Goal: Task Accomplishment & Management: Use online tool/utility

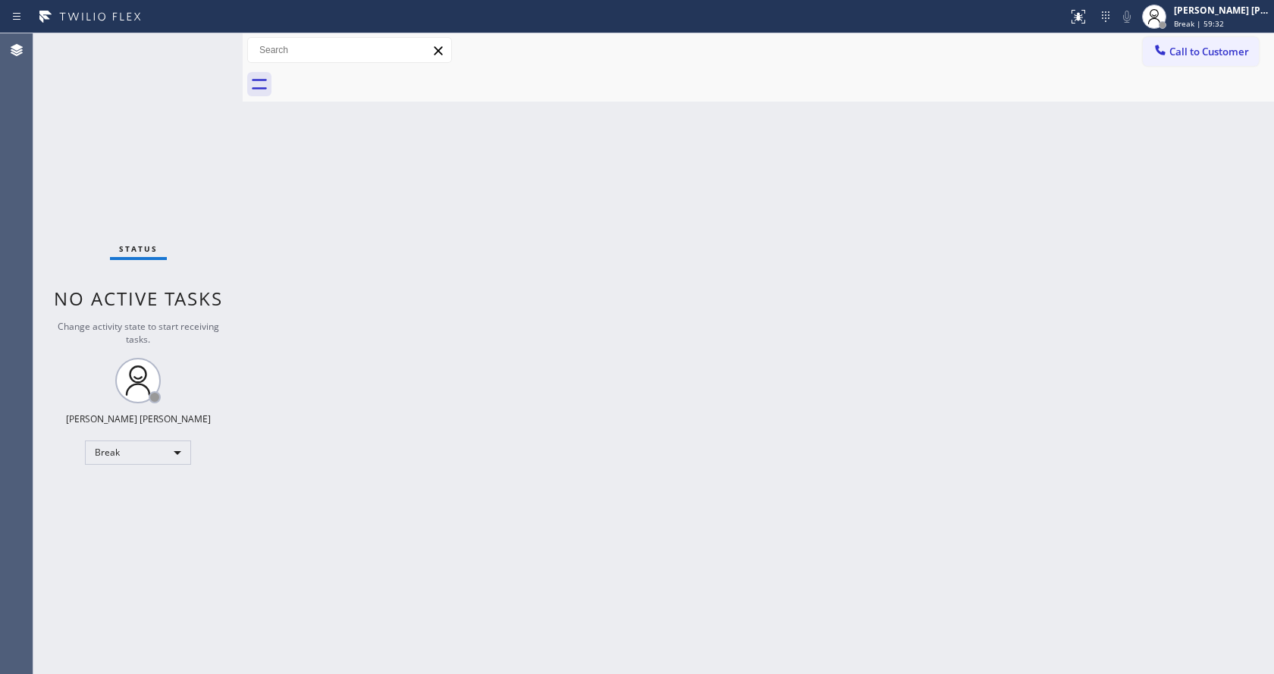
click at [1094, 347] on div "Back to Dashboard Change Sender ID Customers Technicians Select a contact Outbo…" at bounding box center [758, 353] width 1031 height 641
click at [319, 287] on div "Back to Dashboard Change Sender ID Customers Technicians Select a contact Outbo…" at bounding box center [758, 353] width 1031 height 641
click at [1225, 16] on div "[PERSON_NAME] [PERSON_NAME]" at bounding box center [1222, 10] width 96 height 13
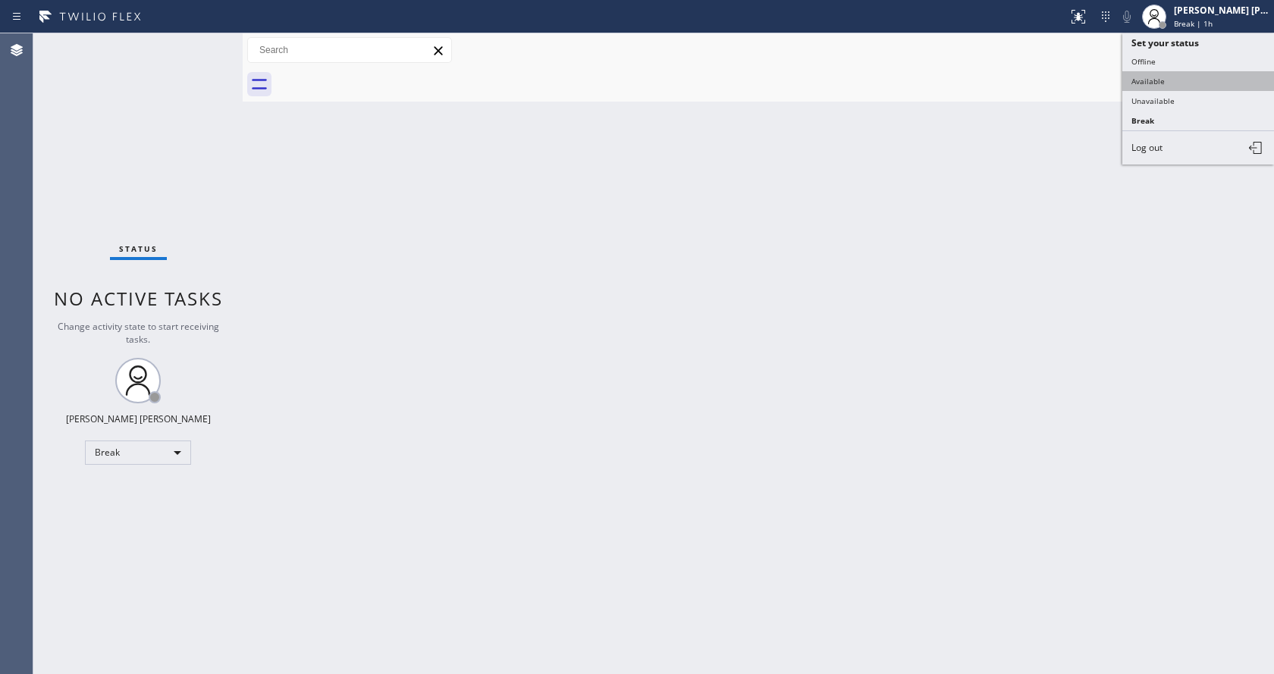
click at [1173, 71] on button "Available" at bounding box center [1198, 81] width 152 height 20
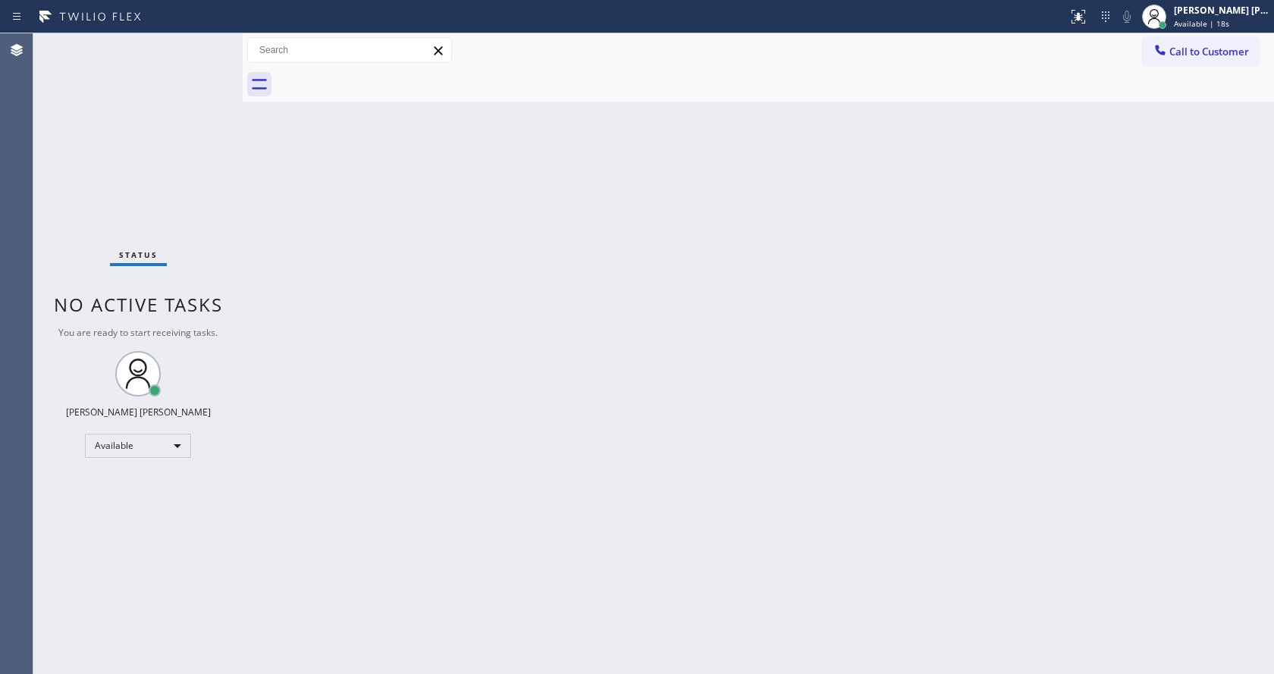
click at [1037, 199] on div "Back to Dashboard Change Sender ID Customers Technicians Select a contact Outbo…" at bounding box center [758, 353] width 1031 height 641
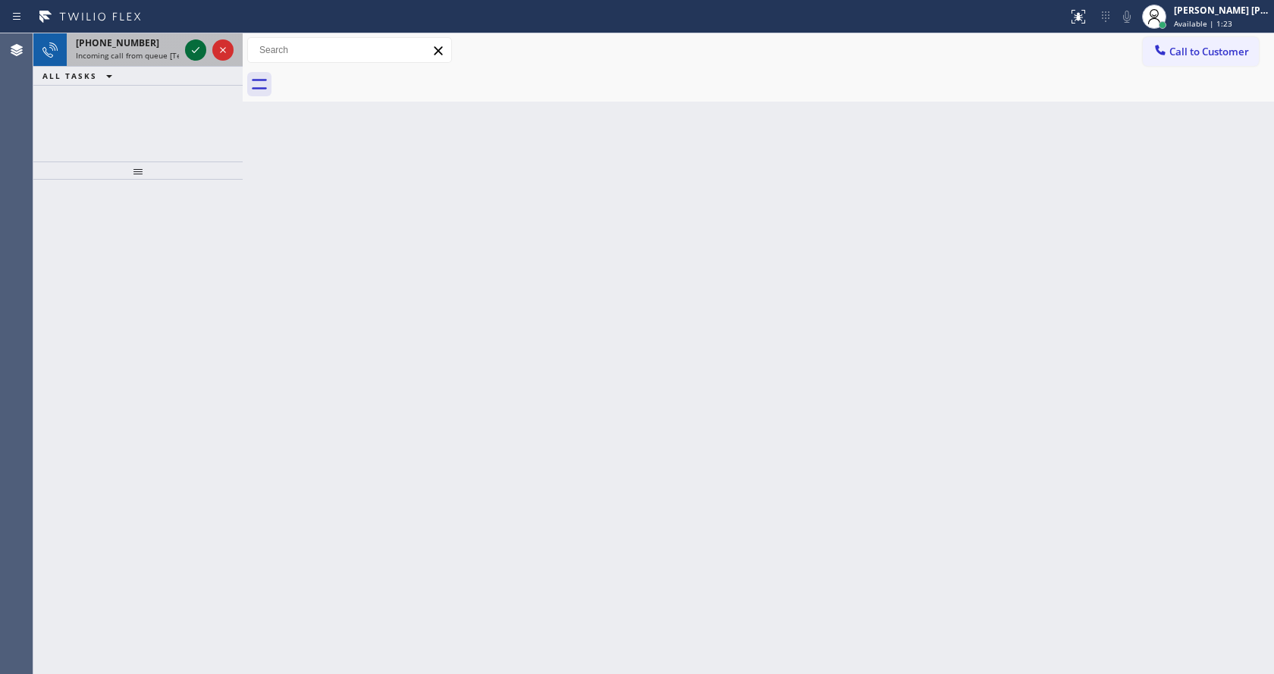
click at [196, 49] on icon at bounding box center [196, 50] width 18 height 18
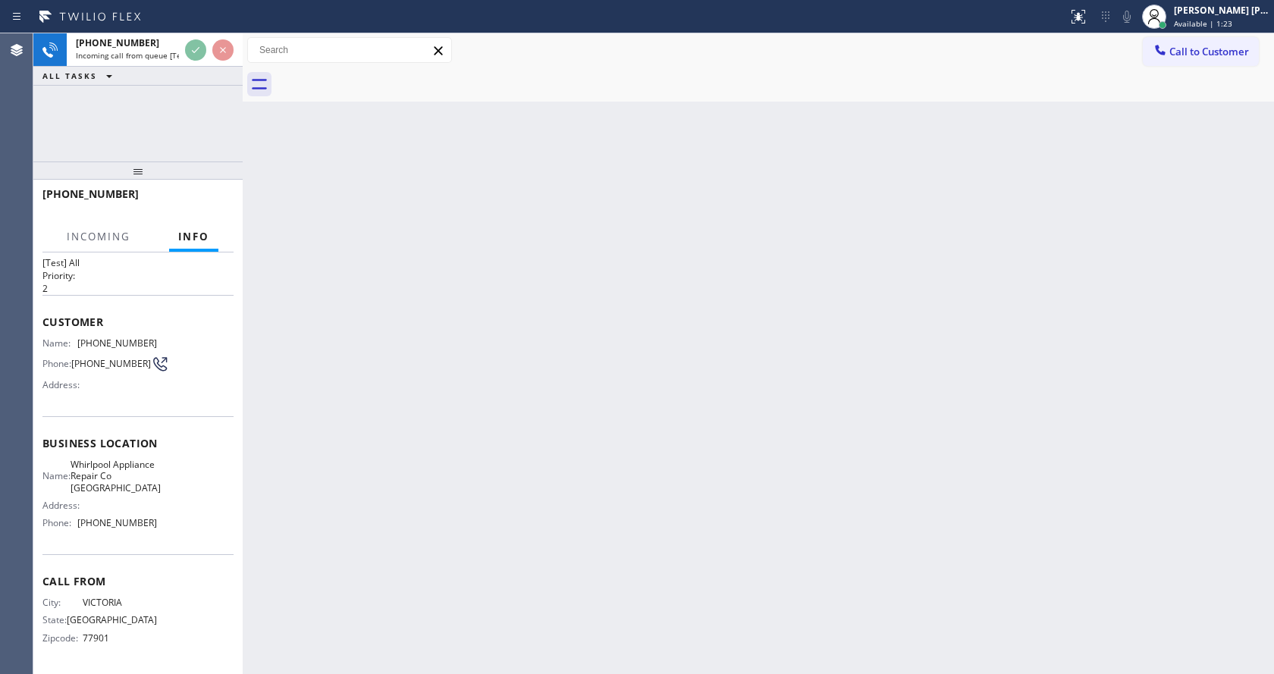
scroll to position [43, 0]
click at [341, 433] on div "Back to Dashboard Change Sender ID Customers Technicians Select a contact Outbo…" at bounding box center [758, 353] width 1031 height 641
click at [518, 519] on div "Back to Dashboard Change Sender ID Customers Technicians Select a contact Outbo…" at bounding box center [758, 353] width 1031 height 641
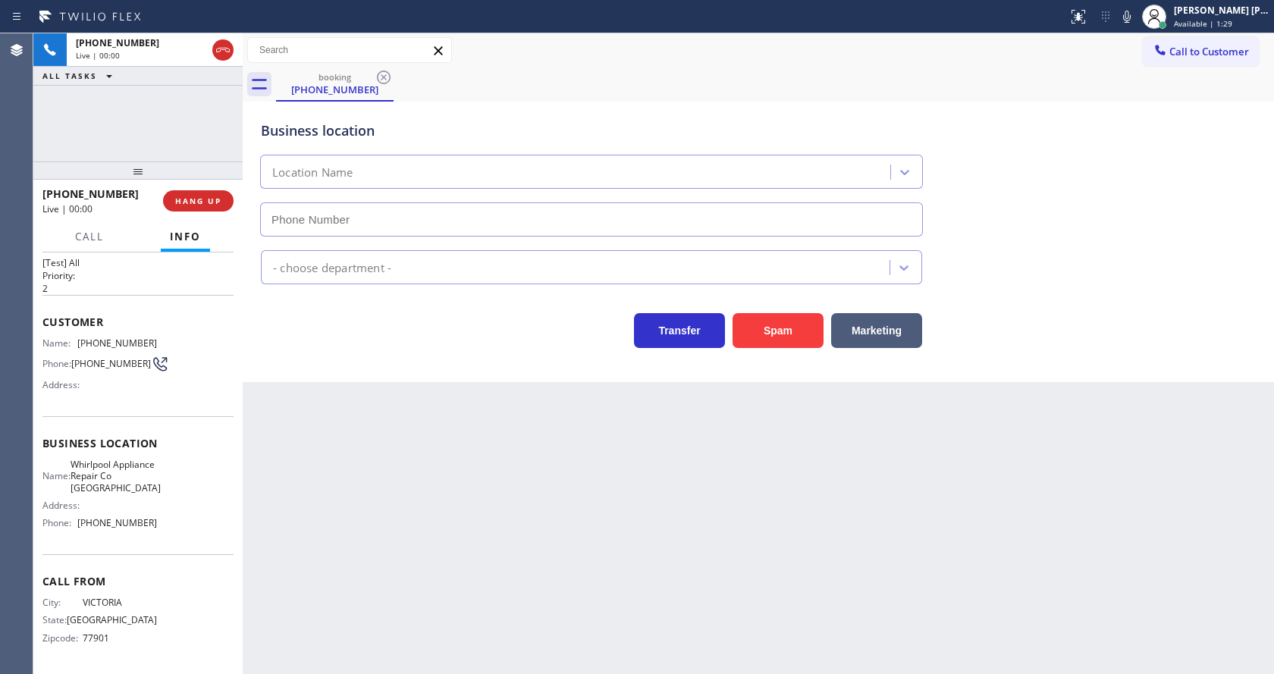
type input "[PHONE_NUMBER]"
click at [303, 362] on div "Business location Whirlpool Appliance Repair Co [GEOGRAPHIC_DATA] [PHONE_NUMBER…" at bounding box center [758, 242] width 1031 height 281
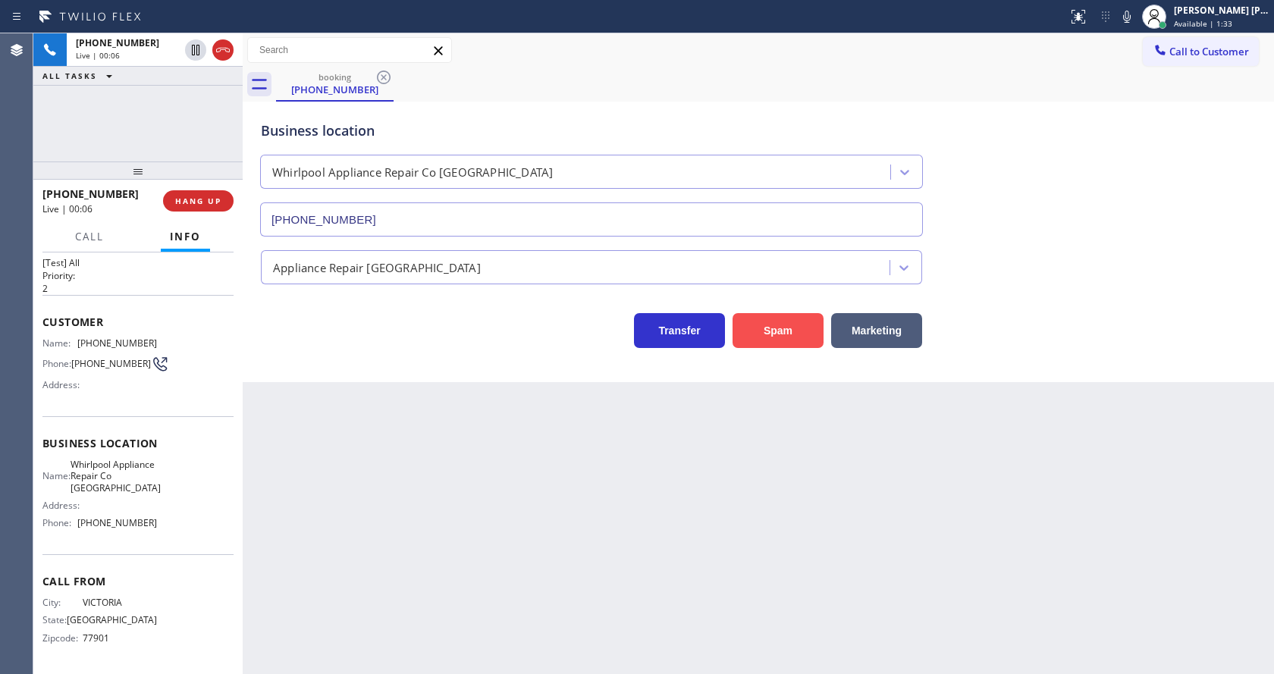
click at [772, 334] on button "Spam" at bounding box center [778, 330] width 91 height 35
click at [580, 570] on div "Back to Dashboard Change Sender ID Customers Technicians Select a contact Outbo…" at bounding box center [758, 353] width 1031 height 641
click at [512, 641] on div "Back to Dashboard Change Sender ID Customers Technicians Select a contact Outbo…" at bounding box center [758, 353] width 1031 height 641
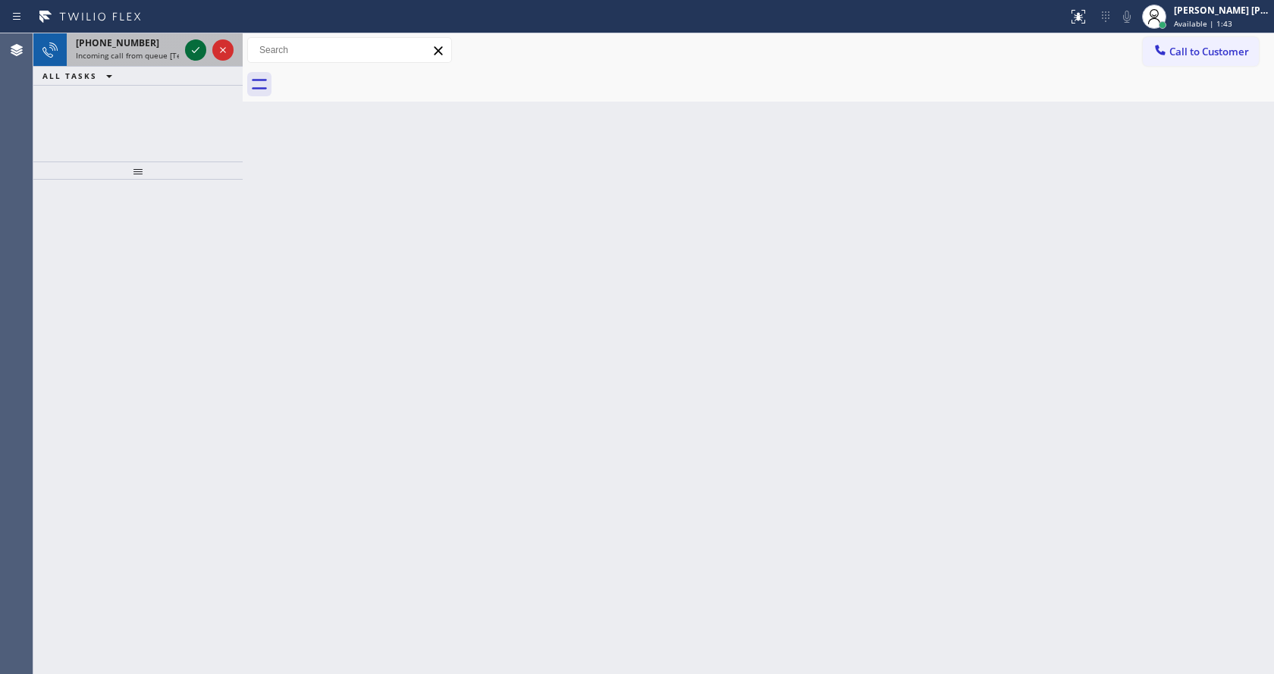
click at [190, 46] on icon at bounding box center [196, 50] width 18 height 18
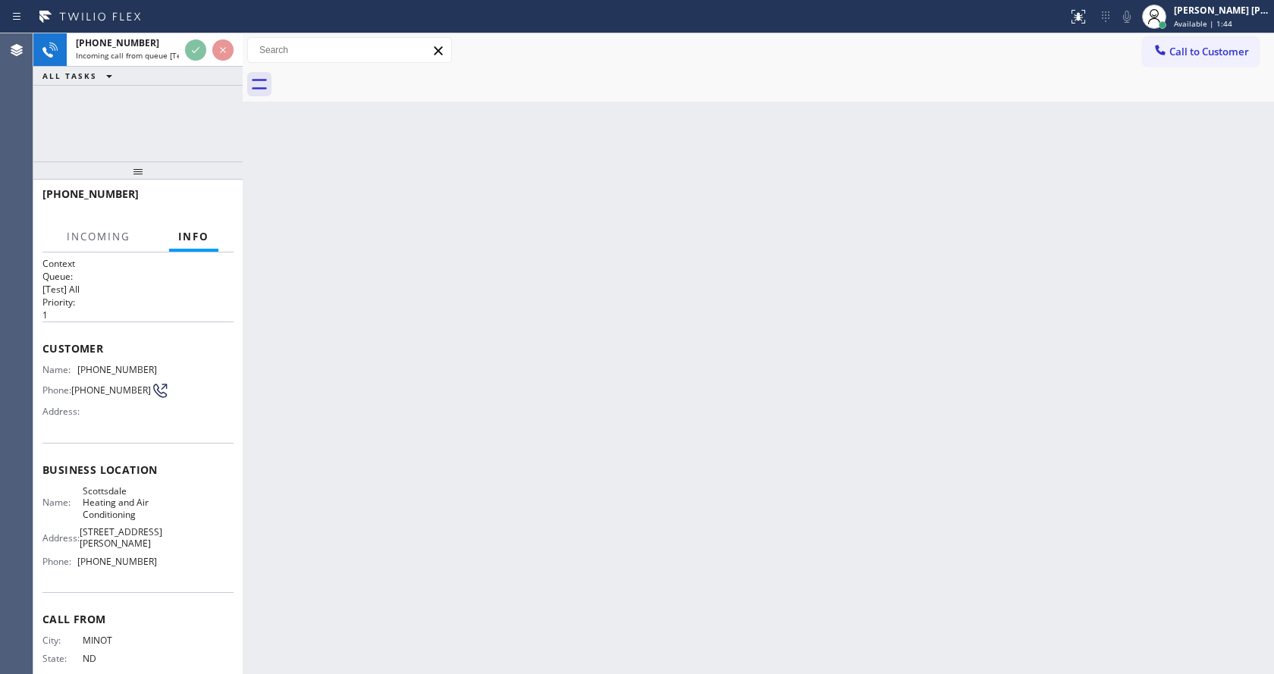
scroll to position [43, 0]
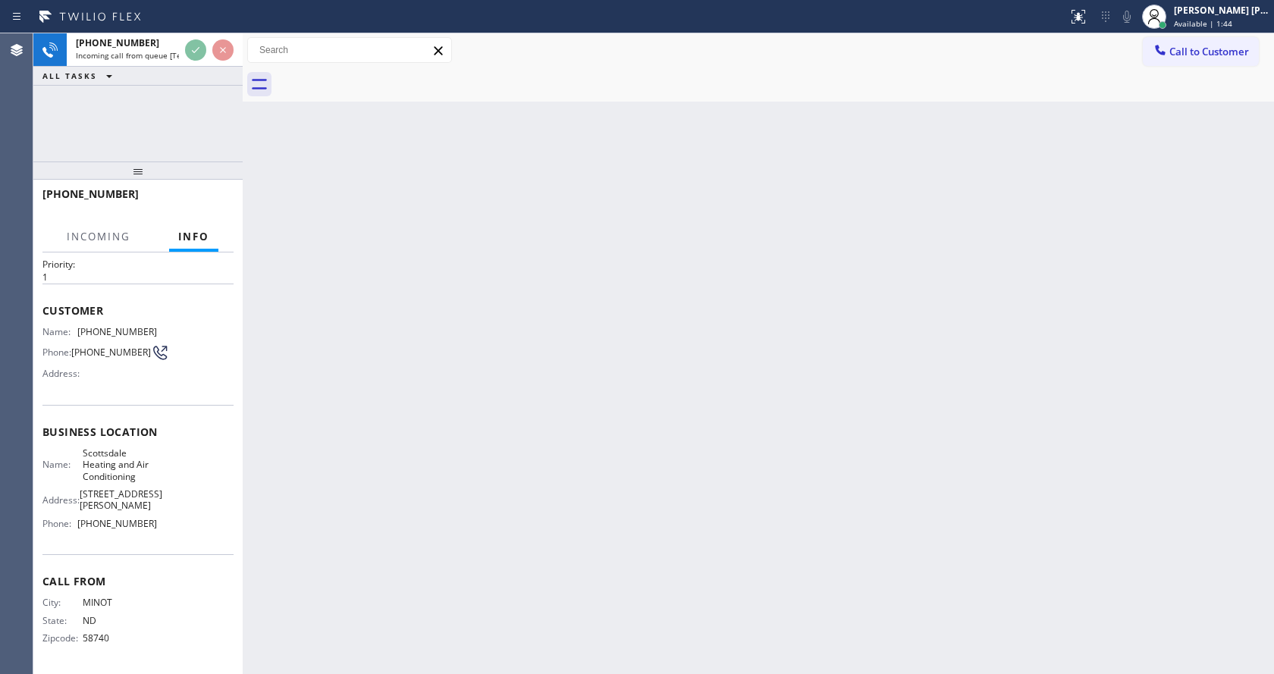
click at [530, 483] on div "Back to Dashboard Change Sender ID Customers Technicians Select a contact Outbo…" at bounding box center [758, 353] width 1031 height 641
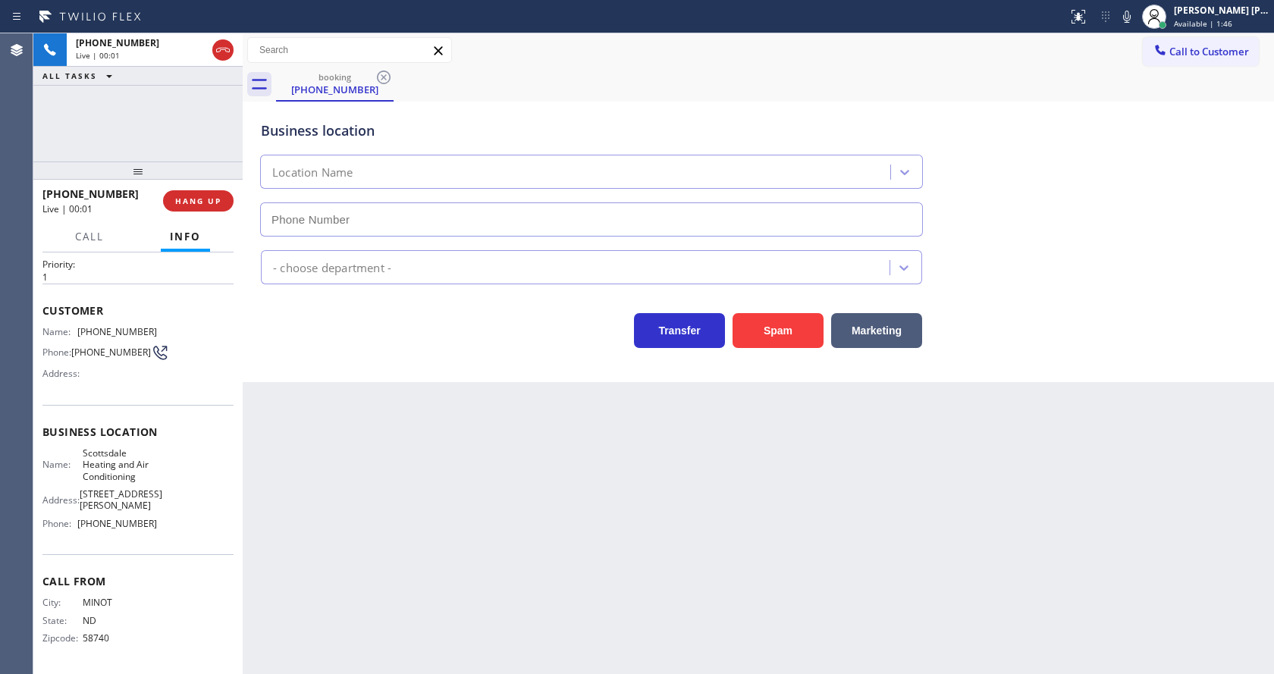
type input "[PHONE_NUMBER]"
click at [507, 476] on div "Back to Dashboard Change Sender ID Customers Technicians Select a contact Outbo…" at bounding box center [758, 353] width 1031 height 641
click at [326, 486] on div "Back to Dashboard Change Sender ID Customers Technicians Select a contact Outbo…" at bounding box center [758, 353] width 1031 height 641
click at [357, 491] on div "Back to Dashboard Change Sender ID Customers Technicians Select a contact Outbo…" at bounding box center [758, 353] width 1031 height 641
click at [516, 533] on div "Back to Dashboard Change Sender ID Customers Technicians Select a contact Outbo…" at bounding box center [758, 353] width 1031 height 641
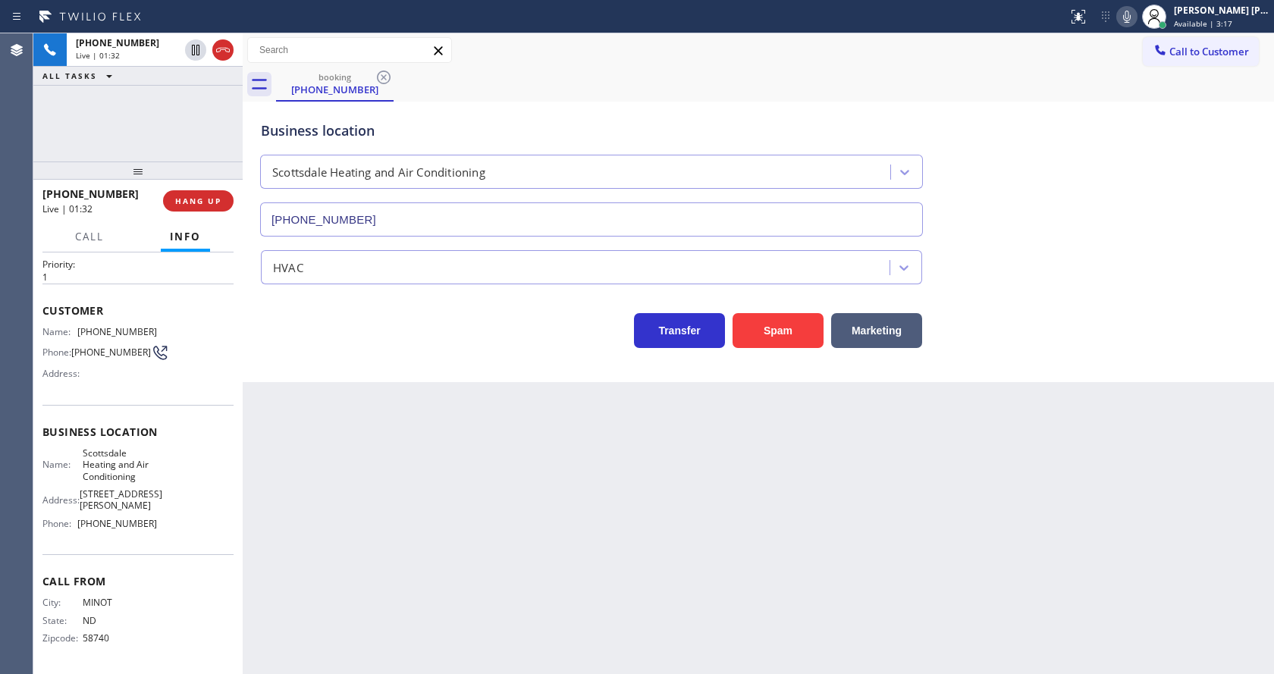
click at [1131, 25] on icon at bounding box center [1127, 17] width 18 height 18
click at [1132, 20] on icon at bounding box center [1127, 17] width 18 height 18
click at [1109, 138] on div "Business location [GEOGRAPHIC_DATA] Heating and Air Conditioning [PHONE_NUMBER]" at bounding box center [758, 167] width 1001 height 137
click at [1132, 24] on icon at bounding box center [1127, 17] width 18 height 18
click at [193, 46] on icon at bounding box center [196, 50] width 18 height 18
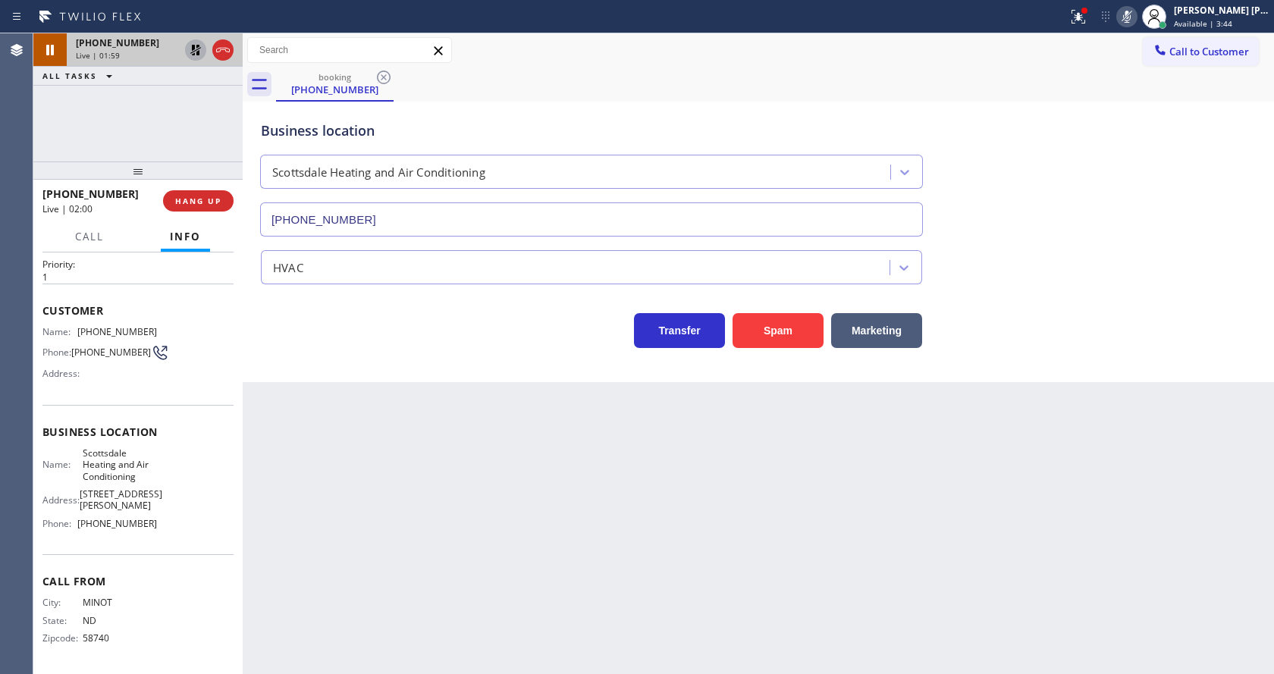
click at [194, 48] on icon at bounding box center [195, 50] width 11 height 11
drag, startPoint x: 1138, startPoint y: 13, endPoint x: 1135, endPoint y: 29, distance: 16.2
click at [1136, 14] on icon at bounding box center [1127, 17] width 18 height 18
click at [1113, 119] on div "Business location [GEOGRAPHIC_DATA] Heating and Air Conditioning [PHONE_NUMBER]" at bounding box center [758, 167] width 1001 height 137
click at [1084, 19] on icon at bounding box center [1079, 17] width 14 height 14
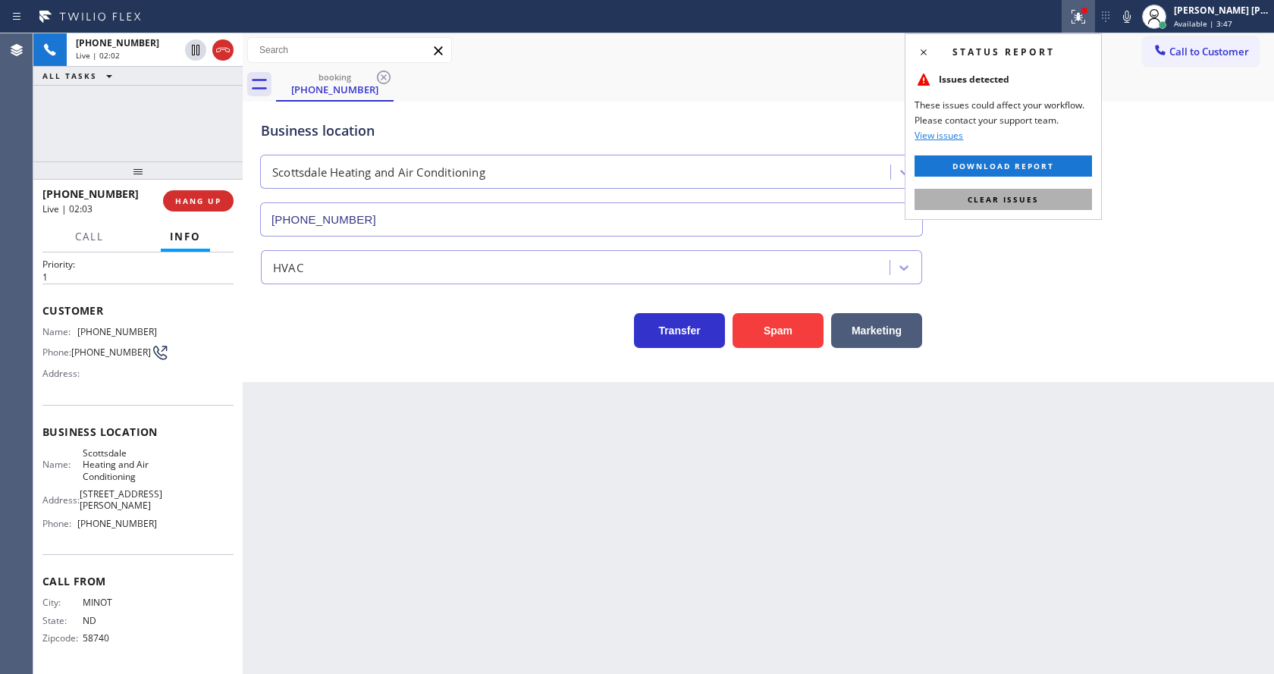
click at [1009, 190] on button "Clear issues" at bounding box center [1003, 199] width 177 height 21
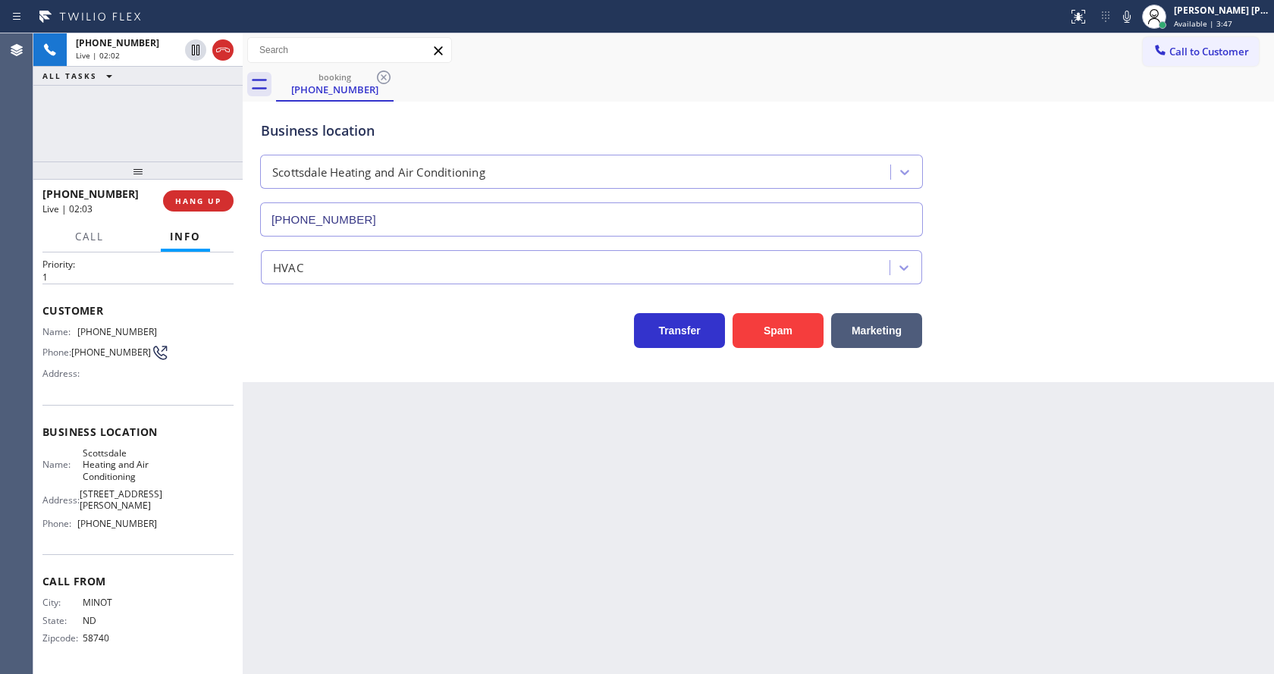
click at [1039, 194] on div "Business location [GEOGRAPHIC_DATA] Heating and Air Conditioning [PHONE_NUMBER]" at bounding box center [758, 167] width 1001 height 137
click at [408, 545] on div "Back to Dashboard Change Sender ID Customers Technicians Select a contact Outbo…" at bounding box center [758, 353] width 1031 height 641
click at [614, 493] on div "Back to Dashboard Change Sender ID Customers Technicians Select a contact Outbo…" at bounding box center [758, 353] width 1031 height 641
click at [467, 493] on div "Back to Dashboard Change Sender ID Customers Technicians Select a contact Outbo…" at bounding box center [758, 353] width 1031 height 641
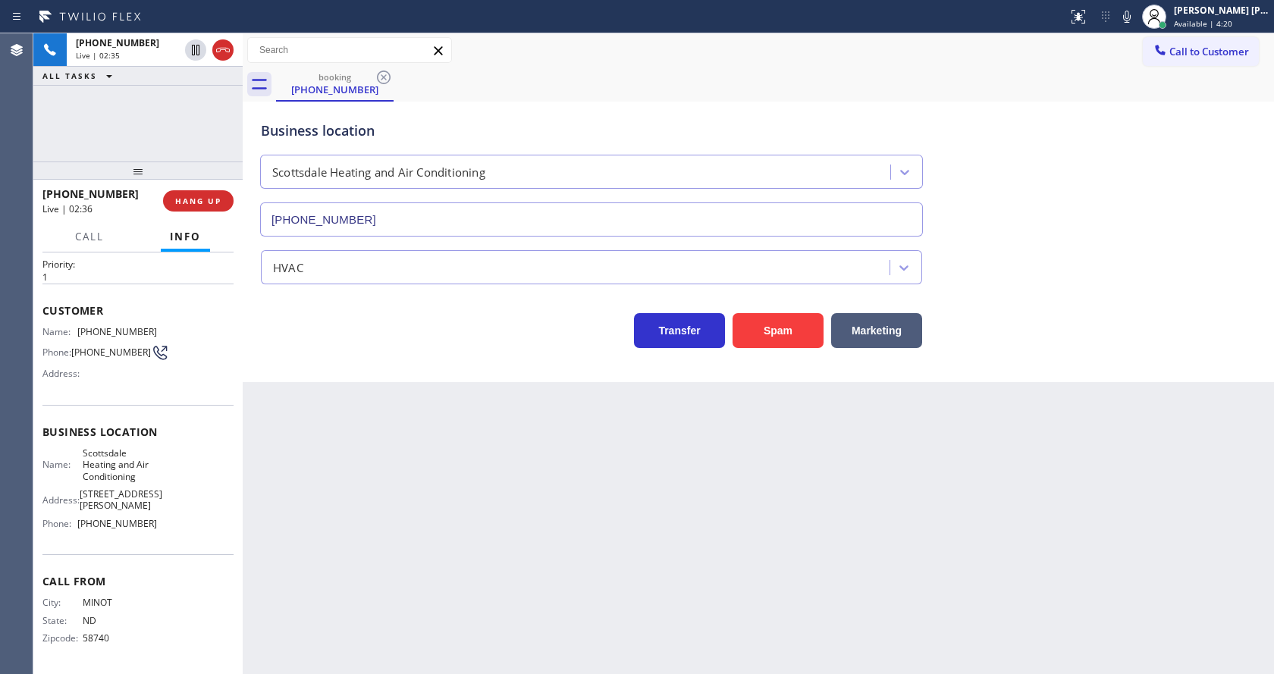
click at [538, 541] on div "Back to Dashboard Change Sender ID Customers Technicians Select a contact Outbo…" at bounding box center [758, 353] width 1031 height 641
click at [172, 211] on button "COMPLETE" at bounding box center [195, 200] width 77 height 21
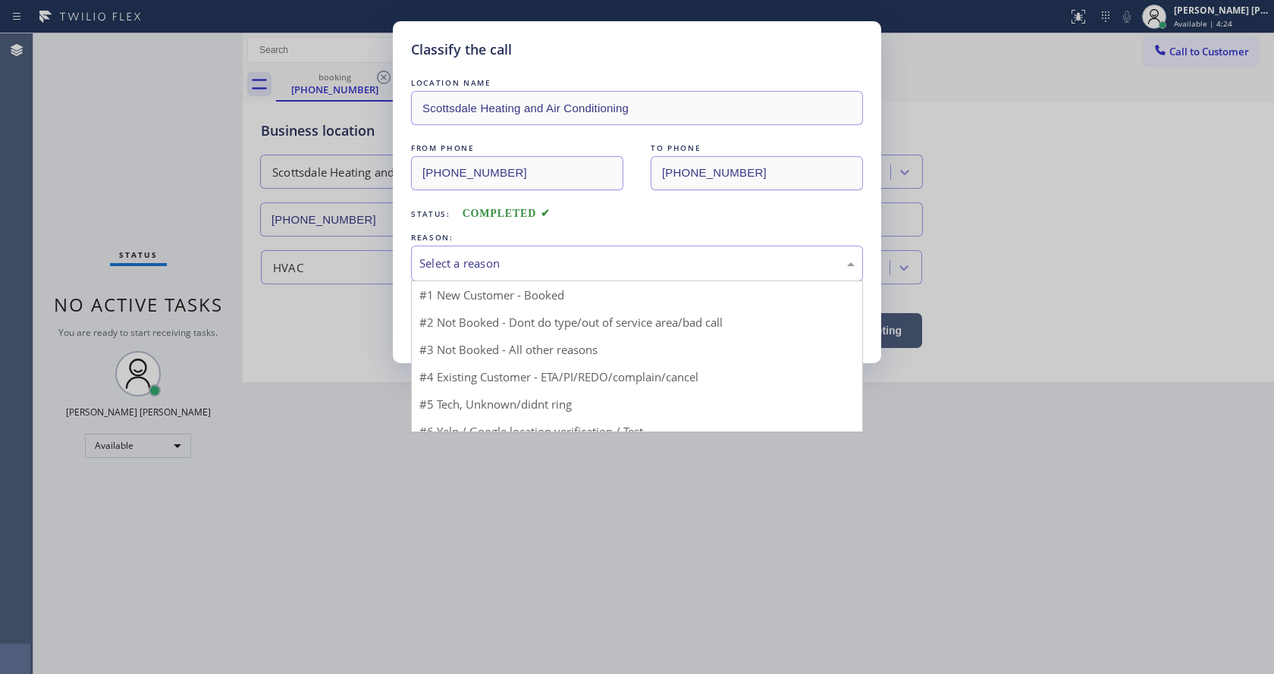
click at [462, 270] on div "Select a reason" at bounding box center [636, 263] width 435 height 17
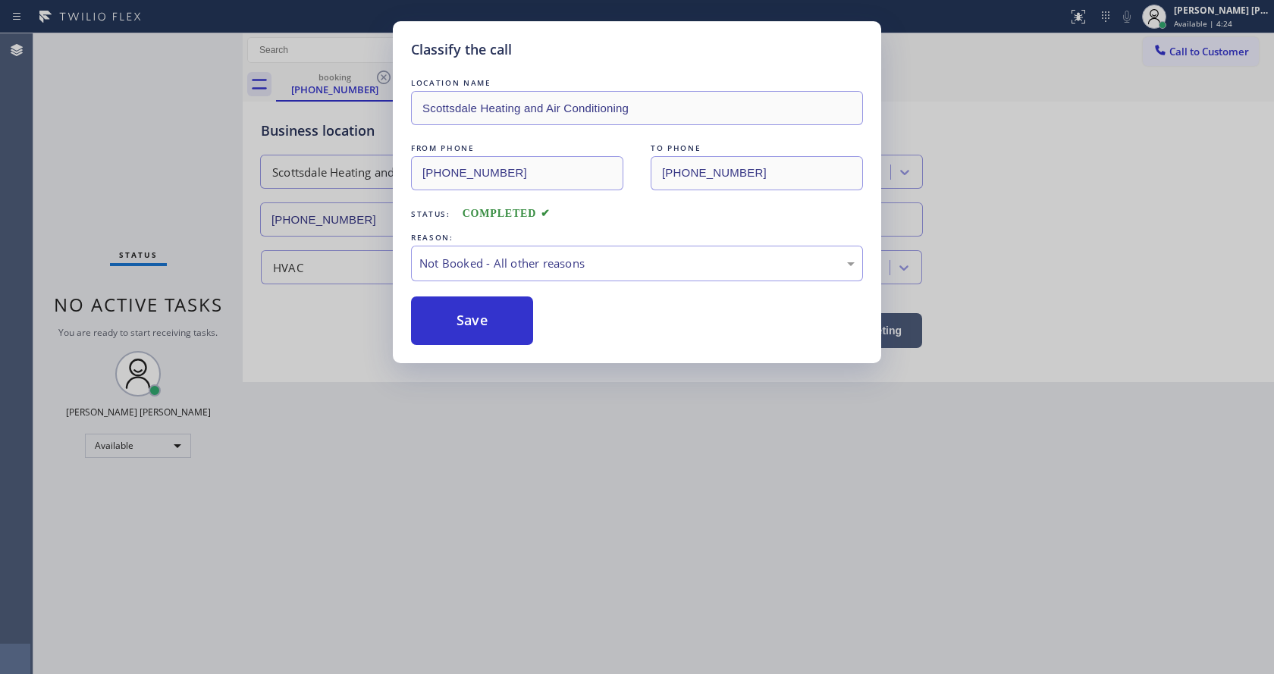
click at [454, 322] on button "Save" at bounding box center [472, 321] width 122 height 49
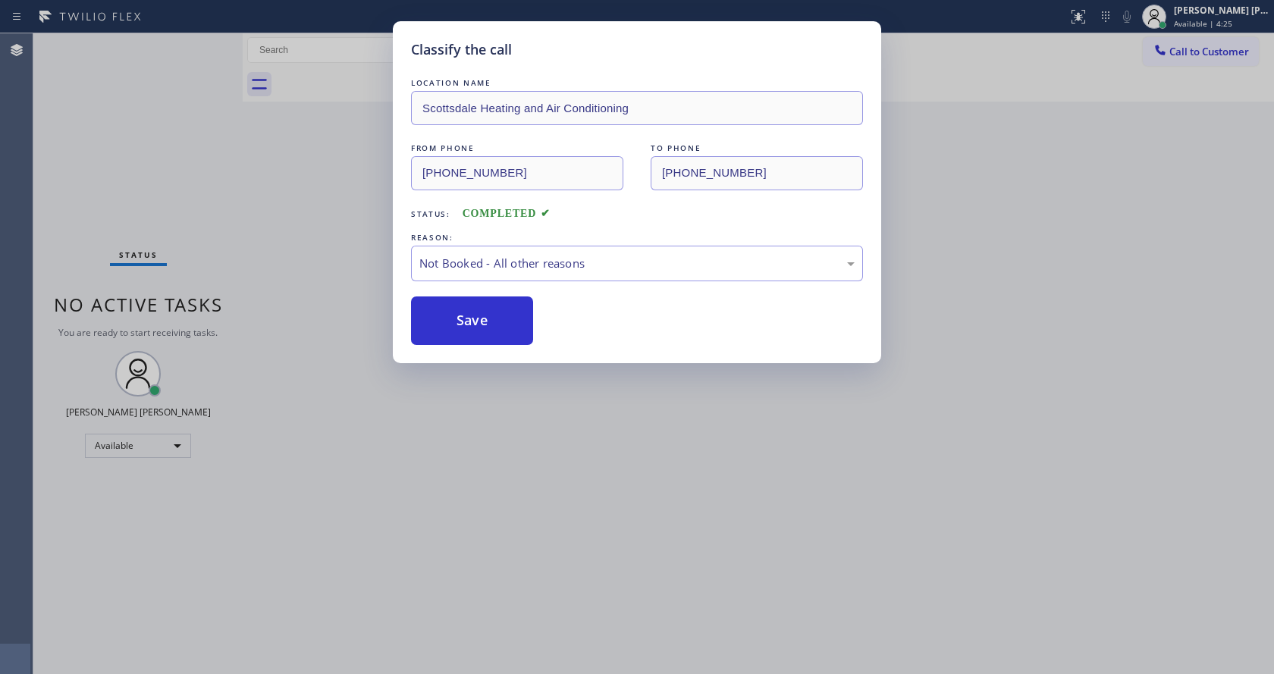
drag, startPoint x: 509, startPoint y: 447, endPoint x: 438, endPoint y: 665, distance: 229.0
click at [509, 449] on div "Classify the call LOCATION NAME Scottsdale Heating and Air Conditioning FROM PH…" at bounding box center [637, 337] width 1274 height 674
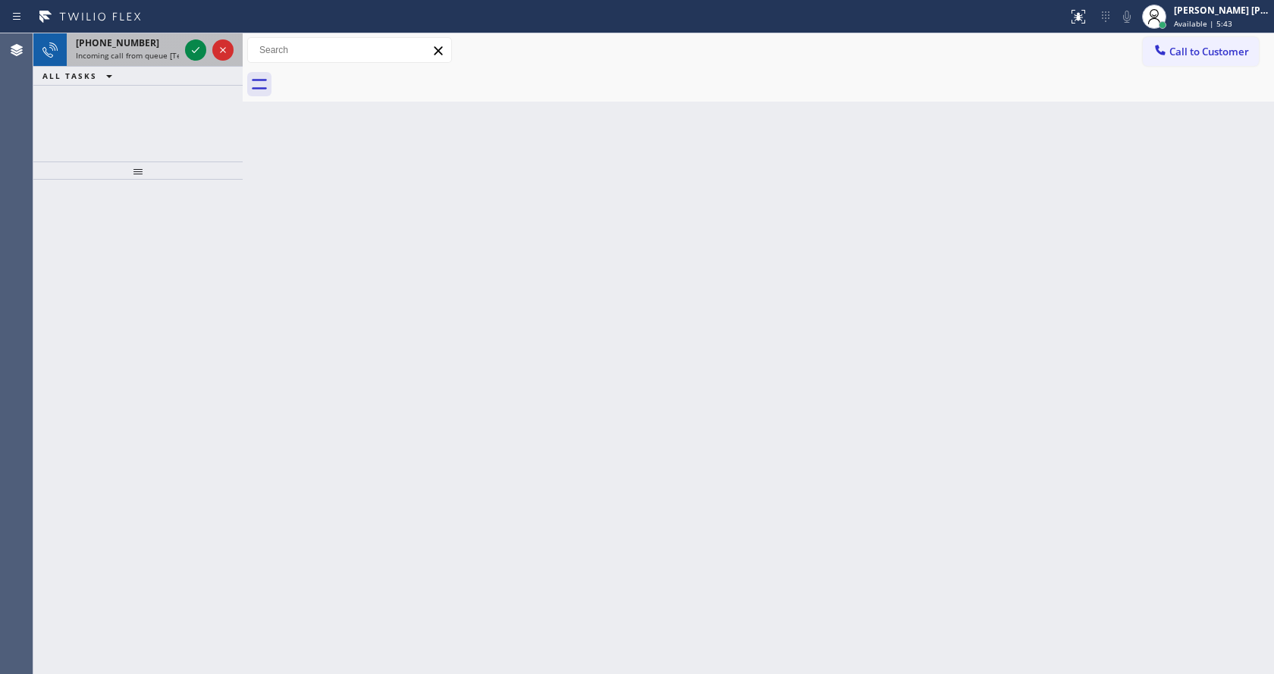
drag, startPoint x: 124, startPoint y: 64, endPoint x: 155, endPoint y: 60, distance: 31.4
click at [124, 64] on div "[PHONE_NUMBER] Incoming call from queue [Test] All" at bounding box center [124, 49] width 115 height 33
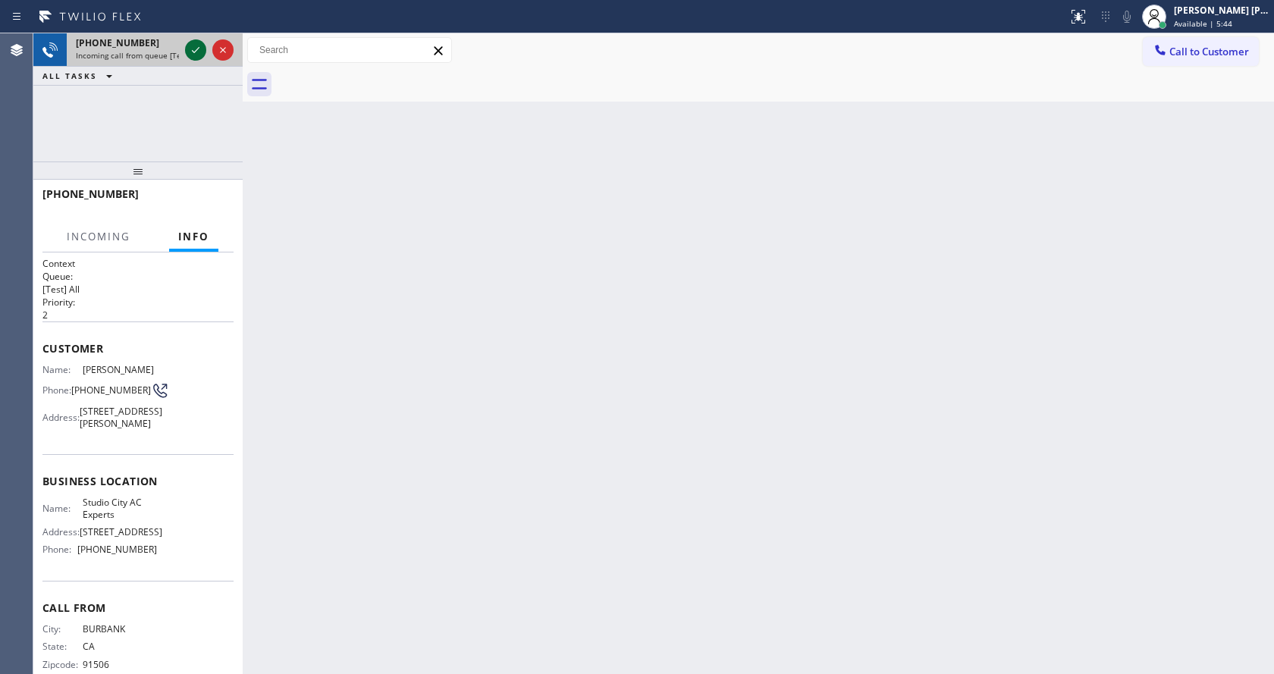
click at [187, 49] on icon at bounding box center [196, 50] width 18 height 18
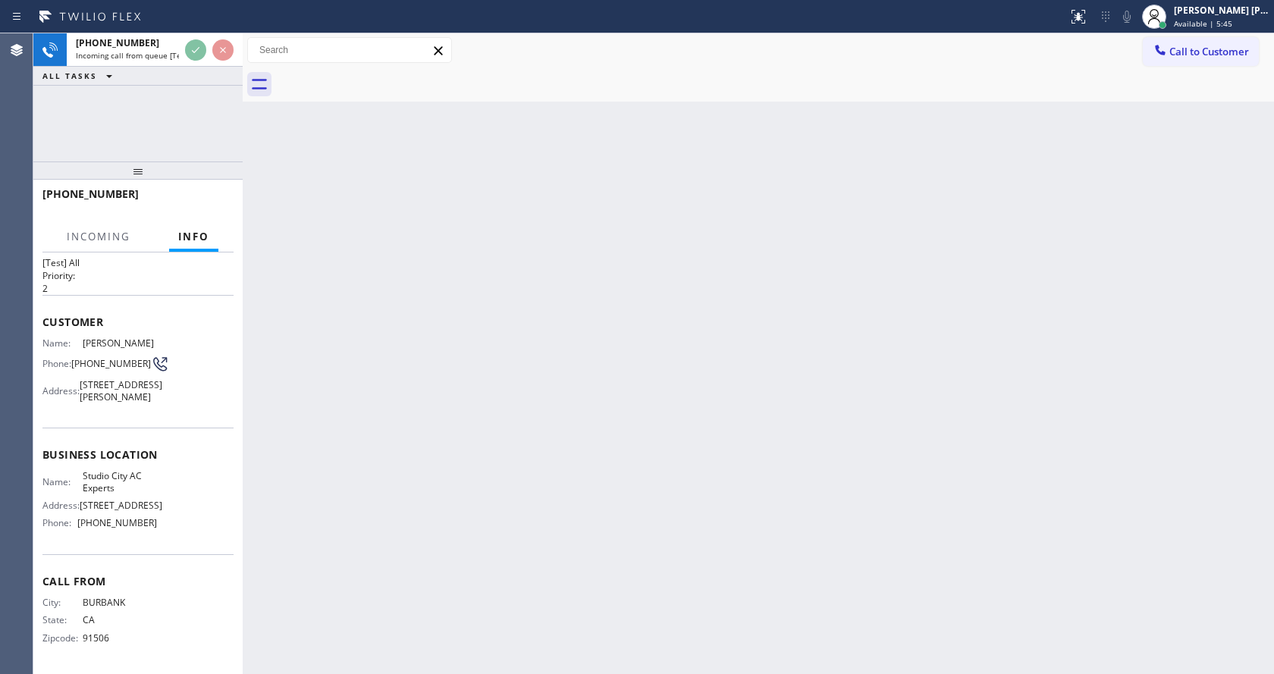
scroll to position [78, 0]
click at [563, 550] on div "Back to Dashboard Change Sender ID Customers Technicians Select a contact Outbo…" at bounding box center [758, 353] width 1031 height 641
click at [359, 466] on div "Back to Dashboard Change Sender ID Customers Technicians Select a contact Outbo…" at bounding box center [758, 353] width 1031 height 641
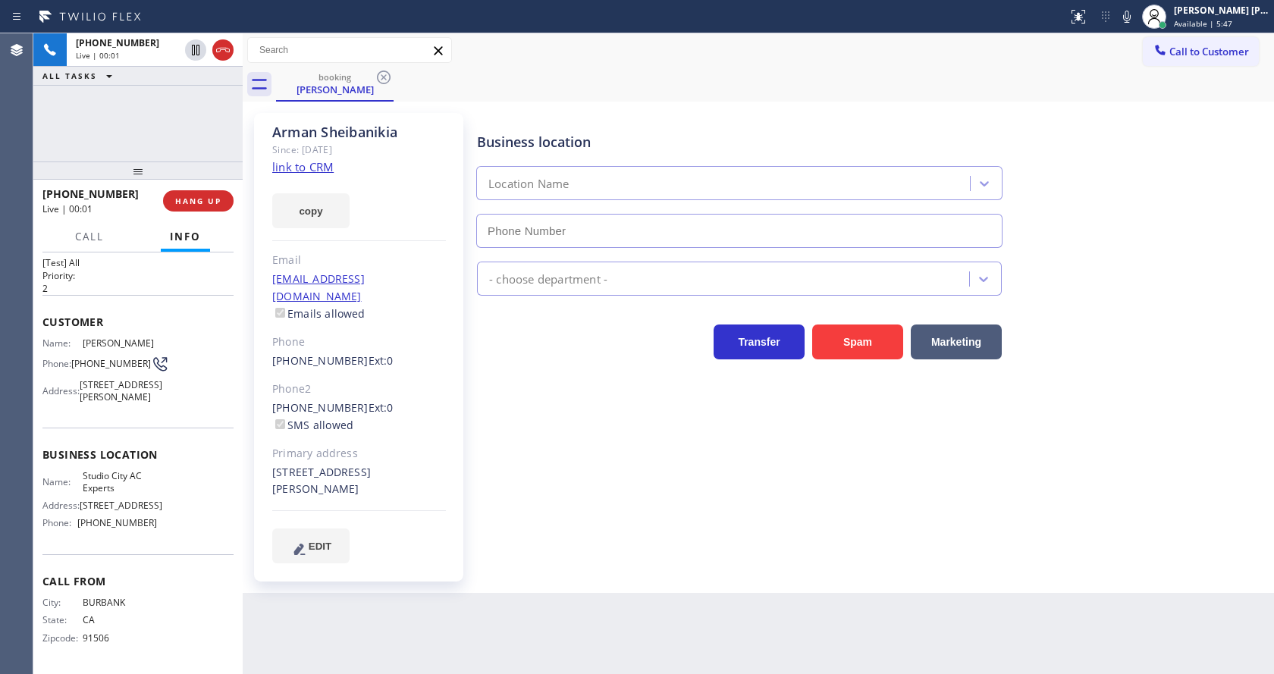
type input "[PHONE_NUMBER]"
click at [513, 476] on div "Business location [GEOGRAPHIC_DATA] AC Experts [PHONE_NUMBER] HVAC Transfer Spa…" at bounding box center [872, 338] width 796 height 442
click at [435, 400] on div "[PHONE_NUMBER] Ext: 0 SMS allowed" at bounding box center [359, 417] width 174 height 35
click at [287, 173] on link "link to CRM" at bounding box center [302, 166] width 61 height 15
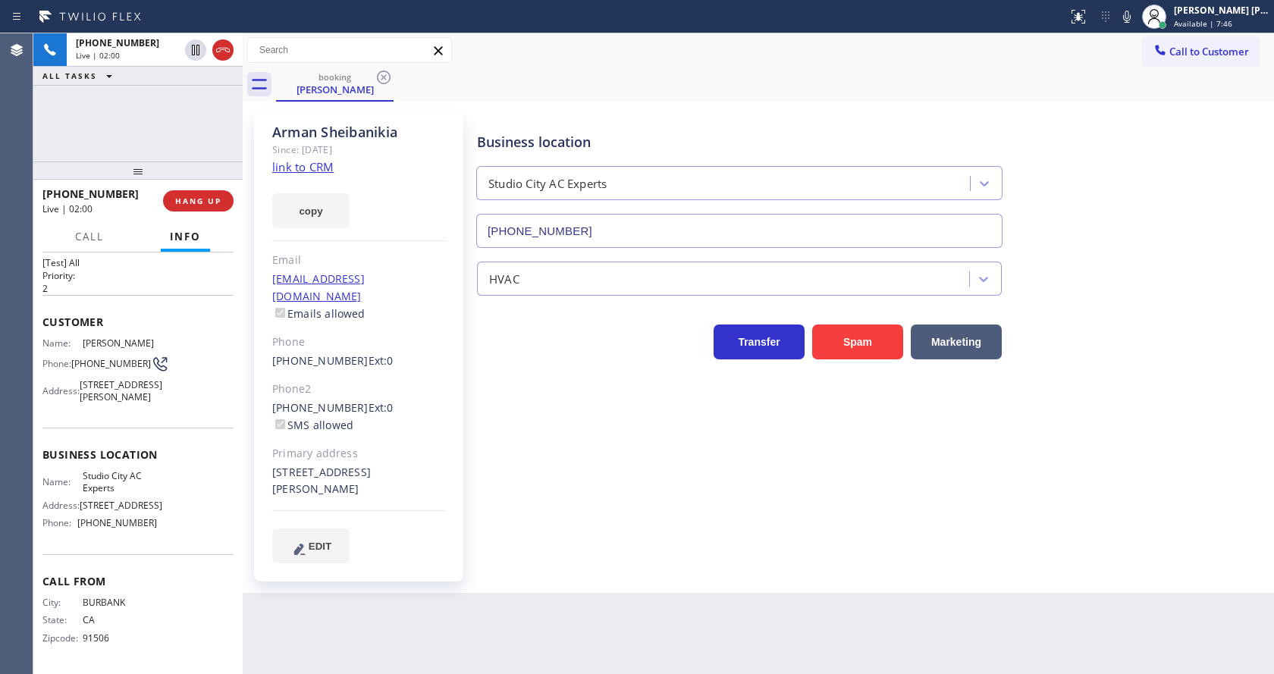
click at [435, 485] on div "[PERSON_NAME] Since: [DATE] link to CRM copy Email [EMAIL_ADDRESS][DOMAIN_NAME]…" at bounding box center [358, 347] width 209 height 469
drag, startPoint x: 599, startPoint y: 545, endPoint x: 509, endPoint y: 579, distance: 96.8
click at [599, 545] on div "Business location [GEOGRAPHIC_DATA] AC Experts [PHONE_NUMBER] HVAC Transfer Spa…" at bounding box center [872, 353] width 796 height 472
drag, startPoint x: 439, startPoint y: 431, endPoint x: 315, endPoint y: 333, distance: 158.2
click at [439, 445] on div "Primary address" at bounding box center [359, 453] width 174 height 17
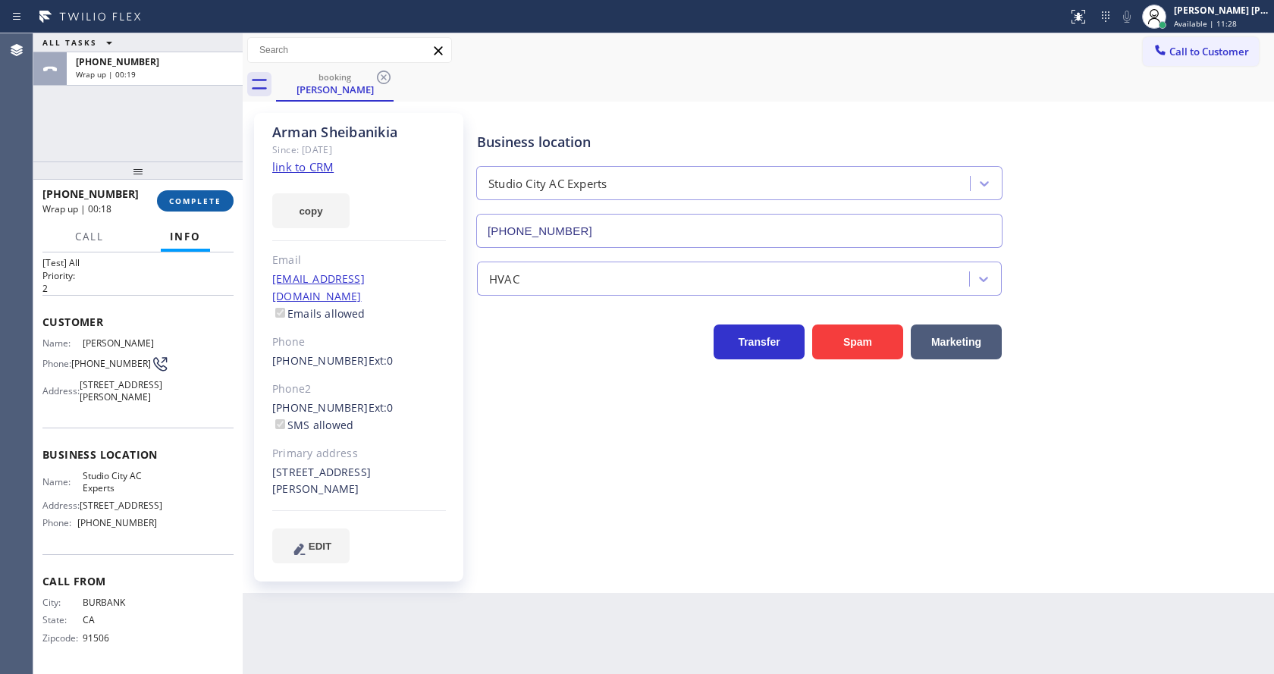
click at [173, 205] on span "COMPLETE" at bounding box center [195, 201] width 52 height 11
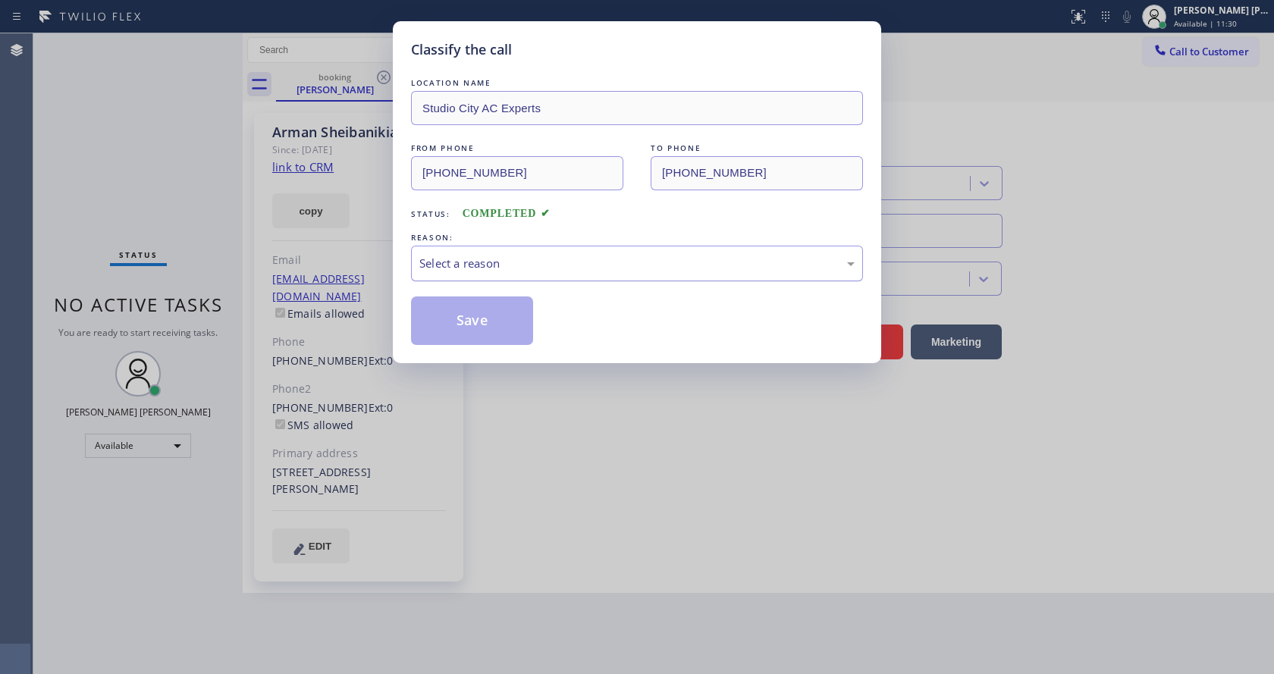
click at [485, 276] on div "Select a reason" at bounding box center [637, 264] width 452 height 36
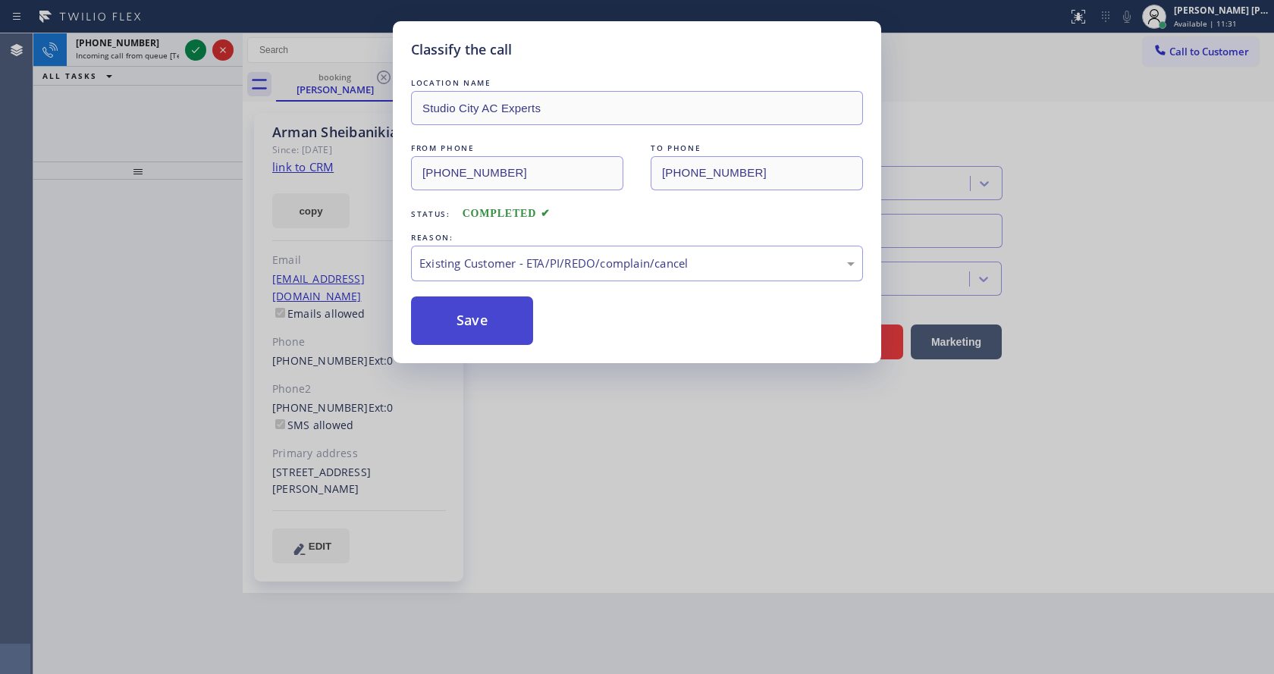
click at [479, 327] on button "Save" at bounding box center [472, 321] width 122 height 49
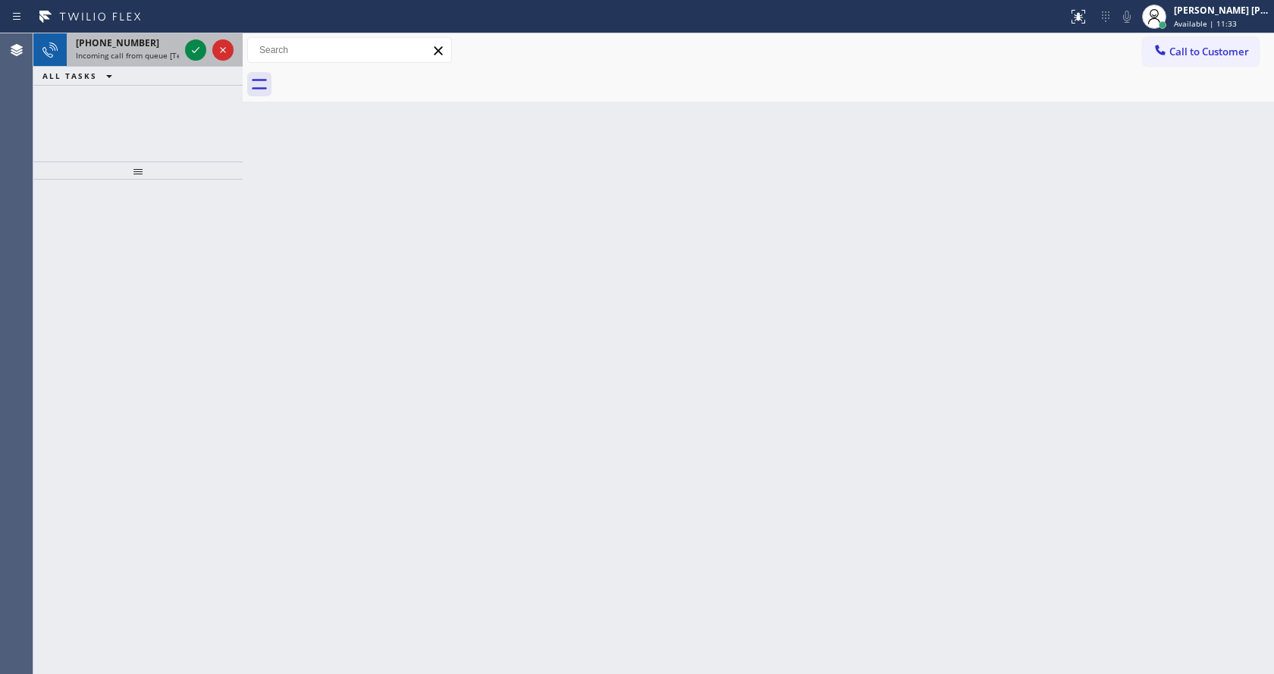
click at [175, 49] on div "[PHONE_NUMBER]" at bounding box center [127, 42] width 103 height 13
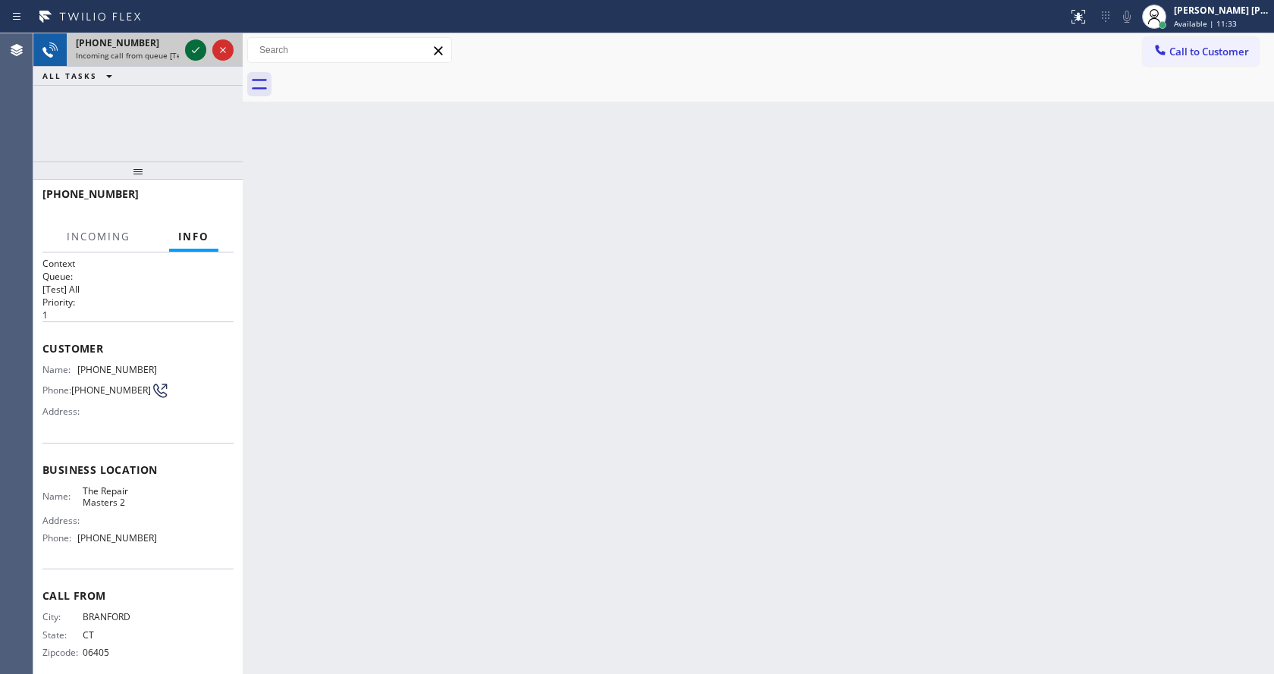
click at [190, 53] on icon at bounding box center [196, 50] width 18 height 18
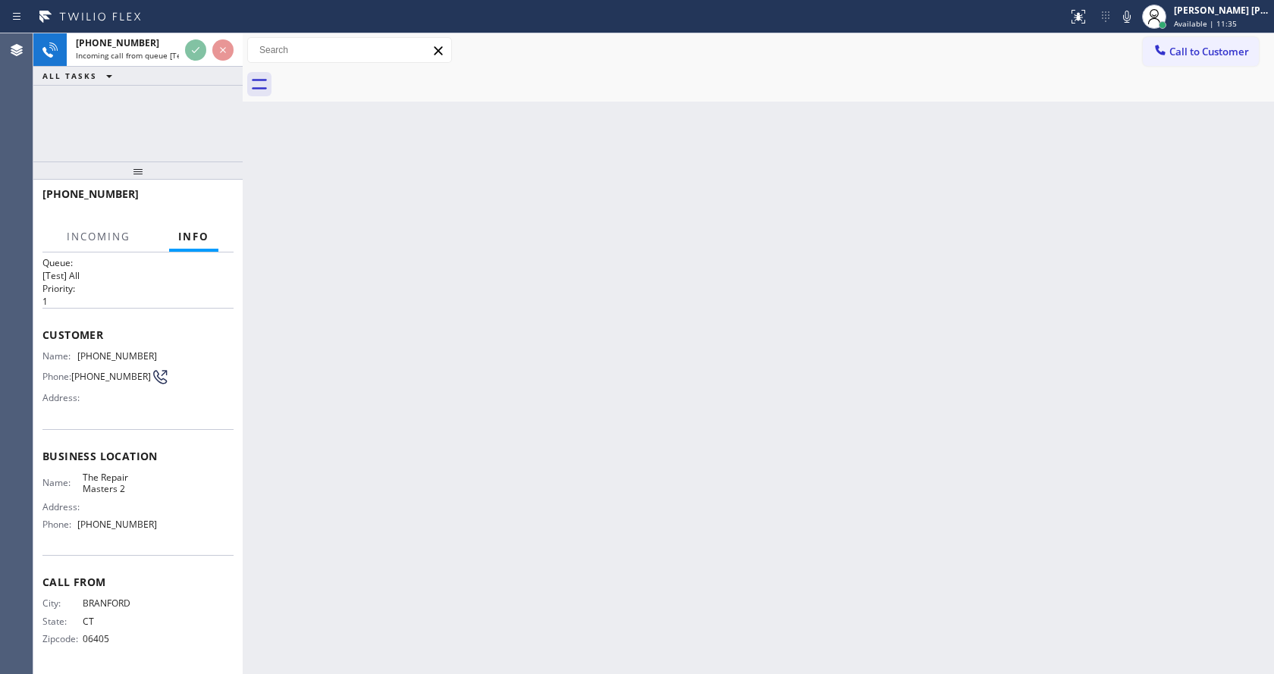
scroll to position [20, 0]
click at [505, 523] on div "Back to Dashboard Change Sender ID Customers Technicians Select a contact Outbo…" at bounding box center [758, 353] width 1031 height 641
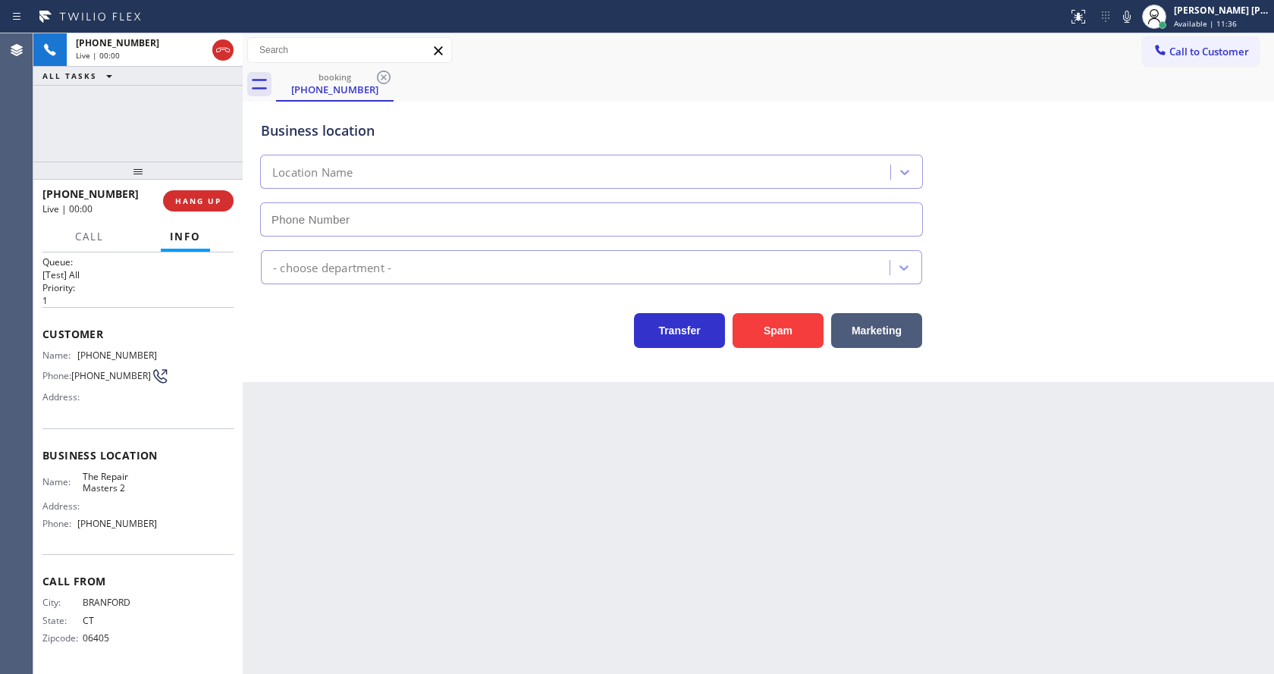
type input "[PHONE_NUMBER]"
click at [505, 523] on div "Back to Dashboard Change Sender ID Customers Technicians Select a contact Outbo…" at bounding box center [758, 353] width 1031 height 641
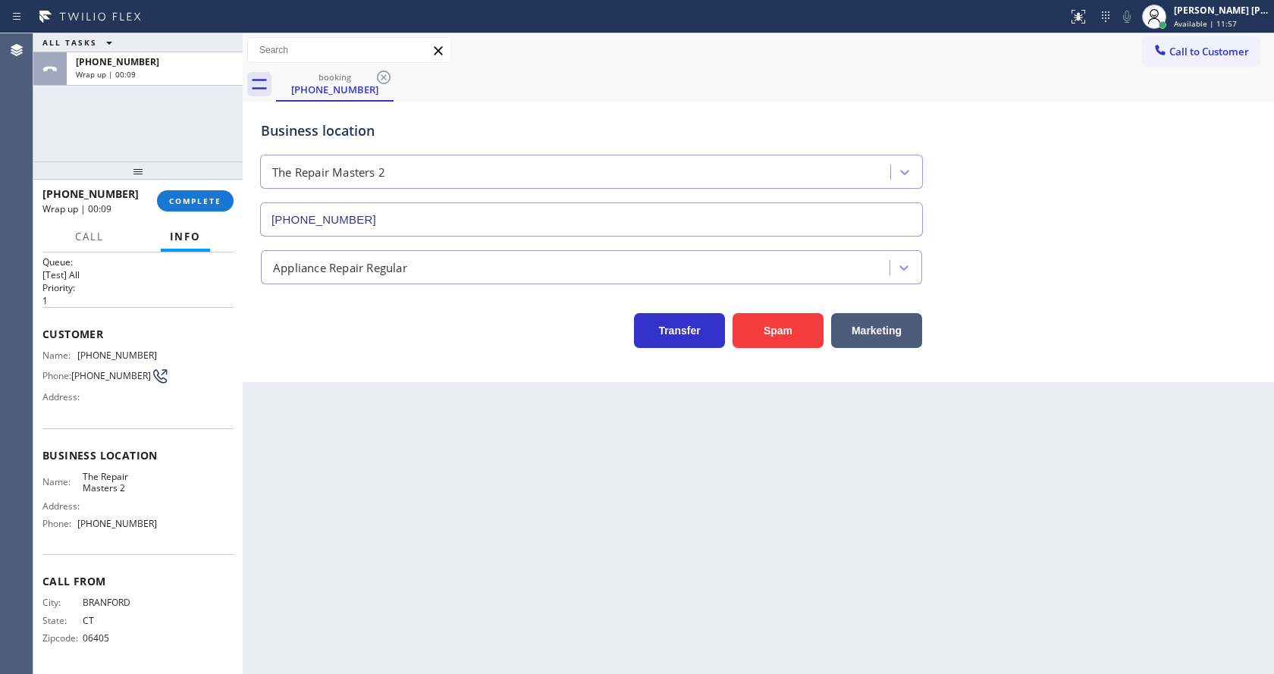
click at [378, 321] on div "Transfer Spam Marketing" at bounding box center [591, 327] width 667 height 42
click at [174, 194] on button "COMPLETE" at bounding box center [195, 200] width 77 height 21
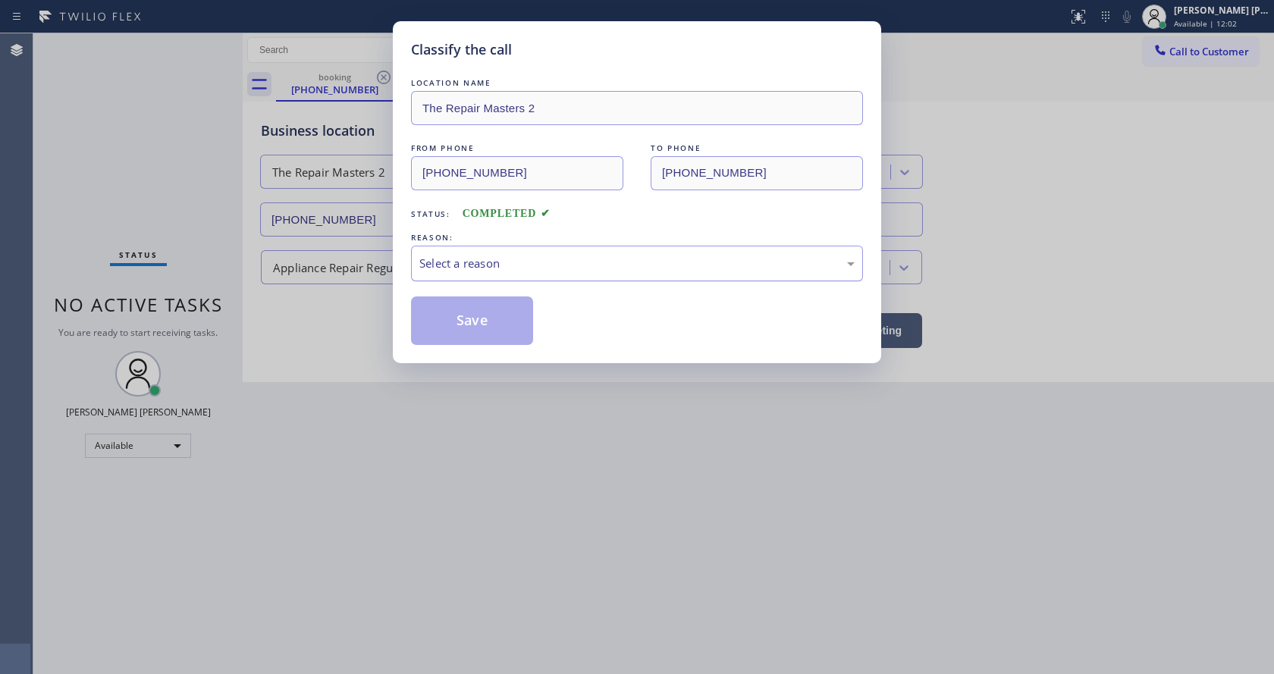
click at [423, 272] on div "Select a reason" at bounding box center [637, 264] width 452 height 36
click at [454, 329] on button "Save" at bounding box center [472, 321] width 122 height 49
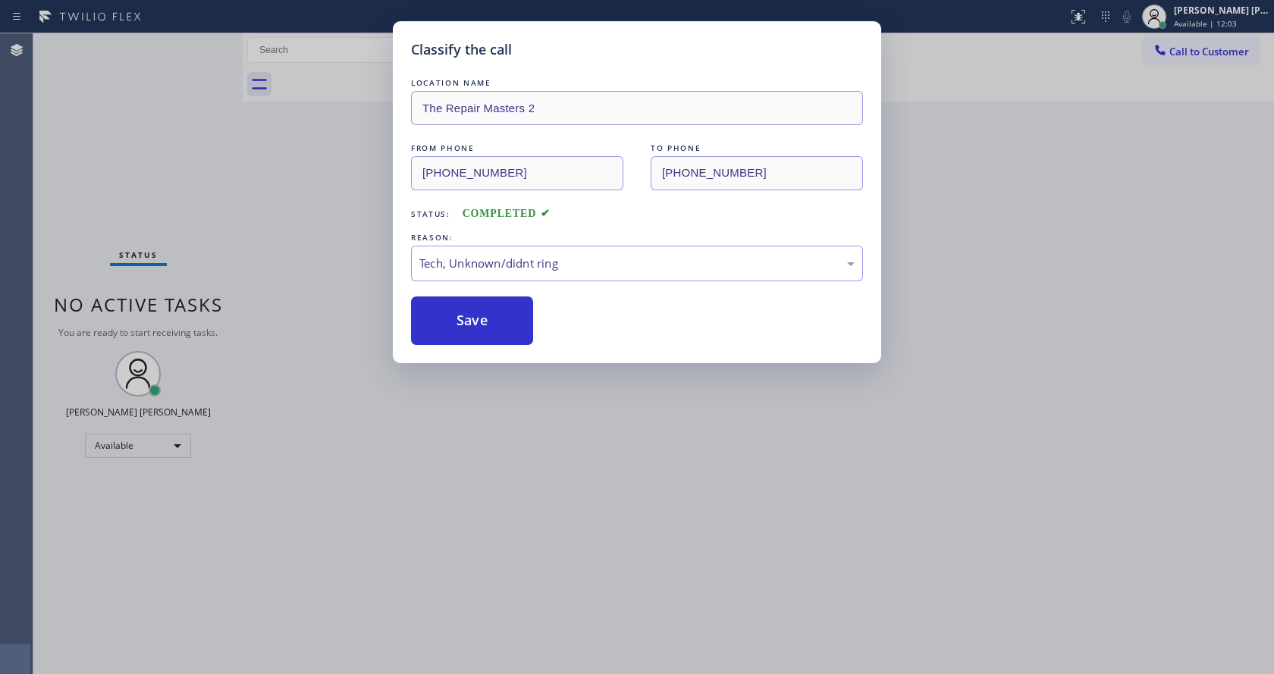
click at [530, 652] on div "Classify the call LOCATION NAME The Repair Masters 2 FROM PHONE [PHONE_NUMBER] …" at bounding box center [637, 337] width 1274 height 674
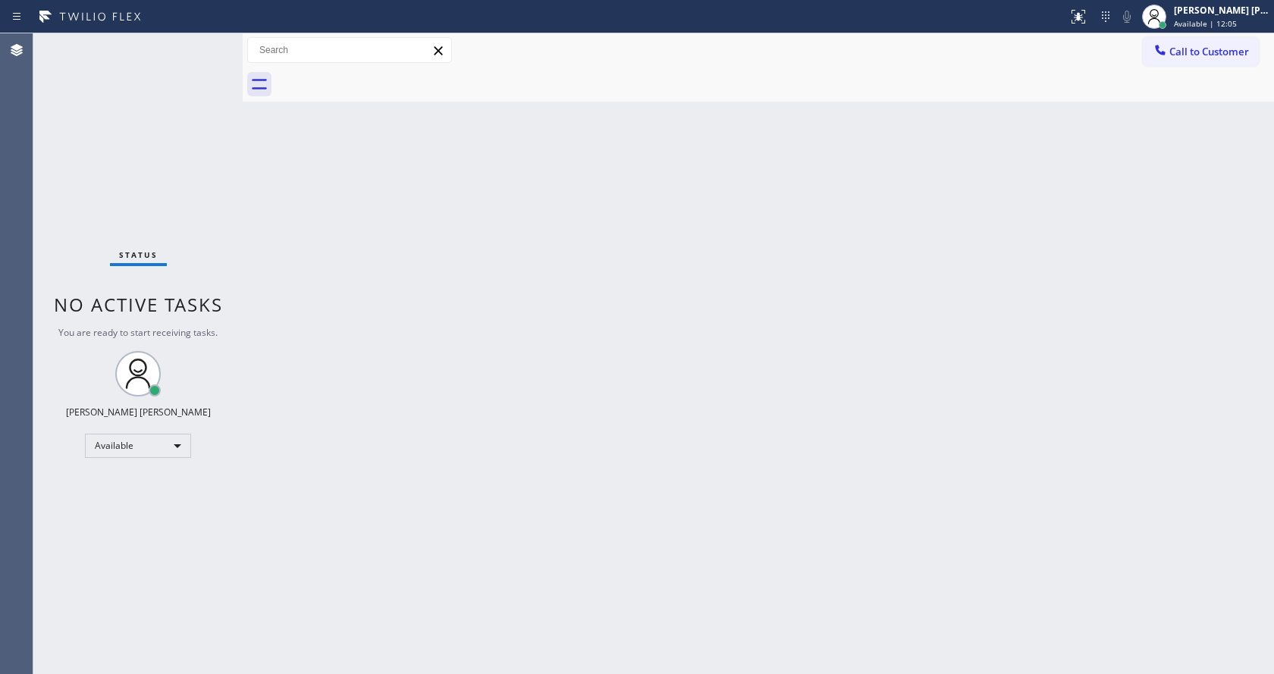
click at [309, 393] on div "Back to Dashboard Change Sender ID Customers Technicians Select a contact Outbo…" at bounding box center [758, 353] width 1031 height 641
click at [655, 302] on div "Back to Dashboard Change Sender ID Customers Technicians Select a contact Outbo…" at bounding box center [758, 353] width 1031 height 641
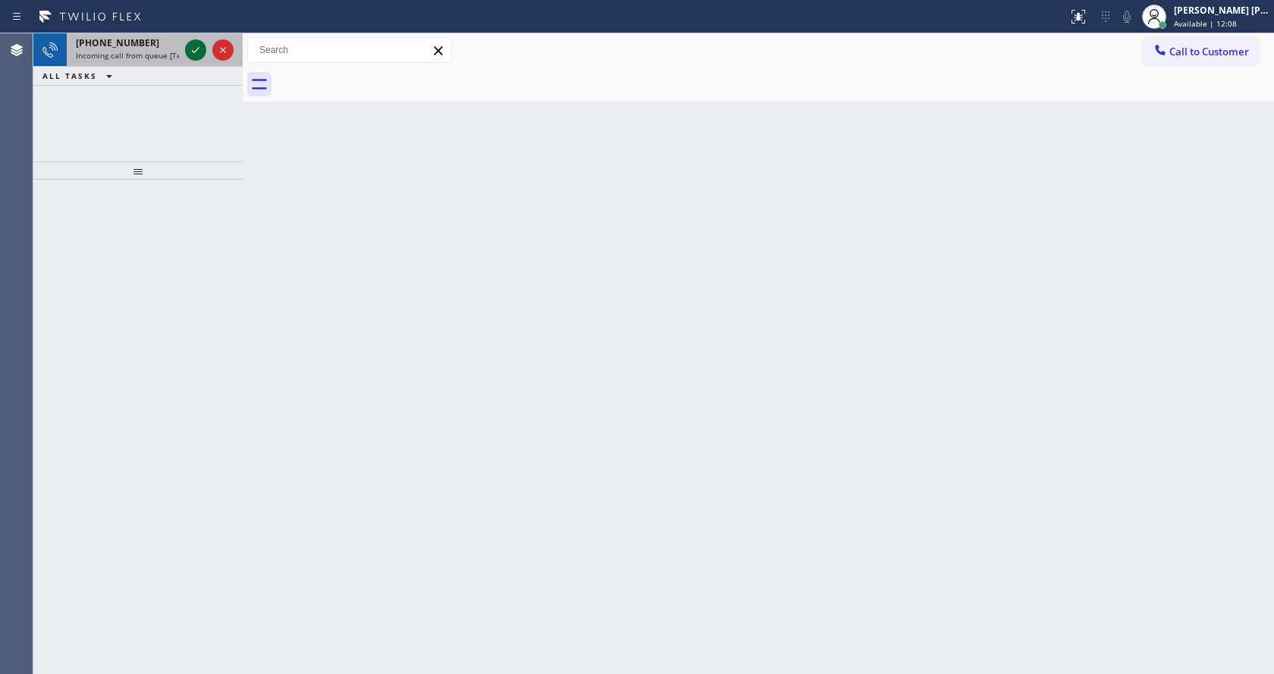
click at [198, 46] on icon at bounding box center [196, 50] width 18 height 18
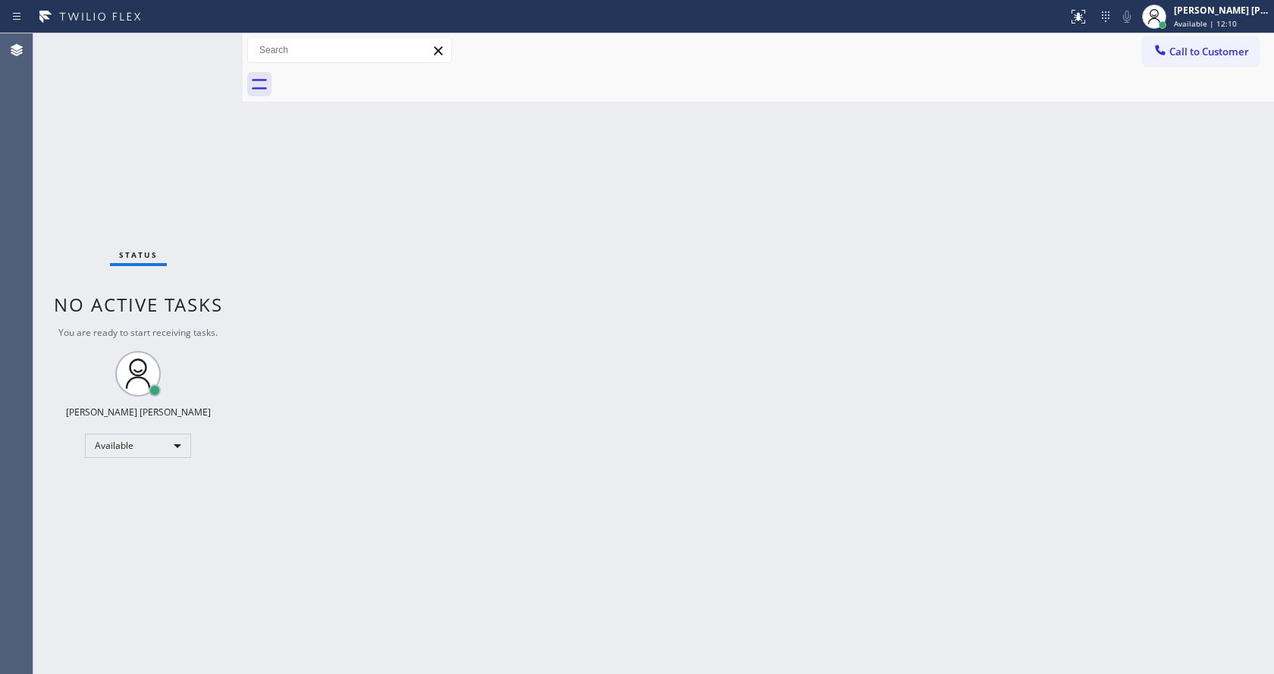
click at [743, 364] on div "Back to Dashboard Change Sender ID Customers Technicians Select a contact Outbo…" at bounding box center [758, 353] width 1031 height 641
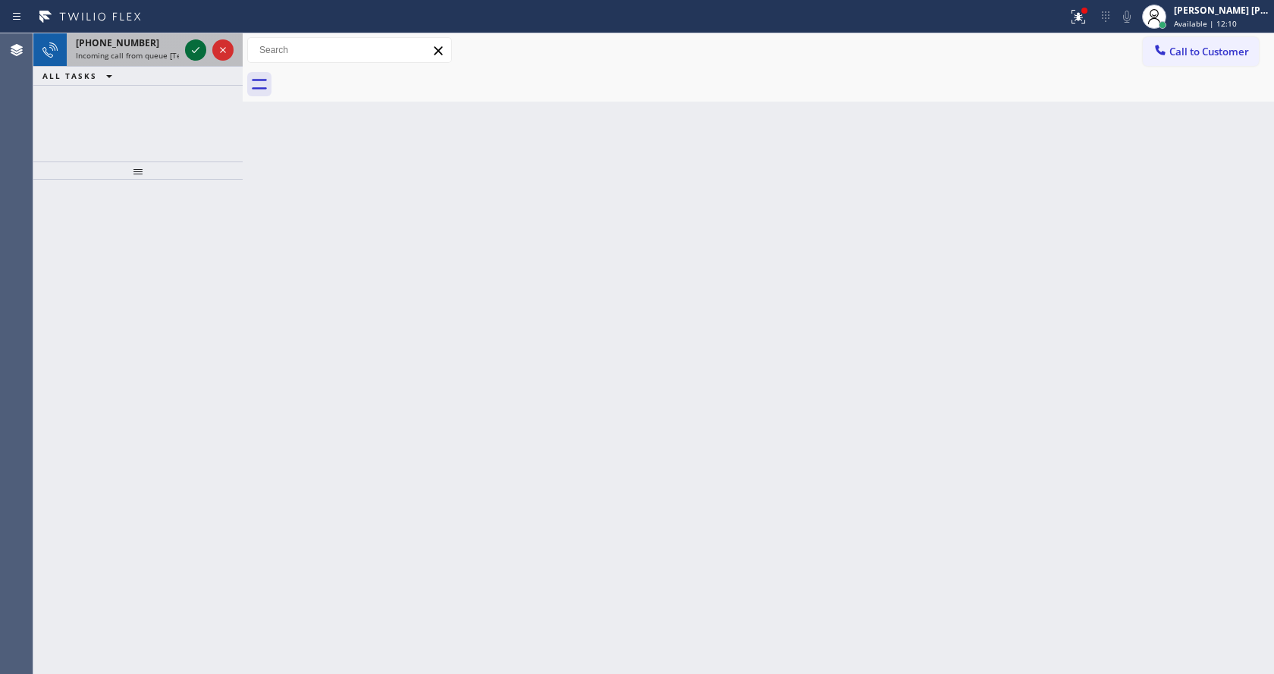
click at [199, 43] on icon at bounding box center [196, 50] width 18 height 18
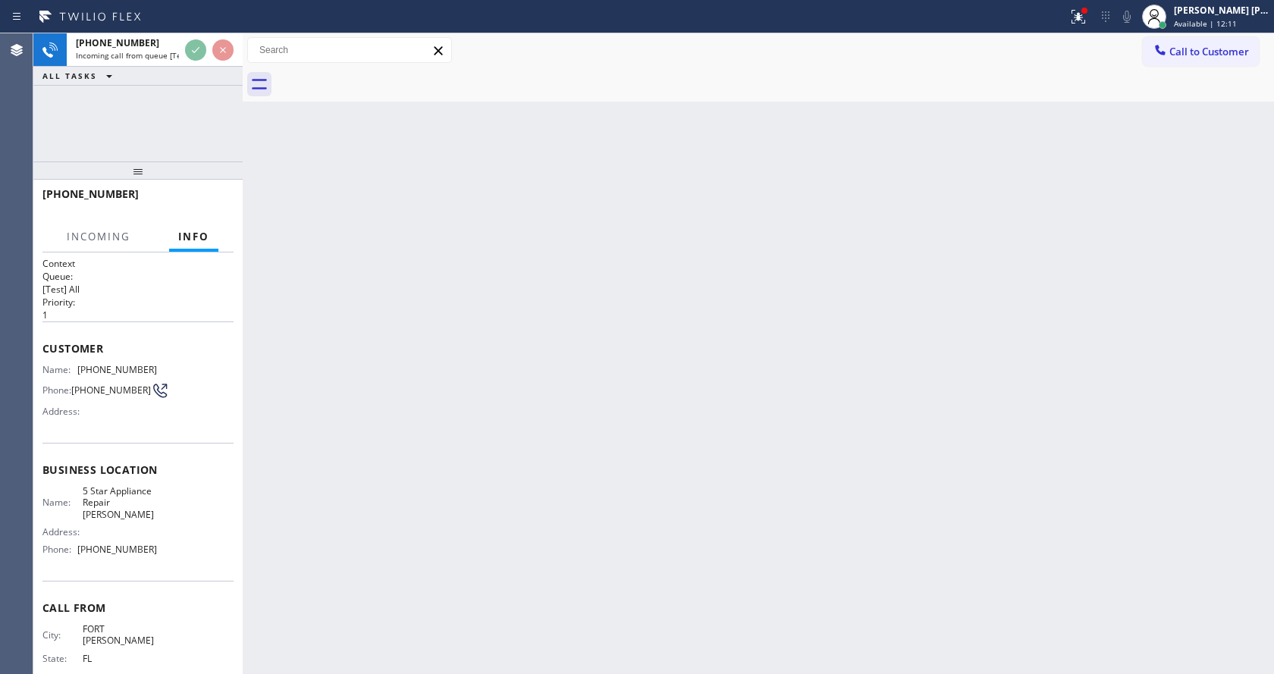
scroll to position [20, 0]
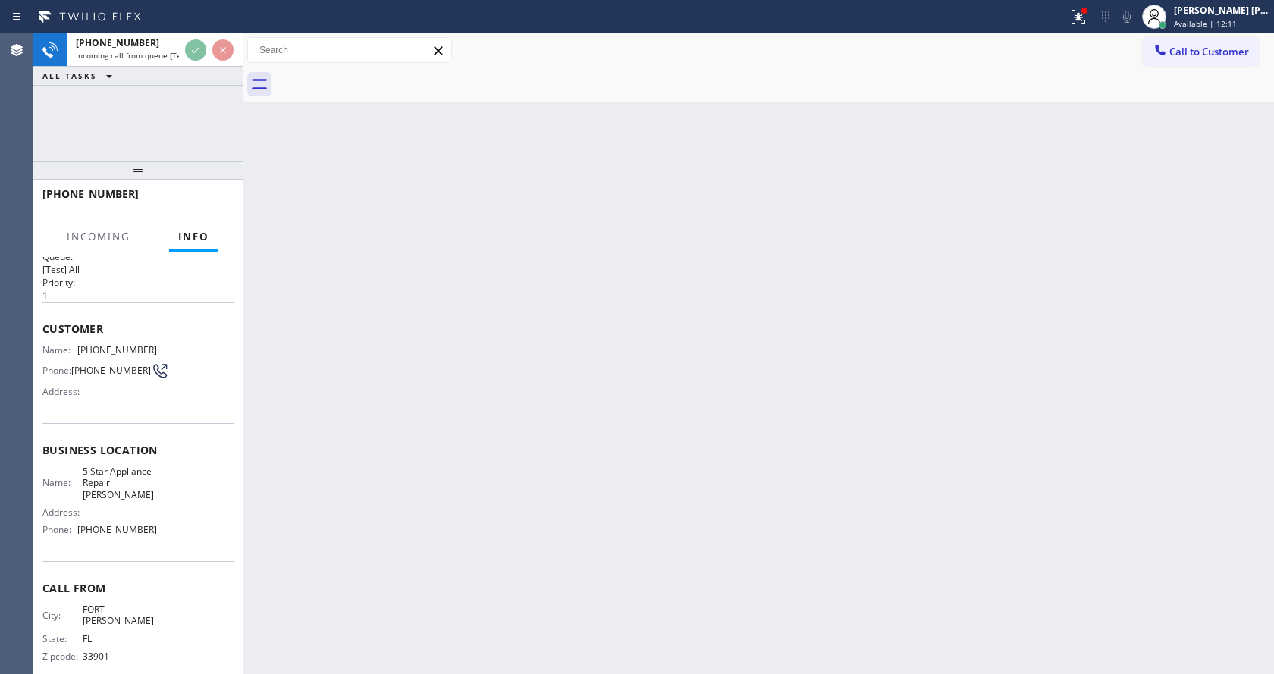
click at [439, 466] on div "Back to Dashboard Change Sender ID Customers Technicians Select a contact Outbo…" at bounding box center [758, 353] width 1031 height 641
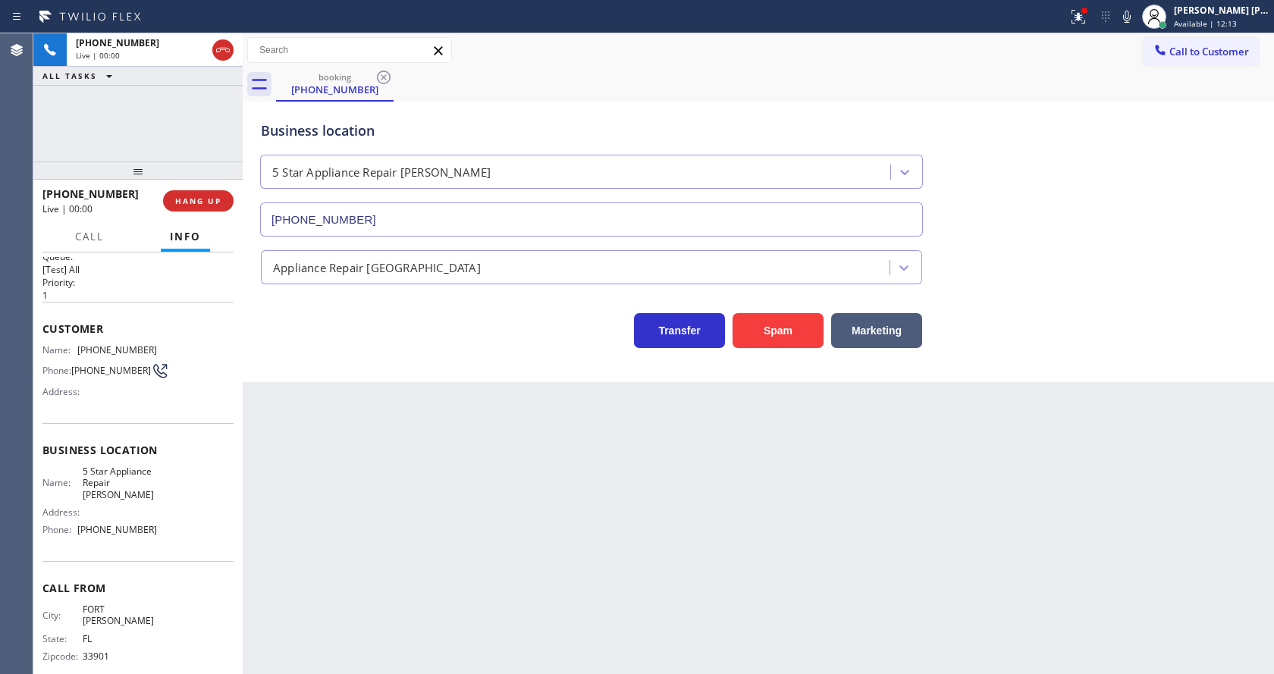
type input "[PHONE_NUMBER]"
click at [355, 487] on div "Back to Dashboard Change Sender ID Customers Technicians Select a contact Outbo…" at bounding box center [758, 353] width 1031 height 641
click at [476, 623] on div "Back to Dashboard Change Sender ID Customers Technicians Select a contact Outbo…" at bounding box center [758, 353] width 1031 height 641
click at [358, 413] on div "Back to Dashboard Change Sender ID Customers Technicians Select a contact Outbo…" at bounding box center [758, 353] width 1031 height 641
drag, startPoint x: 714, startPoint y: 512, endPoint x: 874, endPoint y: 435, distance: 178.4
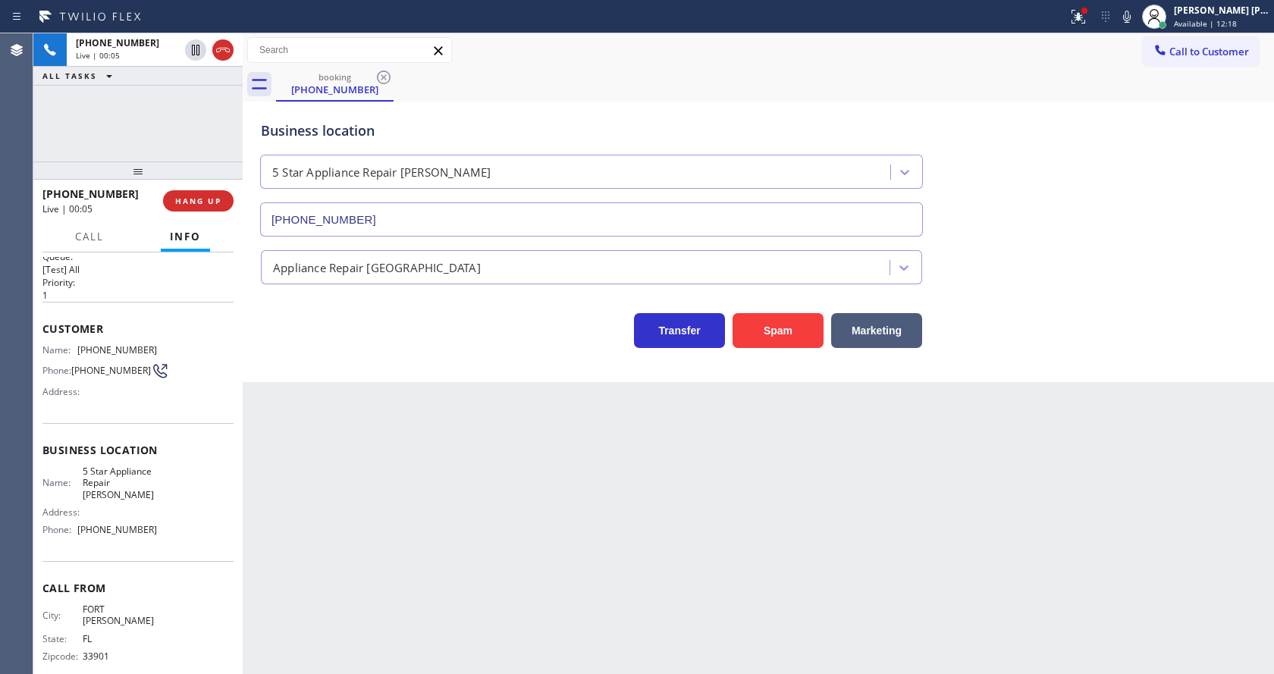
click at [714, 512] on div "Back to Dashboard Change Sender ID Customers Technicians Select a contact Outbo…" at bounding box center [758, 353] width 1031 height 641
click at [1081, 16] on icon at bounding box center [1076, 15] width 9 height 11
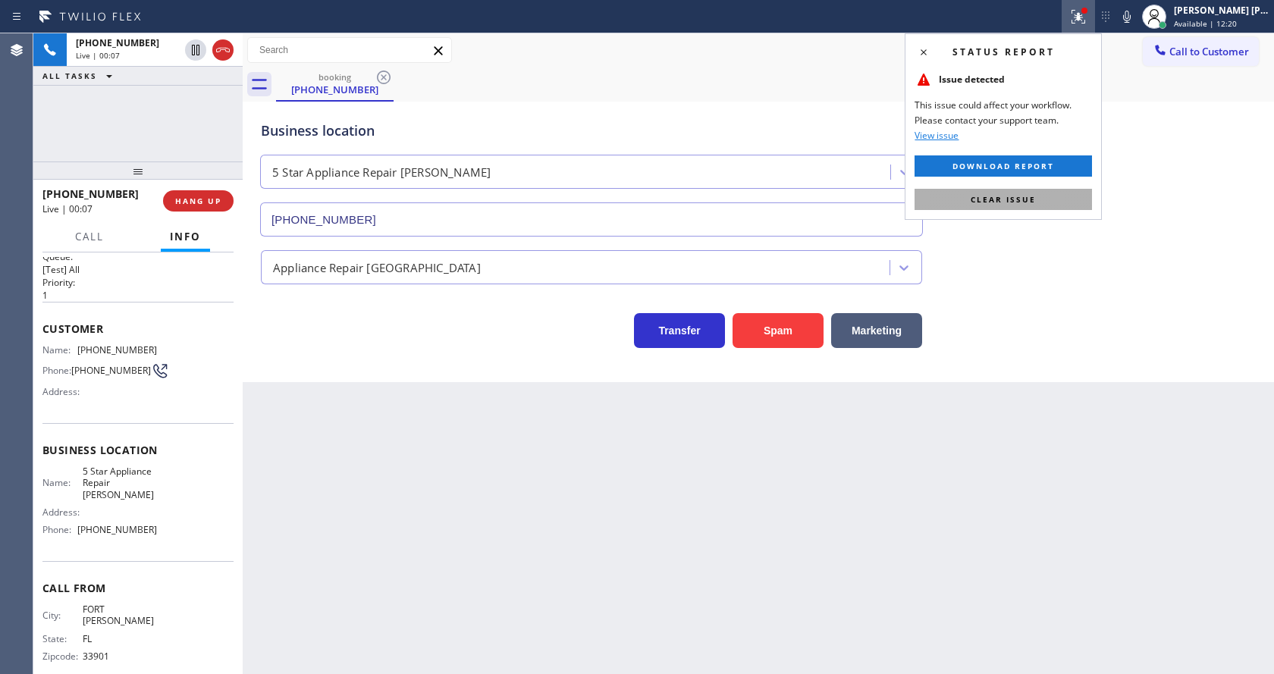
click at [1018, 201] on span "Clear issue" at bounding box center [1003, 199] width 65 height 11
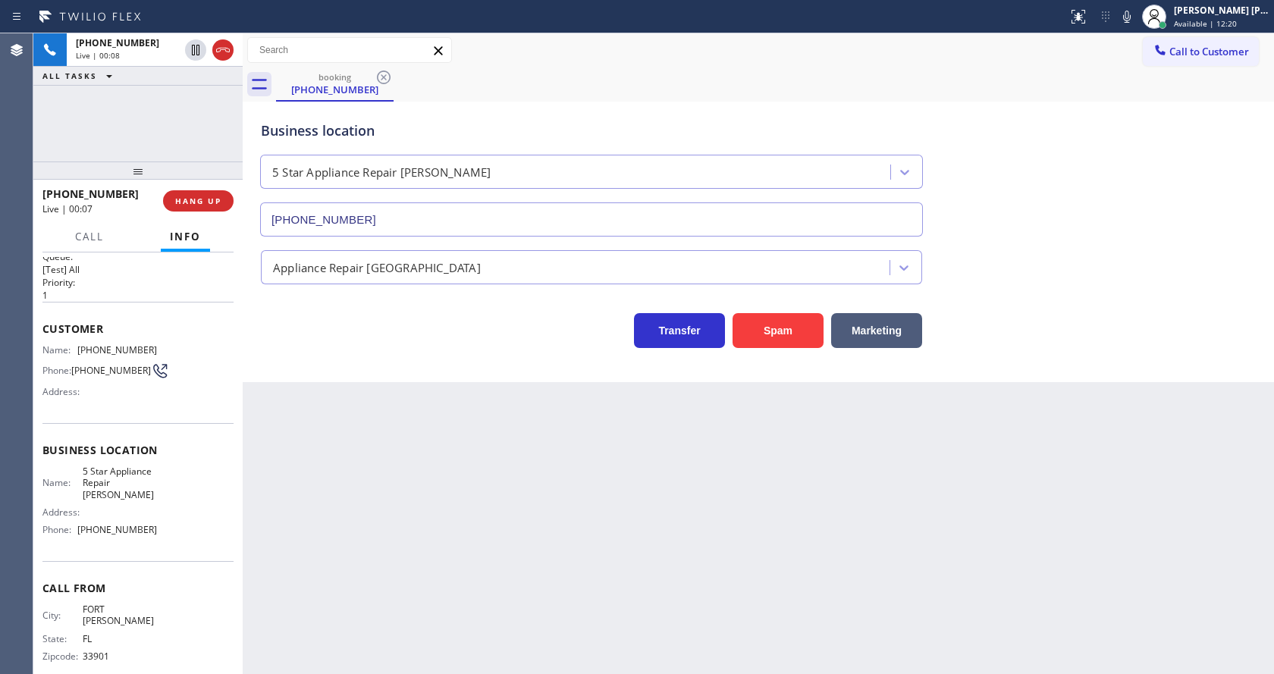
click at [1023, 203] on div "Business location 5 Star Appliance Repair [GEOGRAPHIC_DATA] [PHONE_NUMBER]" at bounding box center [758, 167] width 1001 height 137
click at [766, 336] on button "Spam" at bounding box center [778, 330] width 91 height 35
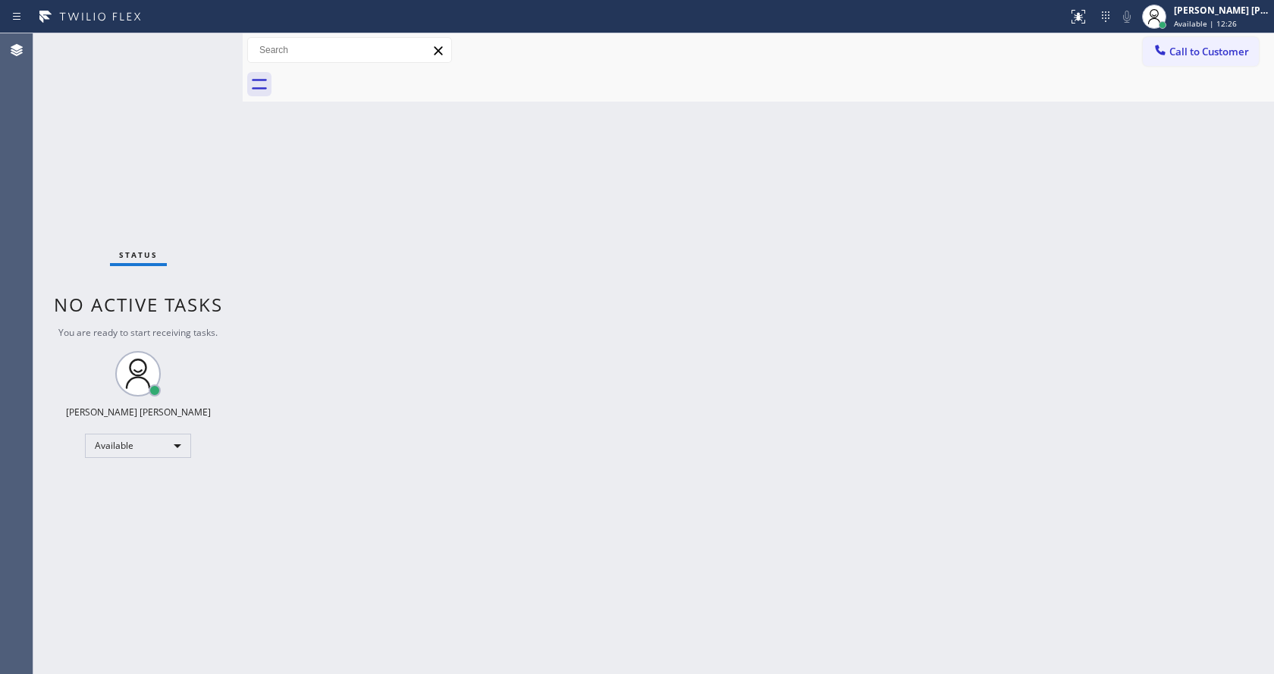
click at [461, 527] on div "Back to Dashboard Change Sender ID Customers Technicians Select a contact Outbo…" at bounding box center [758, 353] width 1031 height 641
click at [206, 43] on div "Status No active tasks You are ready to start receiving tasks. [PERSON_NAME] [P…" at bounding box center [137, 353] width 209 height 641
click at [206, 45] on div "Status No active tasks You are ready to start receiving tasks. [PERSON_NAME] [P…" at bounding box center [137, 353] width 209 height 641
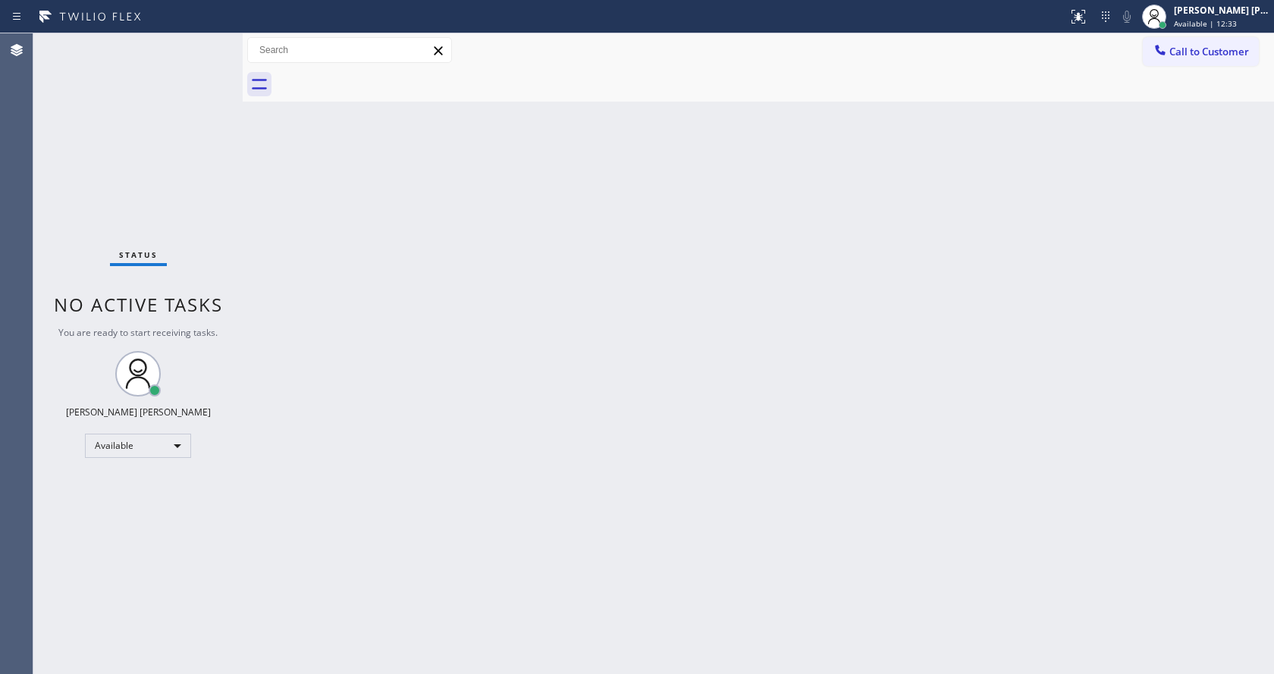
click at [206, 45] on div "Status No active tasks You are ready to start receiving tasks. [PERSON_NAME] [P…" at bounding box center [137, 353] width 209 height 641
click at [207, 47] on div "Status No active tasks You are ready to start receiving tasks. [PERSON_NAME] [P…" at bounding box center [137, 353] width 209 height 641
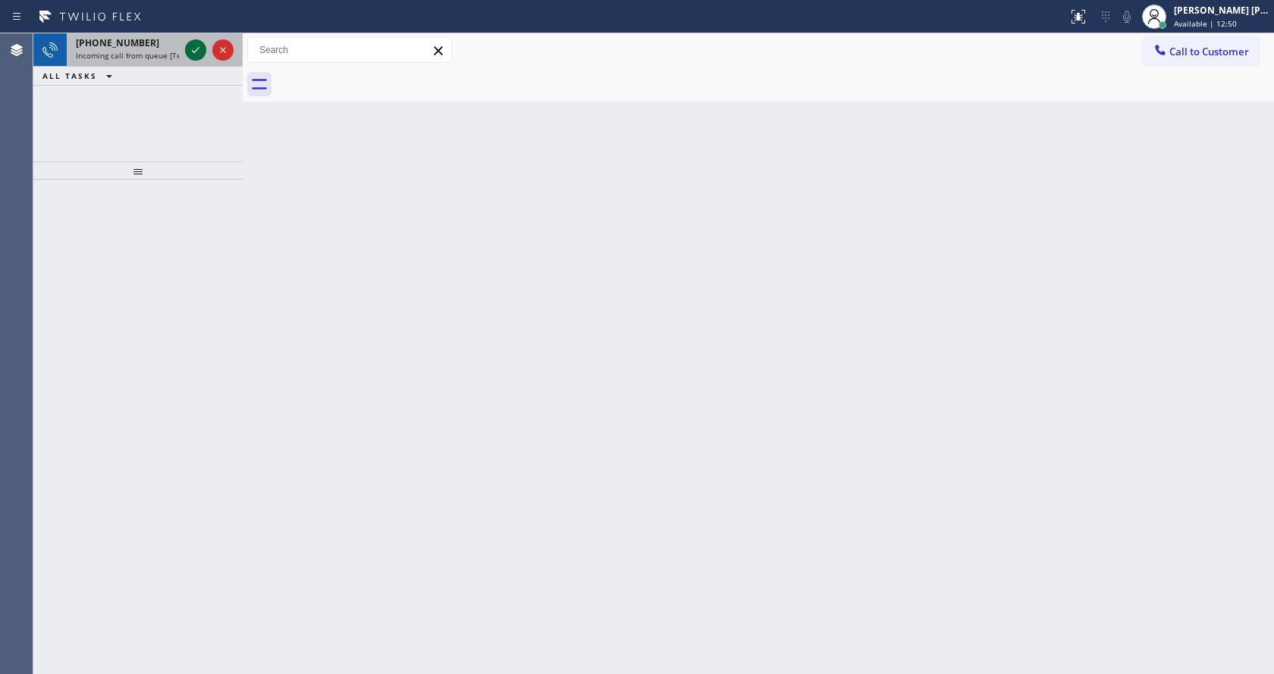
click at [198, 45] on icon at bounding box center [196, 50] width 18 height 18
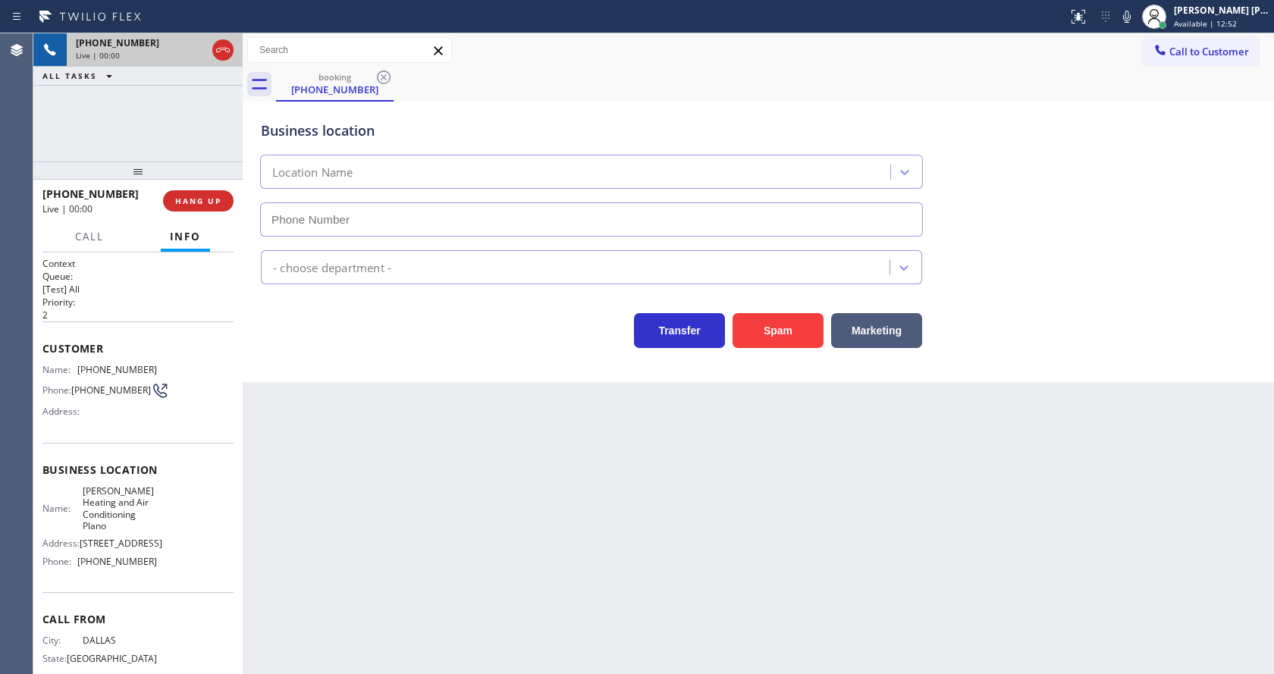
scroll to position [67, 0]
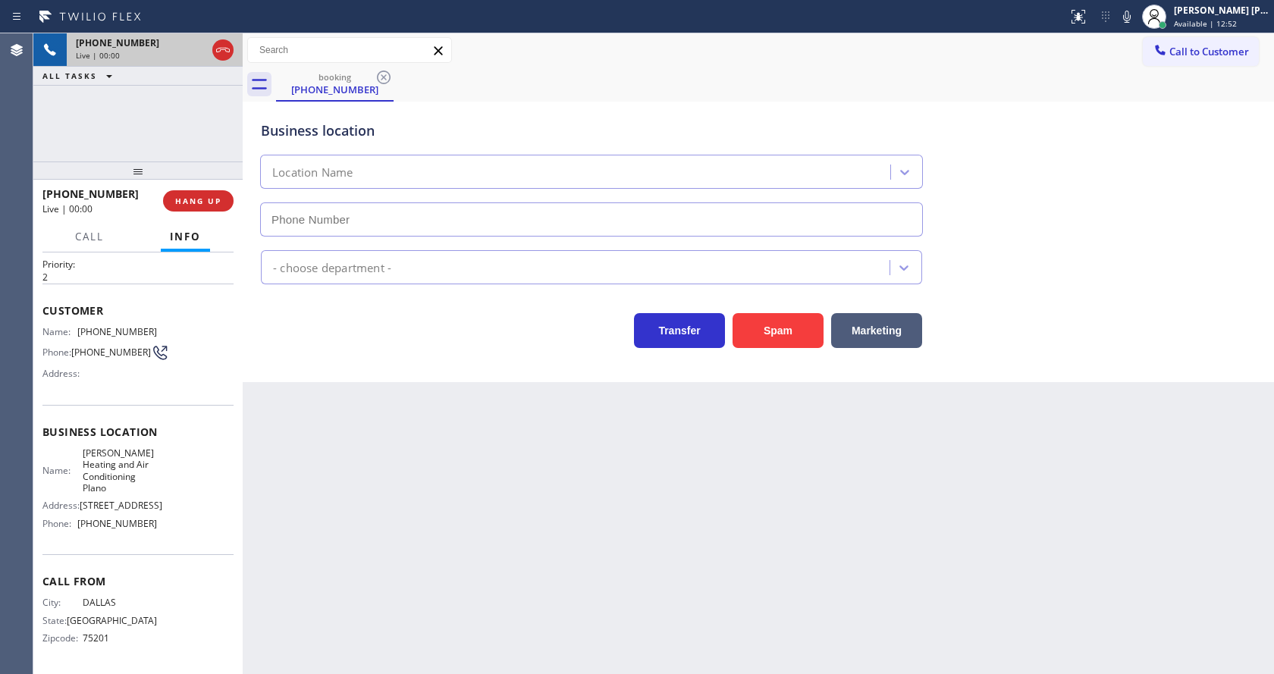
type input "[PHONE_NUMBER]"
click at [494, 462] on div "Back to Dashboard Change Sender ID Customers Technicians Select a contact Outbo…" at bounding box center [758, 353] width 1031 height 641
click at [783, 319] on button "Spam" at bounding box center [778, 330] width 91 height 35
click at [570, 602] on div "Back to Dashboard Change Sender ID Customers Technicians Select a contact Outbo…" at bounding box center [758, 353] width 1031 height 641
click at [468, 515] on div "Back to Dashboard Change Sender ID Customers Technicians Select a contact Outbo…" at bounding box center [758, 353] width 1031 height 641
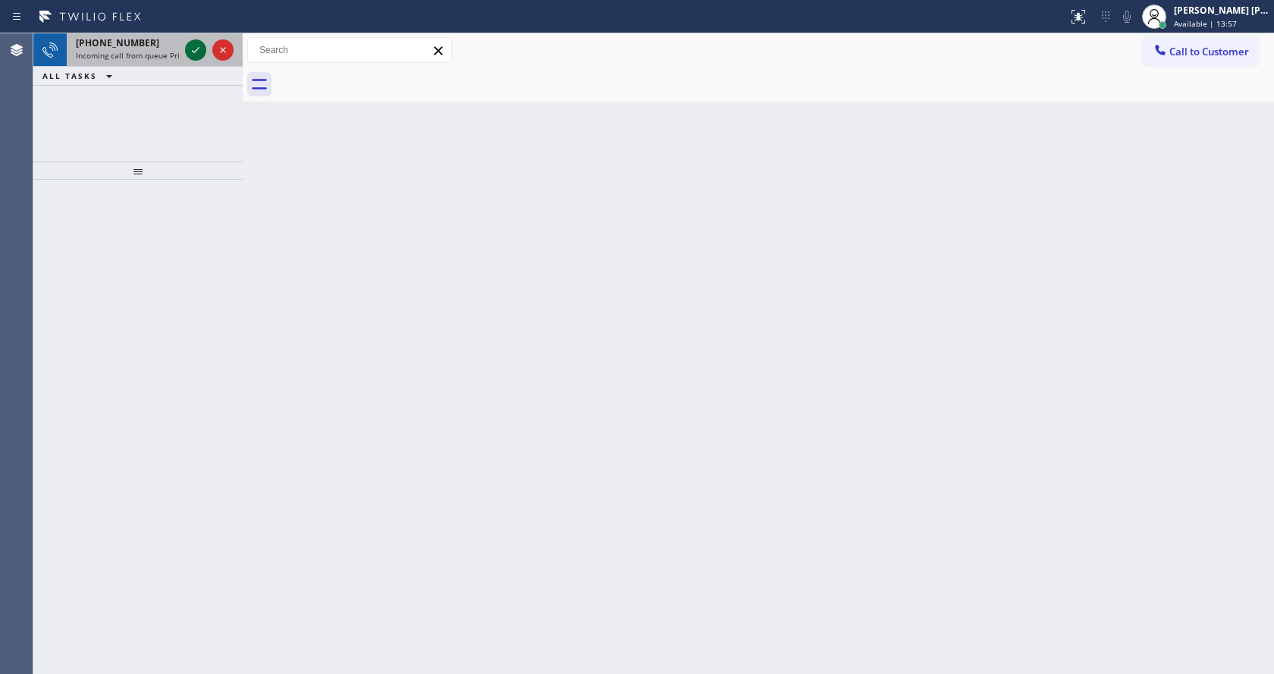
click at [193, 53] on icon at bounding box center [196, 50] width 18 height 18
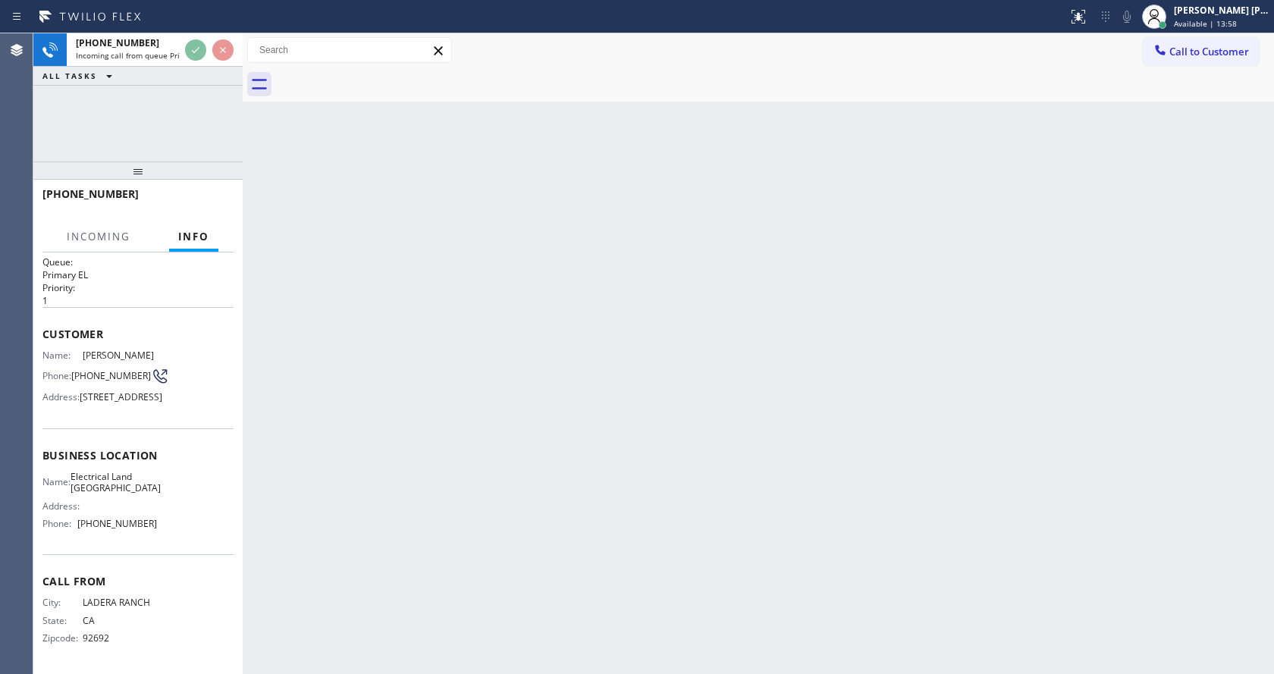
scroll to position [43, 0]
click at [402, 403] on div "Back to Dashboard Change Sender ID Customers Technicians Select a contact Outbo…" at bounding box center [758, 353] width 1031 height 641
click at [392, 506] on div "Back to Dashboard Change Sender ID Customers Technicians Select a contact Outbo…" at bounding box center [758, 353] width 1031 height 641
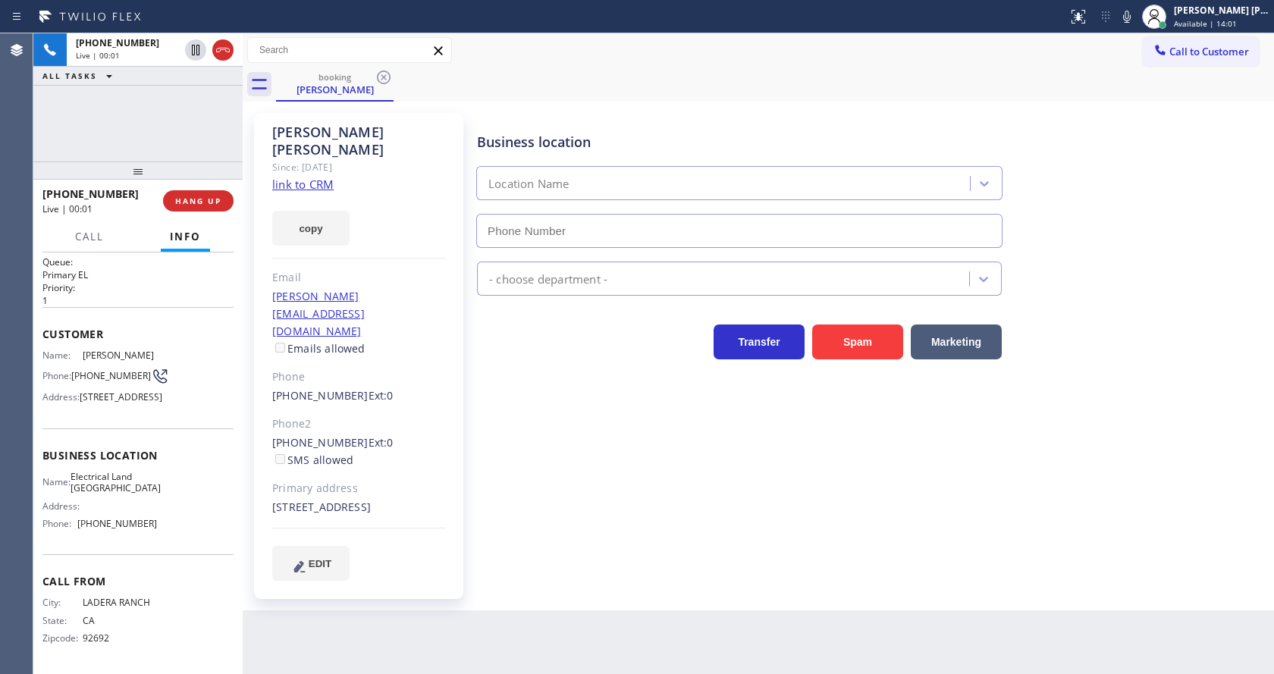
type input "[PHONE_NUMBER]"
click at [568, 512] on div "Business location Electrical Land [GEOGRAPHIC_DATA] [PHONE_NUMBER] Electricians…" at bounding box center [872, 347] width 796 height 460
click at [554, 507] on div "Business location Electrical Land [GEOGRAPHIC_DATA] [PHONE_NUMBER] Electricians…" at bounding box center [872, 347] width 796 height 460
click at [462, 385] on div "[PERSON_NAME] Since: [DATE] link to CRM copy Email [PERSON_NAME][EMAIL_ADDRESS]…" at bounding box center [358, 356] width 209 height 486
click at [322, 177] on link "link to CRM" at bounding box center [302, 184] width 61 height 15
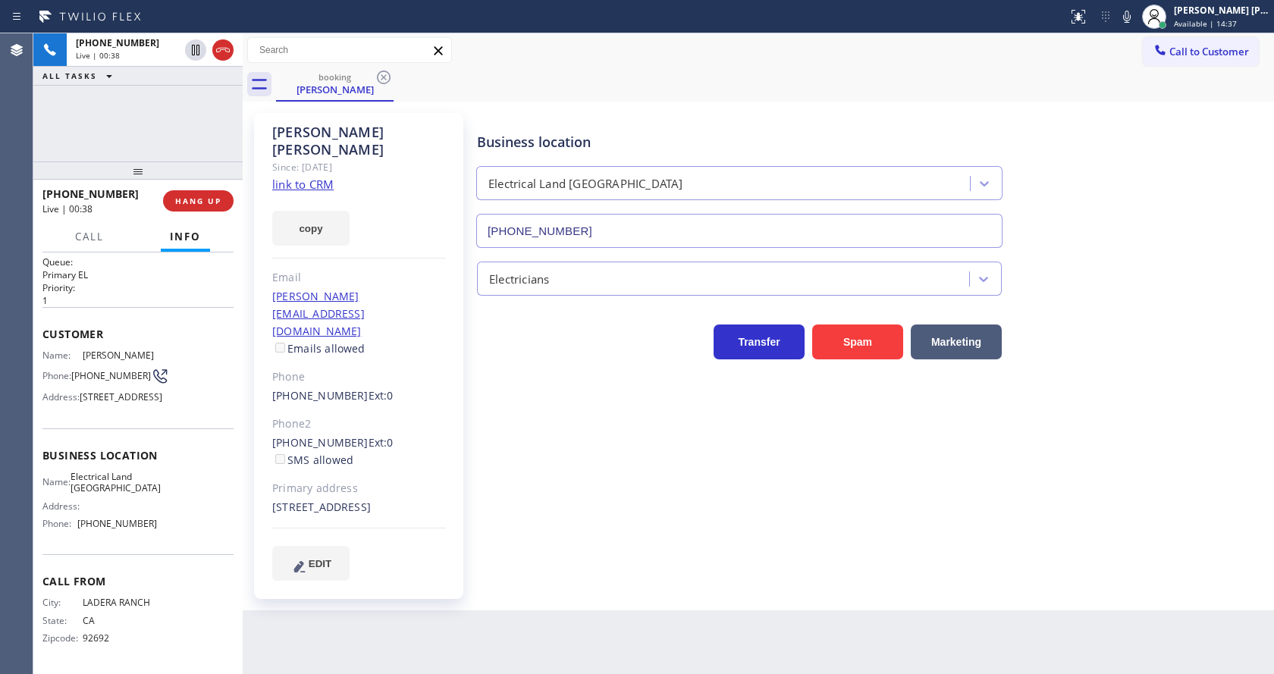
click at [520, 429] on div "Business location Electrical Land [GEOGRAPHIC_DATA] [PHONE_NUMBER] Electricians…" at bounding box center [872, 347] width 796 height 460
click at [187, 364] on div "Name: [PERSON_NAME] Phone: [PHONE_NUMBER] Address: [STREET_ADDRESS]" at bounding box center [137, 380] width 191 height 60
click at [511, 492] on div "Business location Electrical Land [GEOGRAPHIC_DATA] [PHONE_NUMBER] Electricians…" at bounding box center [872, 347] width 796 height 460
click at [83, 391] on span "[STREET_ADDRESS]" at bounding box center [121, 396] width 83 height 11
drag, startPoint x: 80, startPoint y: 331, endPoint x: 140, endPoint y: 341, distance: 60.7
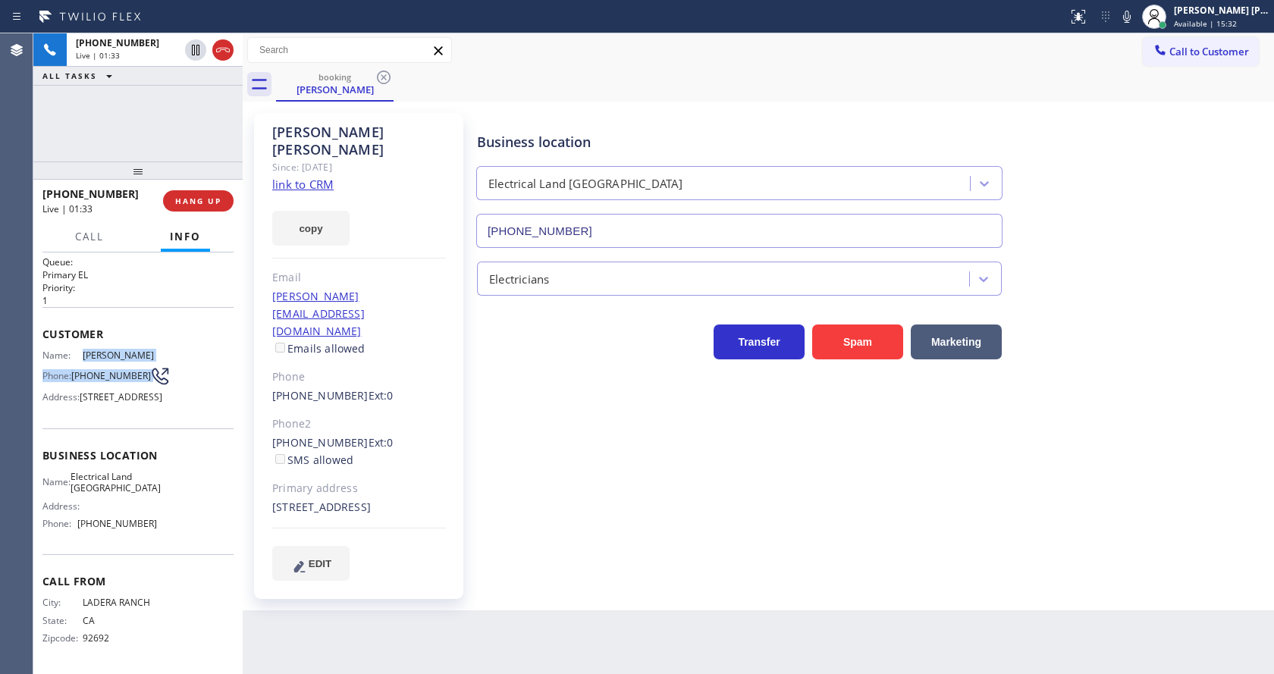
click at [140, 350] on div "Name: [PERSON_NAME] Phone: [PHONE_NUMBER] Address: [STREET_ADDRESS]" at bounding box center [99, 380] width 115 height 60
click at [106, 350] on span "[PERSON_NAME]" at bounding box center [120, 355] width 75 height 11
click at [400, 546] on div "EDIT" at bounding box center [359, 563] width 174 height 35
click at [646, 418] on div "Business location Electrical Land [GEOGRAPHIC_DATA] [PHONE_NUMBER] Electricians…" at bounding box center [872, 347] width 796 height 460
click at [374, 658] on div "Back to Dashboard Change Sender ID Customers Technicians Select a contact Outbo…" at bounding box center [758, 353] width 1031 height 641
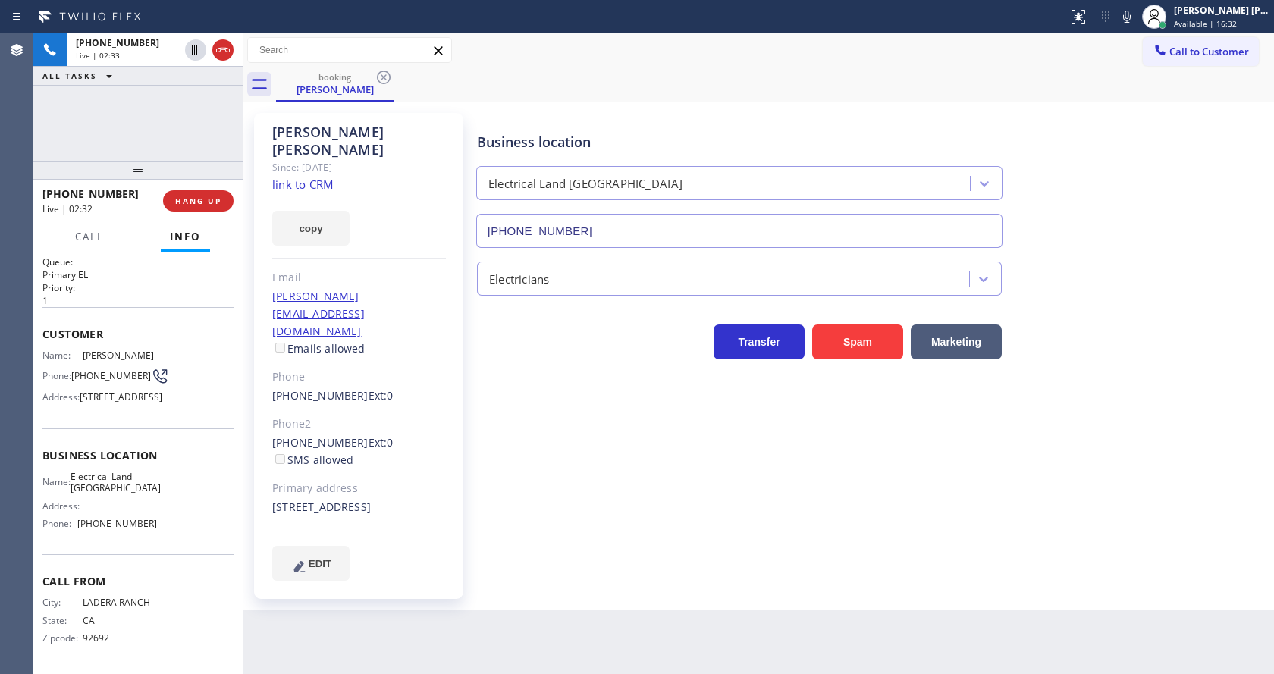
click at [193, 366] on div "Name: [PERSON_NAME] Phone: [PHONE_NUMBER] Address: [STREET_ADDRESS]" at bounding box center [137, 380] width 191 height 60
drag, startPoint x: 75, startPoint y: 328, endPoint x: 168, endPoint y: 326, distance: 92.6
click at [168, 350] on div "Name: [PERSON_NAME] Phone: [PHONE_NUMBER] Address: [STREET_ADDRESS]" at bounding box center [137, 380] width 191 height 60
copy div "[PERSON_NAME]"
click at [483, 422] on div "Business location Electrical Land [GEOGRAPHIC_DATA] [PHONE_NUMBER] Electricians…" at bounding box center [872, 347] width 796 height 460
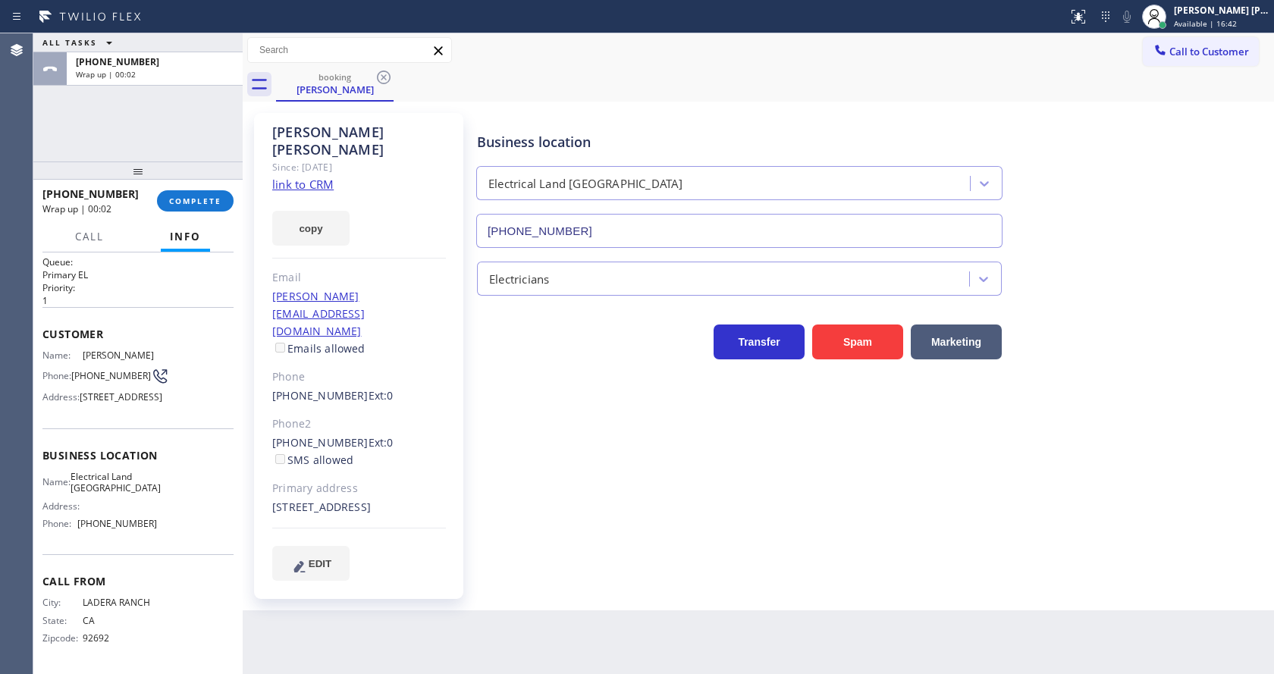
click at [139, 432] on div "Business location Name: Electrical Land [GEOGRAPHIC_DATA] Address: Phone: [PHON…" at bounding box center [137, 491] width 191 height 127
drag, startPoint x: 164, startPoint y: 482, endPoint x: 133, endPoint y: 477, distance: 31.5
click at [164, 482] on div "Name: Electrical Land [GEOGRAPHIC_DATA] Address: Phone: [PHONE_NUMBER]" at bounding box center [137, 503] width 191 height 65
drag, startPoint x: 74, startPoint y: 339, endPoint x: 104, endPoint y: 352, distance: 33.0
click at [104, 370] on span "[PHONE_NUMBER]" at bounding box center [111, 375] width 80 height 11
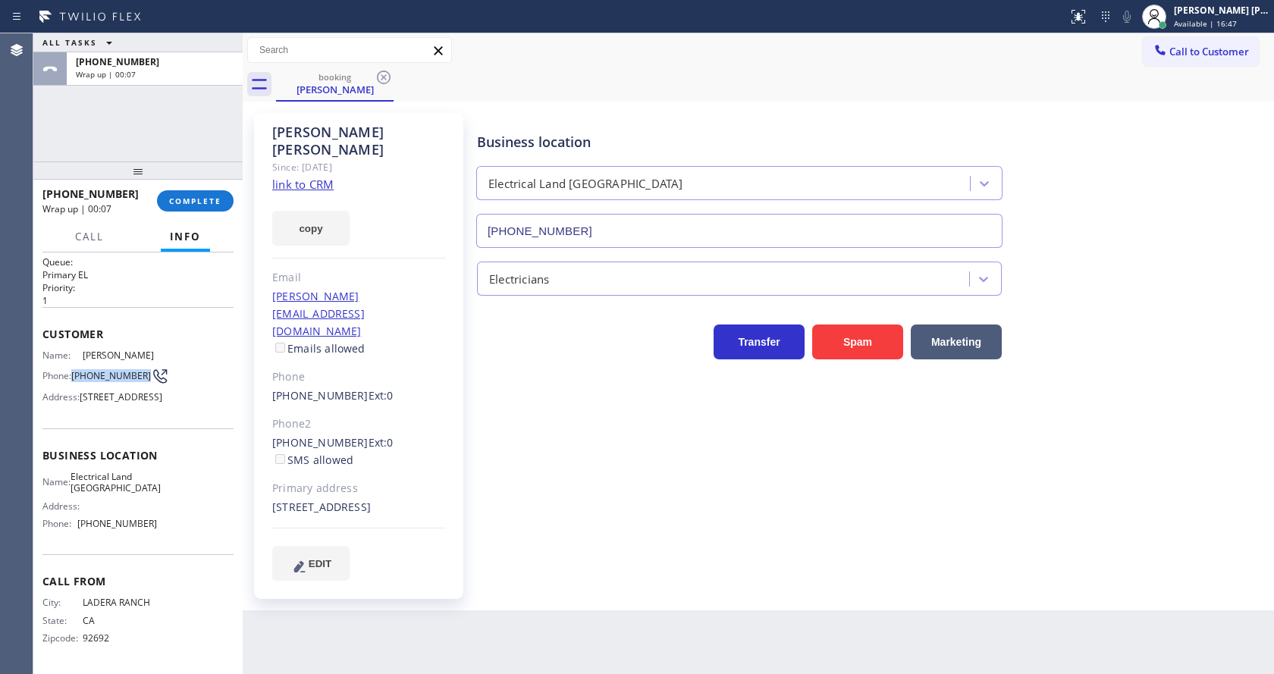
copy span "[PHONE_NUMBER]"
click at [706, 417] on div "Business location Electrical Land [GEOGRAPHIC_DATA] [PHONE_NUMBER] Electricians…" at bounding box center [872, 347] width 796 height 460
click at [133, 528] on span "[PHONE_NUMBER]" at bounding box center [117, 523] width 80 height 11
drag, startPoint x: 78, startPoint y: 472, endPoint x: 151, endPoint y: 494, distance: 75.8
click at [151, 494] on div "Name: Electrical Land [GEOGRAPHIC_DATA] Address: Phone: [PHONE_NUMBER]" at bounding box center [137, 503] width 191 height 65
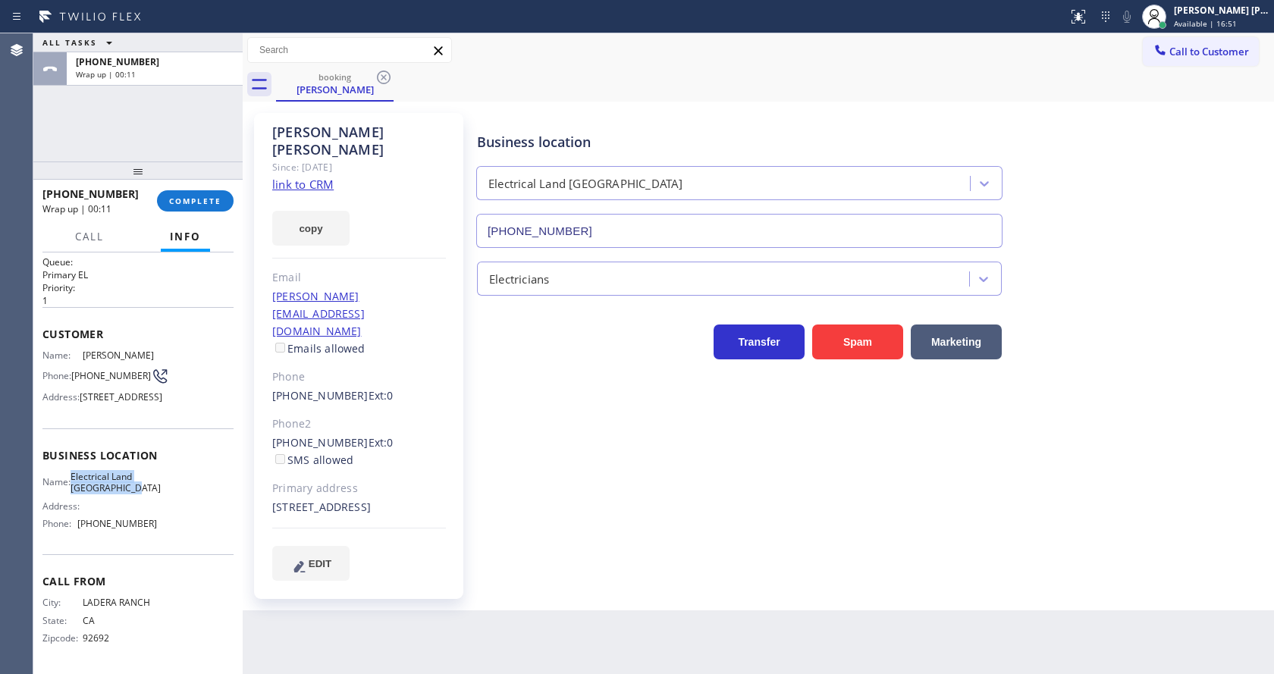
copy span "Electrical Land [GEOGRAPHIC_DATA]"
click at [425, 589] on div "Back to Dashboard Change Sender ID Customers Technicians Select a contact Outbo…" at bounding box center [758, 353] width 1031 height 641
drag, startPoint x: 130, startPoint y: 577, endPoint x: 118, endPoint y: 577, distance: 12.1
click at [130, 577] on span "Call From" at bounding box center [137, 581] width 191 height 14
drag, startPoint x: 73, startPoint y: 529, endPoint x: 163, endPoint y: 527, distance: 90.3
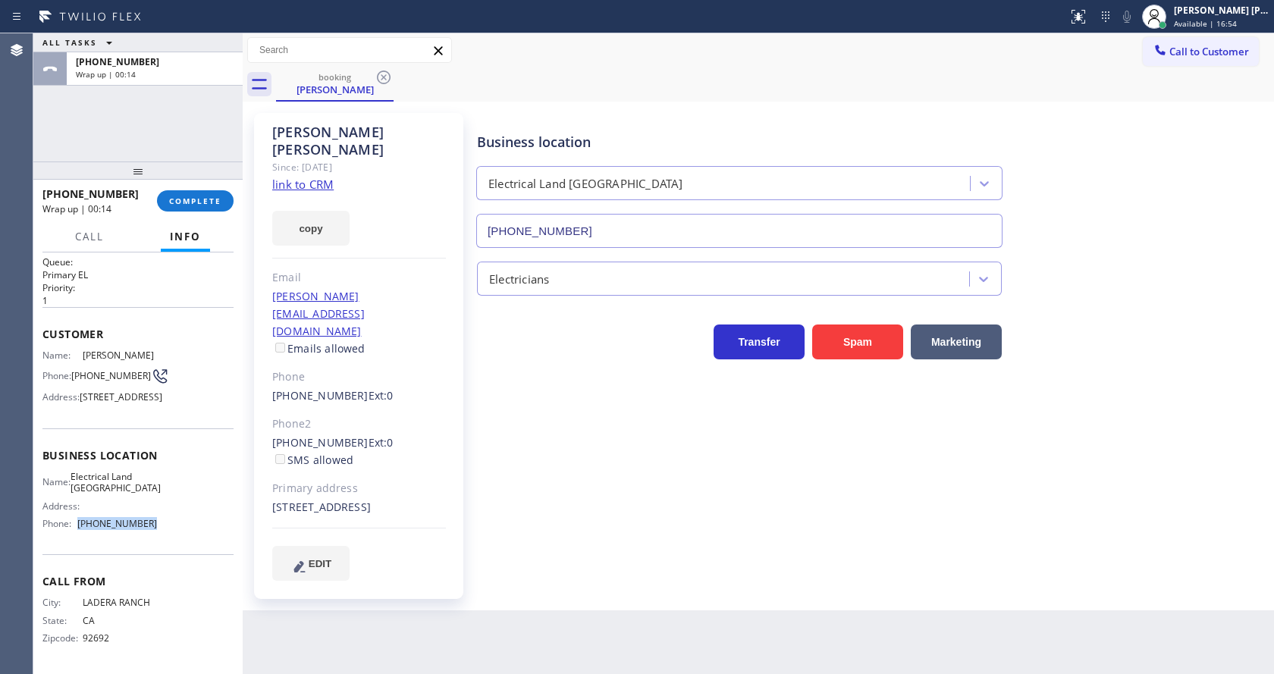
click at [163, 527] on div "Name: Electrical Land [GEOGRAPHIC_DATA] Address: Phone: [PHONE_NUMBER]" at bounding box center [137, 503] width 191 height 65
copy div "[PHONE_NUMBER]"
click at [388, 601] on div "Back to Dashboard Change Sender ID Customers Technicians Select a contact Outbo…" at bounding box center [758, 353] width 1031 height 641
click at [748, 467] on div "Business location Electrical Land [GEOGRAPHIC_DATA] [PHONE_NUMBER] Electricians…" at bounding box center [872, 347] width 796 height 460
click at [184, 202] on span "COMPLETE" at bounding box center [195, 201] width 52 height 11
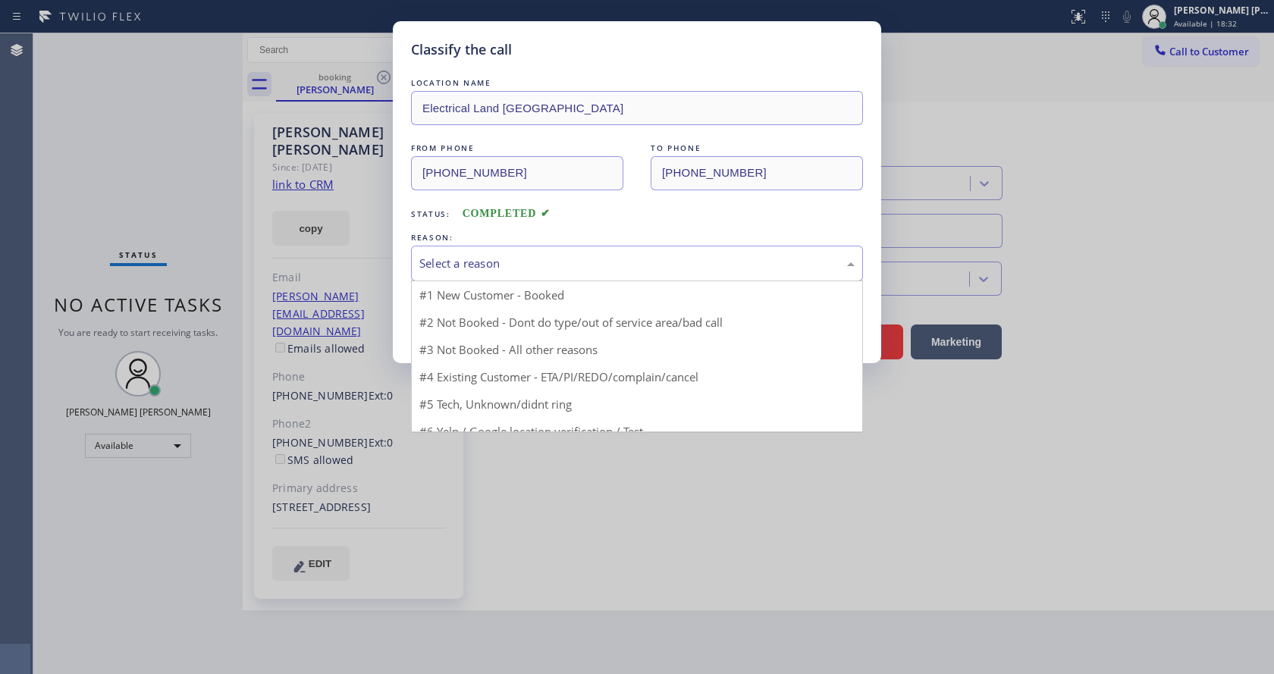
click at [453, 272] on div "Select a reason" at bounding box center [636, 263] width 435 height 17
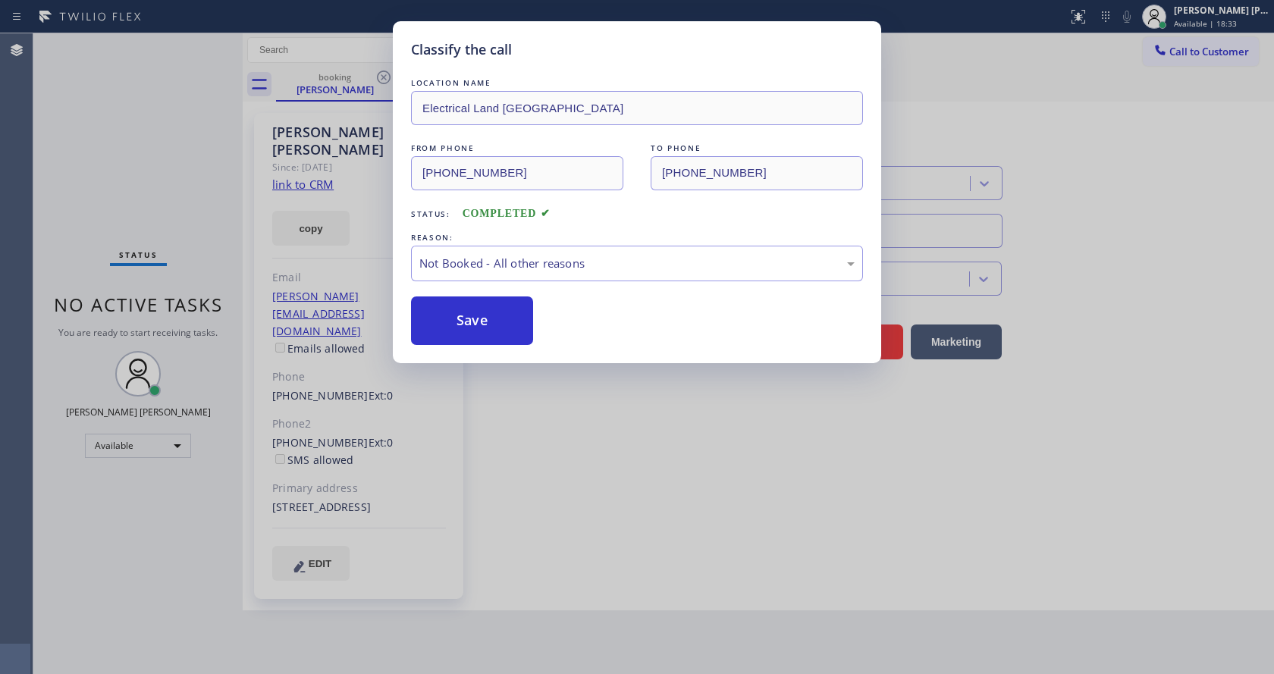
click at [457, 319] on button "Save" at bounding box center [472, 321] width 122 height 49
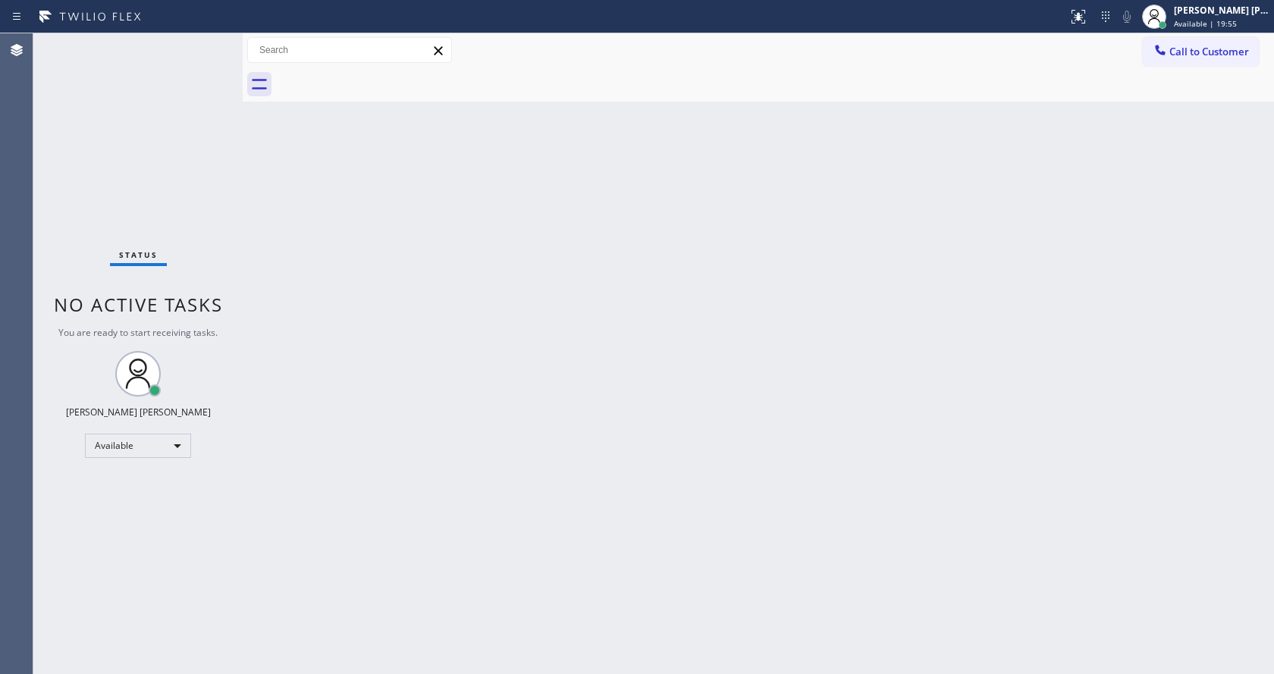
click at [977, 196] on div "Back to Dashboard Change Sender ID Customers Technicians Select a contact Outbo…" at bounding box center [758, 353] width 1031 height 641
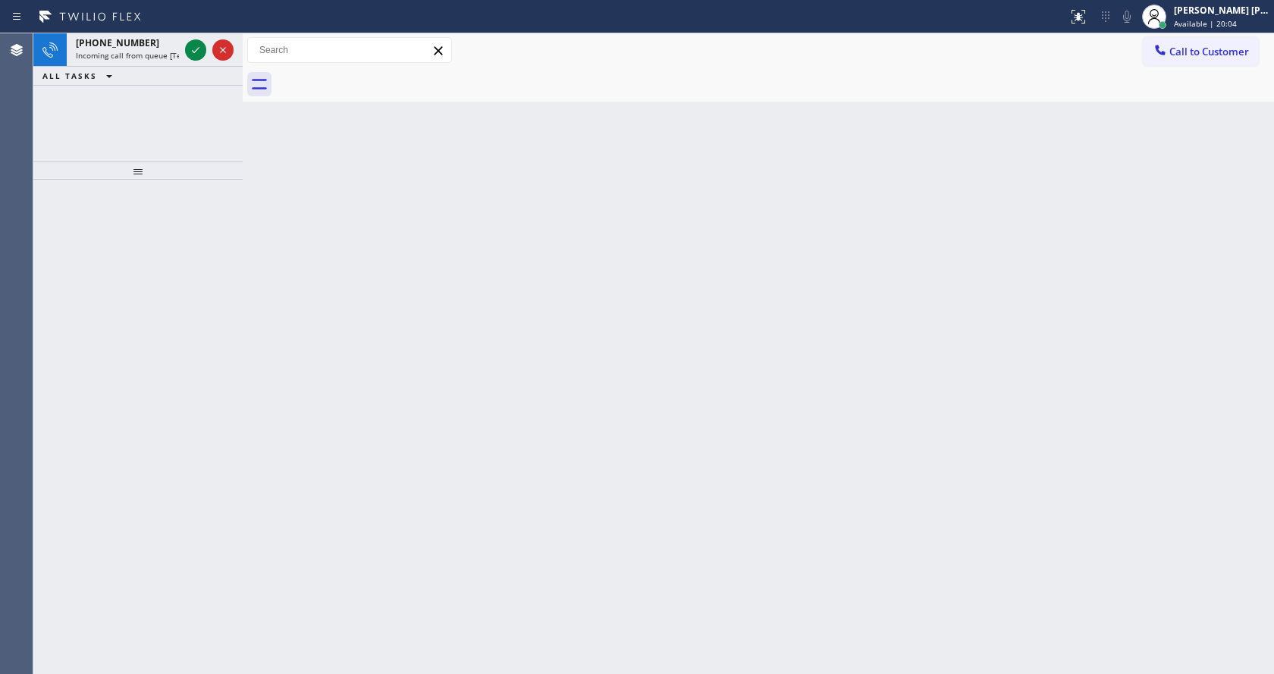
click at [169, 71] on div "ALL TASKS ALL TASKS ACTIVE TASKS TASKS IN WRAP UP" at bounding box center [137, 76] width 209 height 19
click at [168, 57] on span "Incoming call from queue [Test] All" at bounding box center [139, 55] width 126 height 11
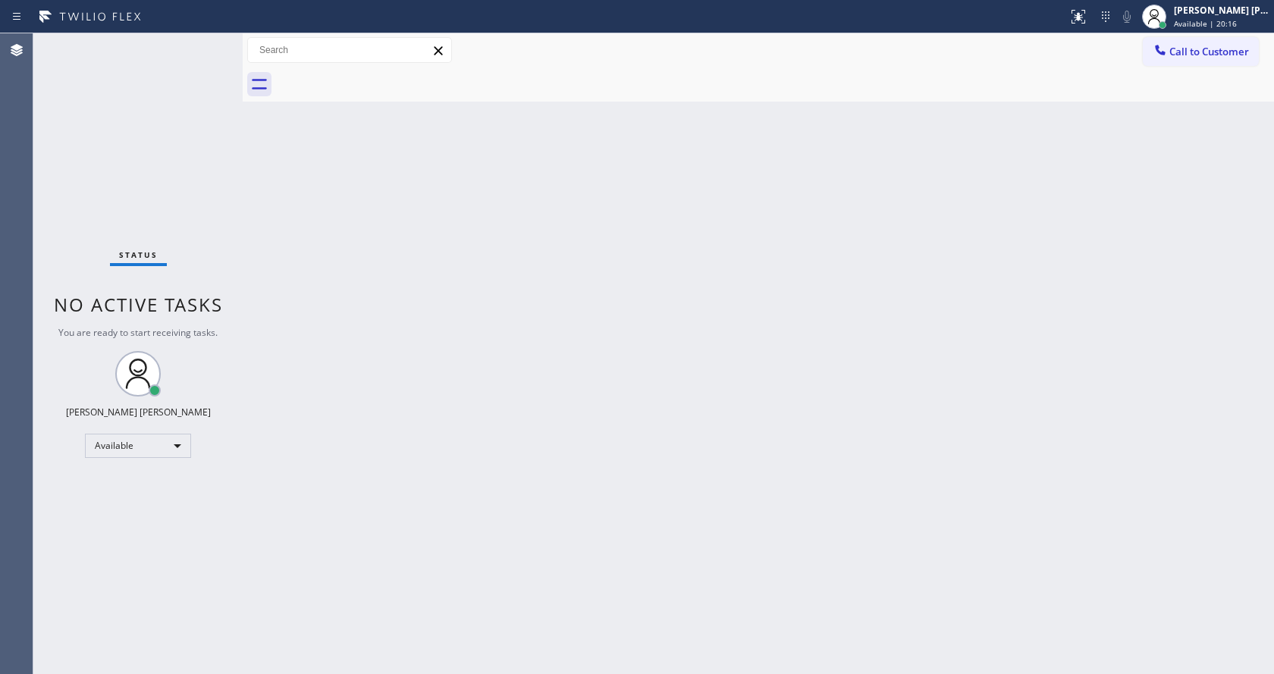
click at [413, 192] on div "Back to Dashboard Change Sender ID Customers Technicians Select a contact Outbo…" at bounding box center [758, 353] width 1031 height 641
click at [257, 206] on div "Back to Dashboard Change Sender ID Customers Technicians Select a contact Outbo…" at bounding box center [758, 353] width 1031 height 641
click at [212, 39] on div "Status No active tasks You are ready to start receiving tasks. [PERSON_NAME] [P…" at bounding box center [137, 353] width 209 height 641
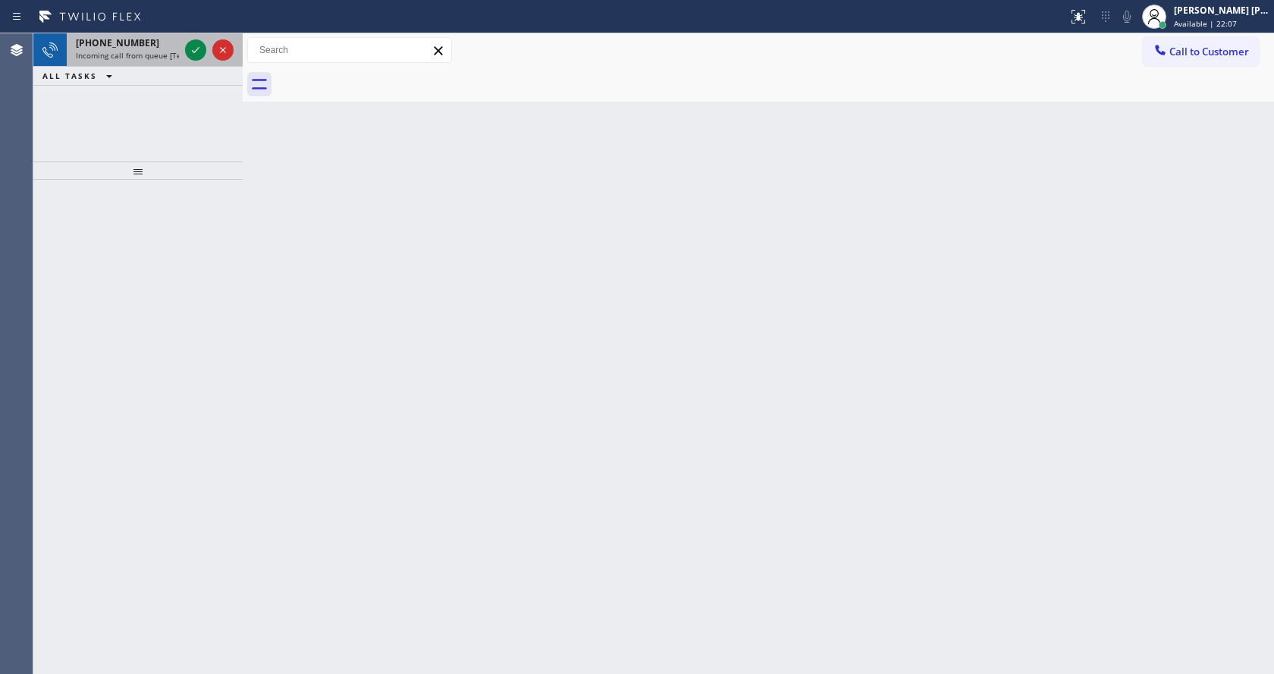
click at [147, 52] on span "Incoming call from queue [Test] All" at bounding box center [139, 55] width 126 height 11
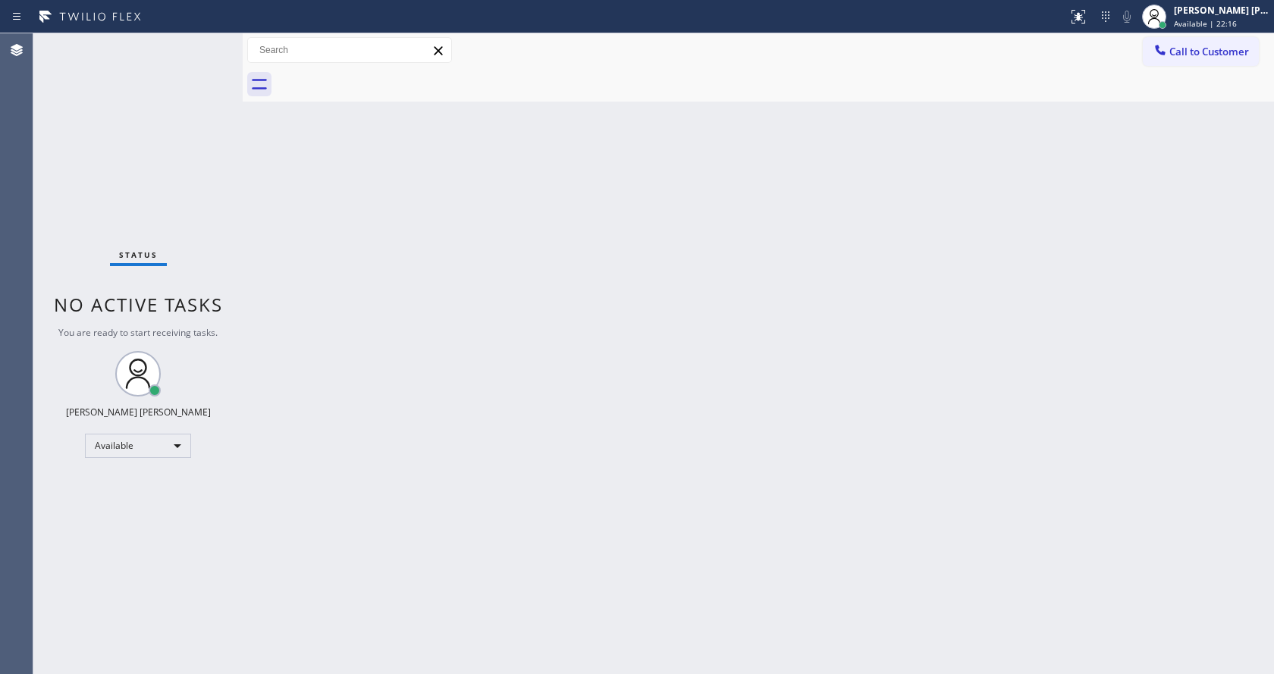
click at [268, 276] on div "Back to Dashboard Change Sender ID Customers Technicians Select a contact Outbo…" at bounding box center [758, 353] width 1031 height 641
click at [215, 399] on div "Status No active tasks You are ready to start receiving tasks. [PERSON_NAME] [P…" at bounding box center [137, 353] width 209 height 641
click at [346, 265] on div "Back to Dashboard Change Sender ID Customers Technicians Select a contact Outbo…" at bounding box center [758, 353] width 1031 height 641
click at [313, 223] on div "Back to Dashboard Change Sender ID Customers Technicians Select a contact Outbo…" at bounding box center [758, 353] width 1031 height 641
click at [331, 231] on div "Back to Dashboard Change Sender ID Customers Technicians Select a contact Outbo…" at bounding box center [758, 353] width 1031 height 641
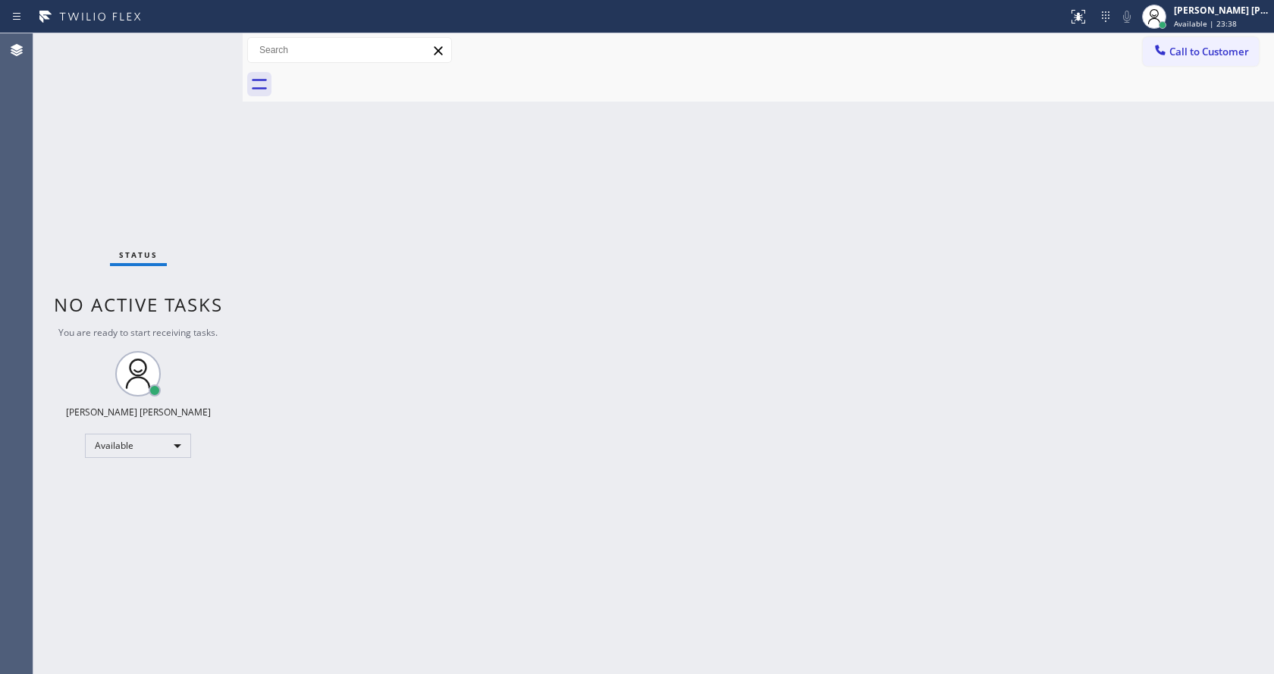
click at [326, 224] on div "Back to Dashboard Change Sender ID Customers Technicians Select a contact Outbo…" at bounding box center [758, 353] width 1031 height 641
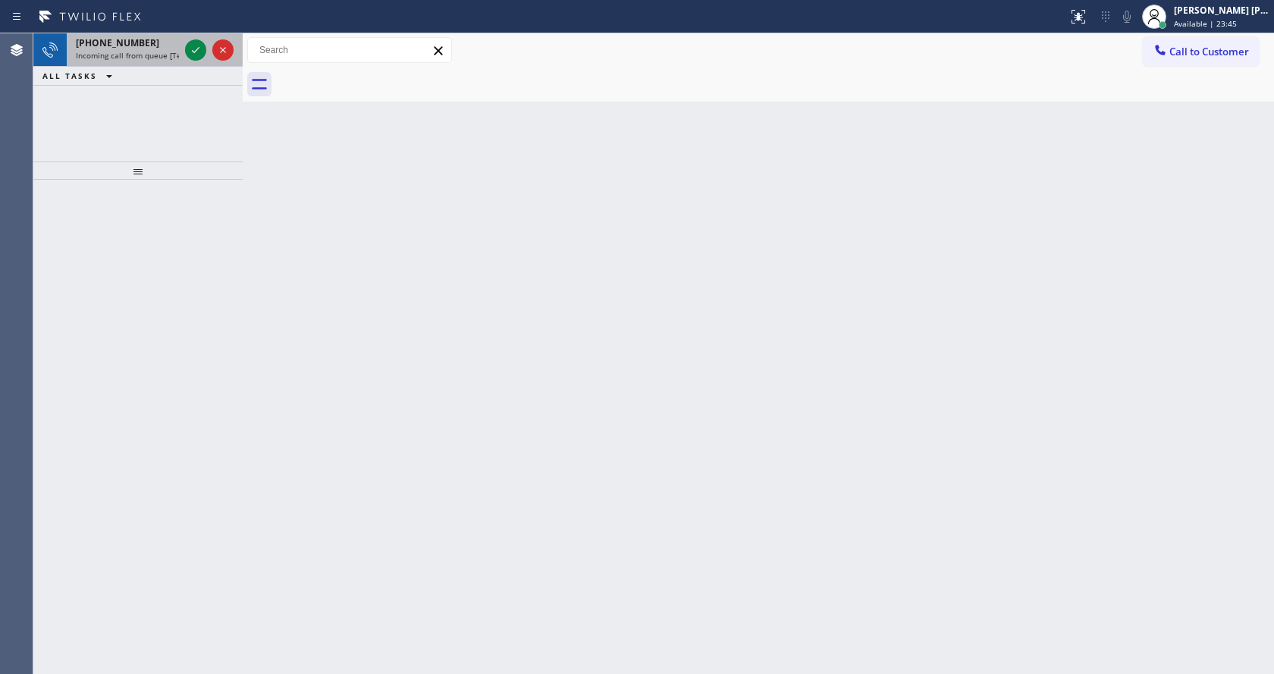
click at [142, 40] on div "[PHONE_NUMBER]" at bounding box center [127, 42] width 103 height 13
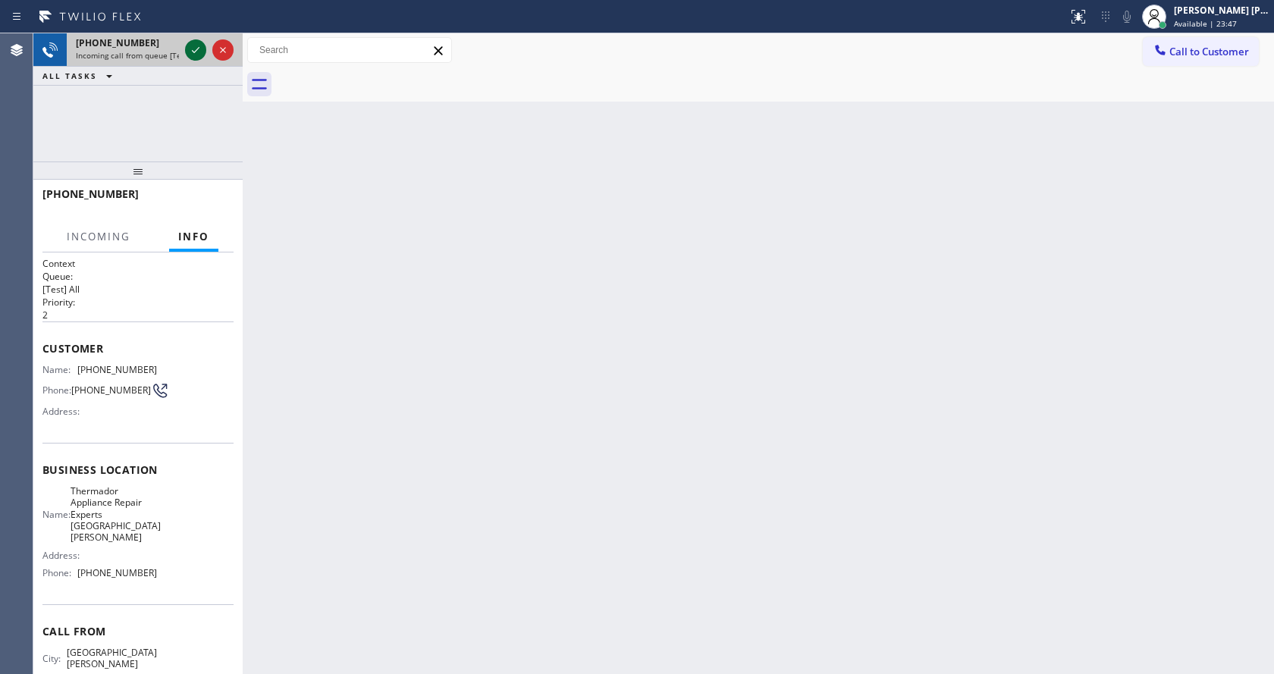
click at [200, 43] on icon at bounding box center [196, 50] width 18 height 18
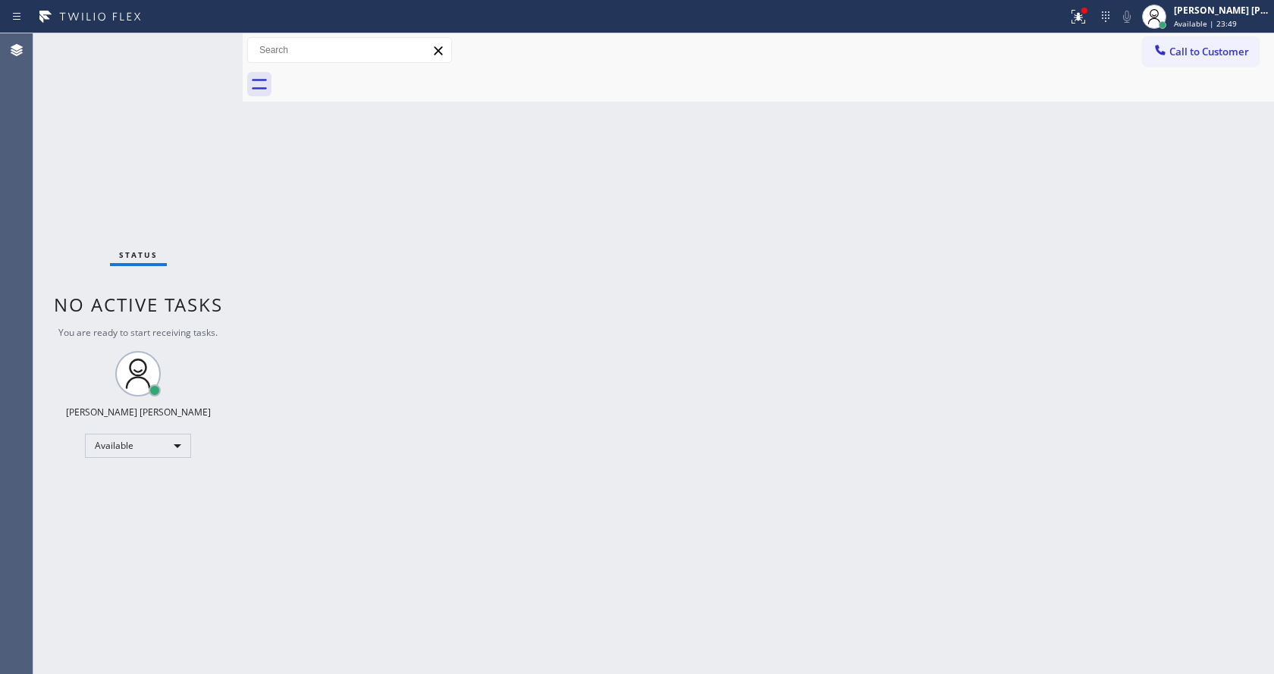
click at [668, 444] on div "Back to Dashboard Change Sender ID Customers Technicians Select a contact Outbo…" at bounding box center [758, 353] width 1031 height 641
click at [463, 447] on div "Back to Dashboard Change Sender ID Customers Technicians Select a contact Outbo…" at bounding box center [758, 353] width 1031 height 641
click at [435, 673] on html "Status report Issue detected This issue could affect your workflow. Please cont…" at bounding box center [637, 337] width 1274 height 674
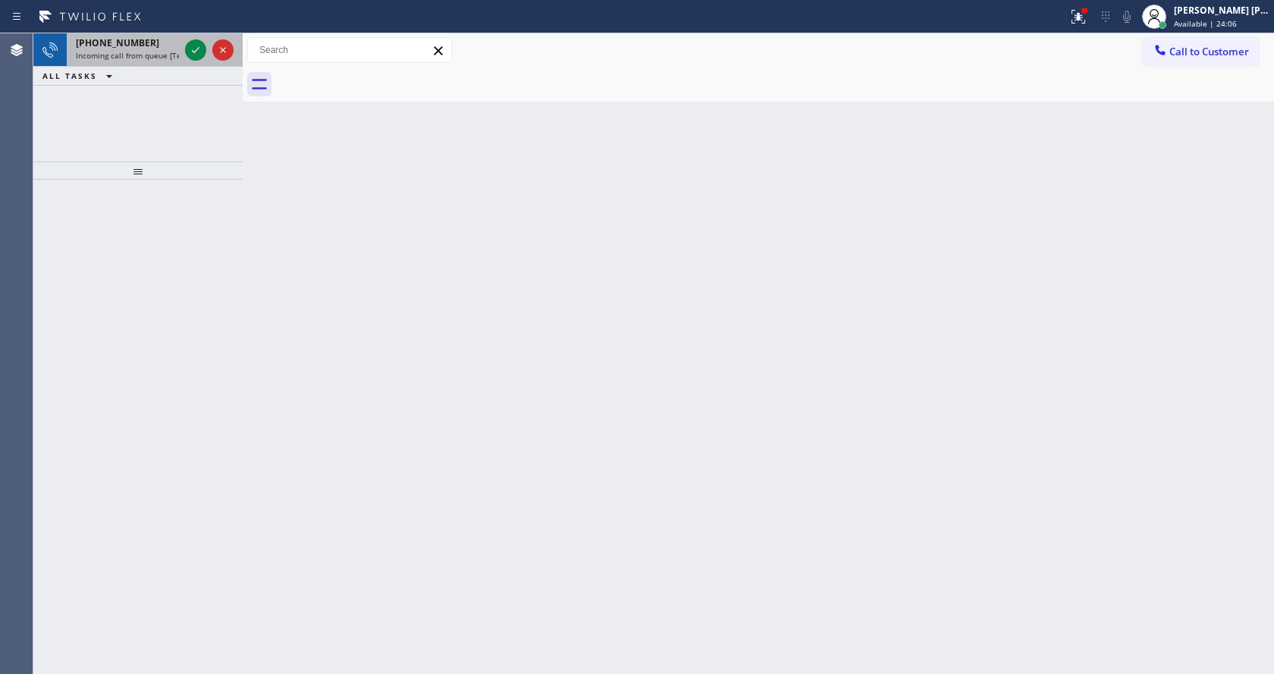
click at [163, 60] on span "Incoming call from queue [Test] All" at bounding box center [139, 55] width 126 height 11
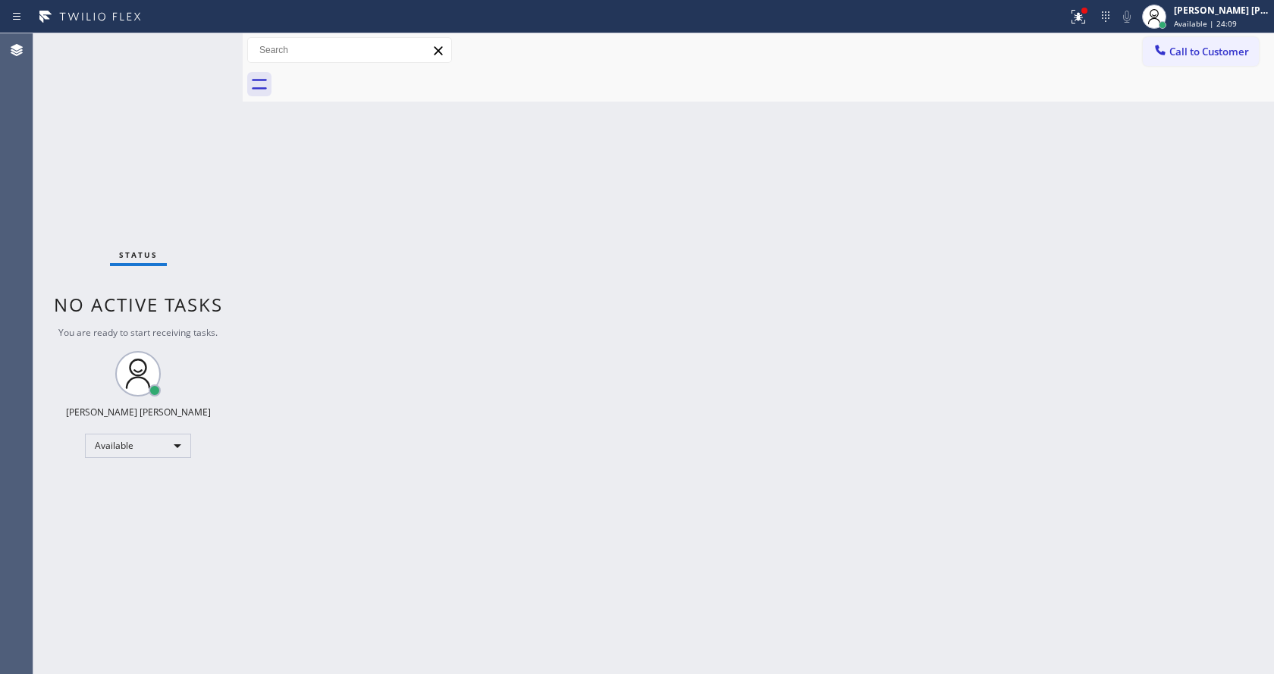
click at [624, 302] on div "Back to Dashboard Change Sender ID Customers Technicians Select a contact Outbo…" at bounding box center [758, 353] width 1031 height 641
click at [143, 212] on div "Status No active tasks You are ready to start receiving tasks. [PERSON_NAME] [P…" at bounding box center [137, 353] width 209 height 641
click at [192, 42] on div "Status No active tasks You are ready to start receiving tasks. [PERSON_NAME] [P…" at bounding box center [137, 353] width 209 height 641
click at [202, 42] on div "Status No active tasks You are ready to start receiving tasks. [PERSON_NAME] [P…" at bounding box center [137, 353] width 209 height 641
click at [207, 42] on div "Status No active tasks You are ready to start receiving tasks. [PERSON_NAME] [P…" at bounding box center [137, 353] width 209 height 641
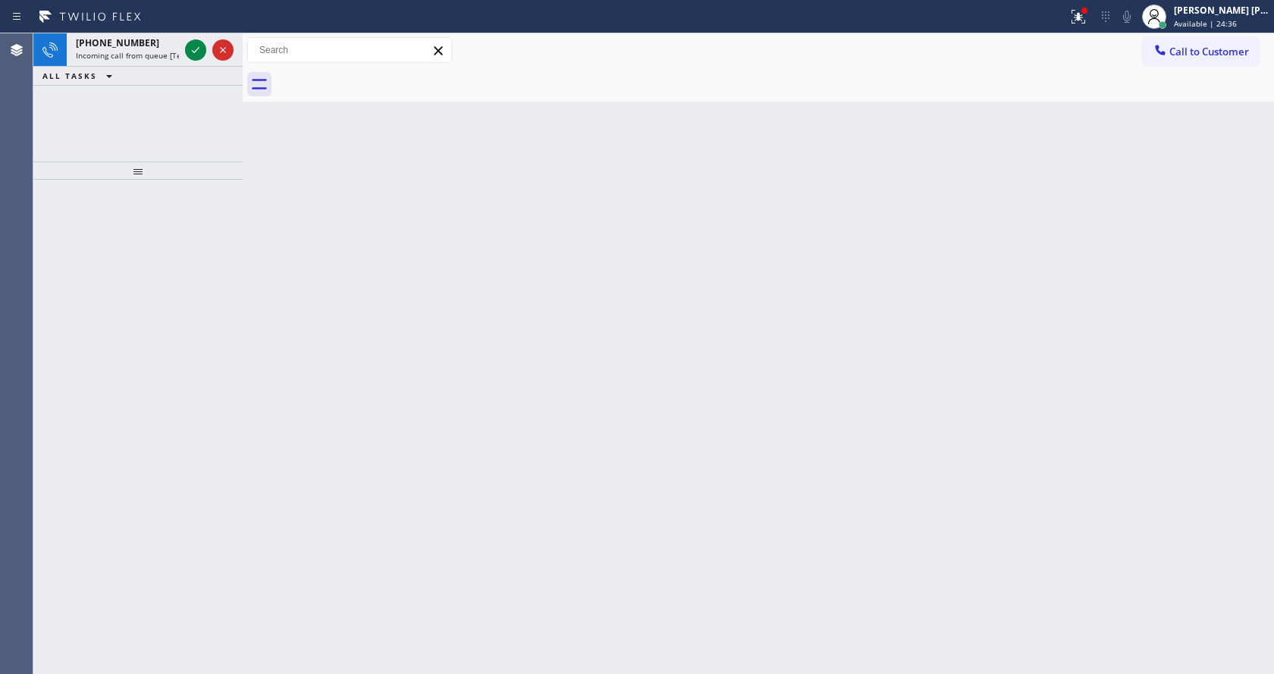
click at [372, 217] on div "Back to Dashboard Change Sender ID Customers Technicians Select a contact Outbo…" at bounding box center [758, 353] width 1031 height 641
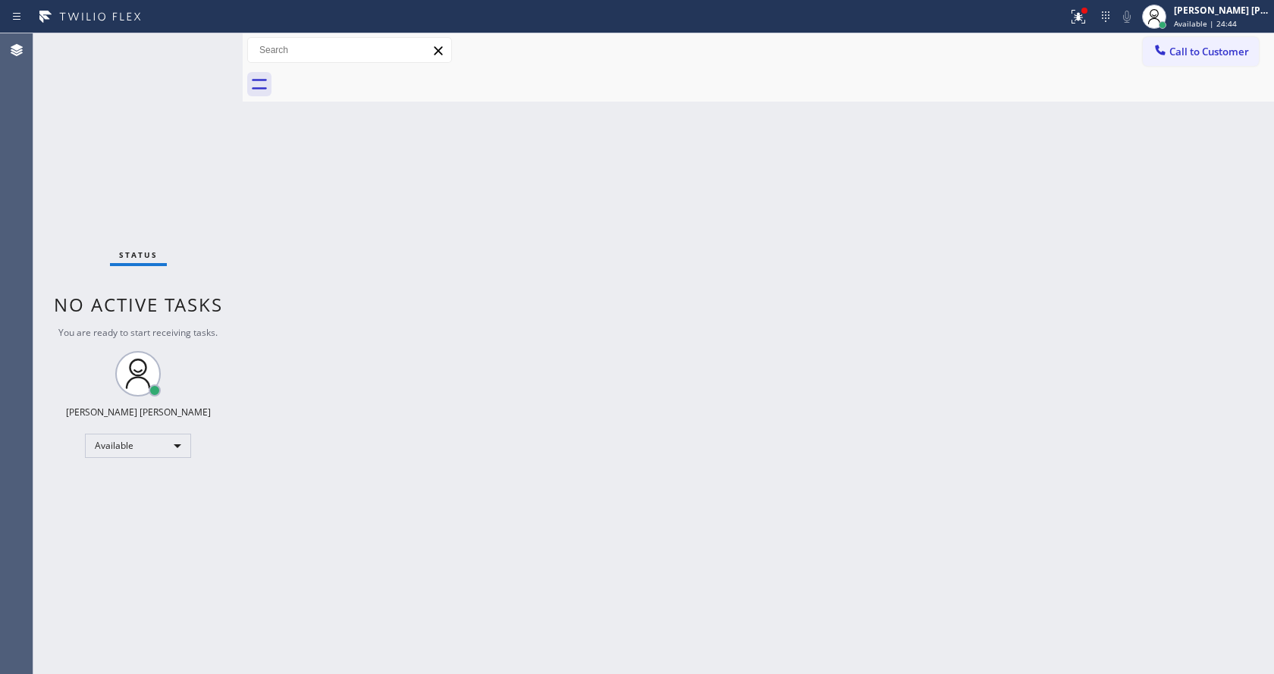
click at [411, 270] on div "Back to Dashboard Change Sender ID Customers Technicians Select a contact Outbo…" at bounding box center [758, 353] width 1031 height 641
click at [457, 654] on div "Back to Dashboard Change Sender ID Customers Technicians Select a contact Outbo…" at bounding box center [758, 353] width 1031 height 641
click at [203, 43] on div "Status No active tasks You are ready to start receiving tasks. [PERSON_NAME] [P…" at bounding box center [137, 353] width 209 height 641
click at [201, 42] on div "Status No active tasks You are ready to start receiving tasks. [PERSON_NAME] [P…" at bounding box center [137, 353] width 209 height 641
click at [206, 46] on div "Status No active tasks You are ready to start receiving tasks. [PERSON_NAME] [P…" at bounding box center [137, 353] width 209 height 641
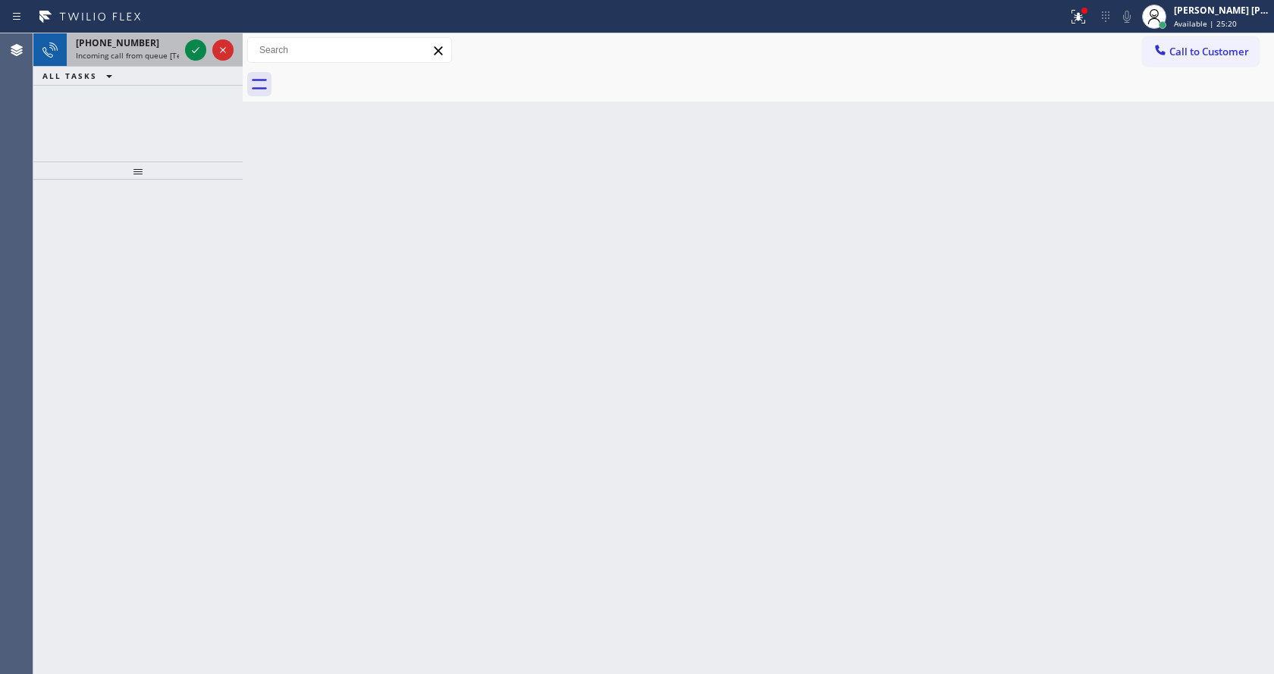
click at [168, 54] on span "Incoming call from queue [Test] All" at bounding box center [139, 55] width 126 height 11
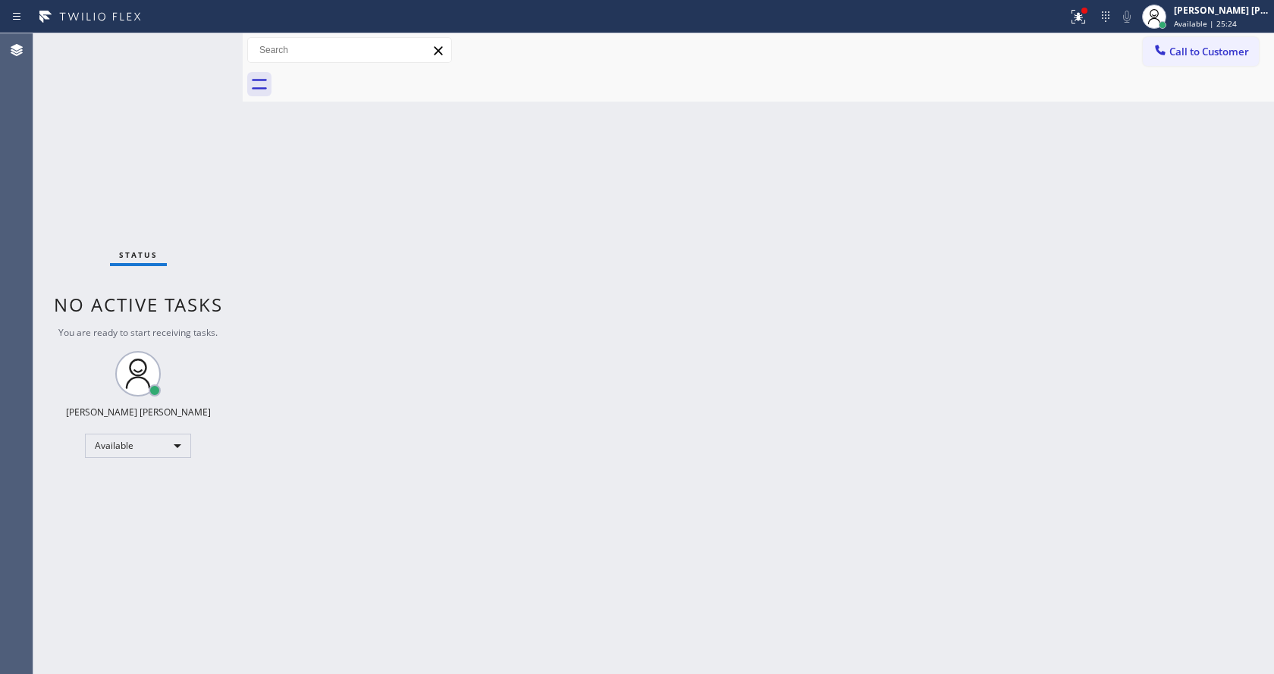
click at [189, 52] on div "Status No active tasks You are ready to start receiving tasks. [PERSON_NAME] [P…" at bounding box center [137, 353] width 209 height 641
click at [338, 143] on div "Back to Dashboard Change Sender ID Customers Technicians Select a contact Outbo…" at bounding box center [758, 353] width 1031 height 641
click at [197, 46] on div "Status No active tasks You are ready to start receiving tasks. [PERSON_NAME] [P…" at bounding box center [137, 353] width 209 height 641
click at [197, 49] on div "Status No active tasks You are ready to start receiving tasks. [PERSON_NAME] [P…" at bounding box center [137, 353] width 209 height 641
click at [202, 42] on div "Status No active tasks You are ready to start receiving tasks. [PERSON_NAME] [P…" at bounding box center [137, 353] width 209 height 641
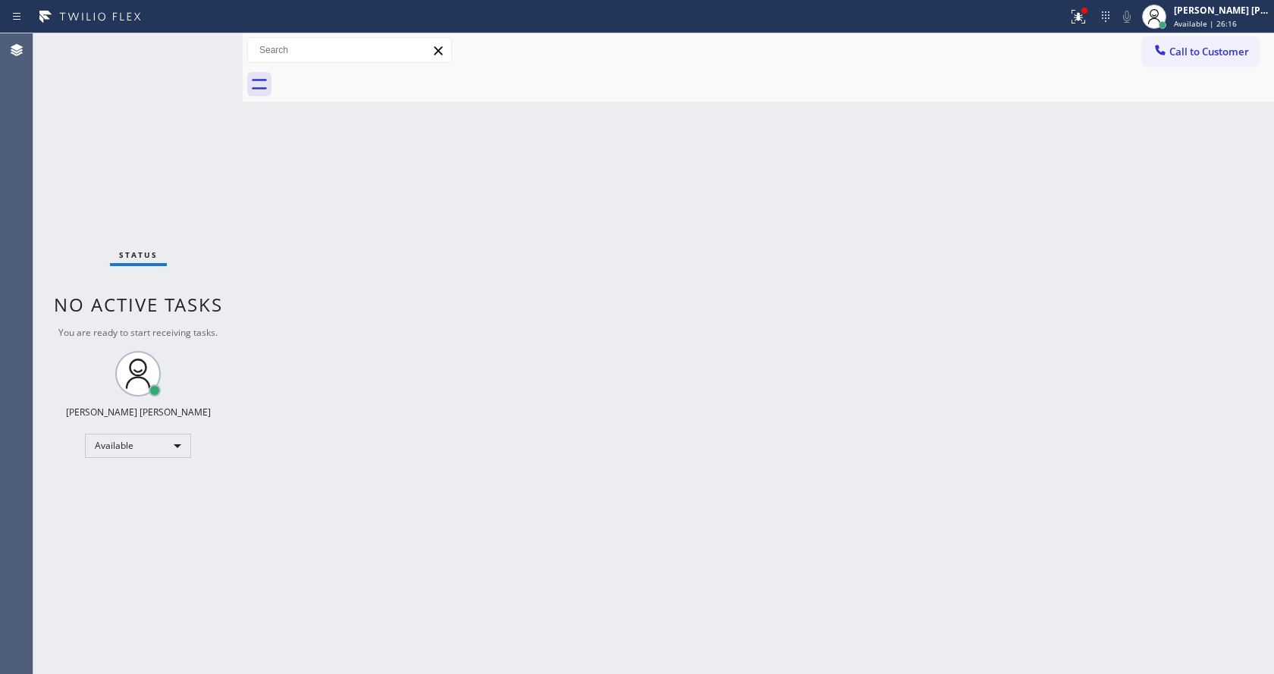
click at [202, 45] on div "Status No active tasks You are ready to start receiving tasks. [PERSON_NAME] [P…" at bounding box center [137, 353] width 209 height 641
click at [213, 44] on div "Status No active tasks You are ready to start receiving tasks. [PERSON_NAME] [P…" at bounding box center [137, 353] width 209 height 641
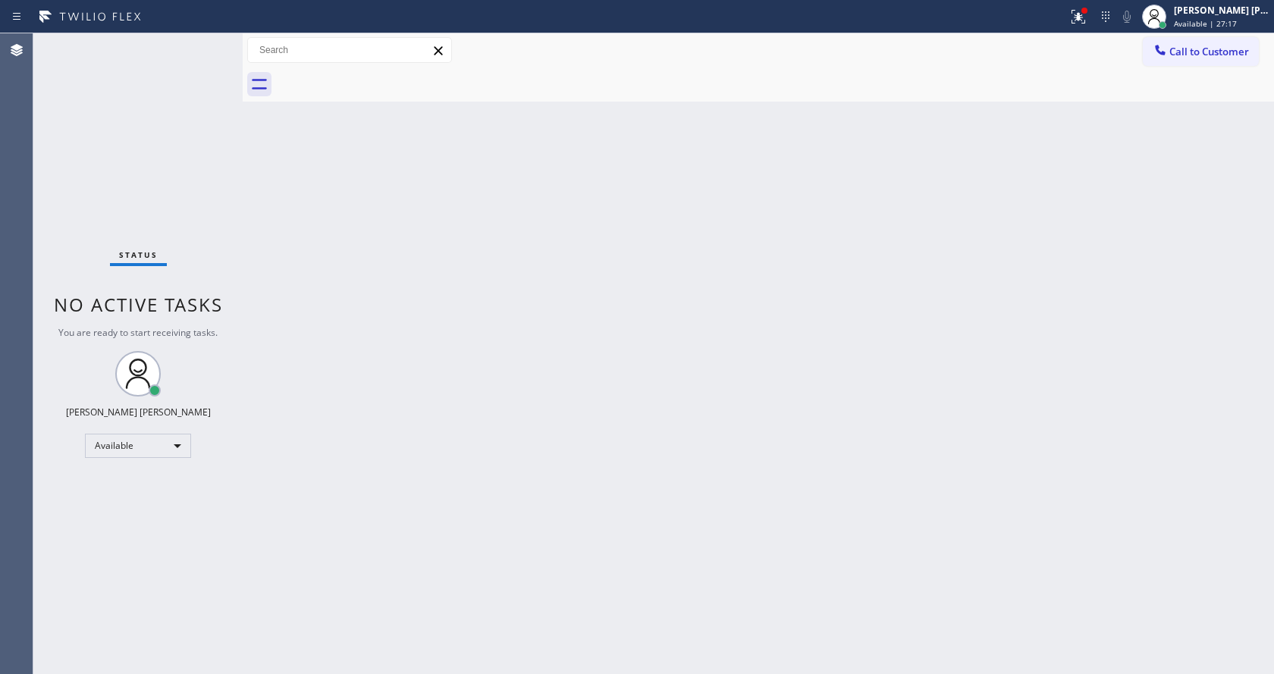
click at [504, 473] on div "Back to Dashboard Change Sender ID Customers Technicians Select a contact Outbo…" at bounding box center [758, 353] width 1031 height 641
click at [418, 265] on div "Back to Dashboard Change Sender ID Customers Technicians Select a contact Outbo…" at bounding box center [758, 353] width 1031 height 641
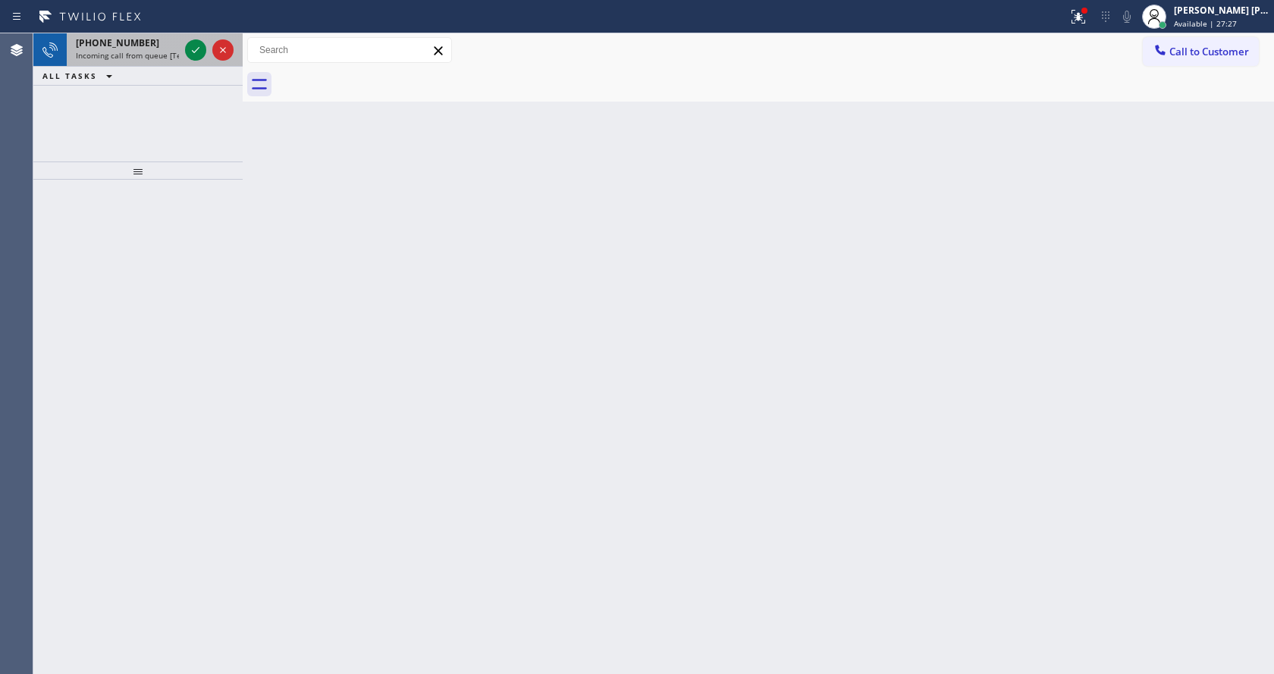
click at [159, 40] on div "[PHONE_NUMBER]" at bounding box center [127, 42] width 103 height 13
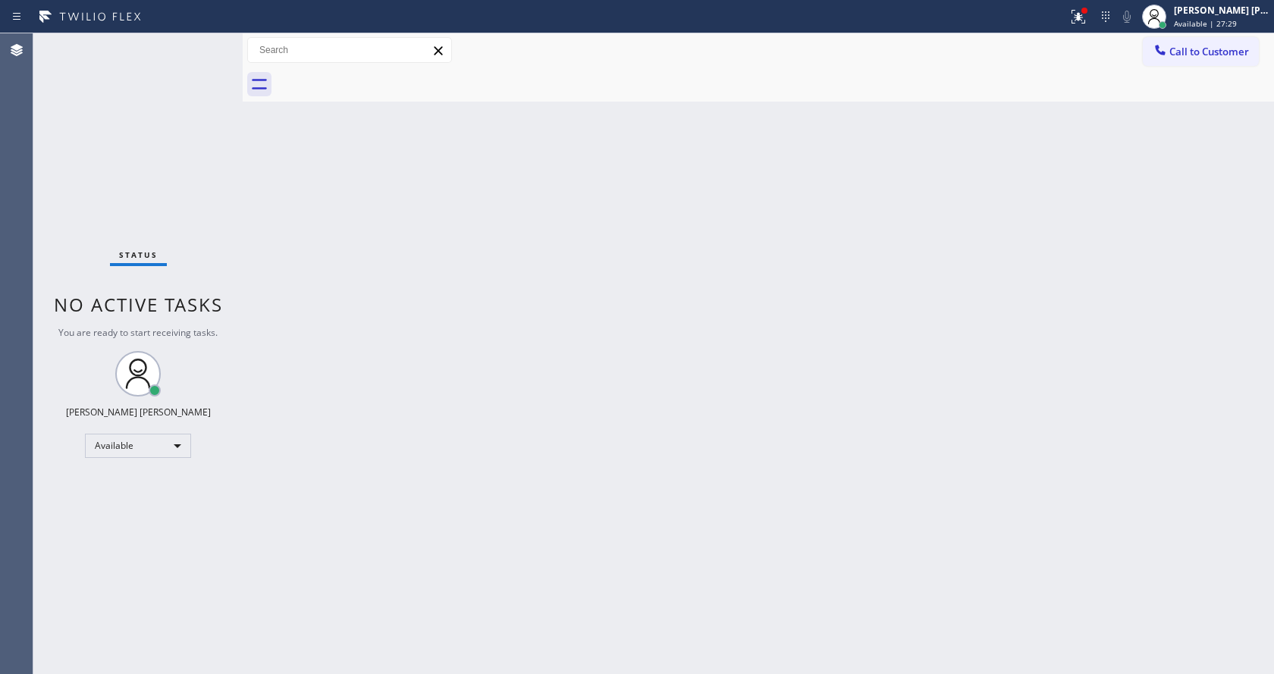
click at [424, 323] on div "Back to Dashboard Change Sender ID Customers Technicians Select a contact Outbo…" at bounding box center [758, 353] width 1031 height 641
click at [487, 325] on div "Back to Dashboard Change Sender ID Customers Technicians Select a contact Outbo…" at bounding box center [758, 353] width 1031 height 641
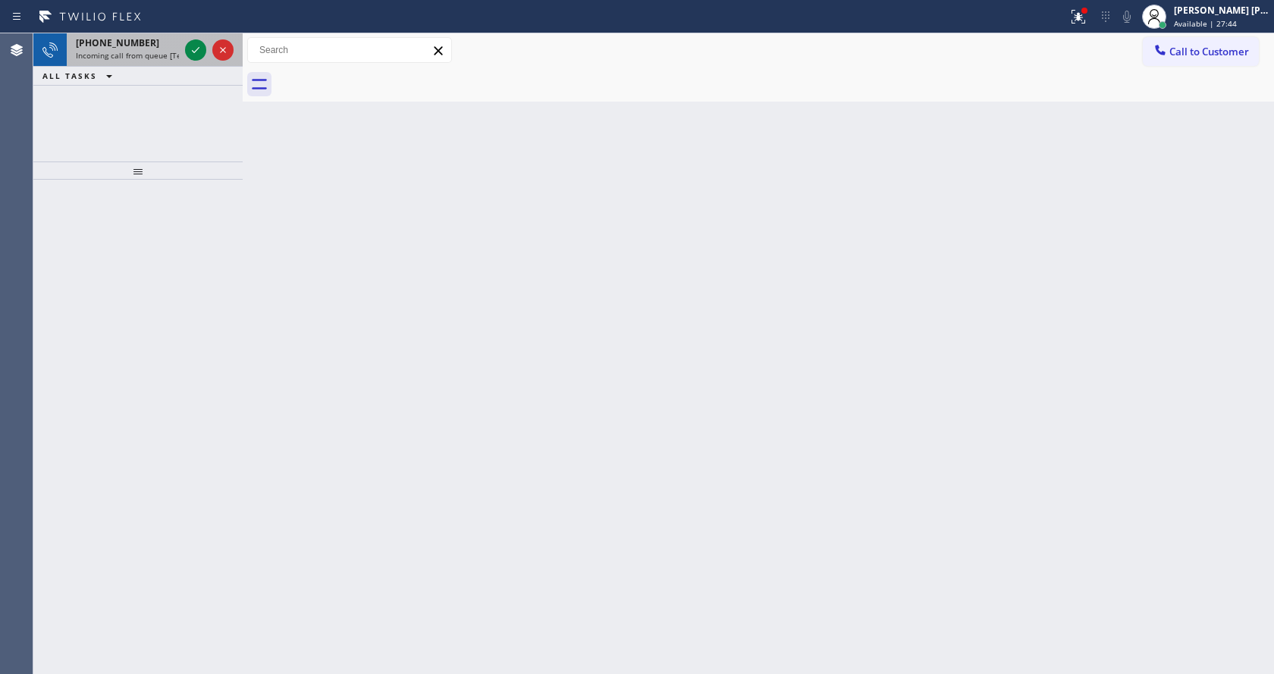
click at [159, 51] on span "Incoming call from queue [Test] All" at bounding box center [139, 55] width 126 height 11
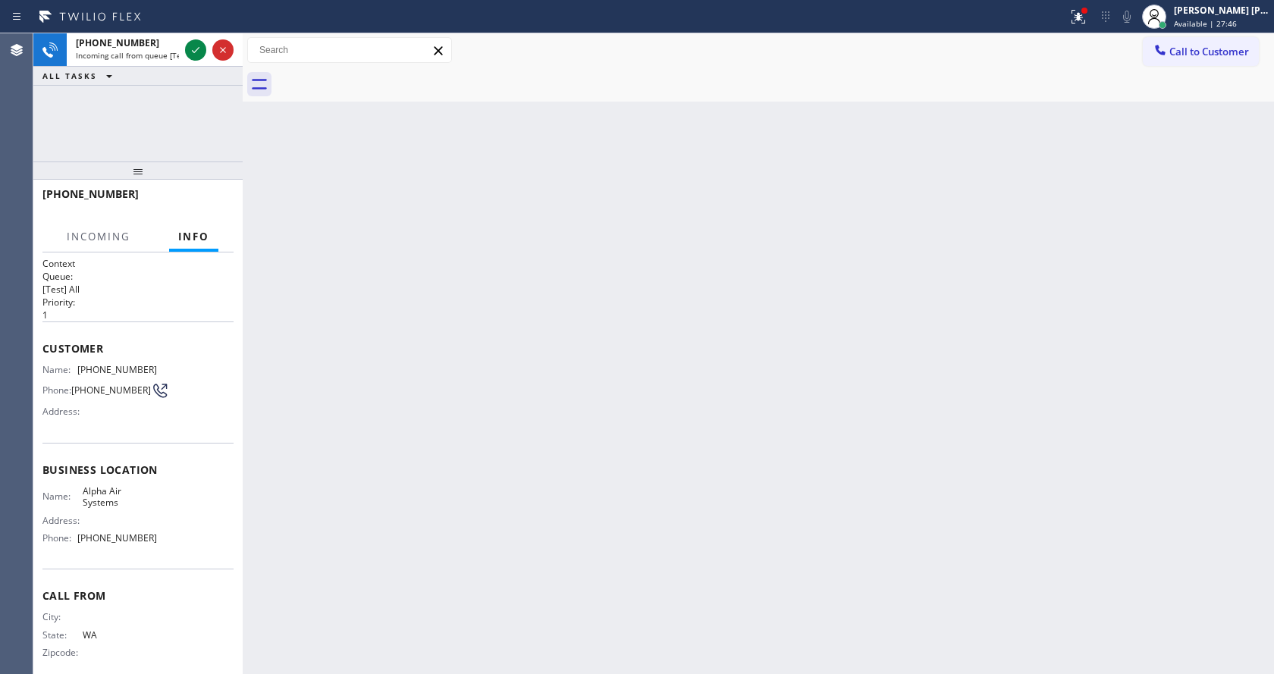
click at [640, 322] on div "Back to Dashboard Change Sender ID Customers Technicians Select a contact Outbo…" at bounding box center [758, 353] width 1031 height 641
click at [192, 46] on icon at bounding box center [196, 50] width 18 height 18
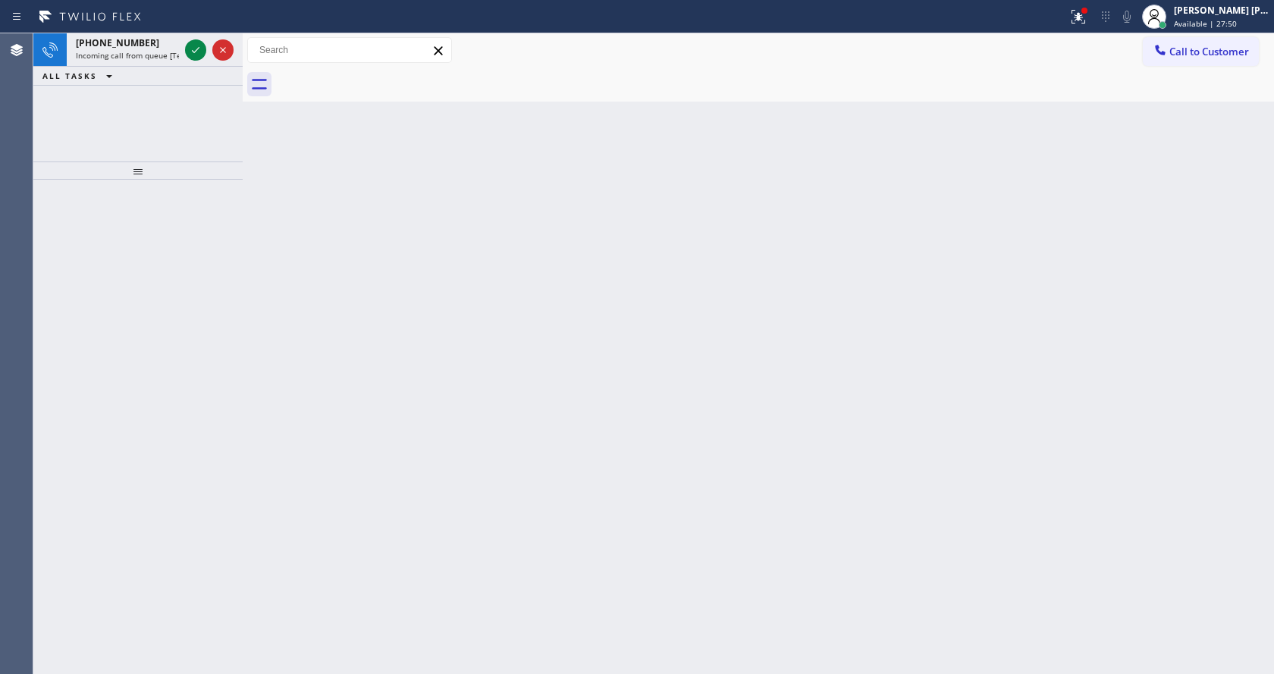
click at [589, 312] on div "Back to Dashboard Change Sender ID Customers Technicians Select a contact Outbo…" at bounding box center [758, 353] width 1031 height 641
click at [170, 50] on span "Incoming call from queue [Test] All" at bounding box center [139, 55] width 126 height 11
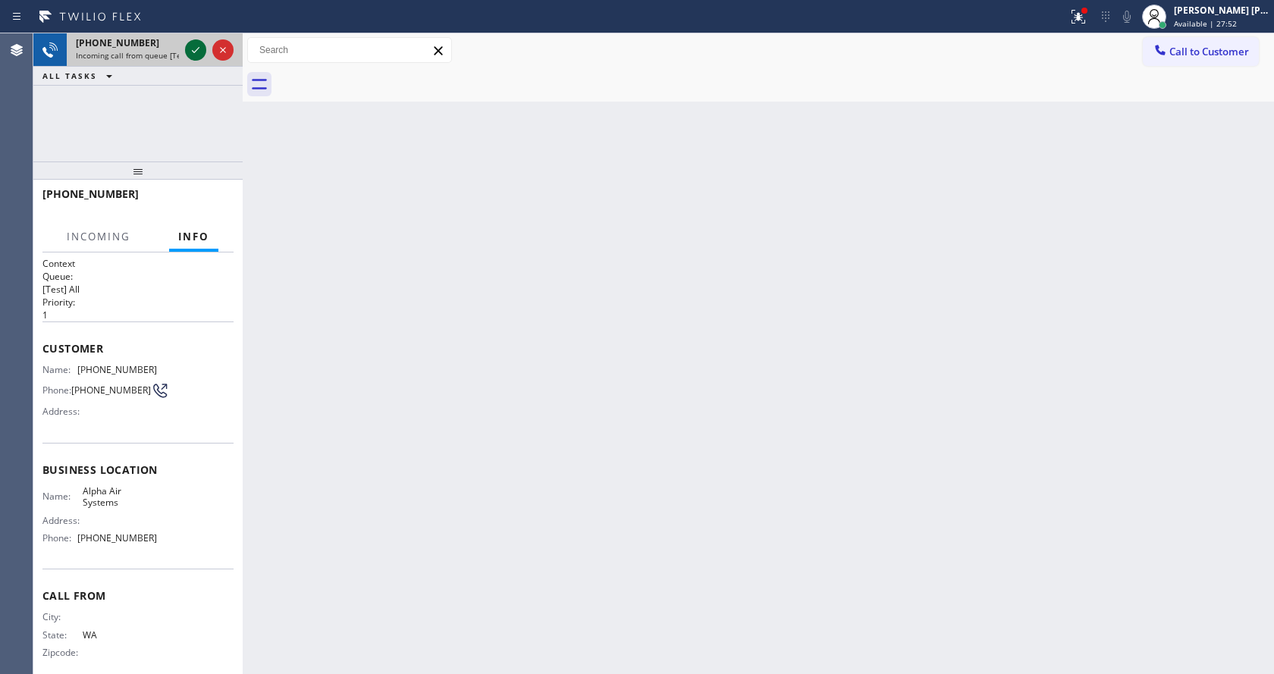
click at [188, 56] on icon at bounding box center [196, 50] width 18 height 18
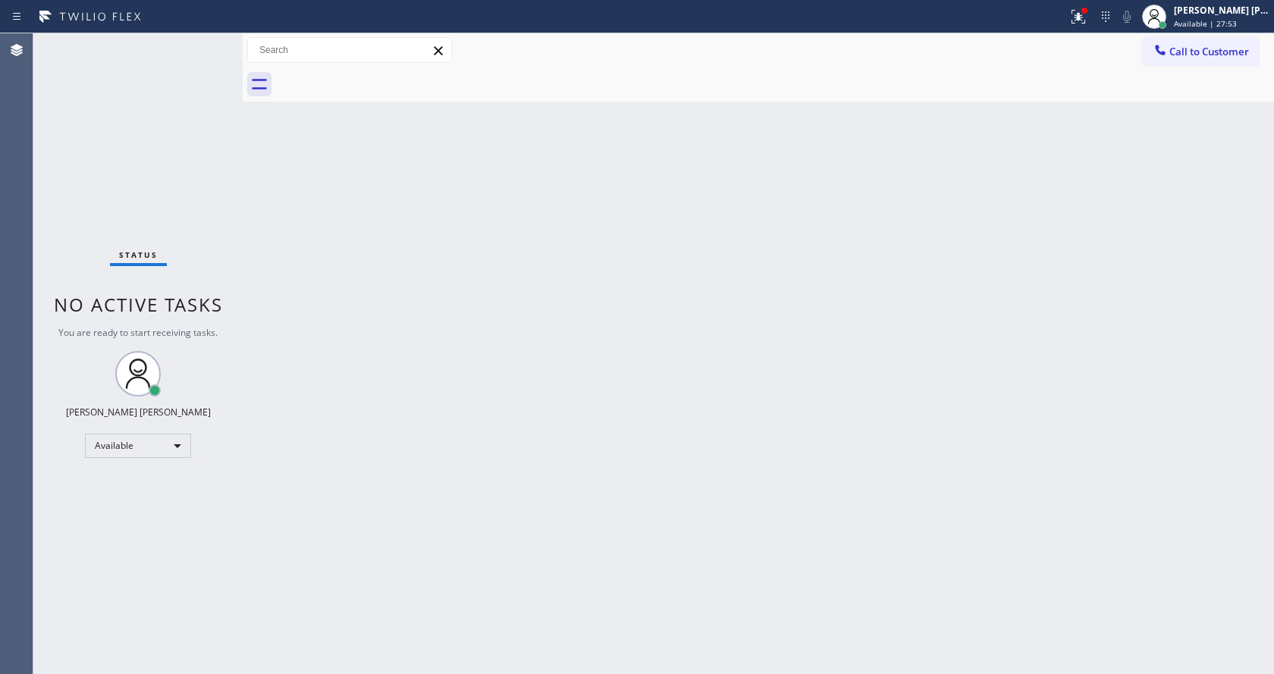
click at [708, 394] on div "Back to Dashboard Change Sender ID Customers Technicians Select a contact Outbo…" at bounding box center [758, 353] width 1031 height 641
click at [352, 363] on div "Back to Dashboard Change Sender ID Customers Technicians Select a contact Outbo…" at bounding box center [758, 353] width 1031 height 641
click at [404, 366] on div "Back to Dashboard Change Sender ID Customers Technicians Select a contact Outbo…" at bounding box center [758, 353] width 1031 height 641
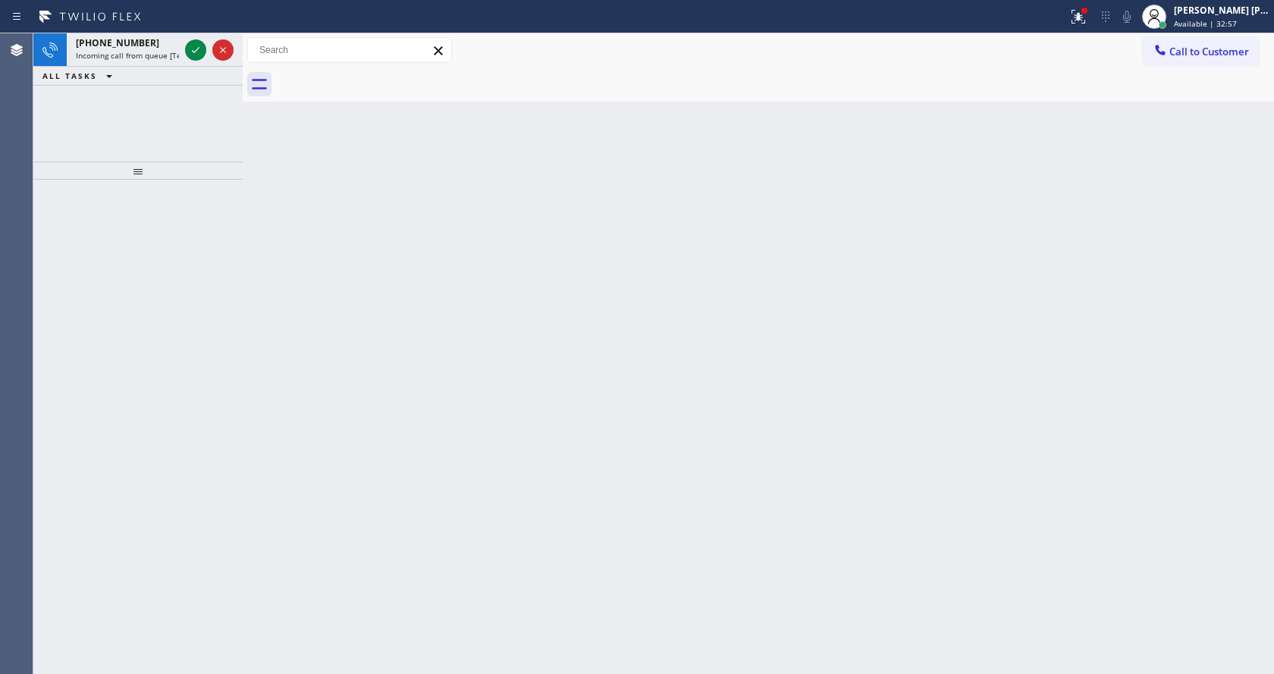
drag, startPoint x: 236, startPoint y: 166, endPoint x: 200, endPoint y: 114, distance: 63.3
click at [236, 166] on div at bounding box center [137, 171] width 209 height 18
click at [165, 61] on div "[PHONE_NUMBER] Incoming call from queue [Test] All" at bounding box center [124, 49] width 115 height 33
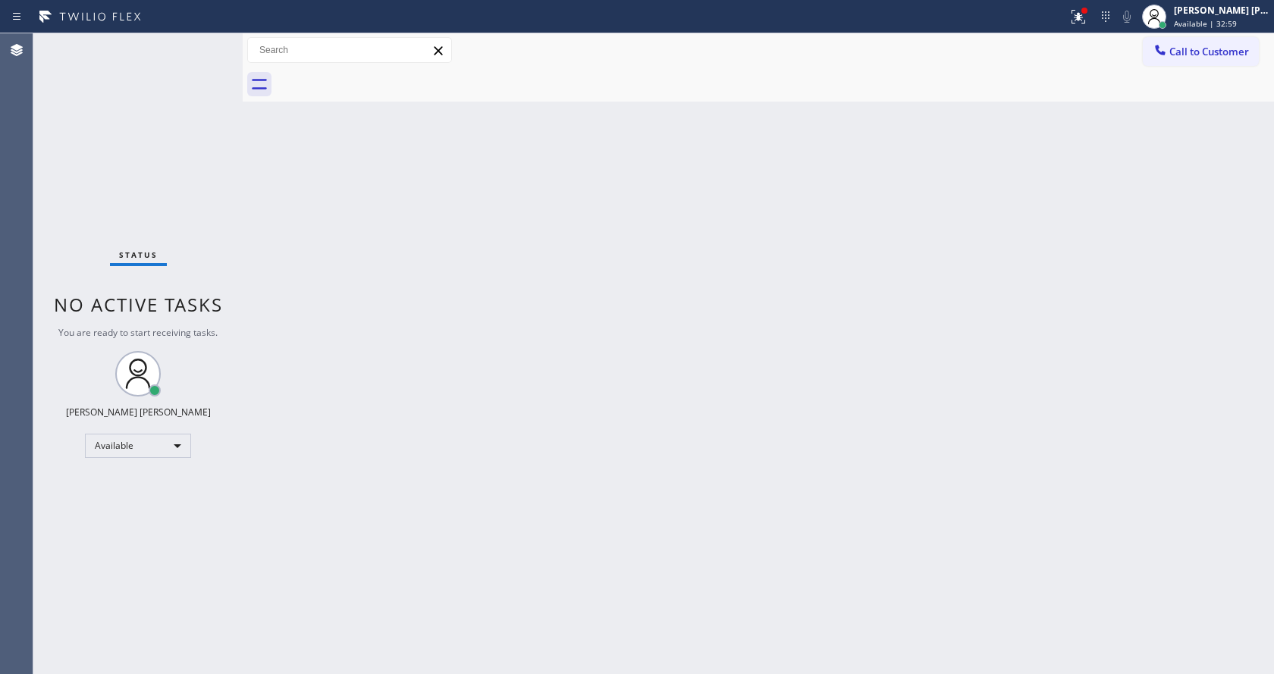
click at [650, 433] on div "Back to Dashboard Change Sender ID Customers Technicians Select a contact Outbo…" at bounding box center [758, 353] width 1031 height 641
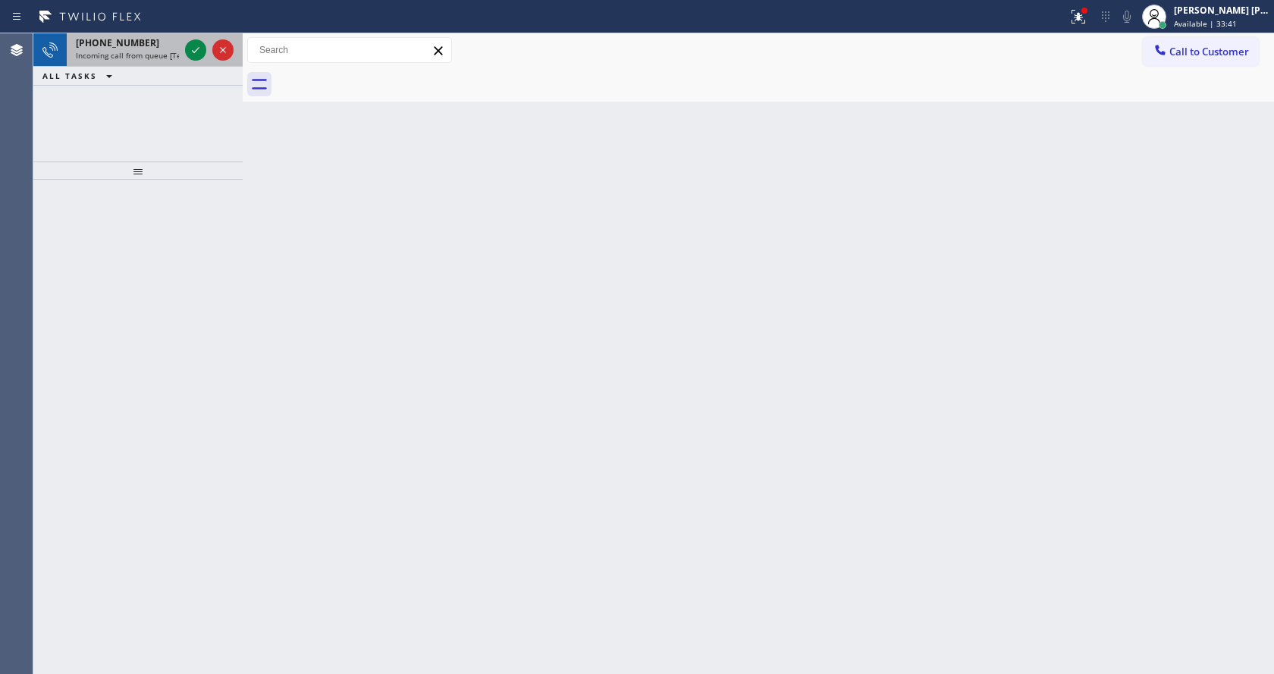
click at [162, 52] on span "Incoming call from queue [Test] All" at bounding box center [139, 55] width 126 height 11
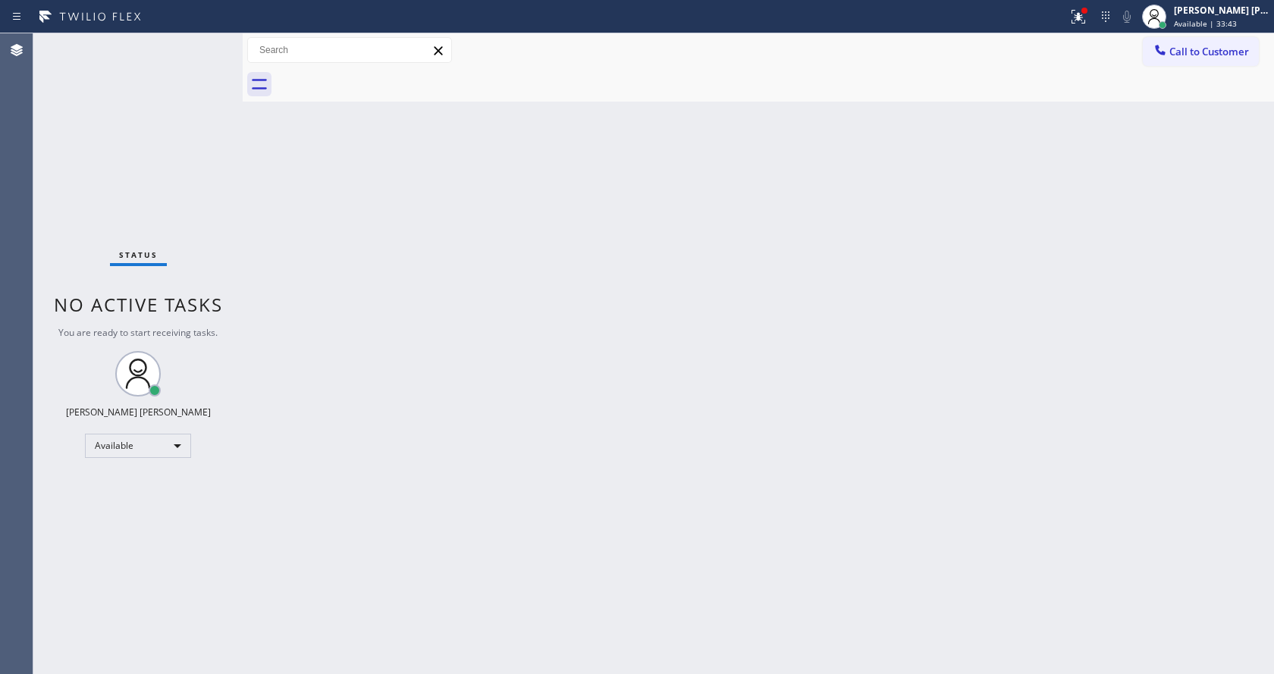
click at [439, 341] on div "Back to Dashboard Change Sender ID Customers Technicians Select a contact Outbo…" at bounding box center [758, 353] width 1031 height 641
click at [359, 300] on div "Back to Dashboard Change Sender ID Customers Technicians Select a contact Outbo…" at bounding box center [758, 353] width 1031 height 641
click at [1072, 14] on div at bounding box center [1078, 17] width 33 height 18
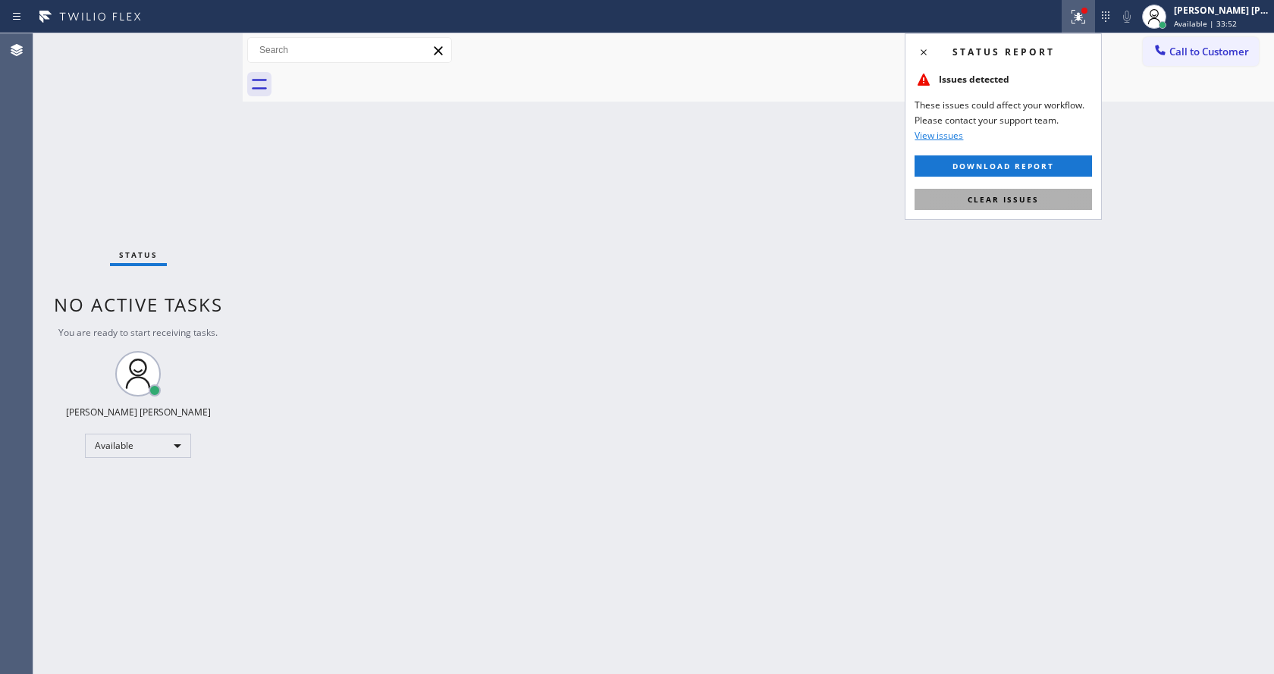
click at [1009, 191] on button "Clear issues" at bounding box center [1003, 199] width 177 height 21
click at [1009, 191] on div "Back to Dashboard Change Sender ID Customers Technicians Select a contact Outbo…" at bounding box center [758, 353] width 1031 height 641
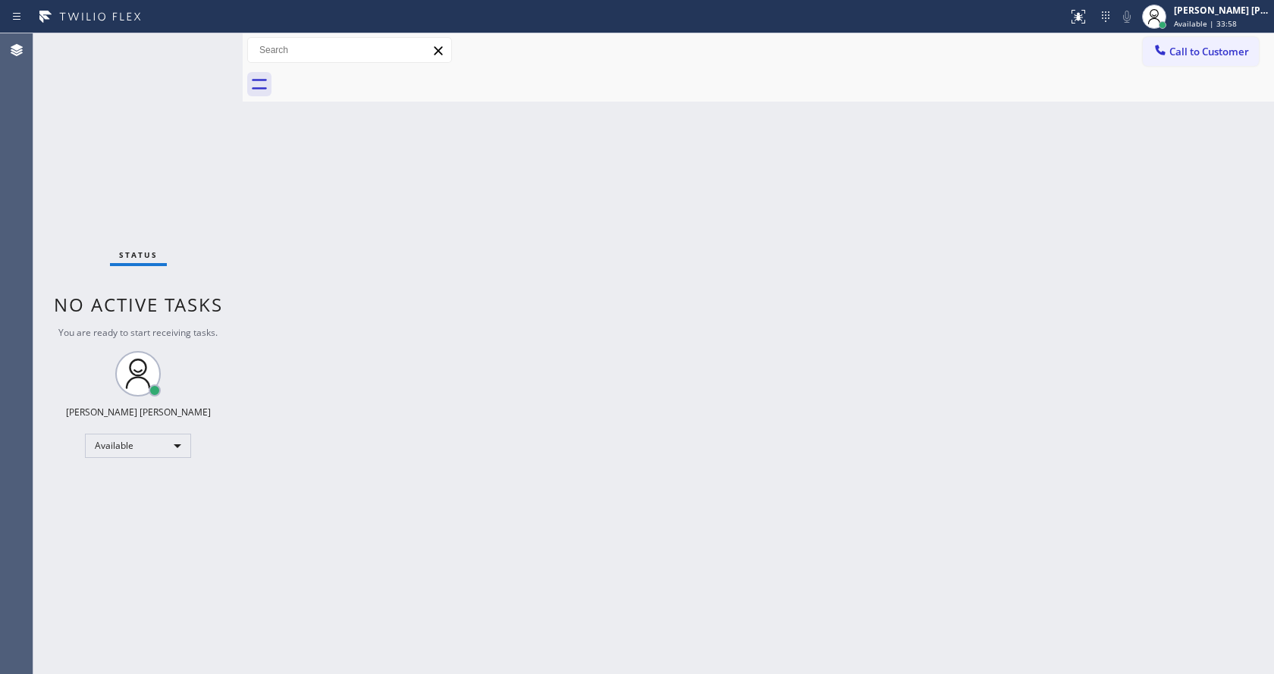
click at [413, 395] on div "Back to Dashboard Change Sender ID Customers Technicians Select a contact Outbo…" at bounding box center [758, 353] width 1031 height 641
click at [344, 363] on div "Back to Dashboard Change Sender ID Customers Technicians Select a contact Outbo…" at bounding box center [758, 353] width 1031 height 641
click at [207, 40] on div "Status No active tasks You are ready to start receiving tasks. [PERSON_NAME] [P…" at bounding box center [137, 353] width 209 height 641
click at [207, 41] on div "Status No active tasks You are ready to start receiving tasks. [PERSON_NAME] [P…" at bounding box center [137, 353] width 209 height 641
drag, startPoint x: 314, startPoint y: 277, endPoint x: 270, endPoint y: 215, distance: 75.6
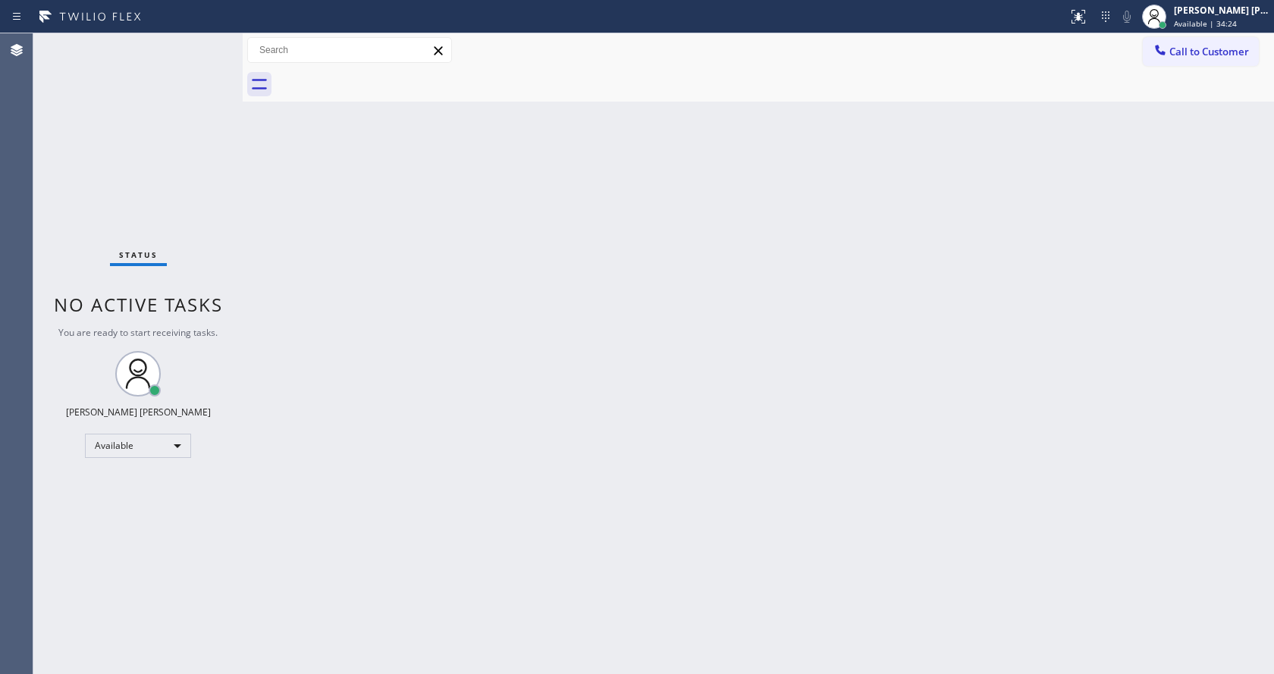
click at [314, 277] on div "Back to Dashboard Change Sender ID Customers Technicians Select a contact Outbo…" at bounding box center [758, 353] width 1031 height 641
click at [745, 259] on div "Back to Dashboard Change Sender ID Customers Technicians Select a contact Outbo…" at bounding box center [758, 353] width 1031 height 641
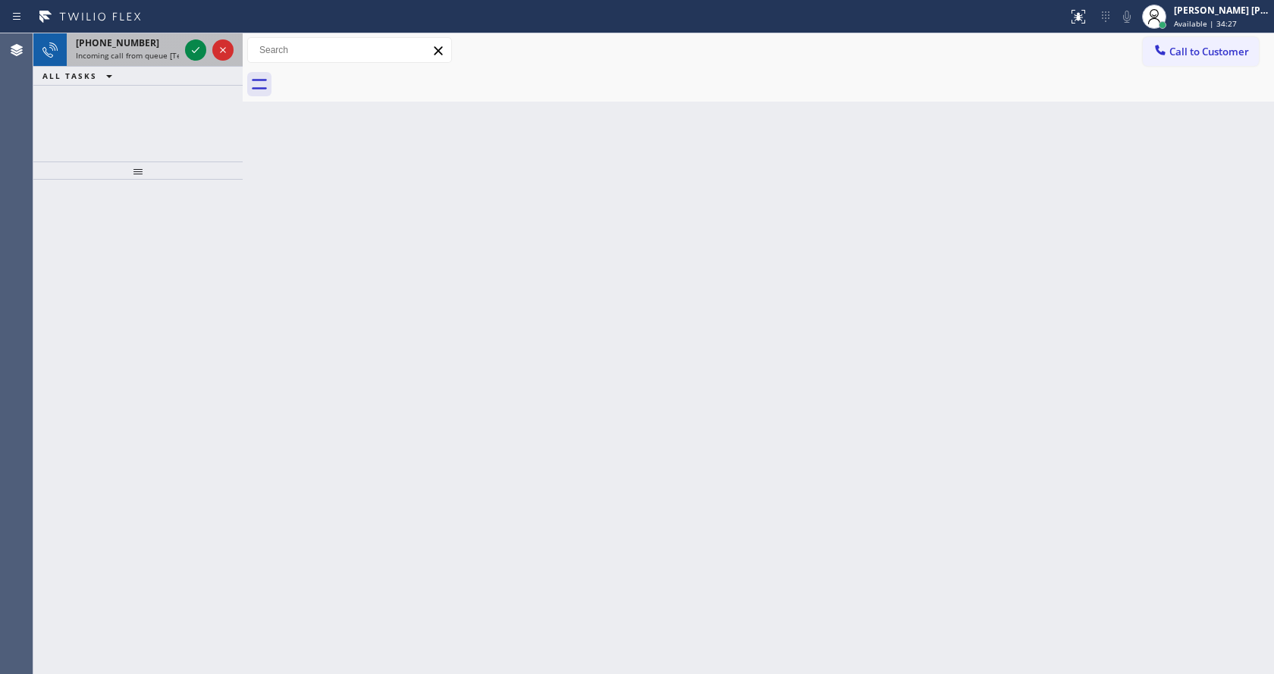
click at [174, 48] on div "[PHONE_NUMBER]" at bounding box center [127, 42] width 103 height 13
click at [149, 70] on div "ALL TASKS ALL TASKS ACTIVE TASKS TASKS IN WRAP UP" at bounding box center [137, 76] width 209 height 19
click at [152, 48] on div "[PHONE_NUMBER]" at bounding box center [127, 42] width 103 height 13
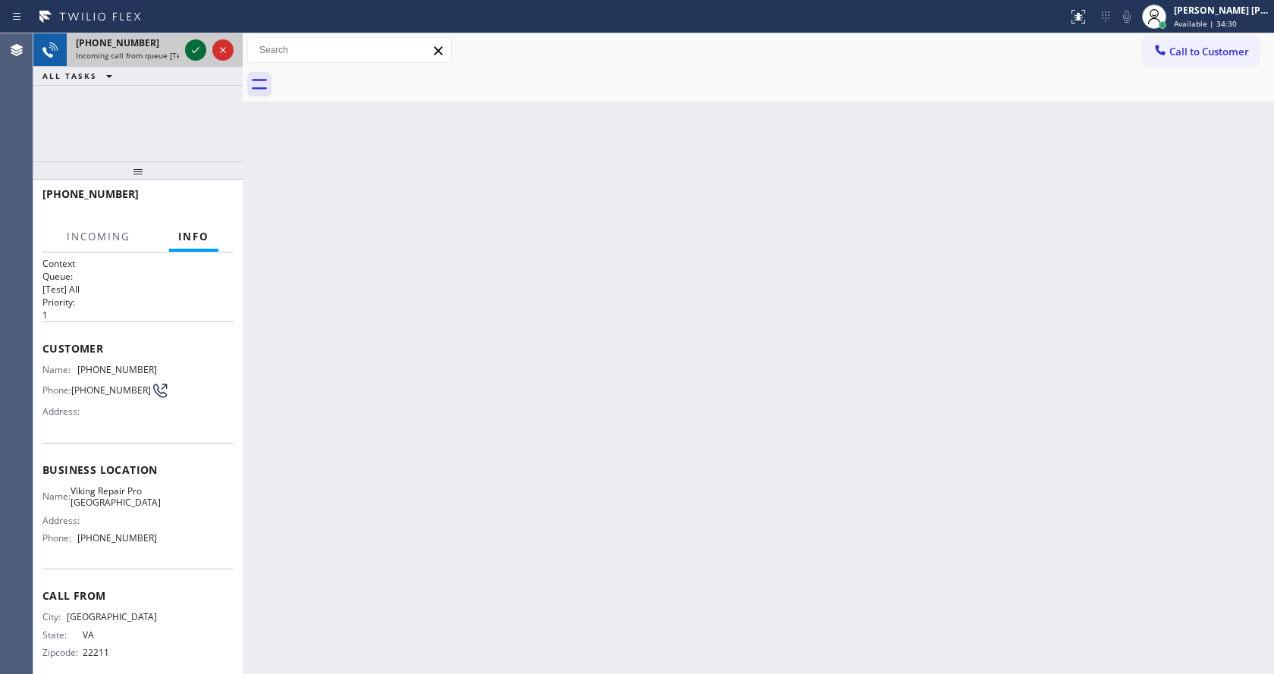
click at [190, 45] on icon at bounding box center [196, 50] width 18 height 18
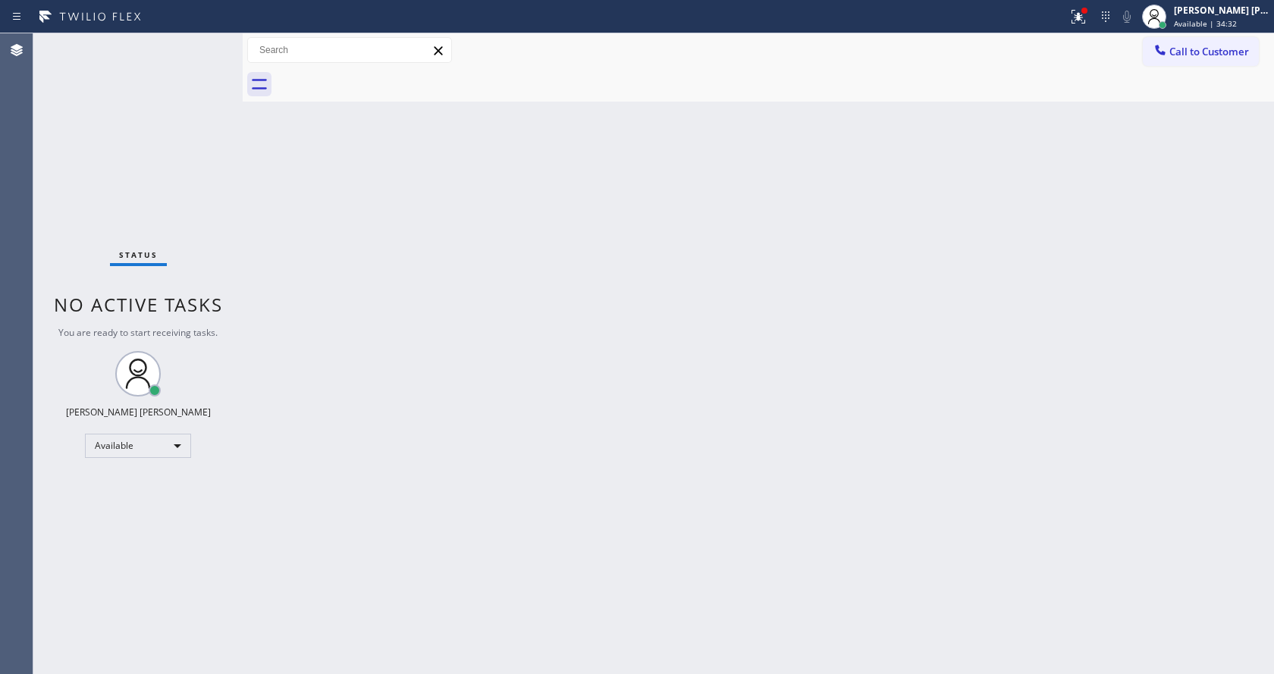
click at [586, 491] on div "Back to Dashboard Change Sender ID Customers Technicians Select a contact Outbo…" at bounding box center [758, 353] width 1031 height 641
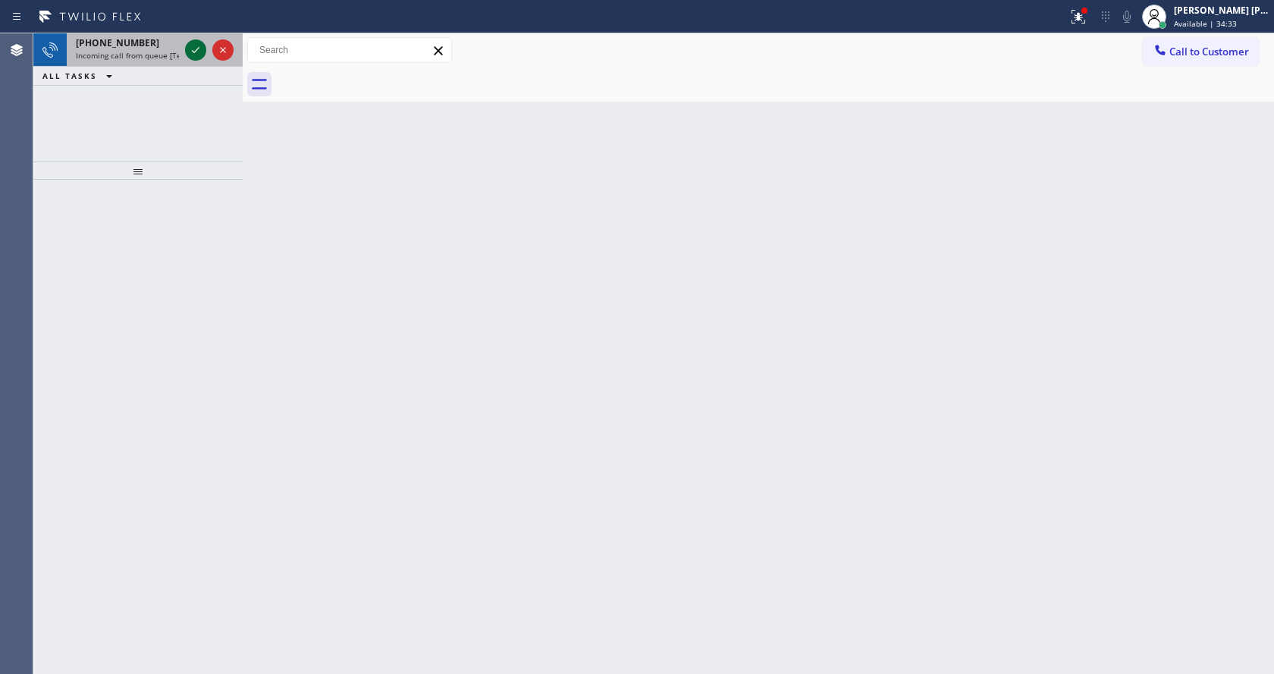
click at [196, 46] on icon at bounding box center [196, 50] width 18 height 18
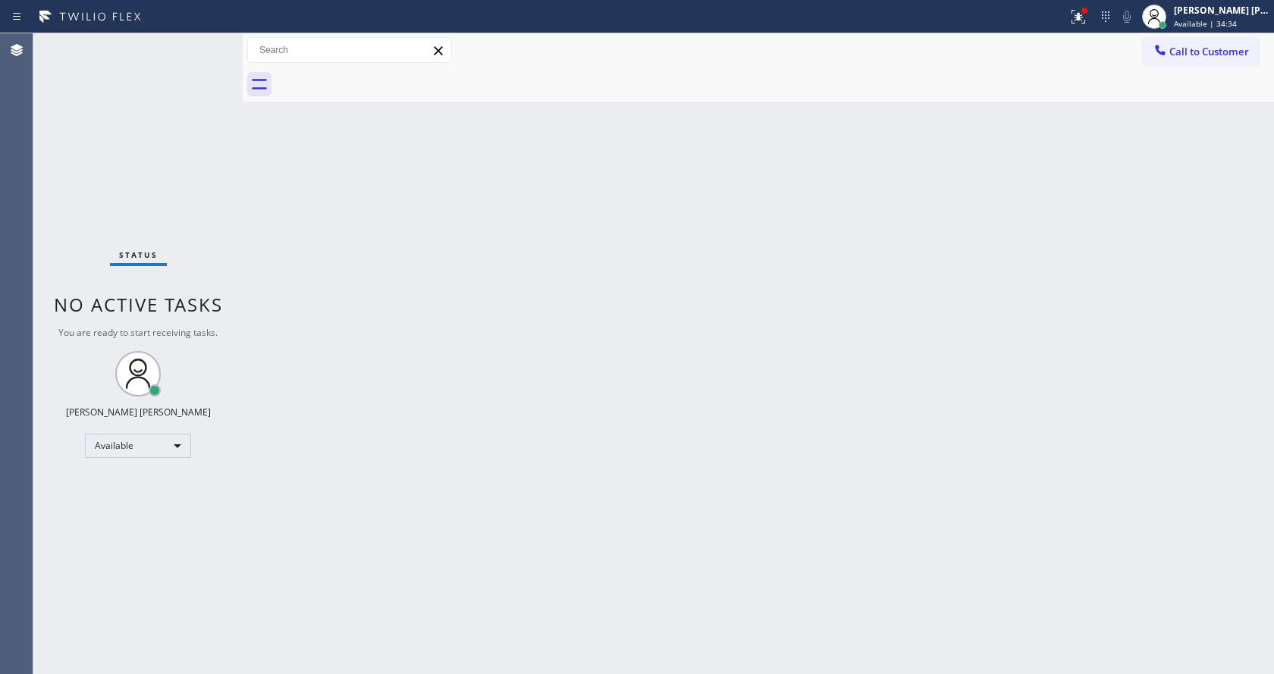
click at [610, 386] on div "Back to Dashboard Change Sender ID Customers Technicians Select a contact Outbo…" at bounding box center [758, 353] width 1031 height 641
click at [467, 398] on div "Back to Dashboard Change Sender ID Customers Technicians Select a contact Outbo…" at bounding box center [758, 353] width 1031 height 641
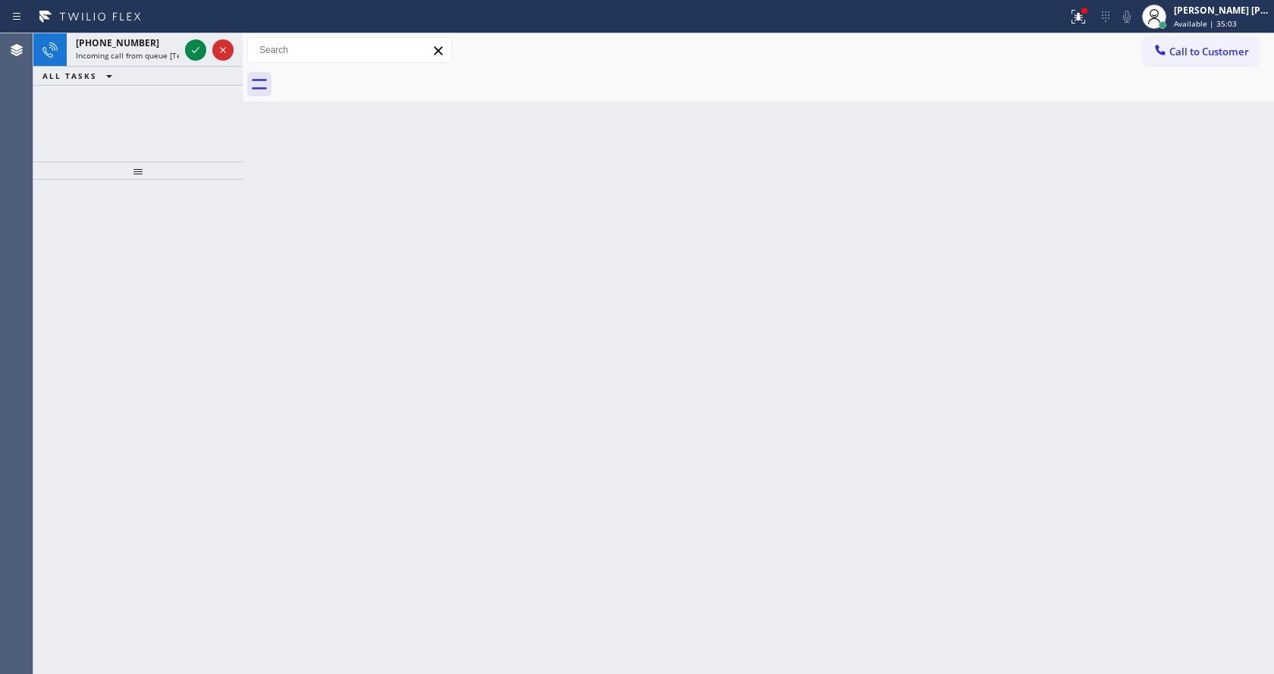
click at [406, 331] on div "Back to Dashboard Change Sender ID Customers Technicians Select a contact Outbo…" at bounding box center [758, 353] width 1031 height 641
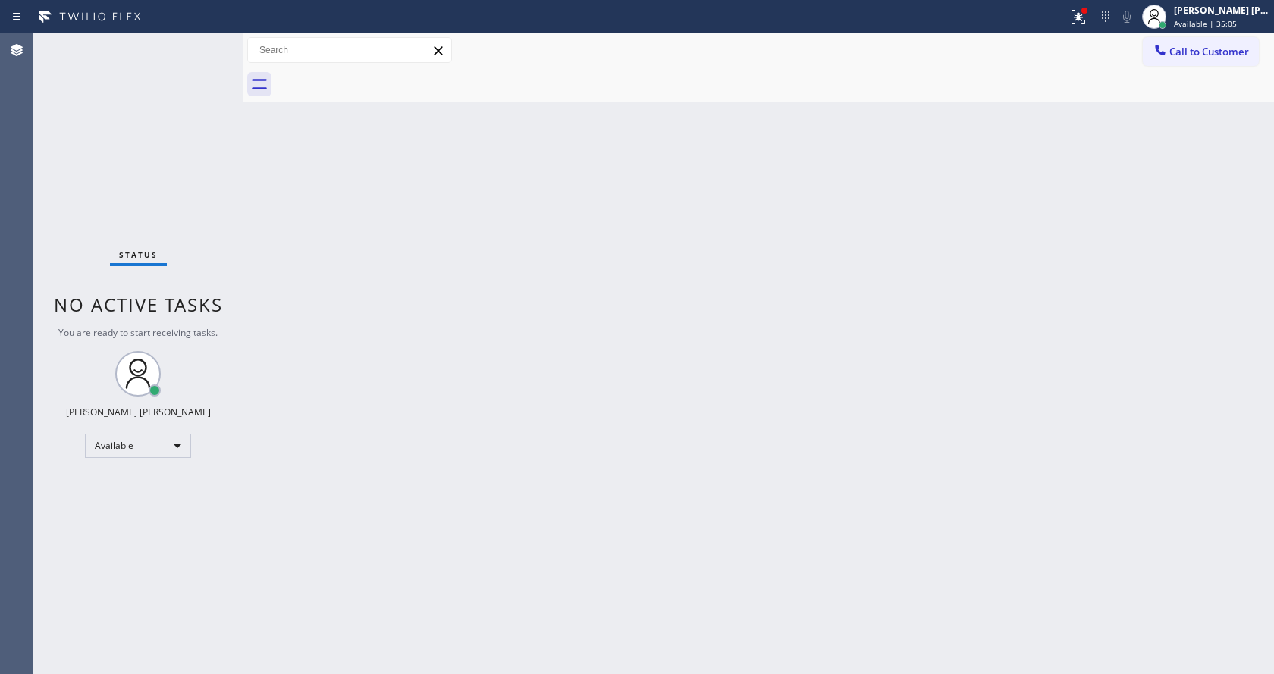
click at [616, 267] on div "Back to Dashboard Change Sender ID Customers Technicians Select a contact Outbo…" at bounding box center [758, 353] width 1031 height 641
click at [187, 59] on div "Status No active tasks You are ready to start receiving tasks. [PERSON_NAME] [P…" at bounding box center [137, 353] width 209 height 641
click at [439, 477] on div "Back to Dashboard Change Sender ID Customers Technicians Select a contact Outbo…" at bounding box center [758, 353] width 1031 height 641
drag, startPoint x: 353, startPoint y: 289, endPoint x: 353, endPoint y: 277, distance: 12.1
click at [353, 289] on div "Back to Dashboard Change Sender ID Customers Technicians Select a contact Outbo…" at bounding box center [758, 353] width 1031 height 641
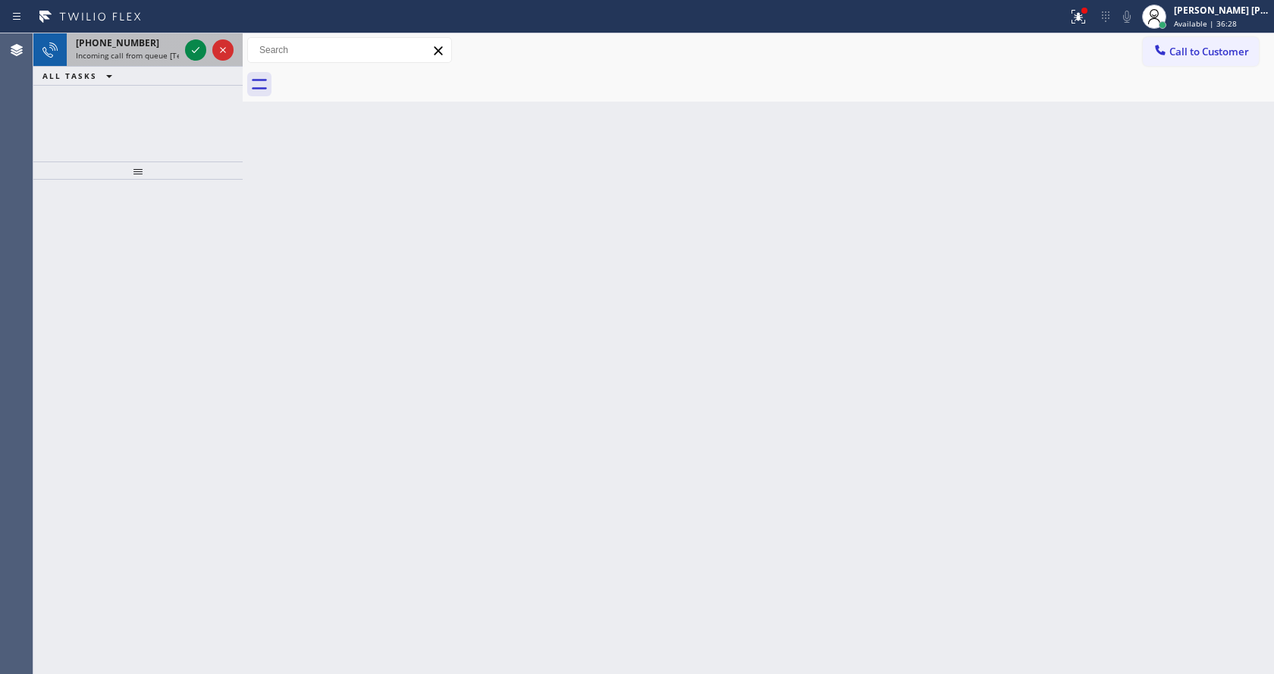
click at [164, 39] on div "[PHONE_NUMBER]" at bounding box center [127, 42] width 103 height 13
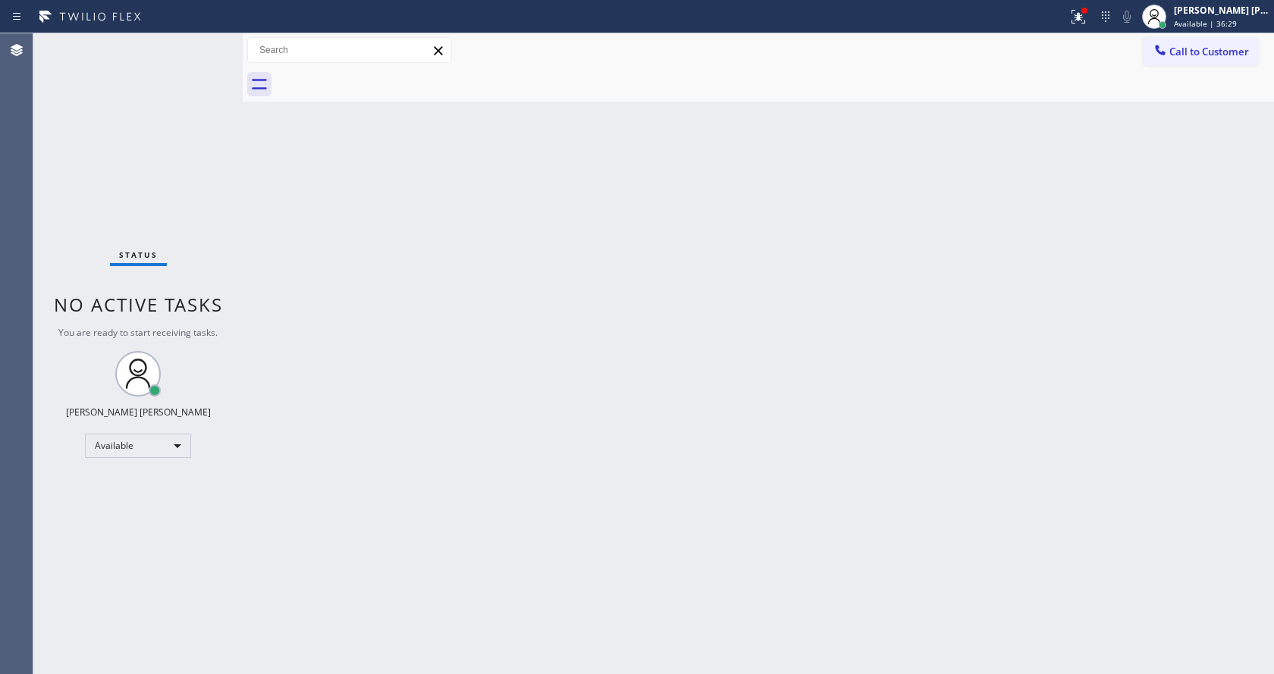
click at [196, 49] on div "Status No active tasks You are ready to start receiving tasks. [PERSON_NAME] [P…" at bounding box center [137, 353] width 209 height 641
click at [535, 425] on div "Back to Dashboard Change Sender ID Customers Technicians Select a contact Outbo…" at bounding box center [758, 353] width 1031 height 641
drag, startPoint x: 386, startPoint y: 310, endPoint x: 363, endPoint y: 284, distance: 35.0
click at [386, 310] on div "Back to Dashboard Change Sender ID Customers Technicians Select a contact Outbo…" at bounding box center [758, 353] width 1031 height 641
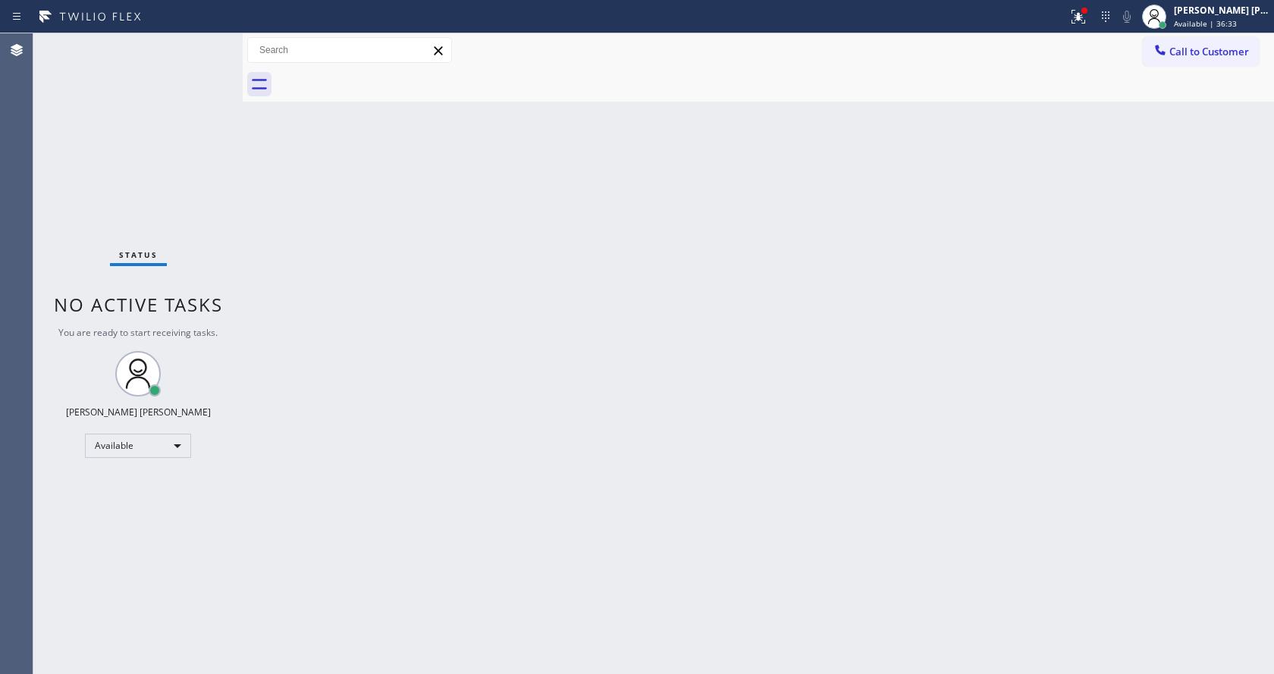
click at [199, 39] on div "Status No active tasks You are ready to start receiving tasks. [PERSON_NAME] [P…" at bounding box center [137, 353] width 209 height 641
click at [520, 410] on div "Back to Dashboard Change Sender ID Customers Technicians Select a contact Outbo…" at bounding box center [758, 353] width 1031 height 641
click at [282, 281] on div "Back to Dashboard Change Sender ID Customers Technicians Select a contact Outbo…" at bounding box center [758, 353] width 1031 height 641
drag, startPoint x: 240, startPoint y: 52, endPoint x: 231, endPoint y: 55, distance: 9.6
click at [231, 55] on div "Status No active tasks You are ready to start receiving tasks. [PERSON_NAME] [P…" at bounding box center [653, 353] width 1241 height 641
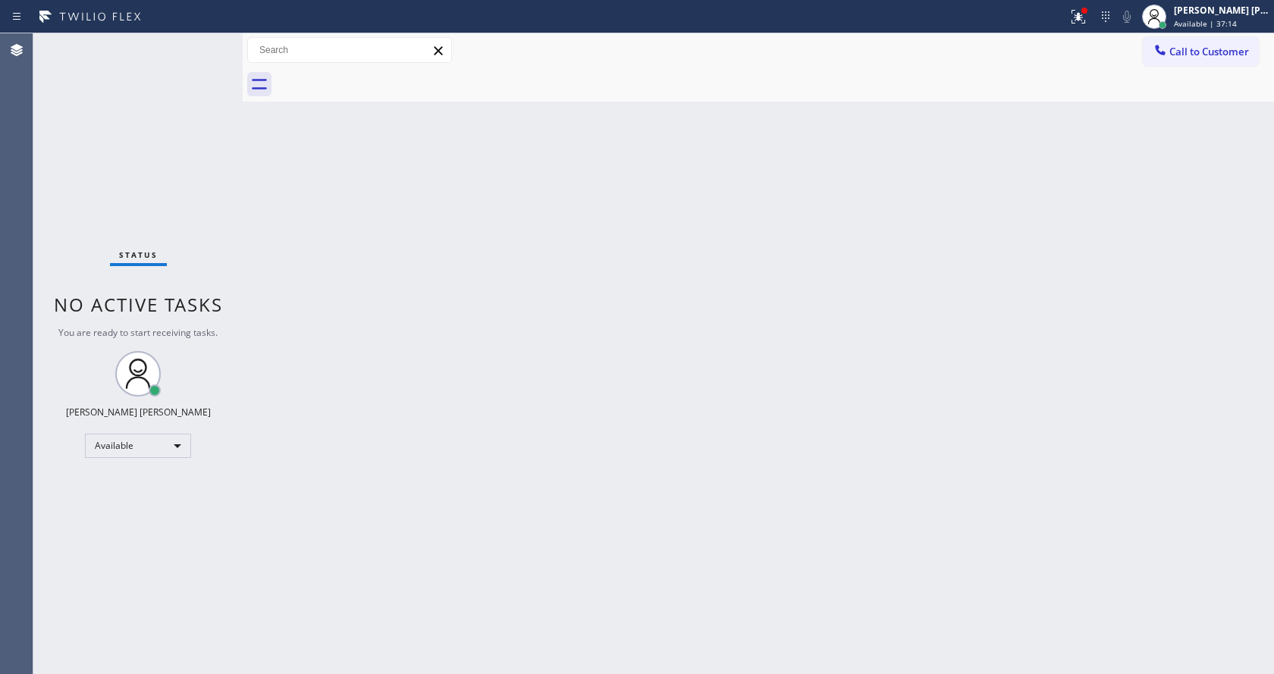
click at [201, 43] on div "Status No active tasks You are ready to start receiving tasks. [PERSON_NAME] [P…" at bounding box center [137, 353] width 209 height 641
click at [208, 39] on div "Status No active tasks You are ready to start receiving tasks. [PERSON_NAME] [P…" at bounding box center [137, 353] width 209 height 641
click at [206, 40] on div "Status No active tasks You are ready to start receiving tasks. [PERSON_NAME] [P…" at bounding box center [137, 353] width 209 height 641
click at [994, 488] on div "Back to Dashboard Change Sender ID Customers Technicians Select a contact Outbo…" at bounding box center [758, 353] width 1031 height 641
click at [209, 42] on div "Status No active tasks You are ready to start receiving tasks. [PERSON_NAME] [P…" at bounding box center [137, 353] width 209 height 641
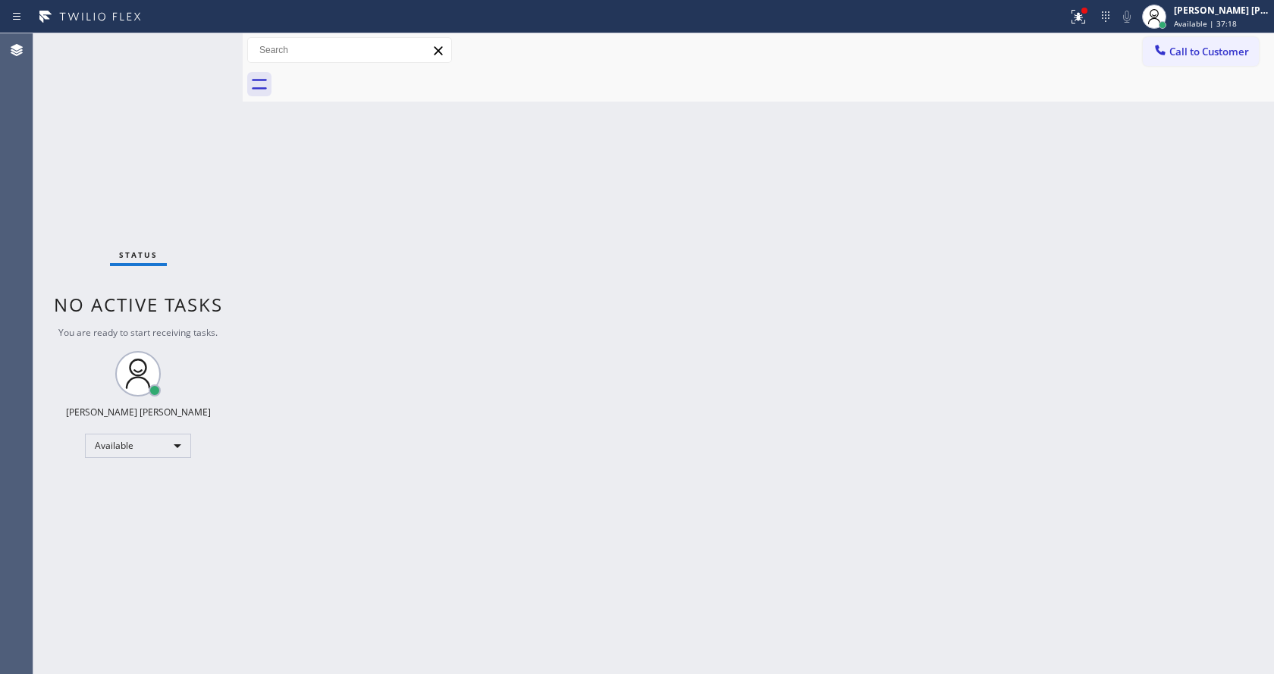
click at [206, 43] on div "Status No active tasks You are ready to start receiving tasks. [PERSON_NAME] [P…" at bounding box center [137, 353] width 209 height 641
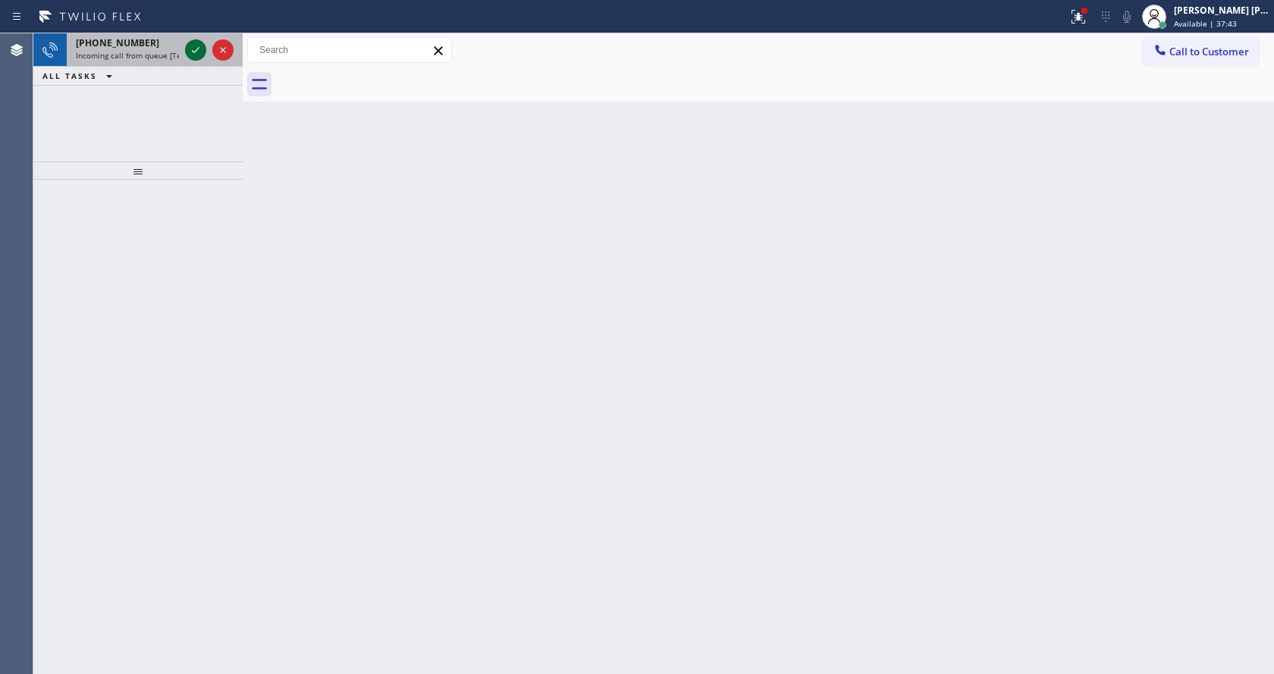
click at [191, 47] on icon at bounding box center [196, 50] width 18 height 18
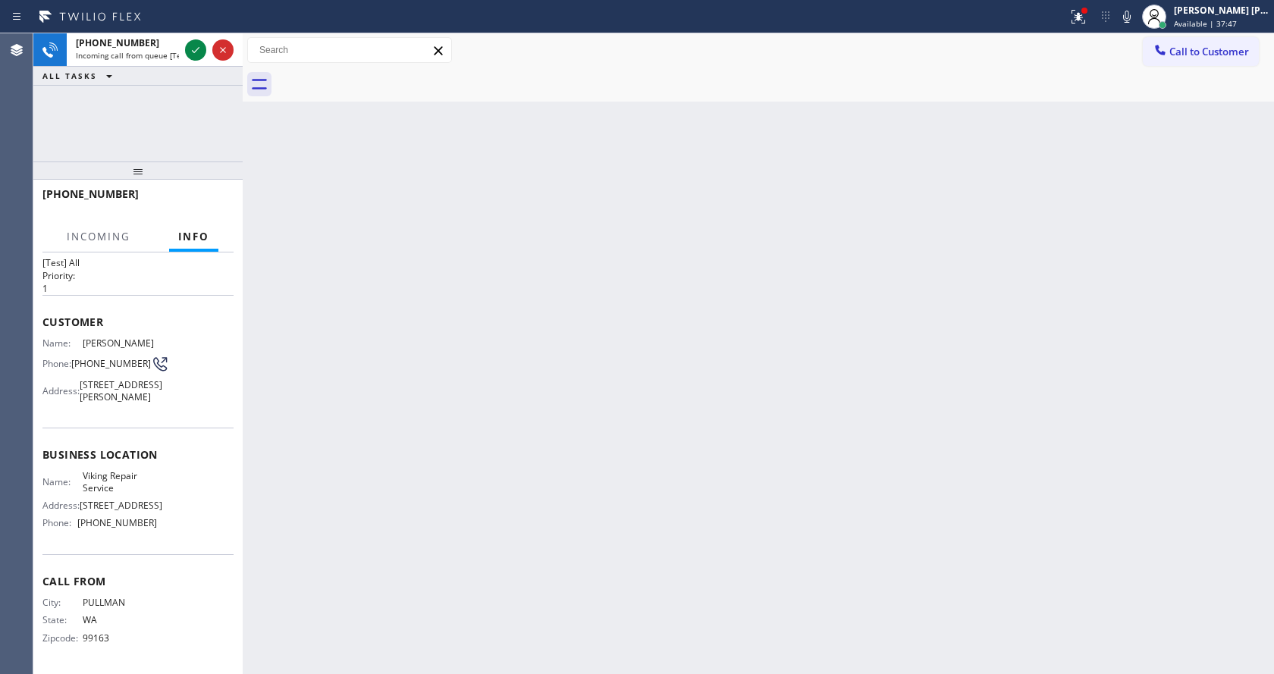
scroll to position [55, 0]
click at [420, 425] on div "Back to Dashboard Change Sender ID Customers Technicians Select a contact Outbo…" at bounding box center [758, 353] width 1031 height 641
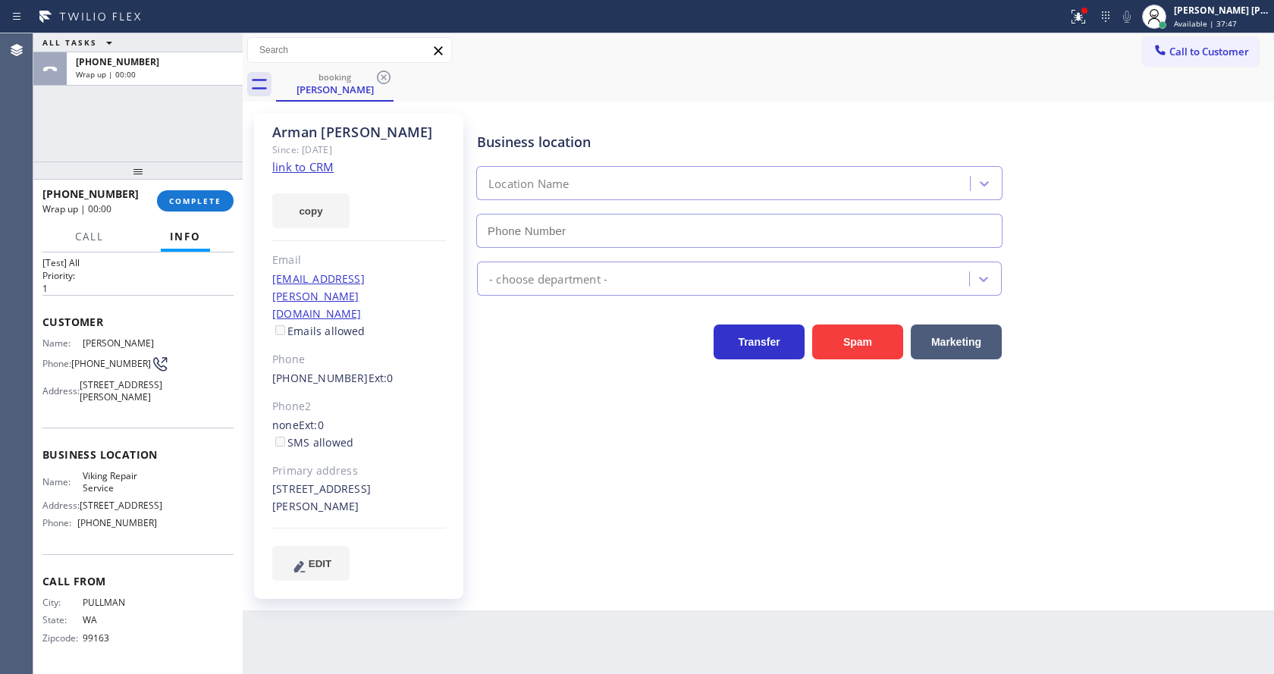
type input "[PHONE_NUMBER]"
click at [216, 204] on span "COMPLETE" at bounding box center [195, 201] width 52 height 11
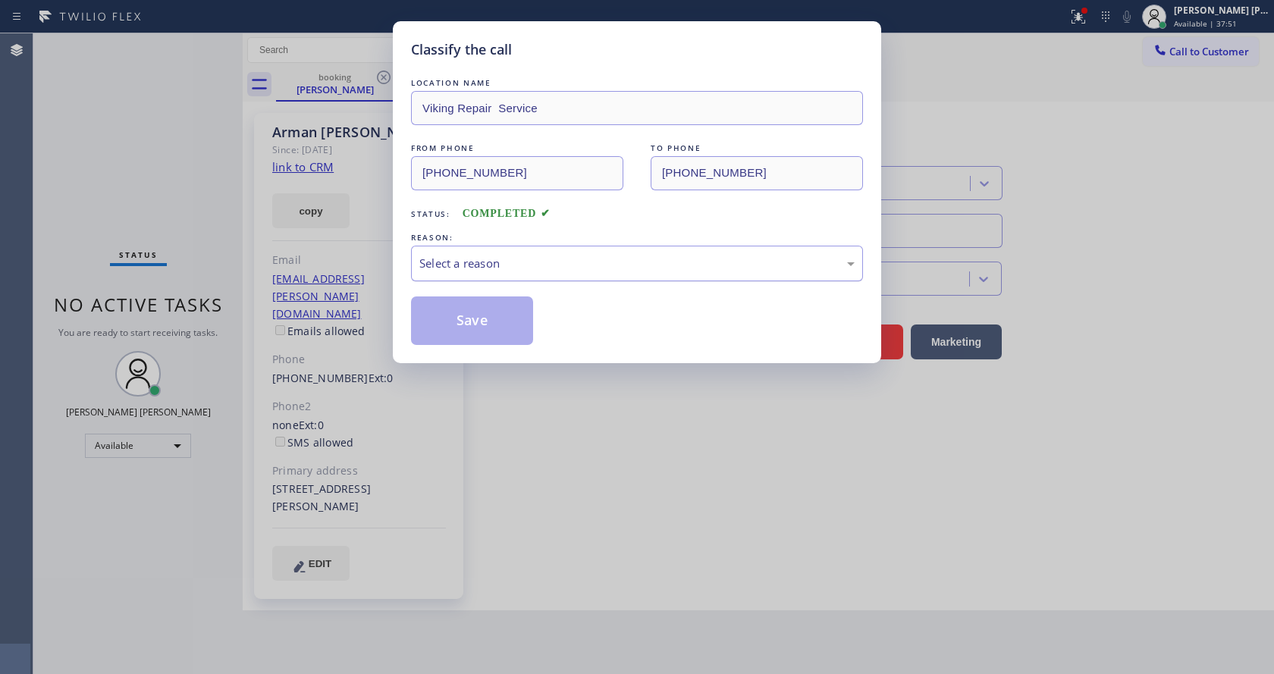
click at [435, 262] on div "Select a reason" at bounding box center [636, 263] width 435 height 17
click at [444, 319] on button "Save" at bounding box center [472, 321] width 122 height 49
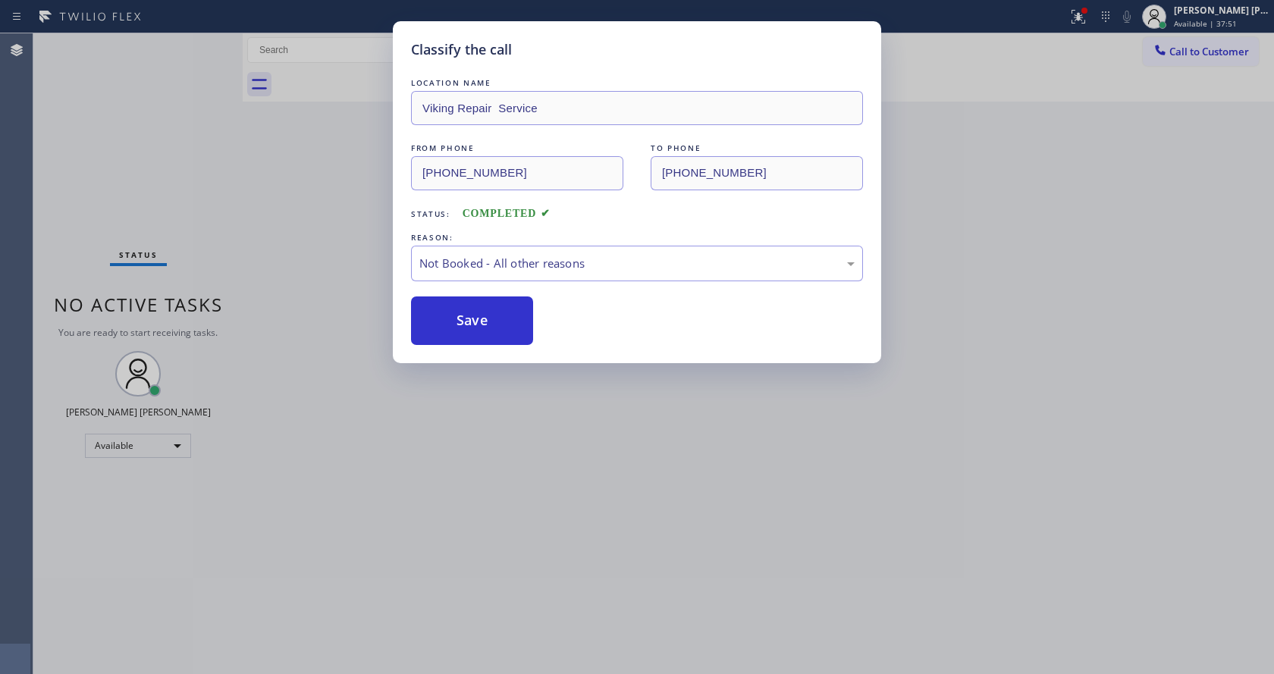
click at [444, 319] on button "Save" at bounding box center [472, 321] width 122 height 49
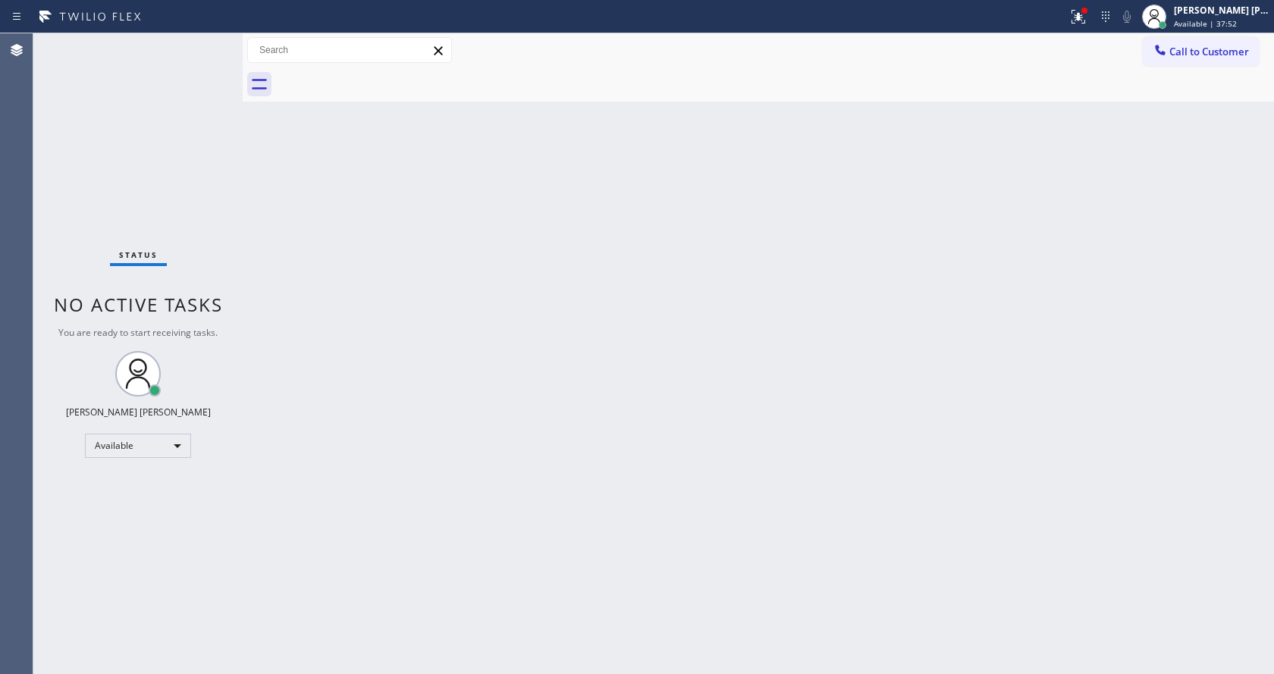
click at [358, 561] on div "Back to Dashboard Change Sender ID Customers Technicians Select a contact Outbo…" at bounding box center [758, 353] width 1031 height 641
drag, startPoint x: 240, startPoint y: 55, endPoint x: 197, endPoint y: 47, distance: 43.3
click at [198, 47] on div "Status No active tasks You are ready to start receiving tasks. [PERSON_NAME] [P…" at bounding box center [653, 353] width 1241 height 641
click at [197, 47] on div "Status No active tasks You are ready to start receiving tasks. [PERSON_NAME] [P…" at bounding box center [137, 353] width 209 height 641
click at [202, 44] on div "Status No active tasks You are ready to start receiving tasks. [PERSON_NAME] [P…" at bounding box center [137, 353] width 209 height 641
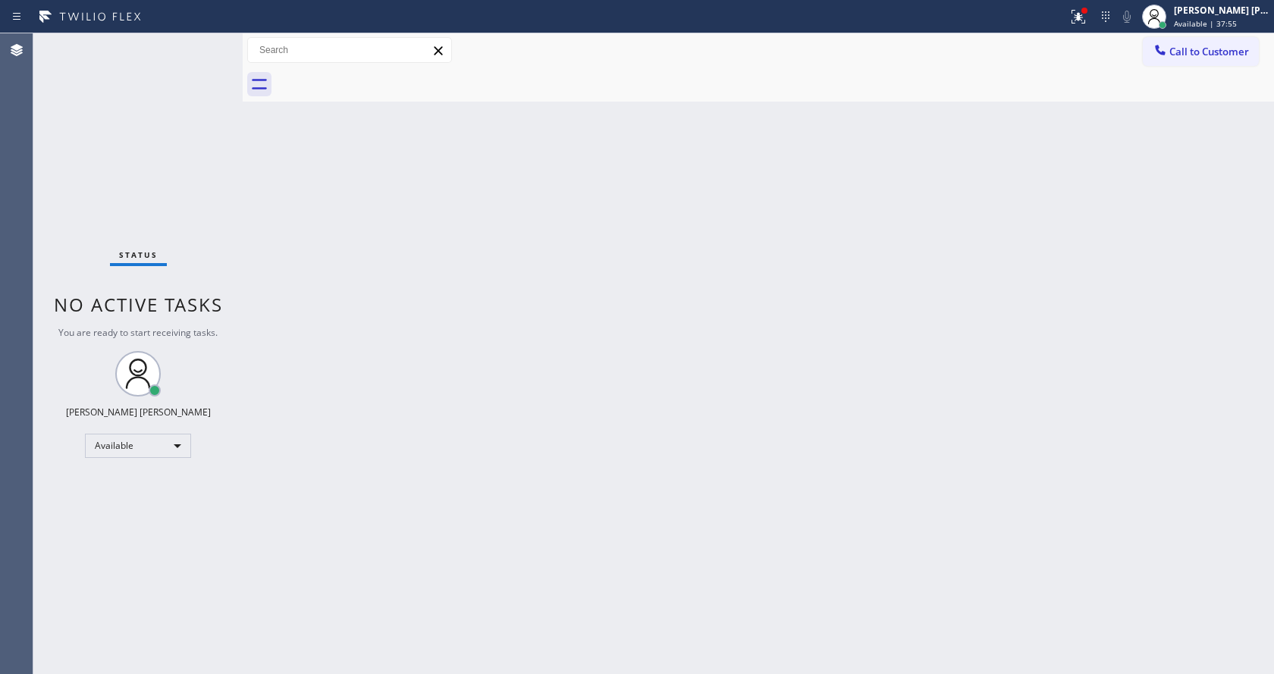
click at [202, 44] on div "Status No active tasks You are ready to start receiving tasks. [PERSON_NAME] [P…" at bounding box center [137, 353] width 209 height 641
click at [206, 45] on div "Status No active tasks You are ready to start receiving tasks. [PERSON_NAME] [P…" at bounding box center [137, 353] width 209 height 641
click at [201, 49] on div "Status No active tasks You are ready to start receiving tasks. [PERSON_NAME] [P…" at bounding box center [137, 353] width 209 height 641
click at [205, 45] on div "Status No active tasks You are ready to start receiving tasks. [PERSON_NAME] [P…" at bounding box center [137, 353] width 209 height 641
click at [627, 583] on div "Back to Dashboard Change Sender ID Customers Technicians Select a contact Outbo…" at bounding box center [758, 353] width 1031 height 641
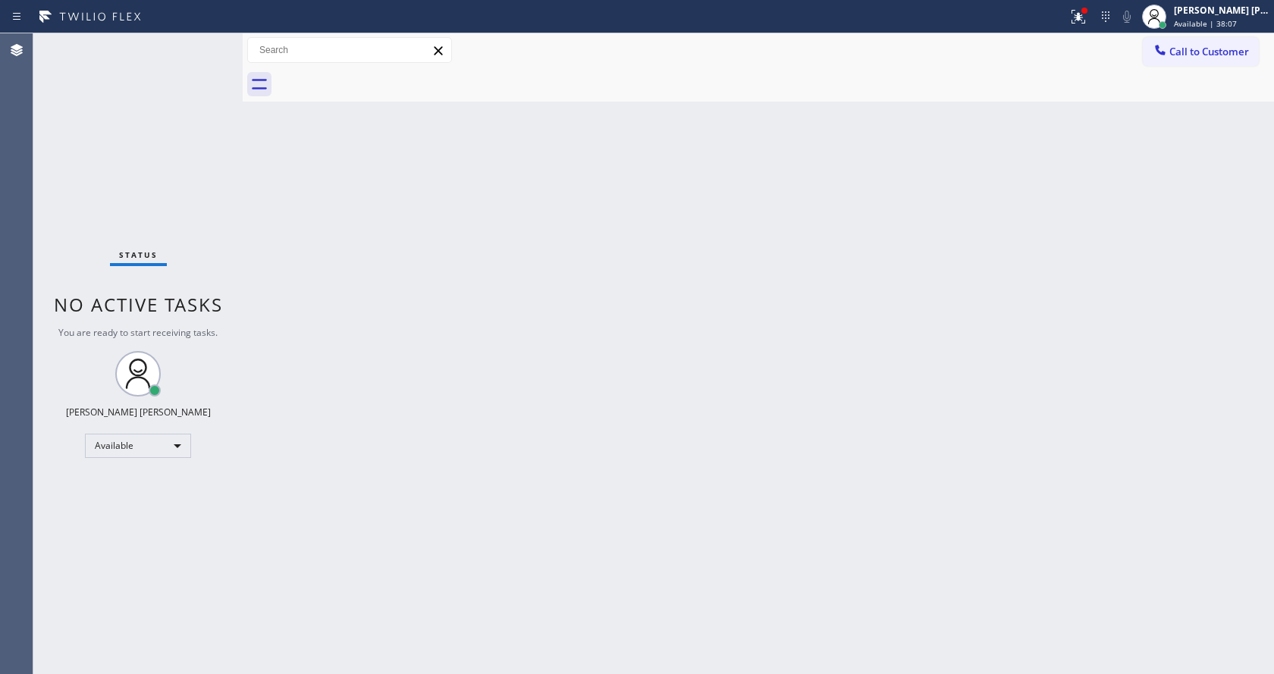
drag, startPoint x: 378, startPoint y: 275, endPoint x: 365, endPoint y: 253, distance: 25.9
click at [378, 275] on div "Back to Dashboard Change Sender ID Customers Technicians Select a contact Outbo…" at bounding box center [758, 353] width 1031 height 641
click at [206, 43] on div "Status No active tasks You are ready to start receiving tasks. [PERSON_NAME] [P…" at bounding box center [137, 353] width 209 height 641
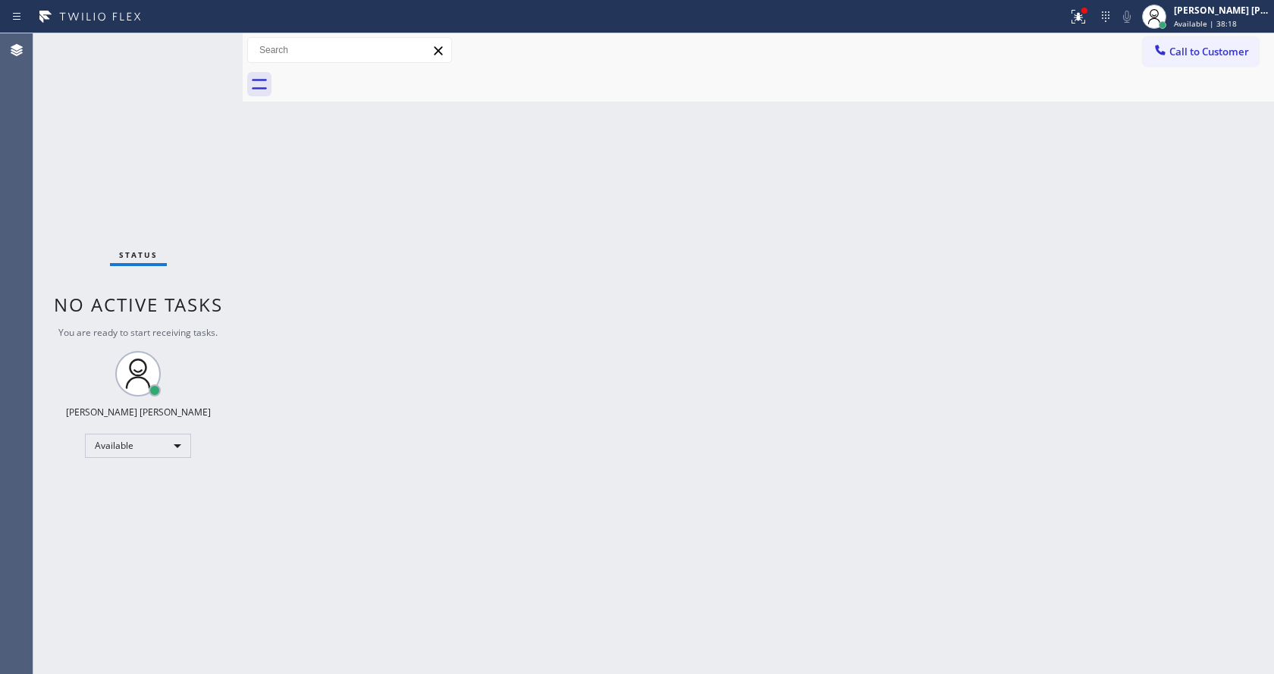
click at [479, 321] on div "Back to Dashboard Change Sender ID Customers Technicians Select a contact Outbo…" at bounding box center [758, 353] width 1031 height 641
click at [403, 313] on div "Back to Dashboard Change Sender ID Customers Technicians Select a contact Outbo…" at bounding box center [758, 353] width 1031 height 641
click at [1085, 11] on icon at bounding box center [1078, 17] width 18 height 18
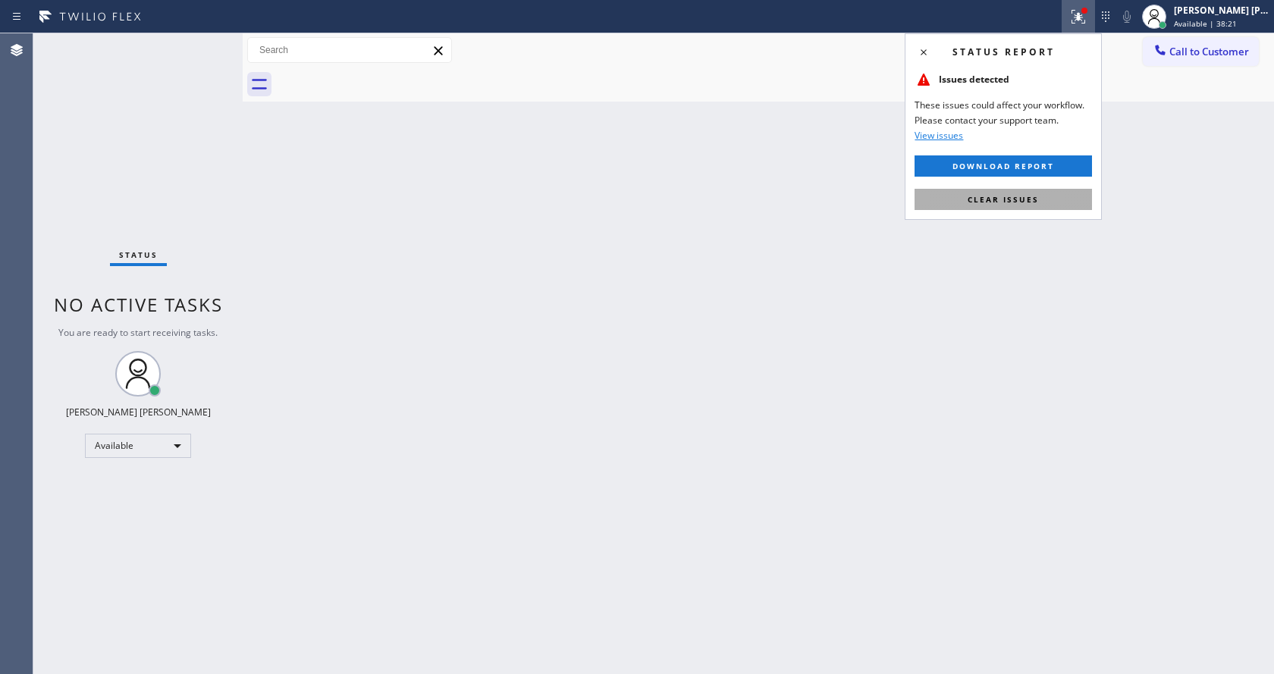
click at [1006, 204] on span "Clear issues" at bounding box center [1003, 199] width 71 height 11
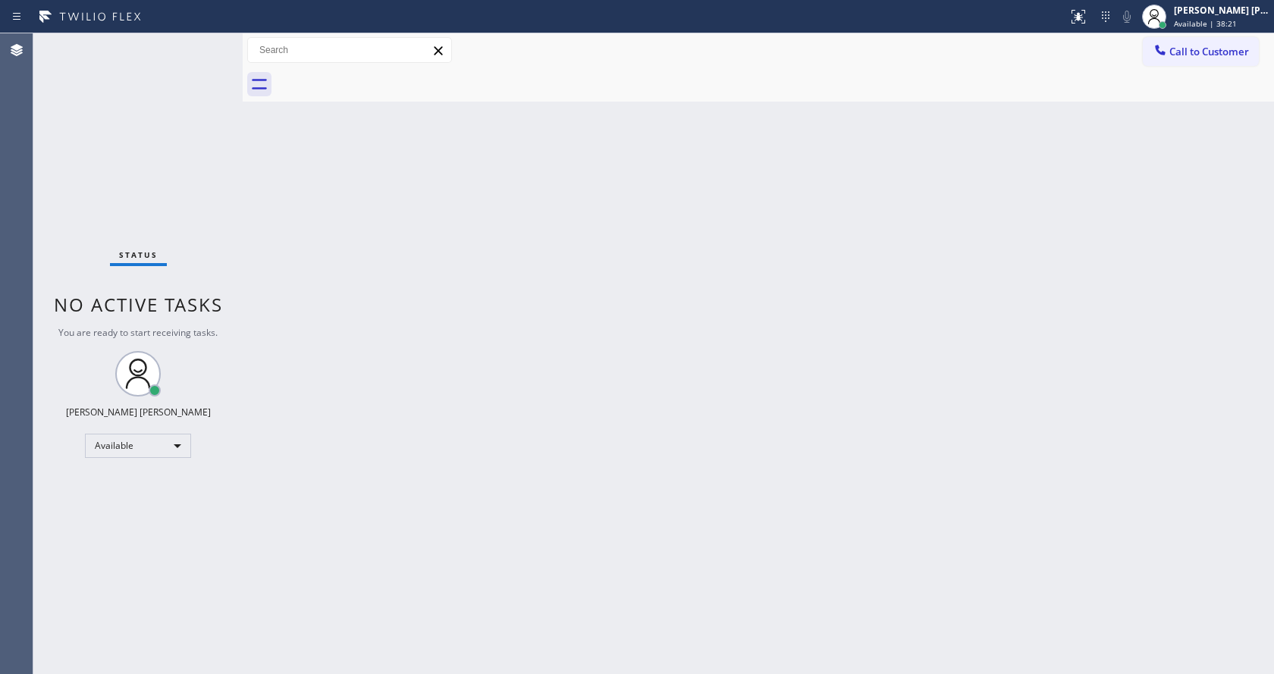
click at [1007, 204] on div "Back to Dashboard Change Sender ID Customers Technicians Select a contact Outbo…" at bounding box center [758, 353] width 1031 height 641
click at [461, 639] on div "Back to Dashboard Change Sender ID Customers Technicians Select a contact Outbo…" at bounding box center [758, 353] width 1031 height 641
click at [88, 13] on icon at bounding box center [90, 17] width 114 height 24
click at [211, 41] on div "Status No active tasks You are ready to start receiving tasks. [PERSON_NAME] [P…" at bounding box center [137, 353] width 209 height 641
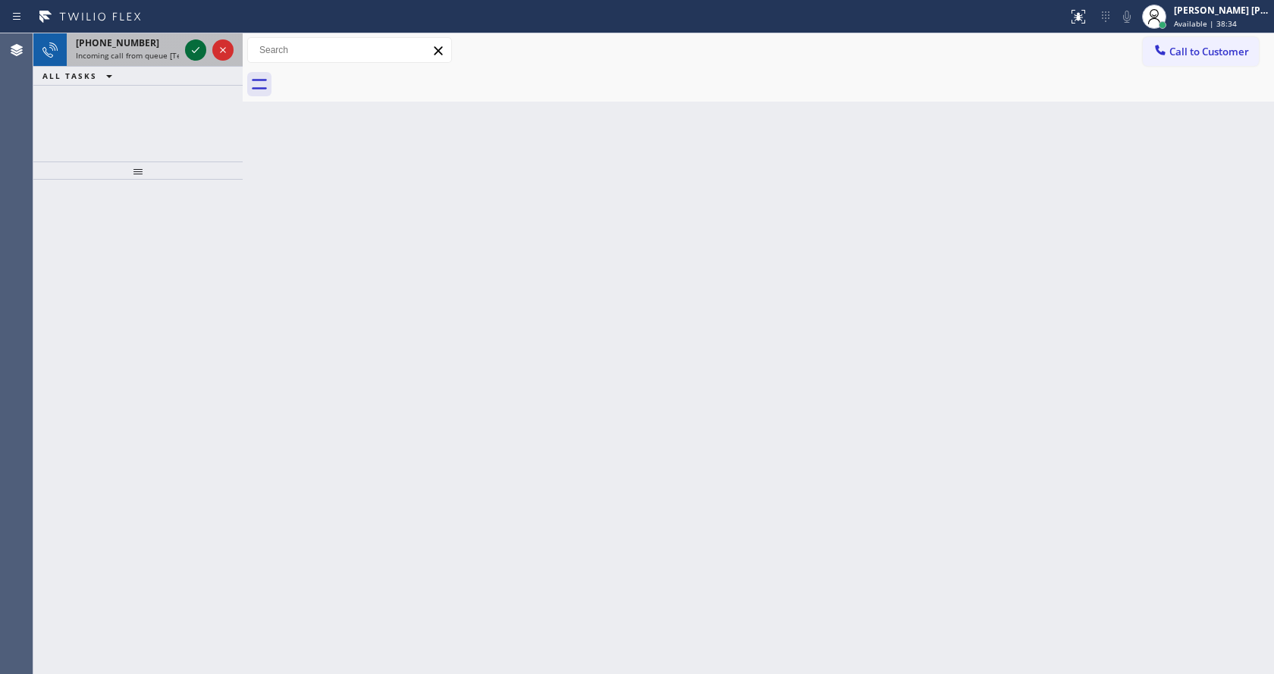
click at [190, 43] on icon at bounding box center [196, 50] width 18 height 18
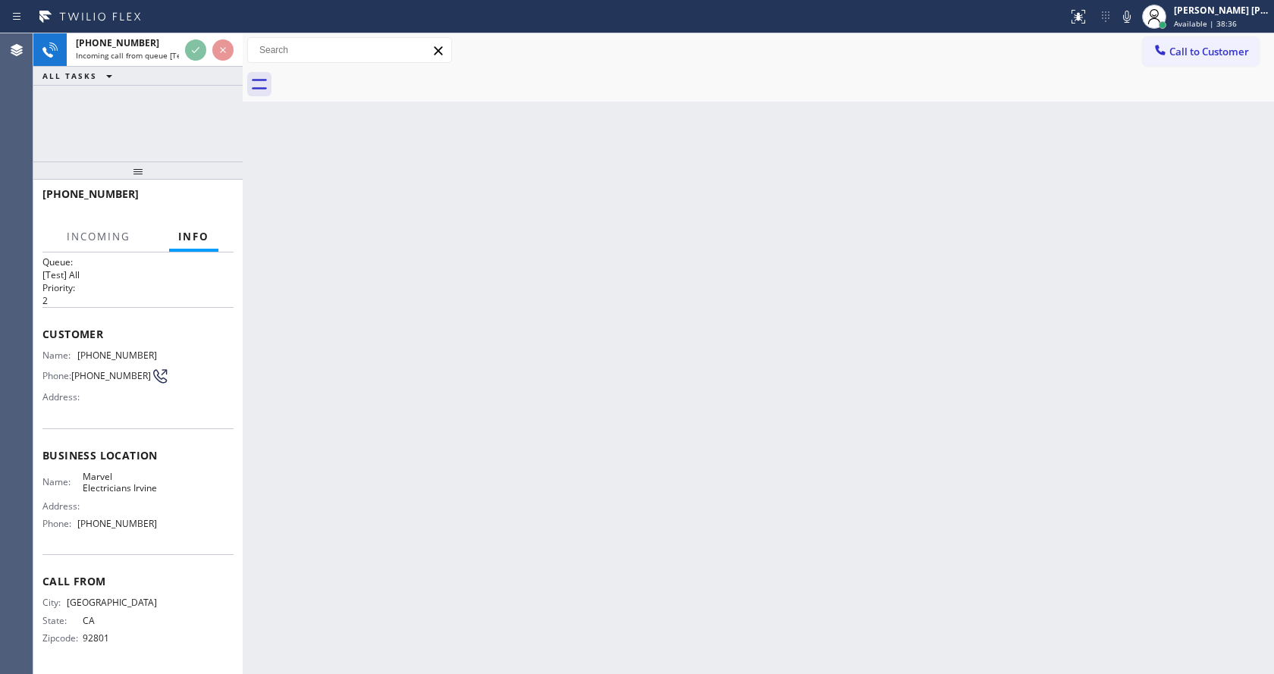
scroll to position [31, 0]
click at [481, 391] on div "Back to Dashboard Change Sender ID Customers Technicians Select a contact Outbo…" at bounding box center [758, 353] width 1031 height 641
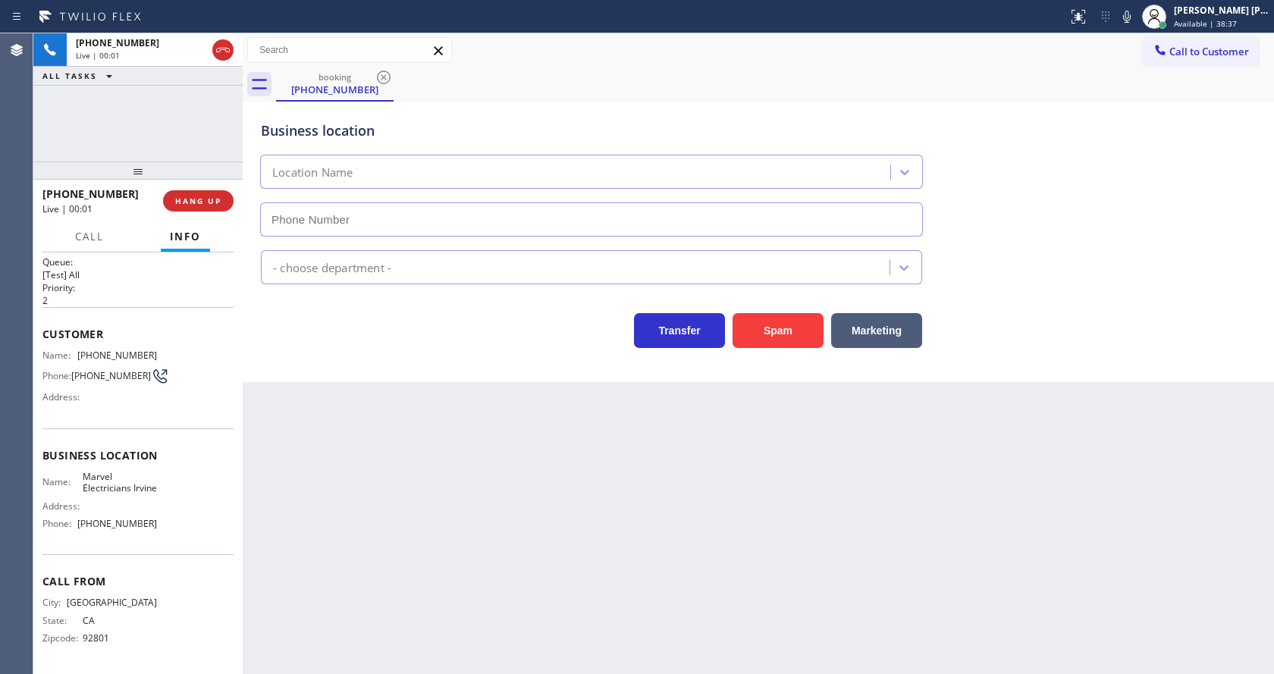
type input "[PHONE_NUMBER]"
click at [469, 456] on div "Back to Dashboard Change Sender ID Customers Technicians Select a contact Outbo…" at bounding box center [758, 353] width 1031 height 641
click at [764, 300] on div "Transfer Spam Marketing" at bounding box center [758, 324] width 1001 height 49
click at [770, 319] on button "Spam" at bounding box center [778, 330] width 91 height 35
click at [480, 568] on div "Back to Dashboard Change Sender ID Customers Technicians Select a contact Outbo…" at bounding box center [758, 353] width 1031 height 641
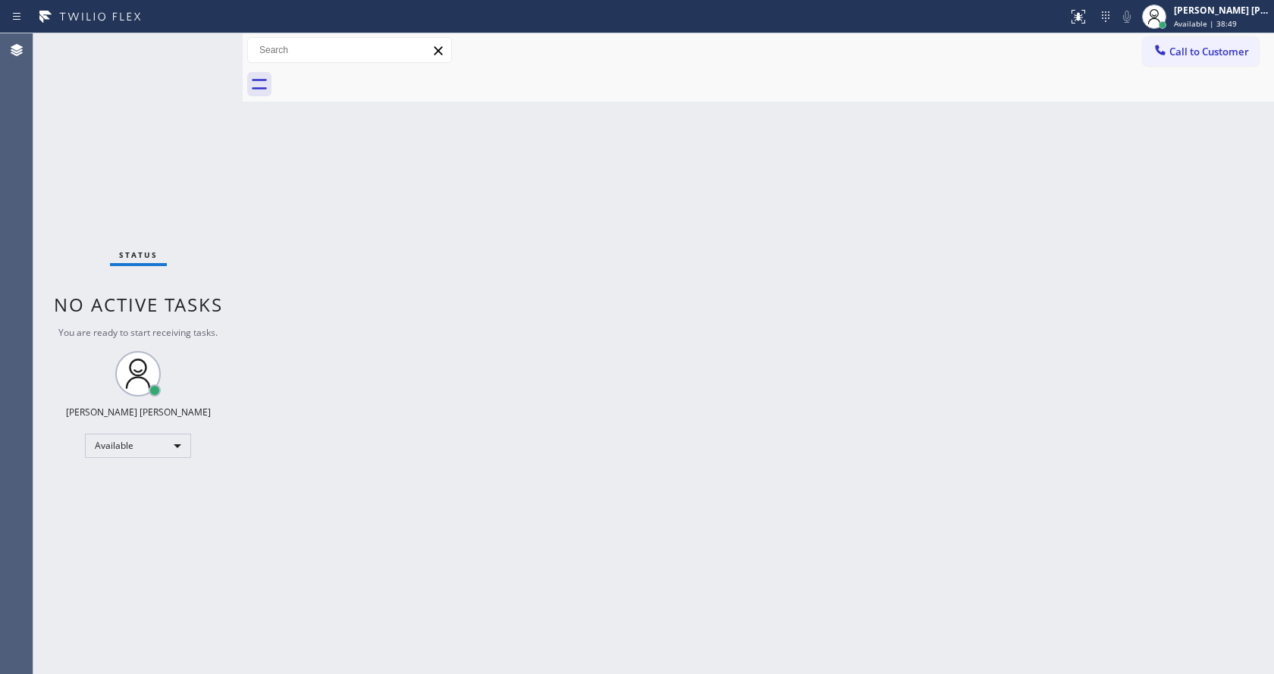
click at [289, 442] on div "Back to Dashboard Change Sender ID Customers Technicians Select a contact Outbo…" at bounding box center [758, 353] width 1031 height 641
click at [209, 46] on div "Status No active tasks You are ready to start receiving tasks. [PERSON_NAME] [P…" at bounding box center [137, 353] width 209 height 641
click at [203, 42] on div "Status No active tasks You are ready to start receiving tasks. [PERSON_NAME] [P…" at bounding box center [137, 353] width 209 height 641
click at [209, 39] on div "Status No active tasks You are ready to start receiving tasks. [PERSON_NAME] [P…" at bounding box center [137, 353] width 209 height 641
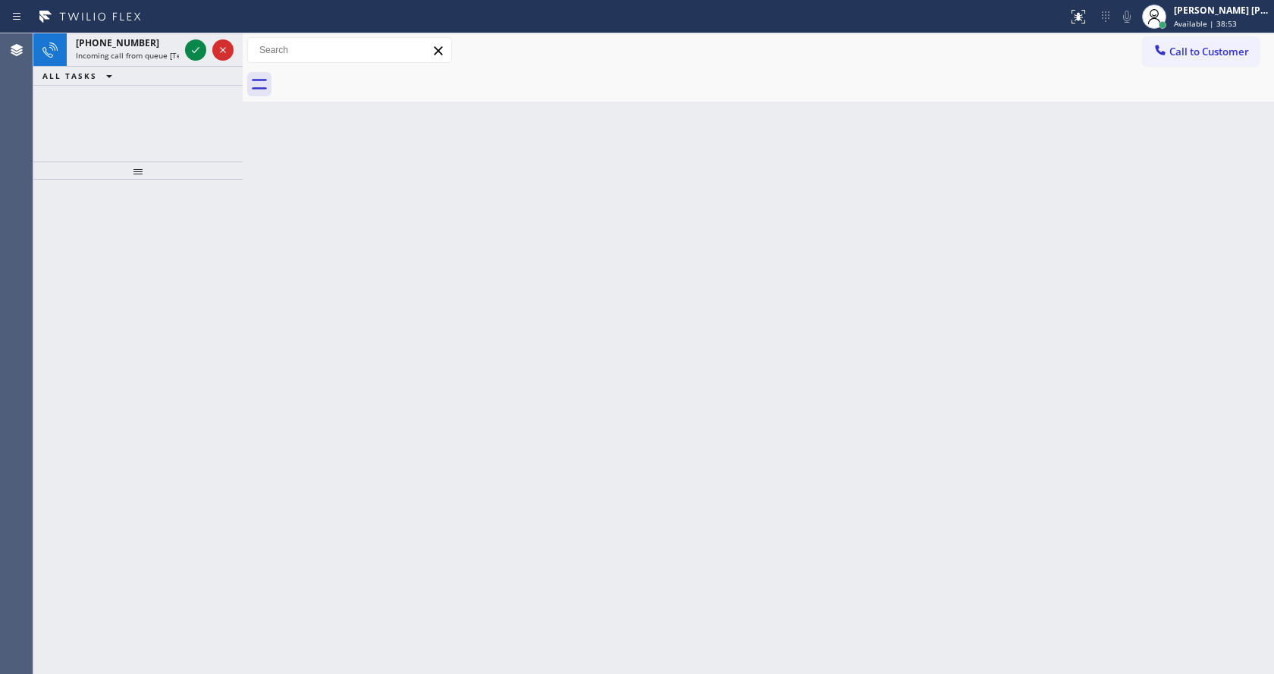
click at [209, 39] on div at bounding box center [209, 49] width 55 height 33
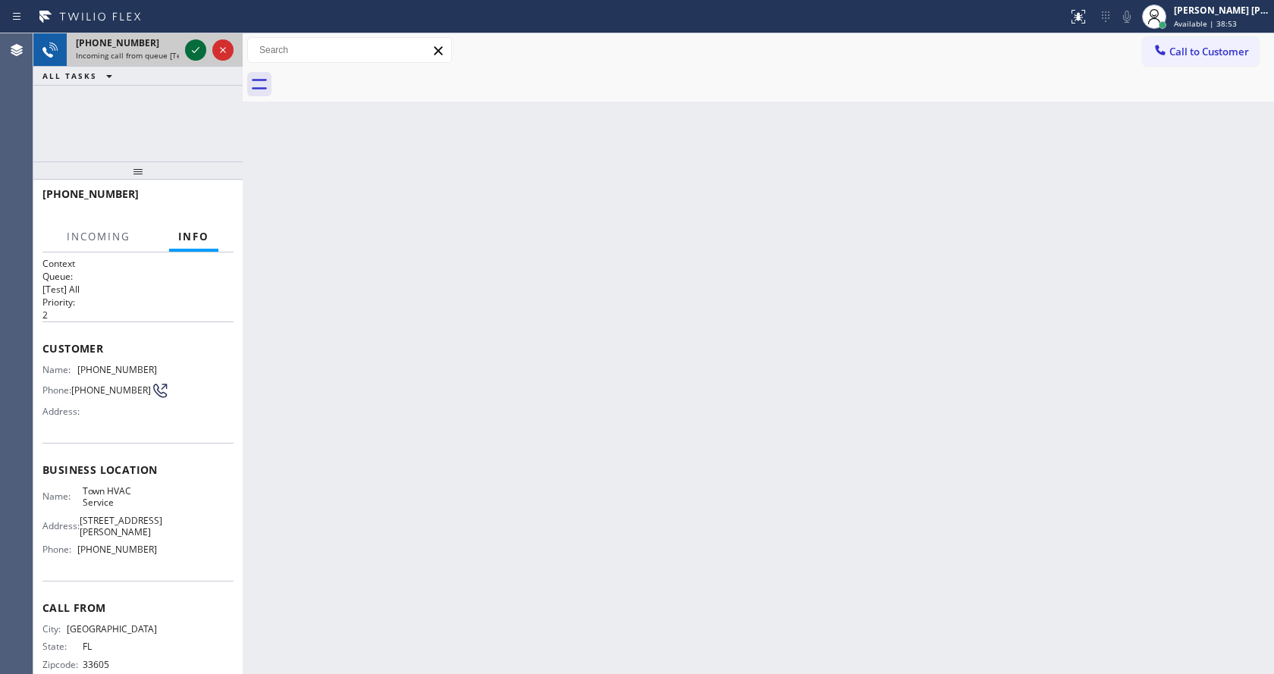
click at [198, 47] on icon at bounding box center [196, 50] width 18 height 18
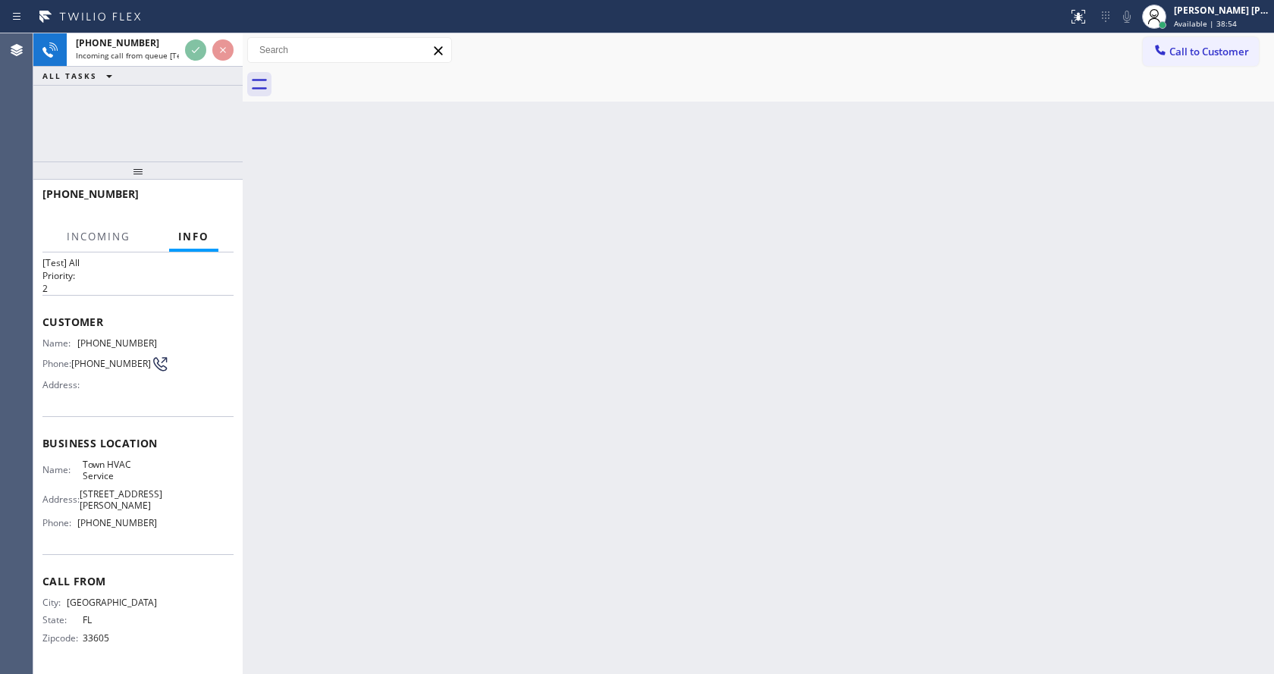
scroll to position [31, 0]
click at [553, 421] on div "Back to Dashboard Change Sender ID Customers Technicians Select a contact Outbo…" at bounding box center [758, 353] width 1031 height 641
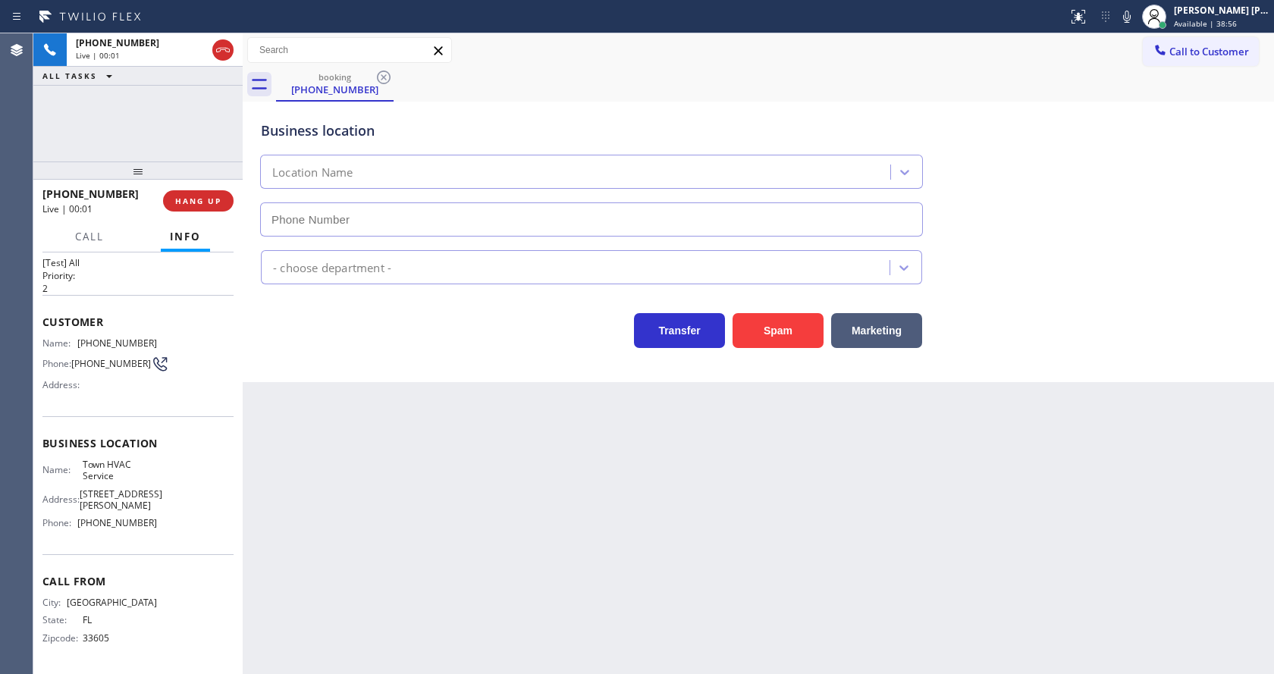
type input "[PHONE_NUMBER]"
click at [492, 434] on div "Back to Dashboard Change Sender ID Customers Technicians Select a contact Outbo…" at bounding box center [758, 353] width 1031 height 641
click at [492, 432] on div "Back to Dashboard Change Sender ID Customers Technicians Select a contact Outbo…" at bounding box center [758, 353] width 1031 height 641
click at [477, 418] on div "Back to Dashboard Change Sender ID Customers Technicians Select a contact Outbo…" at bounding box center [758, 353] width 1031 height 641
click at [432, 500] on div "Back to Dashboard Change Sender ID Customers Technicians Select a contact Outbo…" at bounding box center [758, 353] width 1031 height 641
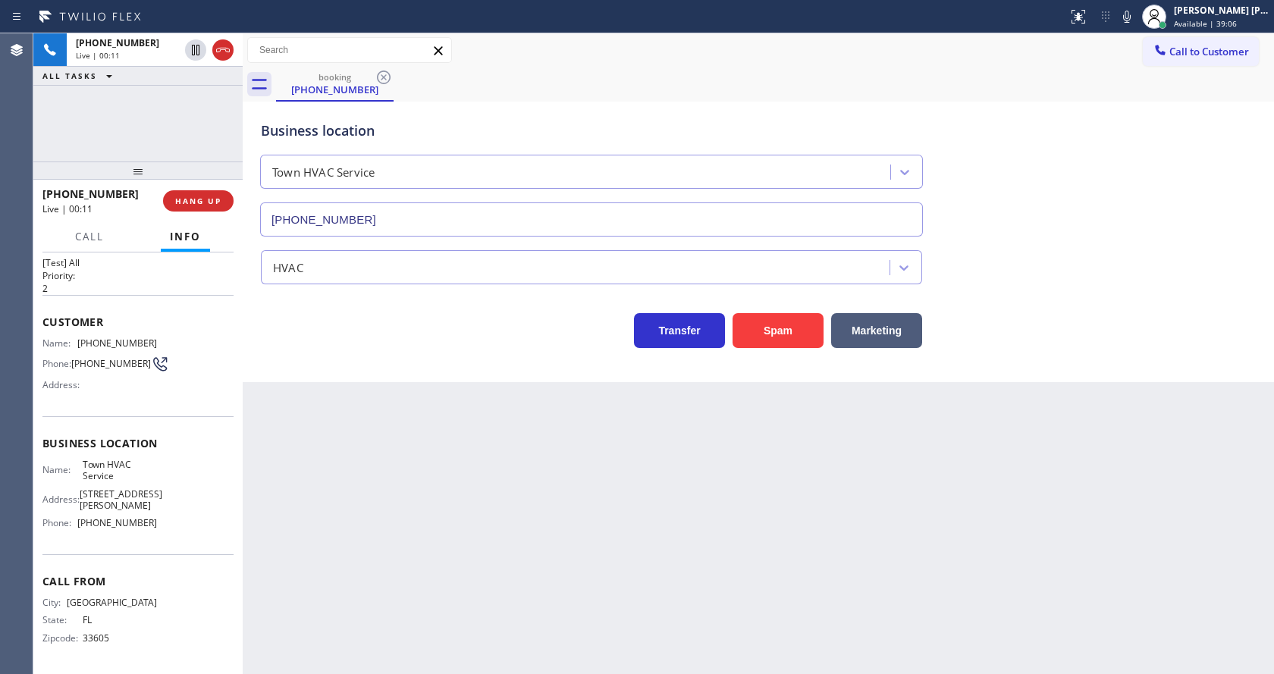
click at [513, 507] on div "Back to Dashboard Change Sender ID Customers Technicians Select a contact Outbo…" at bounding box center [758, 353] width 1031 height 641
click at [196, 186] on div "[PHONE_NUMBER] Wrap up | 00:01 COMPLETE" at bounding box center [137, 200] width 191 height 39
click at [196, 195] on button "COMPLETE" at bounding box center [195, 200] width 77 height 21
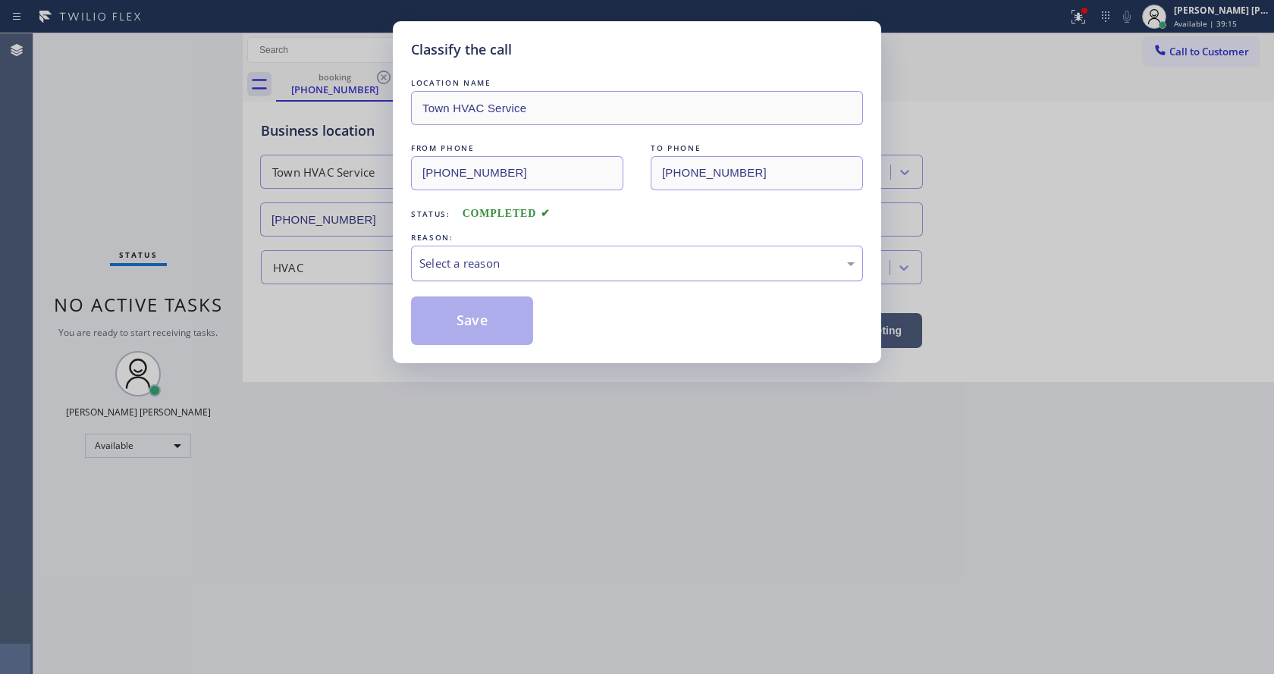
click at [502, 267] on div "Select a reason" at bounding box center [636, 263] width 435 height 17
click at [463, 352] on div "Classify the call LOCATION NAME Town HVAC Service FROM PHONE [PHONE_NUMBER] TO …" at bounding box center [637, 192] width 488 height 342
click at [466, 323] on button "Save" at bounding box center [472, 321] width 122 height 49
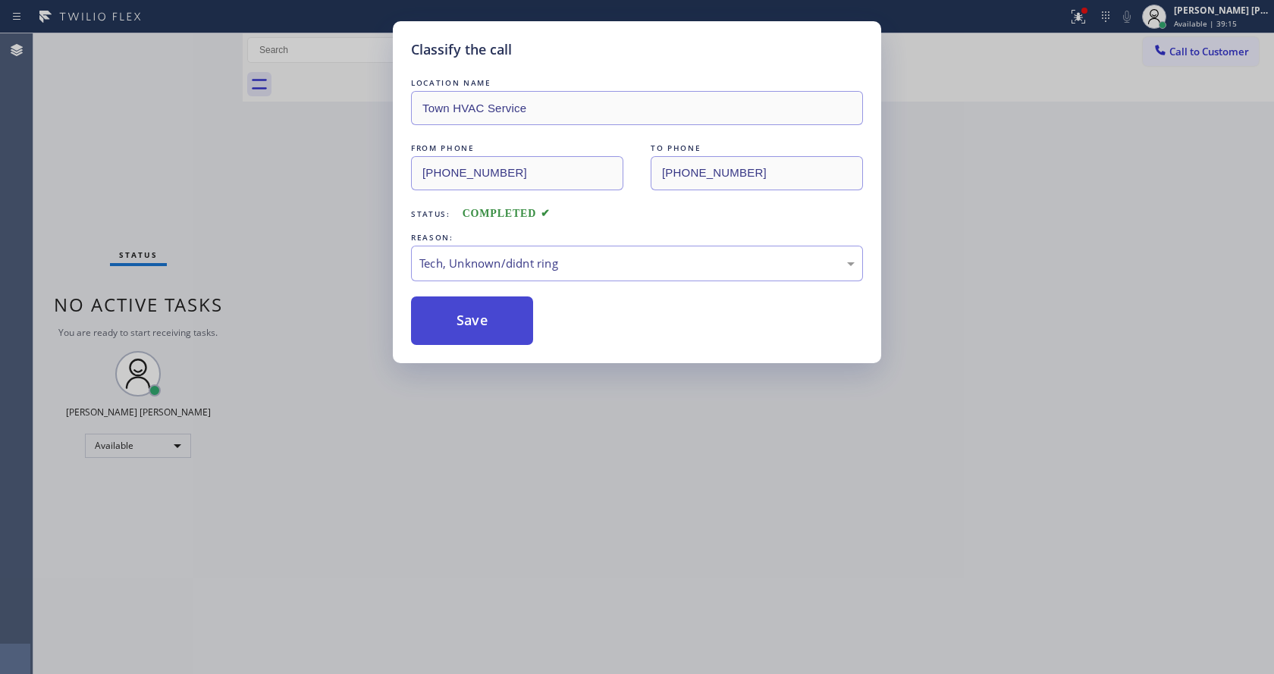
click at [481, 340] on button "Save" at bounding box center [472, 321] width 122 height 49
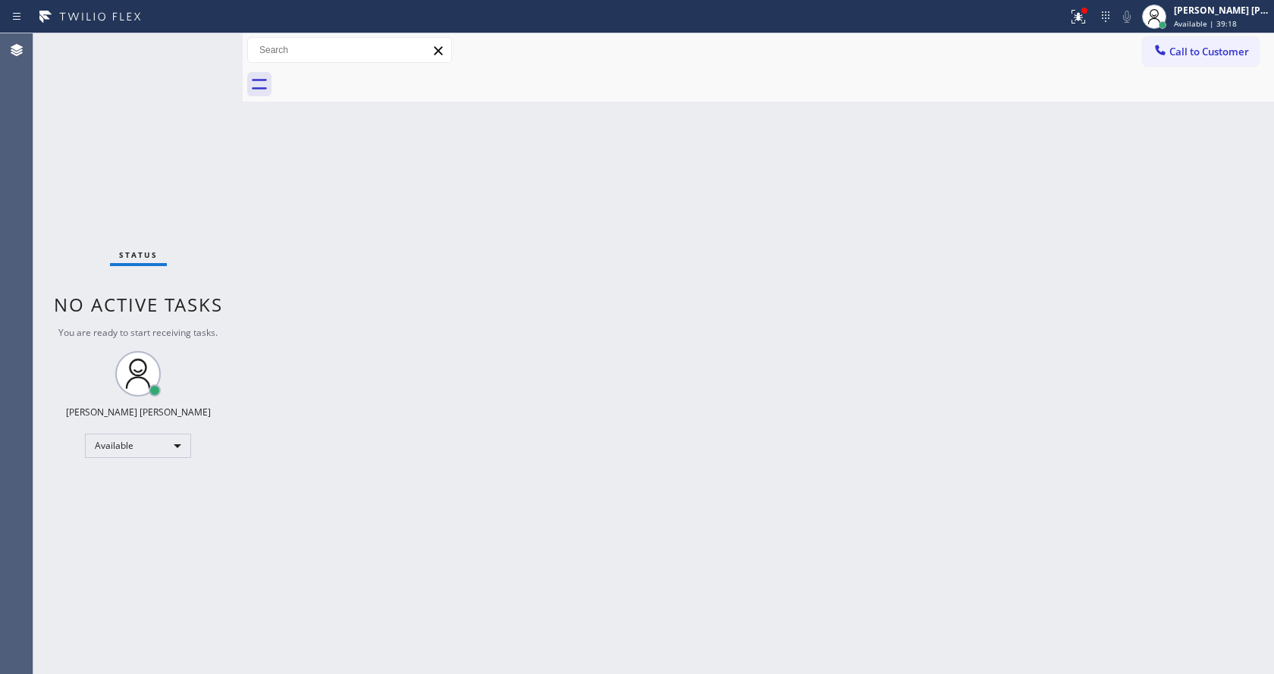
click at [663, 458] on div "Back to Dashboard Change Sender ID Customers Technicians Select a contact Outbo…" at bounding box center [758, 353] width 1031 height 641
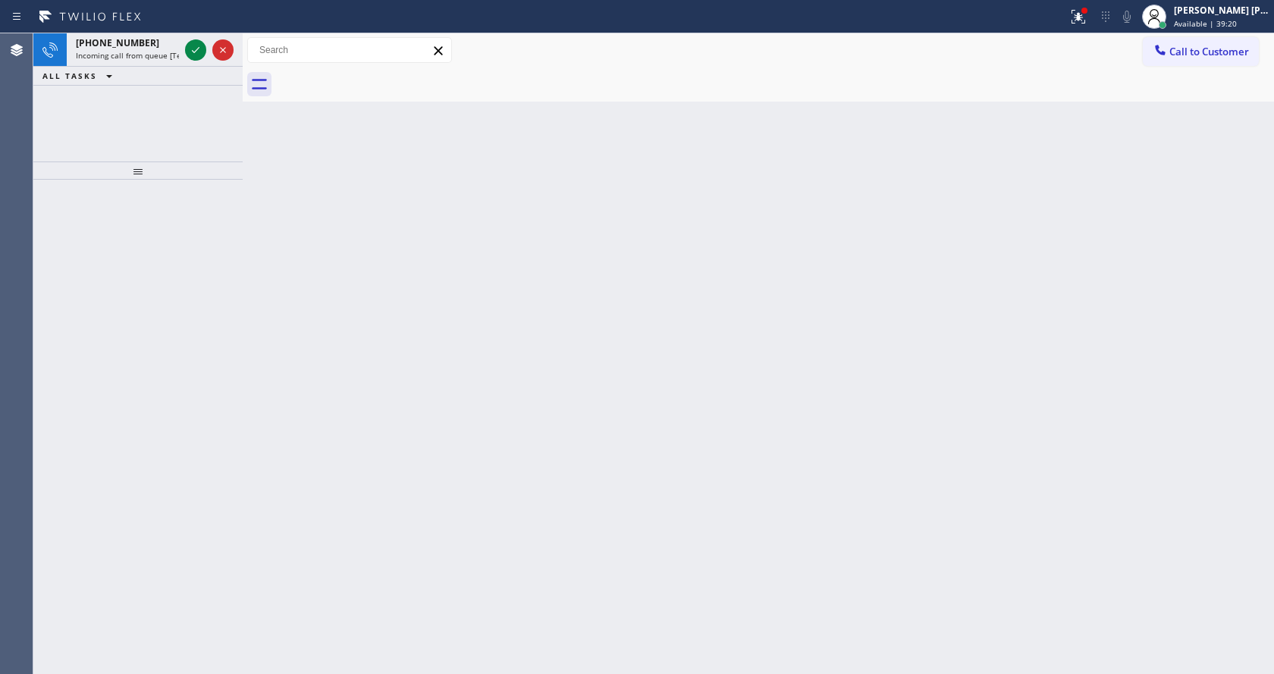
click at [370, 265] on div "Back to Dashboard Change Sender ID Customers Technicians Select a contact Outbo…" at bounding box center [758, 353] width 1031 height 641
click at [185, 52] on div at bounding box center [209, 49] width 55 height 33
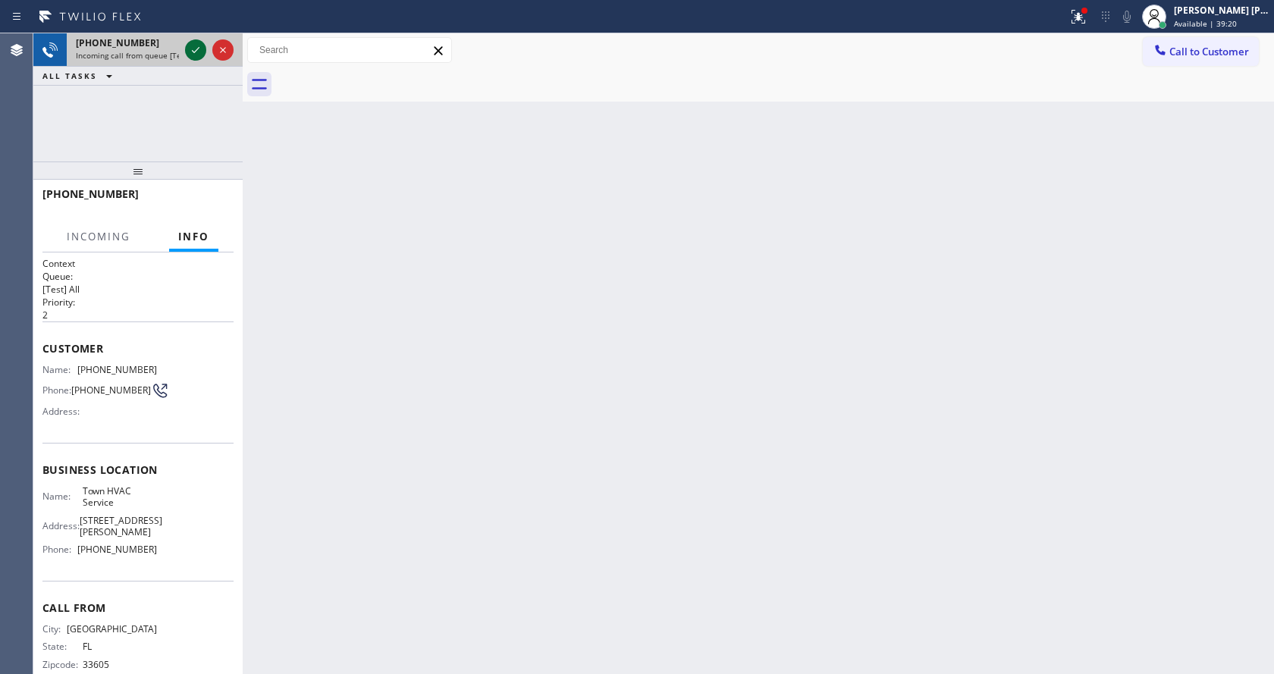
click at [185, 52] on div at bounding box center [195, 50] width 21 height 18
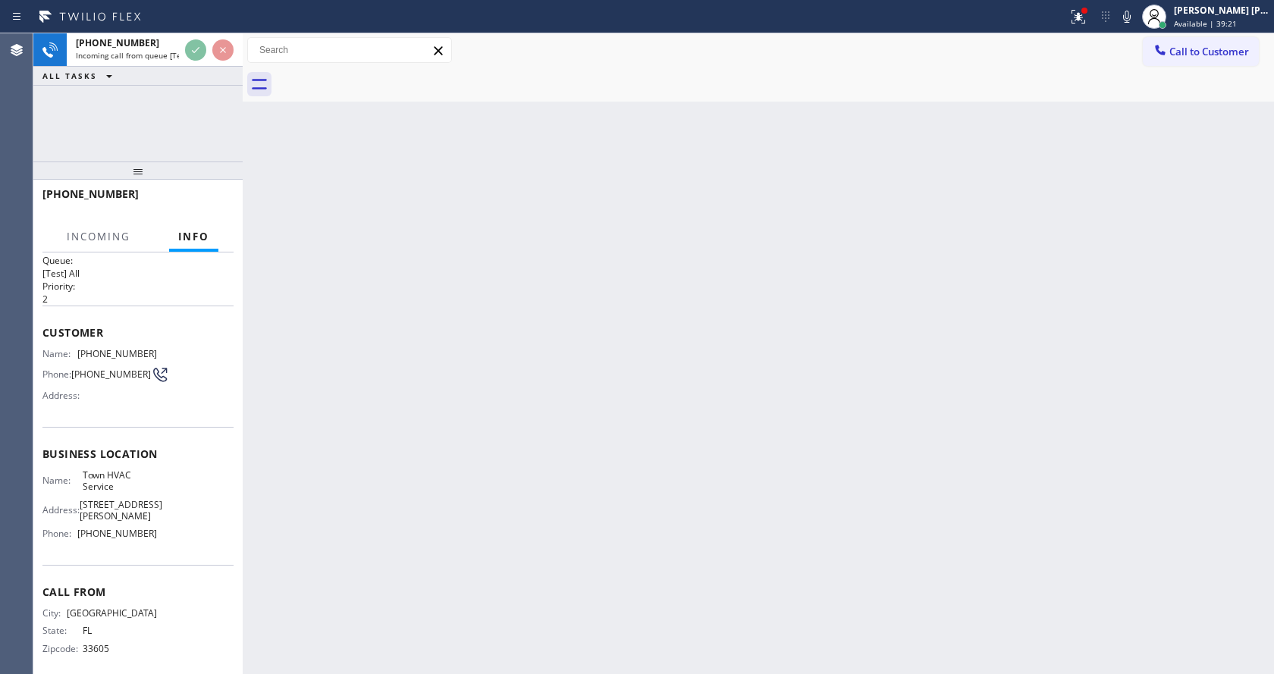
scroll to position [31, 0]
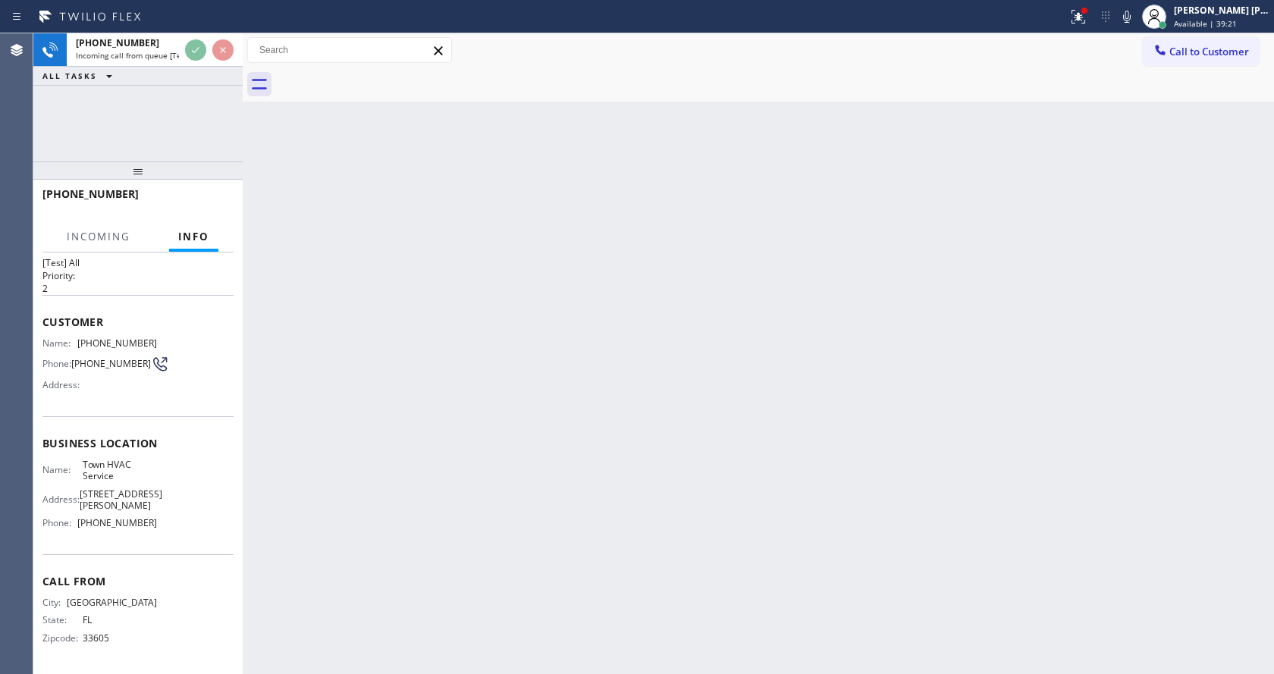
click at [560, 408] on div "Back to Dashboard Change Sender ID Customers Technicians Select a contact Outbo…" at bounding box center [758, 353] width 1031 height 641
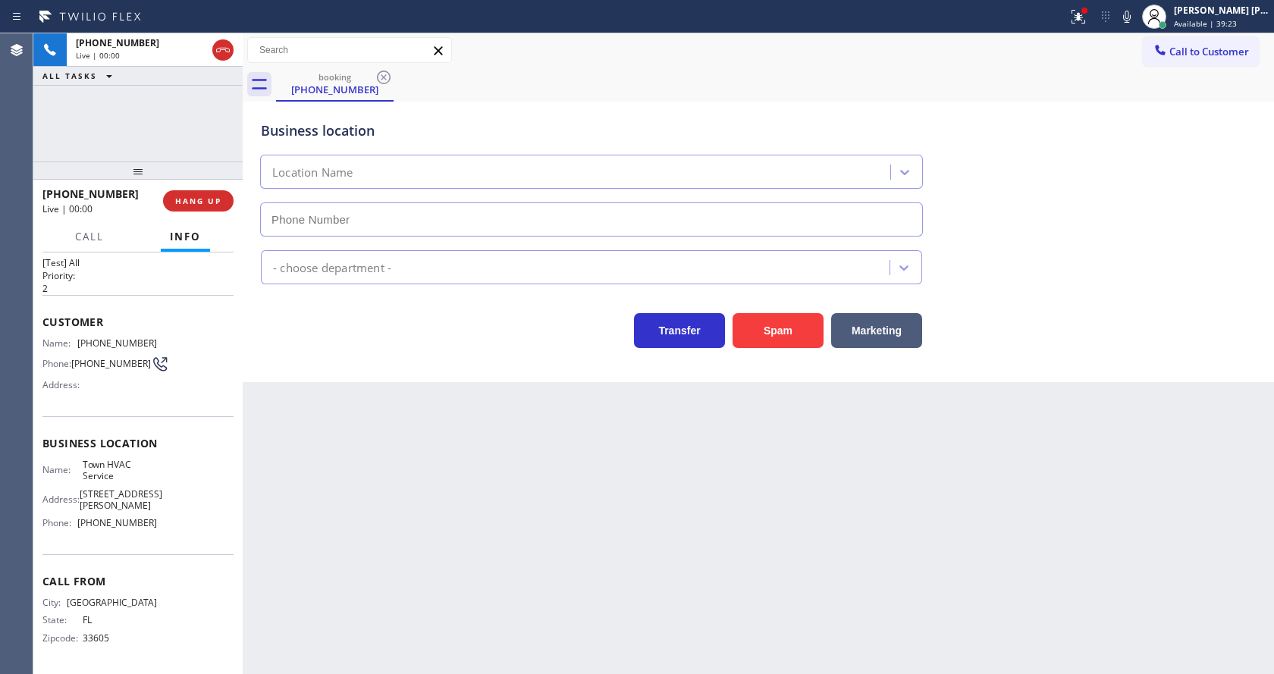
type input "[PHONE_NUMBER]"
click at [441, 472] on div "Back to Dashboard Change Sender ID Customers Technicians Select a contact Outbo…" at bounding box center [758, 353] width 1031 height 641
click at [407, 388] on div "Back to Dashboard Change Sender ID Customers Technicians Select a contact Outbo…" at bounding box center [758, 353] width 1031 height 641
click at [1088, 7] on div at bounding box center [1084, 10] width 9 height 9
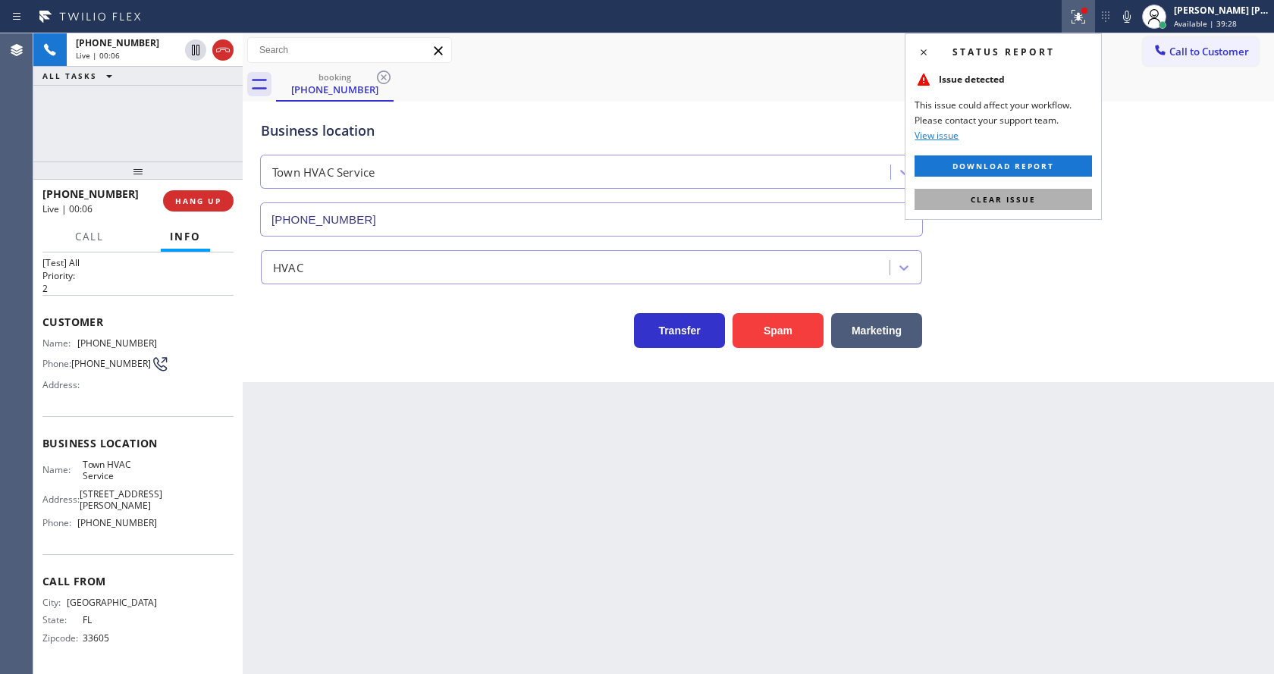
click at [1024, 194] on span "Clear issue" at bounding box center [1003, 199] width 65 height 11
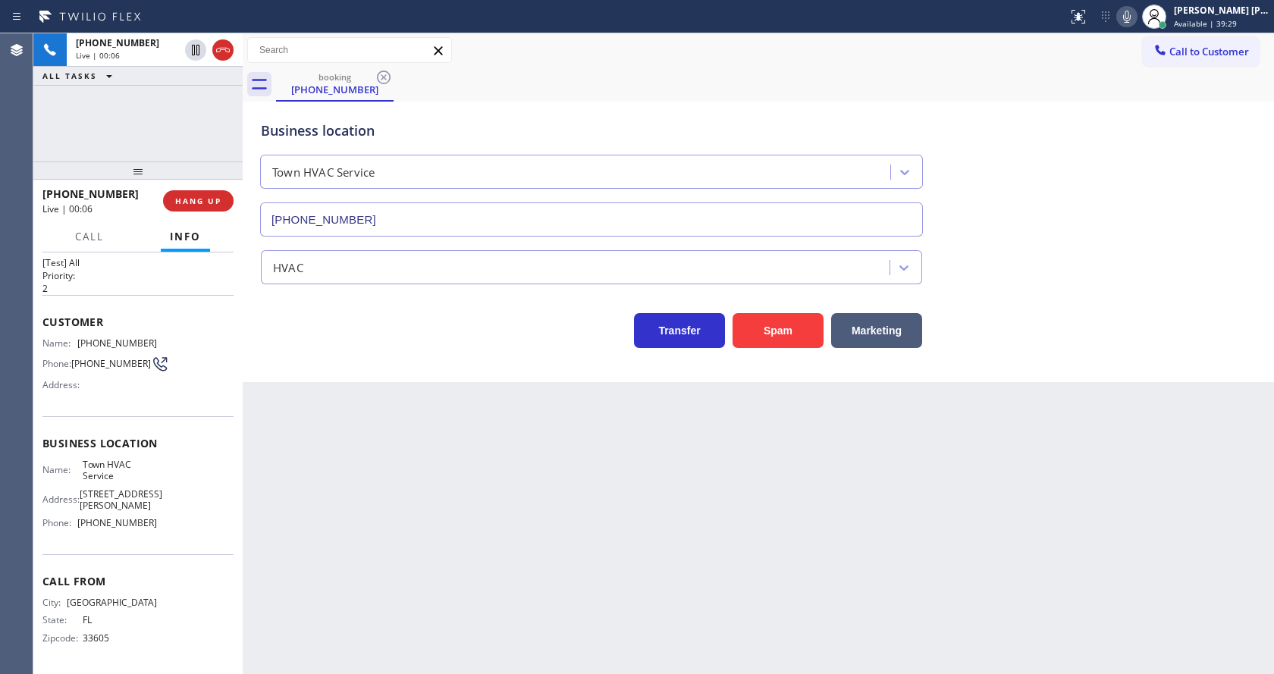
click at [1128, 16] on icon at bounding box center [1127, 17] width 18 height 18
click at [1097, 145] on div "Business location Town HVAC Service [PHONE_NUMBER]" at bounding box center [758, 167] width 1001 height 137
click at [1131, 20] on icon at bounding box center [1127, 17] width 8 height 12
click at [1121, 106] on div "Business location Town HVAC Service [PHONE_NUMBER]" at bounding box center [758, 167] width 1001 height 137
click at [479, 555] on div "Back to Dashboard Change Sender ID Customers Technicians Select a contact Outbo…" at bounding box center [758, 353] width 1031 height 641
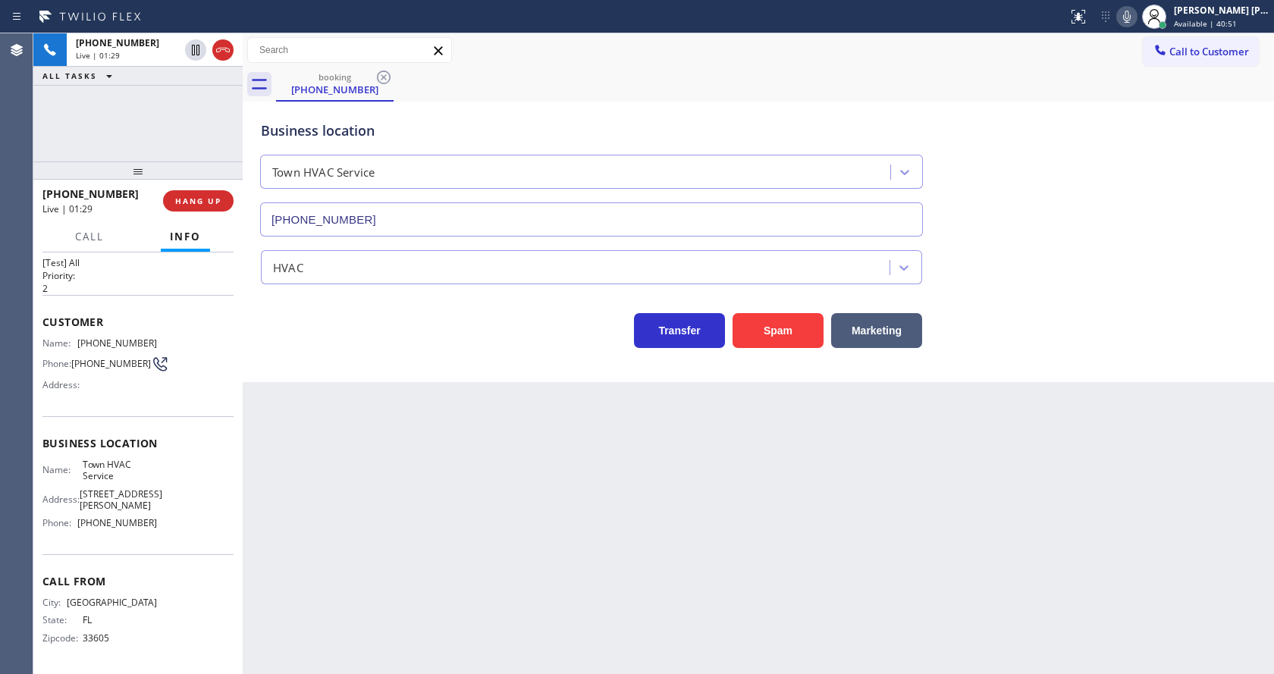
click at [98, 445] on span "Business location" at bounding box center [137, 443] width 191 height 14
drag, startPoint x: 73, startPoint y: 334, endPoint x: 147, endPoint y: 338, distance: 74.4
click at [147, 338] on div "Name: [PHONE_NUMBER]" at bounding box center [99, 342] width 115 height 11
copy div "[PHONE_NUMBER]"
click at [394, 468] on div "Back to Dashboard Change Sender ID Customers Technicians Select a contact Outbo…" at bounding box center [758, 353] width 1031 height 641
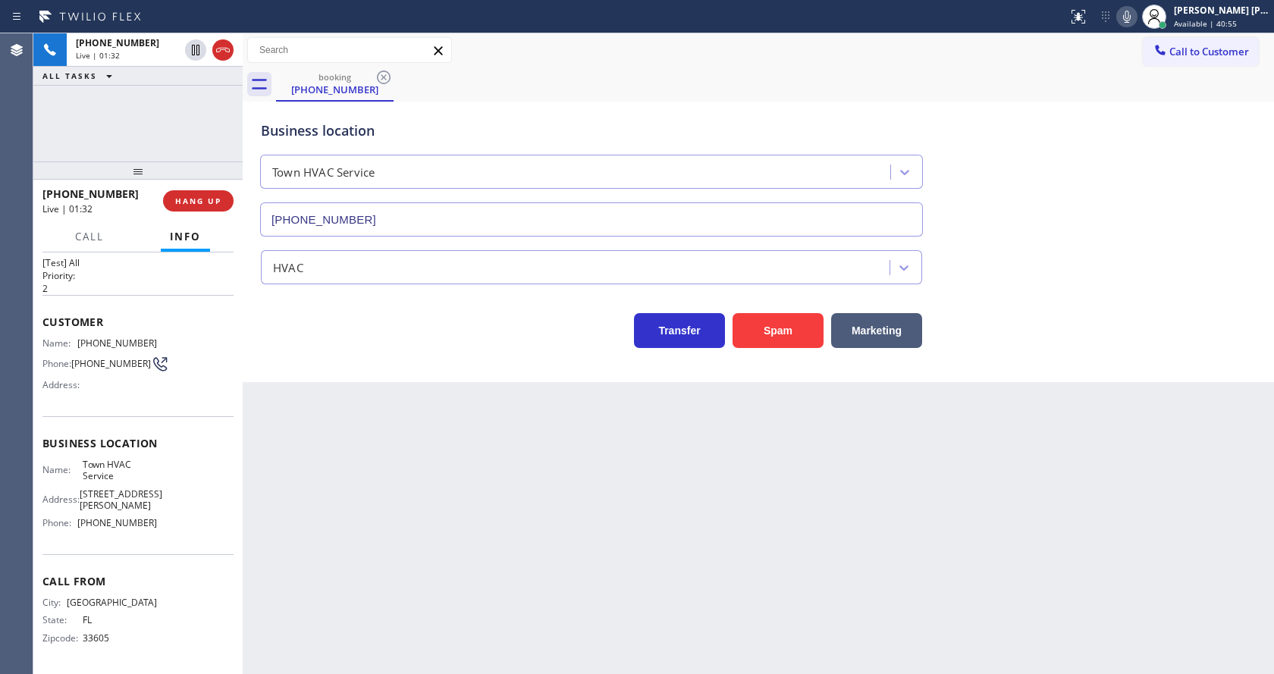
click at [111, 526] on span "[PHONE_NUMBER]" at bounding box center [117, 522] width 80 height 11
drag, startPoint x: 80, startPoint y: 463, endPoint x: 124, endPoint y: 479, distance: 47.5
click at [124, 479] on span "Town HVAC Service" at bounding box center [120, 471] width 75 height 24
copy span "Town HVAC Service"
click at [397, 503] on div "Back to Dashboard Change Sender ID Customers Technicians Select a contact Outbo…" at bounding box center [758, 353] width 1031 height 641
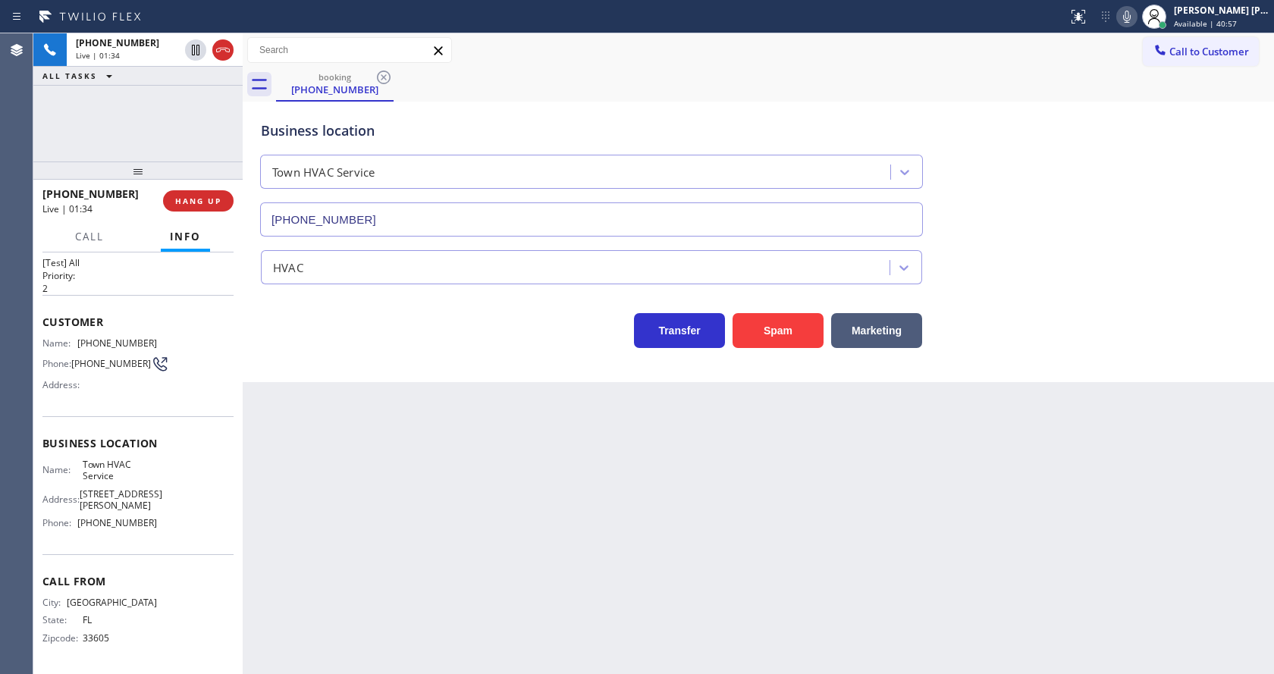
click at [358, 668] on div "Back to Dashboard Change Sender ID Customers Technicians Select a contact Outbo…" at bounding box center [758, 353] width 1031 height 641
click at [315, 493] on div "Back to Dashboard Change Sender ID Customers Technicians Select a contact Outbo…" at bounding box center [758, 353] width 1031 height 641
click at [148, 563] on div "Call From City: [GEOGRAPHIC_DATA]: [US_STATE] Zipcode: 33605" at bounding box center [137, 611] width 191 height 115
drag, startPoint x: 80, startPoint y: 522, endPoint x: 151, endPoint y: 526, distance: 71.4
click at [151, 526] on div "Name: Town HVAC Service Address: [STREET_ADDRESS][PERSON_NAME] Phone: [PHONE_NU…" at bounding box center [137, 497] width 191 height 77
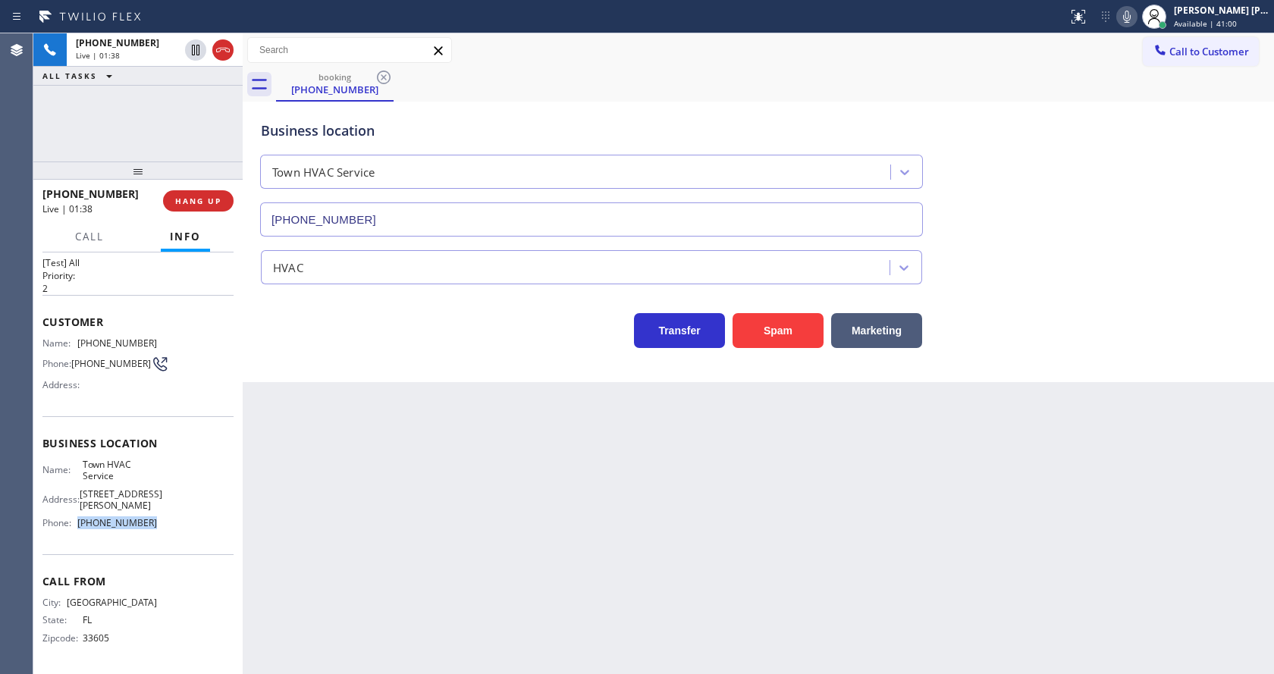
copy span "[PHONE_NUMBER]"
click at [325, 515] on div "Back to Dashboard Change Sender ID Customers Technicians Select a contact Outbo…" at bounding box center [758, 353] width 1031 height 641
drag, startPoint x: 1133, startPoint y: 16, endPoint x: 1129, endPoint y: 29, distance: 13.4
click at [1133, 16] on icon at bounding box center [1127, 17] width 18 height 18
click at [1136, 14] on icon at bounding box center [1127, 17] width 18 height 18
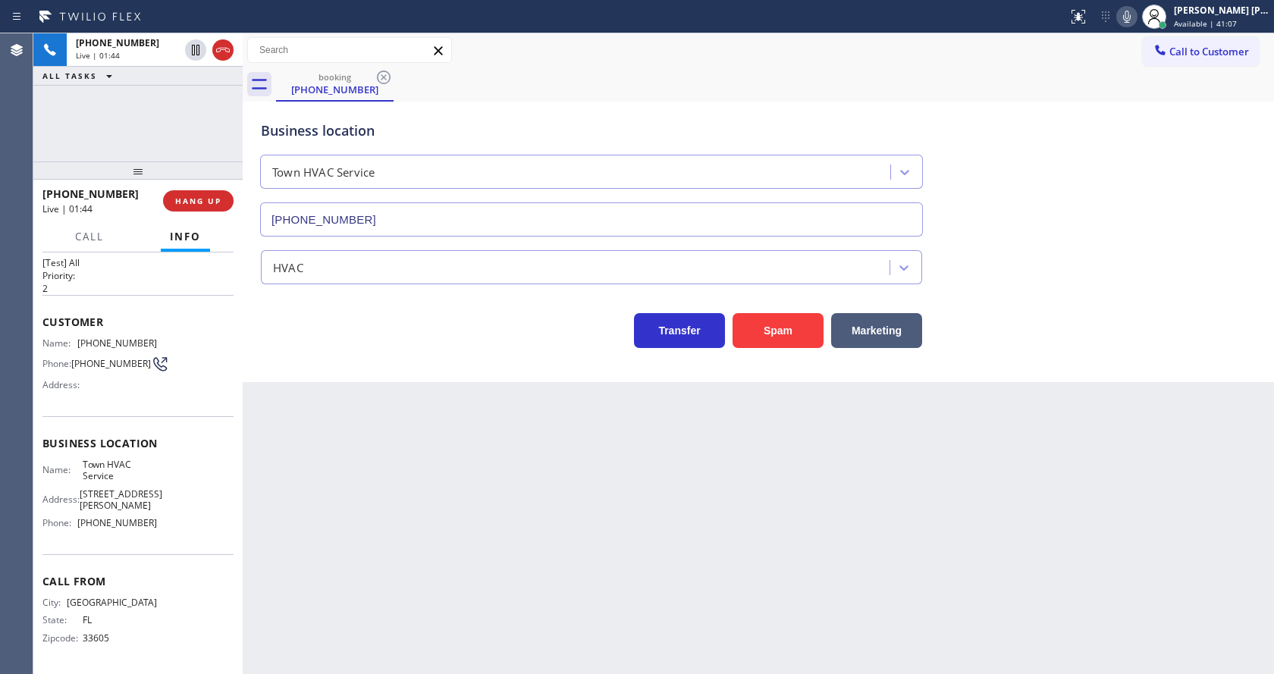
click at [1113, 199] on div "Business location Town HVAC Service [PHONE_NUMBER]" at bounding box center [758, 167] width 1001 height 137
click at [381, 587] on div "Back to Dashboard Change Sender ID Customers Technicians Select a contact Outbo…" at bounding box center [758, 353] width 1031 height 641
click at [1181, 133] on div "Business location Town HVAC Service [PHONE_NUMBER]" at bounding box center [758, 167] width 1001 height 137
click at [309, 339] on div "Transfer Spam Marketing" at bounding box center [591, 327] width 667 height 42
click at [1127, 19] on icon at bounding box center [1127, 17] width 18 height 18
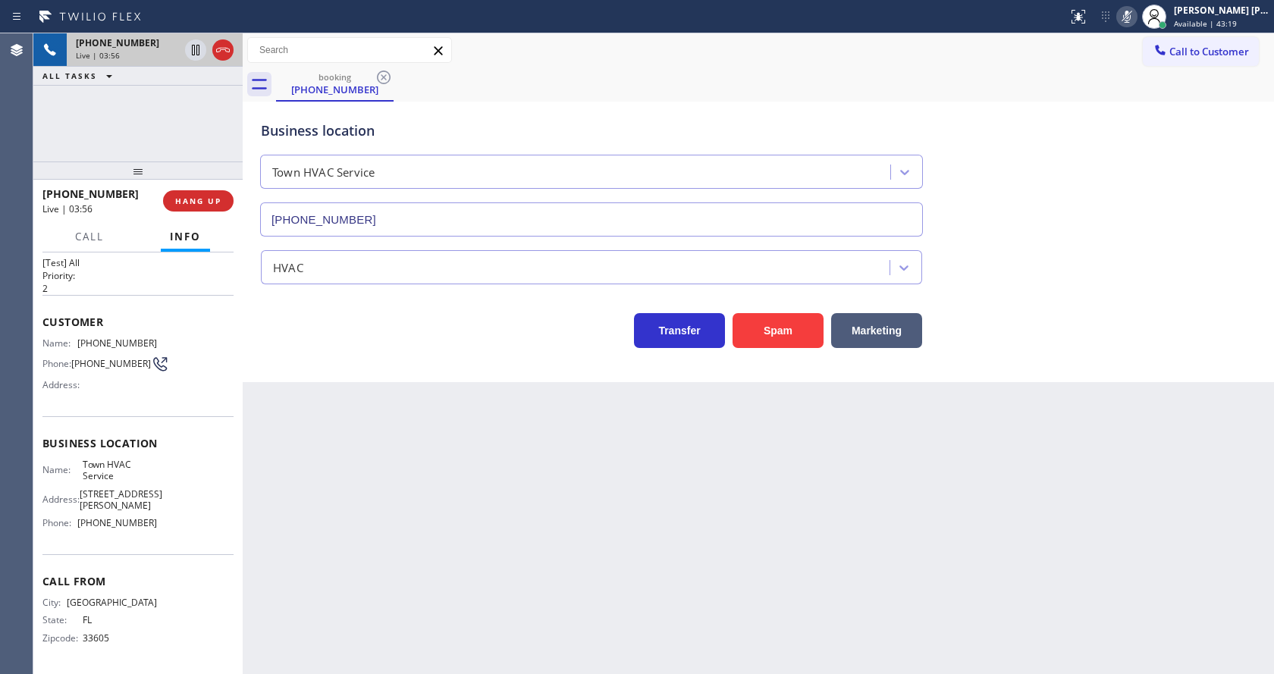
click at [196, 36] on div at bounding box center [209, 49] width 55 height 33
click at [197, 49] on icon at bounding box center [196, 50] width 8 height 11
click at [379, 395] on div "Back to Dashboard Change Sender ID Customers Technicians Select a contact Outbo…" at bounding box center [758, 353] width 1031 height 641
drag, startPoint x: 647, startPoint y: 514, endPoint x: 325, endPoint y: 15, distance: 593.6
click at [647, 513] on div "Back to Dashboard Change Sender ID Customers Technicians Select a contact Outbo…" at bounding box center [758, 353] width 1031 height 641
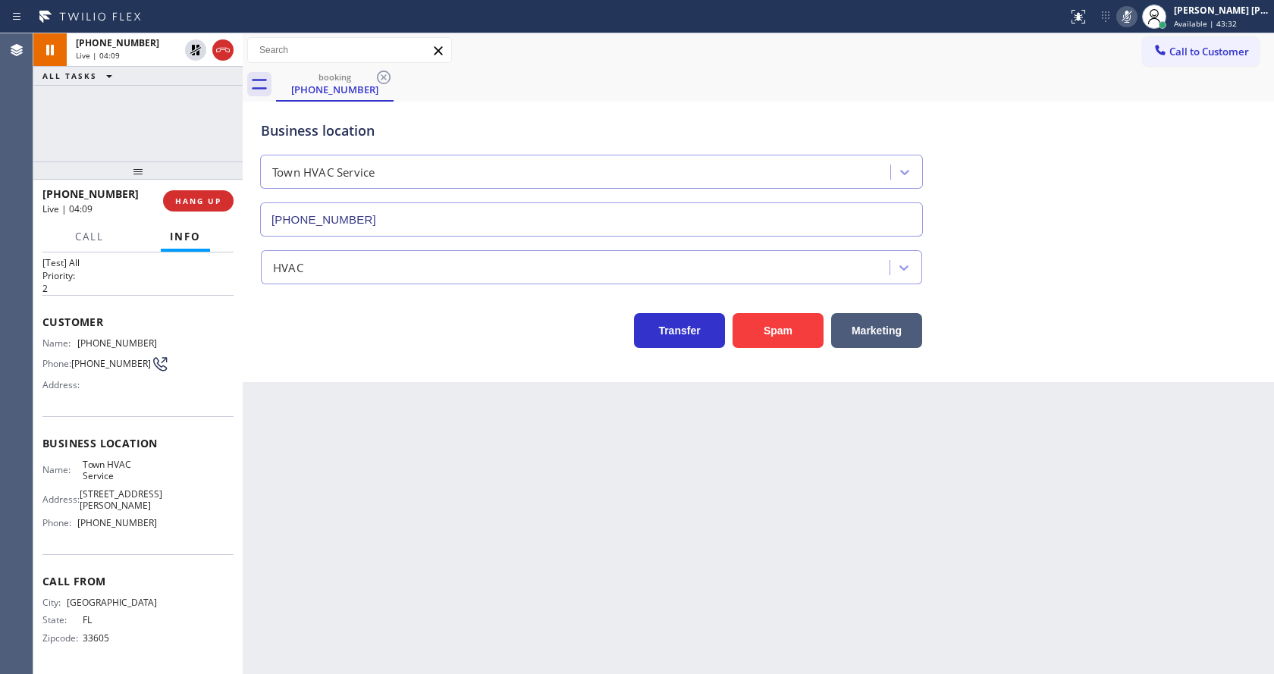
click at [385, 375] on div "Business location Town HVAC Service [PHONE_NUMBER] HVAC Transfer Spam Marketing" at bounding box center [758, 242] width 1031 height 281
click at [372, 557] on div "Back to Dashboard Change Sender ID Customers Technicians Select a contact Outbo…" at bounding box center [758, 353] width 1031 height 641
click at [599, 493] on div "Back to Dashboard Change Sender ID Customers Technicians Select a contact Outbo…" at bounding box center [758, 353] width 1031 height 641
click at [486, 548] on div "Back to Dashboard Change Sender ID Customers Technicians Select a contact Outbo…" at bounding box center [758, 353] width 1031 height 641
click at [355, 673] on div "Back to Dashboard Change Sender ID Customers Technicians Select a contact Outbo…" at bounding box center [758, 353] width 1031 height 641
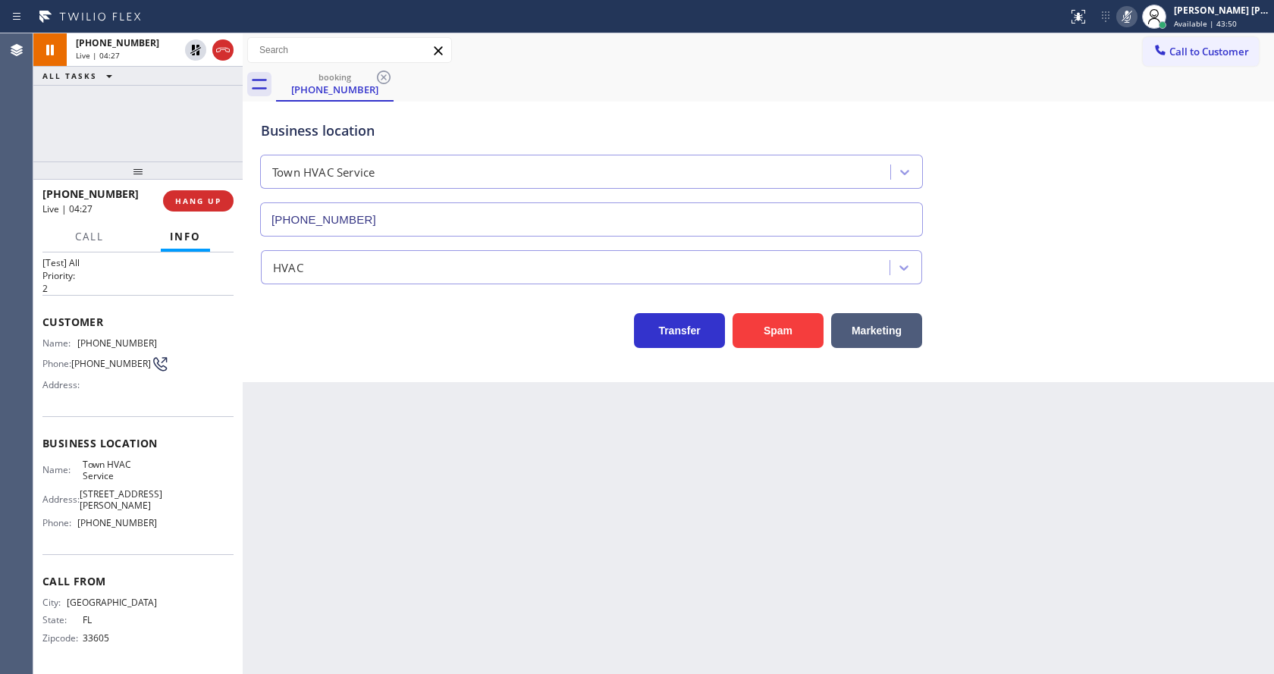
click at [374, 459] on div "Back to Dashboard Change Sender ID Customers Technicians Select a contact Outbo…" at bounding box center [758, 353] width 1031 height 641
drag, startPoint x: 670, startPoint y: 579, endPoint x: 850, endPoint y: 353, distance: 289.2
click at [670, 579] on div "Back to Dashboard Change Sender ID Customers Technicians Select a contact Outbo…" at bounding box center [758, 353] width 1031 height 641
click at [382, 385] on div "Back to Dashboard Change Sender ID Customers Technicians Select a contact Outbo…" at bounding box center [758, 353] width 1031 height 641
click at [193, 55] on icon at bounding box center [195, 50] width 11 height 11
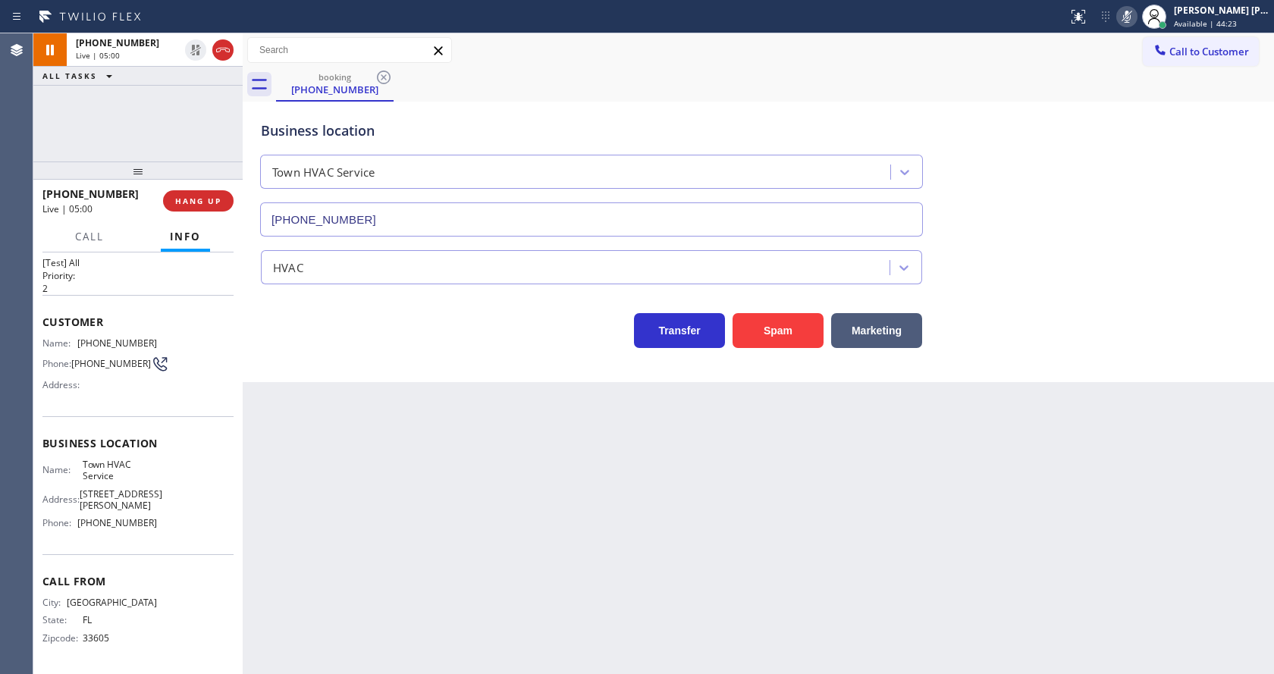
click at [1131, 20] on icon at bounding box center [1127, 17] width 8 height 12
click at [1114, 88] on div "booking [PHONE_NUMBER]" at bounding box center [775, 84] width 998 height 34
click at [396, 438] on div "Back to Dashboard Change Sender ID Customers Technicians Select a contact Outbo…" at bounding box center [758, 353] width 1031 height 641
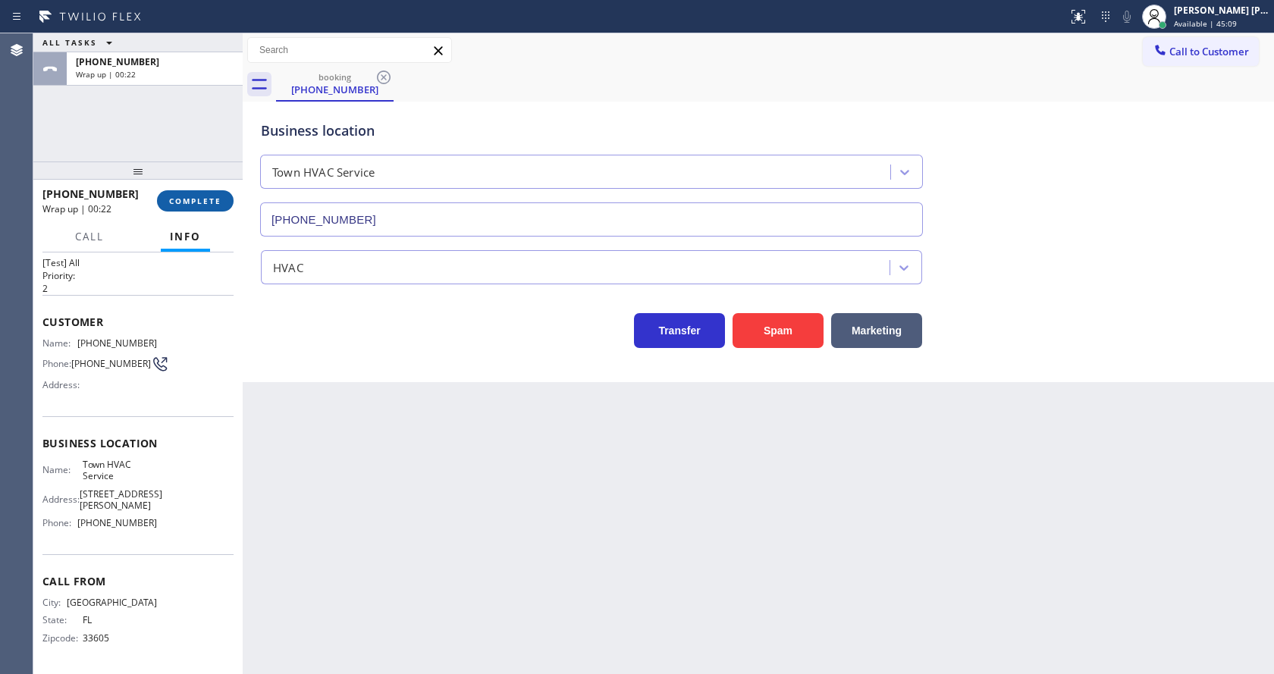
click at [210, 199] on span "COMPLETE" at bounding box center [195, 201] width 52 height 11
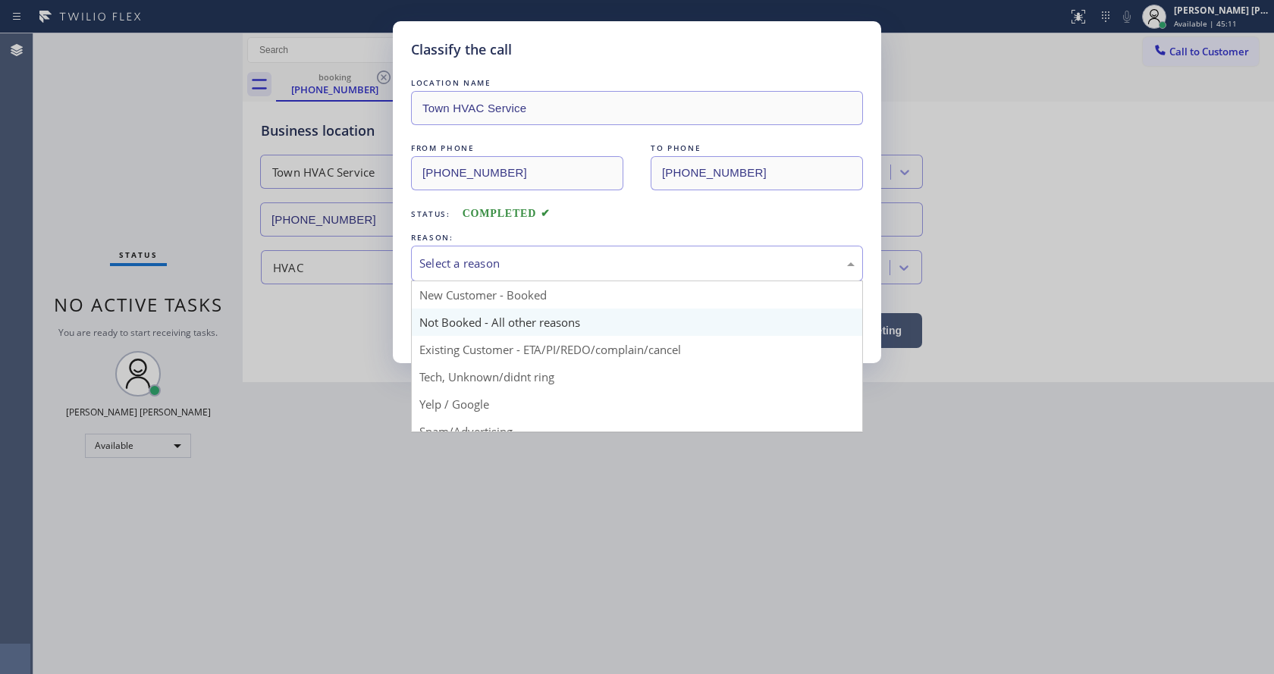
drag, startPoint x: 450, startPoint y: 259, endPoint x: 476, endPoint y: 309, distance: 56.0
click at [457, 256] on div "Select a reason" at bounding box center [636, 263] width 435 height 17
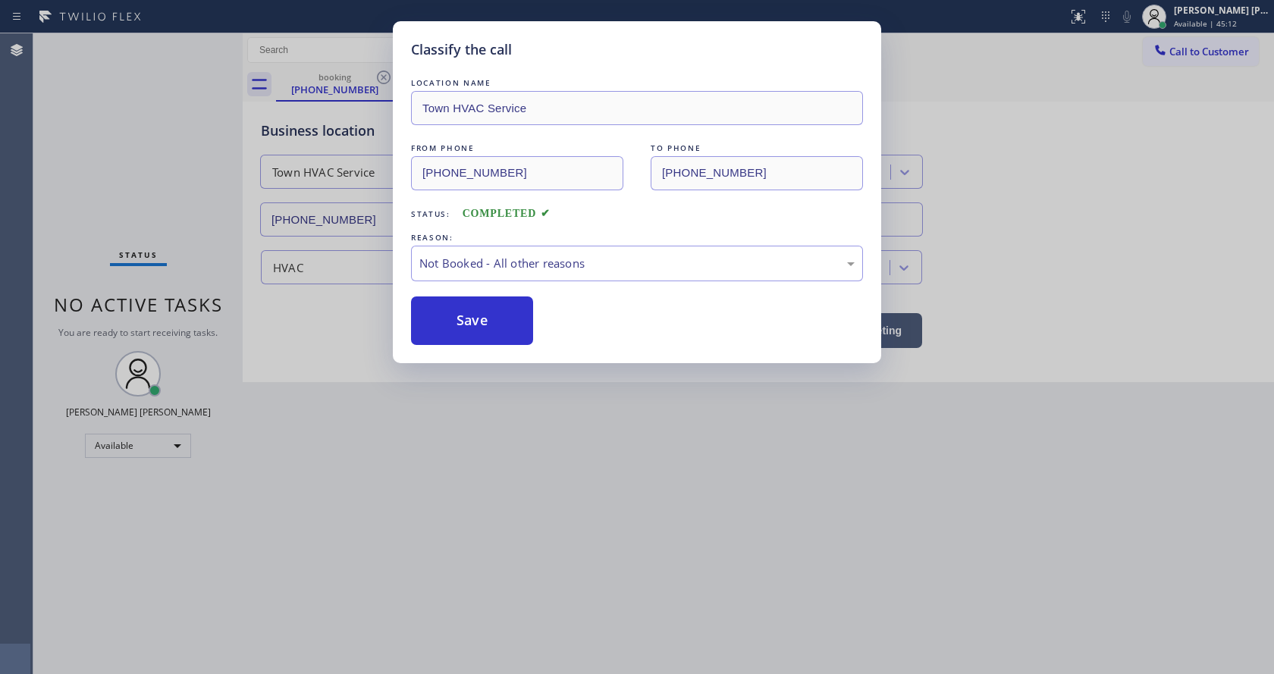
click at [470, 320] on button "Save" at bounding box center [472, 321] width 122 height 49
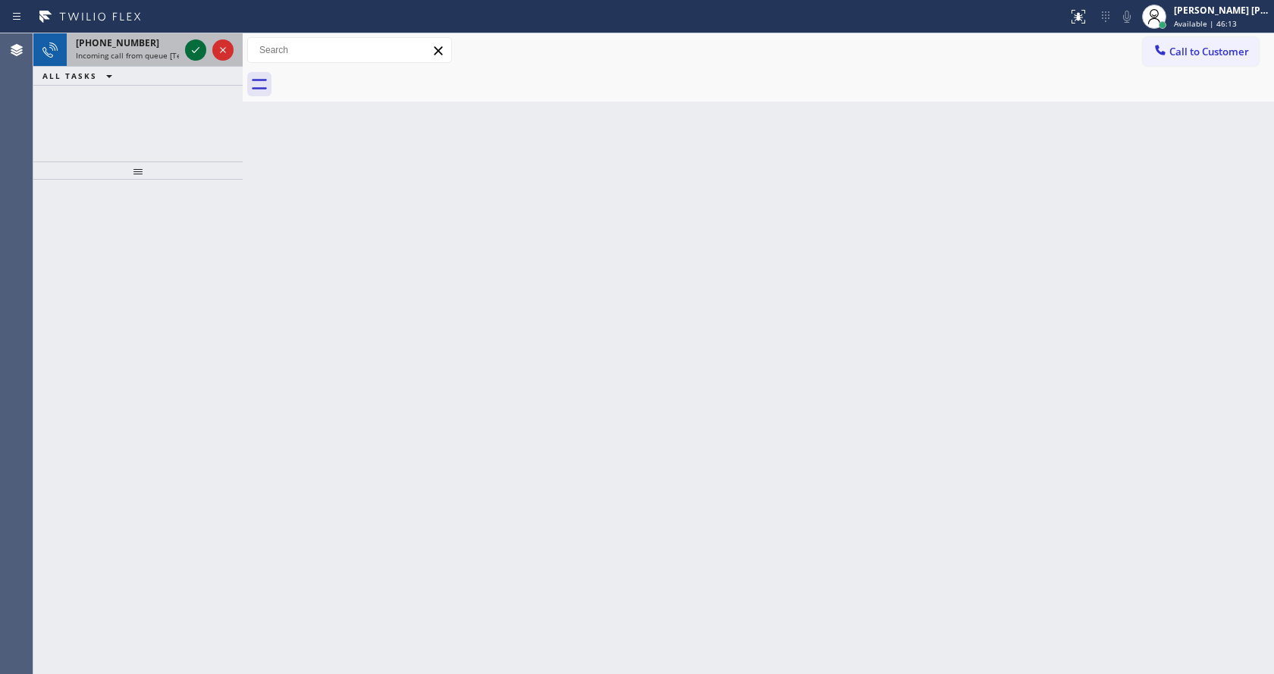
click at [193, 51] on icon at bounding box center [196, 50] width 8 height 6
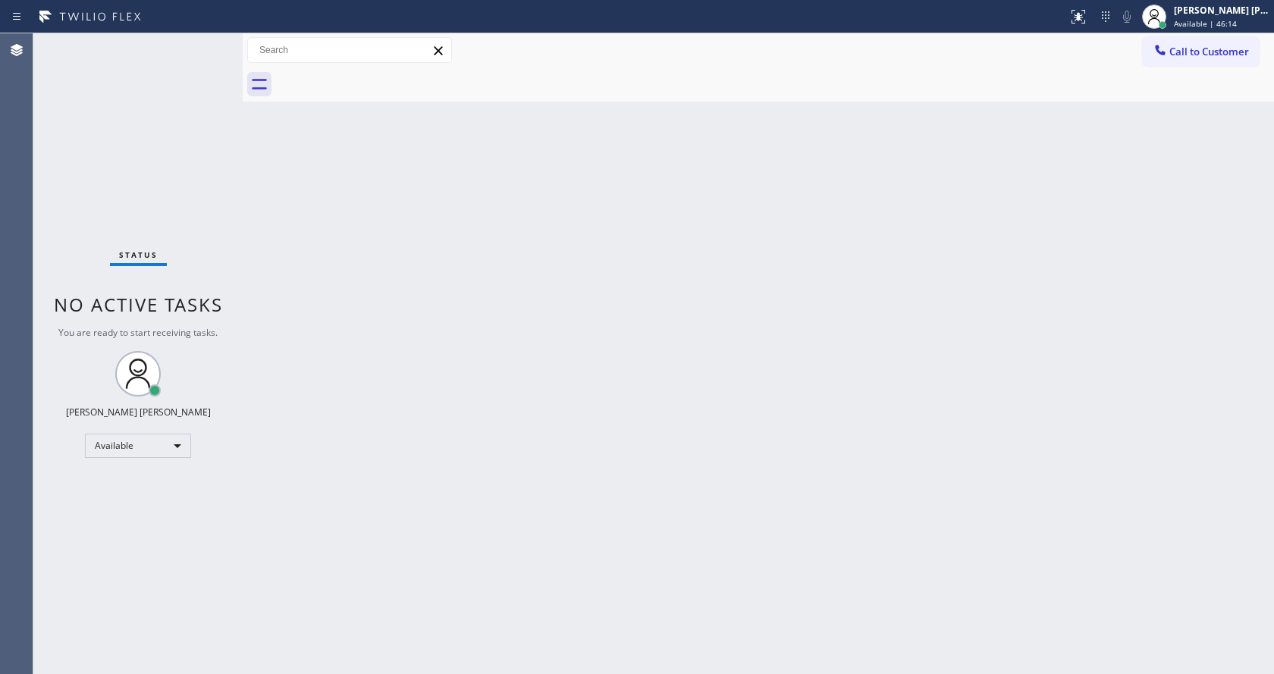
click at [625, 413] on div "Back to Dashboard Change Sender ID Customers Technicians Select a contact Outbo…" at bounding box center [758, 353] width 1031 height 641
click at [359, 499] on div "Back to Dashboard Change Sender ID Customers Technicians Select a contact Outbo…" at bounding box center [758, 353] width 1031 height 641
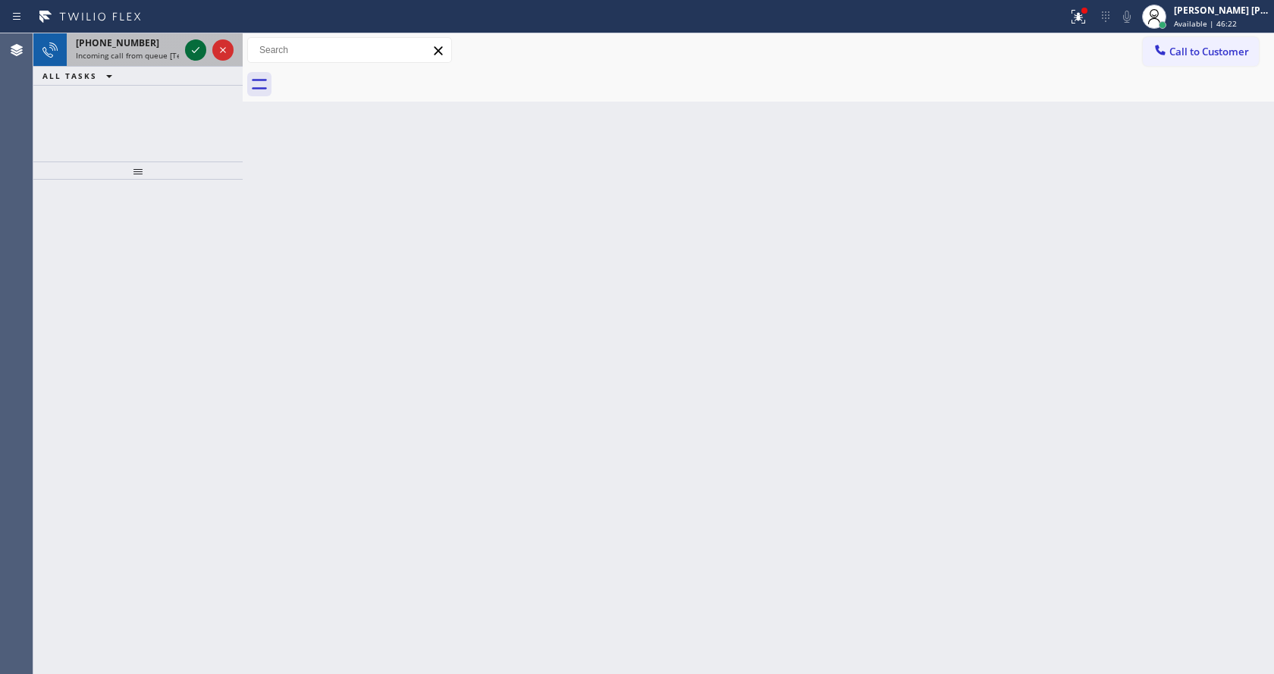
click at [194, 40] on button at bounding box center [195, 49] width 21 height 21
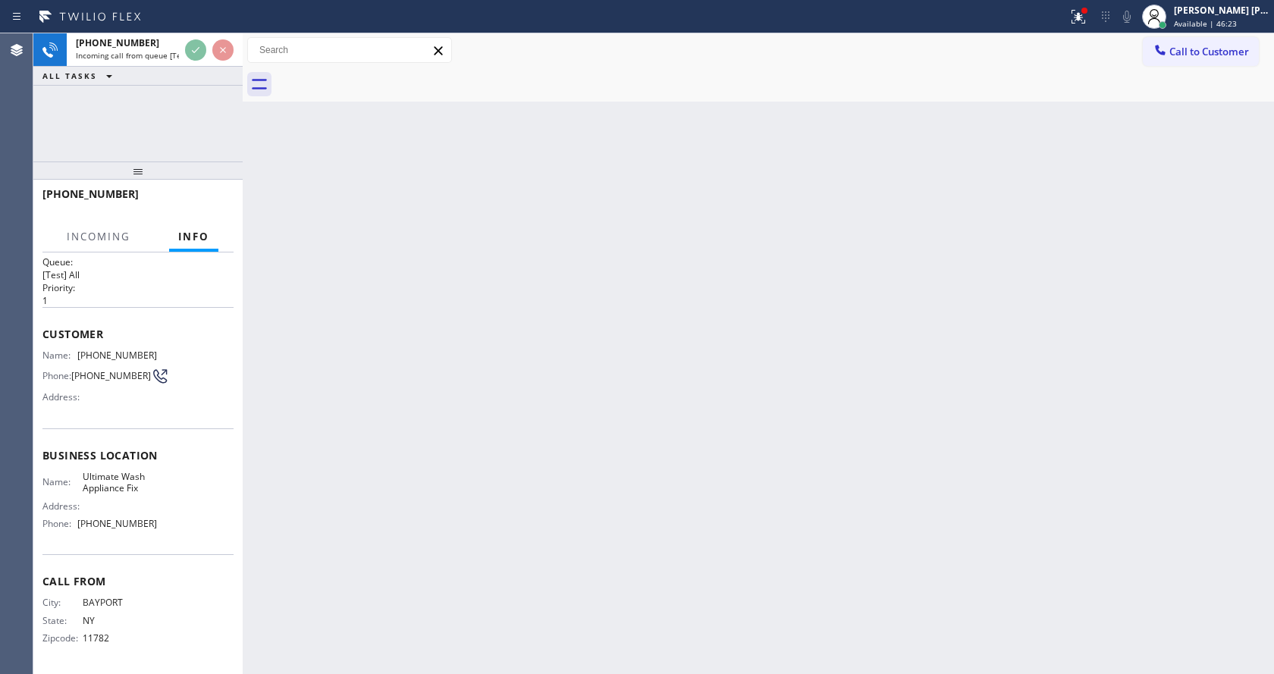
scroll to position [20, 0]
click at [454, 465] on div "Back to Dashboard Change Sender ID Customers Technicians Select a contact Outbo…" at bounding box center [758, 353] width 1031 height 641
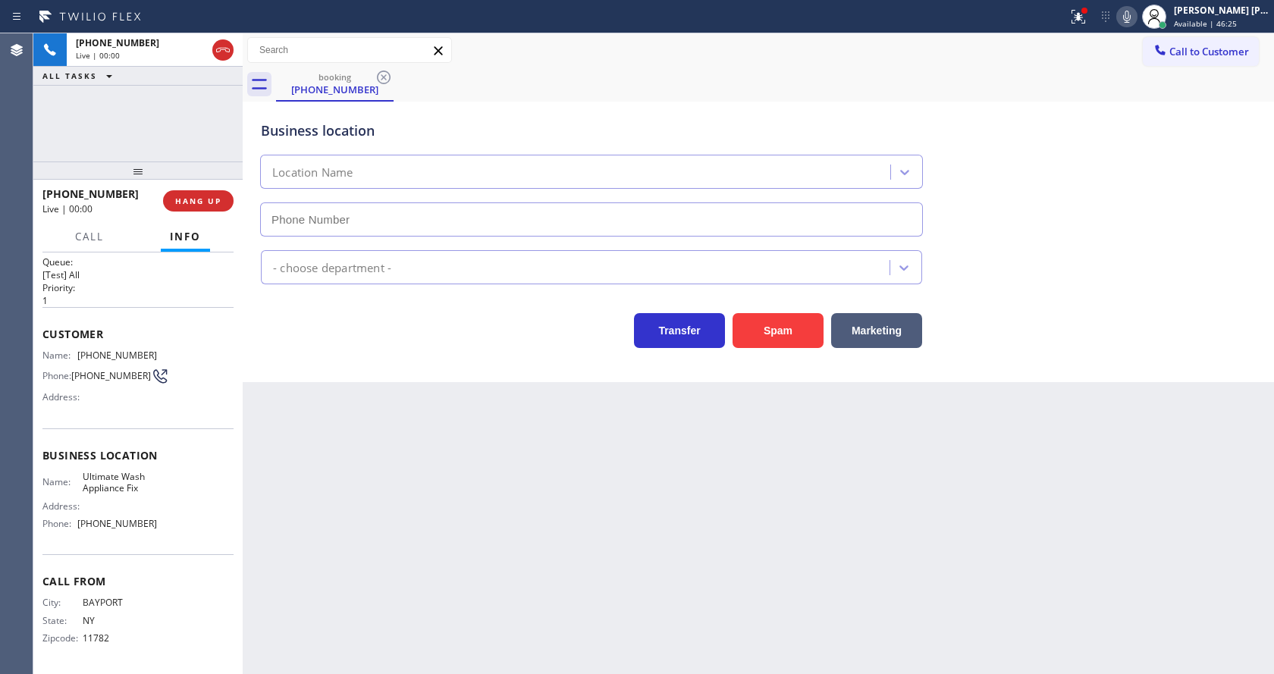
type input "[PHONE_NUMBER]"
click at [769, 324] on button "Spam" at bounding box center [778, 330] width 91 height 35
click at [480, 471] on div "Back to Dashboard Change Sender ID Customers Technicians Select a contact Outbo…" at bounding box center [758, 353] width 1031 height 641
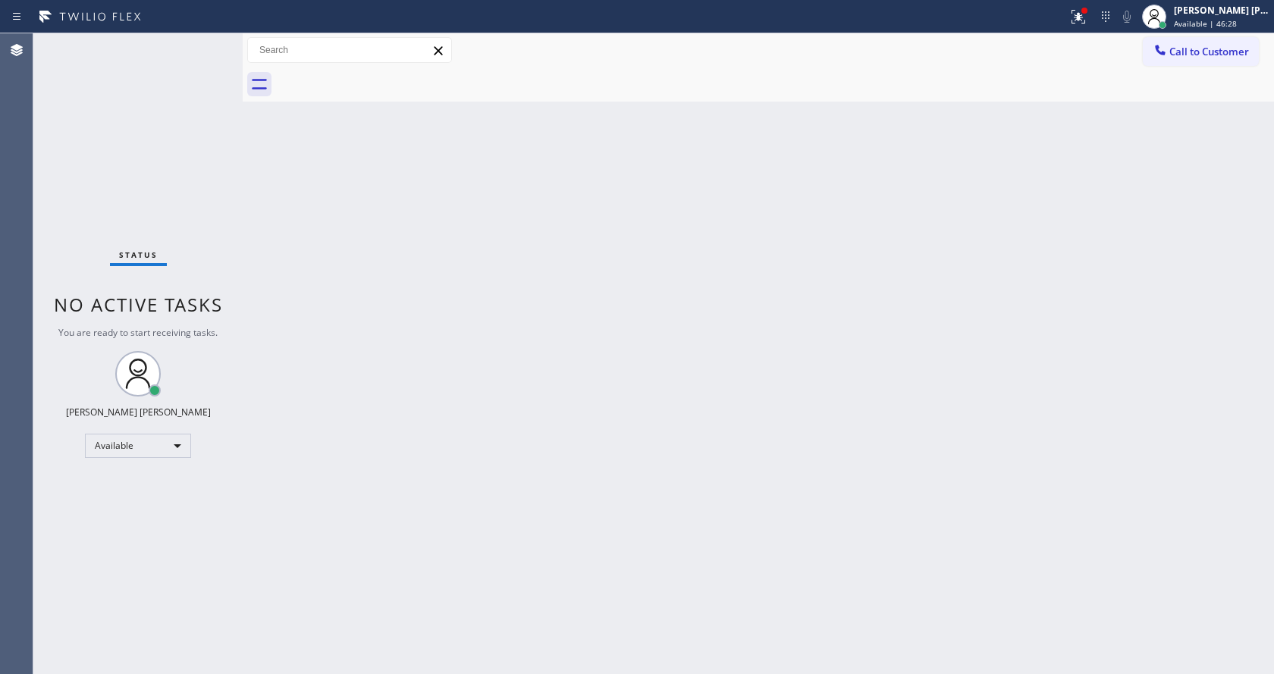
click at [778, 388] on div "Back to Dashboard Change Sender ID Customers Technicians Select a contact Outbo…" at bounding box center [758, 353] width 1031 height 641
click at [1083, 17] on icon at bounding box center [1078, 14] width 9 height 5
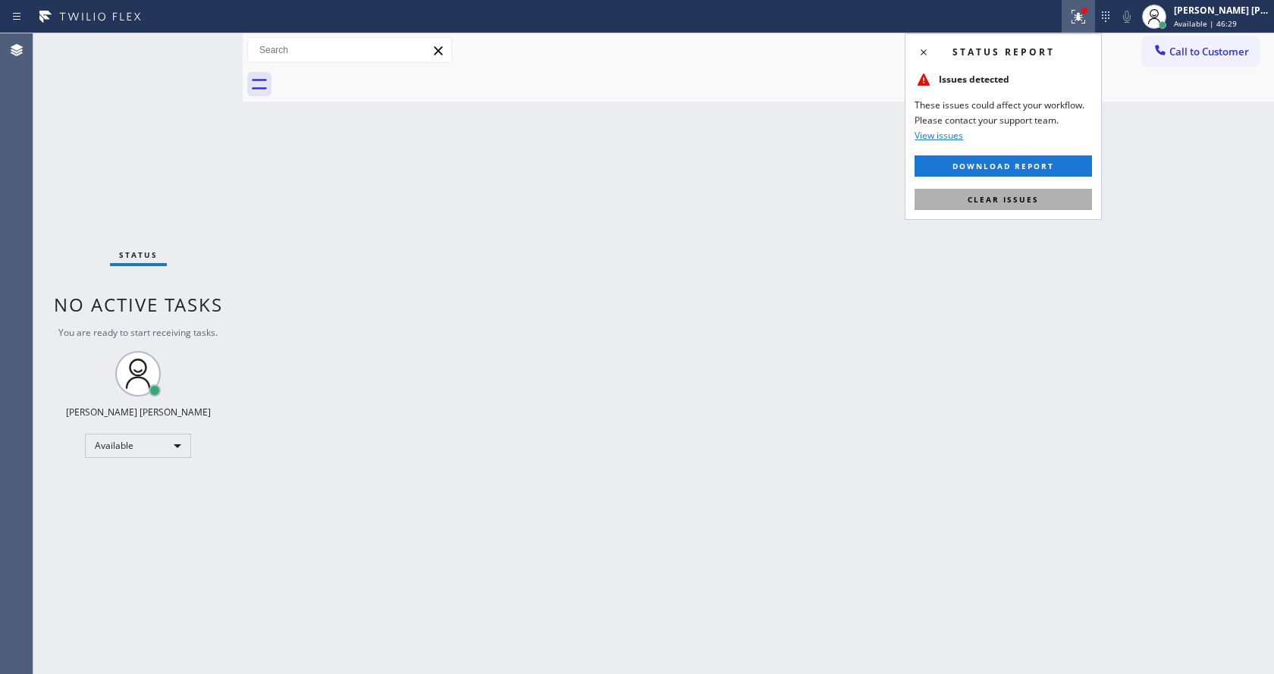
click at [1044, 206] on button "Clear issues" at bounding box center [1003, 199] width 177 height 21
click at [1044, 206] on div "Back to Dashboard Change Sender ID Customers Technicians Select a contact Outbo…" at bounding box center [758, 353] width 1031 height 641
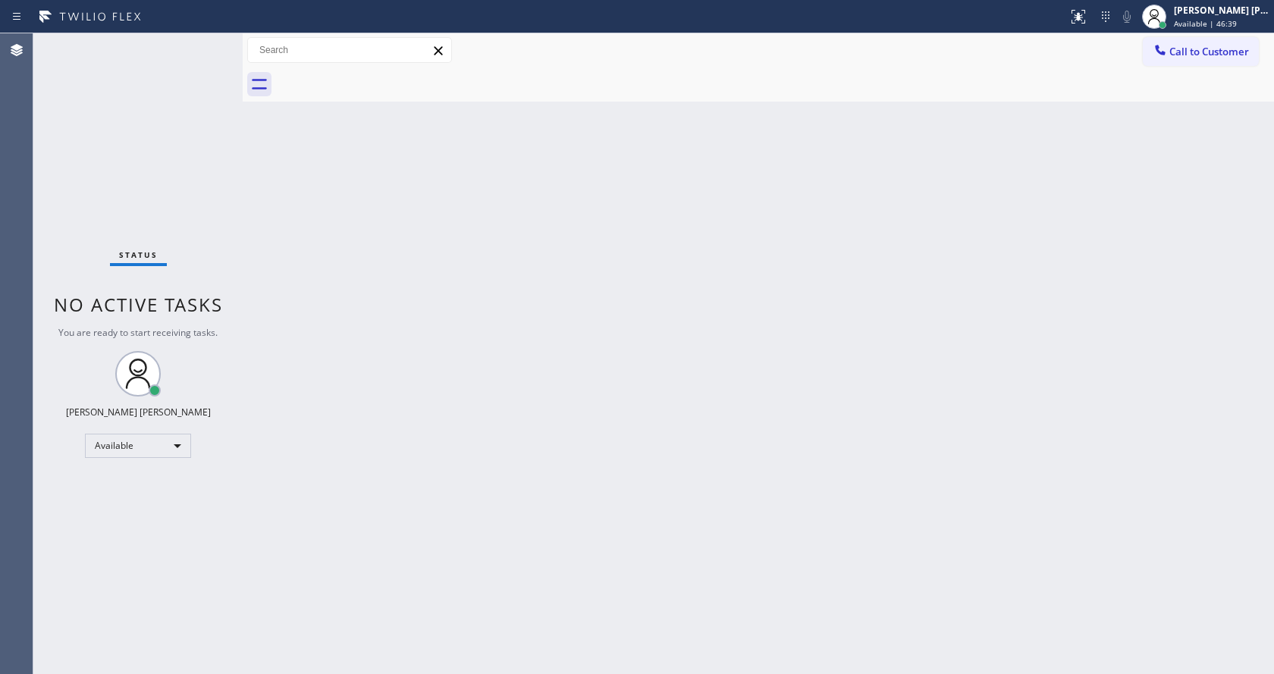
click at [832, 403] on div "Back to Dashboard Change Sender ID Customers Technicians Select a contact Outbo…" at bounding box center [758, 353] width 1031 height 641
drag, startPoint x: 250, startPoint y: 250, endPoint x: 224, endPoint y: 297, distance: 54.3
click at [250, 250] on div "Back to Dashboard Change Sender ID Customers Technicians Select a contact Outbo…" at bounding box center [758, 353] width 1031 height 641
click at [798, 311] on div "Back to Dashboard Change Sender ID Customers Technicians Select a contact Outbo…" at bounding box center [758, 353] width 1031 height 641
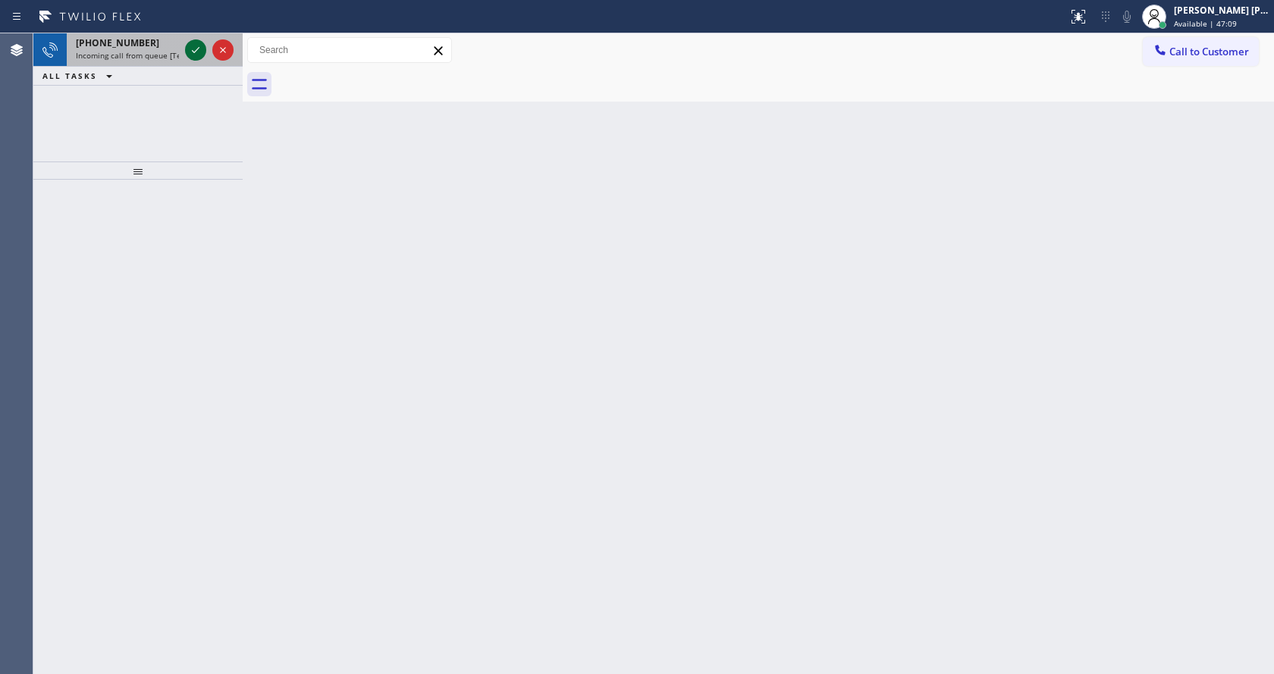
click at [193, 46] on icon at bounding box center [196, 50] width 18 height 18
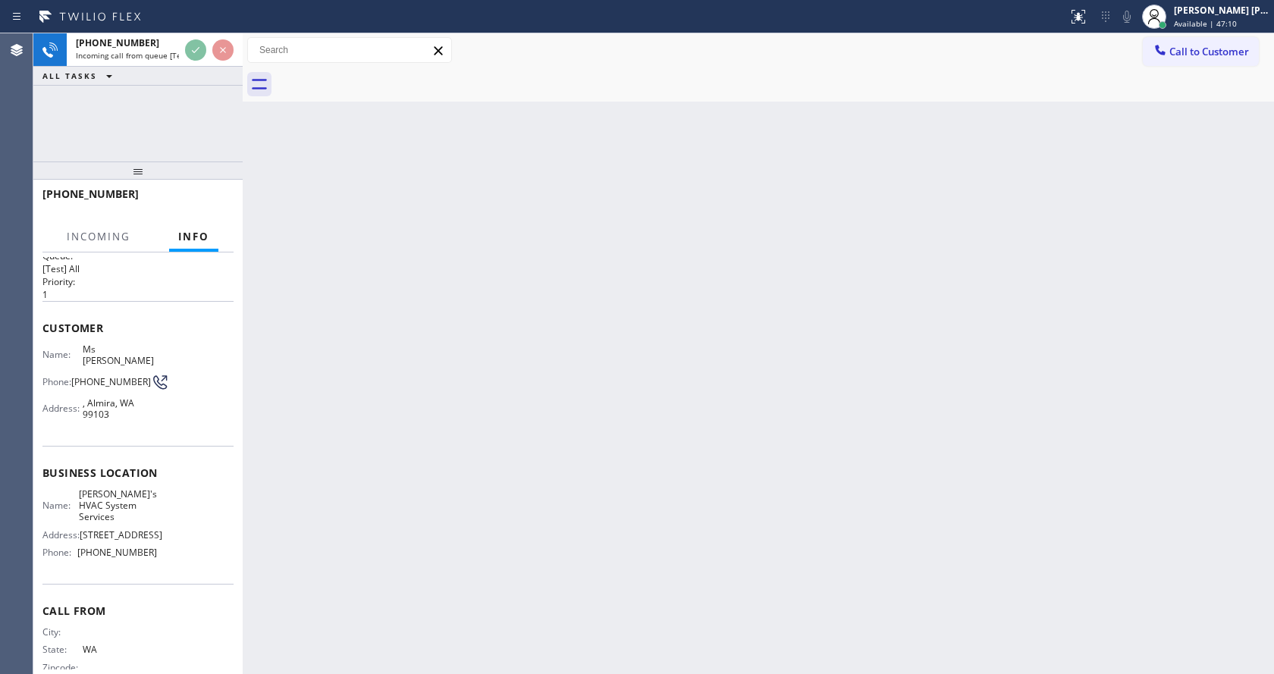
scroll to position [31, 0]
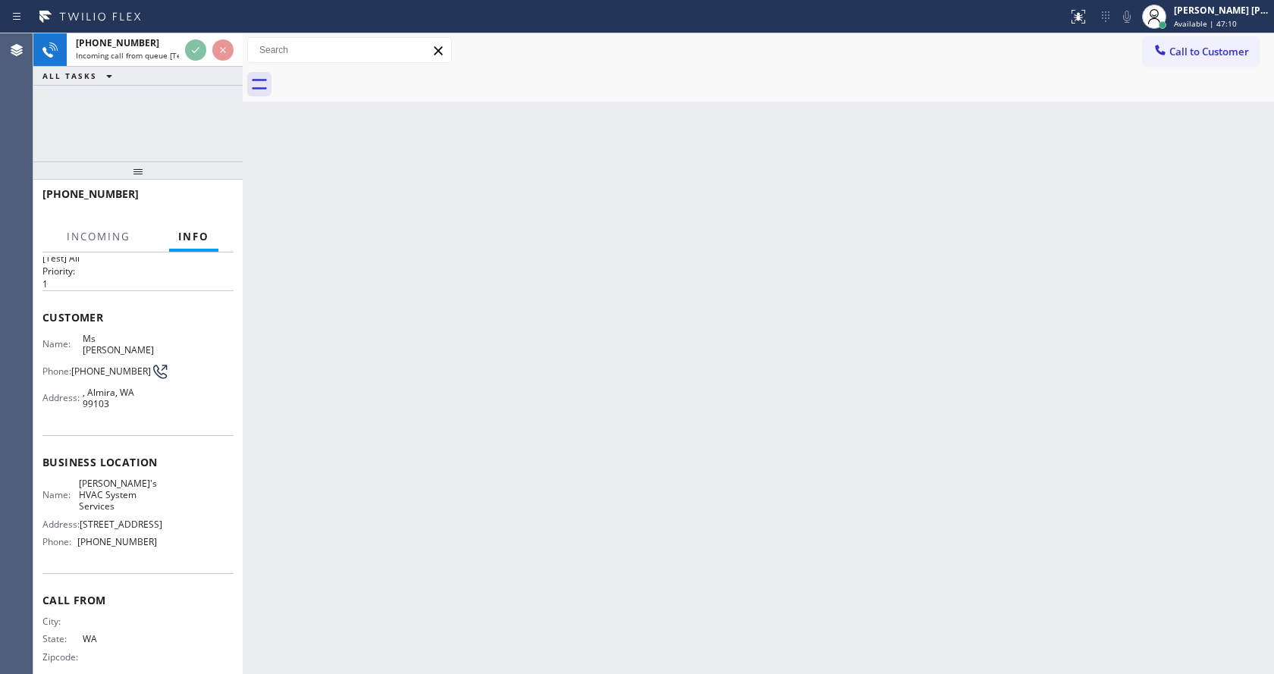
click at [510, 436] on div "Back to Dashboard Change Sender ID Customers Technicians Select a contact Outbo…" at bounding box center [758, 353] width 1031 height 641
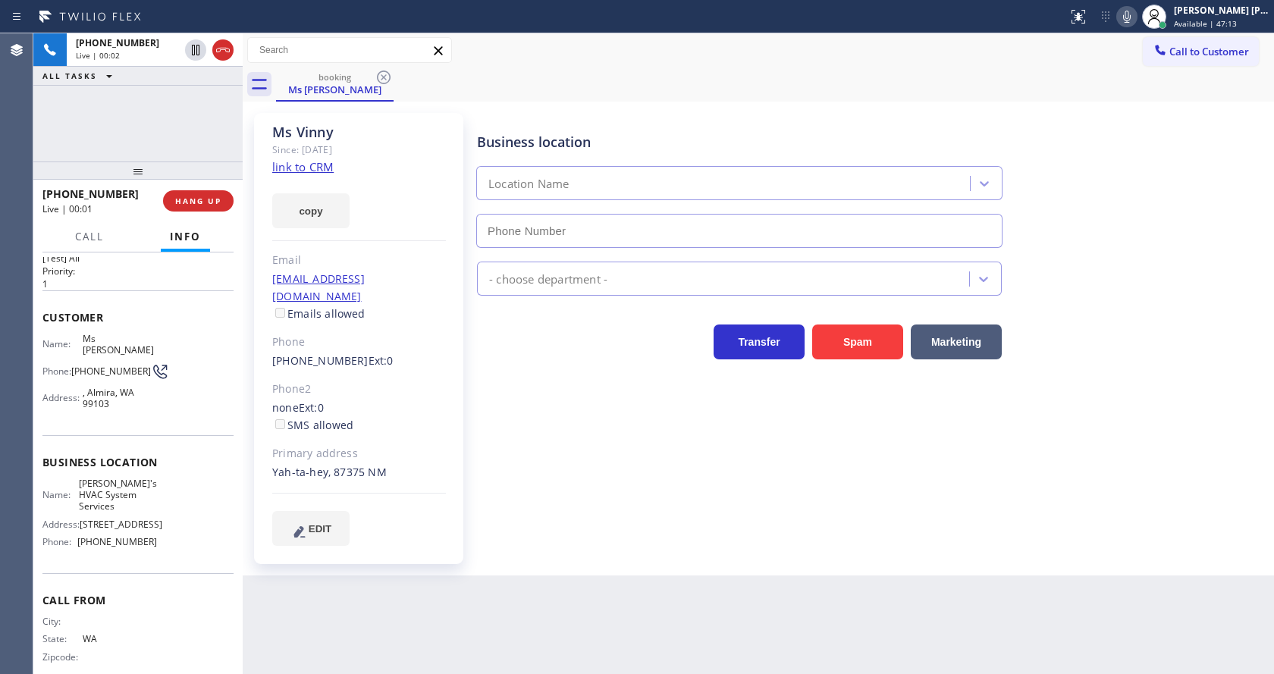
type input "[PHONE_NUMBER]"
click at [309, 171] on link "link to CRM" at bounding box center [302, 166] width 61 height 15
click at [1128, 13] on icon at bounding box center [1127, 17] width 18 height 18
click at [1131, 16] on icon at bounding box center [1127, 17] width 8 height 12
click at [1139, 73] on div "booking Ms [PERSON_NAME]" at bounding box center [775, 84] width 998 height 34
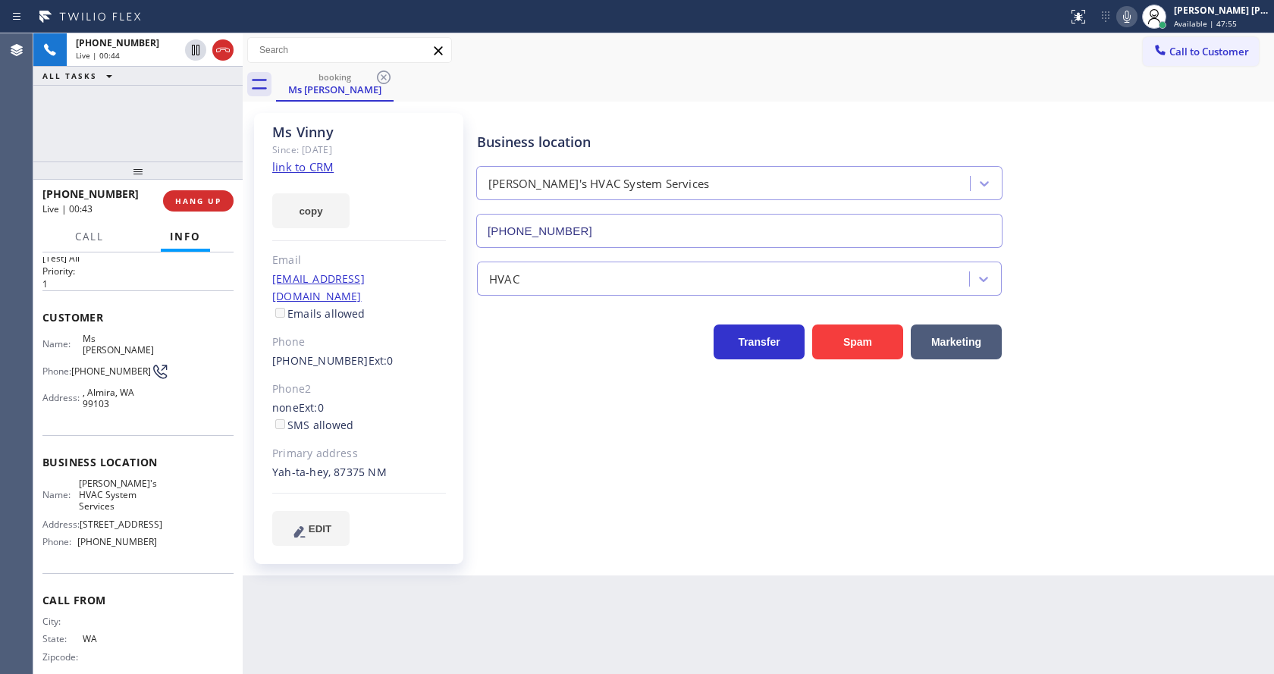
click at [689, 421] on div "Business location [PERSON_NAME]'s HVAC System Services [PHONE_NUMBER] HVAC Tran…" at bounding box center [872, 329] width 796 height 425
click at [609, 475] on div "Business location [PERSON_NAME]'s HVAC System Services [PHONE_NUMBER] HVAC Tran…" at bounding box center [872, 329] width 796 height 425
click at [558, 509] on div "Business location [PERSON_NAME]'s HVAC System Services [PHONE_NUMBER] HVAC Tran…" at bounding box center [872, 329] width 796 height 425
click at [1129, 20] on icon at bounding box center [1127, 17] width 18 height 18
click at [1142, 117] on div "Business location [PERSON_NAME]'s HVAC System Services [PHONE_NUMBER]" at bounding box center [872, 179] width 796 height 137
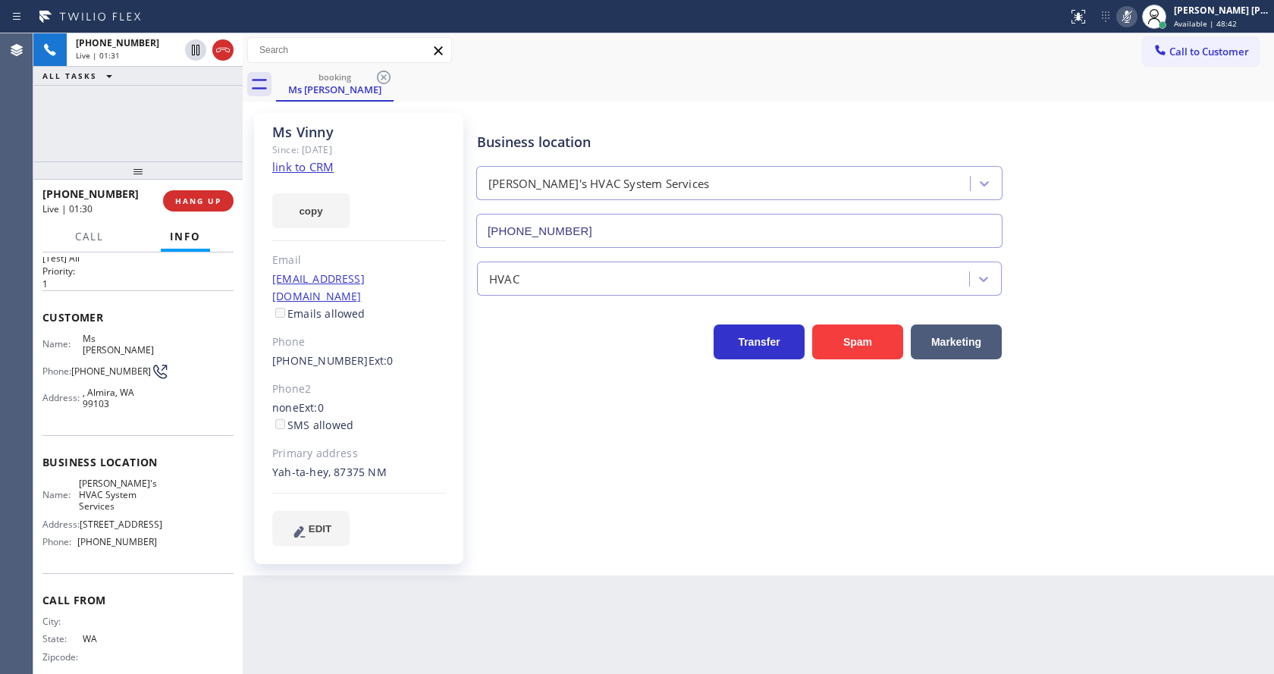
click at [1136, 14] on icon at bounding box center [1127, 17] width 18 height 18
click at [1141, 118] on div "Business location [PERSON_NAME]'s HVAC System Services [PHONE_NUMBER]" at bounding box center [872, 179] width 796 height 137
click at [692, 478] on div "Business location [PERSON_NAME]'s HVAC System Services [PHONE_NUMBER] HVAC Tran…" at bounding box center [872, 329] width 796 height 425
click at [557, 515] on div "Business location [PERSON_NAME]'s HVAC System Services [PHONE_NUMBER] HVAC Tran…" at bounding box center [872, 329] width 796 height 425
click at [522, 607] on div "Back to Dashboard Change Sender ID Customers Technicians Select a contact Outbo…" at bounding box center [758, 353] width 1031 height 641
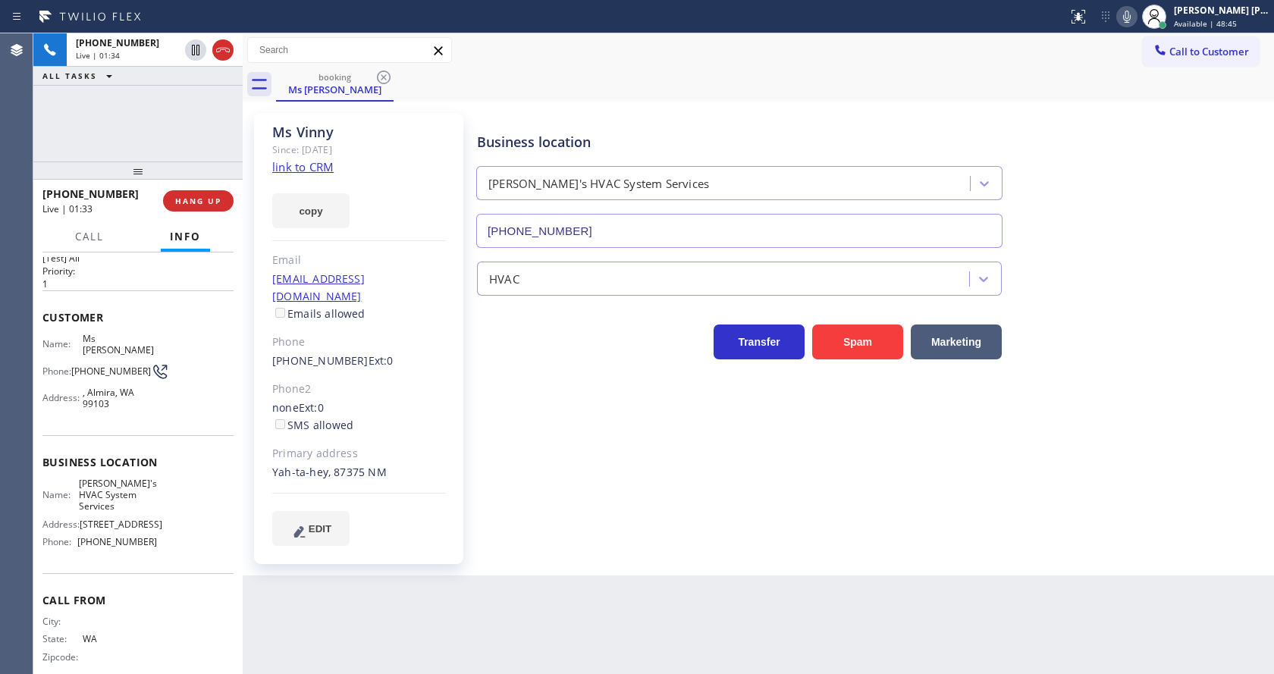
click at [607, 615] on div "Back to Dashboard Change Sender ID Customers Technicians Select a contact Outbo…" at bounding box center [758, 353] width 1031 height 641
click at [319, 381] on div "Phone2" at bounding box center [359, 389] width 174 height 17
click at [79, 419] on div "Customer Name: Ms [PERSON_NAME] Phone: [PHONE_NUMBER] Address: [GEOGRAPHIC_DATA]" at bounding box center [137, 362] width 191 height 145
click at [100, 388] on span ", Almira, WA 99103" at bounding box center [120, 399] width 75 height 24
click at [80, 348] on div "Name: Ms [PERSON_NAME] Phone: [PHONE_NUMBER] Address: [GEOGRAPHIC_DATA]" at bounding box center [99, 374] width 115 height 83
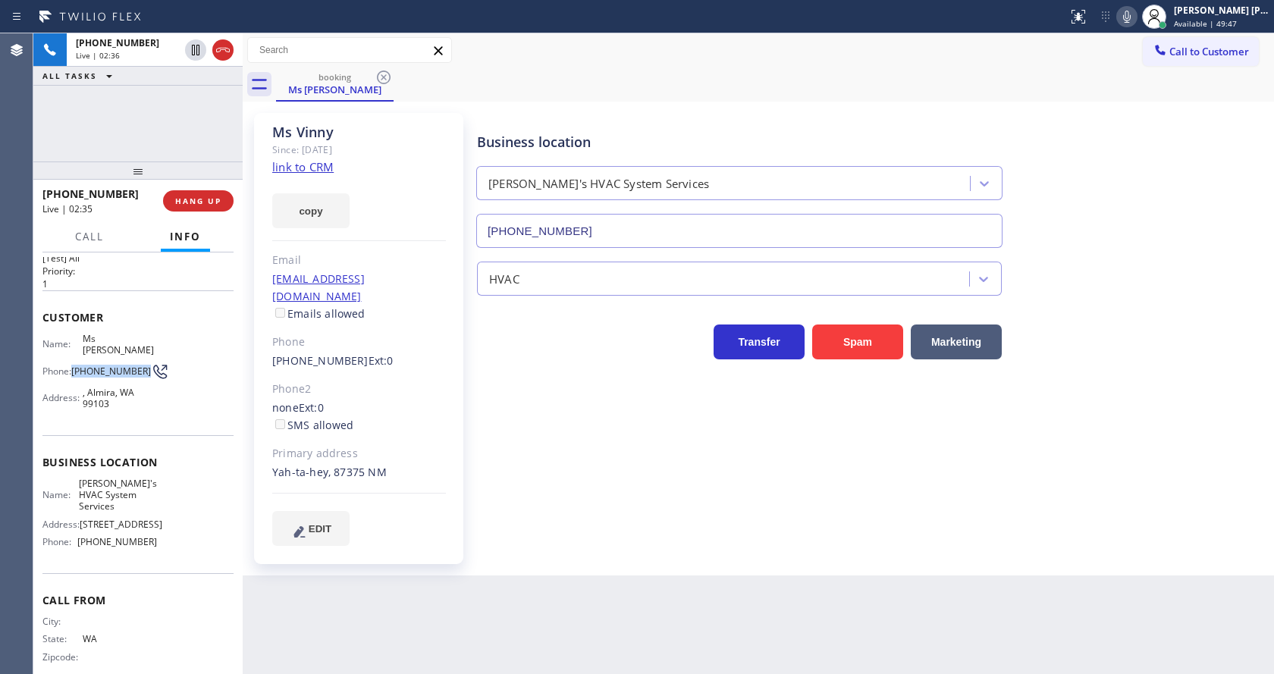
drag, startPoint x: 71, startPoint y: 355, endPoint x: 103, endPoint y: 367, distance: 34.1
click at [103, 367] on div "Phone: [PHONE_NUMBER]" at bounding box center [99, 372] width 115 height 18
copy div "[PHONE_NUMBER]"
click at [462, 516] on div "Ms [PERSON_NAME] Since: [DATE] link to CRM copy Email [EMAIL_ADDRESS][DOMAIN_NA…" at bounding box center [358, 338] width 209 height 451
drag, startPoint x: 141, startPoint y: 585, endPoint x: 137, endPoint y: 574, distance: 11.3
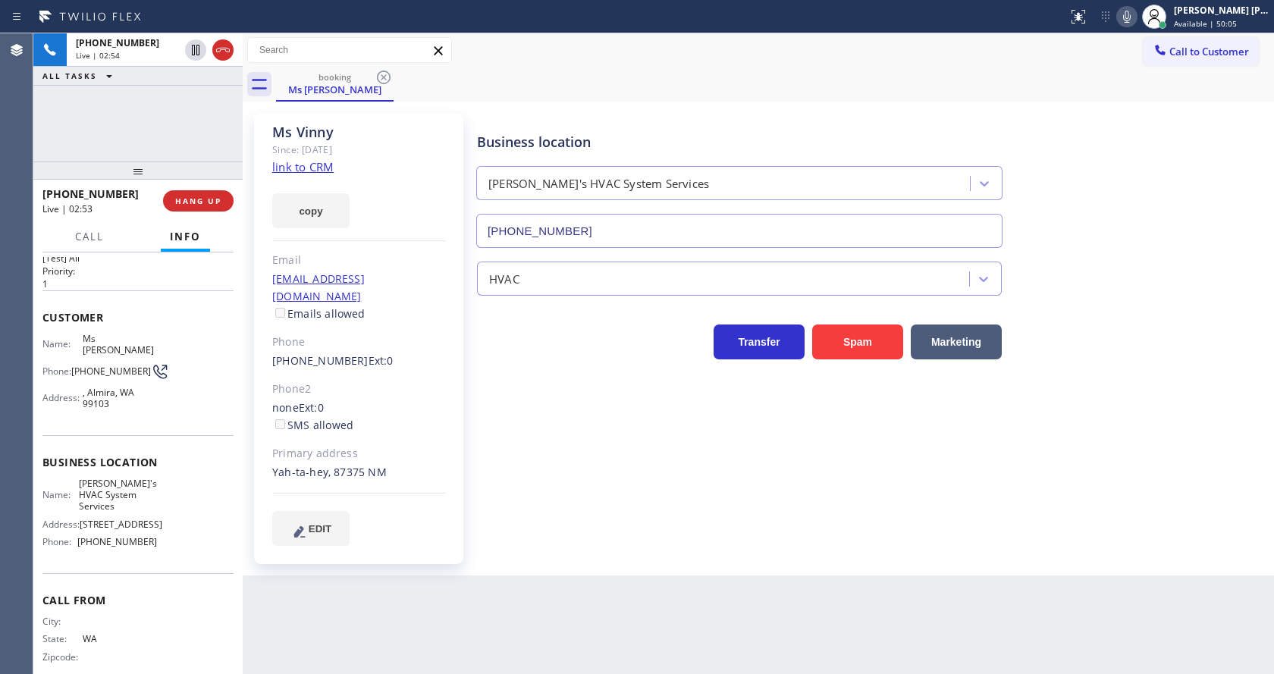
click at [141, 593] on span "Call From" at bounding box center [137, 600] width 191 height 14
drag, startPoint x: 74, startPoint y: 470, endPoint x: 148, endPoint y: 488, distance: 75.6
click at [148, 488] on div "Business location Name: [PERSON_NAME]'s HVAC System Services Address: [STREET_A…" at bounding box center [137, 504] width 191 height 138
copy span "[PERSON_NAME]'s HVAC System Services"
click at [275, 595] on div "Back to Dashboard Change Sender ID Customers Technicians Select a contact Outbo…" at bounding box center [758, 353] width 1031 height 641
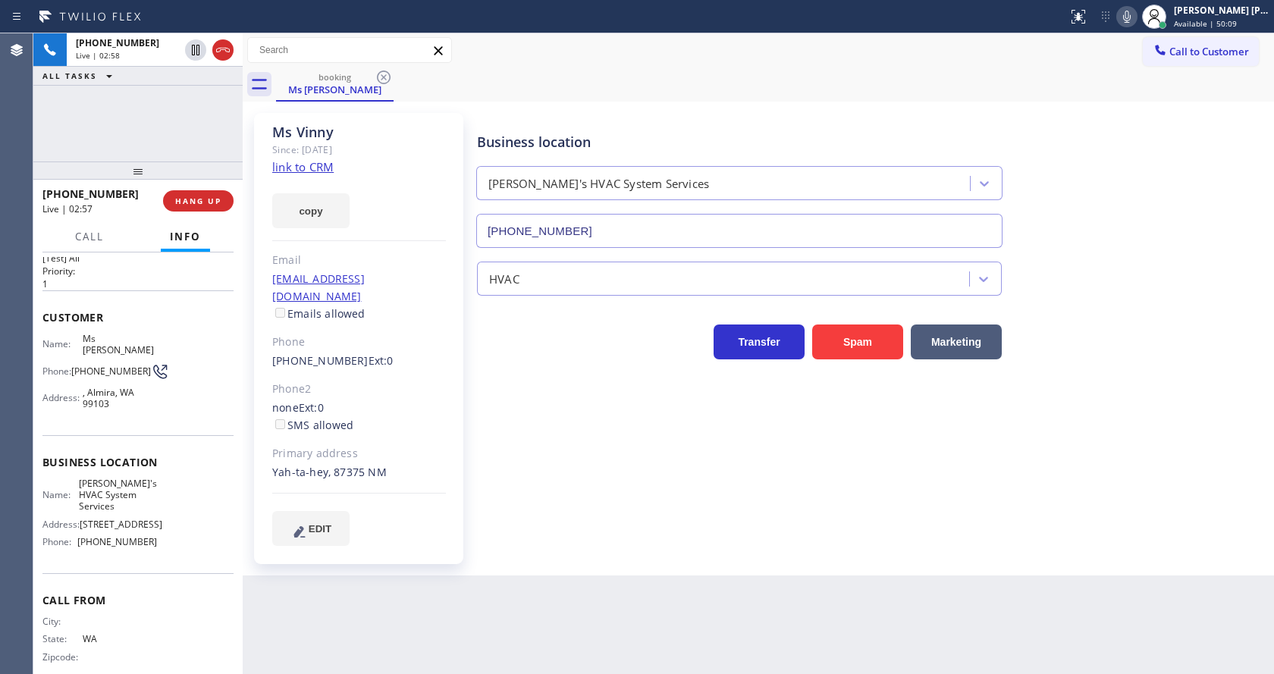
click at [127, 629] on div "City: State: [US_STATE] Zipcode:" at bounding box center [99, 642] width 115 height 53
drag, startPoint x: 80, startPoint y: 529, endPoint x: 164, endPoint y: 533, distance: 84.3
click at [164, 533] on div "Name: [PERSON_NAME]'s HVAC System Services Address: [STREET_ADDRESS] Phone: [PH…" at bounding box center [137, 516] width 191 height 77
copy span "[PHONE_NUMBER]"
click at [319, 596] on div "Back to Dashboard Change Sender ID Customers Technicians Select a contact Outbo…" at bounding box center [758, 353] width 1031 height 641
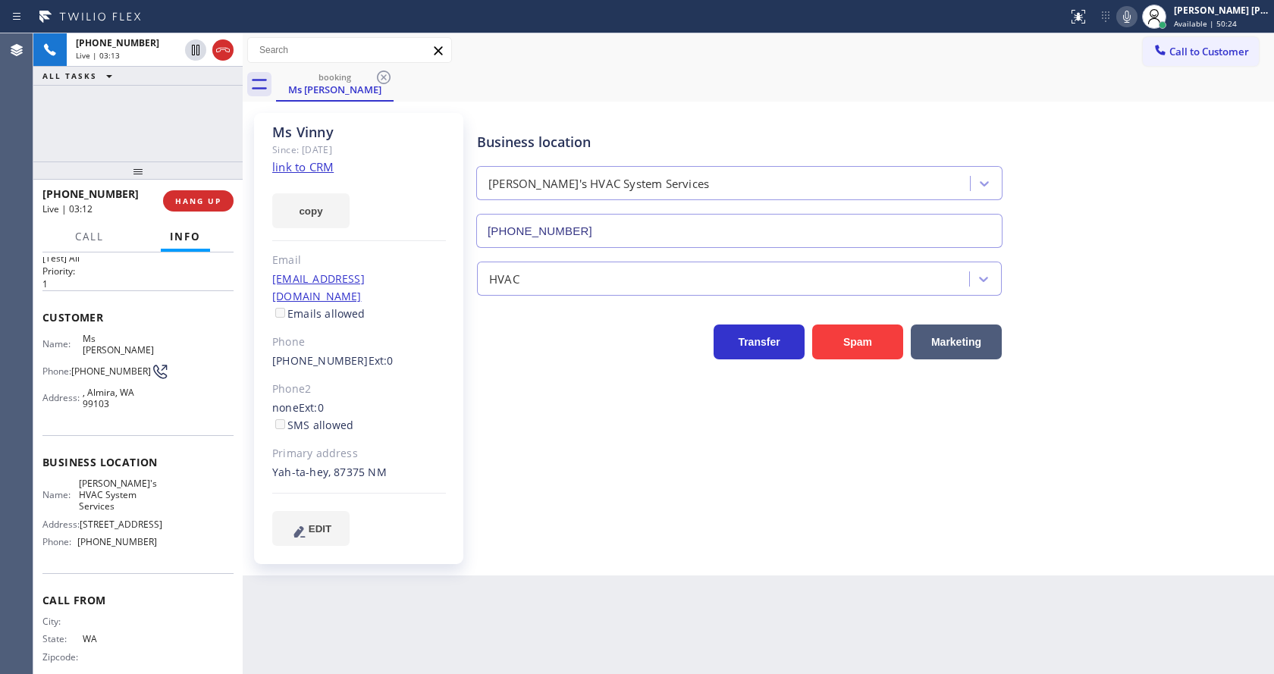
click at [777, 526] on div "Business location [PERSON_NAME]'s HVAC System Services [PHONE_NUMBER] HVAC Tran…" at bounding box center [872, 344] width 796 height 455
click at [344, 445] on div "Primary address" at bounding box center [359, 453] width 174 height 17
click at [548, 467] on div "Business location [PERSON_NAME]'s HVAC System Services [PHONE_NUMBER] HVAC Tran…" at bounding box center [872, 329] width 796 height 425
click at [419, 587] on div "Back to Dashboard Change Sender ID Customers Technicians Select a contact Outbo…" at bounding box center [758, 353] width 1031 height 641
drag, startPoint x: 649, startPoint y: 553, endPoint x: 670, endPoint y: 516, distance: 42.8
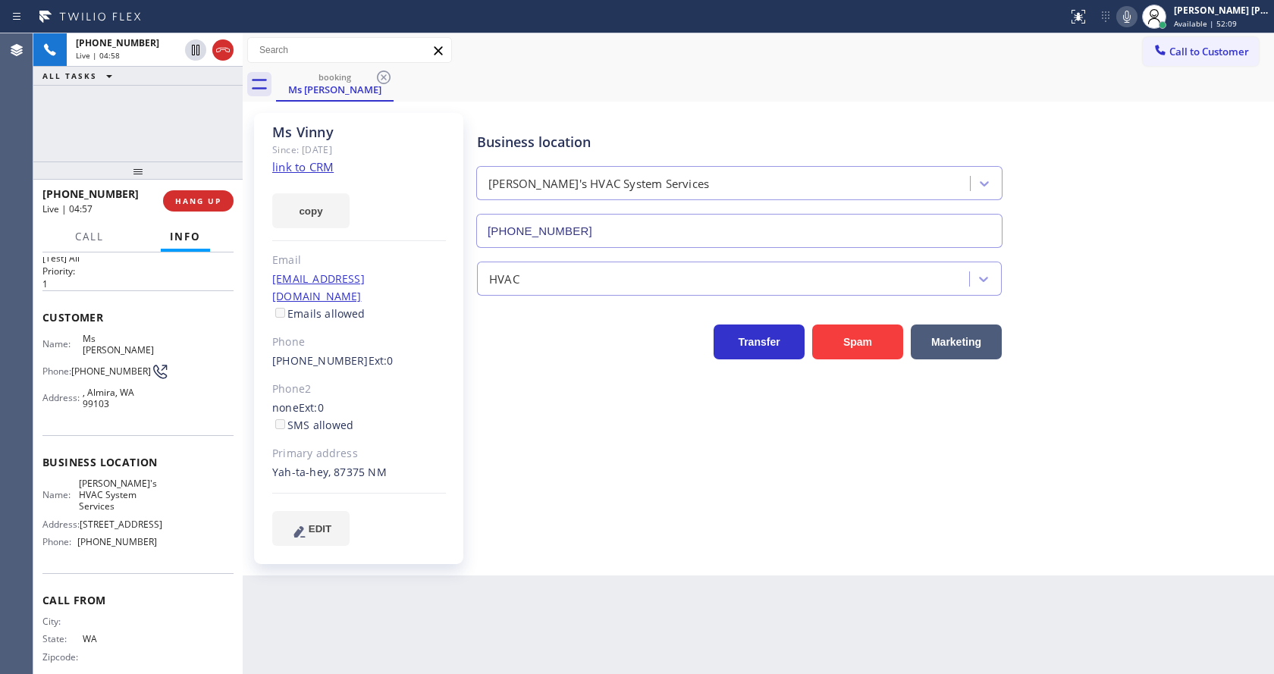
click at [649, 553] on div "Business location [PERSON_NAME]'s HVAC System Services [PHONE_NUMBER] HVAC Tran…" at bounding box center [872, 344] width 796 height 455
click at [1132, 17] on icon at bounding box center [1127, 17] width 18 height 18
click at [369, 353] on span "Ext: 0" at bounding box center [381, 360] width 25 height 14
click at [1130, 16] on icon at bounding box center [1127, 17] width 18 height 18
click at [1131, 88] on div "booking Ms [PERSON_NAME]" at bounding box center [775, 84] width 998 height 34
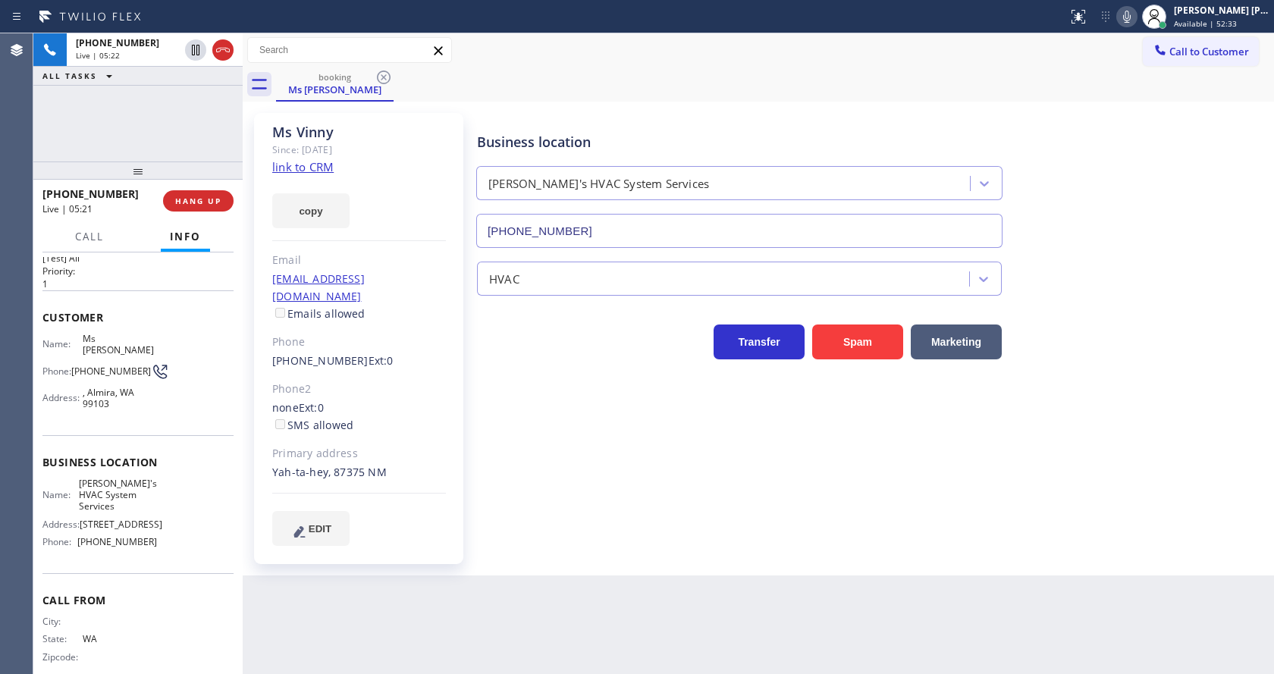
click at [1128, 15] on icon at bounding box center [1127, 17] width 18 height 18
click at [197, 46] on icon at bounding box center [196, 50] width 8 height 11
click at [664, 422] on div "Business location [PERSON_NAME]'s HVAC System Services [PHONE_NUMBER] HVAC Tran…" at bounding box center [872, 329] width 796 height 425
click at [441, 403] on div "none Ext: 0 SMS allowed" at bounding box center [359, 417] width 174 height 35
click at [548, 465] on div "Business location [PERSON_NAME]'s HVAC System Services [PHONE_NUMBER] HVAC Tran…" at bounding box center [872, 329] width 796 height 425
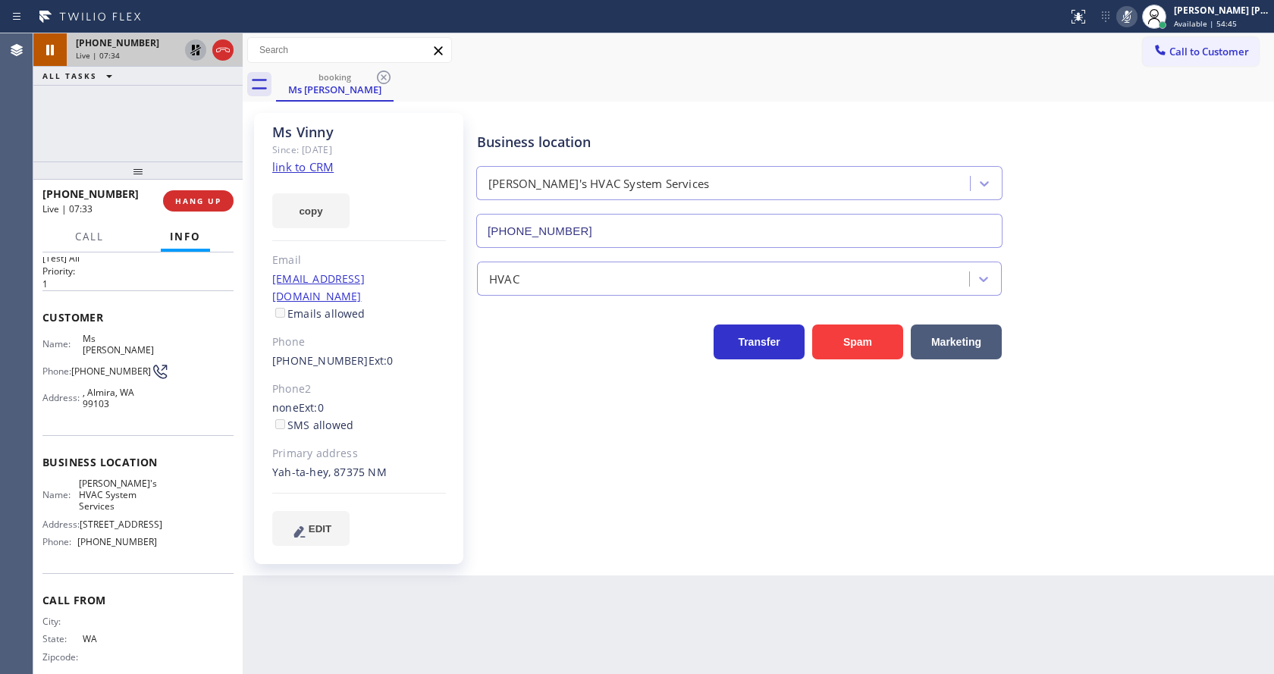
click at [193, 49] on icon at bounding box center [195, 50] width 11 height 11
click at [1135, 14] on icon at bounding box center [1127, 17] width 18 height 18
click at [1139, 91] on div "booking Ms [PERSON_NAME]" at bounding box center [775, 84] width 998 height 34
click at [498, 457] on div "Business location [PERSON_NAME]'s HVAC System Services [PHONE_NUMBER] HVAC Tran…" at bounding box center [872, 329] width 796 height 425
click at [548, 486] on div "Business location [PERSON_NAME]'s HVAC System Services [PHONE_NUMBER] HVAC Tran…" at bounding box center [872, 329] width 796 height 425
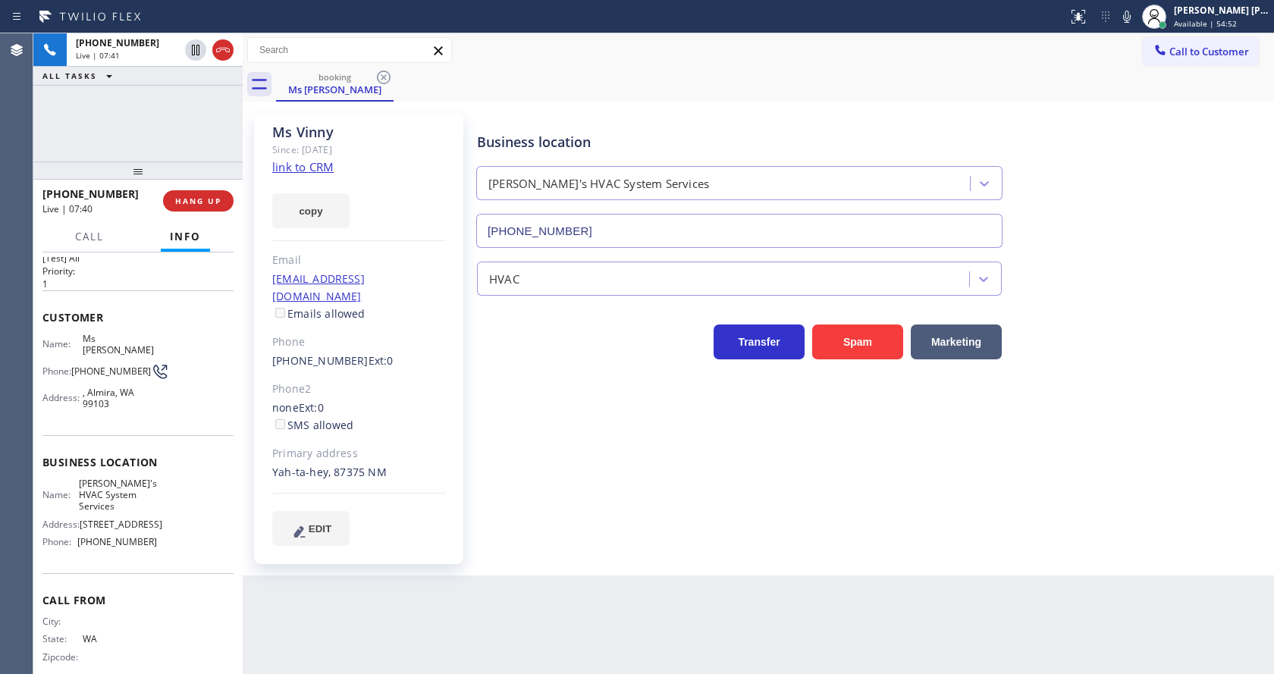
click at [192, 305] on div "Customer Name: Ms [PERSON_NAME] Phone: [PHONE_NUMBER] Address: [GEOGRAPHIC_DATA]" at bounding box center [137, 362] width 191 height 145
click at [184, 190] on div "[PHONE_NUMBER] Live | 09:36 HANG UP" at bounding box center [137, 200] width 191 height 39
click at [202, 198] on span "HANG UP" at bounding box center [198, 201] width 46 height 11
click at [199, 206] on span "COMPLETE" at bounding box center [195, 201] width 52 height 11
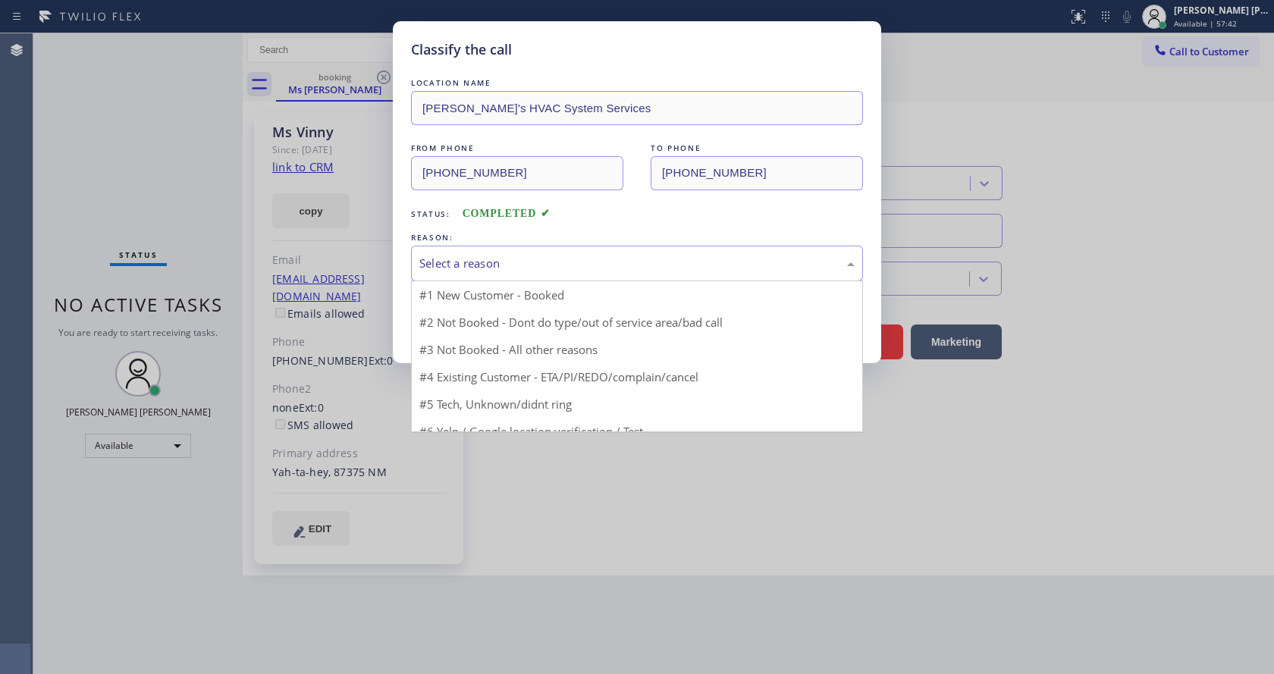
click at [481, 264] on div "Select a reason" at bounding box center [636, 263] width 435 height 17
click at [474, 310] on button "Save" at bounding box center [472, 321] width 122 height 49
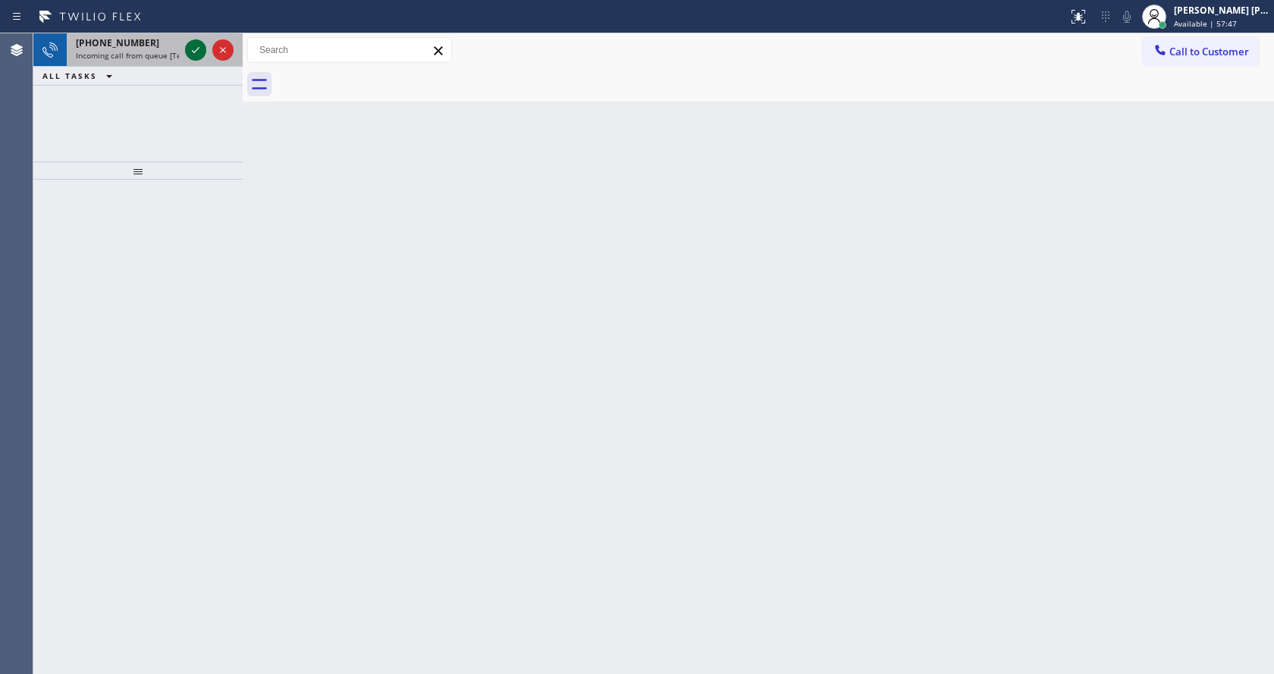
click at [199, 50] on icon at bounding box center [196, 50] width 18 height 18
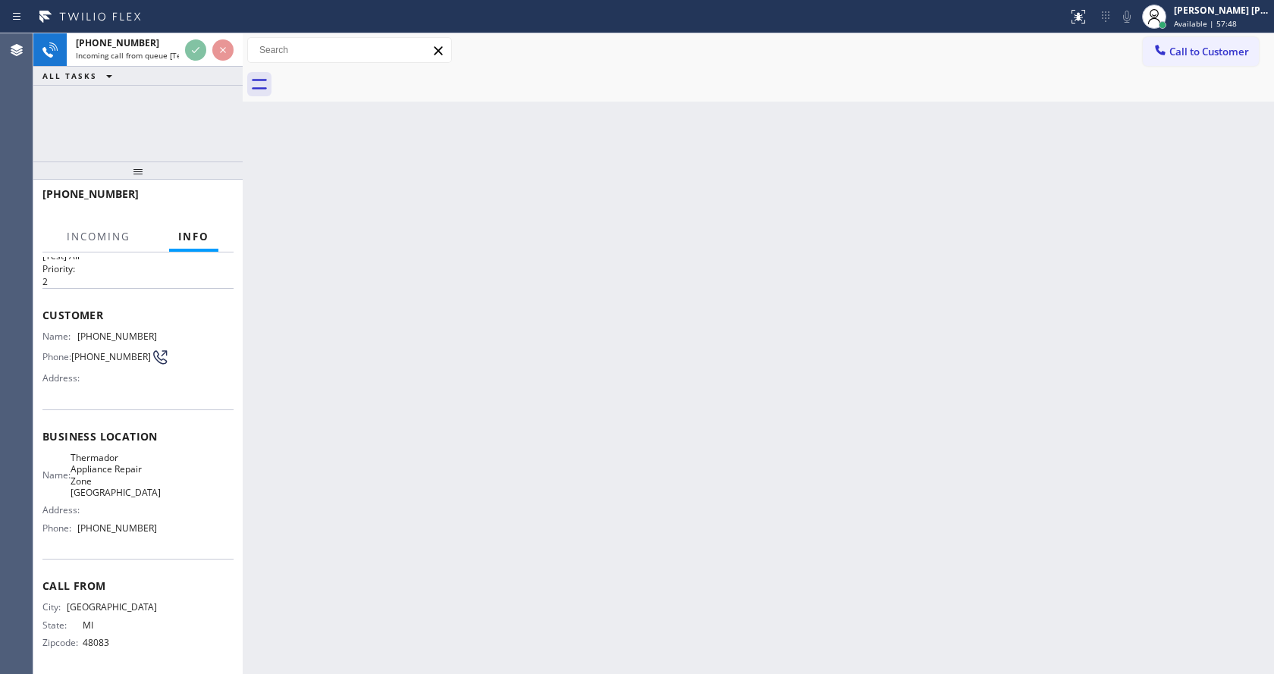
scroll to position [43, 0]
click at [446, 382] on div "Back to Dashboard Change Sender ID Customers Technicians Select a contact Outbo…" at bounding box center [758, 353] width 1031 height 641
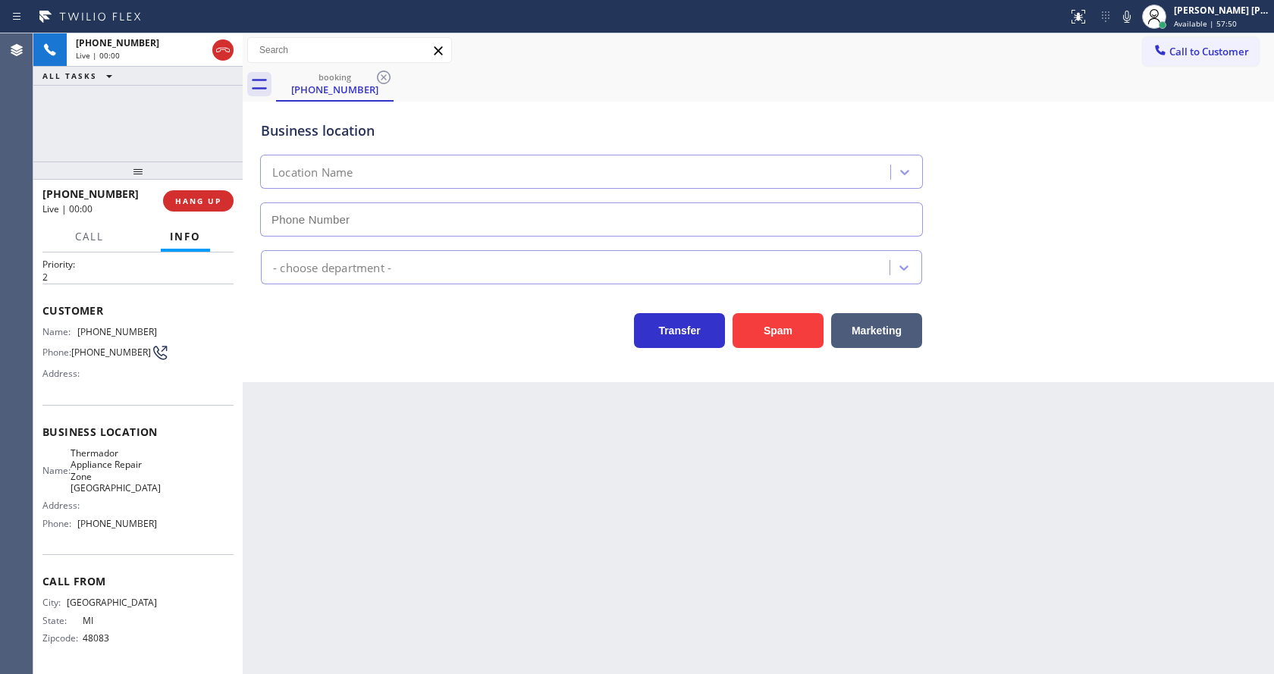
type input "[PHONE_NUMBER]"
click at [601, 522] on div "Back to Dashboard Change Sender ID Customers Technicians Select a contact Outbo…" at bounding box center [758, 353] width 1031 height 641
click at [767, 334] on button "Spam" at bounding box center [778, 330] width 91 height 35
click at [618, 467] on div "Back to Dashboard Change Sender ID Customers Technicians Select a contact Outbo…" at bounding box center [758, 353] width 1031 height 641
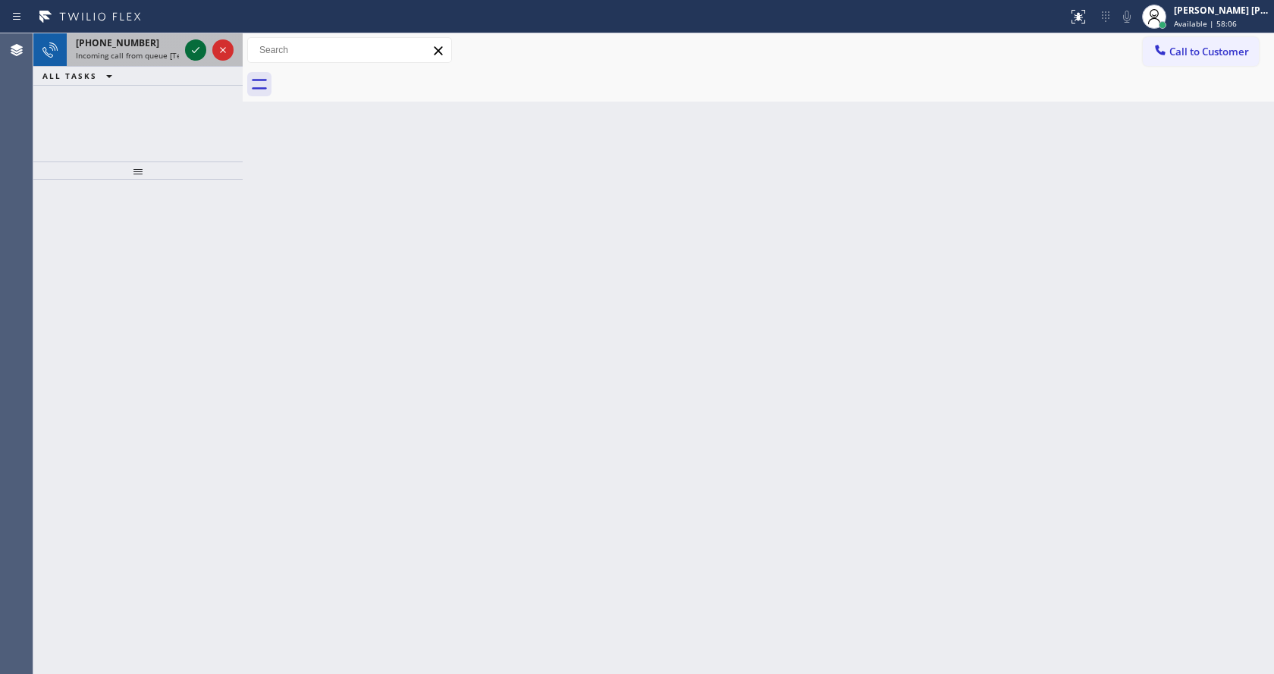
click at [189, 52] on icon at bounding box center [196, 50] width 18 height 18
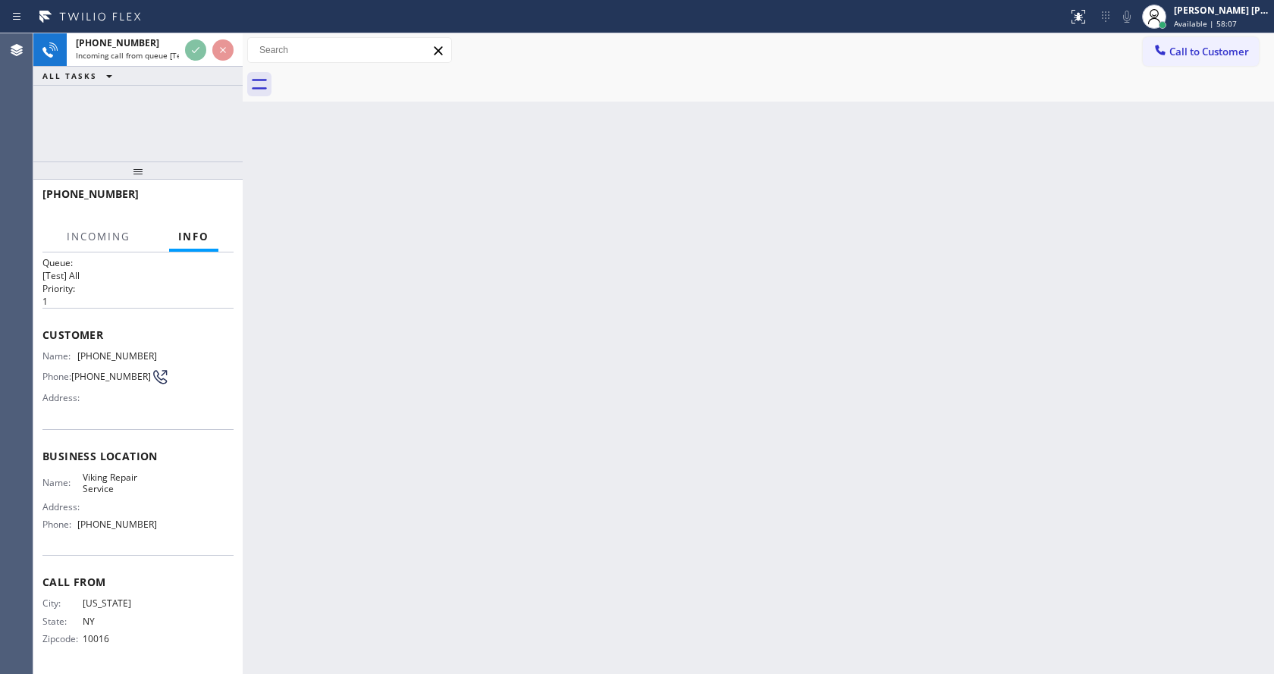
scroll to position [20, 0]
click at [546, 403] on div "Back to Dashboard Change Sender ID Customers Technicians Select a contact Outbo…" at bounding box center [758, 353] width 1031 height 641
click at [445, 548] on div "Back to Dashboard Change Sender ID Customers Technicians Select a contact Outbo…" at bounding box center [758, 353] width 1031 height 641
click at [764, 460] on div "Back to Dashboard Change Sender ID Customers Technicians Select a contact Outbo…" at bounding box center [758, 353] width 1031 height 641
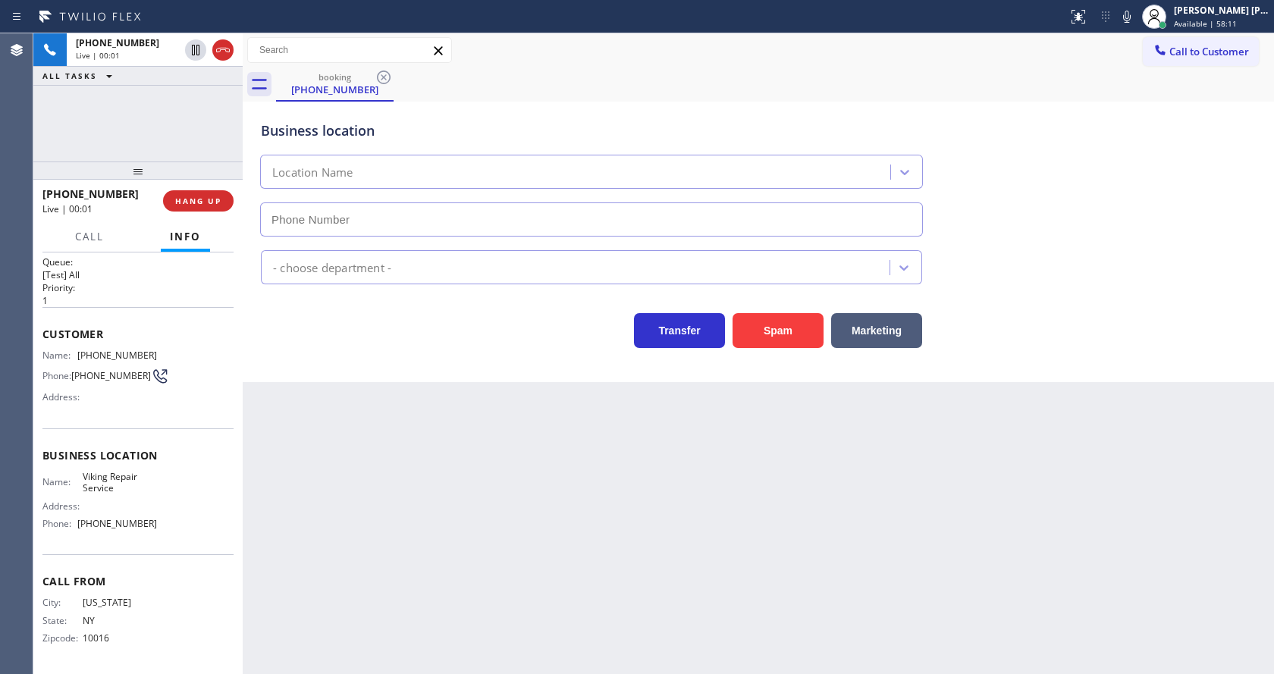
type input "[PHONE_NUMBER]"
click at [468, 447] on div "Back to Dashboard Change Sender ID Customers Technicians Select a contact Outbo…" at bounding box center [758, 353] width 1031 height 641
click at [459, 425] on div "Back to Dashboard Change Sender ID Customers Technicians Select a contact Outbo…" at bounding box center [758, 353] width 1031 height 641
click at [197, 202] on span "HANG UP" at bounding box center [198, 201] width 46 height 11
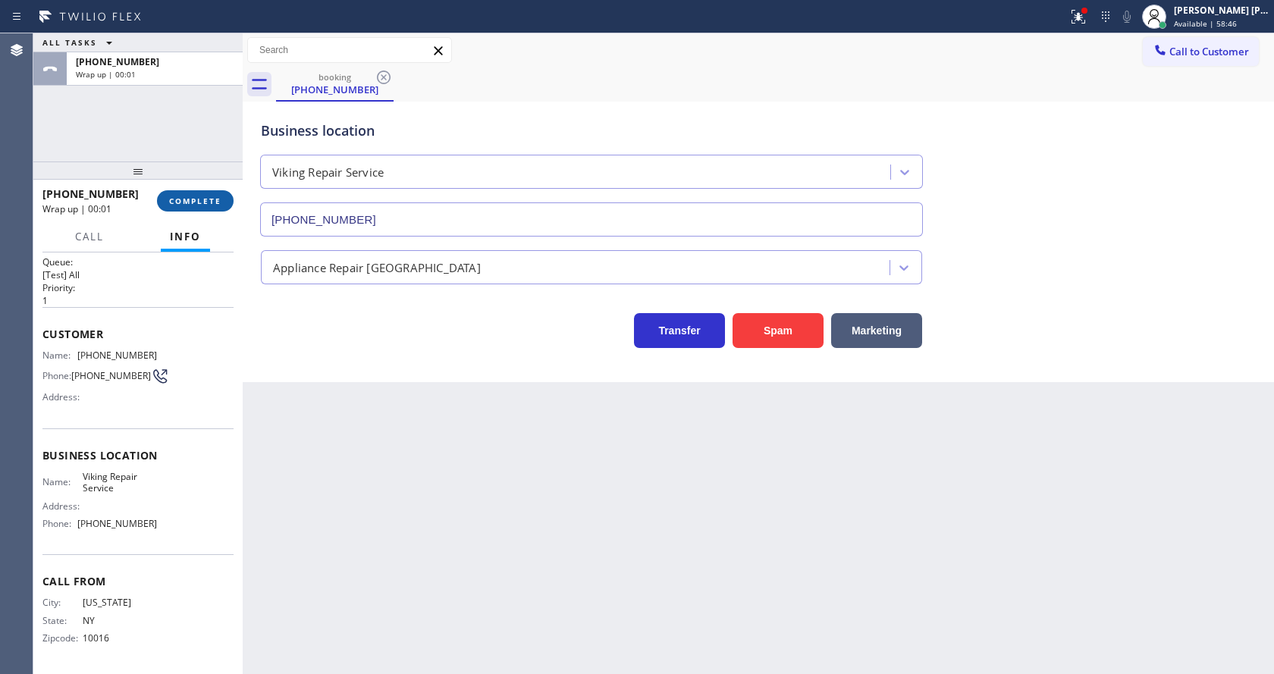
click at [197, 202] on span "COMPLETE" at bounding box center [195, 201] width 52 height 11
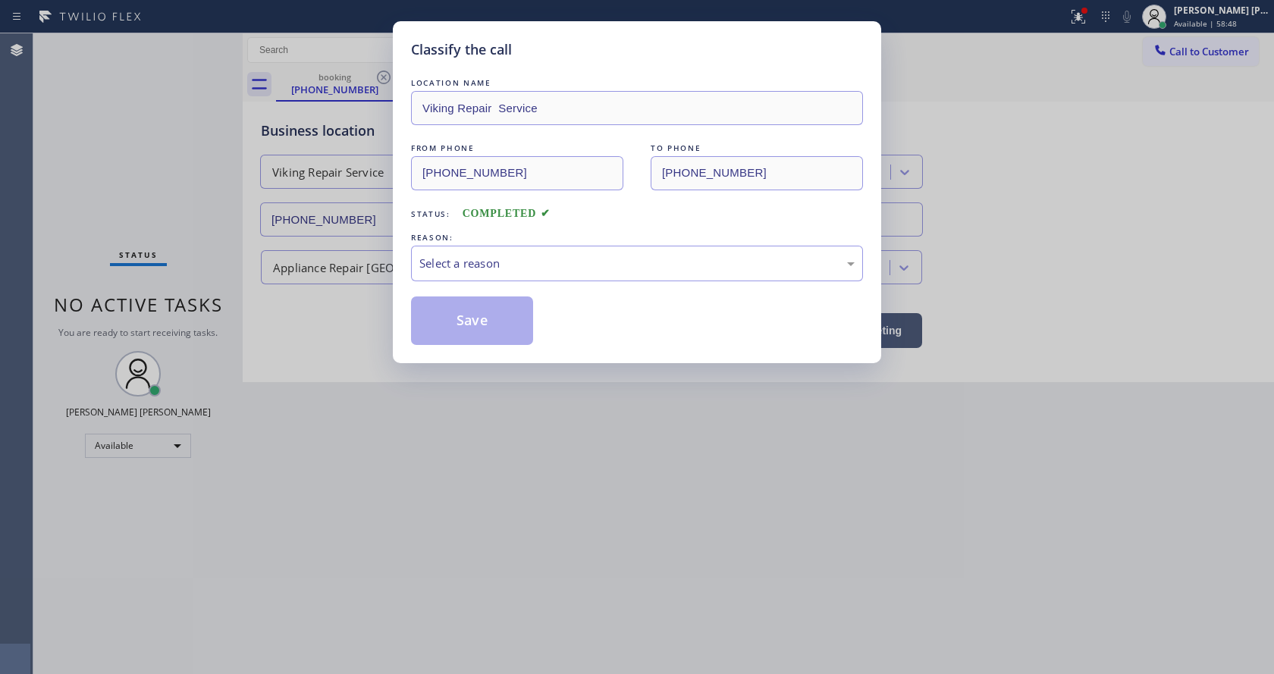
click at [435, 259] on div "Select a reason" at bounding box center [636, 263] width 435 height 17
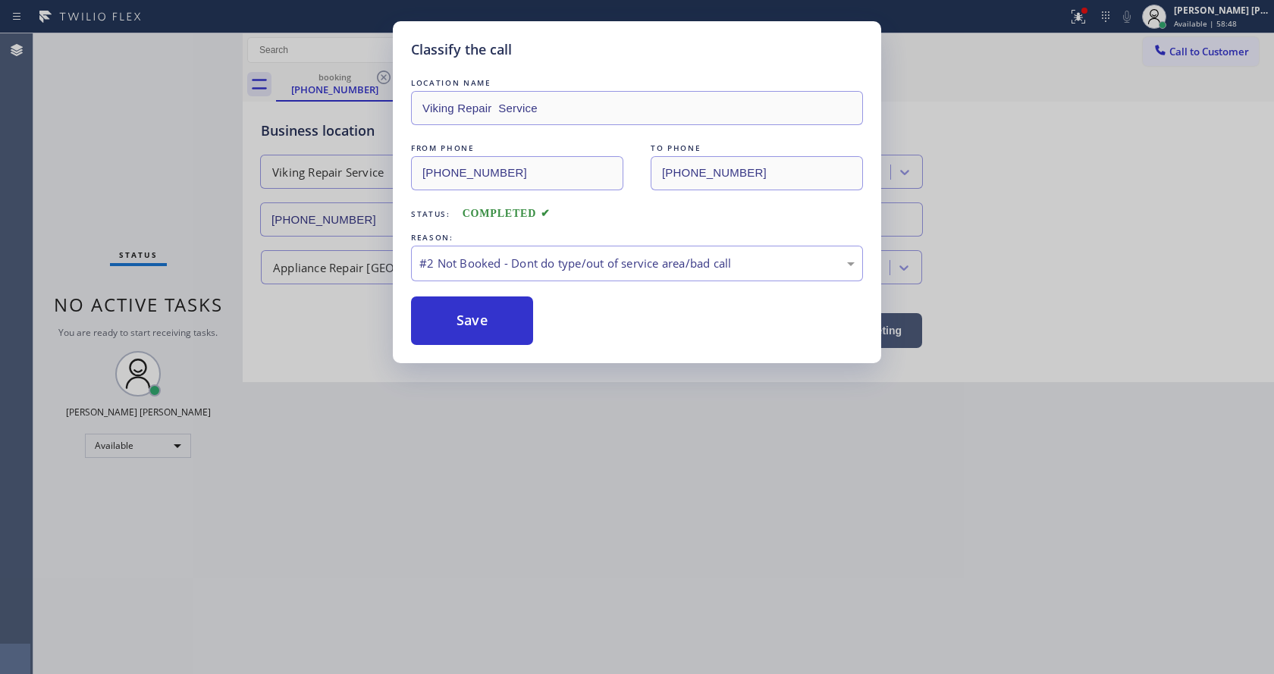
click at [450, 323] on button "Save" at bounding box center [472, 321] width 122 height 49
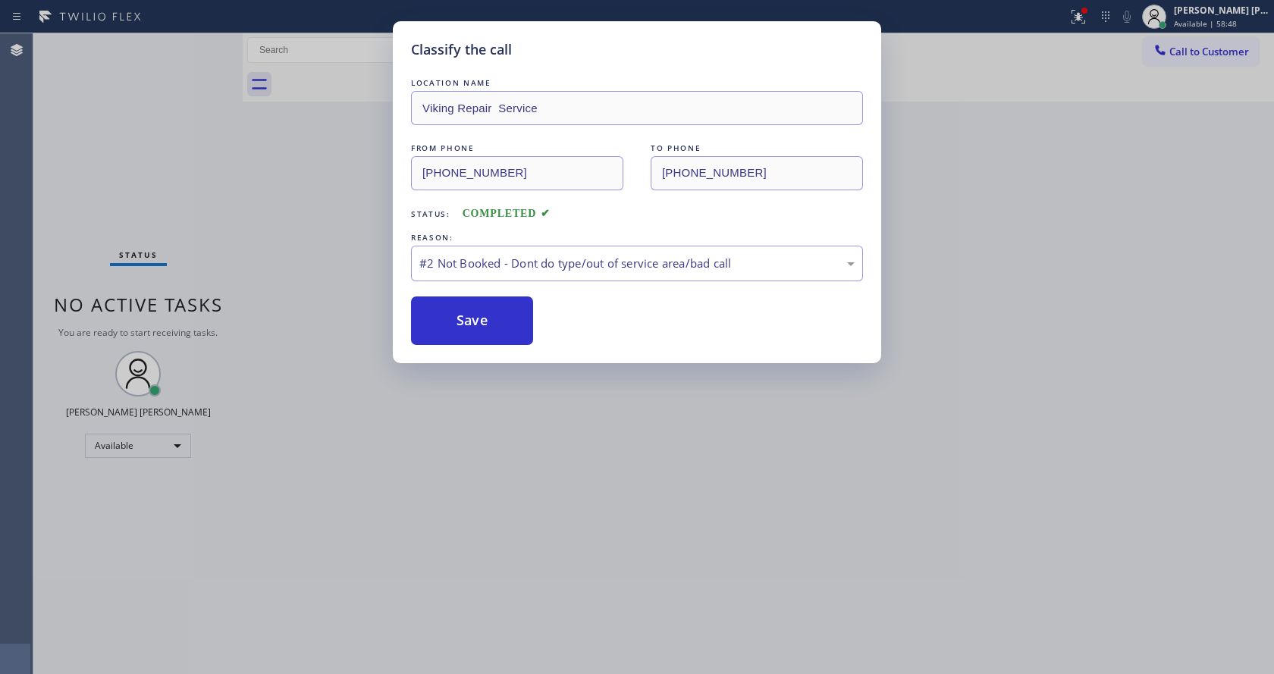
click at [532, 431] on div "Classify the call LOCATION NAME Viking Repair Service FROM PHONE [PHONE_NUMBER]…" at bounding box center [637, 337] width 1274 height 674
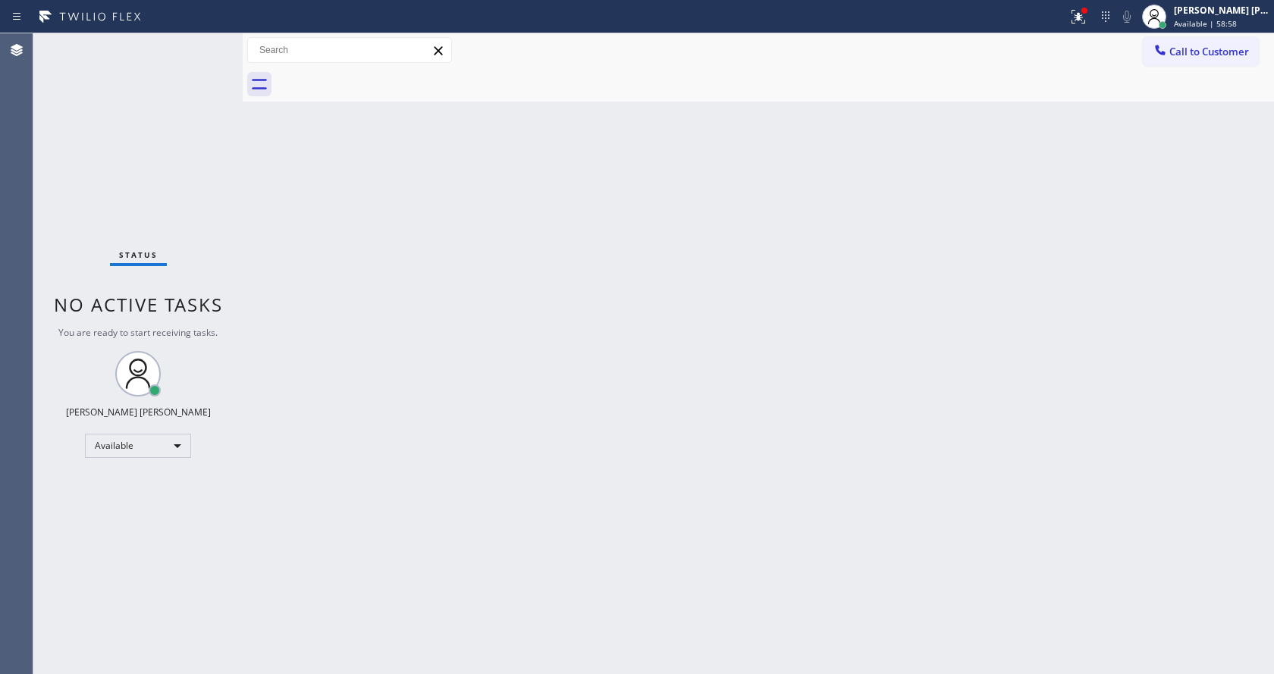
click at [275, 272] on div "Back to Dashboard Change Sender ID Customers Technicians Select a contact Outbo…" at bounding box center [758, 353] width 1031 height 641
click at [333, 265] on div "Back to Dashboard Change Sender ID Customers Technicians Select a contact Outbo…" at bounding box center [758, 353] width 1031 height 641
drag, startPoint x: 745, startPoint y: 551, endPoint x: 678, endPoint y: 551, distance: 67.5
click at [745, 551] on div "Back to Dashboard Change Sender ID Customers Technicians Select a contact Outbo…" at bounding box center [758, 353] width 1031 height 641
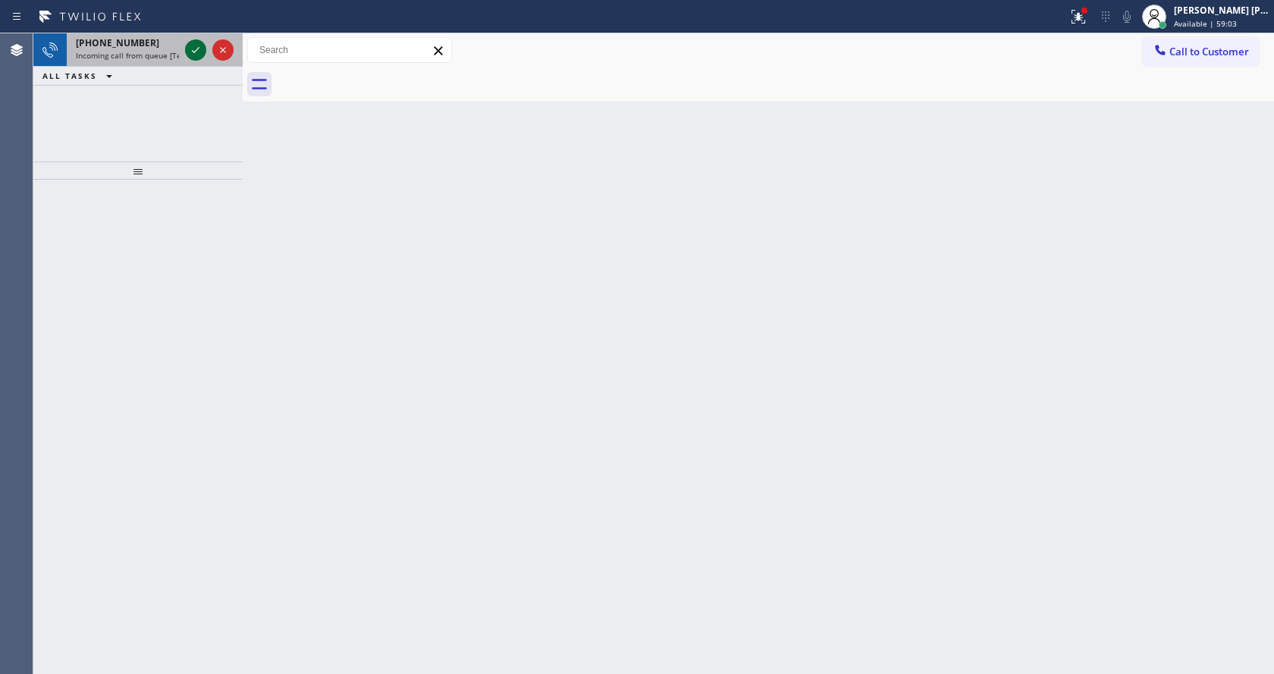
click at [190, 49] on icon at bounding box center [196, 50] width 18 height 18
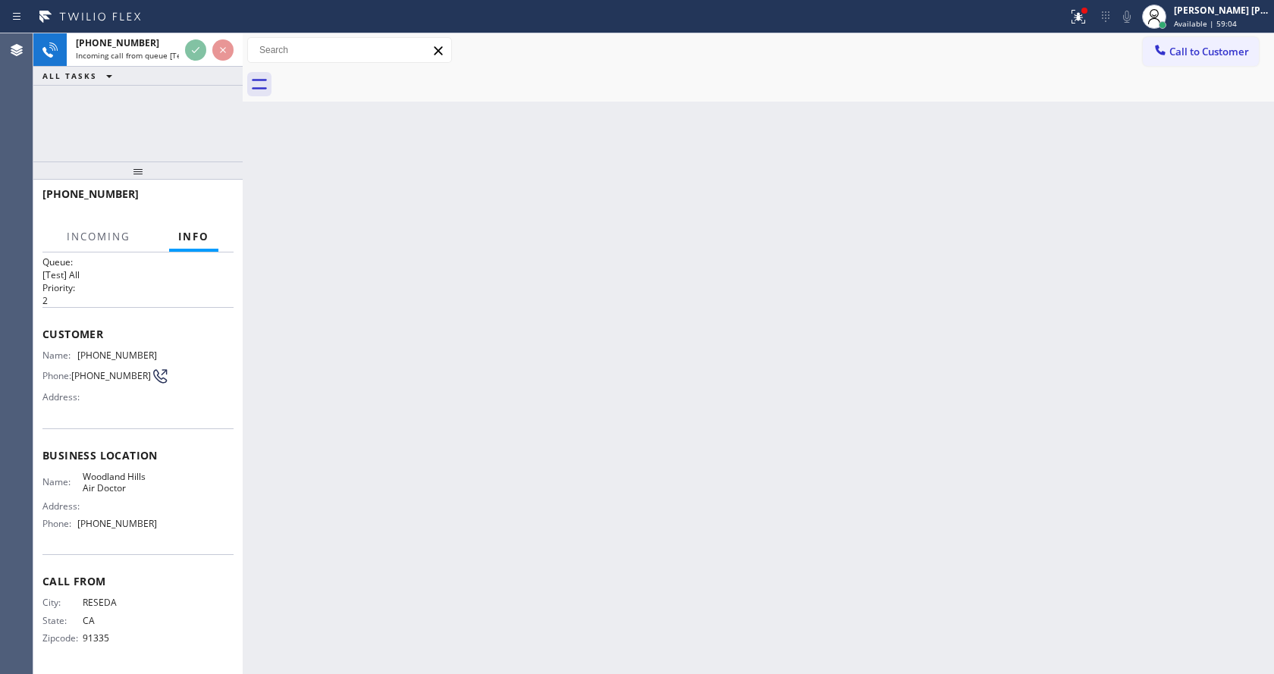
scroll to position [20, 0]
click at [550, 428] on div "Back to Dashboard Change Sender ID Customers Technicians Select a contact Outbo…" at bounding box center [758, 353] width 1031 height 641
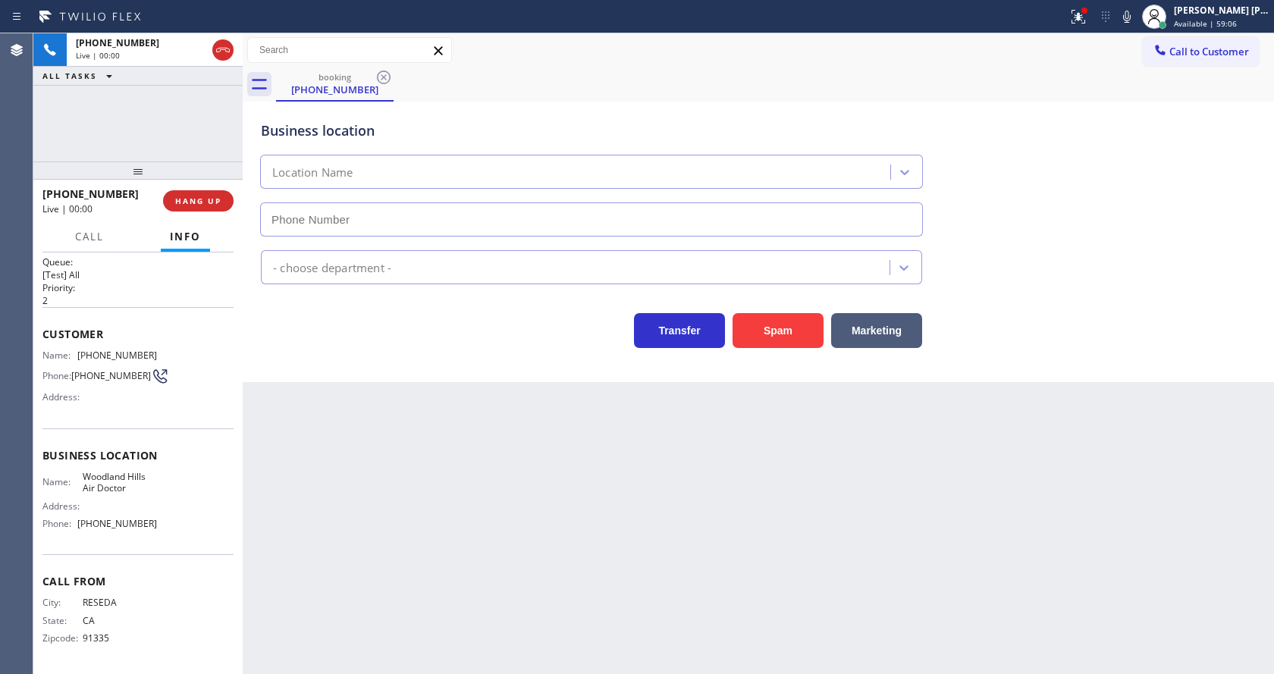
type input "[PHONE_NUMBER]"
click at [452, 461] on div "Back to Dashboard Change Sender ID Customers Technicians Select a contact Outbo…" at bounding box center [758, 353] width 1031 height 641
click at [359, 543] on div "Back to Dashboard Change Sender ID Customers Technicians Select a contact Outbo…" at bounding box center [758, 353] width 1031 height 641
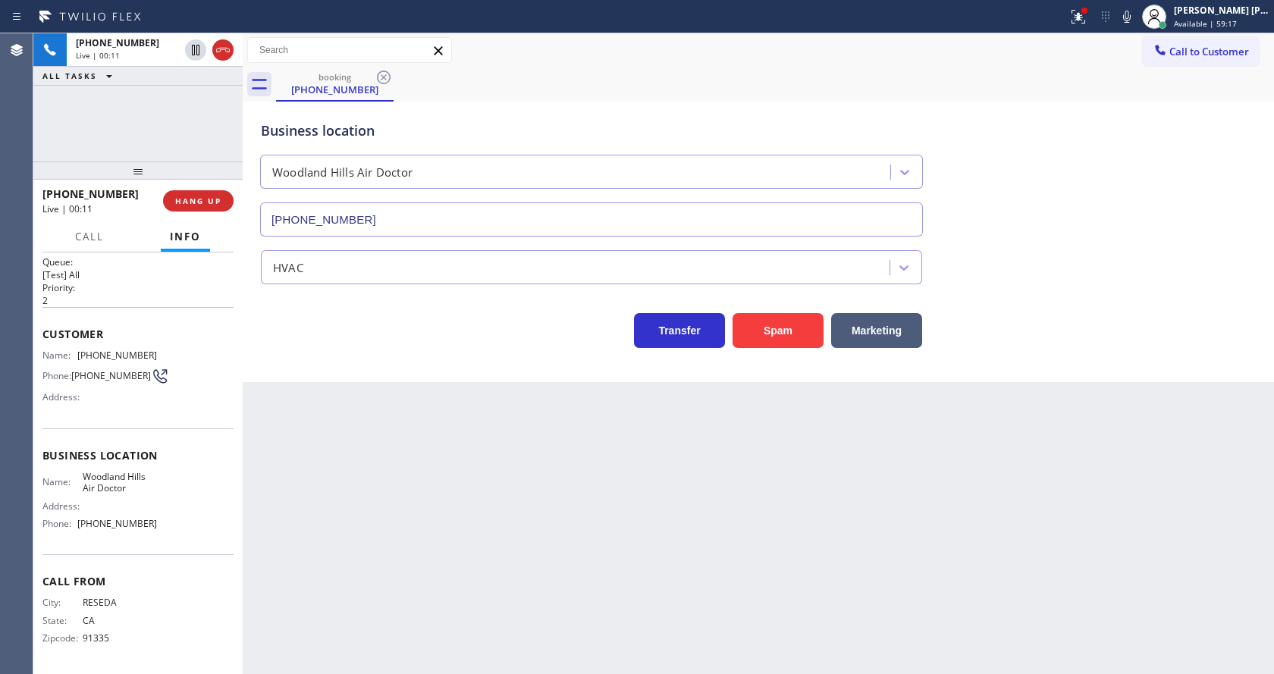
click at [493, 526] on div "Back to Dashboard Change Sender ID Customers Technicians Select a contact Outbo…" at bounding box center [758, 353] width 1031 height 641
click at [508, 497] on div "Back to Dashboard Change Sender ID Customers Technicians Select a contact Outbo…" at bounding box center [758, 353] width 1031 height 641
click at [393, 397] on div "Back to Dashboard Change Sender ID Customers Technicians Select a contact Outbo…" at bounding box center [758, 353] width 1031 height 641
drag, startPoint x: 345, startPoint y: 669, endPoint x: 341, endPoint y: 416, distance: 253.3
click at [345, 670] on div "Back to Dashboard Change Sender ID Customers Technicians Select a contact Outbo…" at bounding box center [758, 353] width 1031 height 641
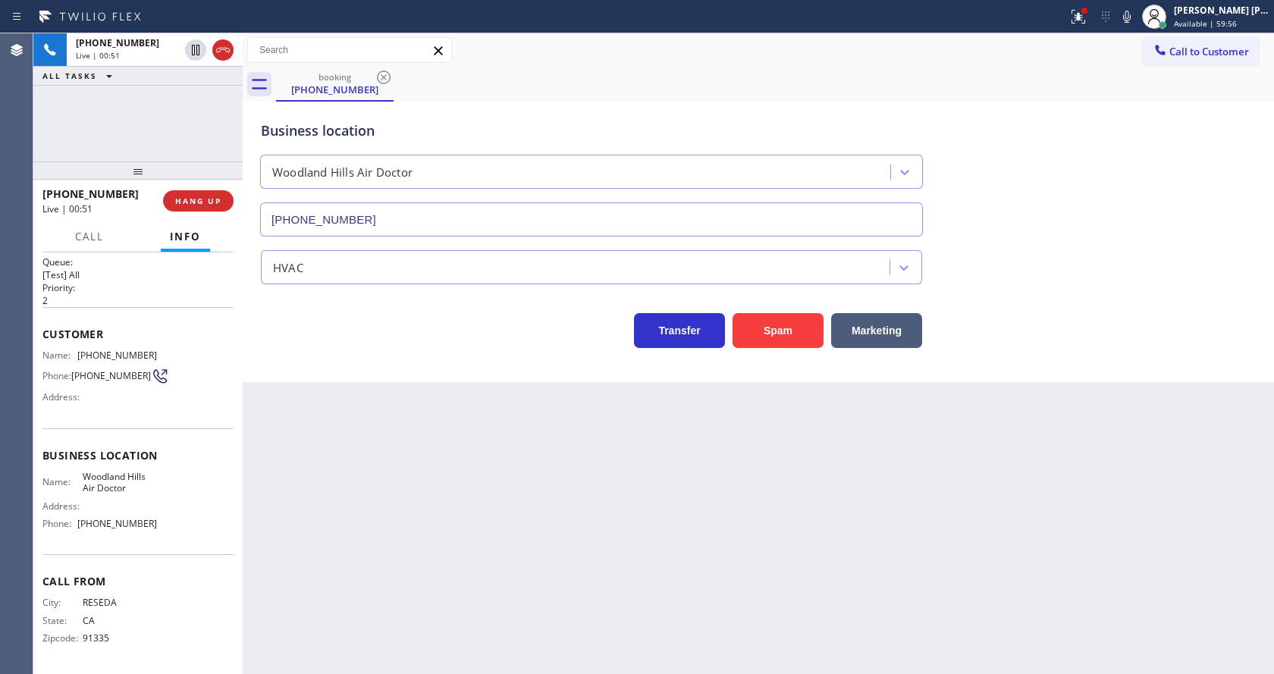
click at [341, 416] on div "Back to Dashboard Change Sender ID Customers Technicians Select a contact Outbo…" at bounding box center [758, 353] width 1031 height 641
click at [67, 487] on span "Name:" at bounding box center [62, 481] width 40 height 11
drag, startPoint x: 77, startPoint y: 349, endPoint x: 169, endPoint y: 350, distance: 92.5
click at [169, 350] on div "Name: [PHONE_NUMBER] Phone: [PHONE_NUMBER] Address:" at bounding box center [137, 380] width 191 height 60
drag, startPoint x: 384, startPoint y: 492, endPoint x: 345, endPoint y: 664, distance: 176.4
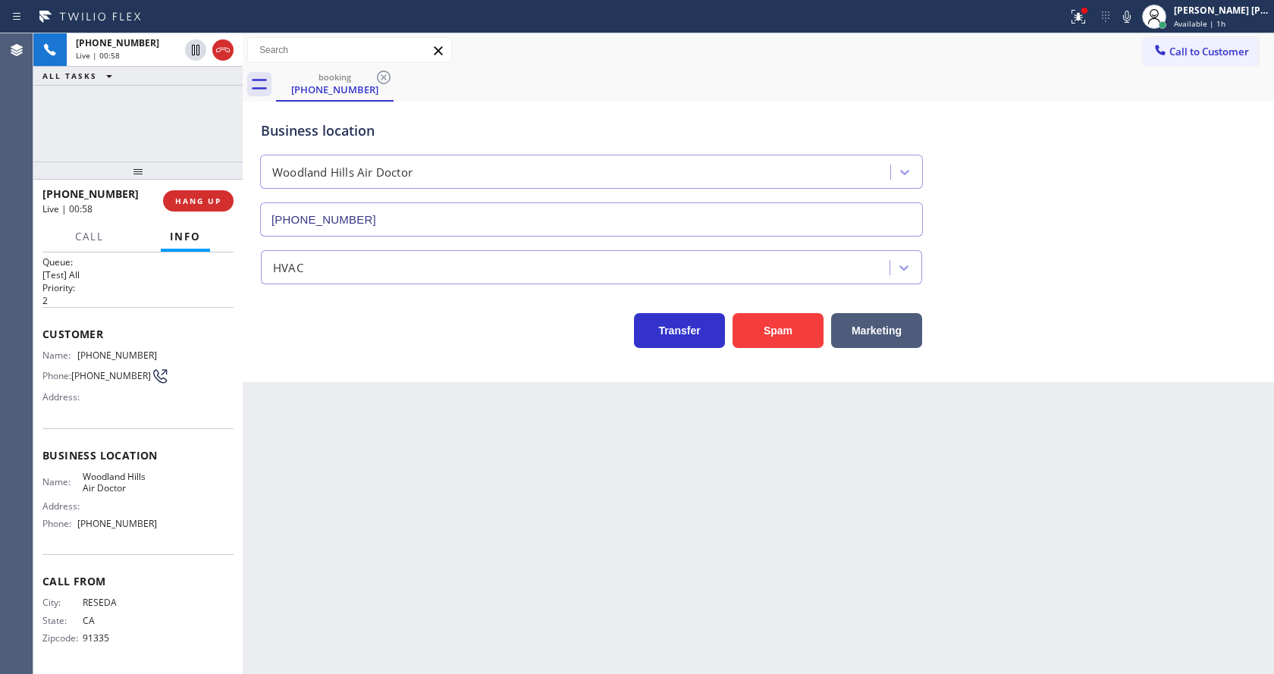
click at [378, 522] on div "Back to Dashboard Change Sender ID Customers Technicians Select a contact Outbo…" at bounding box center [758, 353] width 1031 height 641
drag, startPoint x: 137, startPoint y: 516, endPoint x: 106, endPoint y: 509, distance: 31.8
click at [137, 516] on div "Name: [GEOGRAPHIC_DATA] Air Doctor Address: Phone: [PHONE_NUMBER]" at bounding box center [99, 503] width 115 height 65
drag, startPoint x: 78, startPoint y: 477, endPoint x: 137, endPoint y: 494, distance: 60.7
click at [137, 494] on div "Name: Woodland Hills Air Doctor" at bounding box center [99, 483] width 115 height 24
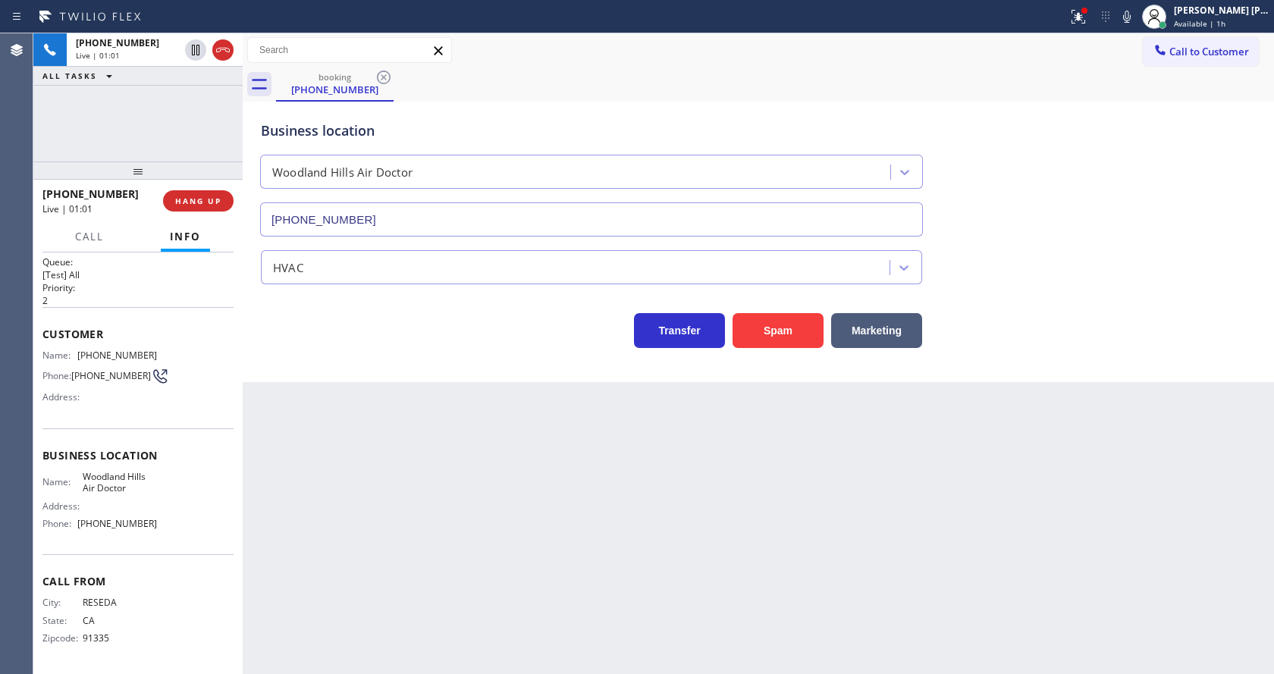
drag, startPoint x: 460, startPoint y: 508, endPoint x: 356, endPoint y: 673, distance: 195.0
click at [454, 516] on div "Back to Dashboard Change Sender ID Customers Technicians Select a contact Outbo…" at bounding box center [758, 353] width 1031 height 641
click at [175, 557] on div "Call From City: [GEOGRAPHIC_DATA]: [US_STATE] Zipcode: 91335" at bounding box center [137, 611] width 191 height 115
drag, startPoint x: 75, startPoint y: 525, endPoint x: 161, endPoint y: 529, distance: 85.8
click at [161, 529] on div "Name: [GEOGRAPHIC_DATA] Air Doctor Address: Phone: [PHONE_NUMBER]" at bounding box center [137, 503] width 191 height 65
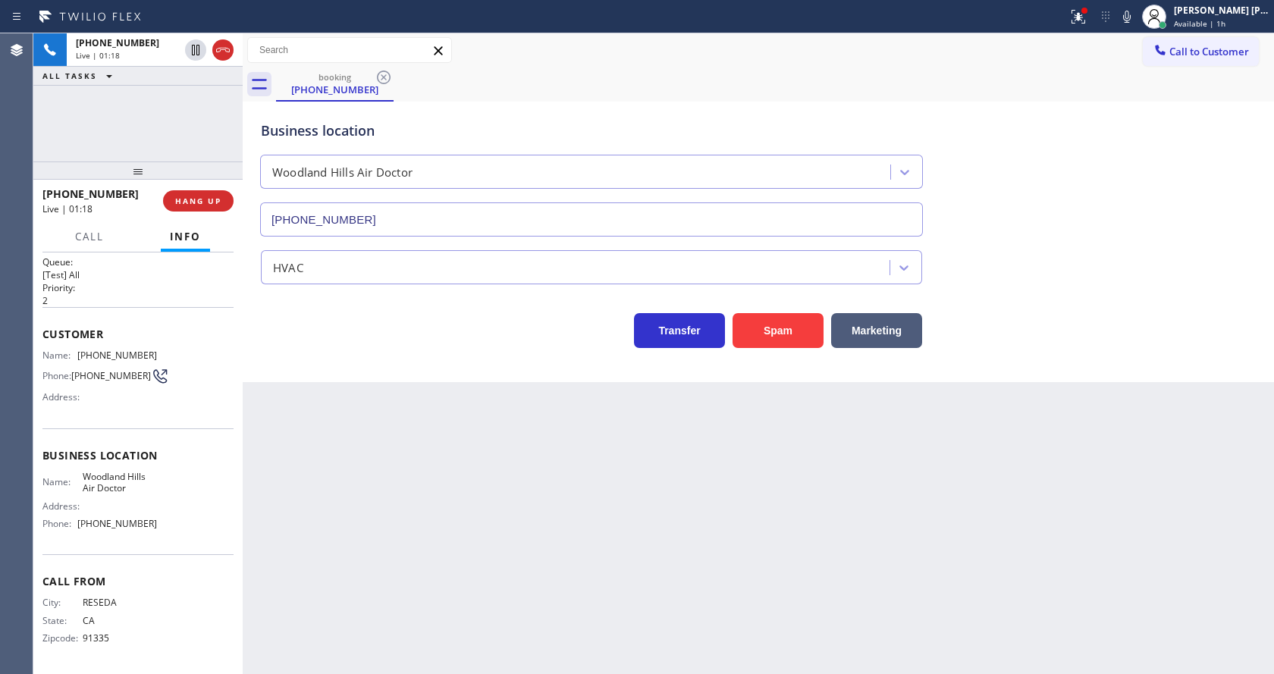
click at [371, 555] on div "Back to Dashboard Change Sender ID Customers Technicians Select a contact Outbo…" at bounding box center [758, 353] width 1031 height 641
click at [794, 495] on div "Back to Dashboard Change Sender ID Customers Technicians Select a contact Outbo…" at bounding box center [758, 353] width 1031 height 641
click at [1075, 18] on div at bounding box center [1078, 17] width 33 height 18
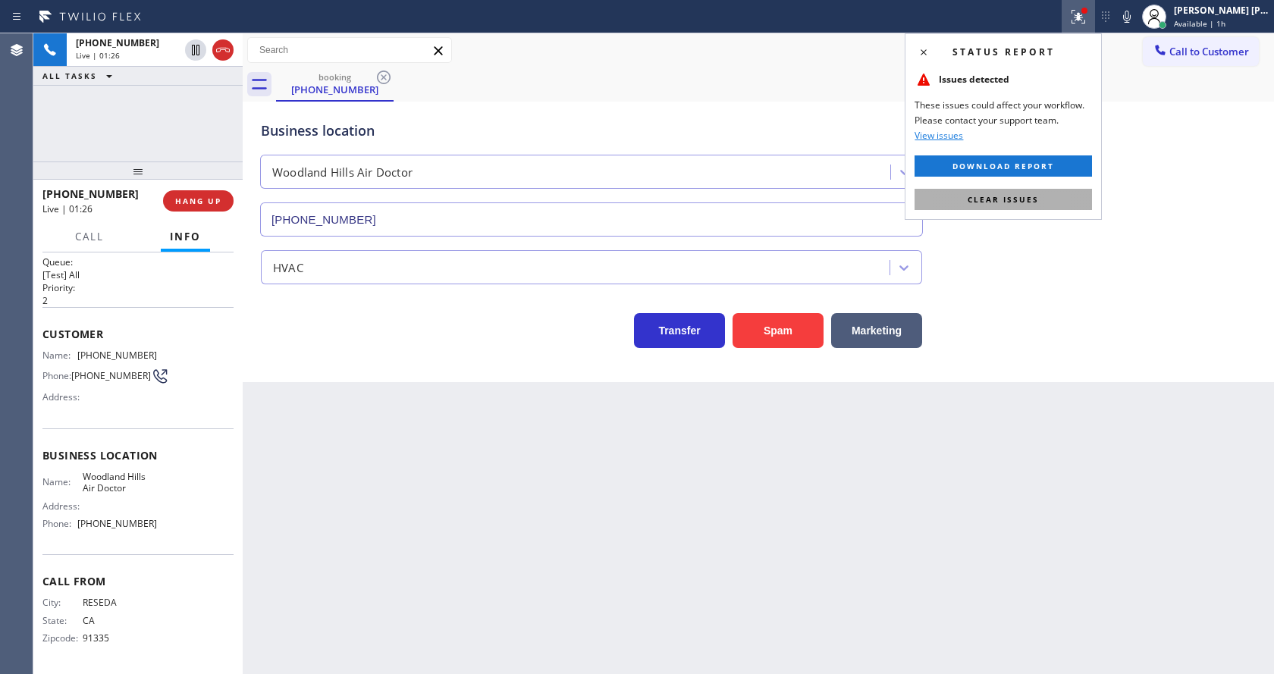
drag, startPoint x: 1056, startPoint y: 183, endPoint x: 1053, endPoint y: 193, distance: 10.9
click at [1056, 184] on div "Status report Issues detected These issues could affect your workflow. Please c…" at bounding box center [1003, 126] width 197 height 187
click at [1052, 194] on button "Clear issues" at bounding box center [1003, 199] width 177 height 21
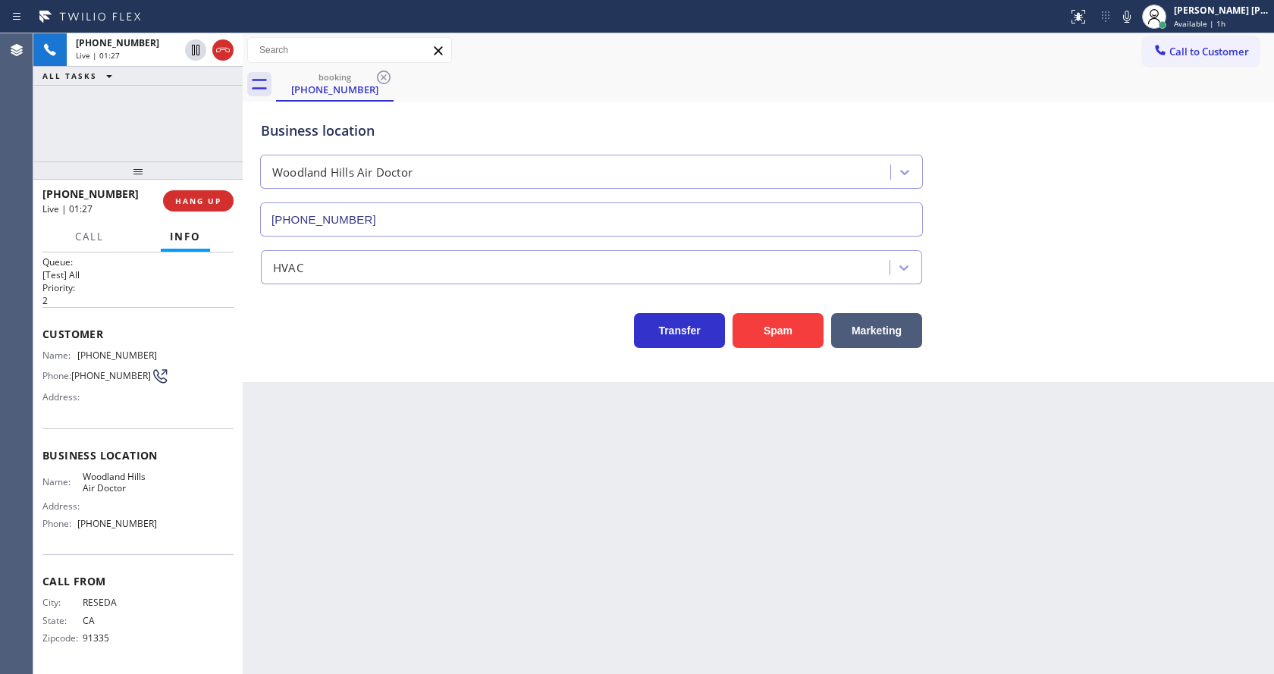
click at [1130, 28] on div "Status report No issues detected If you experience an issue, please download th…" at bounding box center [1168, 16] width 212 height 33
click at [1132, 11] on icon at bounding box center [1127, 17] width 18 height 18
click at [196, 51] on icon at bounding box center [196, 50] width 18 height 18
click at [383, 538] on div "Back to Dashboard Change Sender ID Customers Technicians Select a contact Outbo…" at bounding box center [758, 353] width 1031 height 641
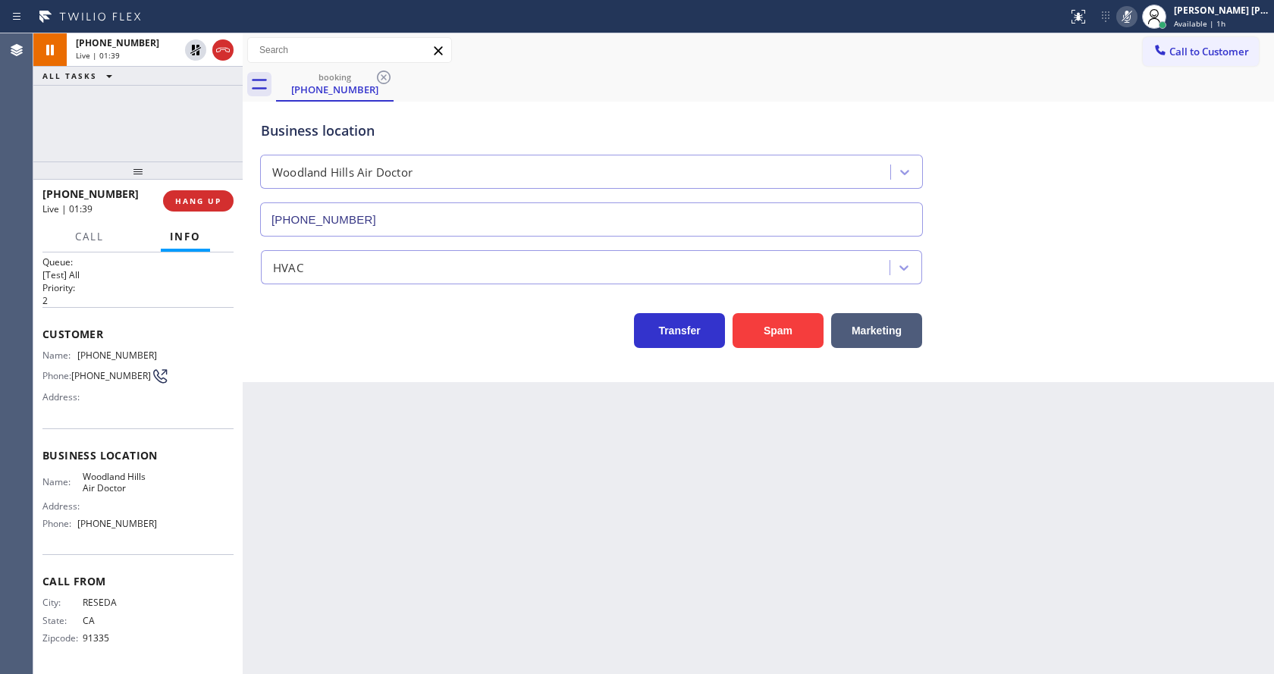
drag, startPoint x: 638, startPoint y: 447, endPoint x: 499, endPoint y: 246, distance: 244.2
click at [633, 438] on div "Back to Dashboard Change Sender ID Customers Technicians Select a contact Outbo…" at bounding box center [758, 353] width 1031 height 641
click at [356, 478] on div "Back to Dashboard Change Sender ID Customers Technicians Select a contact Outbo…" at bounding box center [758, 353] width 1031 height 641
drag, startPoint x: 352, startPoint y: 665, endPoint x: 358, endPoint y: 586, distance: 79.1
click at [352, 666] on div "Back to Dashboard Change Sender ID Customers Technicians Select a contact Outbo…" at bounding box center [758, 353] width 1031 height 641
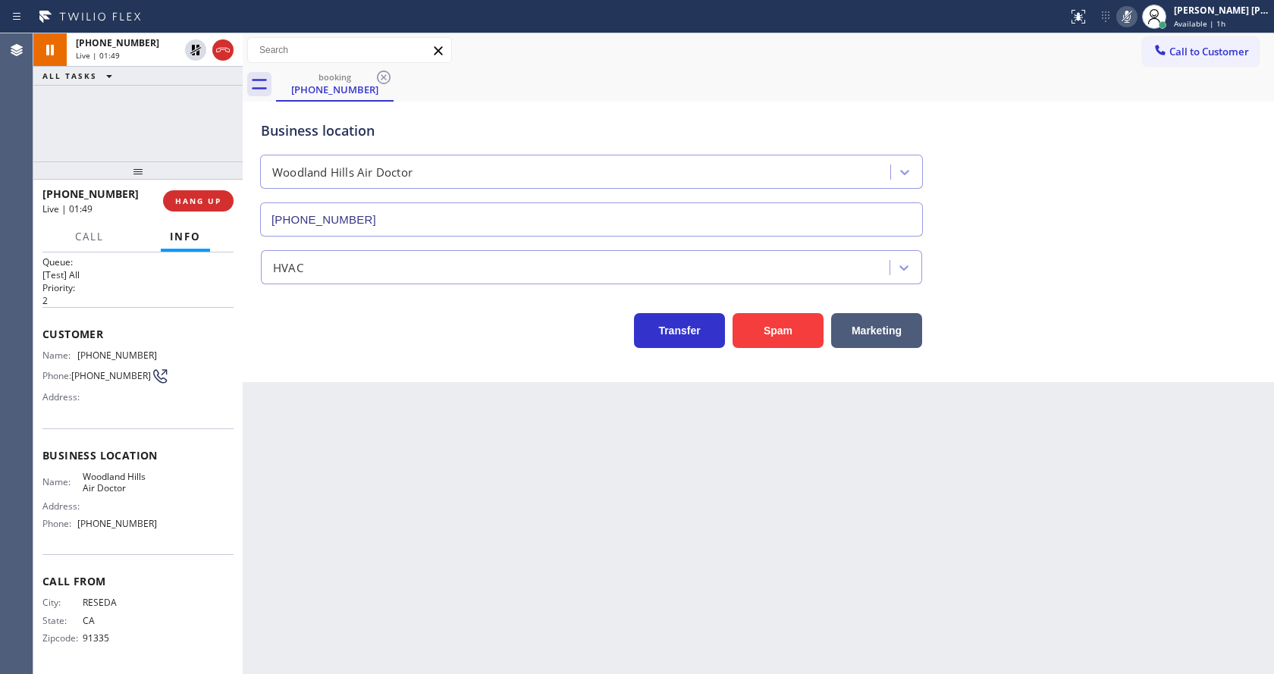
click at [653, 545] on div "Back to Dashboard Change Sender ID Customers Technicians Select a contact Outbo…" at bounding box center [758, 353] width 1031 height 641
drag, startPoint x: 371, startPoint y: 554, endPoint x: 365, endPoint y: 585, distance: 31.7
click at [371, 554] on div "Back to Dashboard Change Sender ID Customers Technicians Select a contact Outbo…" at bounding box center [758, 353] width 1031 height 641
drag, startPoint x: 692, startPoint y: 381, endPoint x: 669, endPoint y: 297, distance: 88.1
click at [692, 381] on div "Business location [GEOGRAPHIC_DATA] Air Doctor [PHONE_NUMBER] HVAC Transfer Spa…" at bounding box center [758, 242] width 1031 height 281
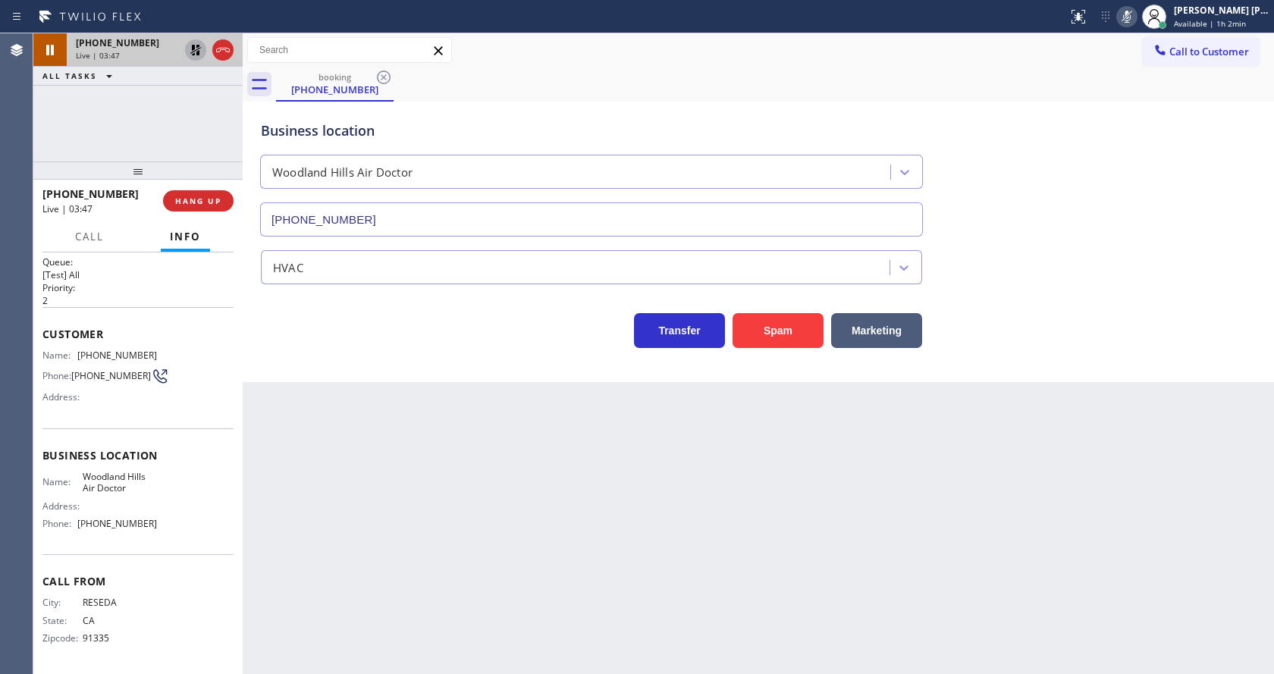
click at [194, 48] on icon at bounding box center [195, 50] width 11 height 11
click at [1132, 18] on icon at bounding box center [1127, 17] width 18 height 18
click at [1092, 249] on div "HVAC" at bounding box center [758, 264] width 1001 height 40
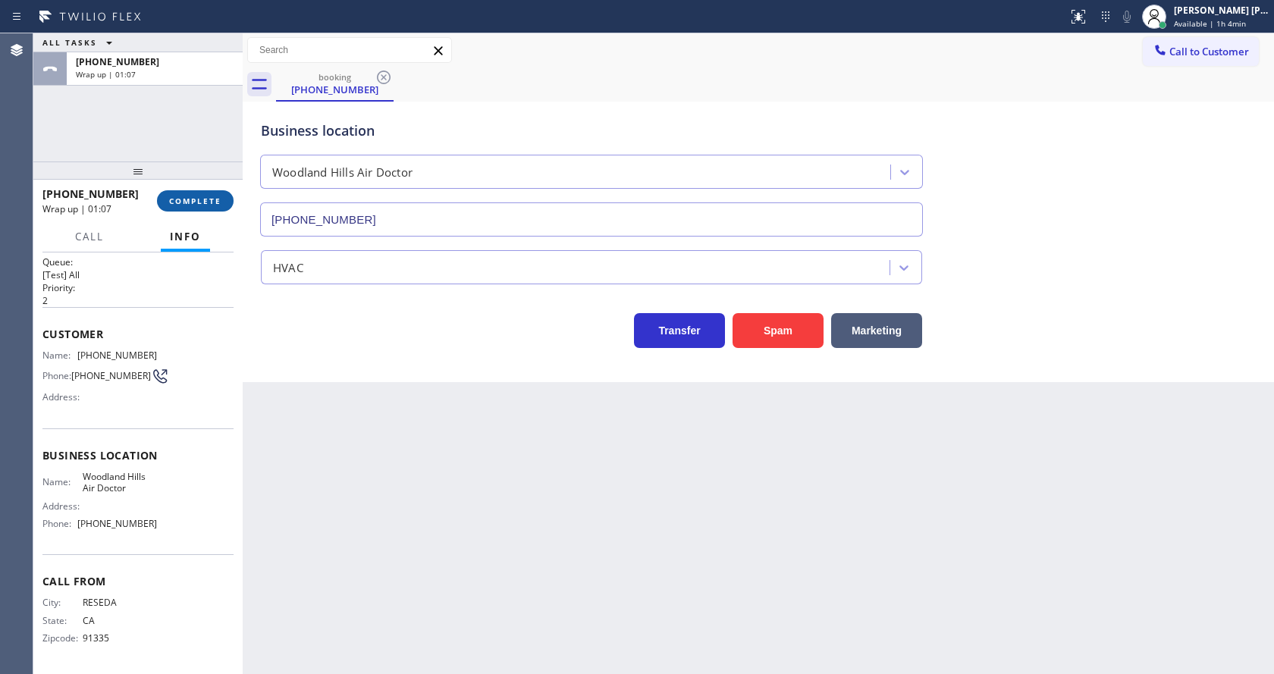
click at [193, 193] on button "COMPLETE" at bounding box center [195, 200] width 77 height 21
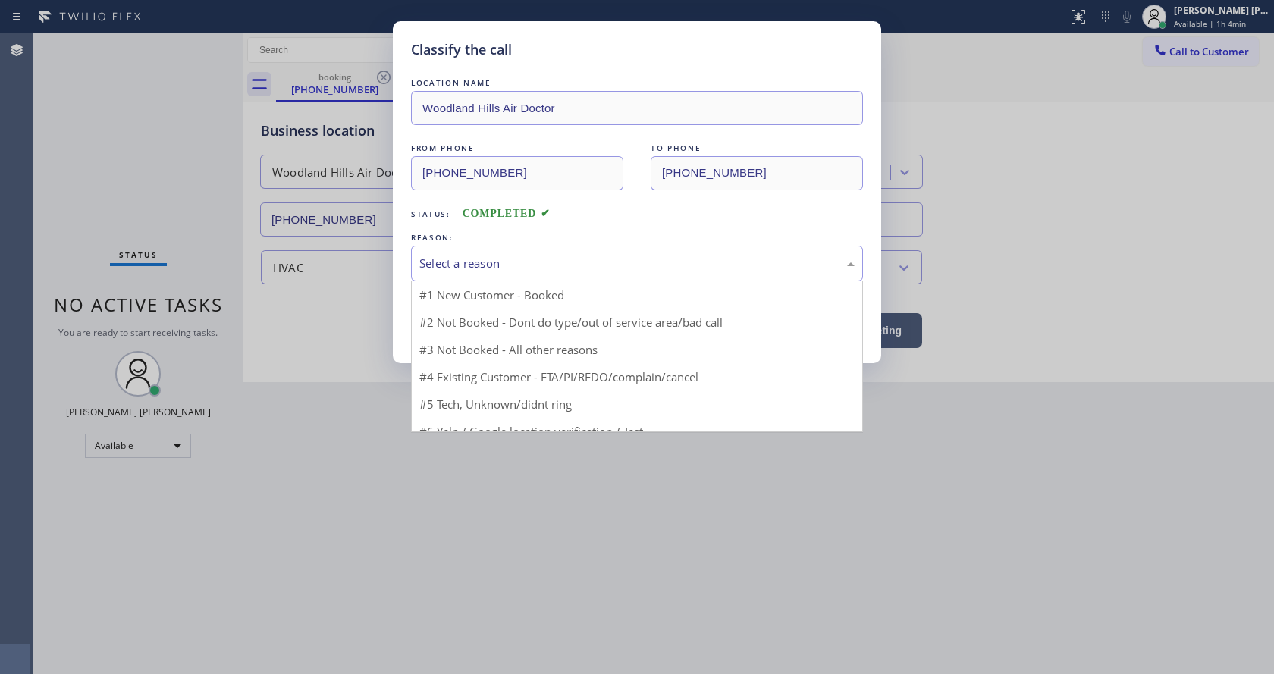
click at [488, 274] on div "Select a reason" at bounding box center [637, 264] width 452 height 36
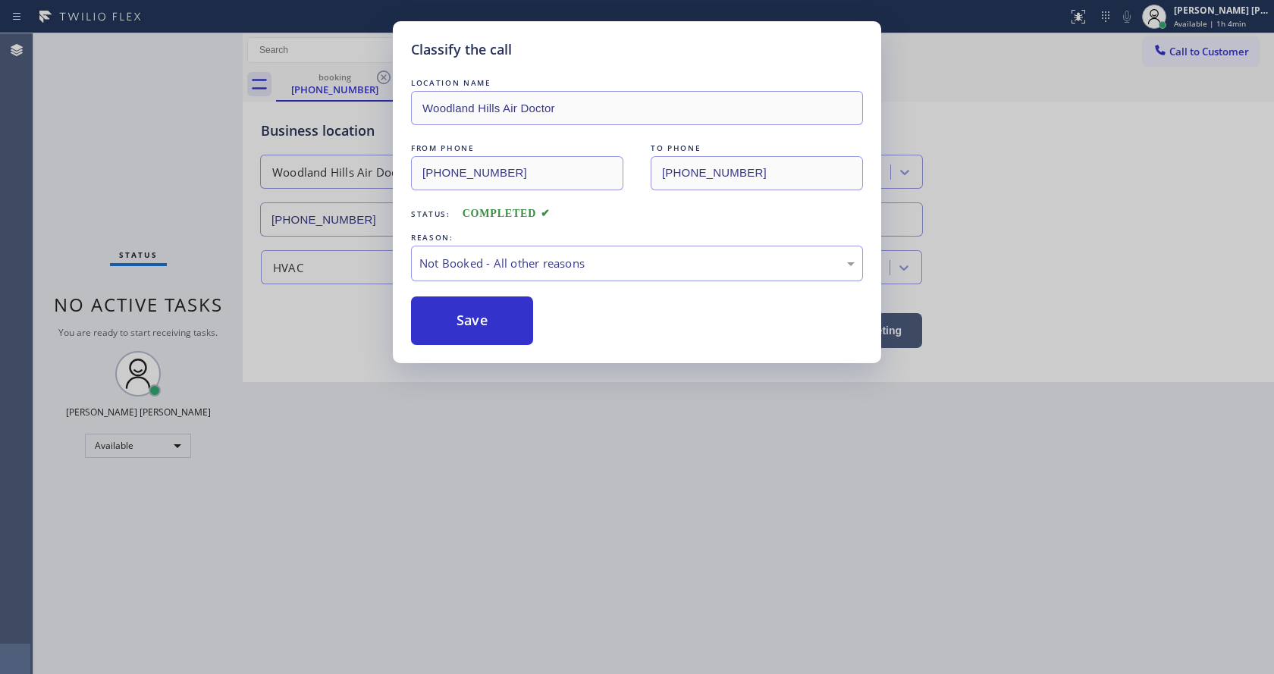
click at [469, 322] on button "Save" at bounding box center [472, 321] width 122 height 49
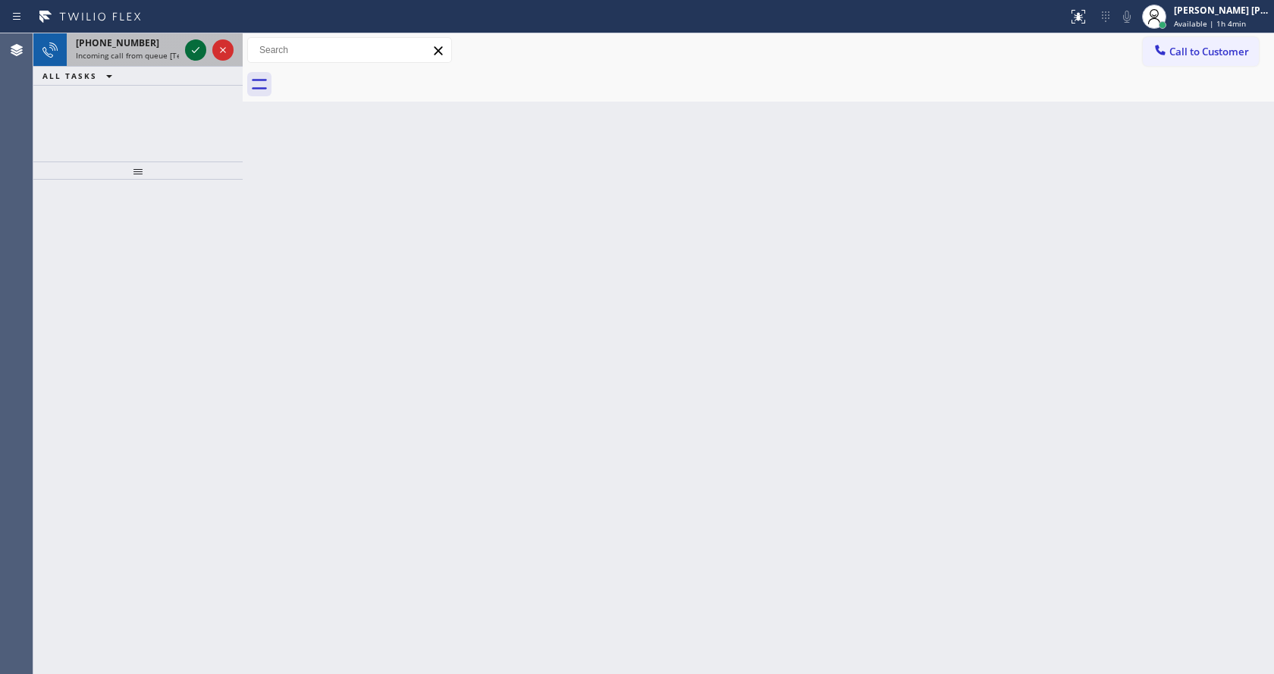
click at [188, 50] on icon at bounding box center [196, 50] width 18 height 18
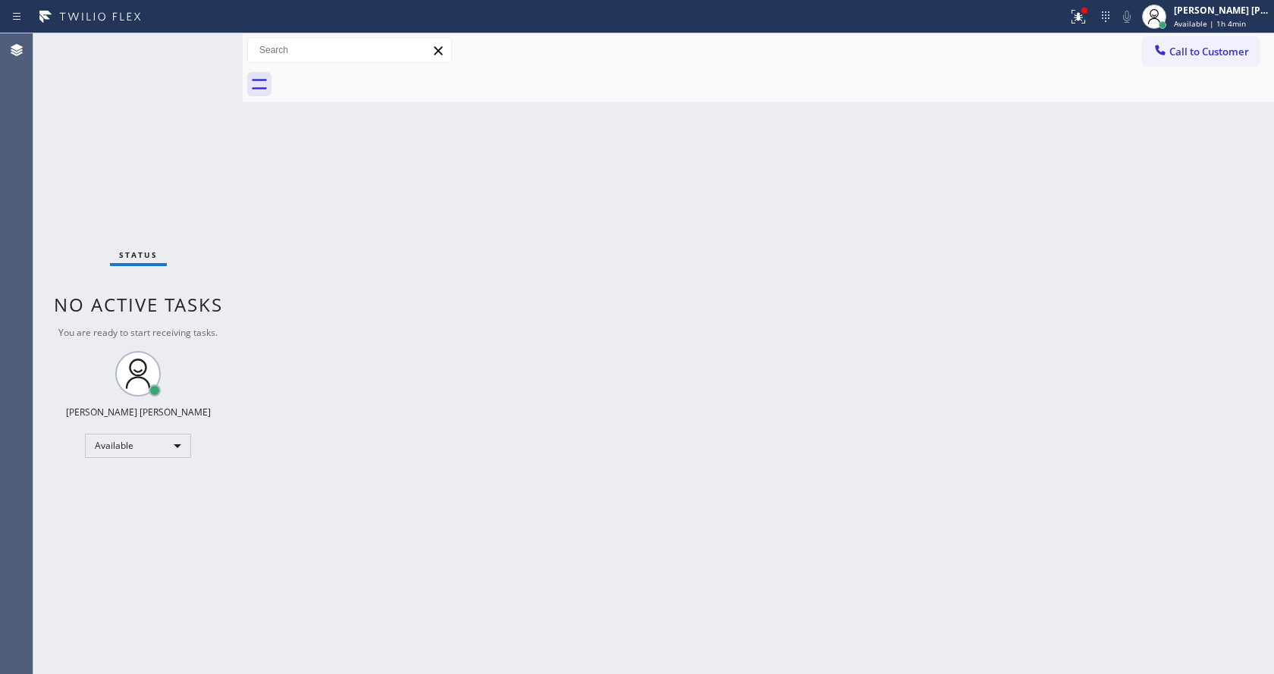
click at [532, 454] on div "Back to Dashboard Change Sender ID Customers Technicians Select a contact Outbo…" at bounding box center [758, 353] width 1031 height 641
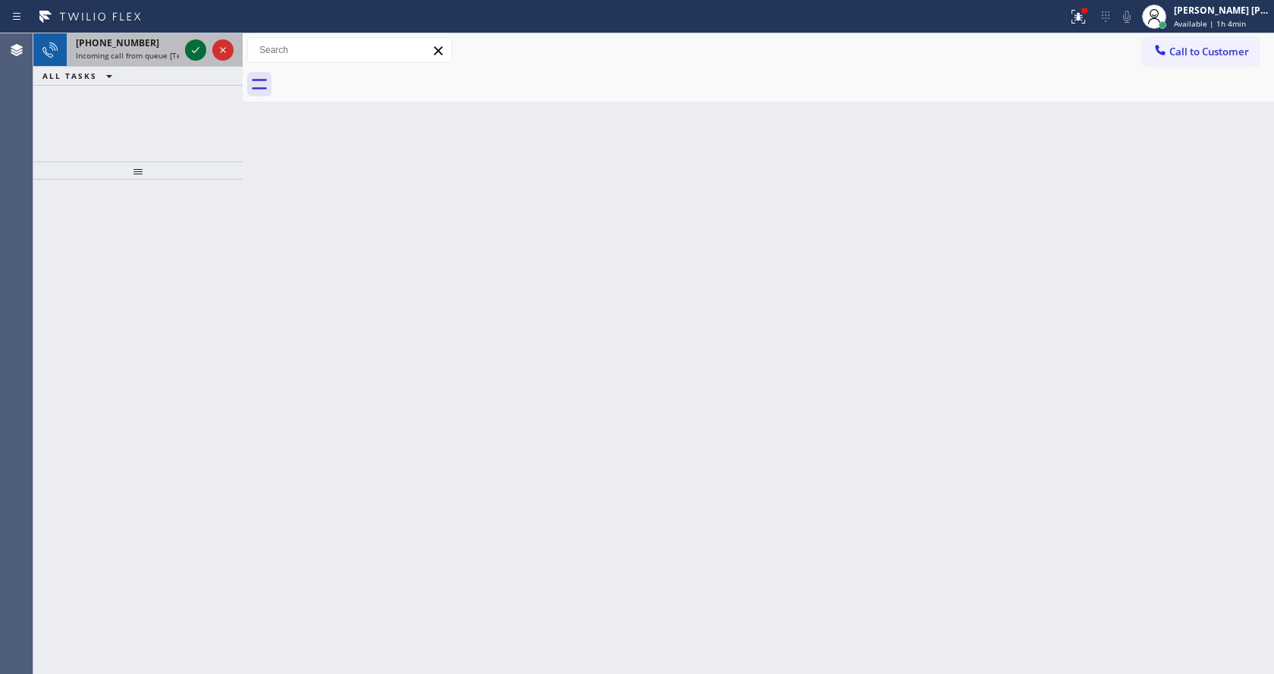
click at [189, 43] on icon at bounding box center [196, 50] width 18 height 18
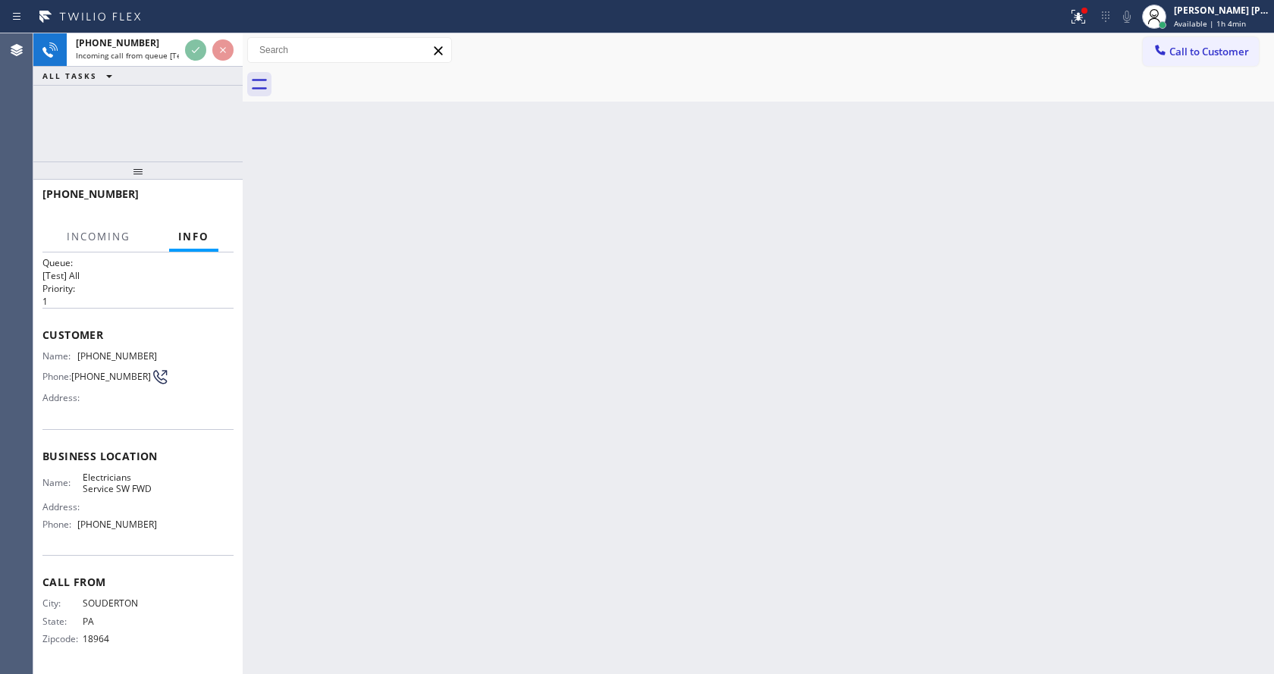
scroll to position [20, 0]
click at [538, 422] on div "Back to Dashboard Change Sender ID Customers Technicians Select a contact Outbo…" at bounding box center [758, 353] width 1031 height 641
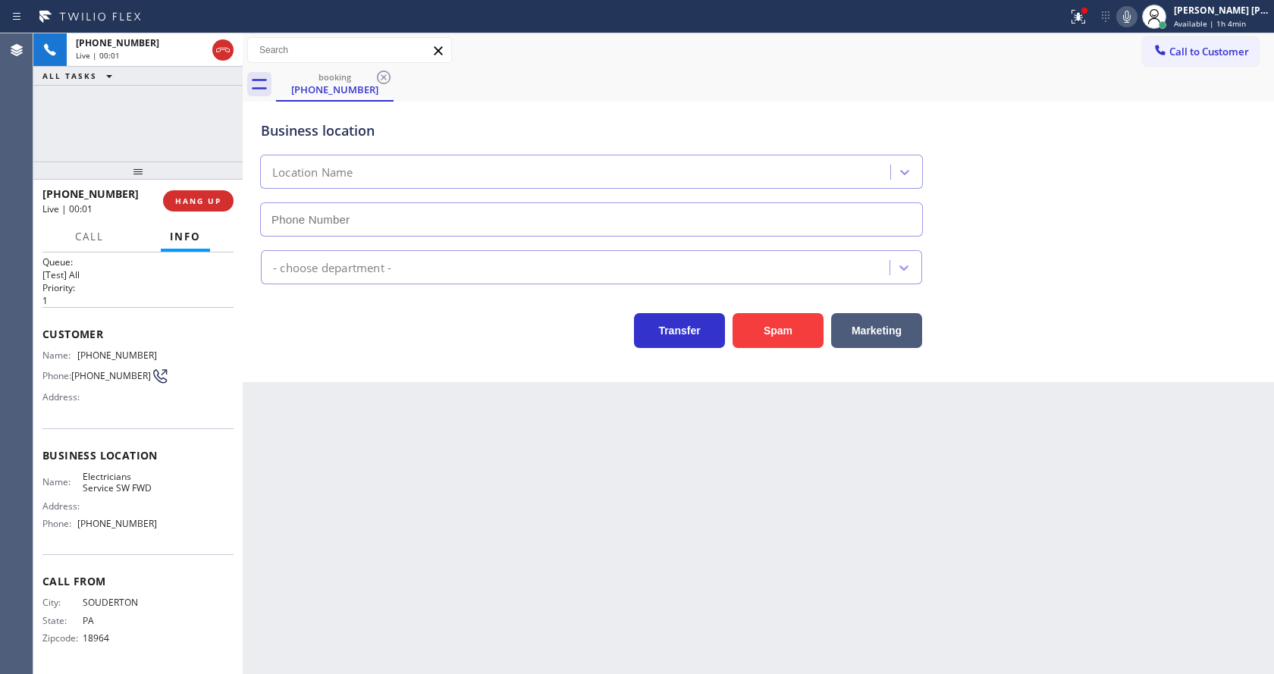
type input "[PHONE_NUMBER]"
click at [473, 472] on div "Back to Dashboard Change Sender ID Customers Technicians Select a contact Outbo…" at bounding box center [758, 353] width 1031 height 641
click at [795, 336] on button "Spam" at bounding box center [778, 330] width 91 height 35
click at [540, 602] on div "Back to Dashboard Change Sender ID Customers Technicians Select a contact Outbo…" at bounding box center [758, 353] width 1031 height 641
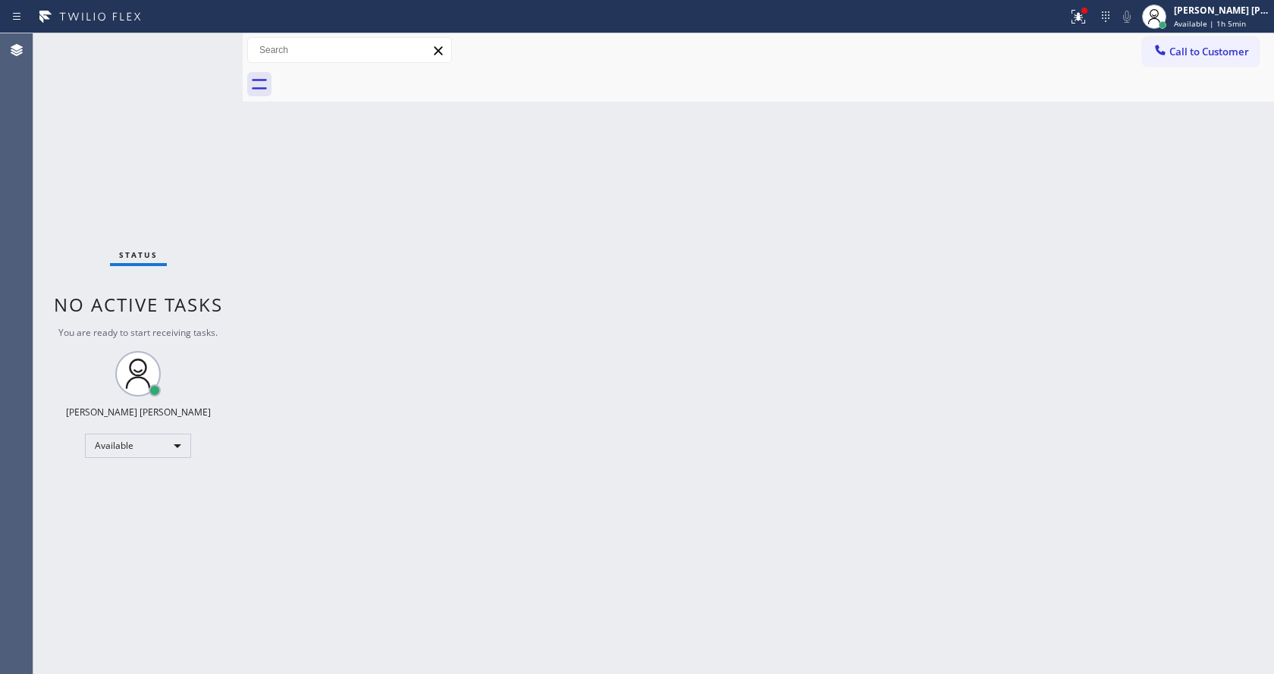
drag, startPoint x: 287, startPoint y: 307, endPoint x: 287, endPoint y: 297, distance: 10.6
click at [287, 307] on div "Back to Dashboard Change Sender ID Customers Technicians Select a contact Outbo…" at bounding box center [758, 353] width 1031 height 641
click at [206, 44] on div "Status No active tasks You are ready to start receiving tasks. [PERSON_NAME] [P…" at bounding box center [137, 353] width 209 height 641
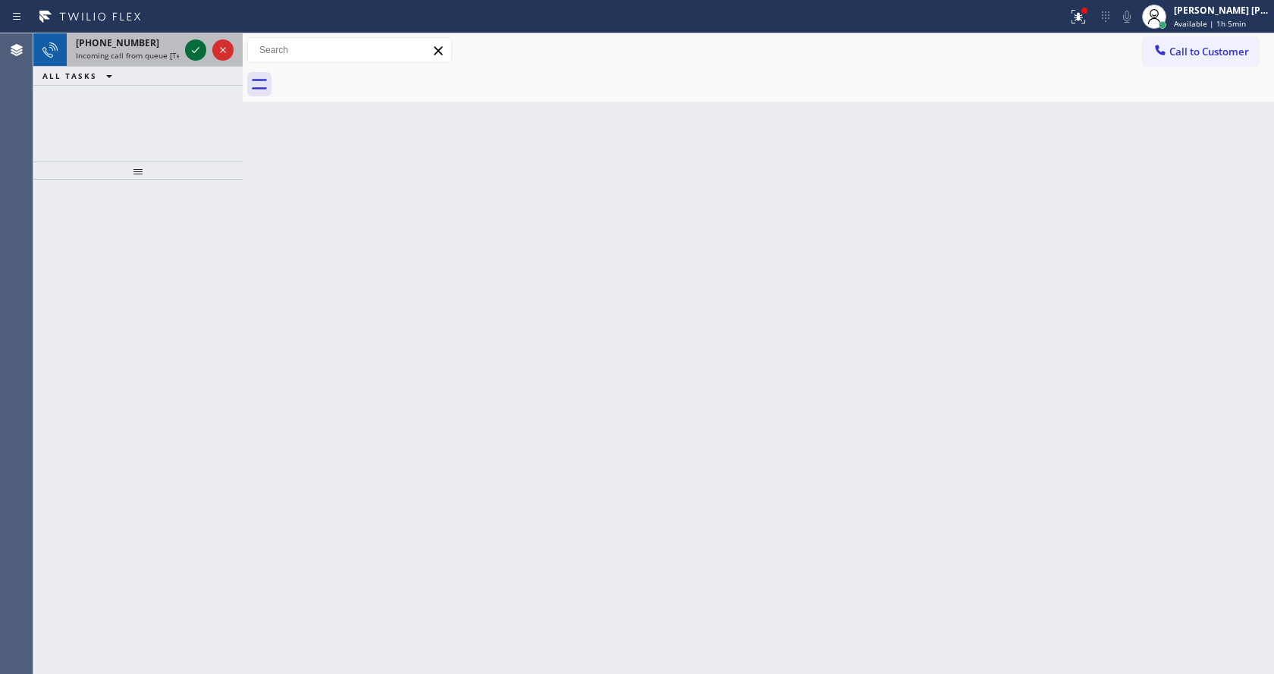
click at [206, 44] on div at bounding box center [195, 50] width 21 height 18
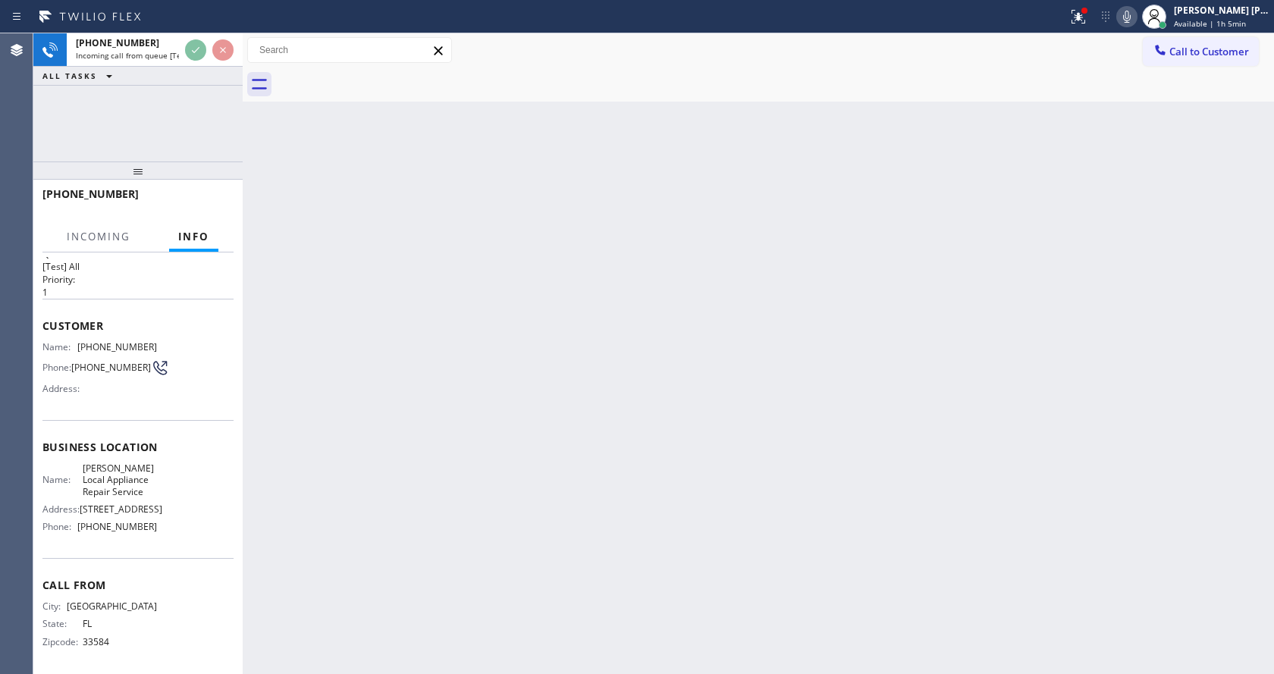
scroll to position [43, 0]
click at [507, 442] on div "Back to Dashboard Change Sender ID Customers Technicians Select a contact Outbo…" at bounding box center [758, 353] width 1031 height 641
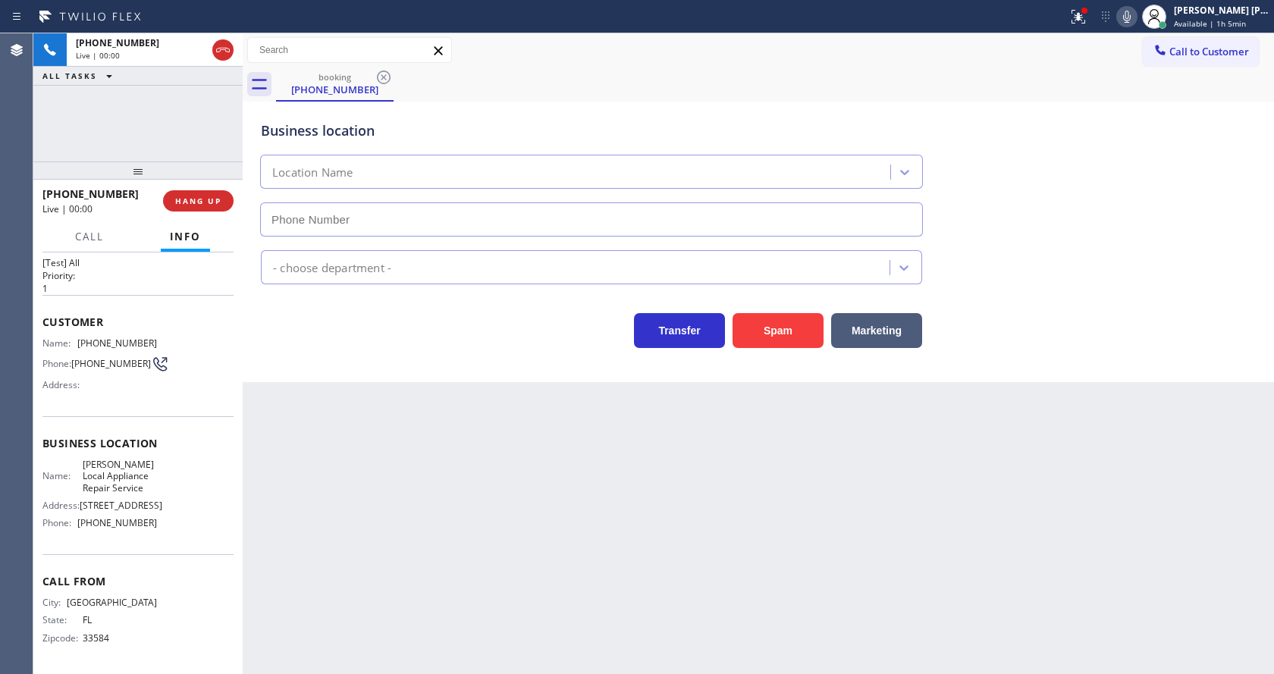
type input "[PHONE_NUMBER]"
click at [441, 410] on div "Back to Dashboard Change Sender ID Customers Technicians Select a contact Outbo…" at bounding box center [758, 353] width 1031 height 641
click at [1074, 13] on div at bounding box center [1078, 17] width 33 height 18
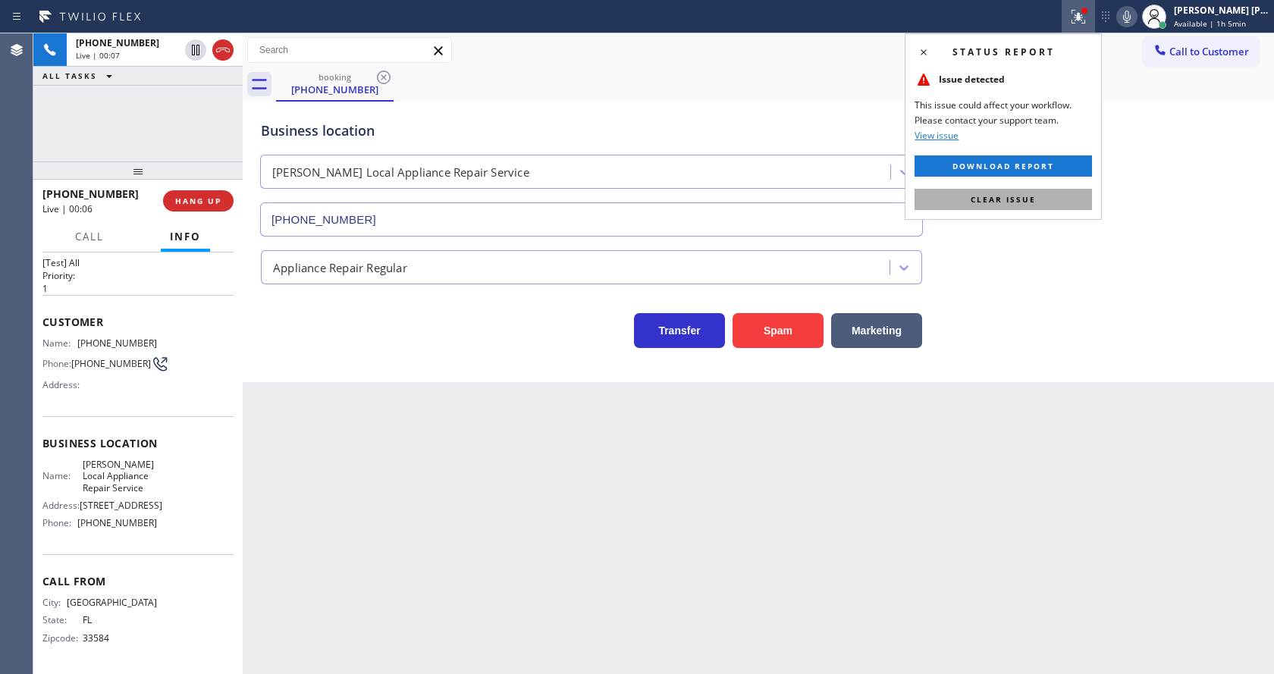
click at [1031, 199] on span "Clear issue" at bounding box center [1003, 199] width 65 height 11
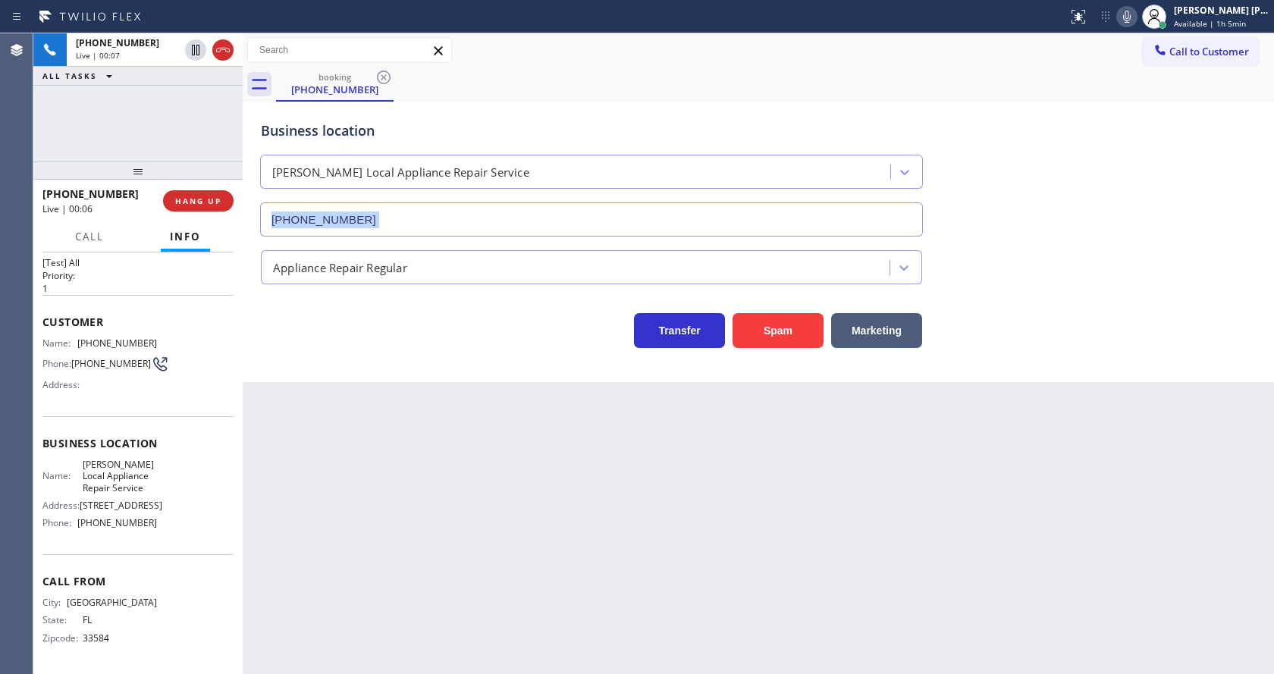
click at [1031, 199] on div "Business location [PERSON_NAME] Local Appliance Repair Service [PHONE_NUMBER]" at bounding box center [758, 167] width 1001 height 137
click at [743, 333] on button "Spam" at bounding box center [778, 330] width 91 height 35
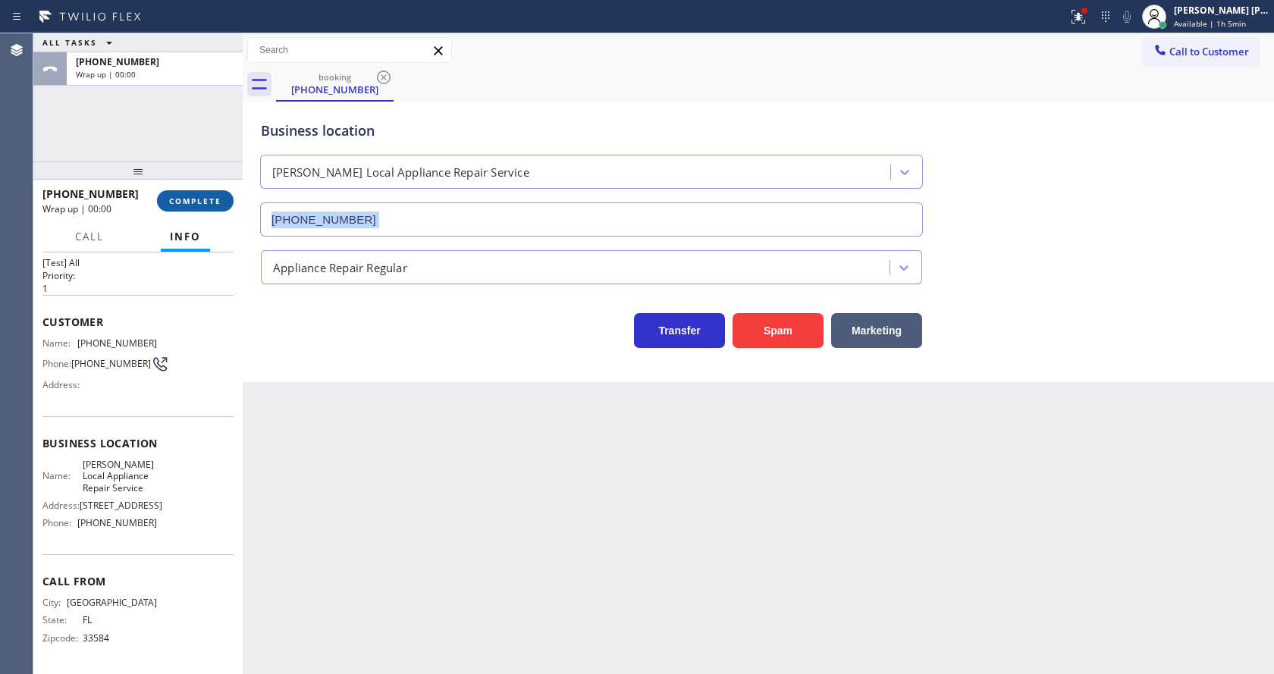
click at [159, 198] on button "COMPLETE" at bounding box center [195, 200] width 77 height 21
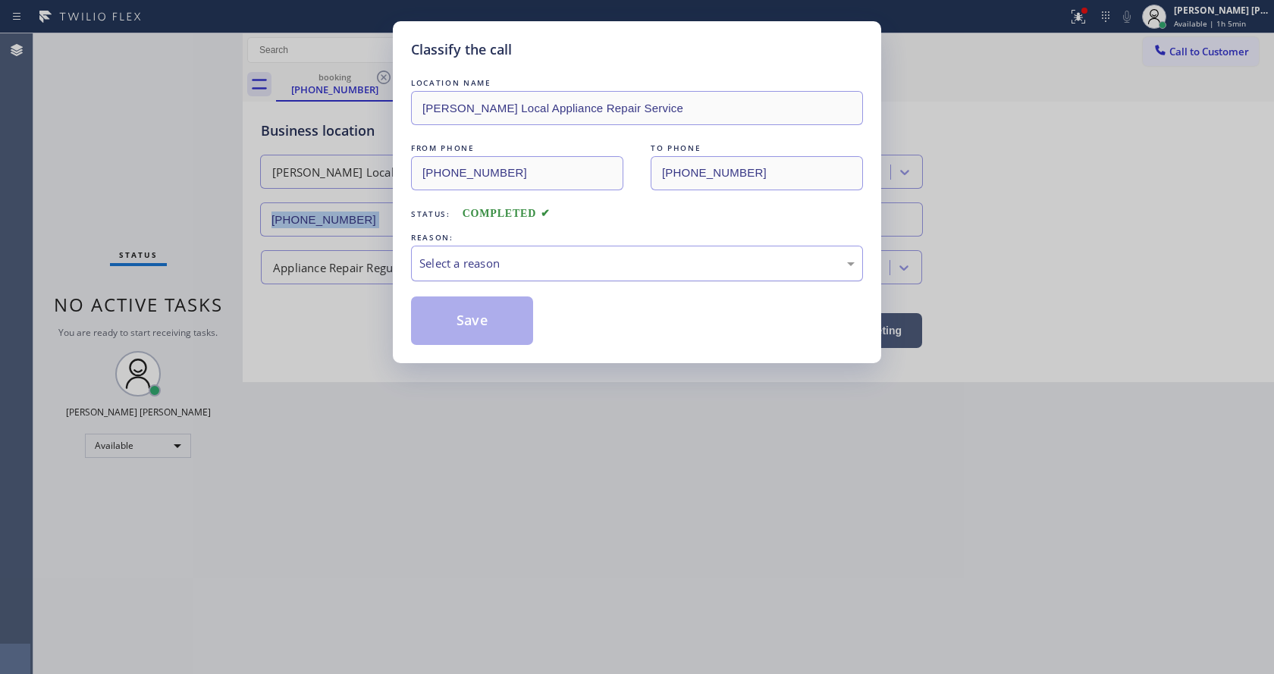
click at [460, 262] on div "Select a reason" at bounding box center [636, 263] width 435 height 17
click at [464, 312] on button "Save" at bounding box center [472, 321] width 122 height 49
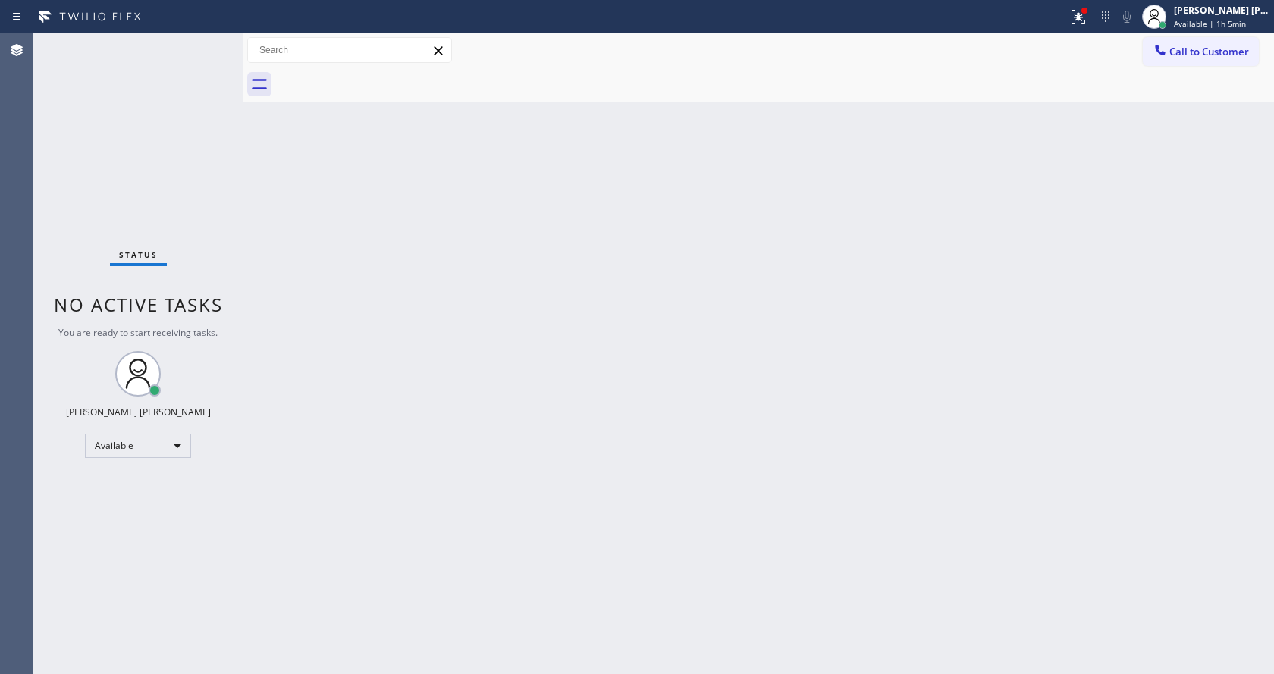
drag, startPoint x: 240, startPoint y: 64, endPoint x: 198, endPoint y: 52, distance: 43.4
click at [198, 52] on div "Status No active tasks You are ready to start receiving tasks. [PERSON_NAME] [P…" at bounding box center [653, 353] width 1241 height 641
click at [198, 49] on div "Status No active tasks You are ready to start receiving tasks. [PERSON_NAME] [P…" at bounding box center [137, 353] width 209 height 641
click at [195, 42] on div "Status No active tasks You are ready to start receiving tasks. [PERSON_NAME] [P…" at bounding box center [137, 353] width 209 height 641
click at [199, 49] on div "Status No active tasks You are ready to start receiving tasks. [PERSON_NAME] [P…" at bounding box center [137, 353] width 209 height 641
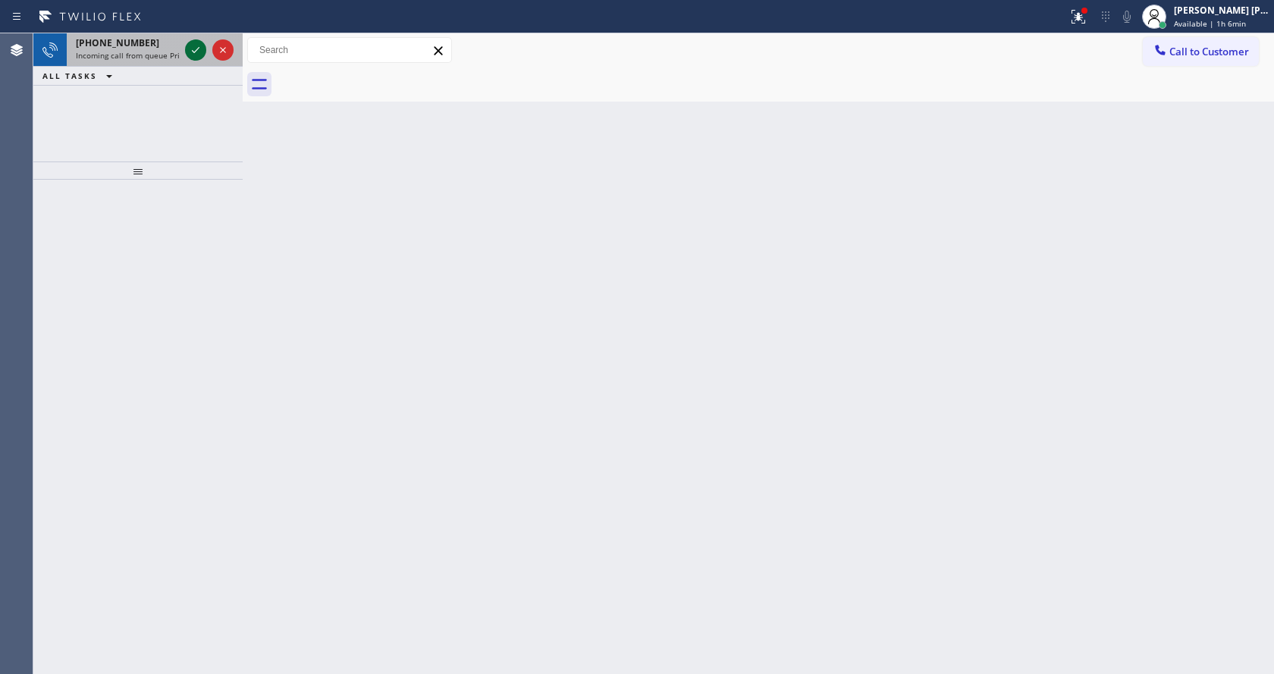
click at [199, 49] on icon at bounding box center [196, 50] width 18 height 18
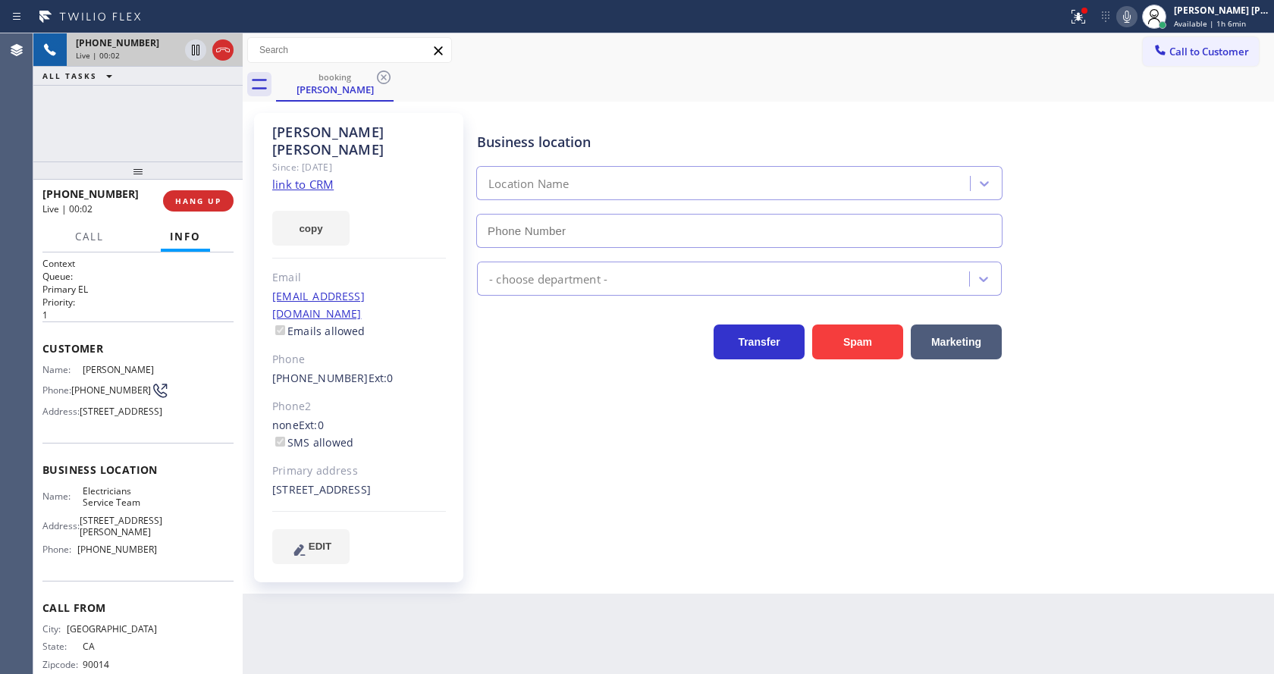
type input "[PHONE_NUMBER]"
click at [293, 177] on link "link to CRM" at bounding box center [302, 184] width 61 height 15
click at [164, 123] on div "[PHONE_NUMBER] Live | 01:17 ALL TASKS ALL TASKS ACTIVE TASKS TASKS IN WRAP UP" at bounding box center [137, 97] width 209 height 128
click at [196, 46] on icon at bounding box center [196, 50] width 8 height 11
click at [1131, 18] on icon at bounding box center [1127, 17] width 8 height 12
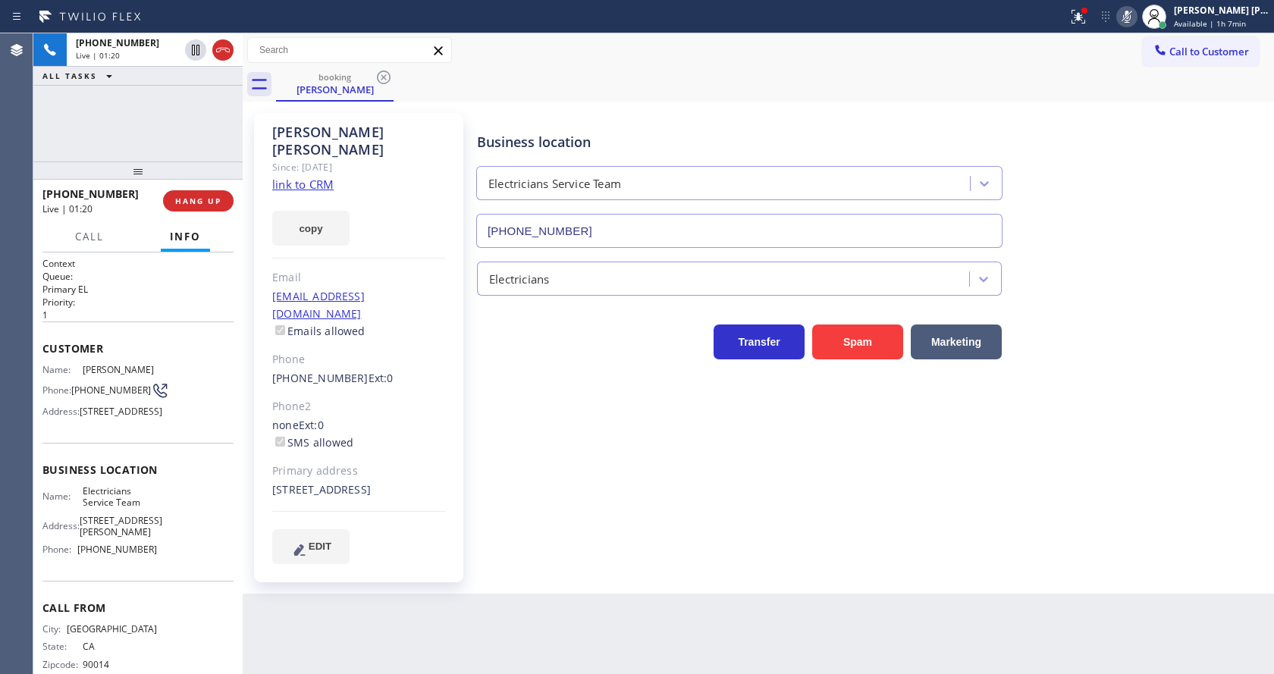
click at [1137, 162] on div "Business location Electricians Service Team [PHONE_NUMBER]" at bounding box center [872, 179] width 796 height 137
click at [570, 472] on div "Business location Electricians Service Team [PHONE_NUMBER] Electricians Transfe…" at bounding box center [872, 338] width 796 height 443
click at [454, 391] on div "[PERSON_NAME] Since: [DATE] link to CRM copy Email [EMAIL_ADDRESS][DOMAIN_NAME]…" at bounding box center [358, 347] width 209 height 469
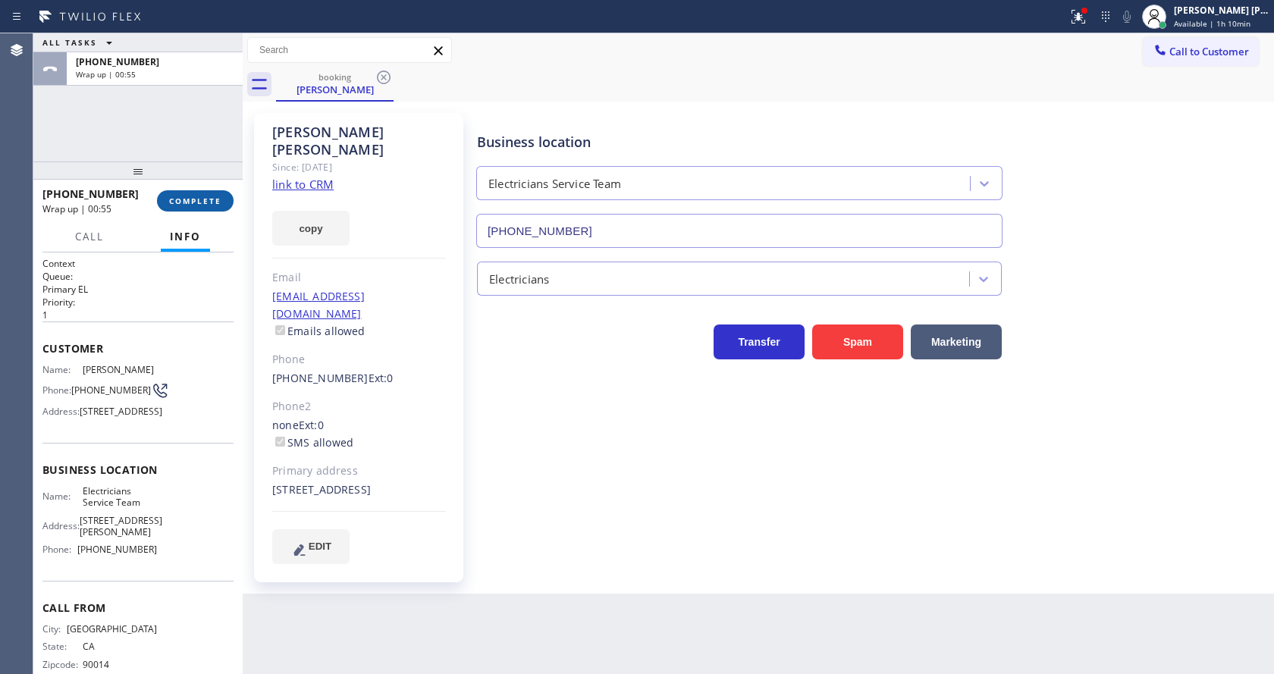
click at [182, 197] on span "COMPLETE" at bounding box center [195, 201] width 52 height 11
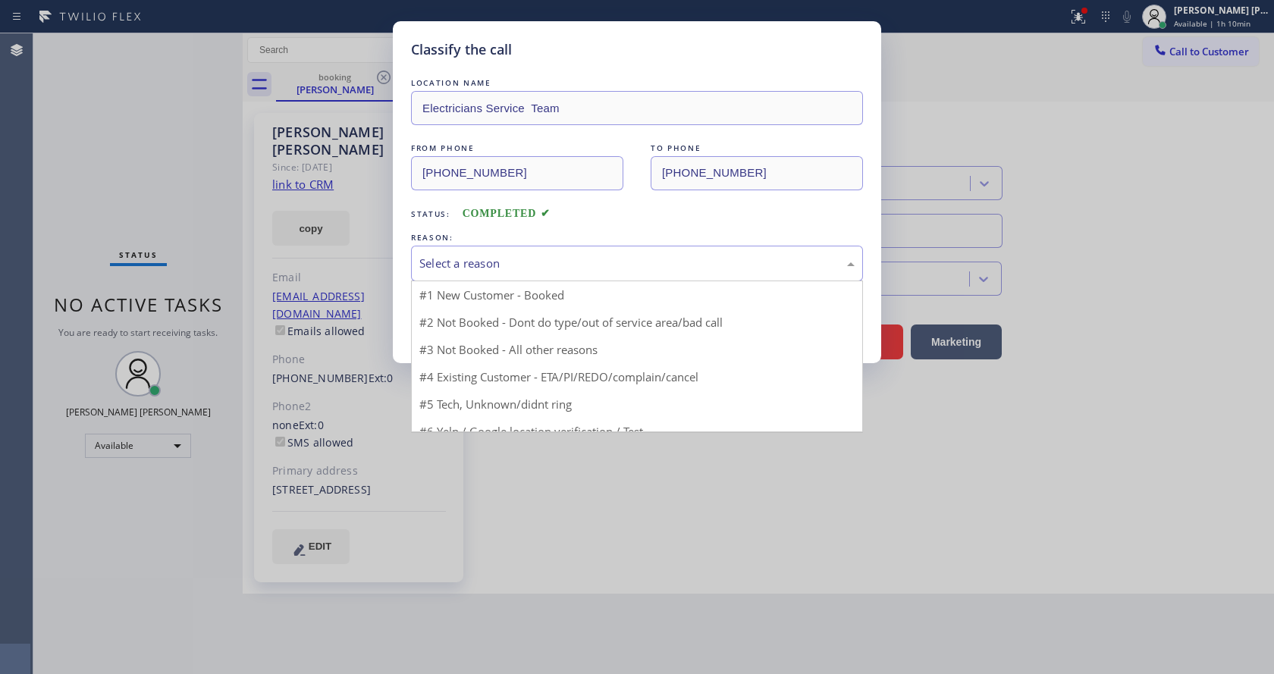
click at [491, 256] on div "Select a reason" at bounding box center [636, 263] width 435 height 17
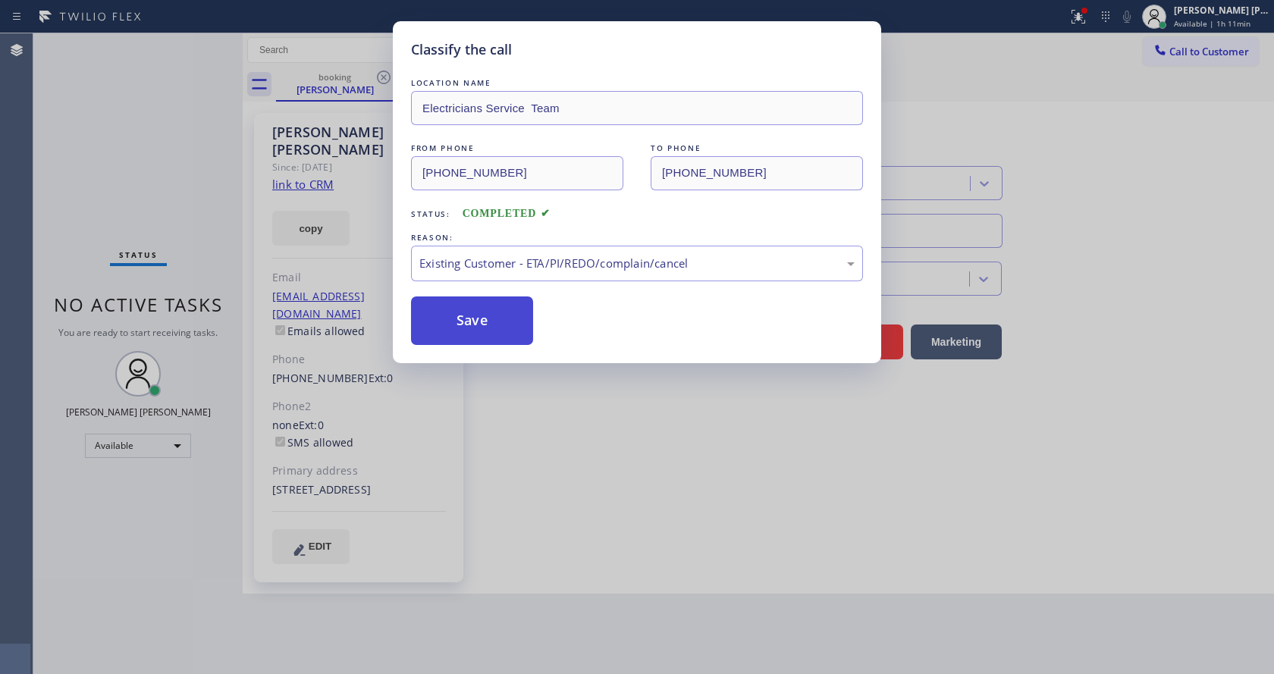
click at [482, 318] on button "Save" at bounding box center [472, 321] width 122 height 49
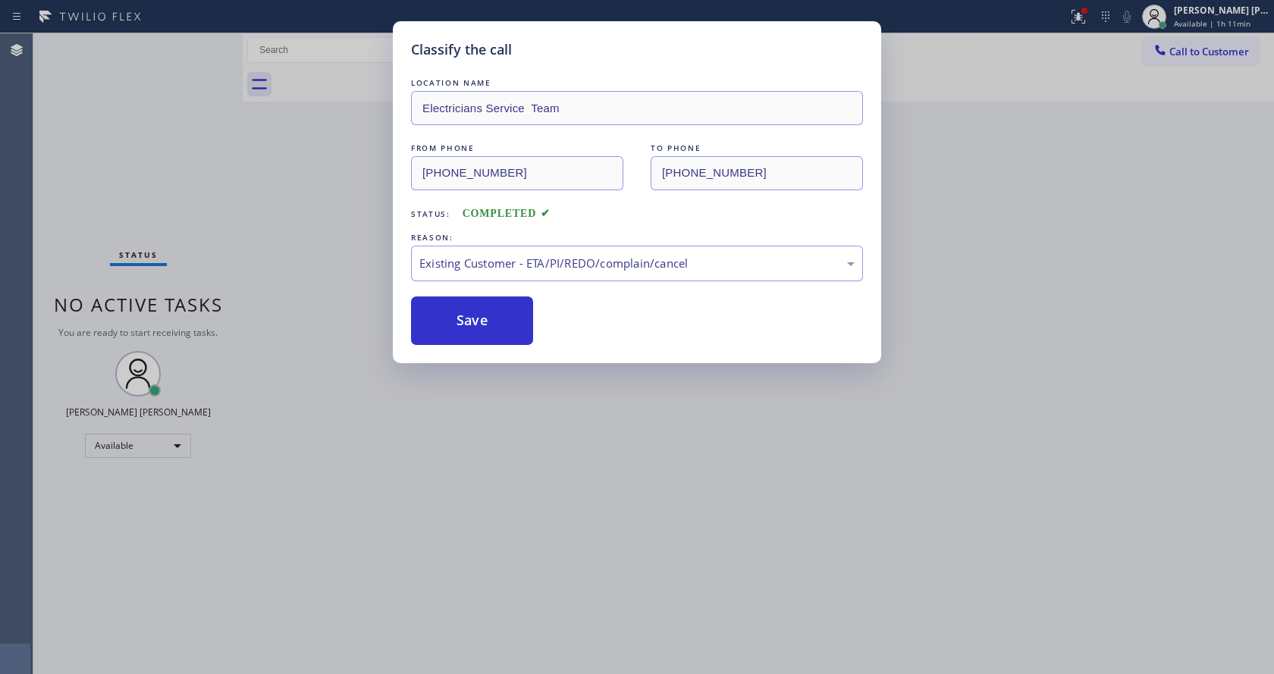
click at [566, 454] on div "Classify the call LOCATION NAME Electricians Service Team FROM PHONE [PHONE_NUM…" at bounding box center [637, 337] width 1274 height 674
click at [389, 664] on div "Classify the call LOCATION NAME Electricians Service Team FROM PHONE [PHONE_NUM…" at bounding box center [637, 337] width 1274 height 674
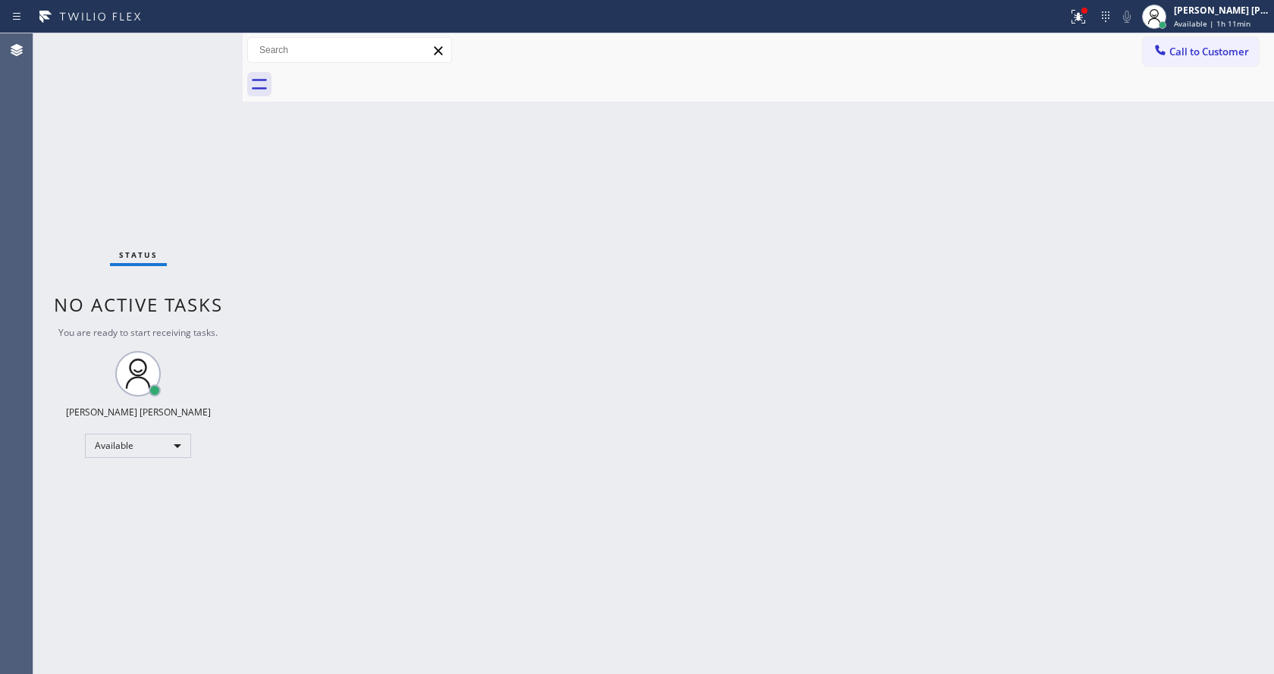
click at [199, 152] on div "Status No active tasks You are ready to start receiving tasks. [PERSON_NAME] [P…" at bounding box center [137, 353] width 209 height 641
click at [209, 41] on div "Status No active tasks You are ready to start receiving tasks. [PERSON_NAME] [P…" at bounding box center [137, 353] width 209 height 641
click at [724, 457] on div "Back to Dashboard Change Sender ID Customers Technicians Select a contact Outbo…" at bounding box center [758, 353] width 1031 height 641
click at [389, 494] on div "Back to Dashboard Change Sender ID Customers Technicians Select a contact Outbo…" at bounding box center [758, 353] width 1031 height 641
drag, startPoint x: 212, startPoint y: 360, endPoint x: 243, endPoint y: 414, distance: 62.2
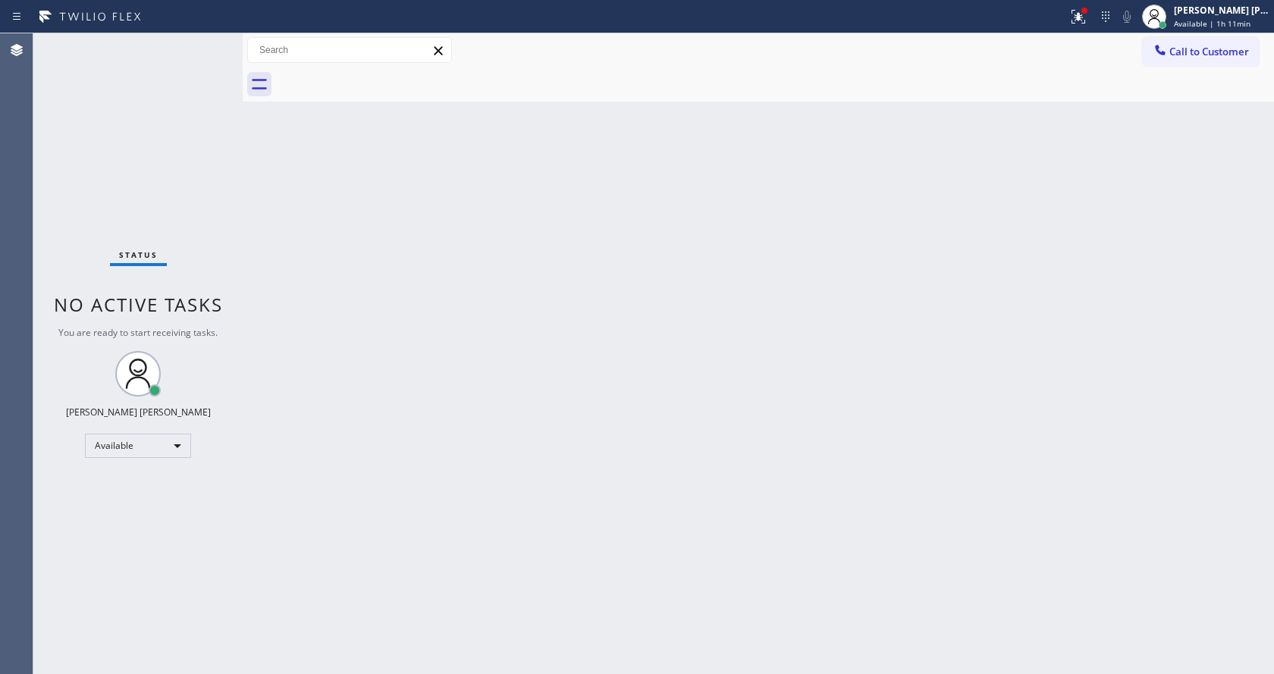
click at [212, 360] on div "Status No active tasks You are ready to start receiving tasks. [PERSON_NAME] [P…" at bounding box center [137, 353] width 209 height 641
click at [339, 316] on div "Back to Dashboard Change Sender ID Customers Technicians Select a contact Outbo…" at bounding box center [758, 353] width 1031 height 641
drag, startPoint x: 240, startPoint y: 66, endPoint x: 157, endPoint y: 42, distance: 86.7
click at [157, 42] on div "Status No active tasks You are ready to start receiving tasks. [PERSON_NAME] [P…" at bounding box center [653, 353] width 1241 height 641
click at [209, 42] on div "Status No active tasks You are ready to start receiving tasks. [PERSON_NAME] [P…" at bounding box center [137, 353] width 209 height 641
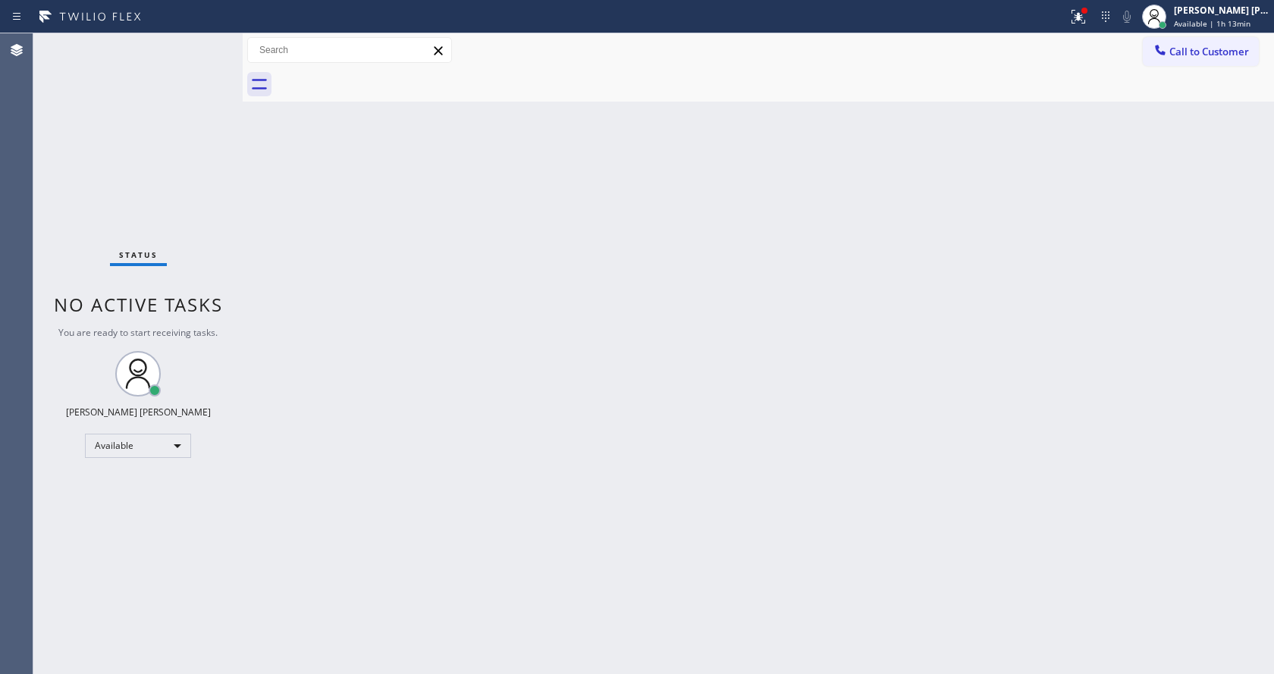
drag, startPoint x: 232, startPoint y: 73, endPoint x: 245, endPoint y: 92, distance: 22.9
click at [233, 73] on div "Status No active tasks You are ready to start receiving tasks. [PERSON_NAME] [P…" at bounding box center [137, 353] width 209 height 641
click at [667, 645] on div "Back to Dashboard Change Sender ID Customers Technicians Select a contact Outbo…" at bounding box center [758, 353] width 1031 height 641
drag, startPoint x: 602, startPoint y: 464, endPoint x: 576, endPoint y: 491, distance: 37.5
click at [602, 464] on div "Back to Dashboard Change Sender ID Customers Technicians Select a contact Outbo…" at bounding box center [758, 353] width 1031 height 641
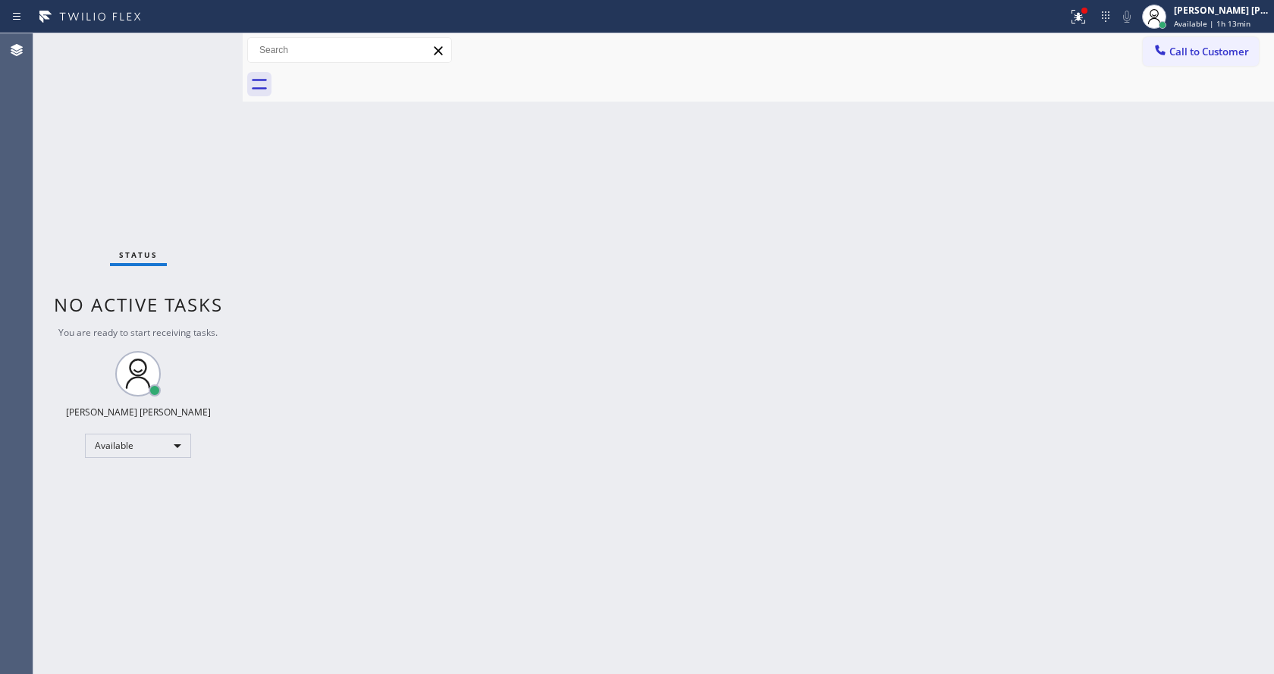
click at [626, 493] on div "Back to Dashboard Change Sender ID Customers Technicians Select a contact Outbo…" at bounding box center [758, 353] width 1031 height 641
click at [628, 479] on div "Back to Dashboard Change Sender ID Customers Technicians Select a contact Outbo…" at bounding box center [758, 353] width 1031 height 641
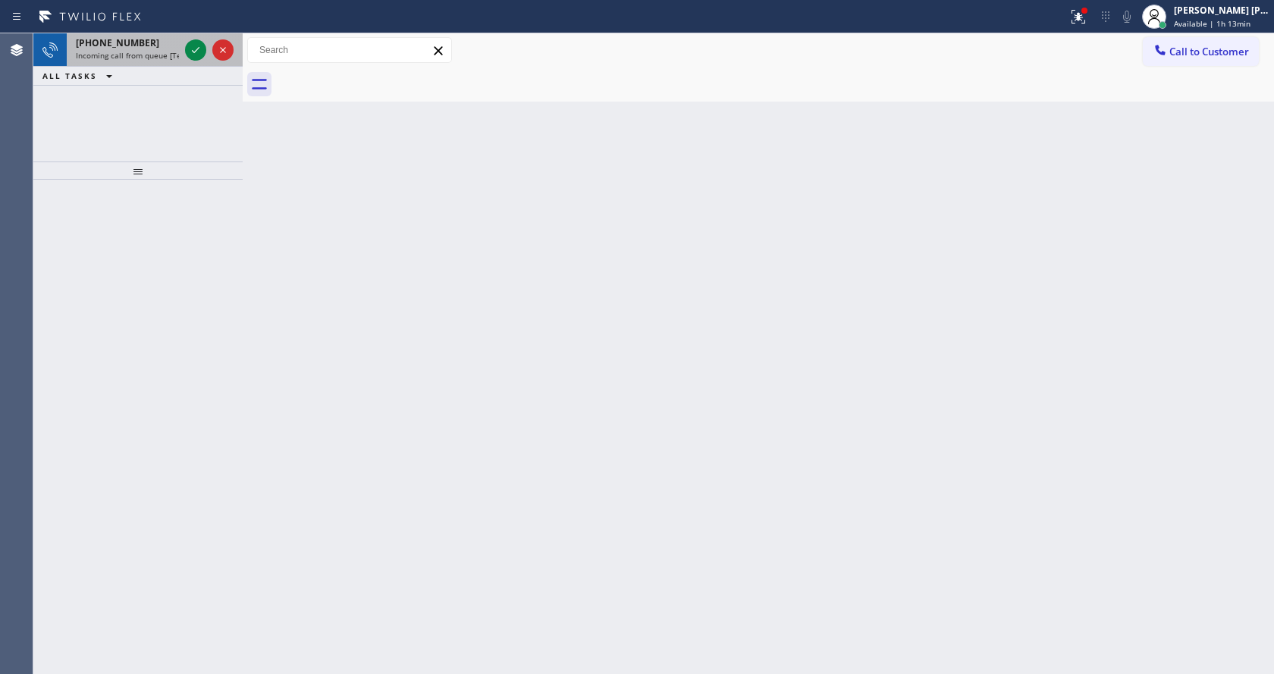
click at [184, 63] on div at bounding box center [209, 49] width 55 height 33
click at [138, 55] on span "Incoming call from queue [Test] All" at bounding box center [139, 55] width 126 height 11
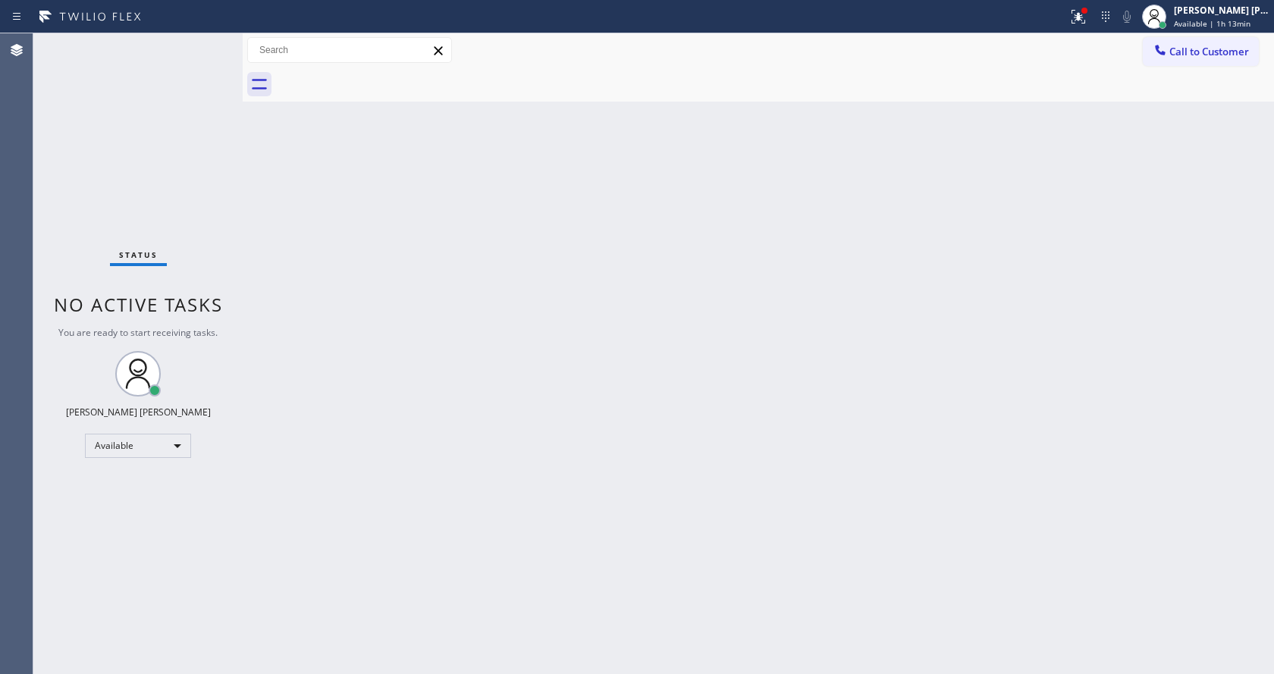
click at [314, 145] on div "Back to Dashboard Change Sender ID Customers Technicians Select a contact Outbo…" at bounding box center [758, 353] width 1031 height 641
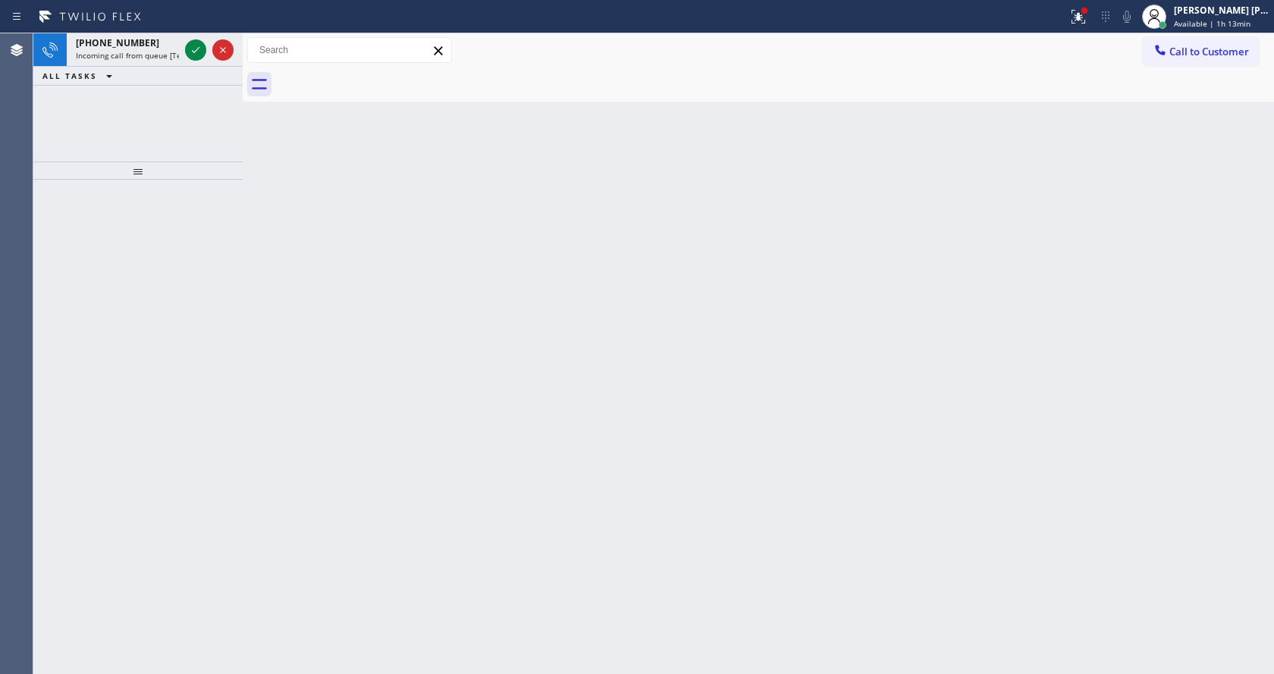
click at [477, 437] on div "Back to Dashboard Change Sender ID Customers Technicians Select a contact Outbo…" at bounding box center [758, 353] width 1031 height 641
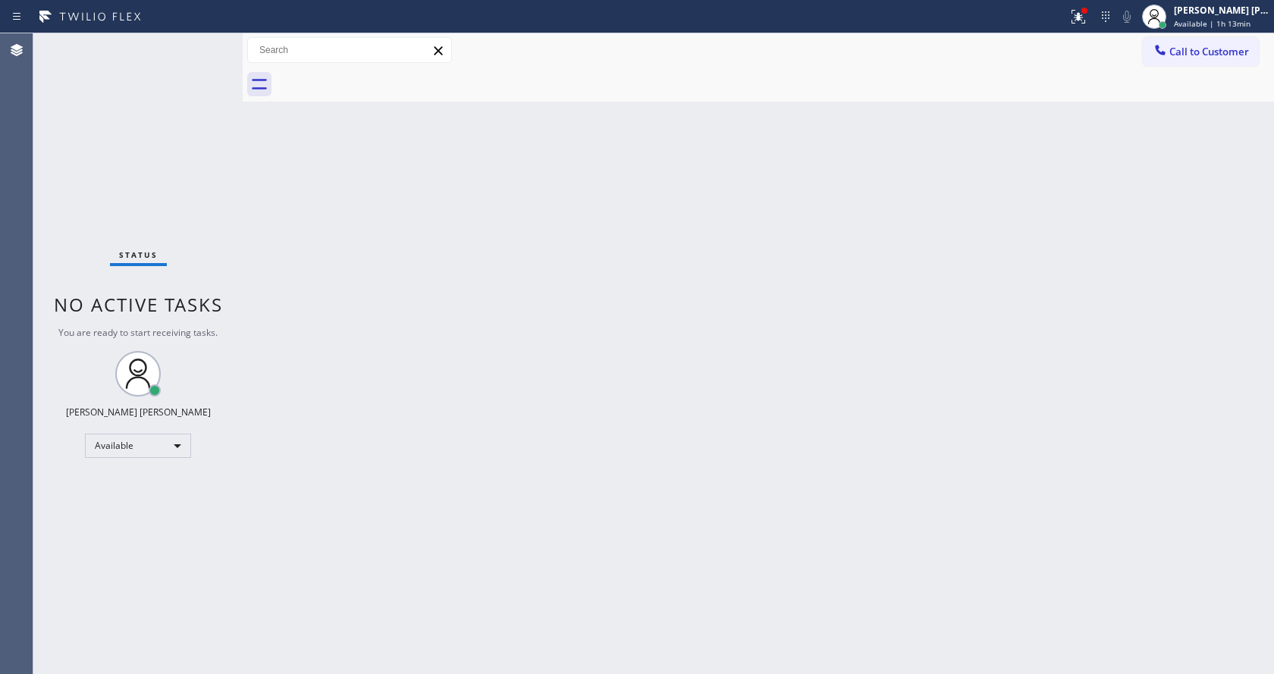
click at [334, 217] on div "Back to Dashboard Change Sender ID Customers Technicians Select a contact Outbo…" at bounding box center [758, 353] width 1031 height 641
click at [260, 151] on div "Back to Dashboard Change Sender ID Customers Technicians Select a contact Outbo…" at bounding box center [758, 353] width 1031 height 641
click at [204, 46] on div "Status No active tasks You are ready to start receiving tasks. [PERSON_NAME] [P…" at bounding box center [137, 353] width 209 height 641
click at [257, 228] on div "Back to Dashboard Change Sender ID Customers Technicians Select a contact Outbo…" at bounding box center [758, 353] width 1031 height 641
click at [196, 40] on div "Status No active tasks You are ready to start receiving tasks. [PERSON_NAME] [P…" at bounding box center [137, 353] width 209 height 641
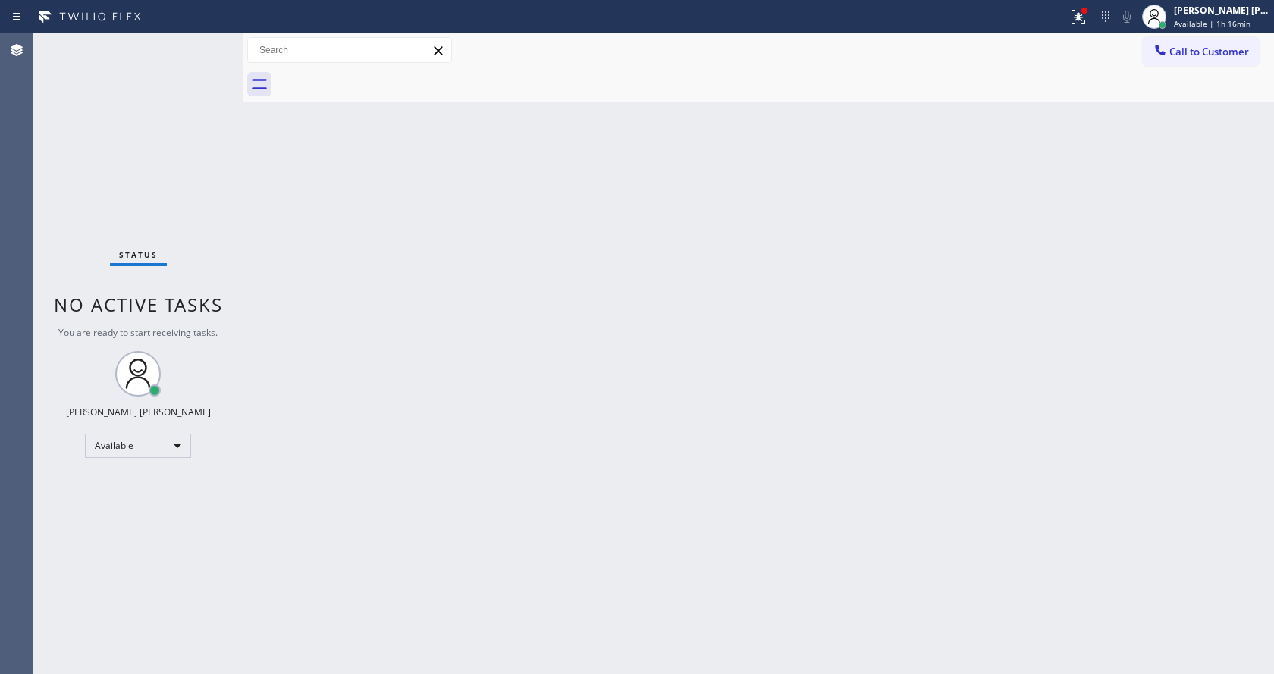
click at [346, 289] on div "Back to Dashboard Change Sender ID Customers Technicians Select a contact Outbo…" at bounding box center [758, 353] width 1031 height 641
click at [206, 43] on div "Status No active tasks You are ready to start receiving tasks. [PERSON_NAME] [P…" at bounding box center [137, 353] width 209 height 641
click at [174, 61] on div "Status No active tasks You are ready to start receiving tasks. [PERSON_NAME] [P…" at bounding box center [137, 353] width 209 height 641
click at [190, 56] on div "Status No active tasks You are ready to start receiving tasks. [PERSON_NAME] [P…" at bounding box center [137, 353] width 209 height 641
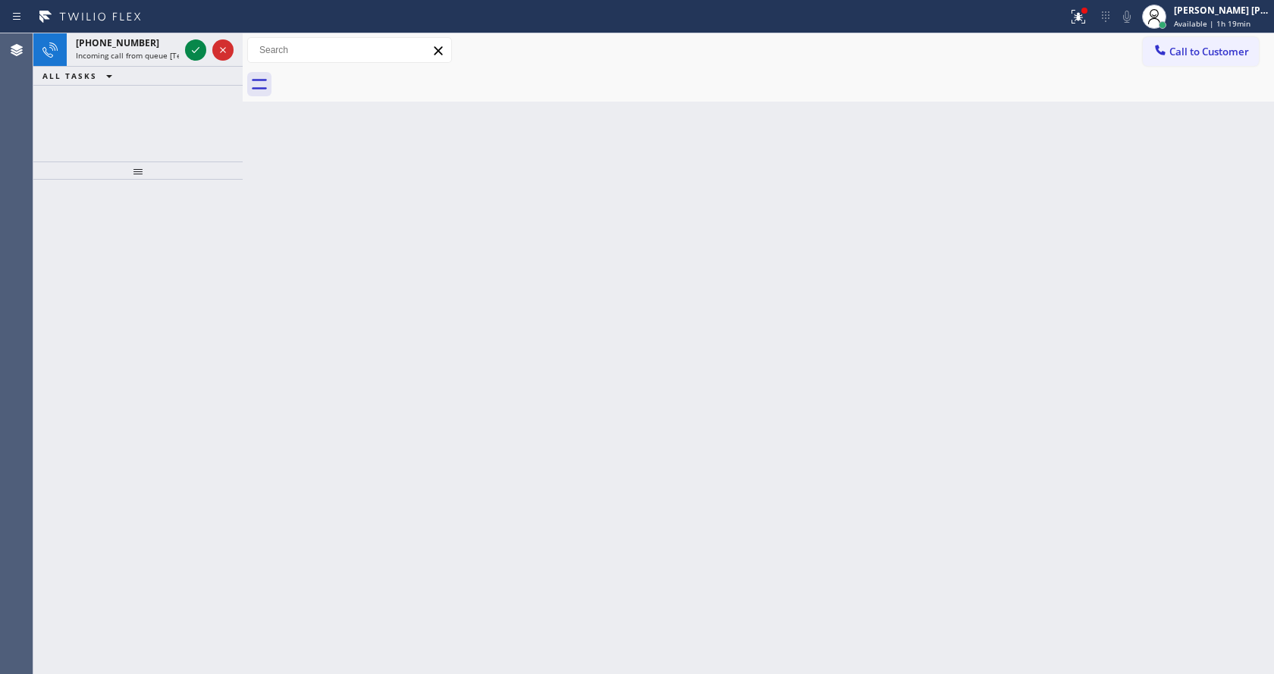
click at [125, 74] on button "ALL TASKS" at bounding box center [80, 76] width 94 height 18
click at [136, 63] on div "[PHONE_NUMBER] Incoming call from queue [Test] All" at bounding box center [124, 49] width 115 height 33
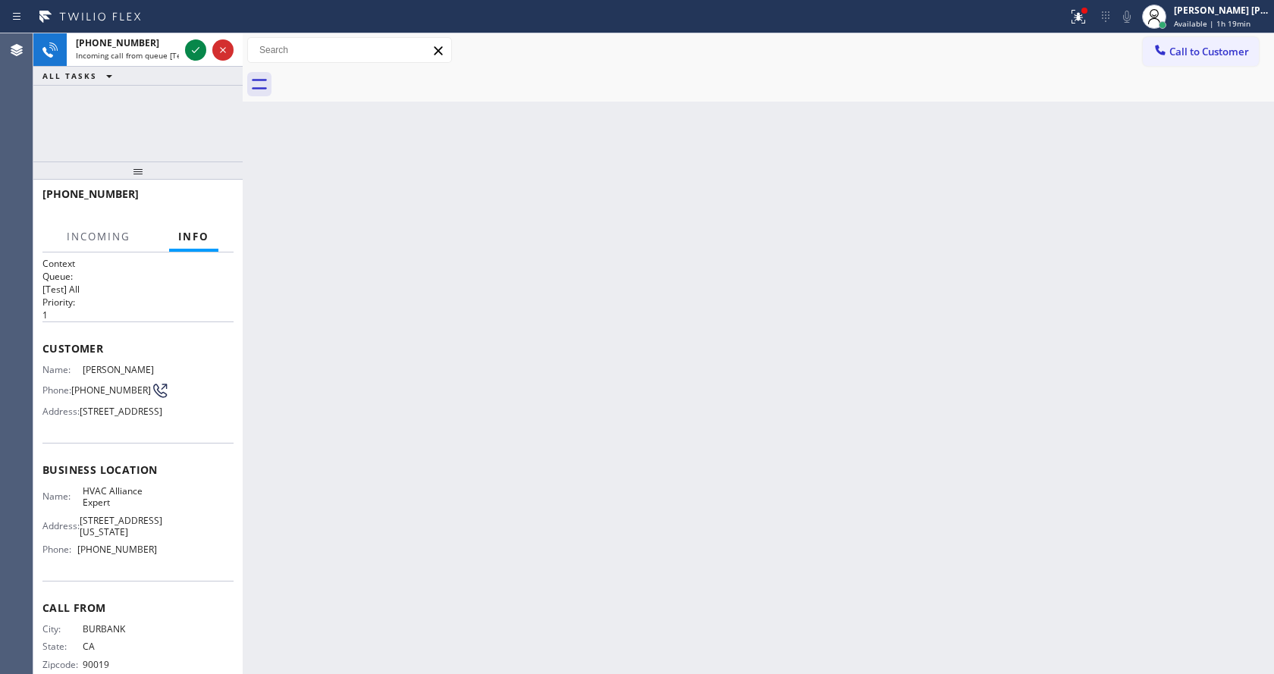
scroll to position [78, 0]
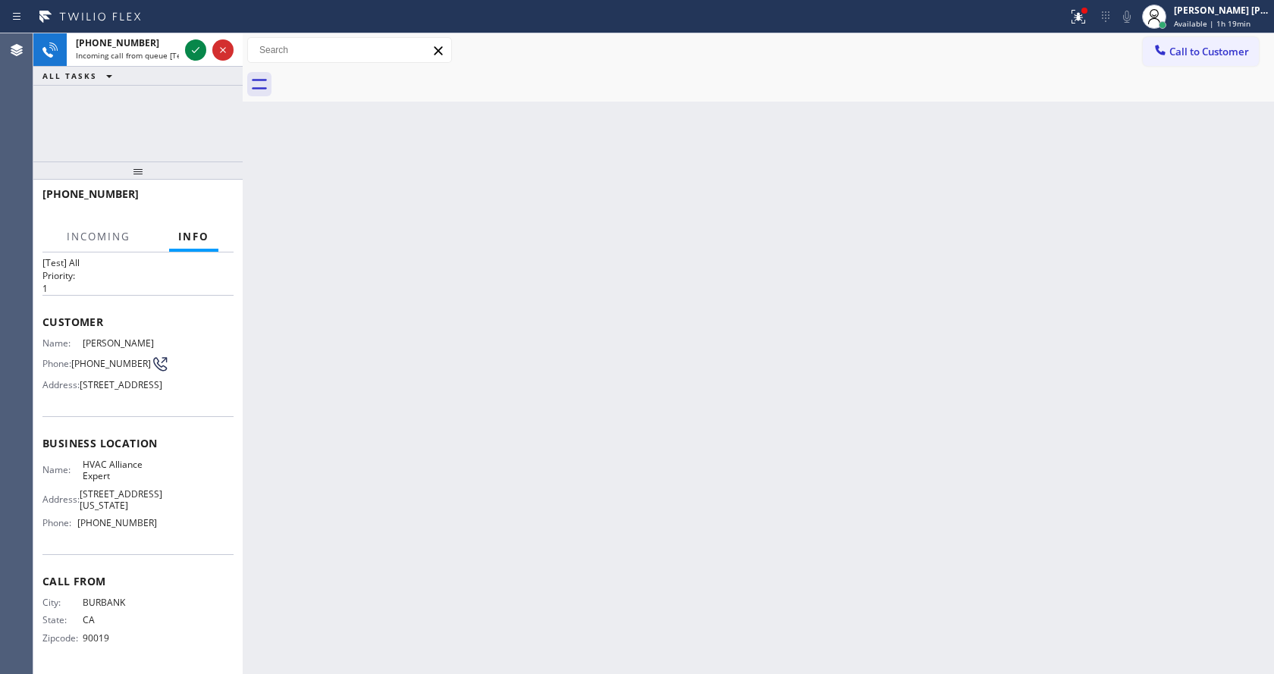
click at [291, 570] on div "Back to Dashboard Change Sender ID Customers Technicians Select a contact Outbo…" at bounding box center [758, 353] width 1031 height 641
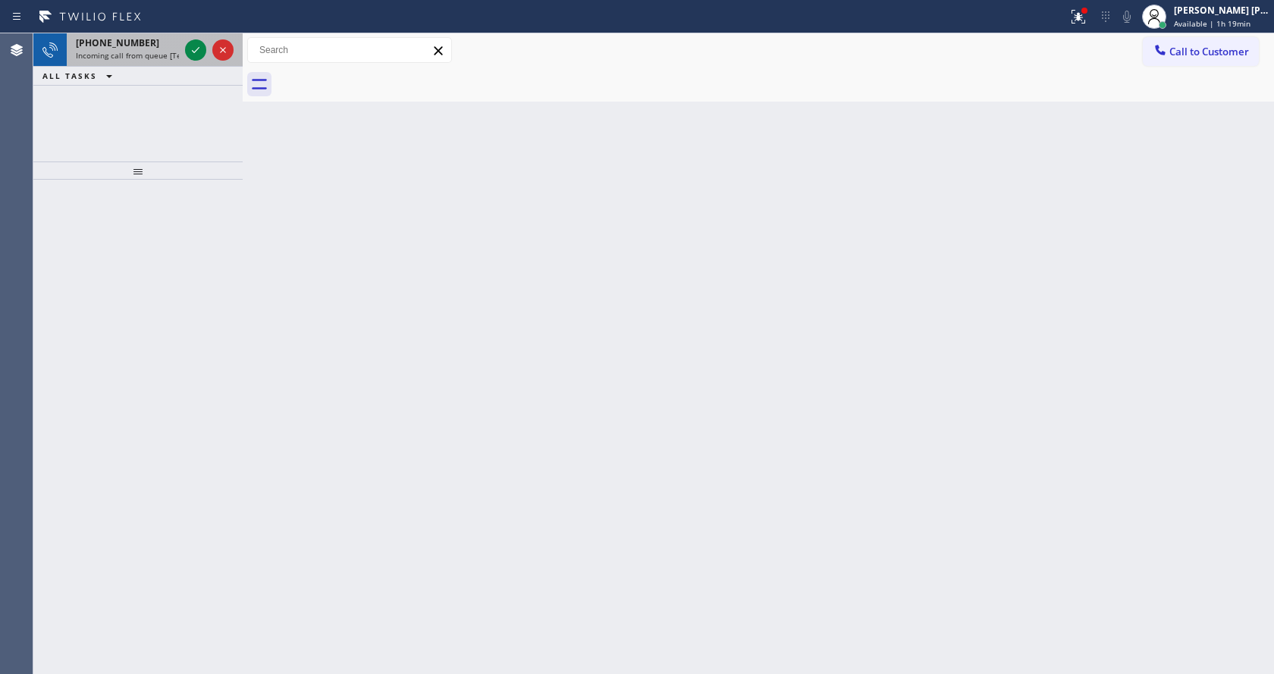
click at [154, 48] on div "[PHONE_NUMBER]" at bounding box center [127, 42] width 103 height 13
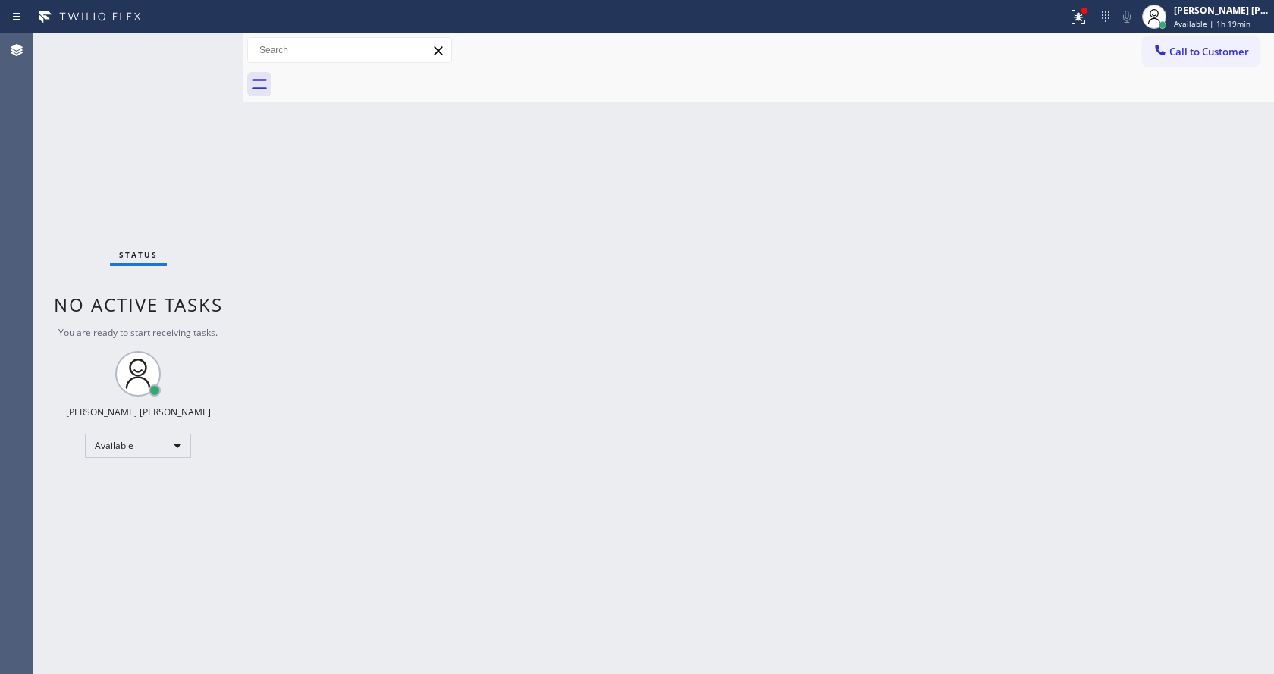
drag, startPoint x: 177, startPoint y: 47, endPoint x: 196, endPoint y: 50, distance: 18.5
click at [196, 50] on div "Status No active tasks You are ready to start receiving tasks. [PERSON_NAME] [P…" at bounding box center [137, 353] width 209 height 641
click at [195, 38] on div "Status No active tasks You are ready to start receiving tasks. [PERSON_NAME] [P…" at bounding box center [137, 353] width 209 height 641
click at [151, 50] on div "Status No active tasks You are ready to start receiving tasks. [PERSON_NAME] [P…" at bounding box center [137, 353] width 209 height 641
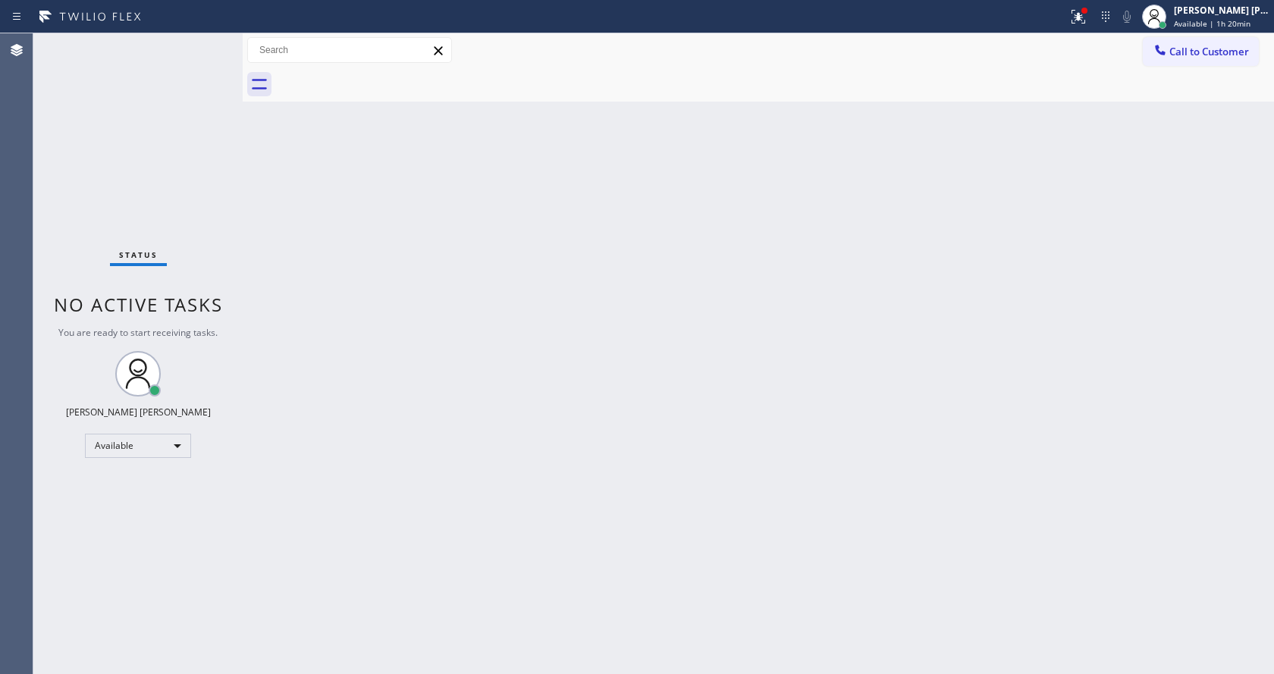
click at [620, 423] on div "Back to Dashboard Change Sender ID Customers Technicians Select a contact Outbo…" at bounding box center [758, 353] width 1031 height 641
click at [133, 49] on div "Status No active tasks You are ready to start receiving tasks. [PERSON_NAME] [P…" at bounding box center [137, 353] width 209 height 641
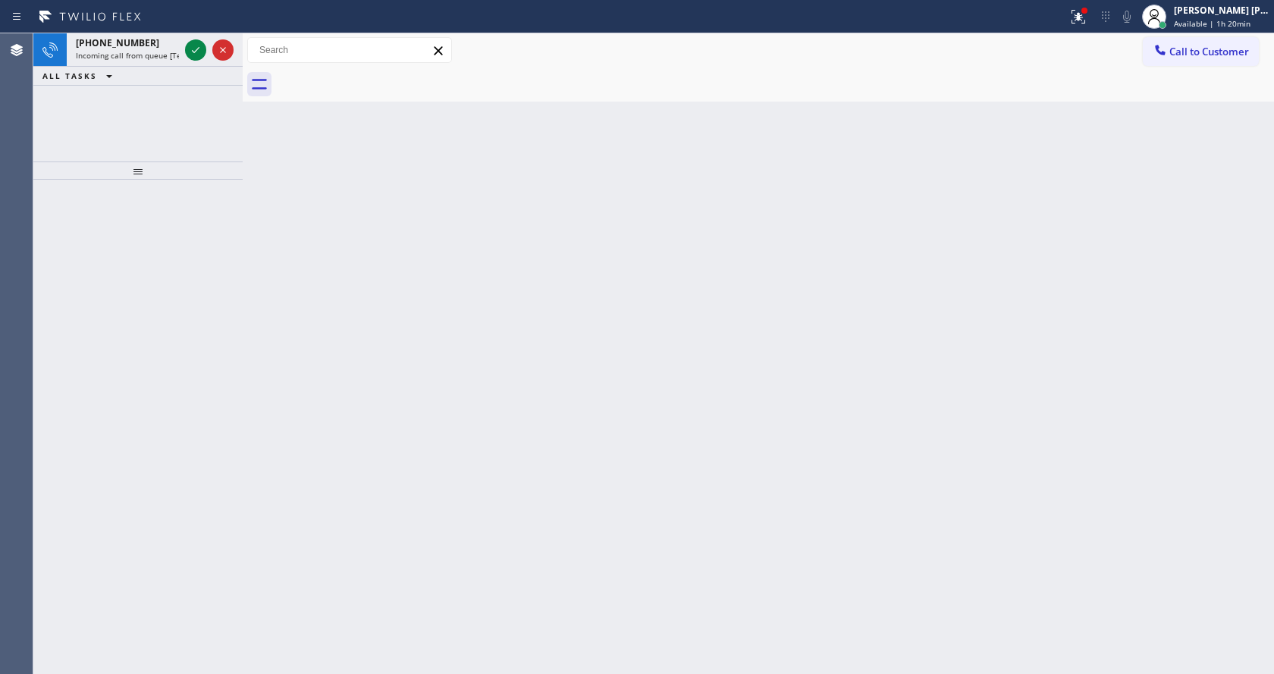
click at [133, 49] on div "[PHONE_NUMBER] Incoming call from queue [Test] All" at bounding box center [124, 49] width 115 height 33
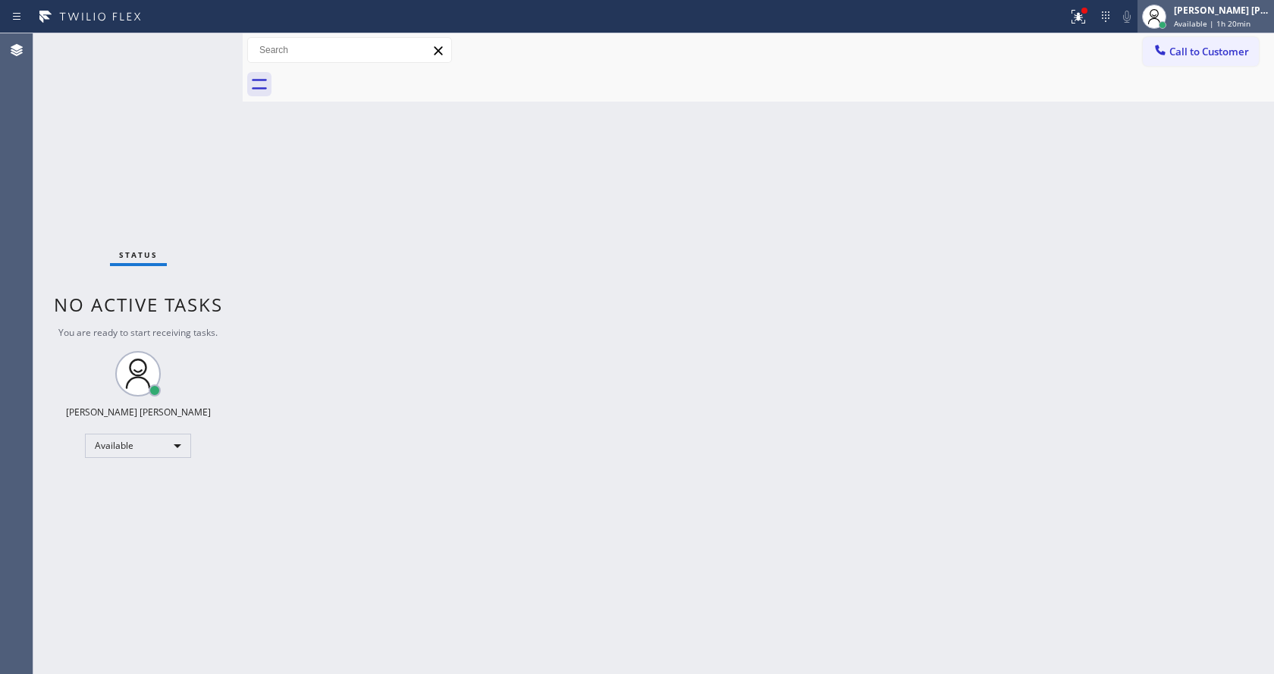
click at [1251, 27] on span "Available | 1h 20min" at bounding box center [1212, 23] width 77 height 11
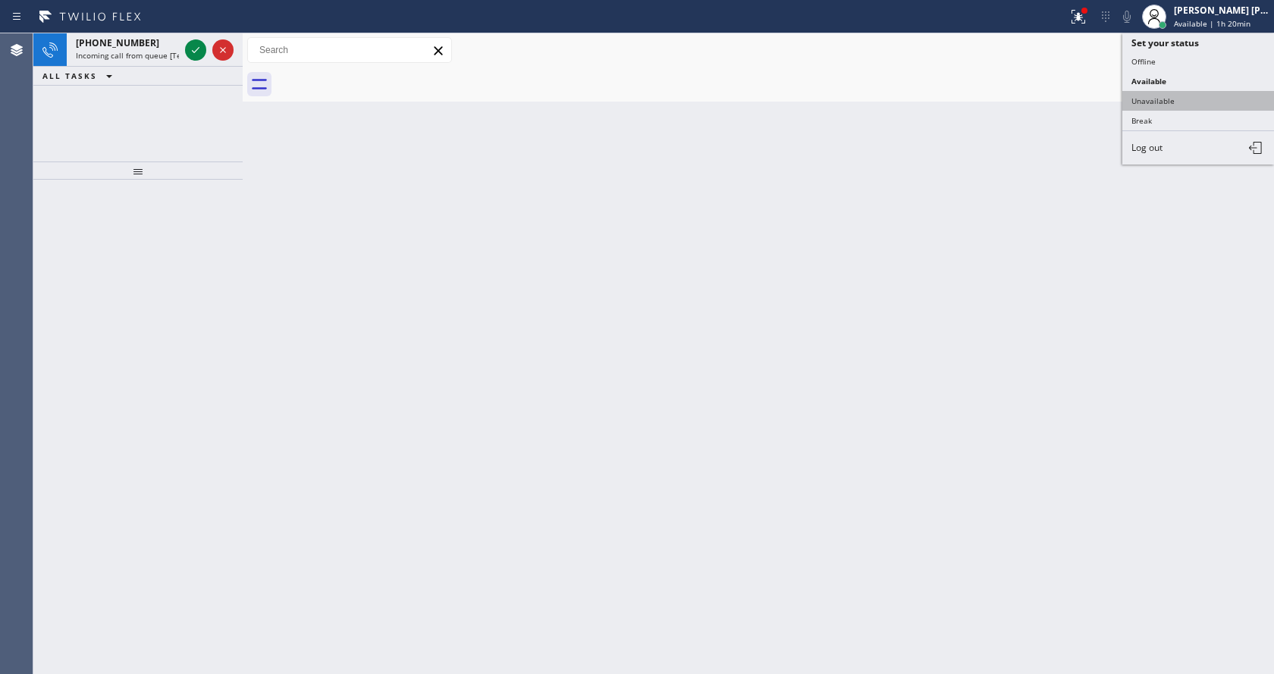
click at [1166, 99] on button "Unavailable" at bounding box center [1198, 101] width 152 height 20
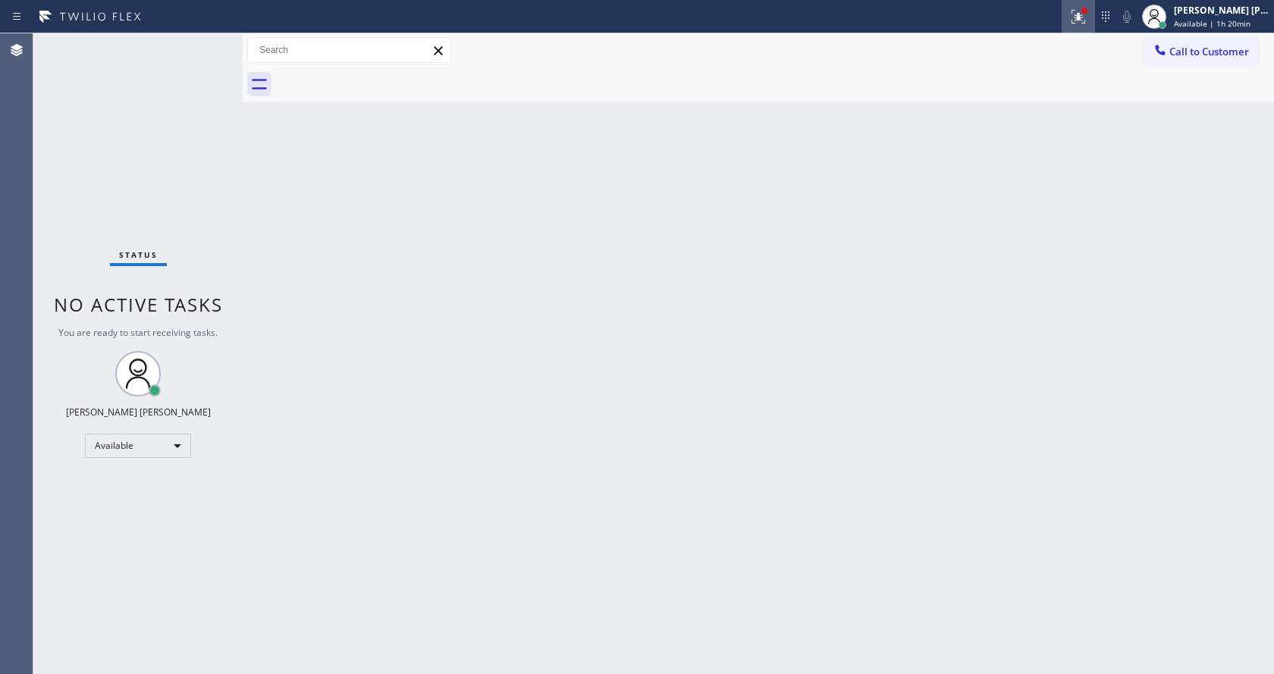
click at [1078, 23] on icon at bounding box center [1078, 17] width 18 height 18
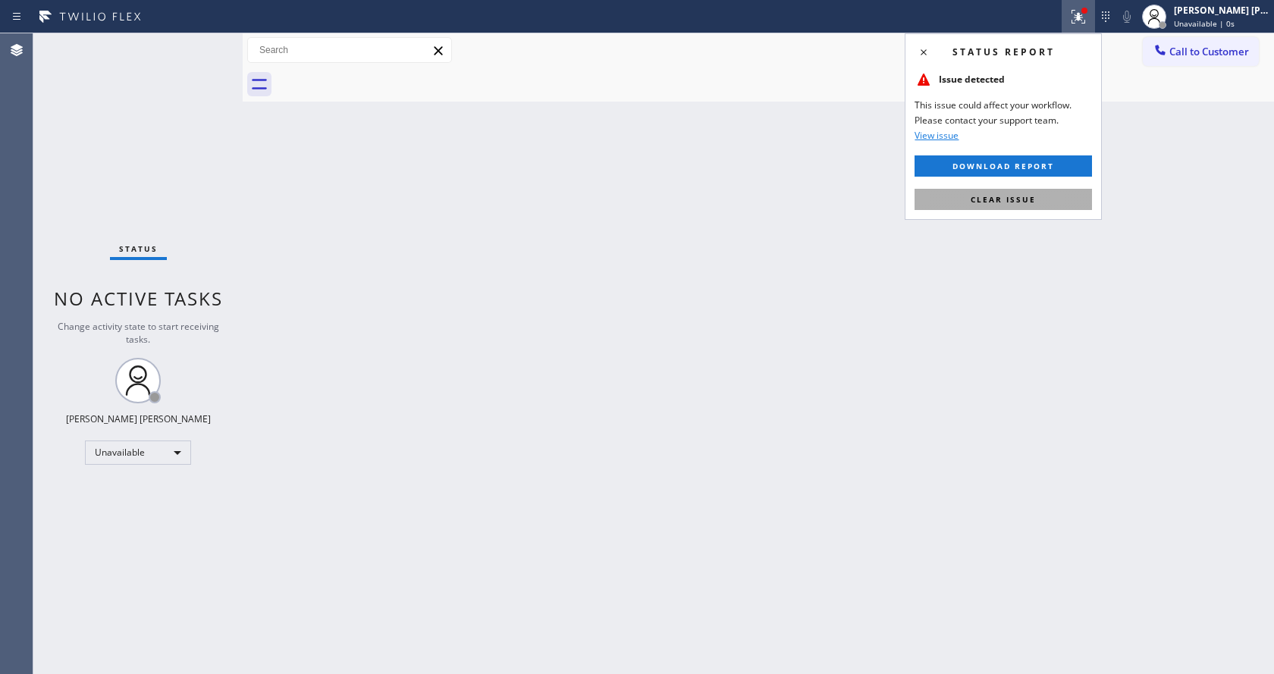
click at [990, 195] on span "Clear issue" at bounding box center [1003, 199] width 65 height 11
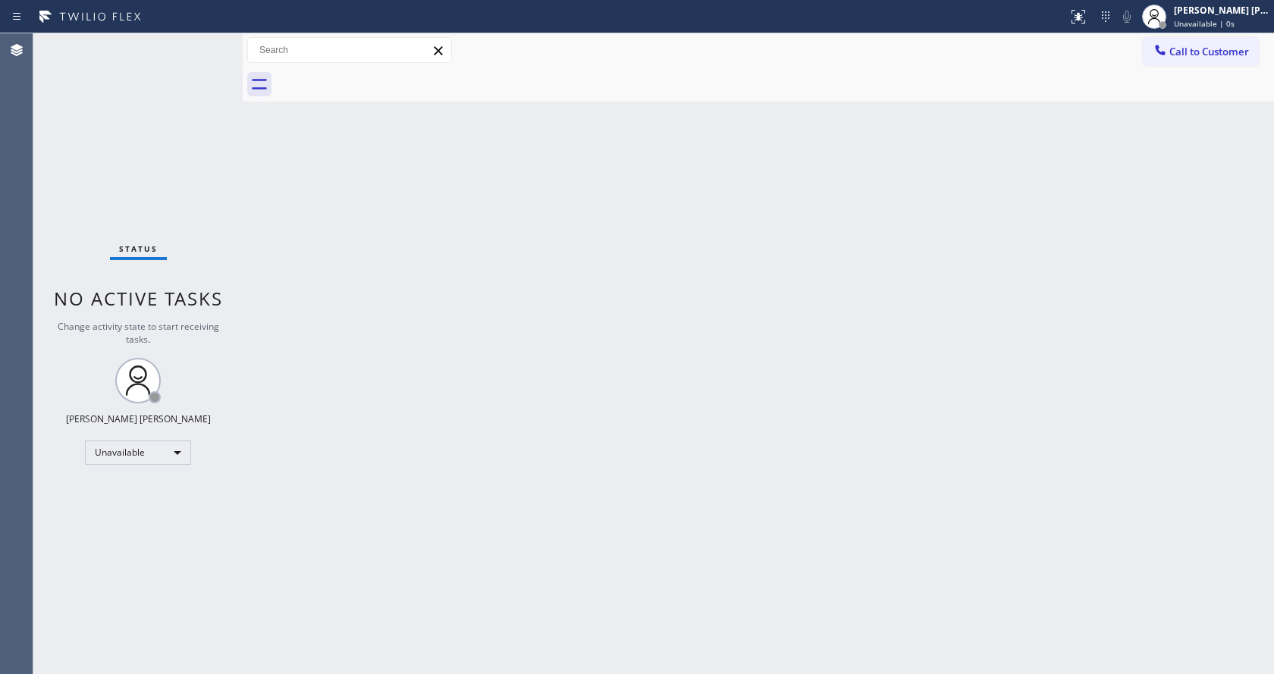
drag, startPoint x: 994, startPoint y: 212, endPoint x: 816, endPoint y: 347, distance: 224.0
click at [984, 230] on div "Back to Dashboard Change Sender ID Customers Technicians Select a contact Outbo…" at bounding box center [758, 353] width 1031 height 641
click at [237, 204] on div "Status No active tasks Change activity state to start receiving tasks. [PERSON_…" at bounding box center [137, 353] width 209 height 641
click at [204, 43] on div "Status No active tasks Change activity state to start receiving tasks. [PERSON_…" at bounding box center [137, 353] width 209 height 641
click at [207, 39] on div "Status No active tasks Change activity state to start receiving tasks. [PERSON_…" at bounding box center [137, 353] width 209 height 641
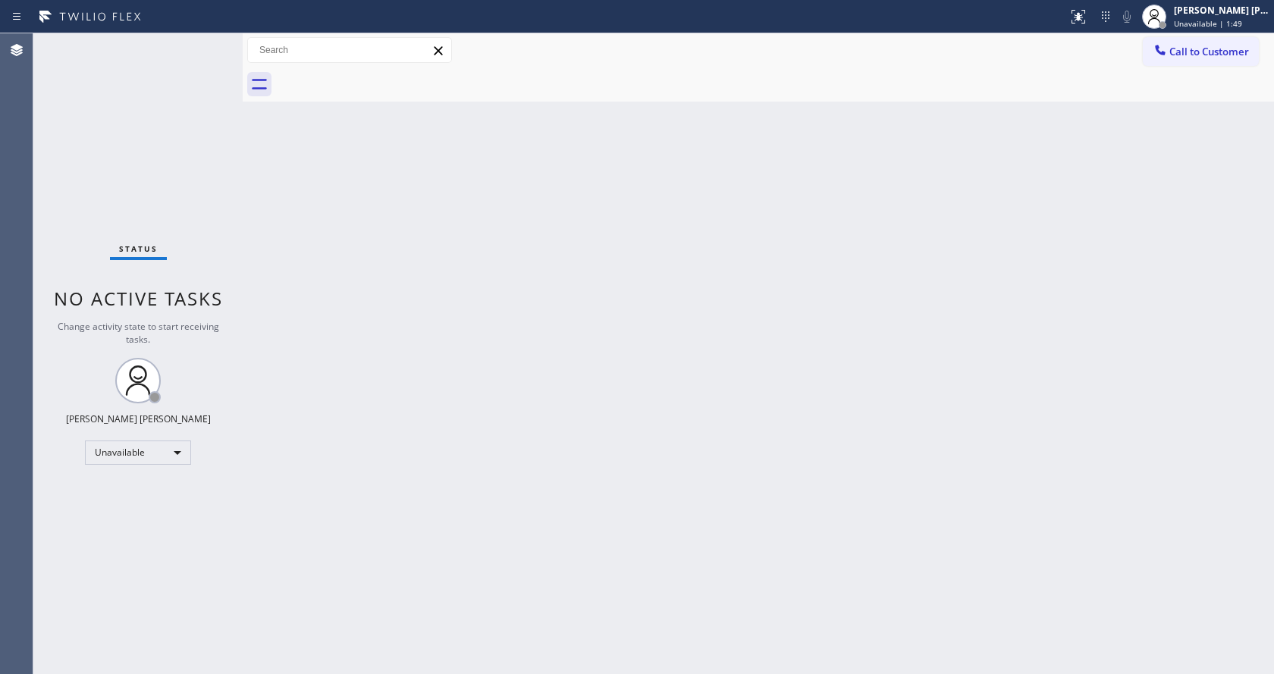
click at [205, 245] on div "Status No active tasks Change activity state to start receiving tasks. [PERSON_…" at bounding box center [137, 353] width 209 height 641
click at [645, 460] on div "Back to Dashboard Change Sender ID Customers Technicians Select a contact Outbo…" at bounding box center [758, 353] width 1031 height 641
click at [351, 252] on div "Back to Dashboard Change Sender ID Customers Technicians Select a contact Outbo…" at bounding box center [758, 353] width 1031 height 641
click at [405, 278] on div "Back to Dashboard Change Sender ID Customers Technicians Select a contact Outbo…" at bounding box center [758, 353] width 1031 height 641
click at [1260, 27] on div "Unavailable | 14:08" at bounding box center [1222, 23] width 96 height 11
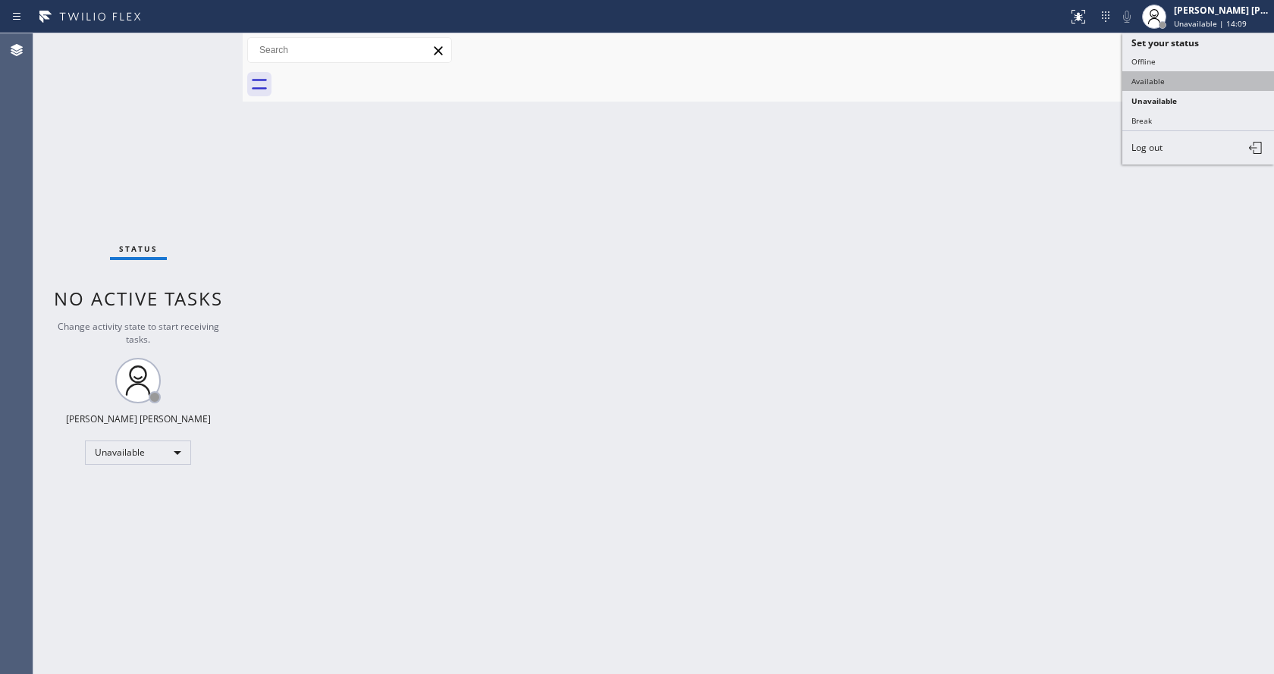
click at [1199, 72] on button "Available" at bounding box center [1198, 81] width 152 height 20
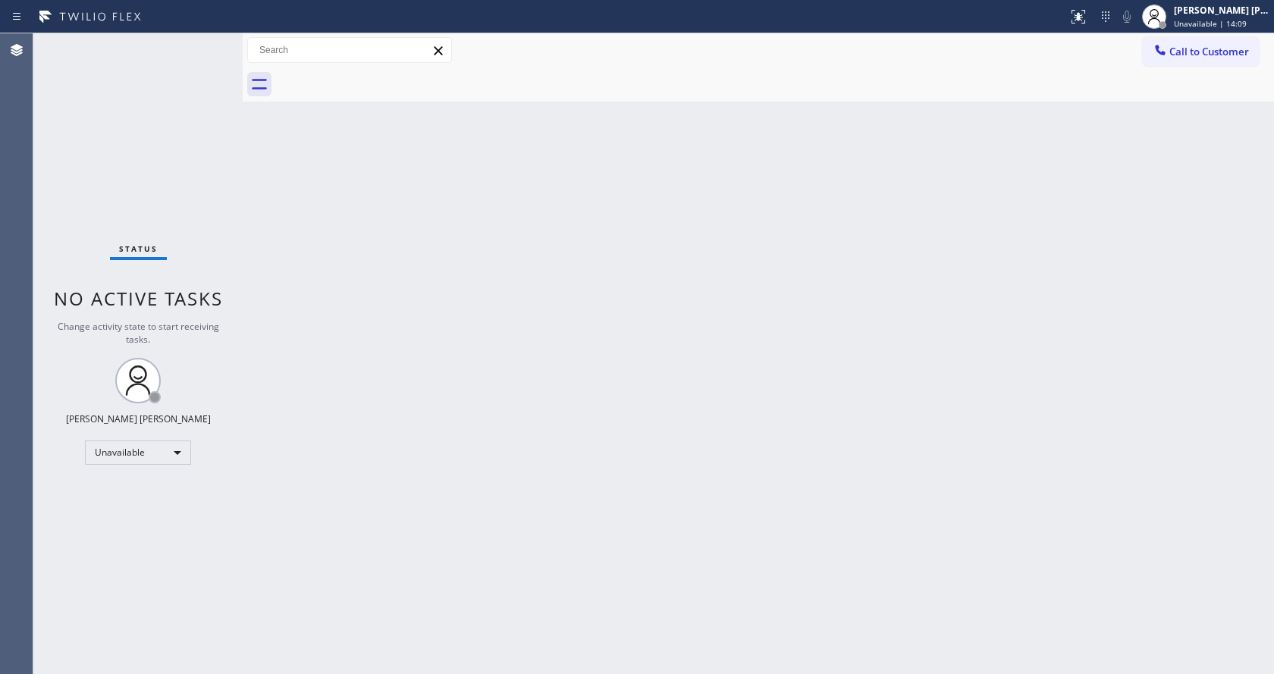
click at [770, 314] on div "Back to Dashboard Change Sender ID Customers Technicians Select a contact Outbo…" at bounding box center [758, 353] width 1031 height 641
click at [207, 125] on div "Status No active tasks You are ready to start receiving tasks. [PERSON_NAME] [P…" at bounding box center [137, 353] width 209 height 641
click at [618, 325] on div "Back to Dashboard Change Sender ID Customers Technicians Select a contact Outbo…" at bounding box center [758, 353] width 1031 height 641
click at [208, 39] on div "Status No active tasks You are ready to start receiving tasks. [PERSON_NAME] [P…" at bounding box center [137, 353] width 209 height 641
click at [1037, 329] on div "Back to Dashboard Change Sender ID Customers Technicians Select a contact Outbo…" at bounding box center [758, 353] width 1031 height 641
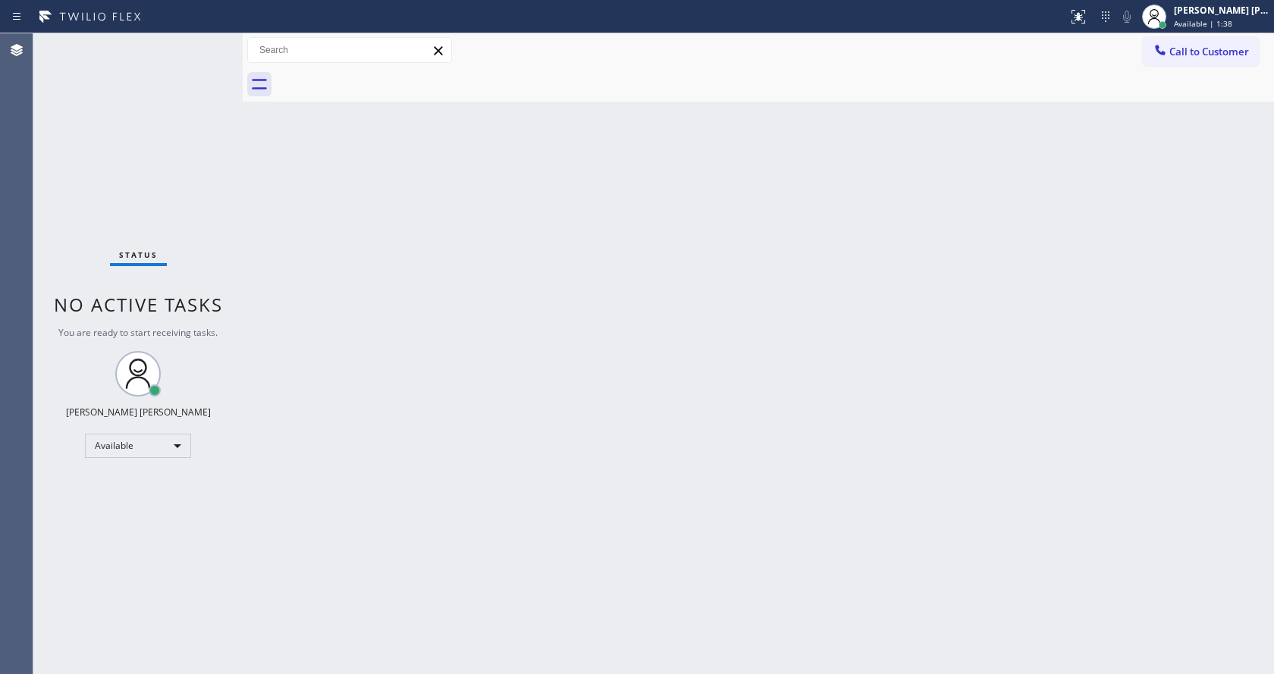
click at [375, 194] on div "Back to Dashboard Change Sender ID Customers Technicians Select a contact Outbo…" at bounding box center [758, 353] width 1031 height 641
click at [271, 188] on div "Back to Dashboard Change Sender ID Customers Technicians Select a contact Outbo…" at bounding box center [758, 353] width 1031 height 641
drag, startPoint x: 242, startPoint y: 56, endPoint x: 202, endPoint y: 50, distance: 39.9
click at [202, 52] on div "Status No active tasks You are ready to start receiving tasks. [PERSON_NAME] [P…" at bounding box center [653, 353] width 1241 height 641
click at [204, 42] on div "Status No active tasks You are ready to start receiving tasks. [PERSON_NAME] [P…" at bounding box center [137, 353] width 209 height 641
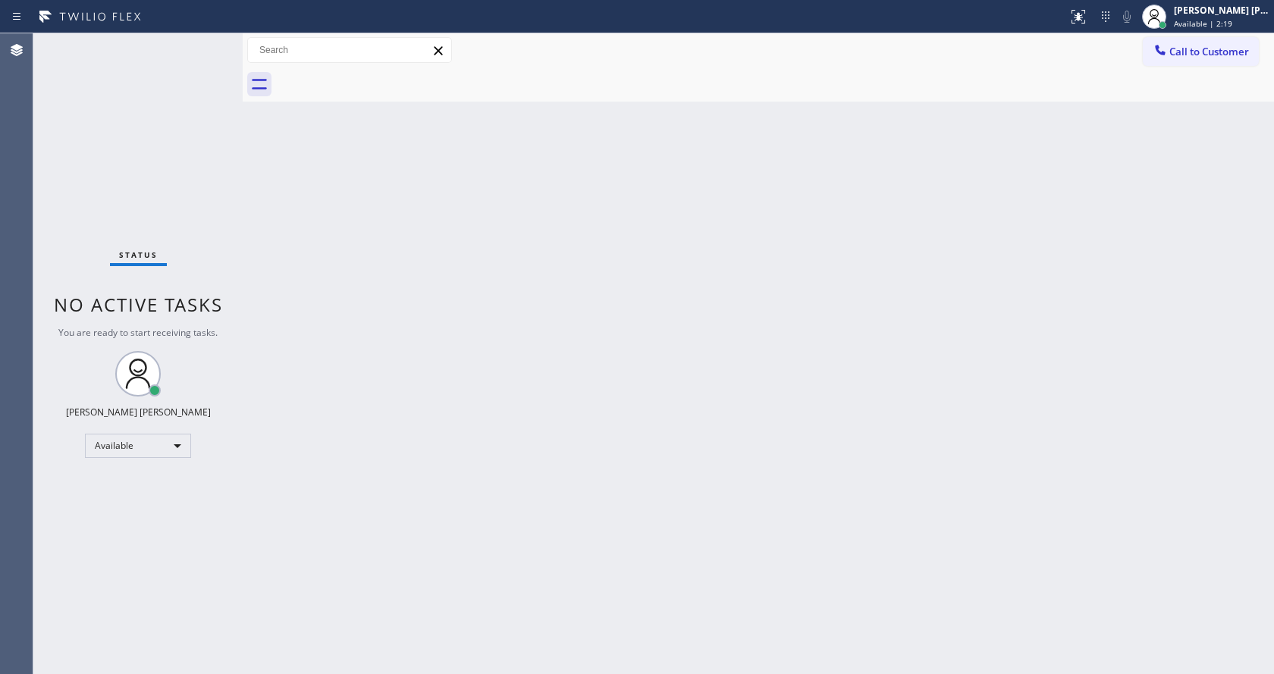
drag, startPoint x: 409, startPoint y: 382, endPoint x: 375, endPoint y: 483, distance: 106.5
click at [409, 383] on div "Back to Dashboard Change Sender ID Customers Technicians Select a contact Outbo…" at bounding box center [758, 353] width 1031 height 641
click at [1018, 492] on div "Back to Dashboard Change Sender ID Customers Technicians Select a contact Outbo…" at bounding box center [758, 353] width 1031 height 641
click at [224, 369] on div "Status No active tasks You are ready to start receiving tasks. [PERSON_NAME] [P…" at bounding box center [137, 353] width 209 height 641
click at [208, 42] on div "Status No active tasks You are ready to start receiving tasks. [PERSON_NAME] [P…" at bounding box center [137, 353] width 209 height 641
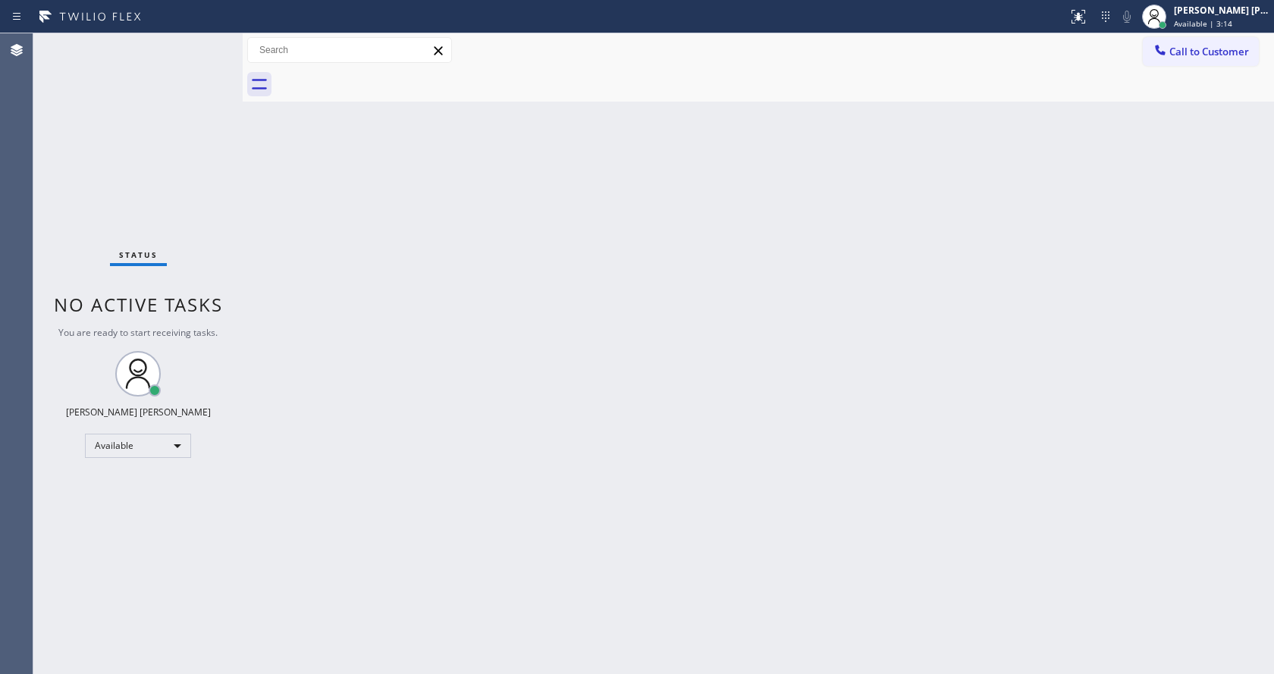
click at [290, 215] on div "Back to Dashboard Change Sender ID Customers Technicians Select a contact Outbo…" at bounding box center [758, 353] width 1031 height 641
click at [487, 444] on div "Back to Dashboard Change Sender ID Customers Technicians Select a contact Outbo…" at bounding box center [758, 353] width 1031 height 641
click at [326, 258] on div "Back to Dashboard Change Sender ID Customers Technicians Select a contact Outbo…" at bounding box center [758, 353] width 1031 height 641
click at [444, 326] on div "Back to Dashboard Change Sender ID Customers Technicians Select a contact Outbo…" at bounding box center [758, 353] width 1031 height 641
click at [171, 54] on div "Status No active tasks You are ready to start receiving tasks. [PERSON_NAME] [P…" at bounding box center [137, 353] width 209 height 641
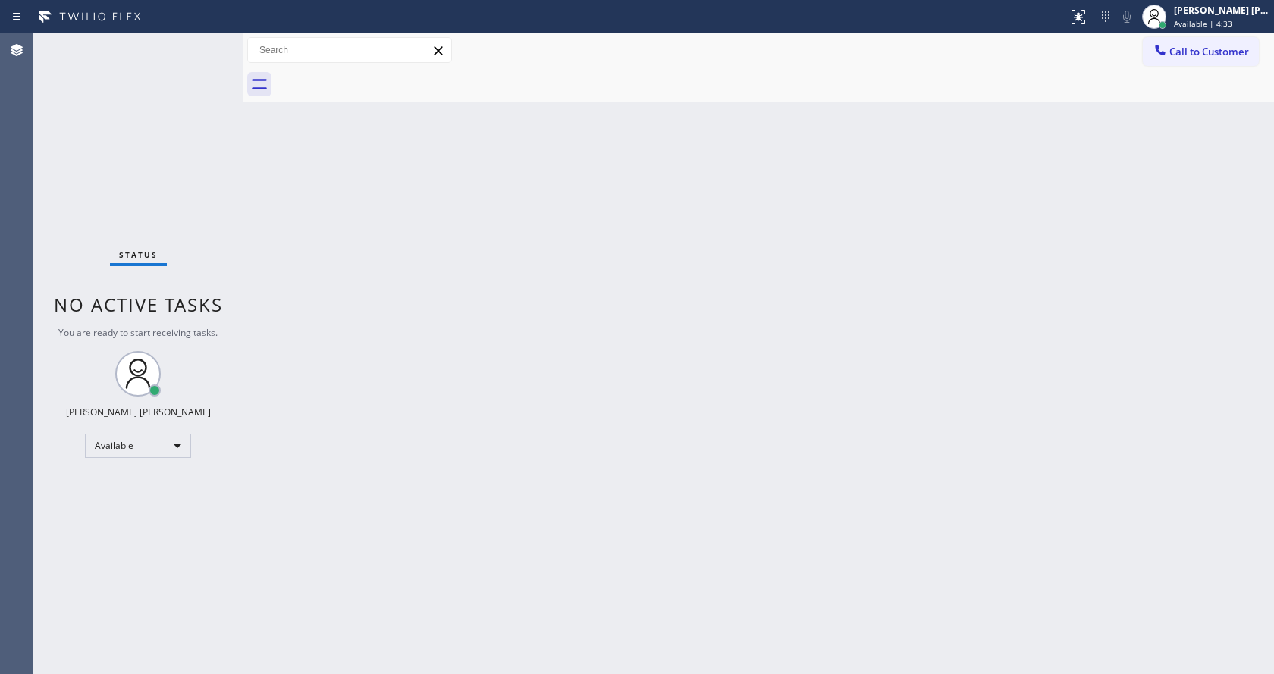
click at [771, 459] on div "Back to Dashboard Change Sender ID Customers Technicians Select a contact Outbo…" at bounding box center [758, 353] width 1031 height 641
click at [378, 288] on div "Back to Dashboard Change Sender ID Customers Technicians Select a contact Outbo…" at bounding box center [758, 353] width 1031 height 641
click at [394, 190] on div "Back to Dashboard Change Sender ID Customers Technicians Select a contact Outbo…" at bounding box center [758, 353] width 1031 height 641
click at [152, 174] on div "Status No active tasks You are ready to start receiving tasks. [PERSON_NAME] [P…" at bounding box center [137, 353] width 209 height 641
click at [209, 44] on div "Status No active tasks You are ready to start receiving tasks. [PERSON_NAME] [P…" at bounding box center [137, 353] width 209 height 641
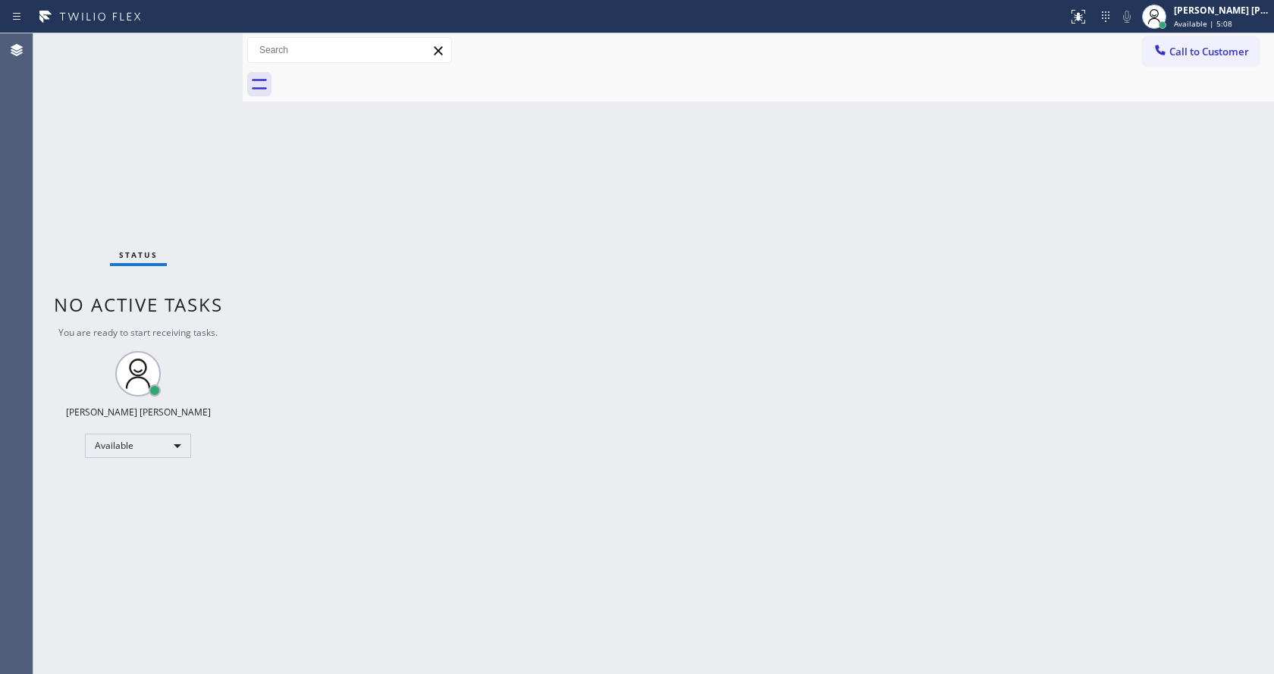
click at [461, 493] on div "Back to Dashboard Change Sender ID Customers Technicians Select a contact Outbo…" at bounding box center [758, 353] width 1031 height 641
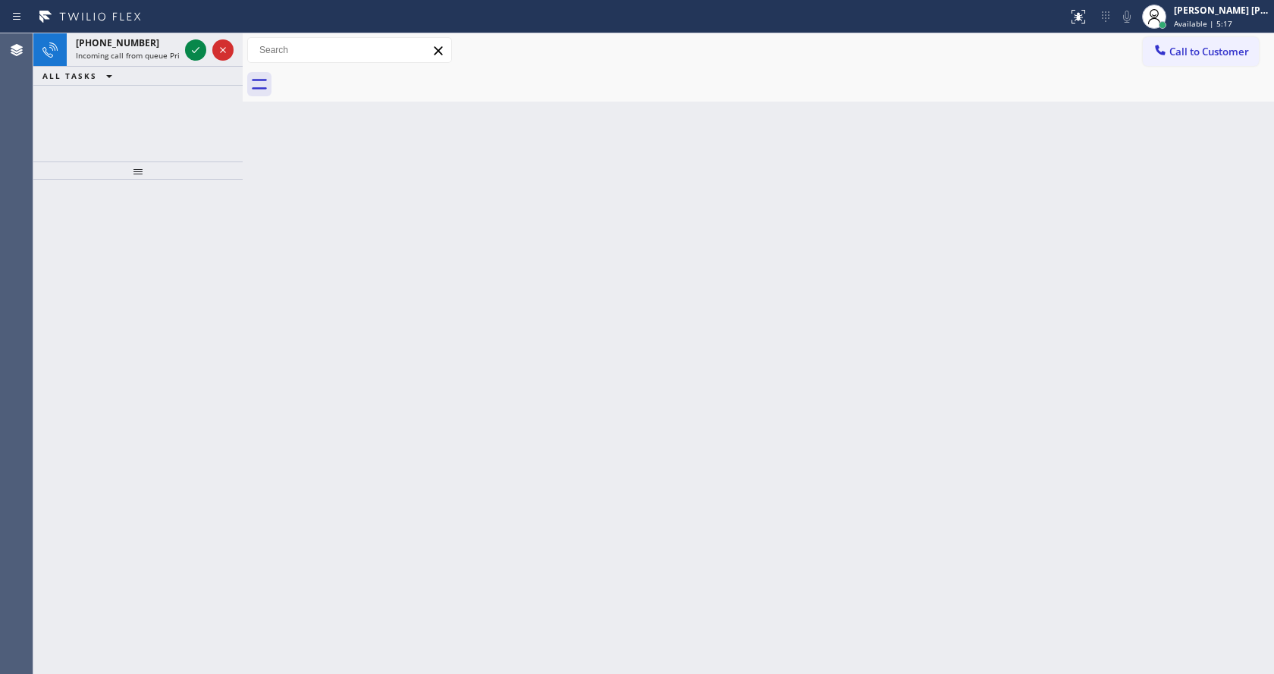
drag, startPoint x: 219, startPoint y: 202, endPoint x: 214, endPoint y: 187, distance: 15.4
click at [219, 202] on div at bounding box center [137, 427] width 209 height 494
click at [153, 59] on span "Incoming call from queue Primary EL" at bounding box center [142, 55] width 133 height 11
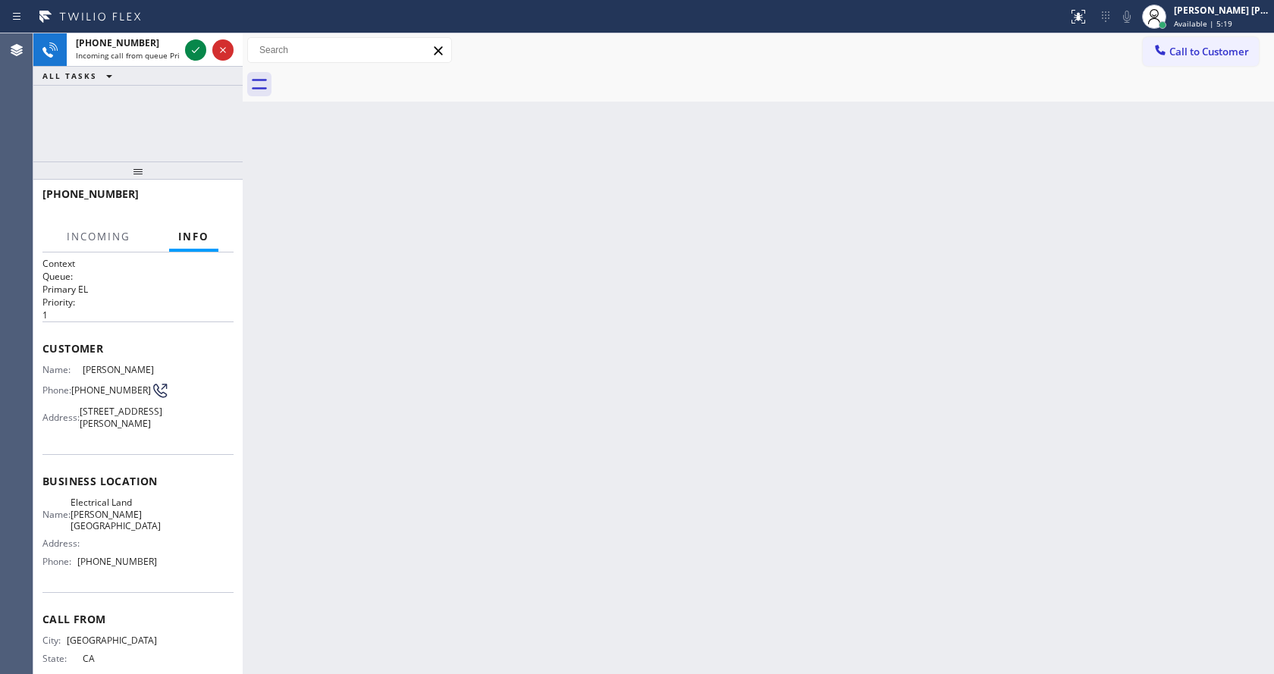
click at [449, 363] on div "Back to Dashboard Change Sender ID Customers Technicians Select a contact Outbo…" at bounding box center [758, 353] width 1031 height 641
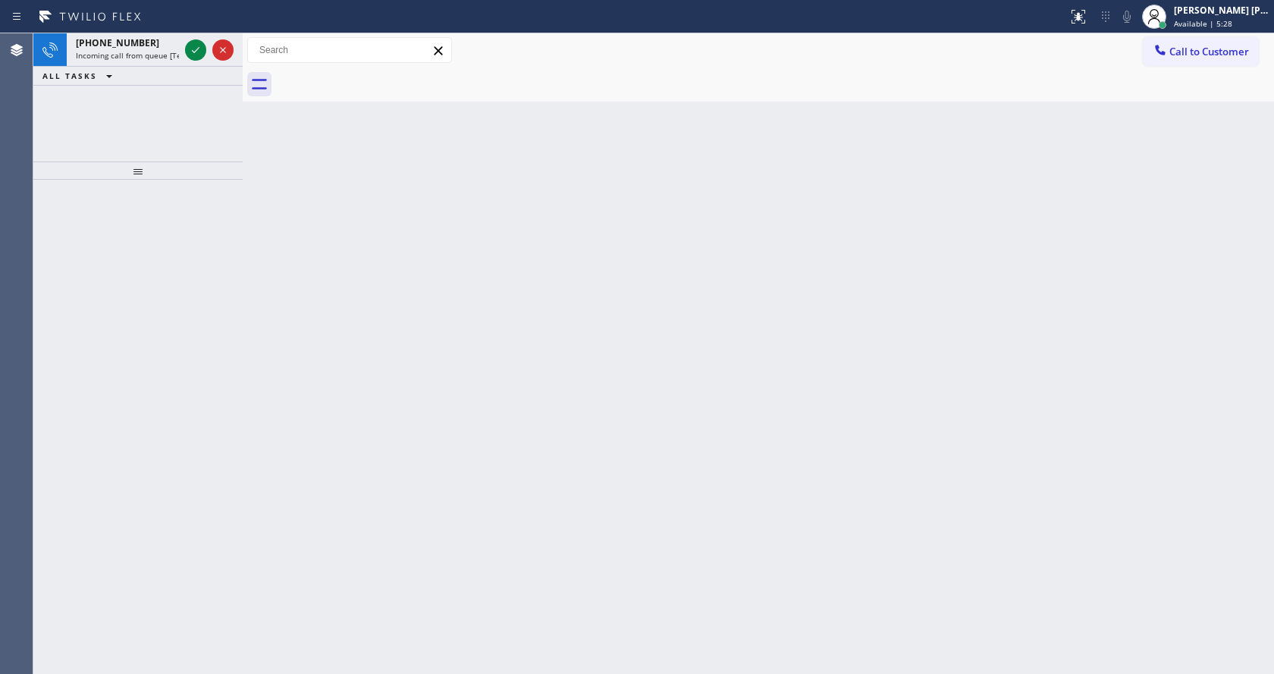
click at [316, 226] on div "Back to Dashboard Change Sender ID Customers Technicians Select a contact Outbo…" at bounding box center [758, 353] width 1031 height 641
click at [342, 307] on div "Back to Dashboard Change Sender ID Customers Technicians Select a contact Outbo…" at bounding box center [758, 353] width 1031 height 641
click at [159, 33] on div "[PHONE_NUMBER] Incoming call from queue [Test] All" at bounding box center [124, 49] width 115 height 33
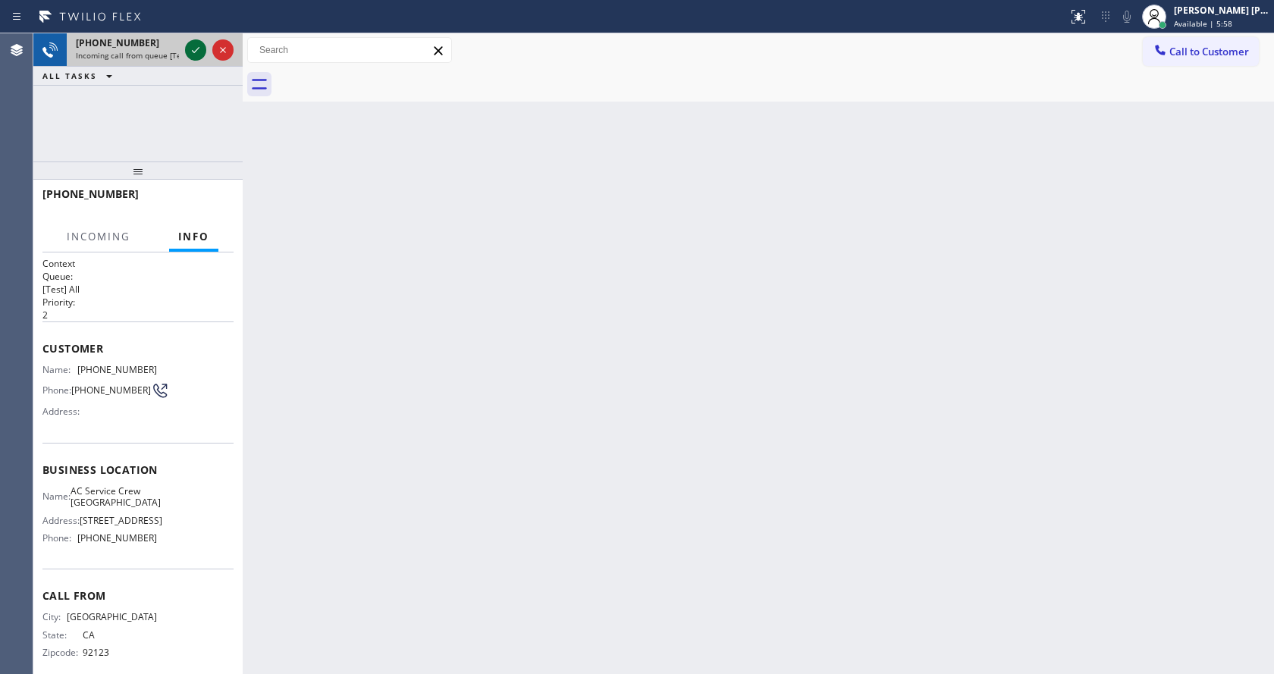
click at [198, 49] on icon at bounding box center [196, 50] width 8 height 6
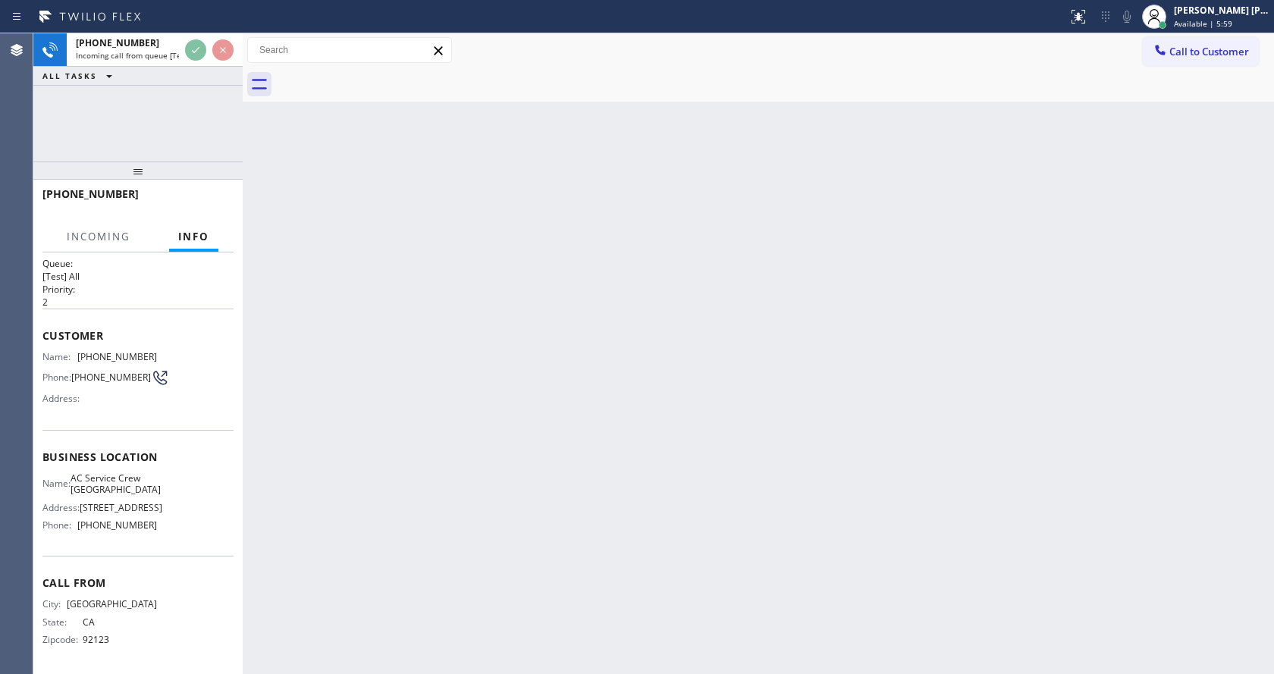
scroll to position [20, 0]
click at [628, 447] on div "Back to Dashboard Change Sender ID Customers Technicians Select a contact Outbo…" at bounding box center [758, 353] width 1031 height 641
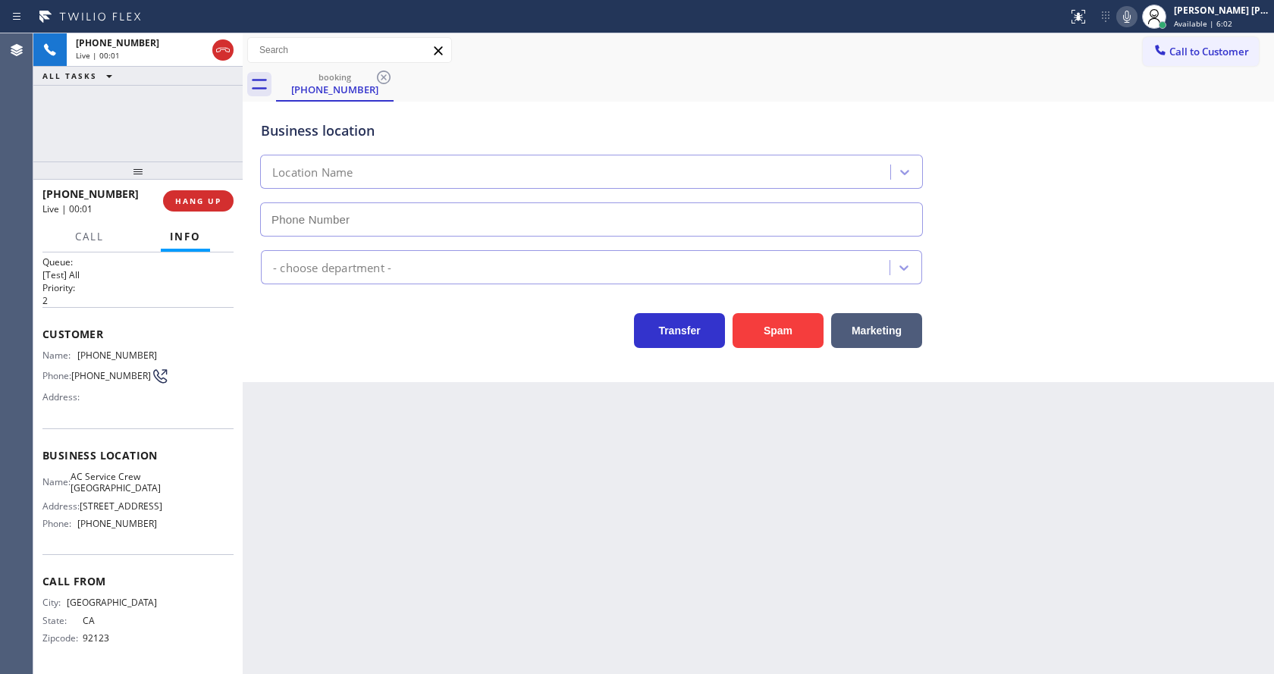
click at [413, 355] on div "Business location Location Name - choose department - Transfer Spam Marketing" at bounding box center [758, 242] width 1031 height 281
type input "[PHONE_NUMBER]"
click at [476, 442] on div "Back to Dashboard Change Sender ID Customers Technicians Select a contact Outbo…" at bounding box center [758, 353] width 1031 height 641
click at [491, 473] on div "Back to Dashboard Change Sender ID Customers Technicians Select a contact Outbo…" at bounding box center [758, 353] width 1031 height 641
click at [319, 567] on div "Back to Dashboard Change Sender ID Customers Technicians Select a contact Outbo…" at bounding box center [758, 353] width 1031 height 641
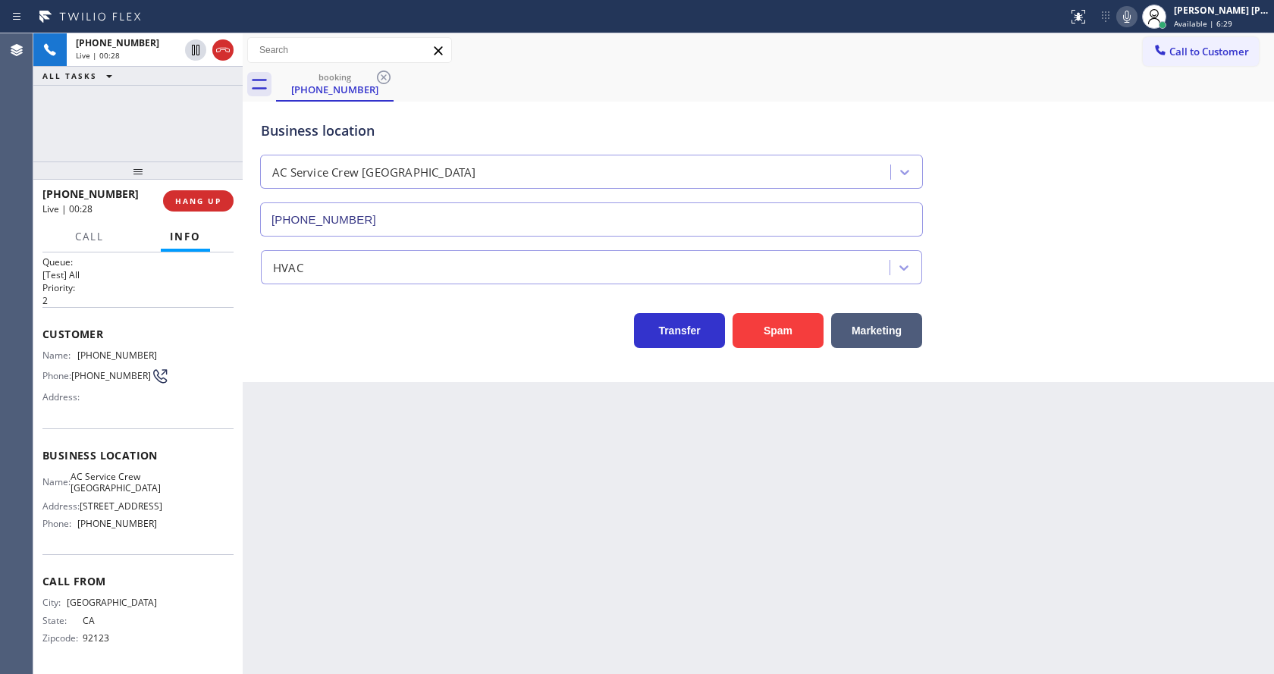
click at [534, 575] on div "Back to Dashboard Change Sender ID Customers Technicians Select a contact Outbo…" at bounding box center [758, 353] width 1031 height 641
drag, startPoint x: 300, startPoint y: 500, endPoint x: 296, endPoint y: 460, distance: 40.4
click at [300, 500] on div "Back to Dashboard Change Sender ID Customers Technicians Select a contact Outbo…" at bounding box center [758, 353] width 1031 height 641
click at [194, 201] on span "HANG UP" at bounding box center [198, 201] width 46 height 11
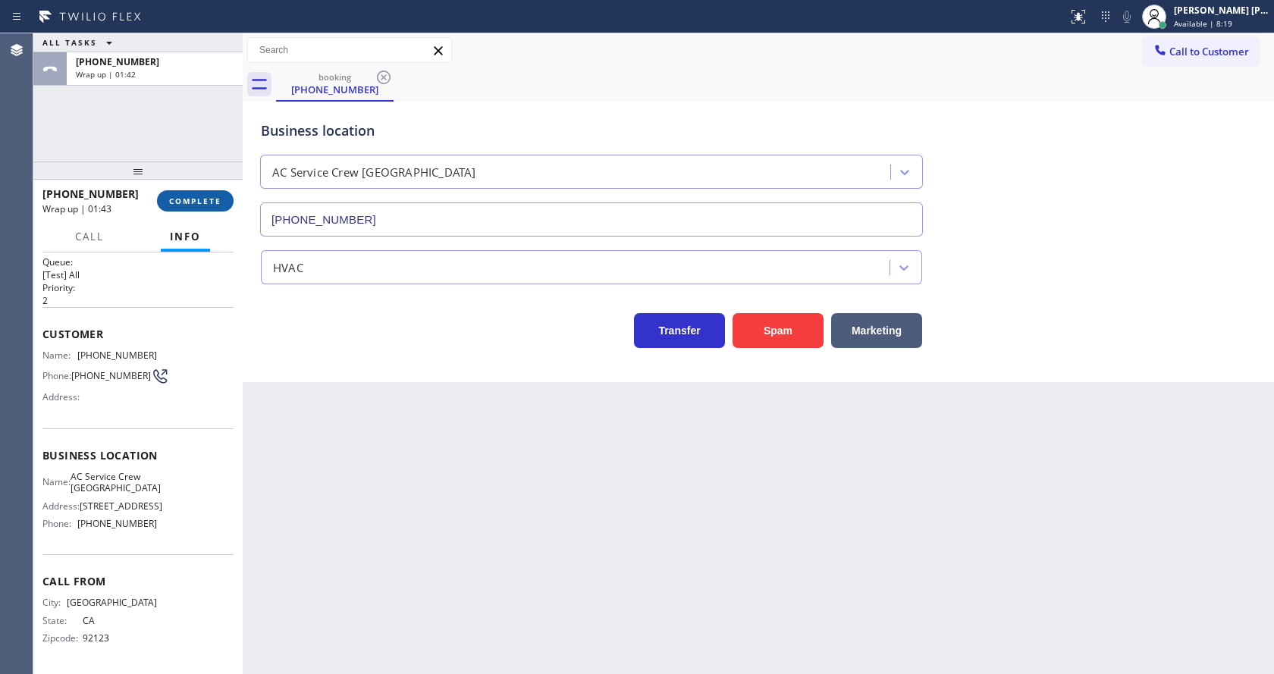
click at [169, 198] on span "COMPLETE" at bounding box center [195, 201] width 52 height 11
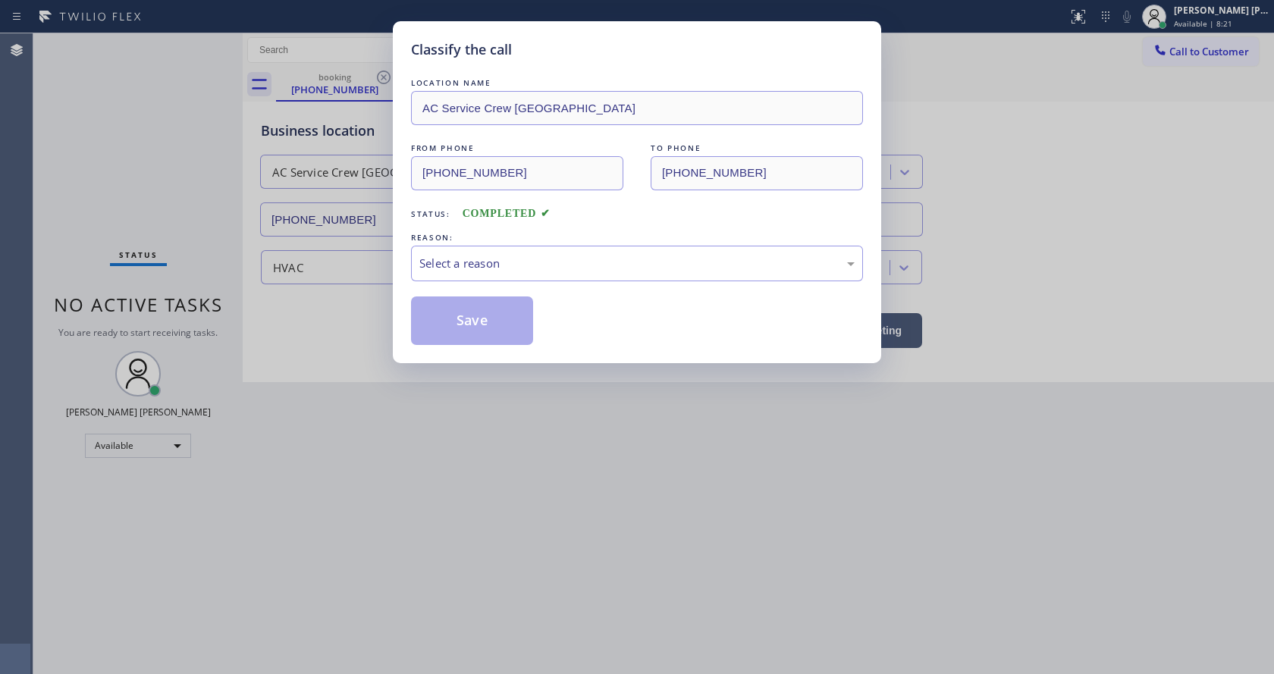
click at [453, 246] on div "Select a reason" at bounding box center [637, 264] width 452 height 36
click at [462, 318] on button "Save" at bounding box center [472, 321] width 122 height 49
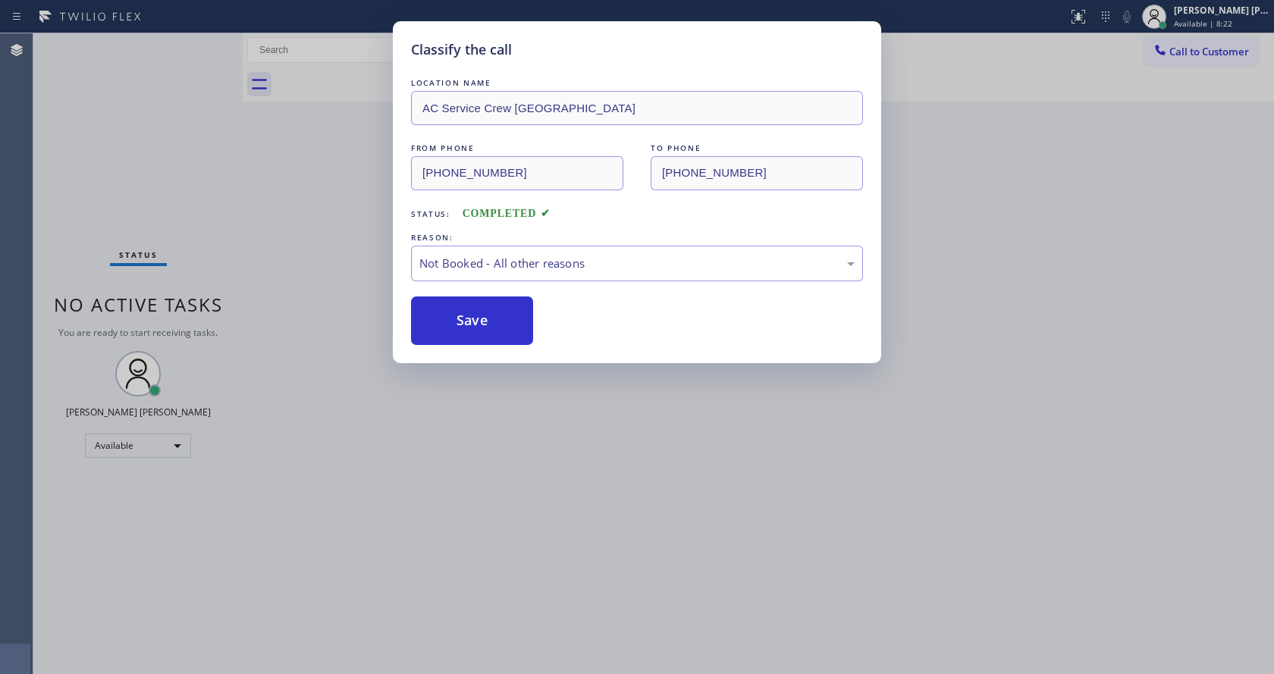
click at [548, 435] on div "Classify the call LOCATION NAME AC Service Crew [GEOGRAPHIC_DATA] FROM PHONE [P…" at bounding box center [637, 337] width 1274 height 674
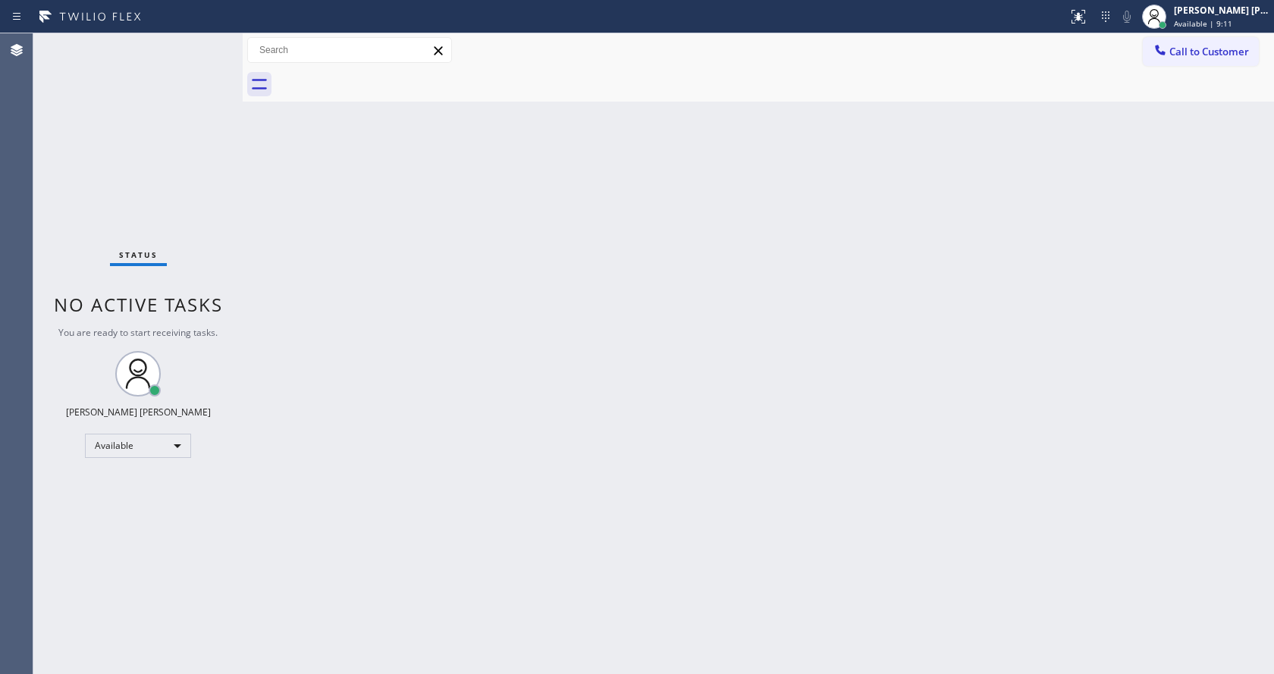
drag, startPoint x: 320, startPoint y: 304, endPoint x: 272, endPoint y: 246, distance: 75.9
click at [320, 304] on div "Back to Dashboard Change Sender ID Customers Technicians Select a contact Outbo…" at bounding box center [758, 353] width 1031 height 641
click at [375, 361] on div "Back to Dashboard Change Sender ID Customers Technicians Select a contact Outbo…" at bounding box center [758, 353] width 1031 height 641
click at [566, 223] on div "Back to Dashboard Change Sender ID Customers Technicians Select a contact Outbo…" at bounding box center [758, 353] width 1031 height 641
click at [543, 454] on div "Back to Dashboard Change Sender ID Customers Technicians Select a contact Outbo…" at bounding box center [758, 353] width 1031 height 641
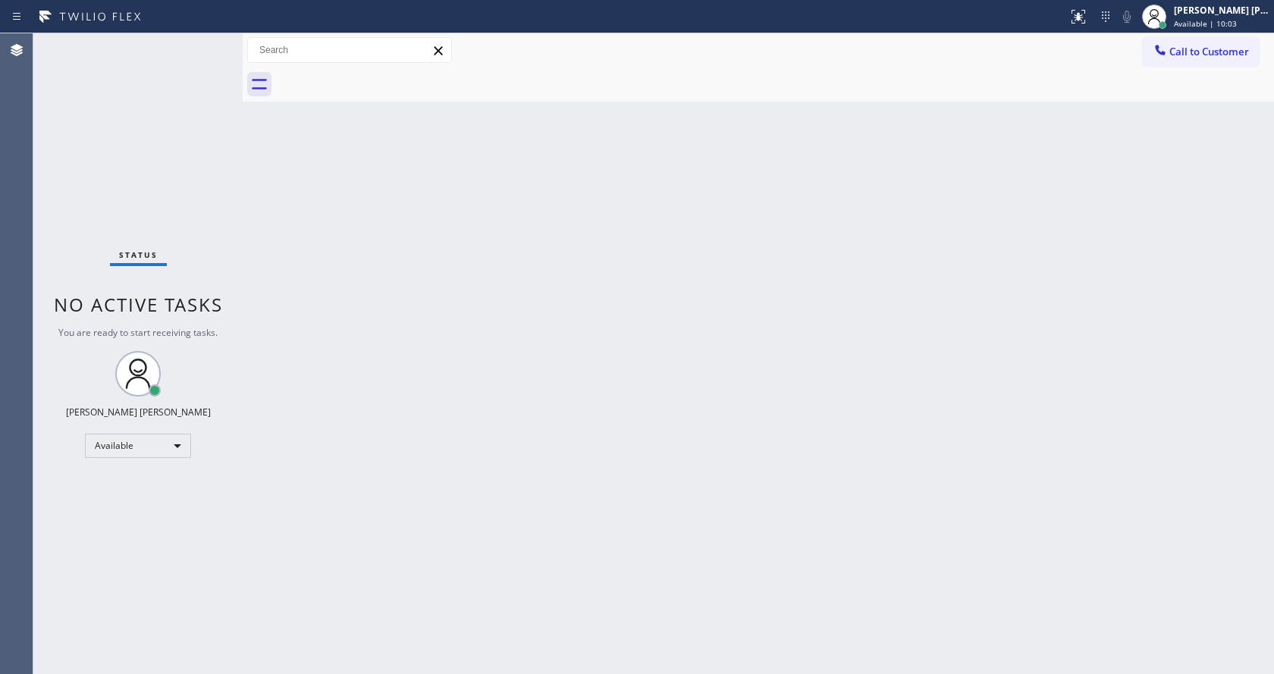
click at [841, 493] on div "Back to Dashboard Change Sender ID Customers Technicians Select a contact Outbo…" at bounding box center [758, 353] width 1031 height 641
click at [441, 414] on div "Back to Dashboard Change Sender ID Customers Technicians Select a contact Outbo…" at bounding box center [758, 353] width 1031 height 641
click at [735, 307] on div "Back to Dashboard Change Sender ID Customers Technicians Select a contact Outbo…" at bounding box center [758, 353] width 1031 height 641
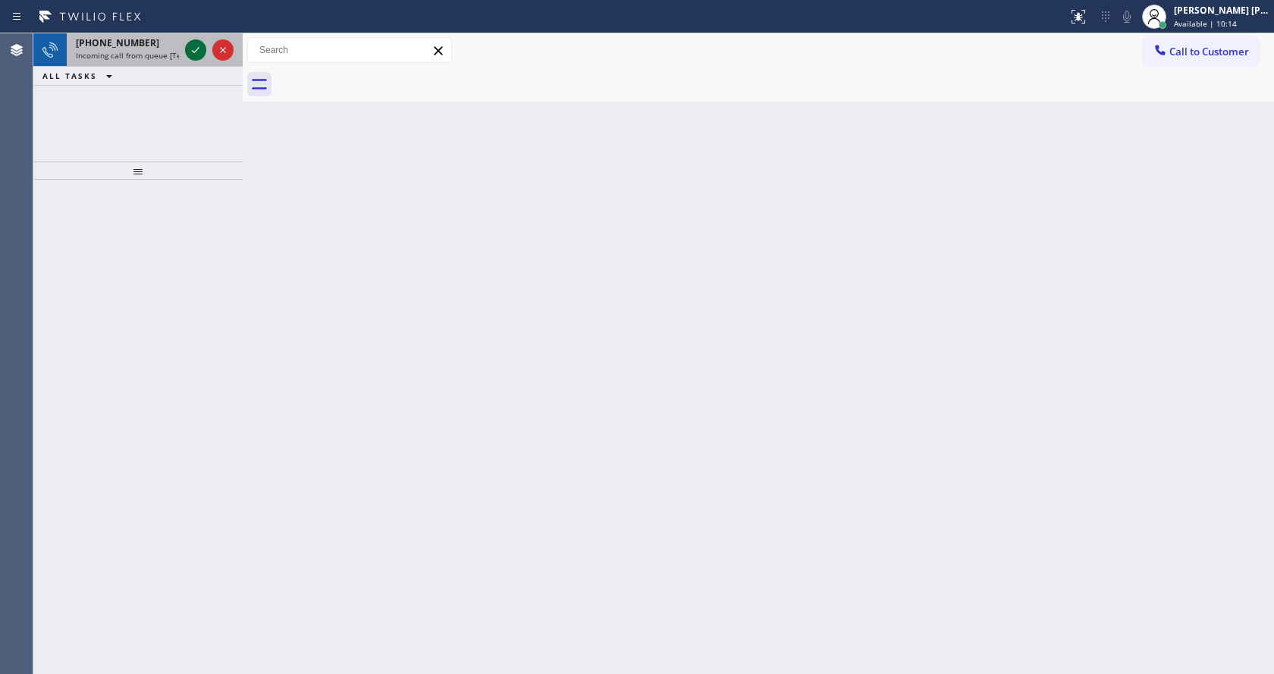
click at [199, 44] on icon at bounding box center [196, 50] width 18 height 18
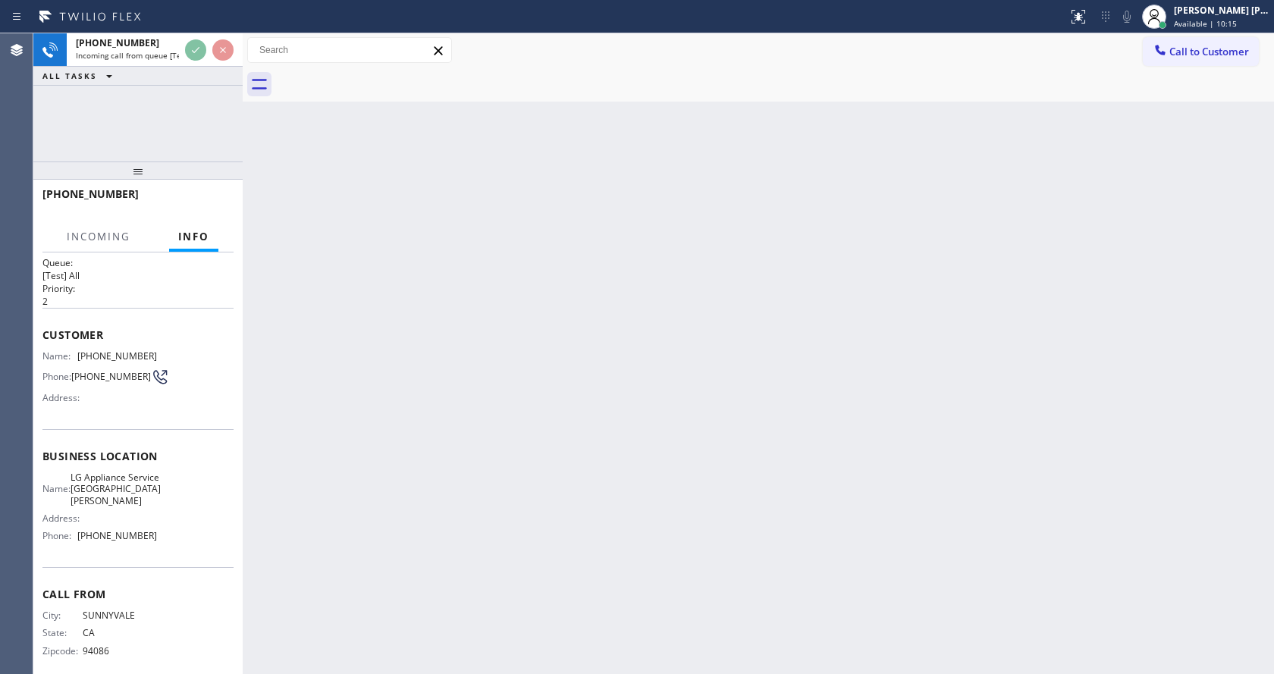
scroll to position [20, 0]
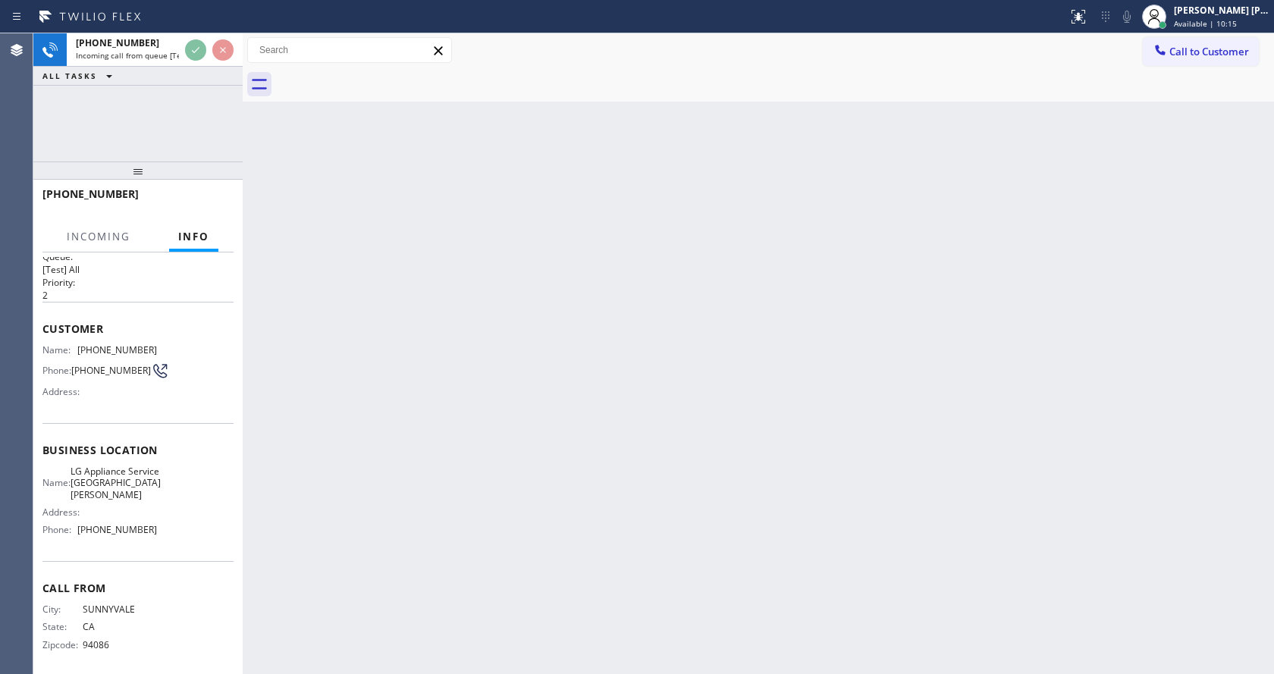
click at [519, 451] on div "Back to Dashboard Change Sender ID Customers Technicians Select a contact Outbo…" at bounding box center [758, 353] width 1031 height 641
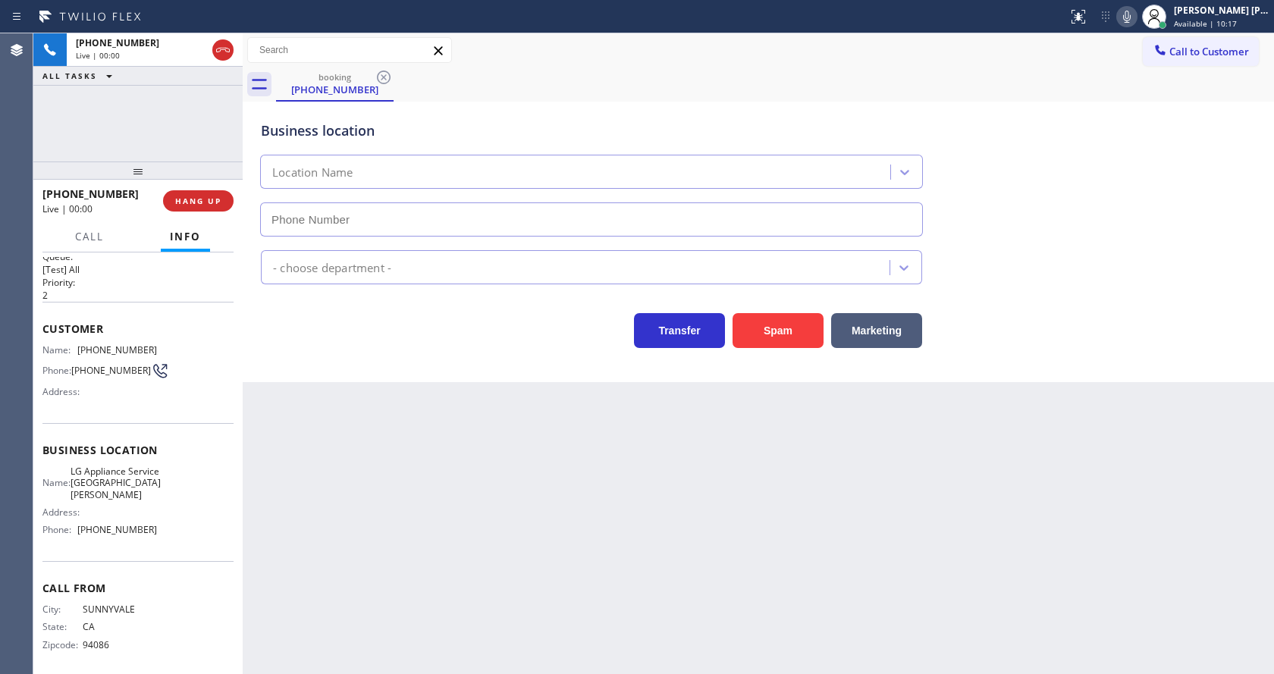
type input "[PHONE_NUMBER]"
click at [380, 488] on div "Back to Dashboard Change Sender ID Customers Technicians Select a contact Outbo…" at bounding box center [758, 353] width 1031 height 641
click at [523, 523] on div "Back to Dashboard Change Sender ID Customers Technicians Select a contact Outbo…" at bounding box center [758, 353] width 1031 height 641
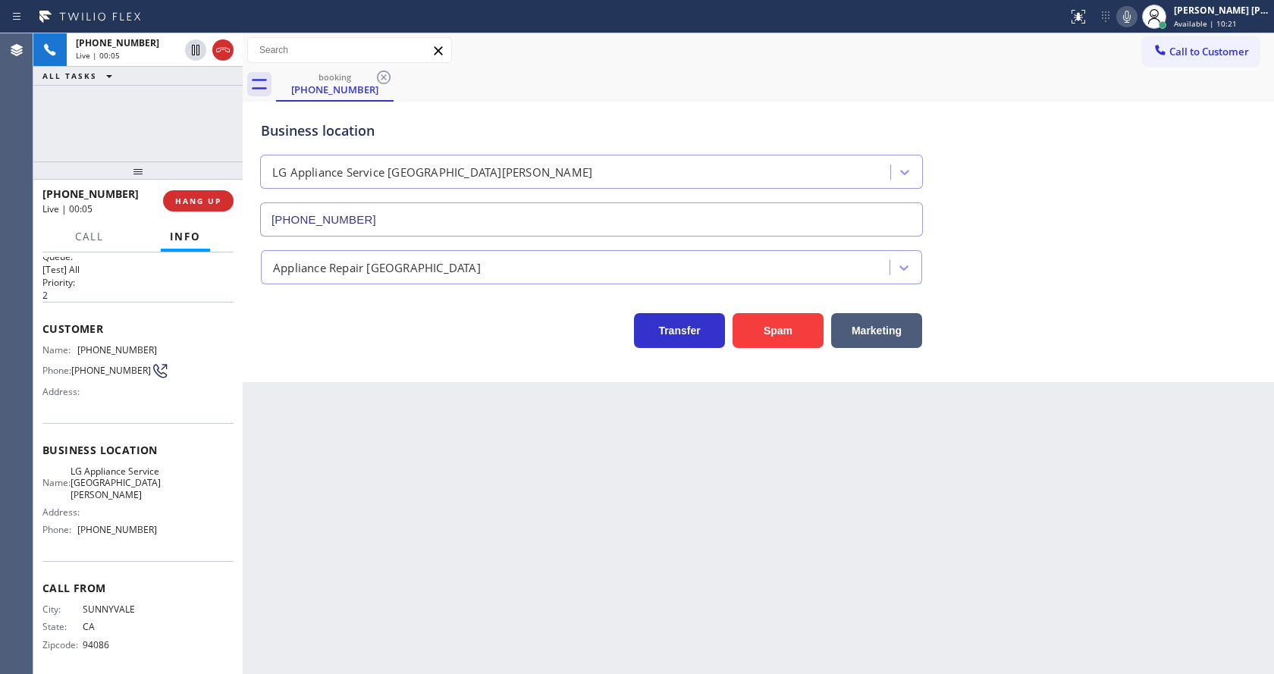
click at [1155, 260] on div "Appliance Repair [GEOGRAPHIC_DATA]" at bounding box center [758, 264] width 1001 height 40
click at [328, 479] on div "Back to Dashboard Change Sender ID Customers Technicians Select a contact Outbo…" at bounding box center [758, 353] width 1031 height 641
click at [755, 532] on div "Back to Dashboard Change Sender ID Customers Technicians Select a contact Outbo…" at bounding box center [758, 353] width 1031 height 641
click at [428, 480] on div "Back to Dashboard Change Sender ID Customers Technicians Select a contact Outbo…" at bounding box center [758, 353] width 1031 height 641
click at [576, 555] on div "Back to Dashboard Change Sender ID Customers Technicians Select a contact Outbo…" at bounding box center [758, 353] width 1031 height 641
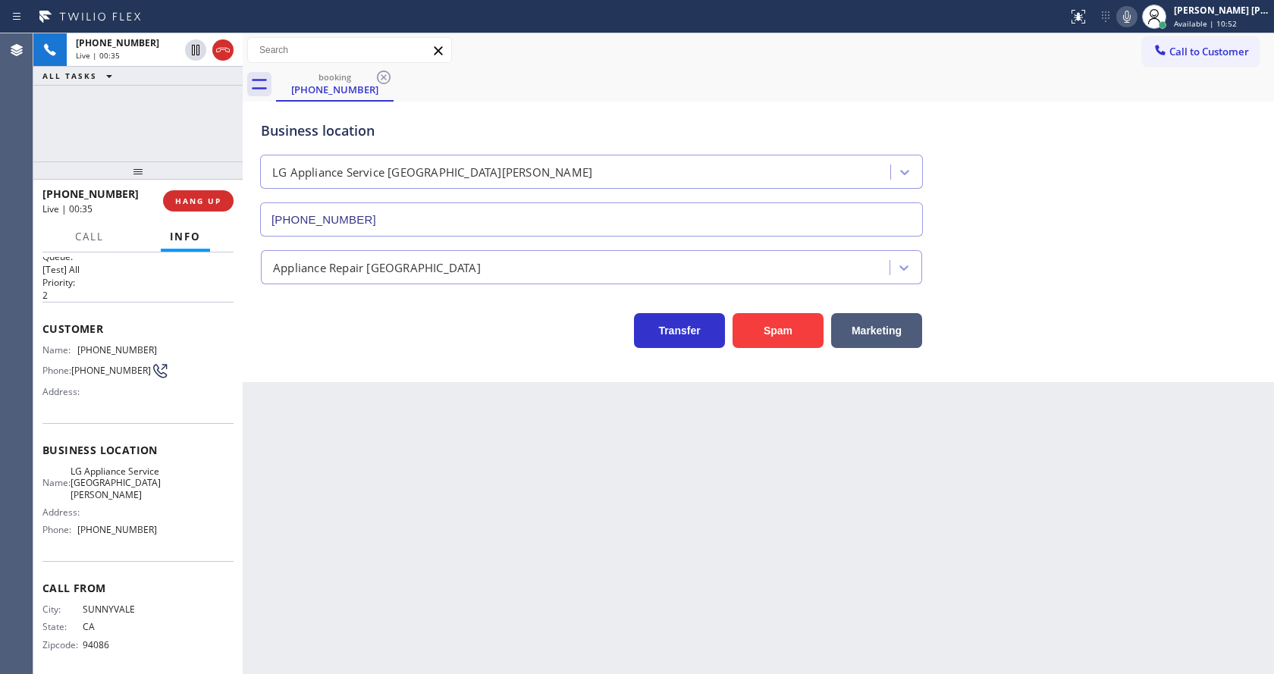
click at [422, 476] on div "Back to Dashboard Change Sender ID Customers Technicians Select a contact Outbo…" at bounding box center [758, 353] width 1031 height 641
click at [635, 578] on div "Back to Dashboard Change Sender ID Customers Technicians Select a contact Outbo…" at bounding box center [758, 353] width 1031 height 641
click at [675, 540] on div "Back to Dashboard Change Sender ID Customers Technicians Select a contact Outbo…" at bounding box center [758, 353] width 1031 height 641
click at [359, 453] on div "Back to Dashboard Change Sender ID Customers Technicians Select a contact Outbo…" at bounding box center [758, 353] width 1031 height 641
click at [629, 527] on div "Back to Dashboard Change Sender ID Customers Technicians Select a contact Outbo…" at bounding box center [758, 353] width 1031 height 641
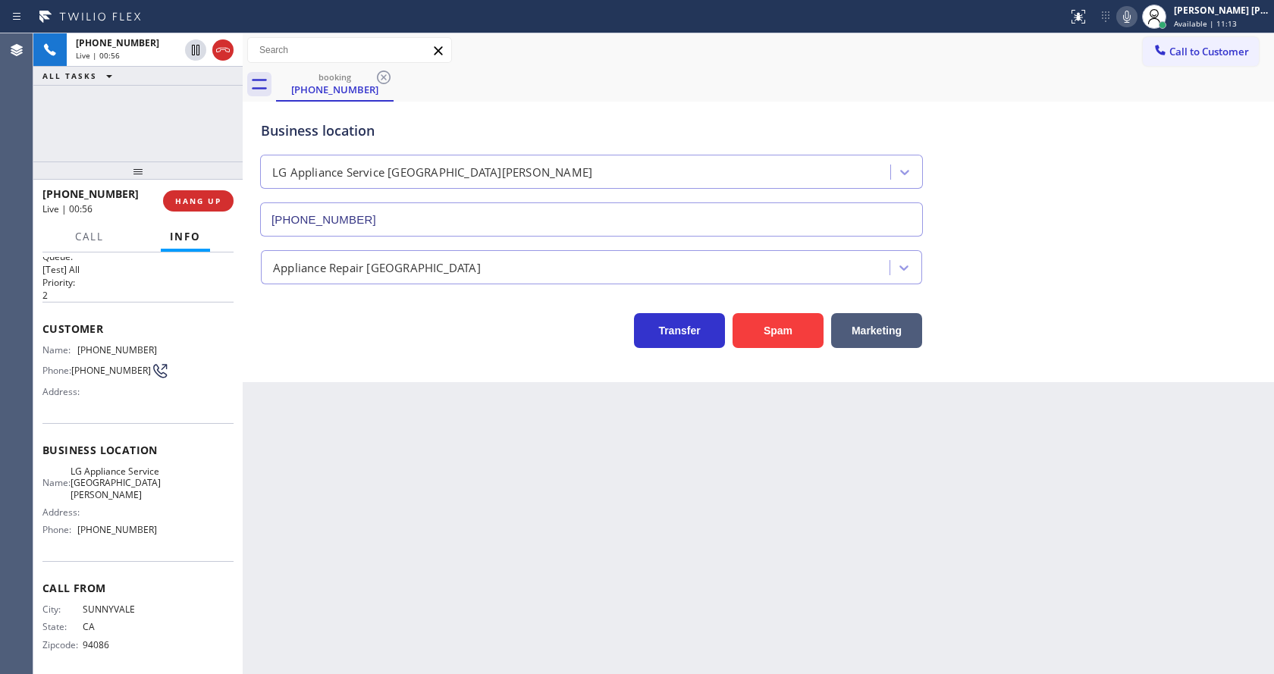
click at [427, 436] on div "Back to Dashboard Change Sender ID Customers Technicians Select a contact Outbo…" at bounding box center [758, 353] width 1031 height 641
click at [731, 483] on div "Back to Dashboard Change Sender ID Customers Technicians Select a contact Outbo…" at bounding box center [758, 353] width 1031 height 641
click at [190, 195] on button "HANG UP" at bounding box center [198, 200] width 71 height 21
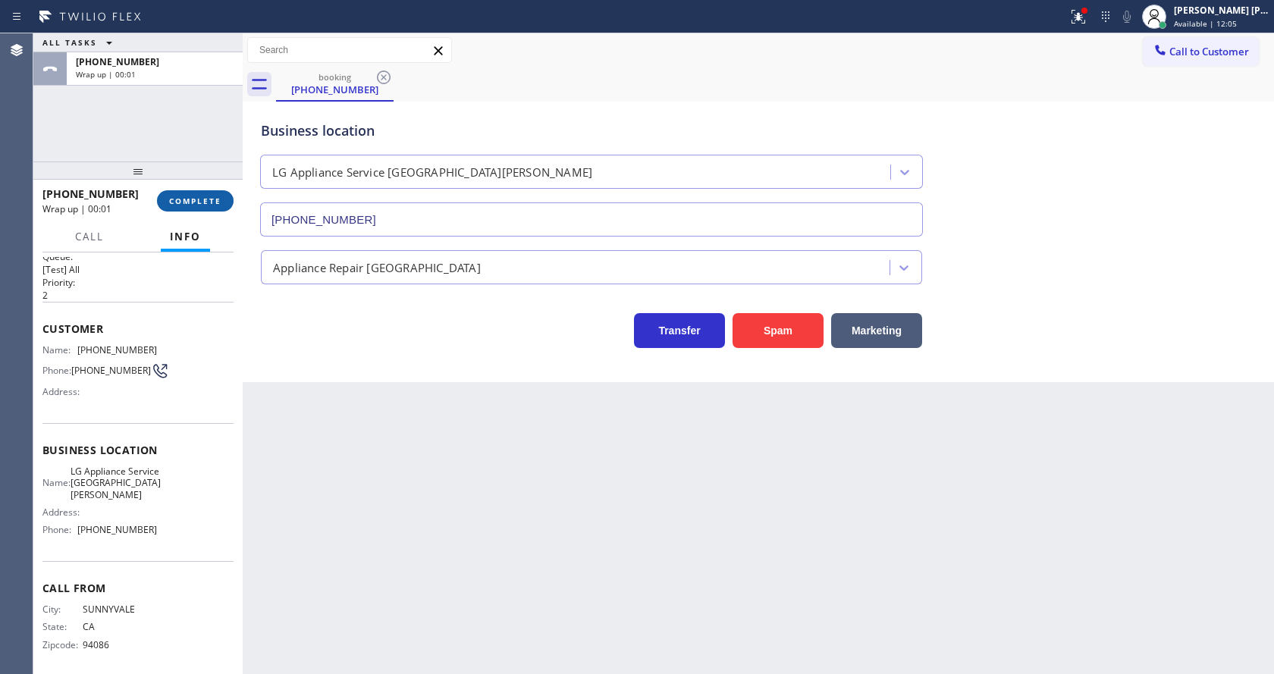
click at [190, 195] on button "COMPLETE" at bounding box center [195, 200] width 77 height 21
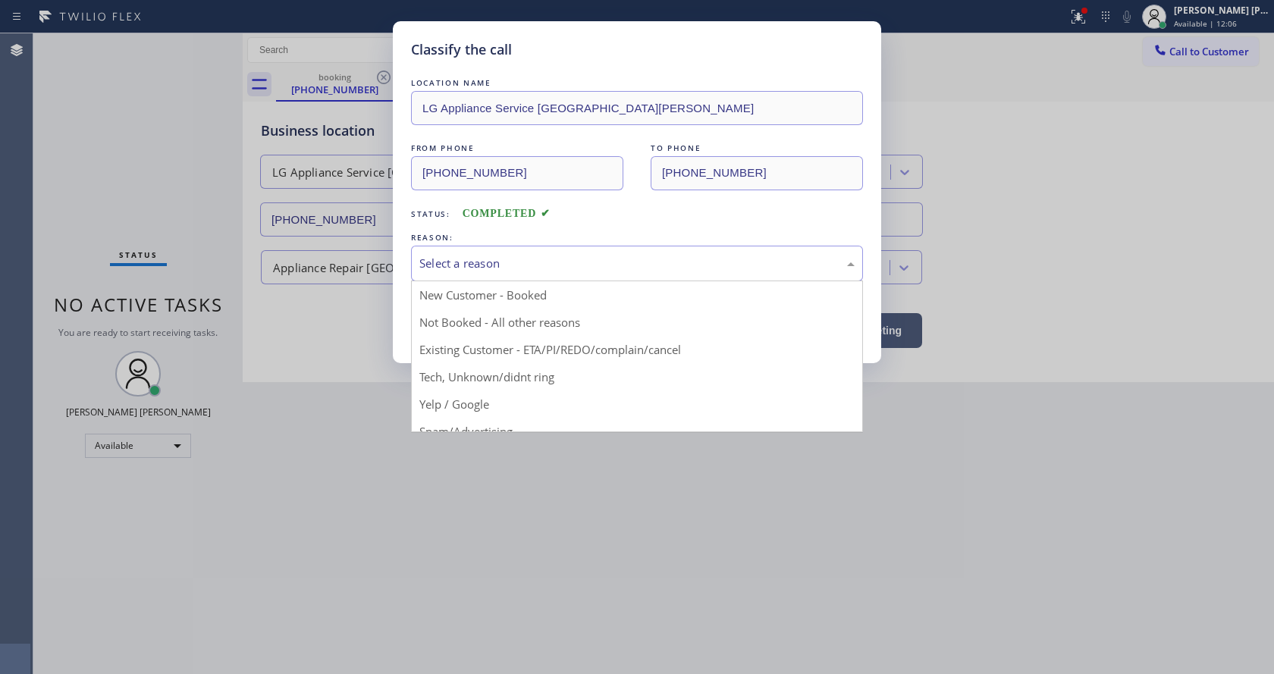
click at [469, 275] on div "Select a reason" at bounding box center [637, 264] width 452 height 36
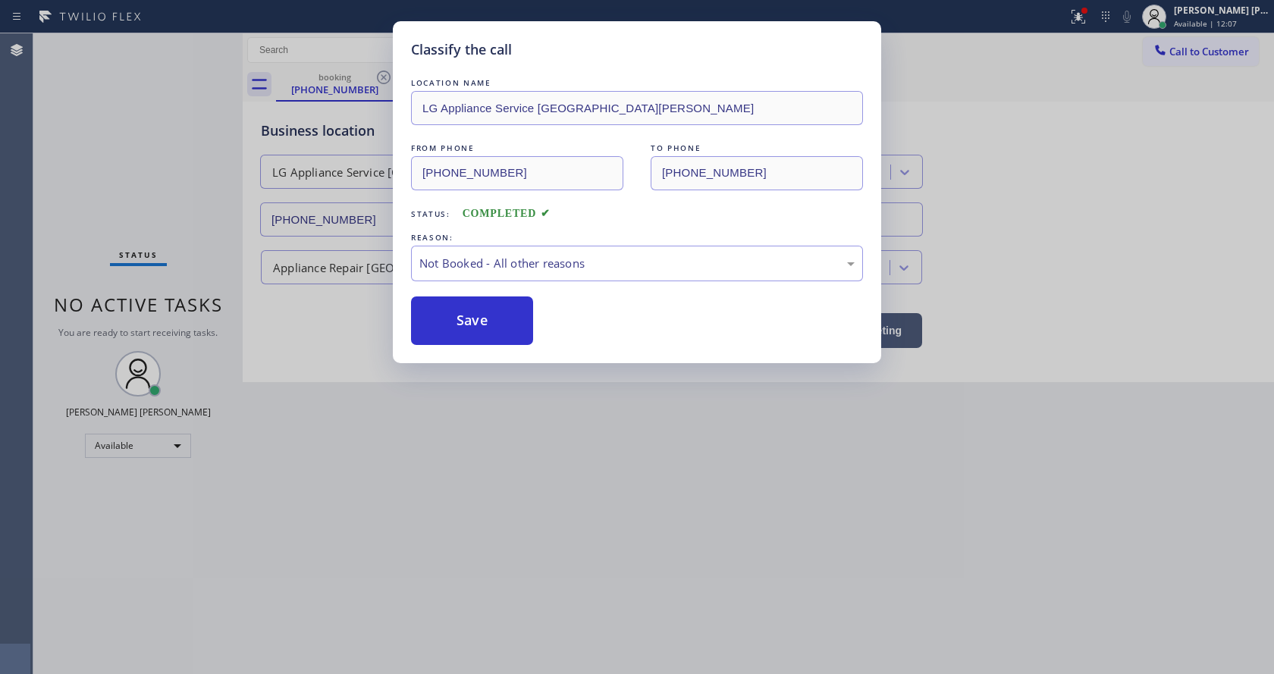
click at [475, 322] on button "Save" at bounding box center [472, 321] width 122 height 49
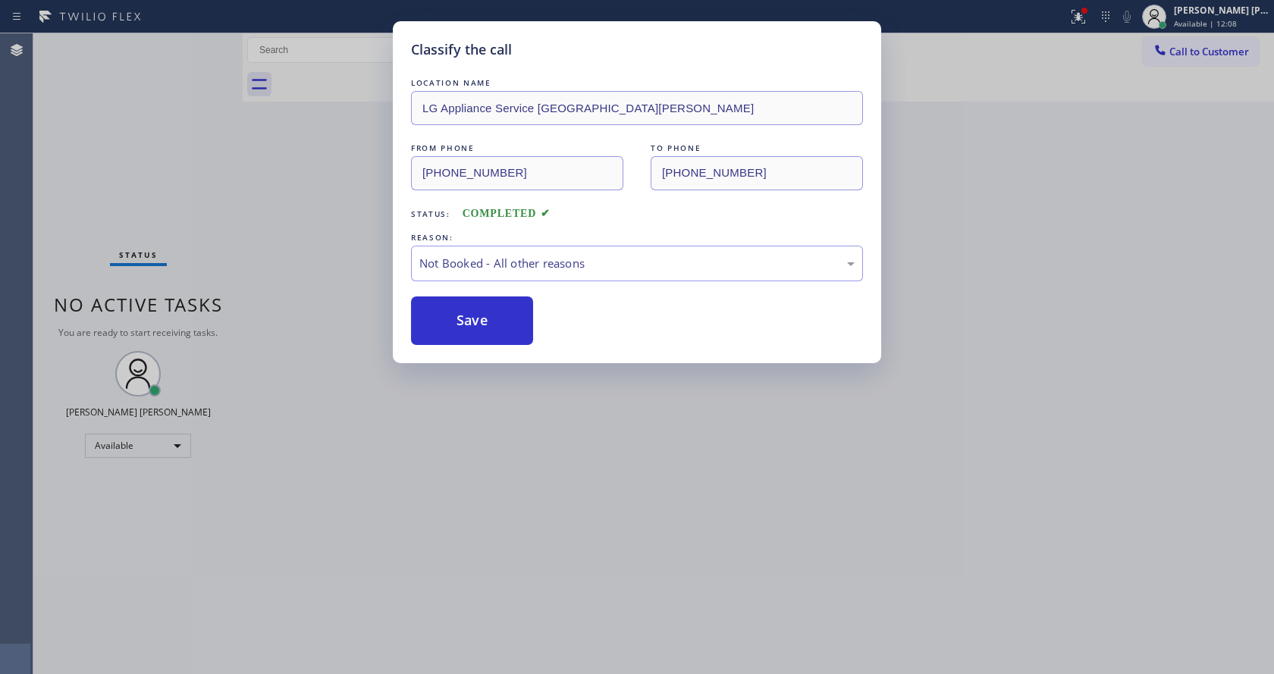
click at [613, 476] on div "Classify the call LOCATION NAME LG Appliance Service [GEOGRAPHIC_DATA][PERSON_N…" at bounding box center [637, 337] width 1274 height 674
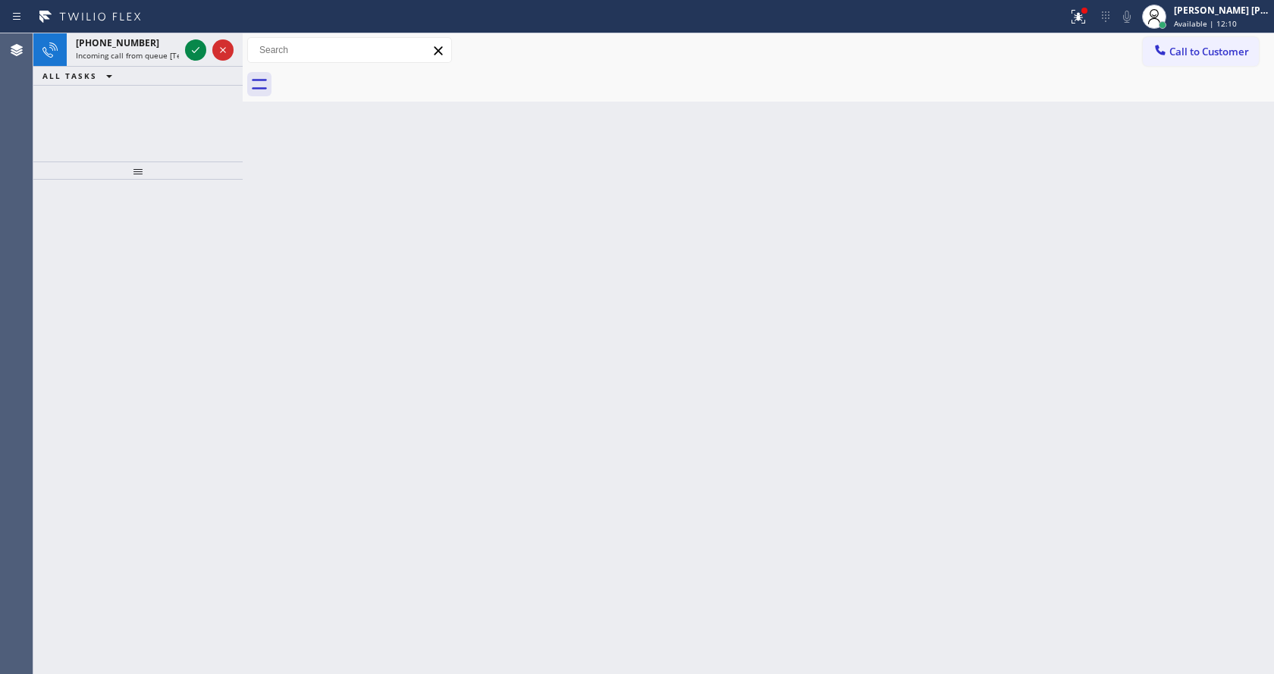
click at [442, 345] on div "Back to Dashboard Change Sender ID Customers Technicians Select a contact Outbo…" at bounding box center [758, 353] width 1031 height 641
click at [199, 58] on icon at bounding box center [196, 50] width 18 height 18
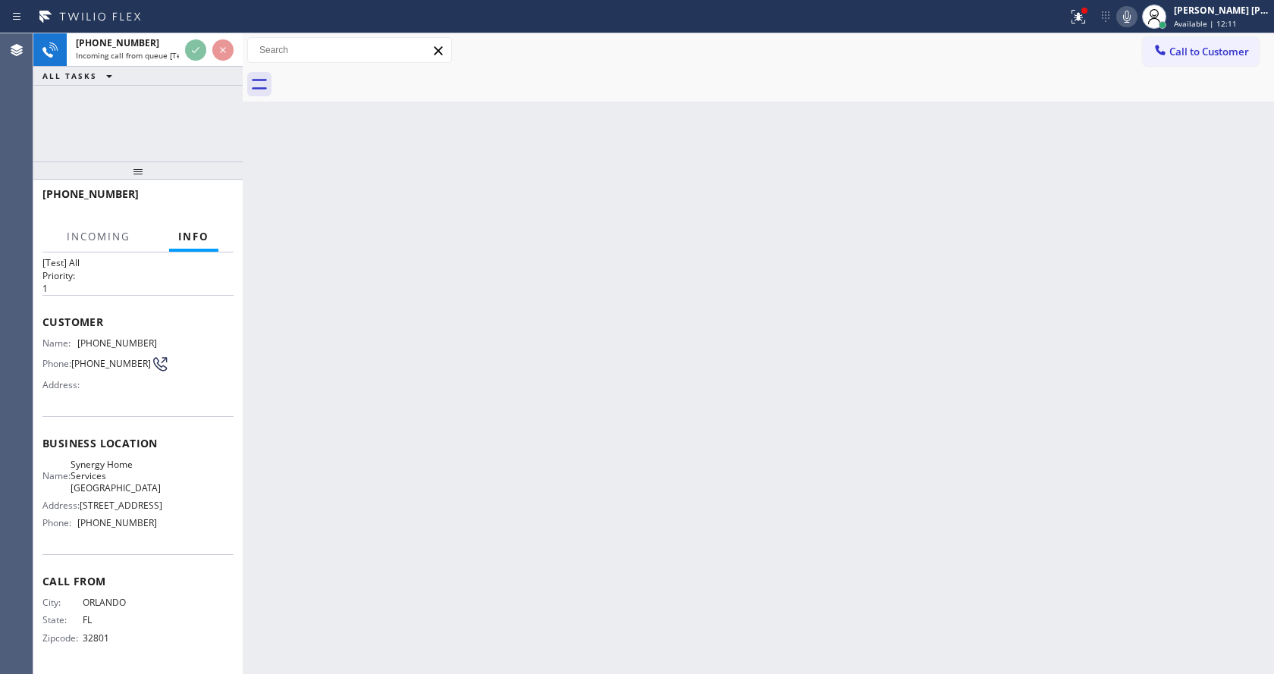
scroll to position [31, 0]
click at [544, 466] on div "Back to Dashboard Change Sender ID Customers Technicians Select a contact Outbo…" at bounding box center [758, 353] width 1031 height 641
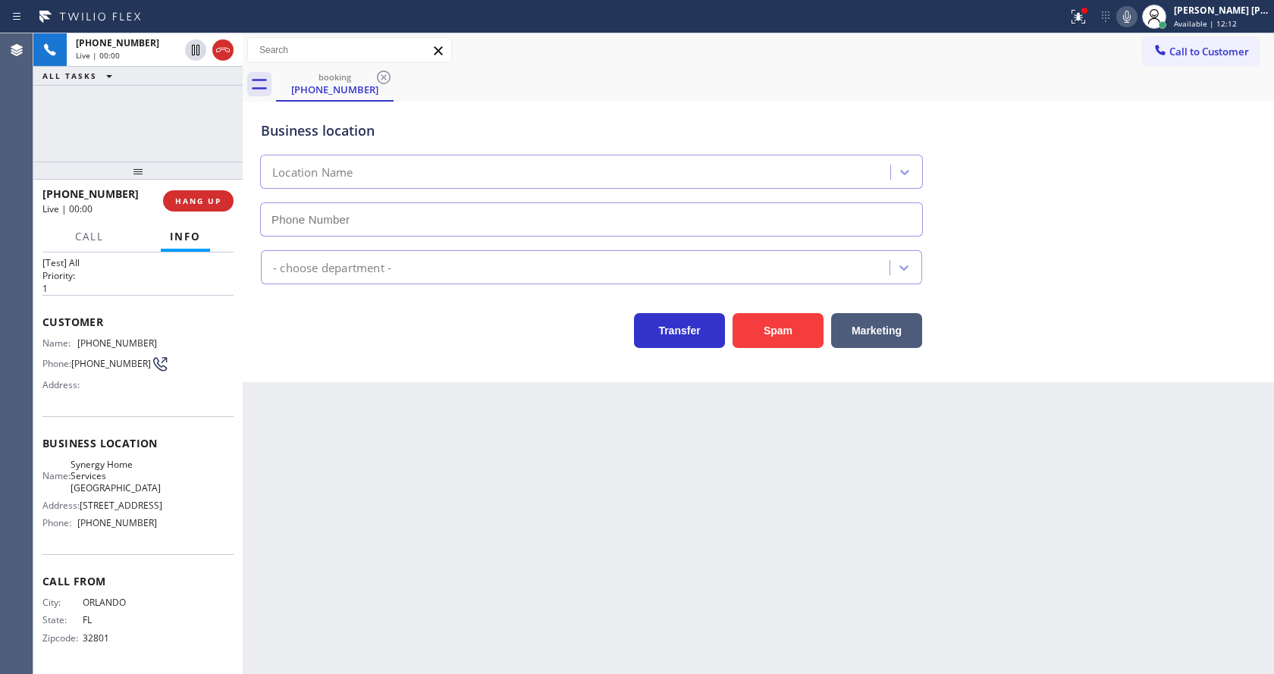
type input "[PHONE_NUMBER]"
drag, startPoint x: 1073, startPoint y: 13, endPoint x: 1065, endPoint y: 70, distance: 57.5
click at [1075, 17] on div at bounding box center [1078, 17] width 33 height 18
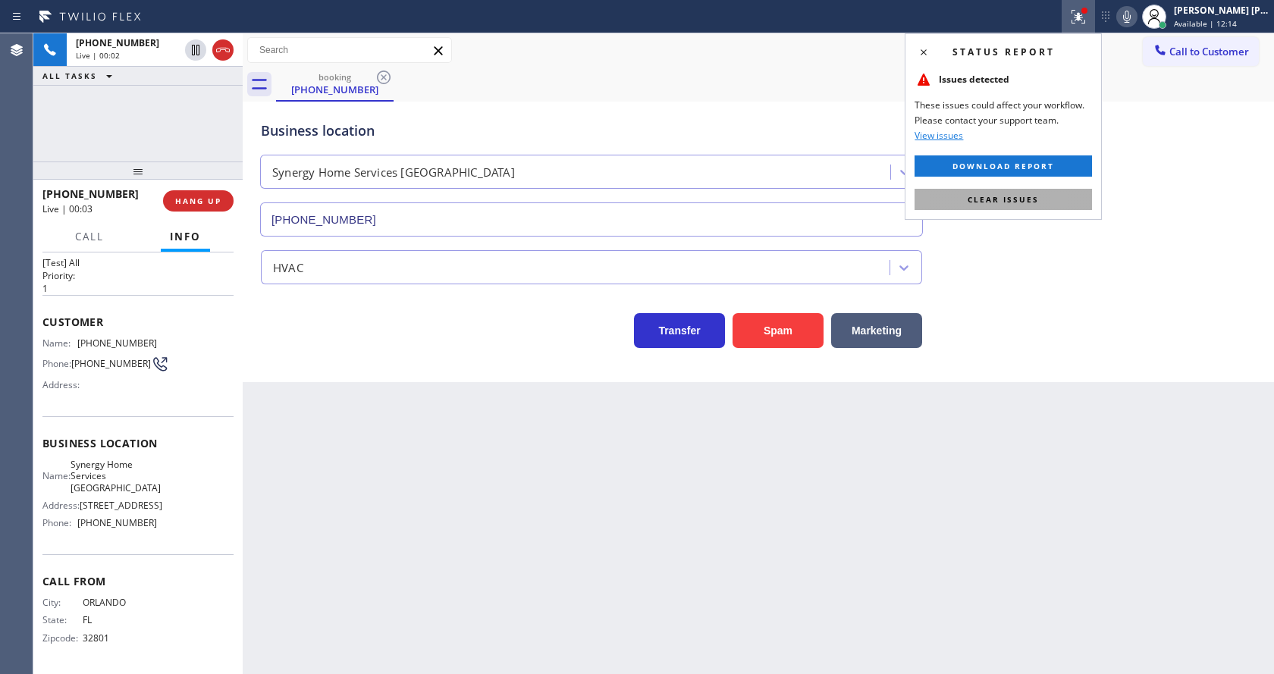
click at [1026, 203] on span "Clear issues" at bounding box center [1003, 199] width 71 height 11
click at [1037, 204] on div "Business location Synergy Home Services [GEOGRAPHIC_DATA] [PHONE_NUMBER]" at bounding box center [758, 167] width 1001 height 137
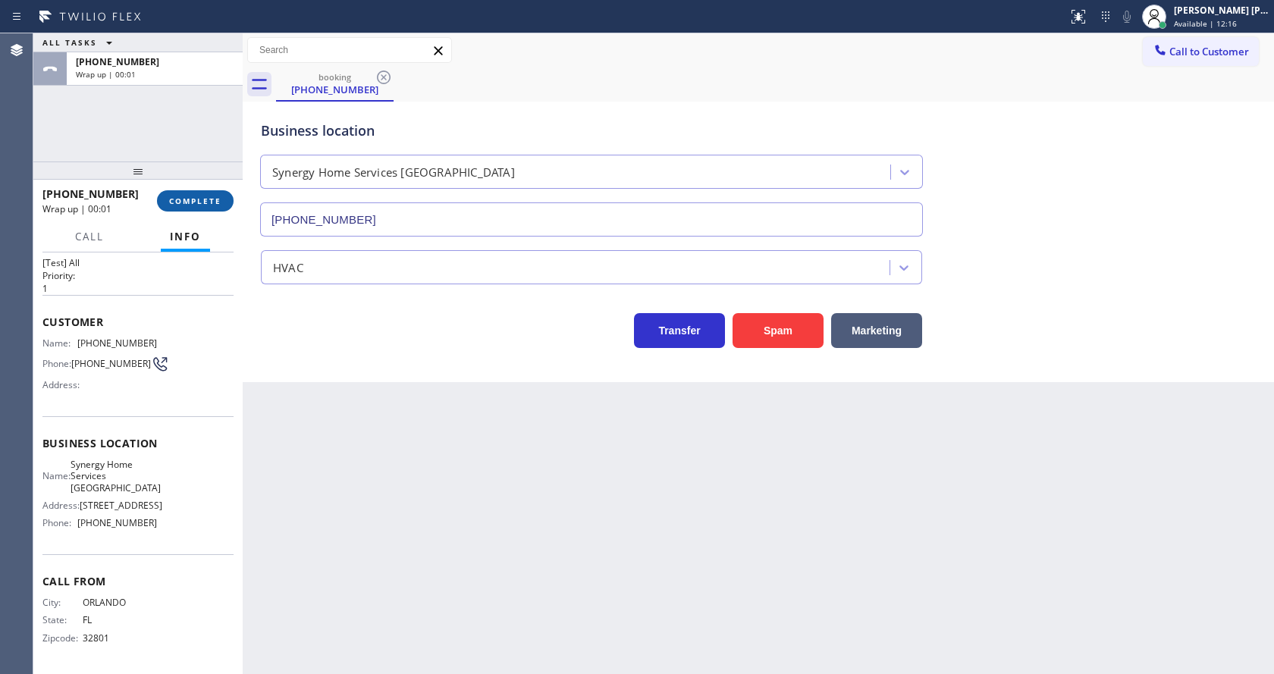
click at [199, 197] on span "COMPLETE" at bounding box center [195, 201] width 52 height 11
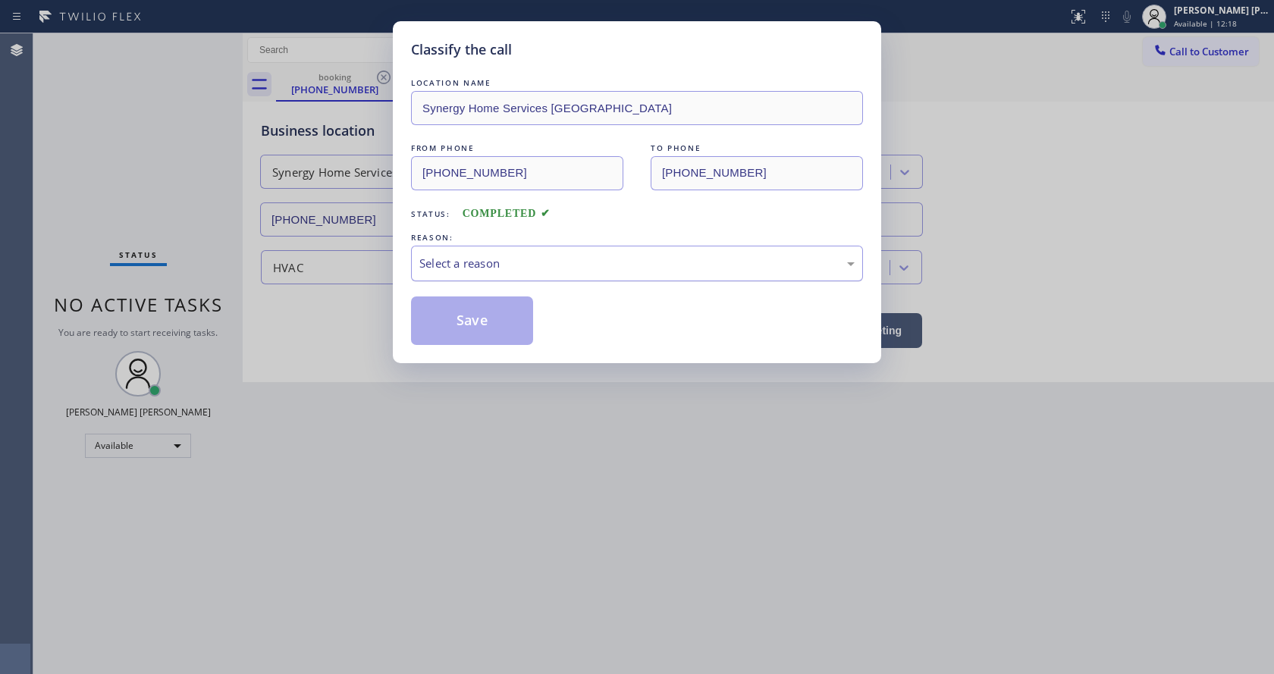
click at [529, 266] on div "Select a reason" at bounding box center [636, 263] width 435 height 17
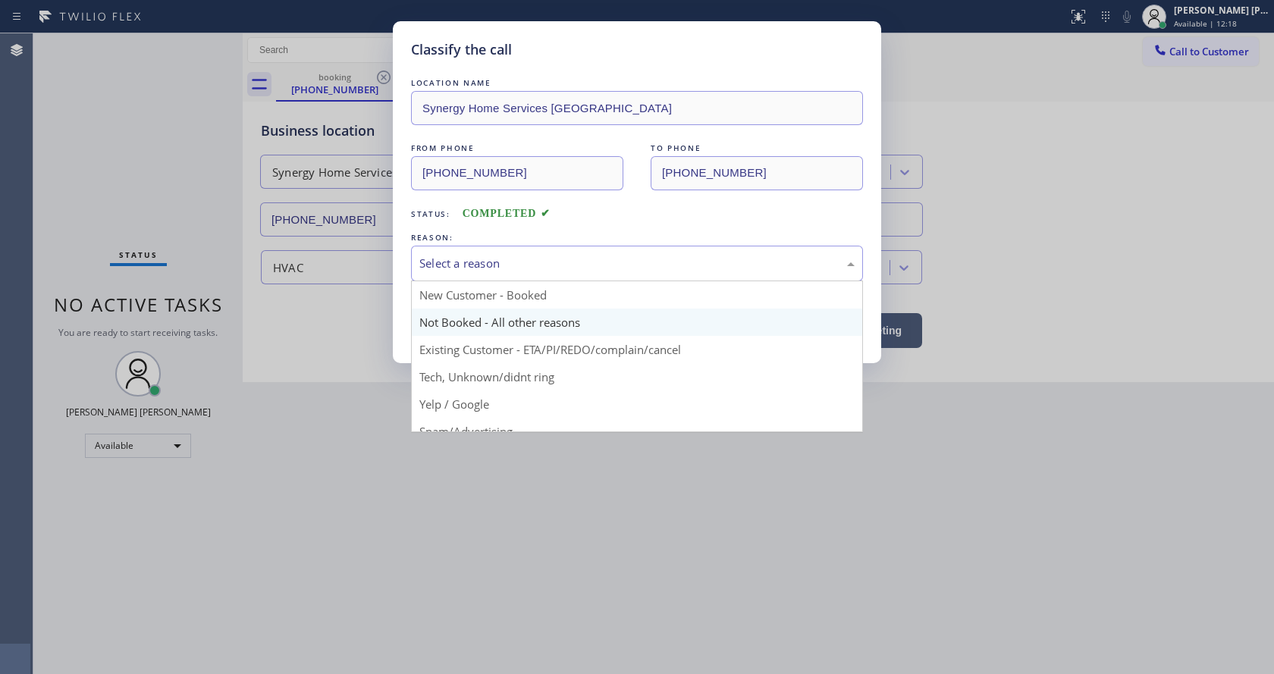
click at [461, 316] on button "Save" at bounding box center [472, 321] width 122 height 49
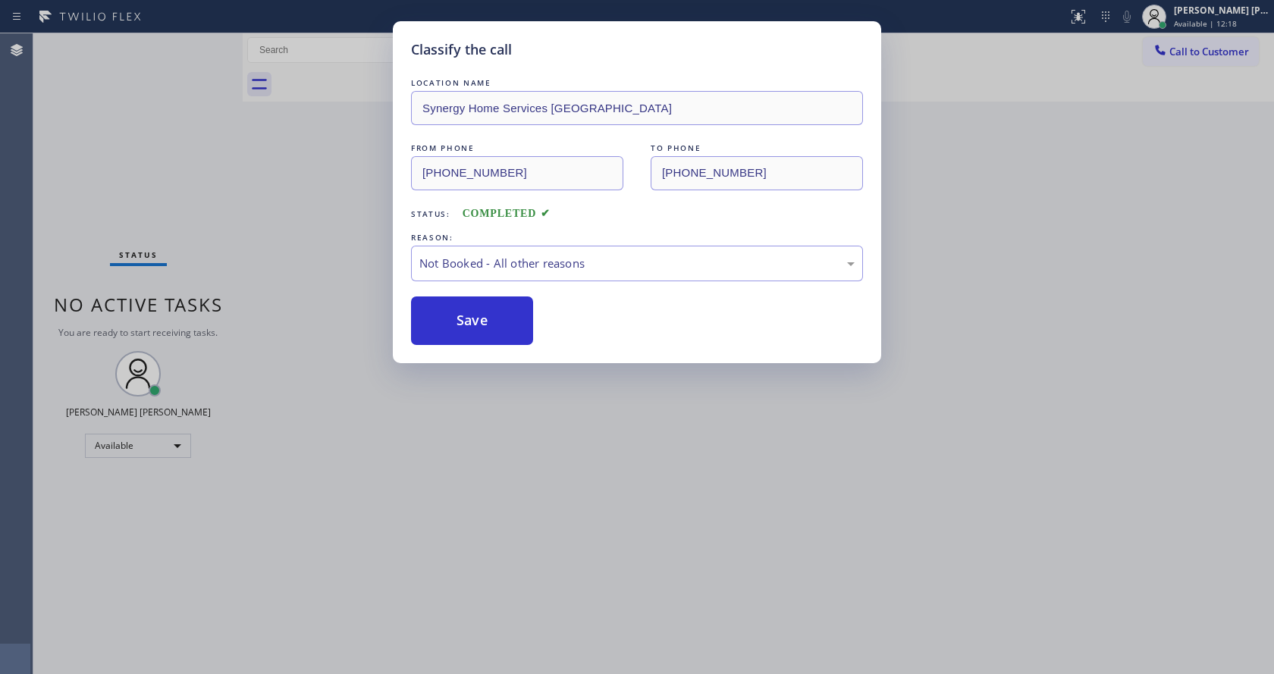
click at [461, 316] on button "Save" at bounding box center [472, 321] width 122 height 49
click at [681, 450] on div "Classify the call LOCATION NAME Synergy Home Services [GEOGRAPHIC_DATA] FROM PH…" at bounding box center [637, 337] width 1274 height 674
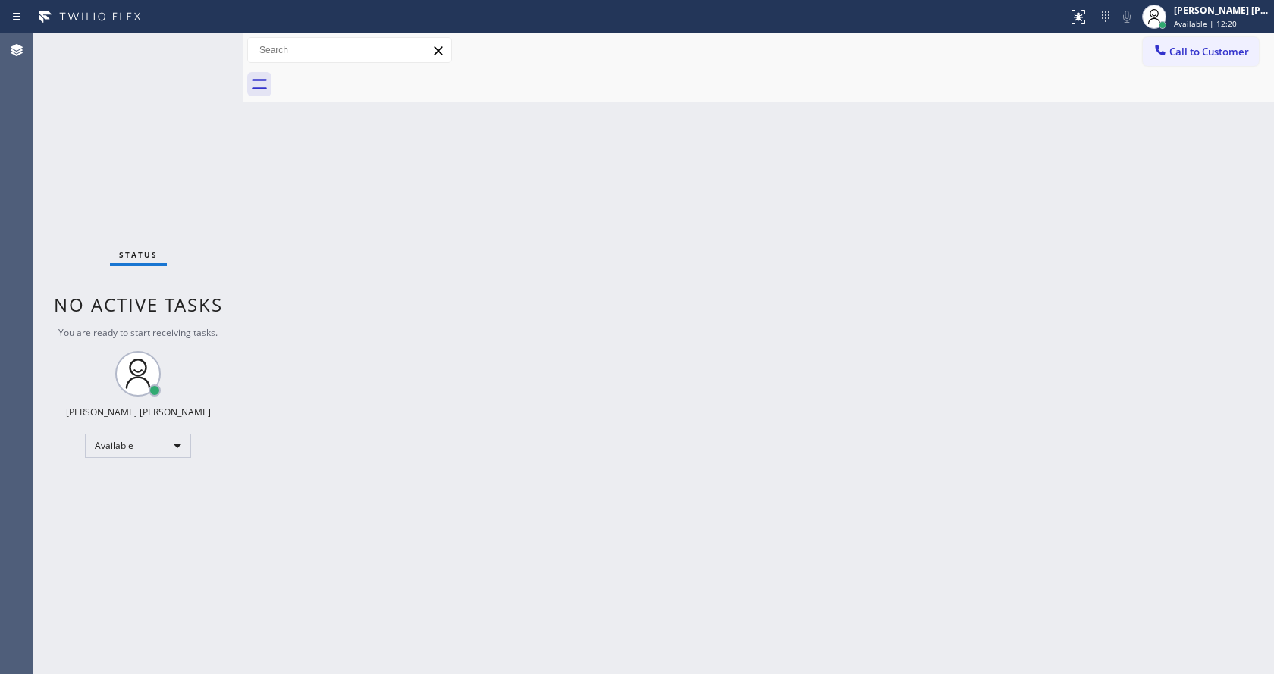
click at [733, 383] on div "Back to Dashboard Change Sender ID Customers Technicians Select a contact Outbo…" at bounding box center [758, 353] width 1031 height 641
click at [212, 35] on div "Status No active tasks You are ready to start receiving tasks. [PERSON_NAME] [P…" at bounding box center [137, 353] width 209 height 641
click at [212, 41] on div "Status No active tasks You are ready to start receiving tasks. [PERSON_NAME] [P…" at bounding box center [137, 353] width 209 height 641
click at [215, 42] on div "Status No active tasks You are ready to start receiving tasks. [PERSON_NAME] [P…" at bounding box center [137, 353] width 209 height 641
click at [215, 41] on div "Status No active tasks You are ready to start receiving tasks. [PERSON_NAME] [P…" at bounding box center [137, 353] width 209 height 641
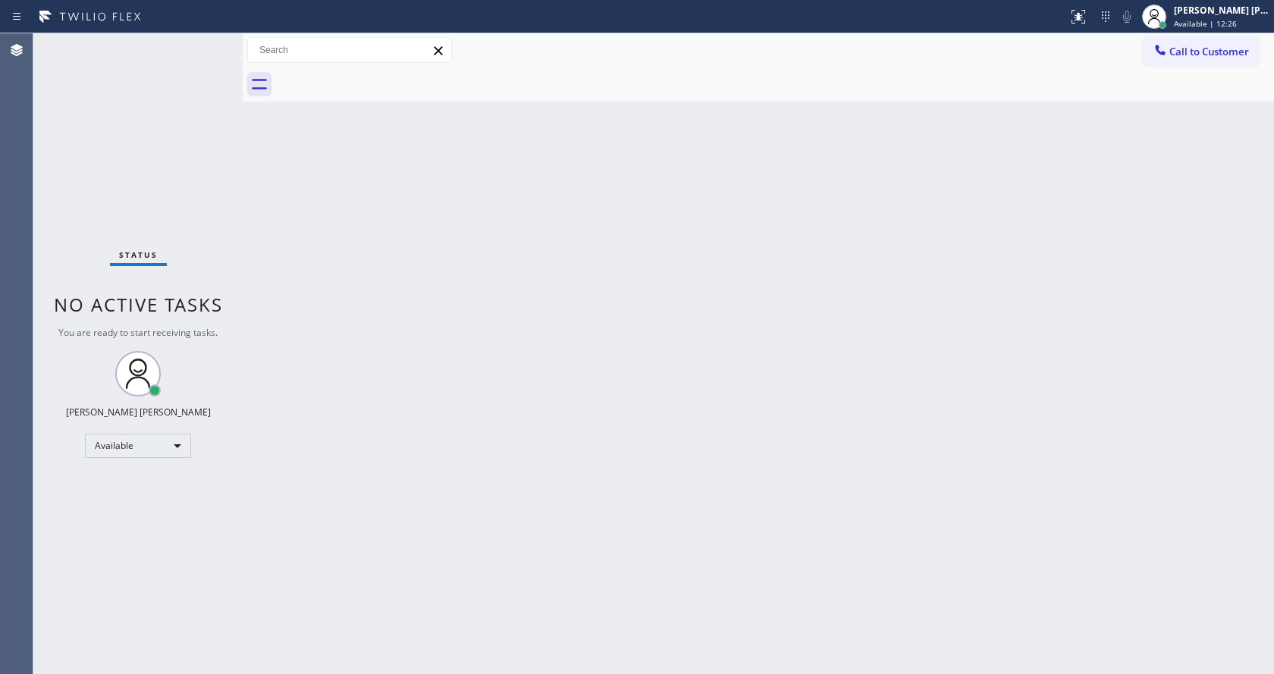
click at [210, 42] on div "Status No active tasks You are ready to start receiving tasks. [PERSON_NAME] [P…" at bounding box center [137, 353] width 209 height 641
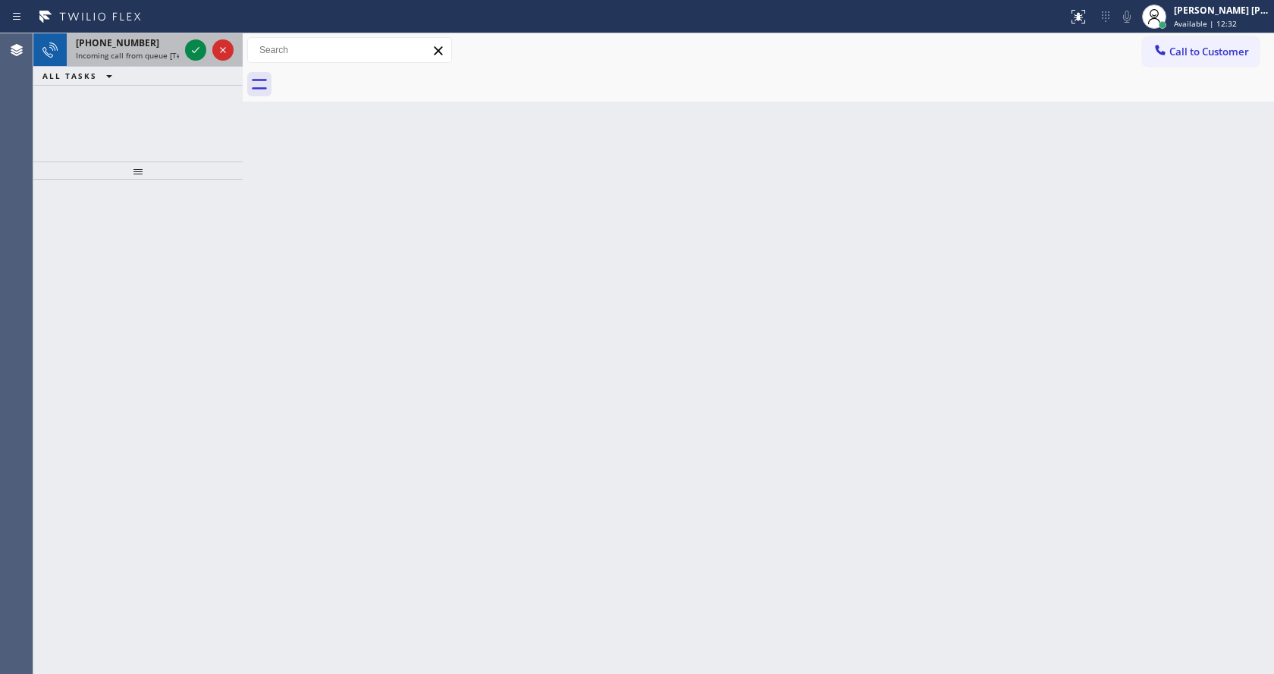
click at [178, 61] on div "[PHONE_NUMBER] Incoming call from queue [Test] All" at bounding box center [124, 49] width 115 height 33
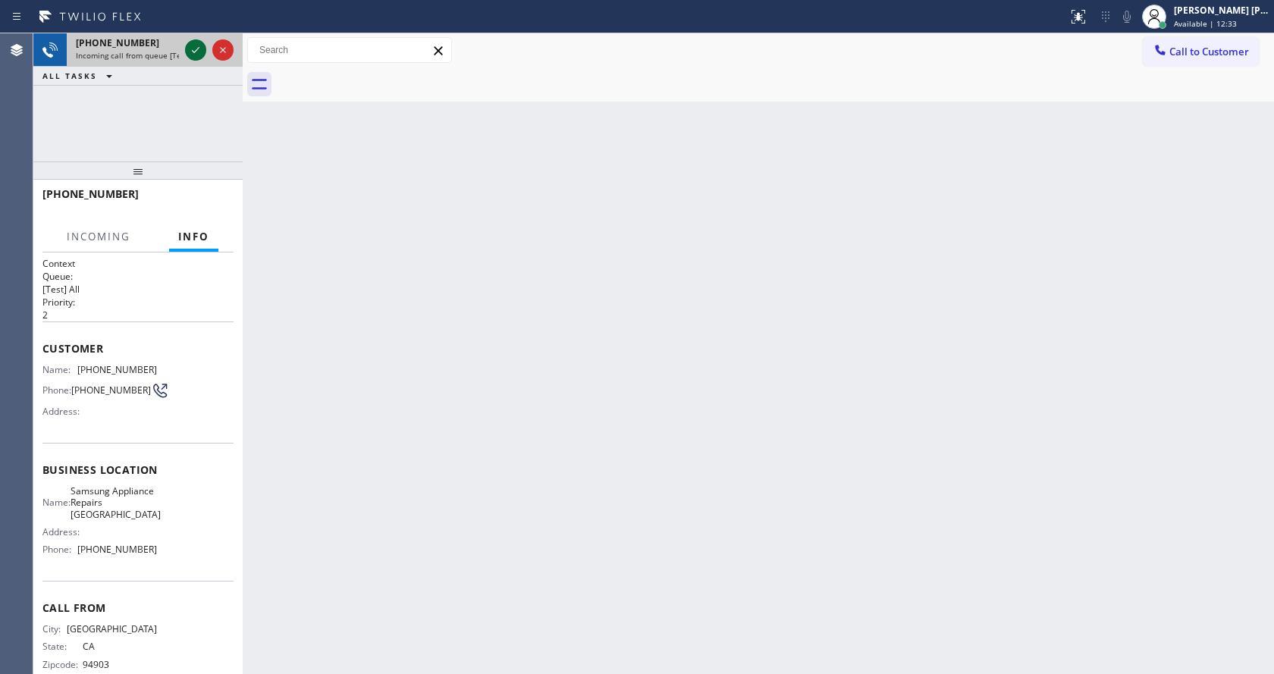
click at [189, 52] on icon at bounding box center [196, 50] width 18 height 18
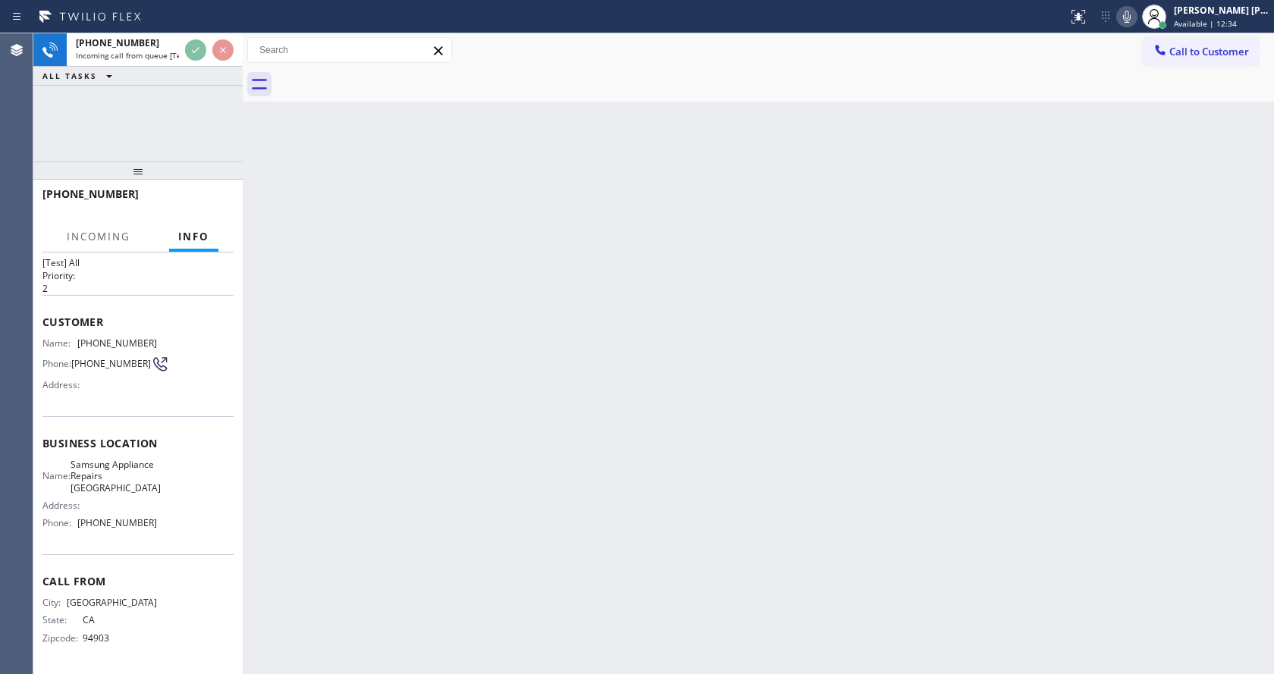
scroll to position [43, 0]
click at [613, 360] on div "Back to Dashboard Change Sender ID Customers Technicians Select a contact Outbo…" at bounding box center [758, 353] width 1031 height 641
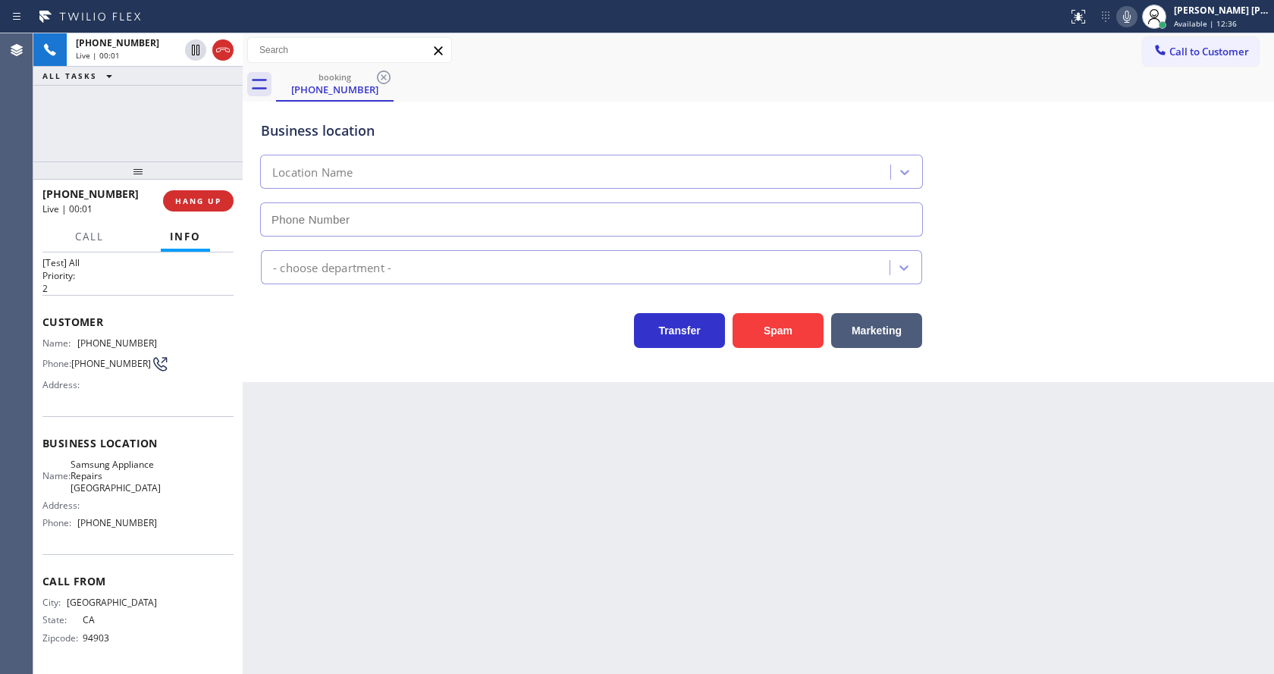
type input "[PHONE_NUMBER]"
click at [455, 546] on div "Back to Dashboard Change Sender ID Customers Technicians Select a contact Outbo…" at bounding box center [758, 353] width 1031 height 641
click at [347, 491] on div "Back to Dashboard Change Sender ID Customers Technicians Select a contact Outbo…" at bounding box center [758, 353] width 1031 height 641
click at [1131, 18] on icon at bounding box center [1127, 17] width 8 height 12
click at [1132, 2] on div "Status report No issues detected If you experience an issue, please download th…" at bounding box center [1168, 16] width 212 height 33
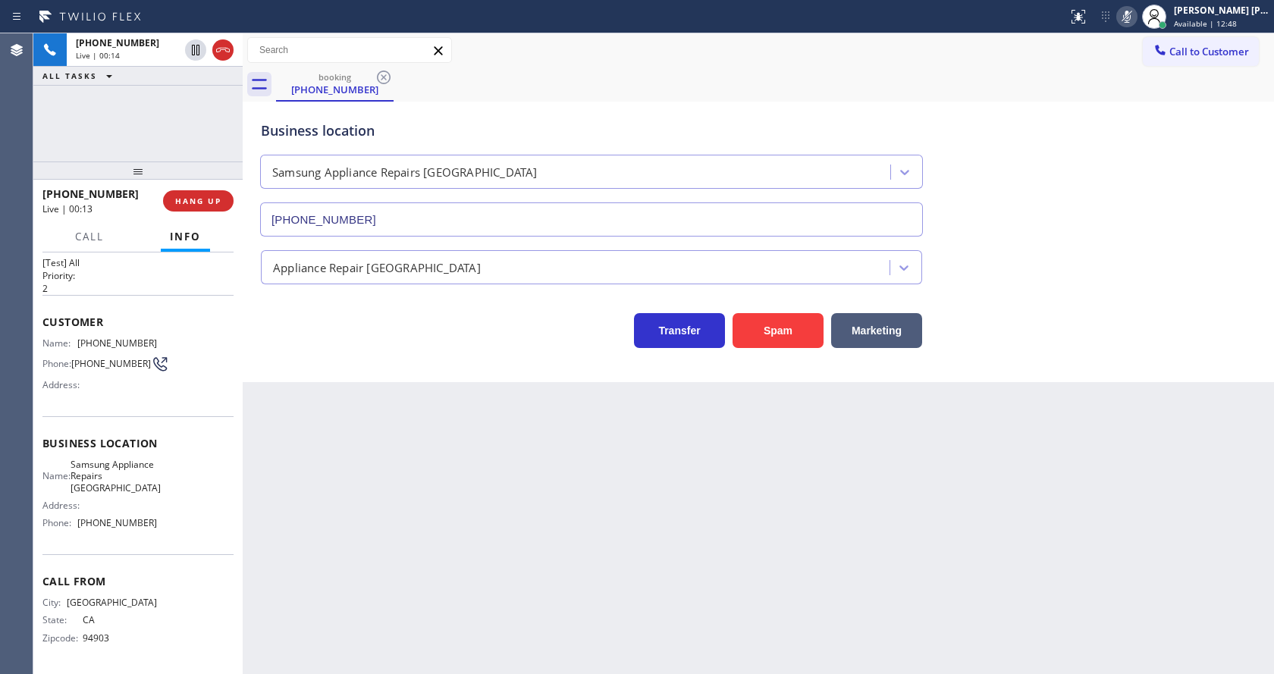
click at [1130, 10] on icon at bounding box center [1127, 17] width 18 height 18
click at [413, 463] on div "Back to Dashboard Change Sender ID Customers Technicians Select a contact Outbo…" at bounding box center [758, 353] width 1031 height 641
click at [390, 486] on div "Back to Dashboard Change Sender ID Customers Technicians Select a contact Outbo…" at bounding box center [758, 353] width 1031 height 641
click at [120, 397] on div "Customer Name: [PHONE_NUMBER] Phone: [PHONE_NUMBER] Address:" at bounding box center [137, 355] width 191 height 121
click at [381, 481] on div "Back to Dashboard Change Sender ID Customers Technicians Select a contact Outbo…" at bounding box center [758, 353] width 1031 height 641
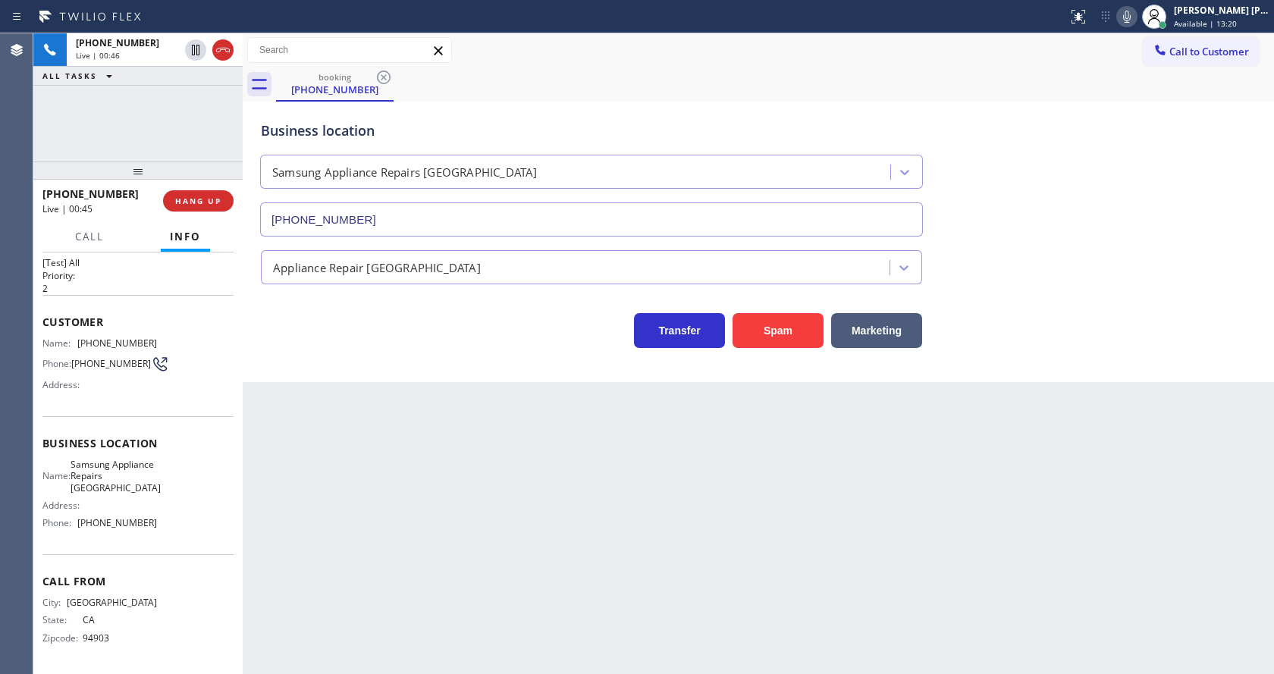
click at [127, 421] on div "Business location Name: Samsung Appliance Repairs [GEOGRAPHIC_DATA] Address: Ph…" at bounding box center [137, 485] width 191 height 138
drag, startPoint x: 81, startPoint y: 322, endPoint x: 155, endPoint y: 334, distance: 75.2
click at [155, 337] on div "Name: [PHONE_NUMBER] Phone: [PHONE_NUMBER] Address:" at bounding box center [137, 367] width 191 height 60
click at [286, 479] on div "Back to Dashboard Change Sender ID Customers Technicians Select a contact Outbo…" at bounding box center [758, 353] width 1031 height 641
click at [172, 495] on div "Name: Samsung Appliance Repairs [GEOGRAPHIC_DATA] Address: Phone: [PHONE_NUMBER]" at bounding box center [137, 497] width 191 height 77
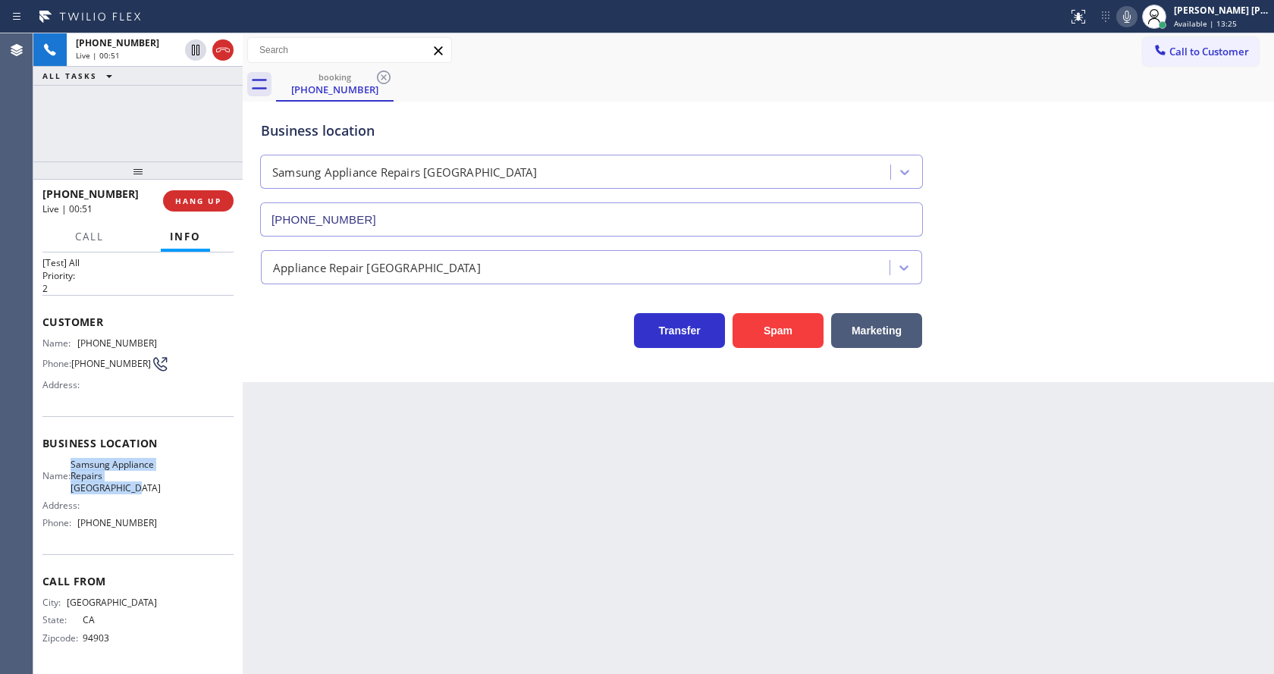
drag, startPoint x: 79, startPoint y: 454, endPoint x: 134, endPoint y: 491, distance: 66.3
click at [134, 491] on div "Name: Samsung Appliance Repairs [GEOGRAPHIC_DATA]" at bounding box center [99, 476] width 115 height 35
click at [332, 526] on div "Back to Dashboard Change Sender ID Customers Technicians Select a contact Outbo…" at bounding box center [758, 353] width 1031 height 641
drag, startPoint x: 177, startPoint y: 539, endPoint x: 125, endPoint y: 548, distance: 52.4
click at [177, 539] on div "Business location Name: Samsung Appliance Repairs [GEOGRAPHIC_DATA] Address: Ph…" at bounding box center [137, 485] width 191 height 138
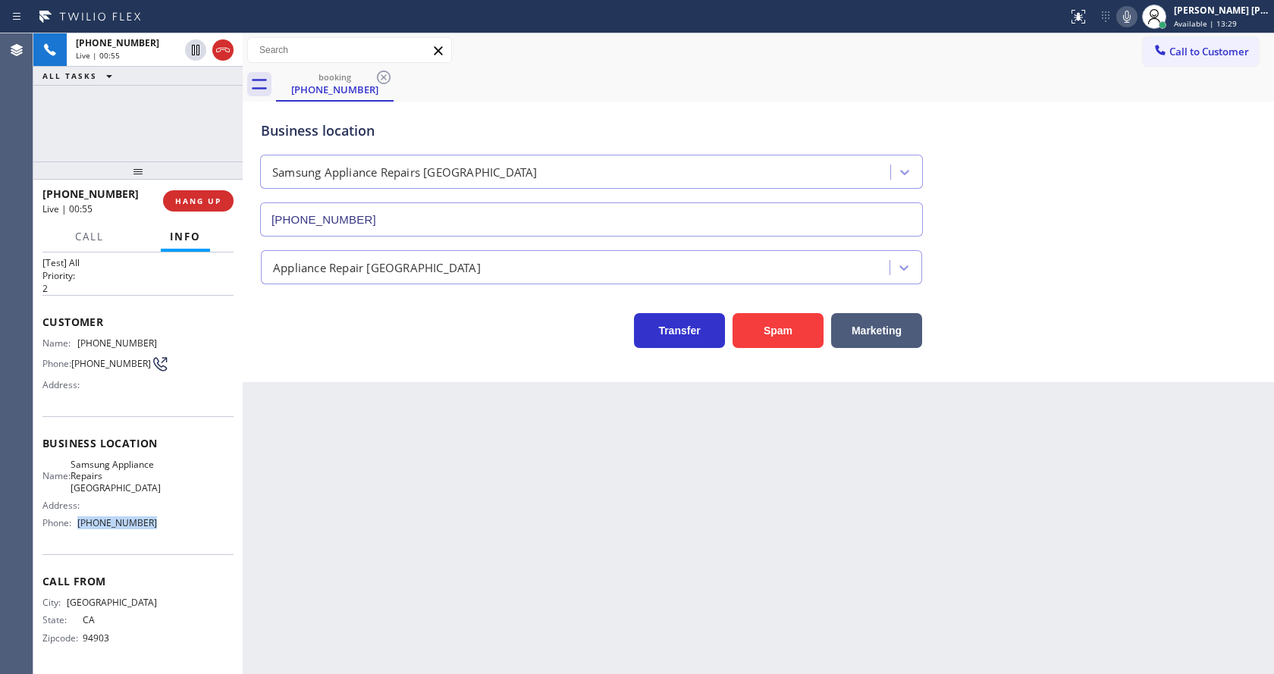
drag, startPoint x: 73, startPoint y: 527, endPoint x: 156, endPoint y: 534, distance: 83.7
click at [156, 534] on div "Name: Samsung Appliance Repairs [GEOGRAPHIC_DATA] Address: Phone: [PHONE_NUMBER]" at bounding box center [137, 497] width 191 height 77
click at [335, 511] on div "Back to Dashboard Change Sender ID Customers Technicians Select a contact Outbo…" at bounding box center [758, 353] width 1031 height 641
drag, startPoint x: 668, startPoint y: 494, endPoint x: 813, endPoint y: 399, distance: 173.1
click at [675, 494] on div "Back to Dashboard Change Sender ID Customers Technicians Select a contact Outbo…" at bounding box center [758, 353] width 1031 height 641
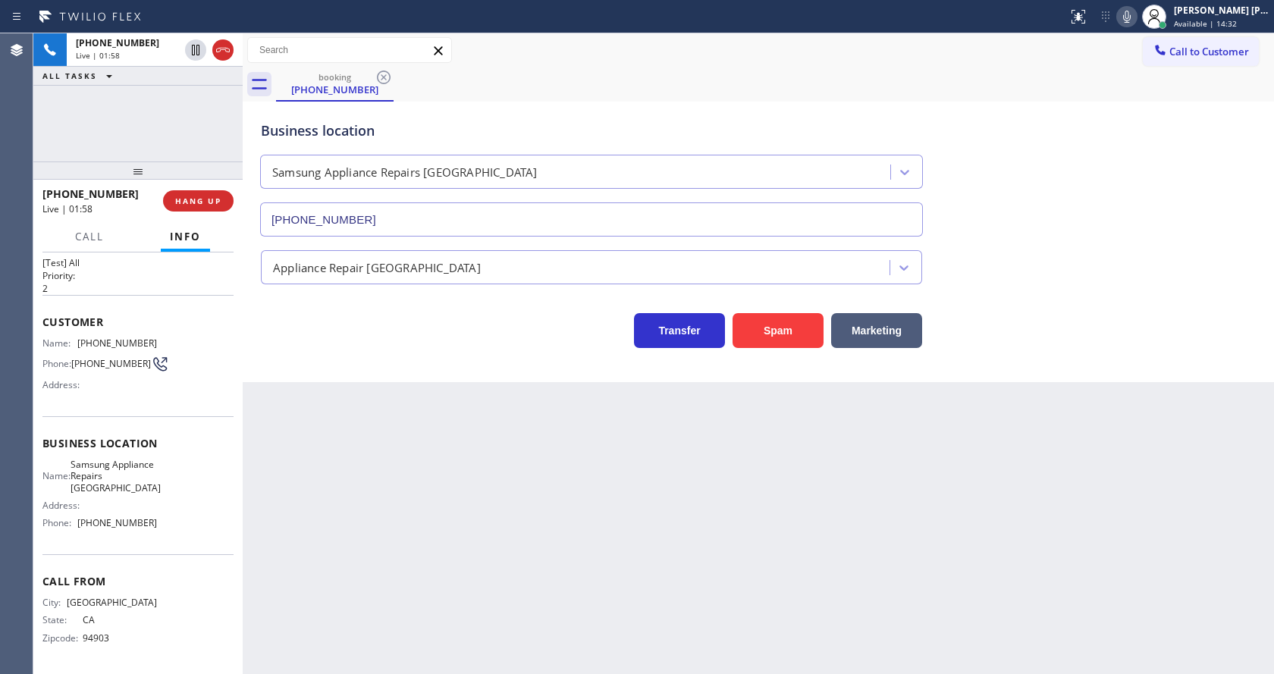
click at [386, 428] on div "Back to Dashboard Change Sender ID Customers Technicians Select a contact Outbo…" at bounding box center [758, 353] width 1031 height 641
drag, startPoint x: 725, startPoint y: 541, endPoint x: 711, endPoint y: 516, distance: 28.2
click at [721, 532] on div "Back to Dashboard Change Sender ID Customers Technicians Select a contact Outbo…" at bounding box center [758, 353] width 1031 height 641
click at [321, 541] on div "Back to Dashboard Change Sender ID Customers Technicians Select a contact Outbo…" at bounding box center [758, 353] width 1031 height 641
click at [573, 453] on div "Back to Dashboard Change Sender ID Customers Technicians Select a contact Outbo…" at bounding box center [758, 353] width 1031 height 641
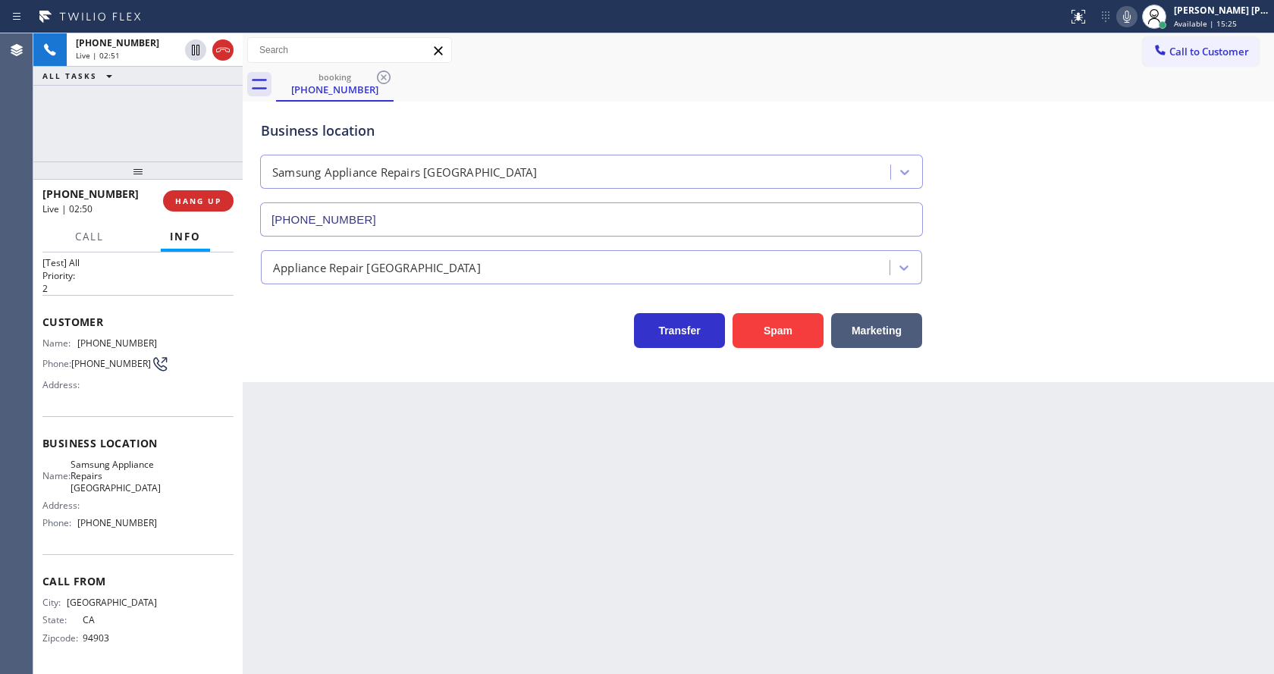
click at [305, 438] on div "Back to Dashboard Change Sender ID Customers Technicians Select a contact Outbo…" at bounding box center [758, 353] width 1031 height 641
click at [726, 565] on div "Back to Dashboard Change Sender ID Customers Technicians Select a contact Outbo…" at bounding box center [758, 353] width 1031 height 641
click at [331, 554] on div "Back to Dashboard Change Sender ID Customers Technicians Select a contact Outbo…" at bounding box center [758, 353] width 1031 height 641
click at [476, 510] on div "Back to Dashboard Change Sender ID Customers Technicians Select a contact Outbo…" at bounding box center [758, 353] width 1031 height 641
click at [194, 202] on span "HANG UP" at bounding box center [198, 201] width 46 height 11
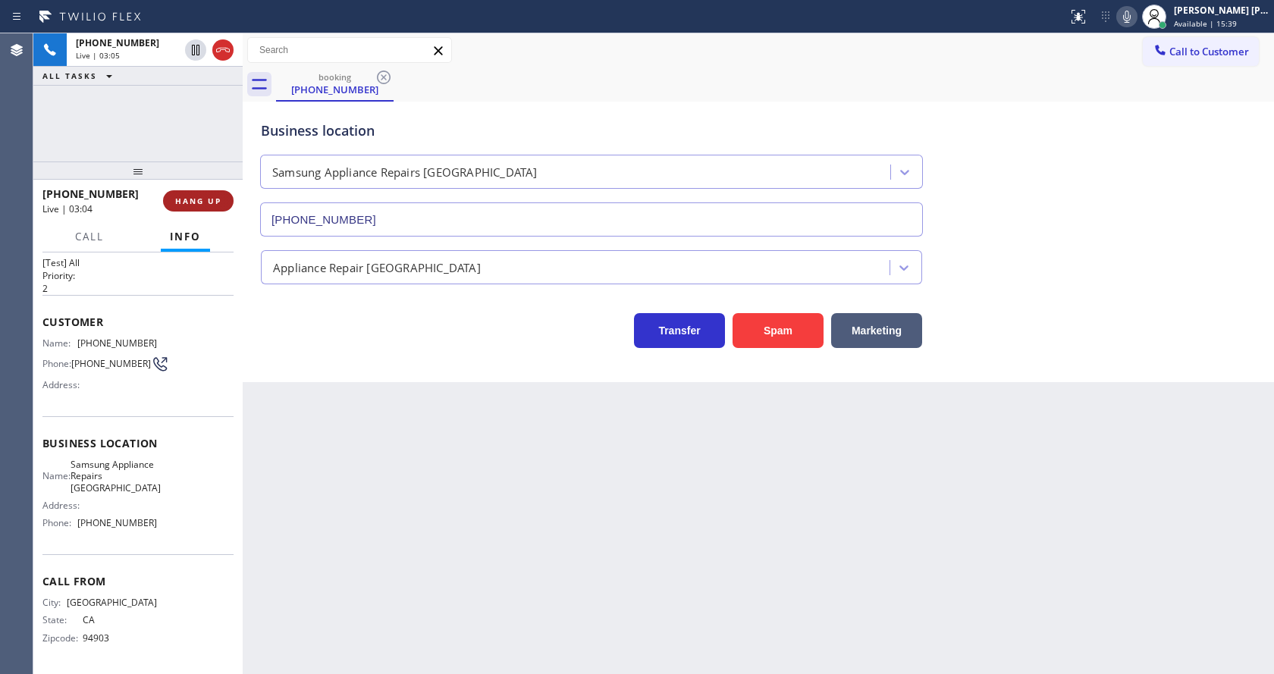
click at [194, 202] on span "HANG UP" at bounding box center [198, 201] width 46 height 11
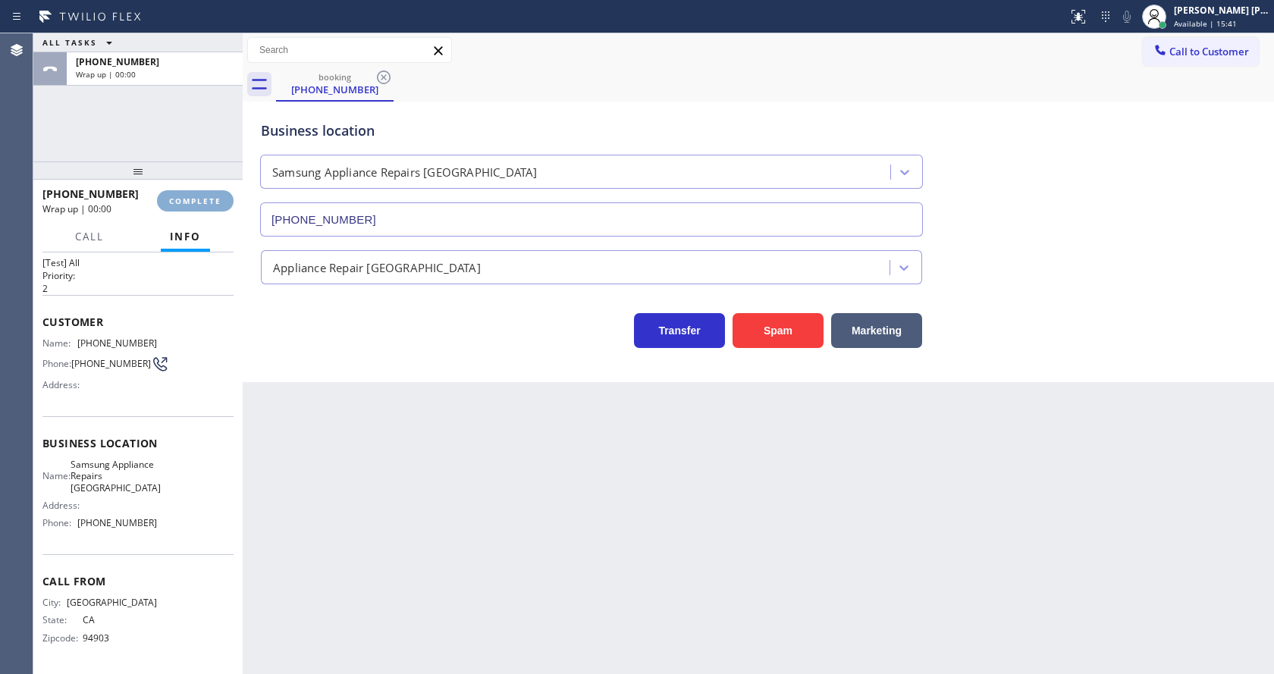
click at [194, 202] on span "COMPLETE" at bounding box center [195, 201] width 52 height 11
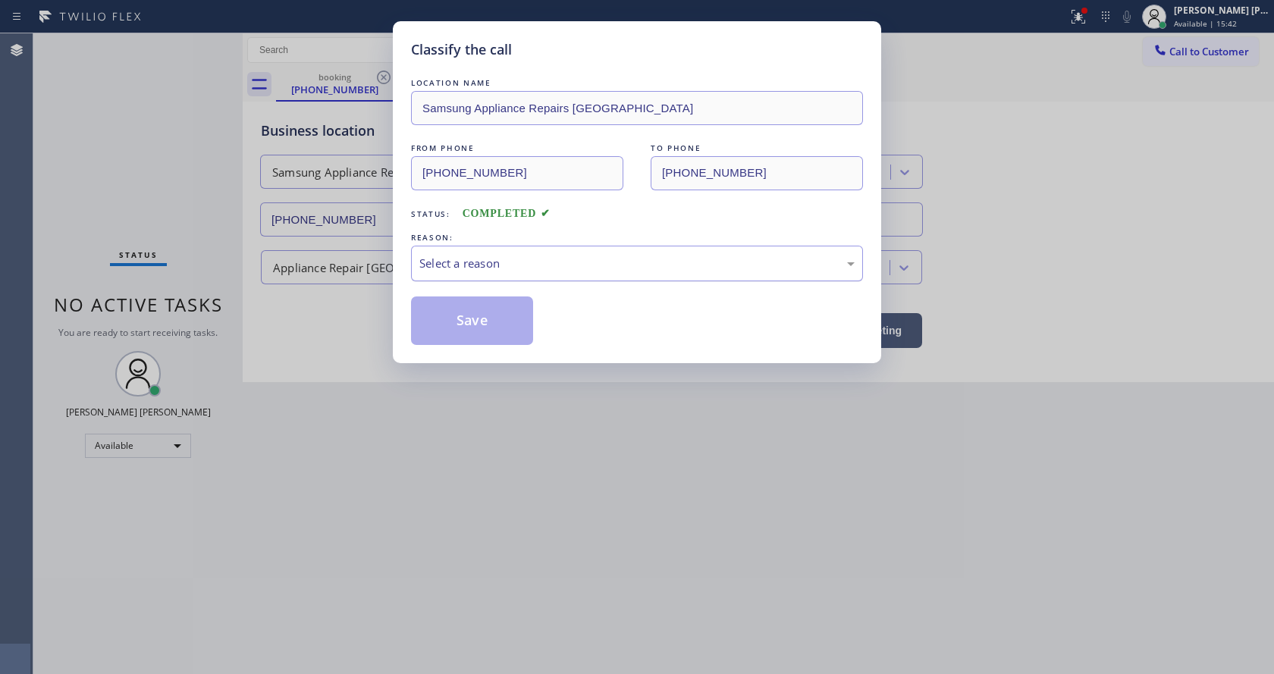
click at [459, 277] on div "Select a reason" at bounding box center [637, 264] width 452 height 36
click at [460, 319] on button "Save" at bounding box center [472, 321] width 122 height 49
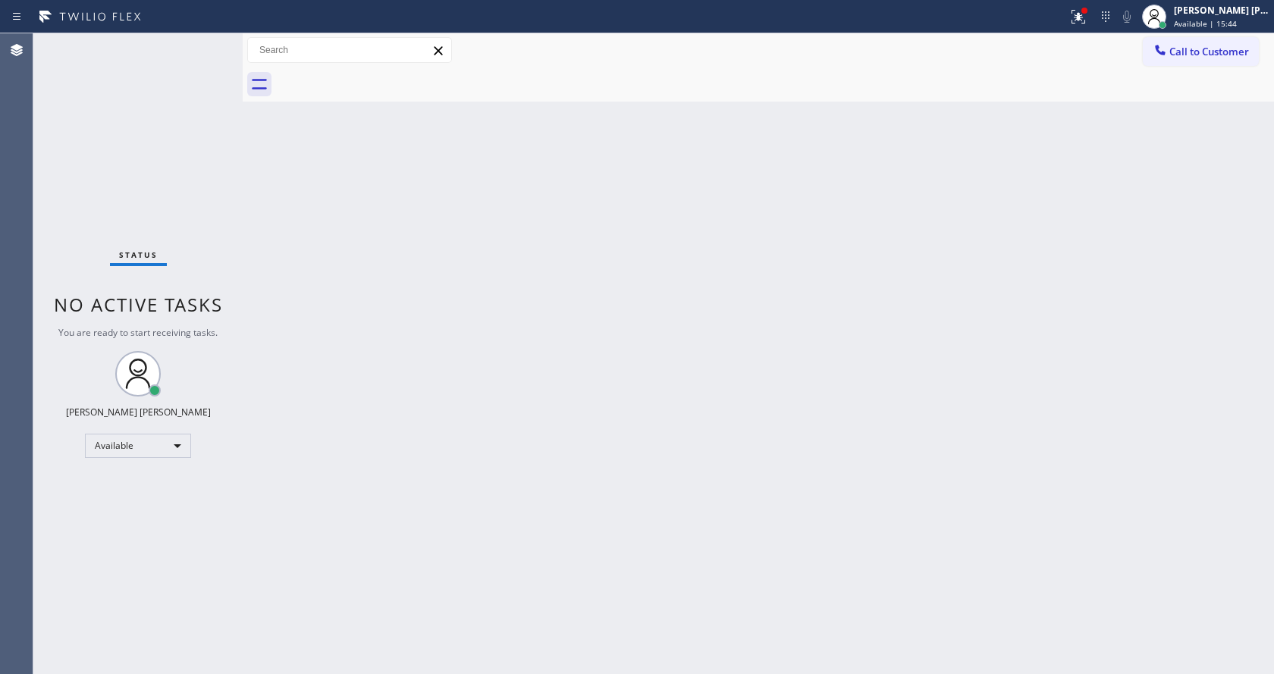
click at [1177, 55] on span "Call to Customer" at bounding box center [1209, 52] width 80 height 14
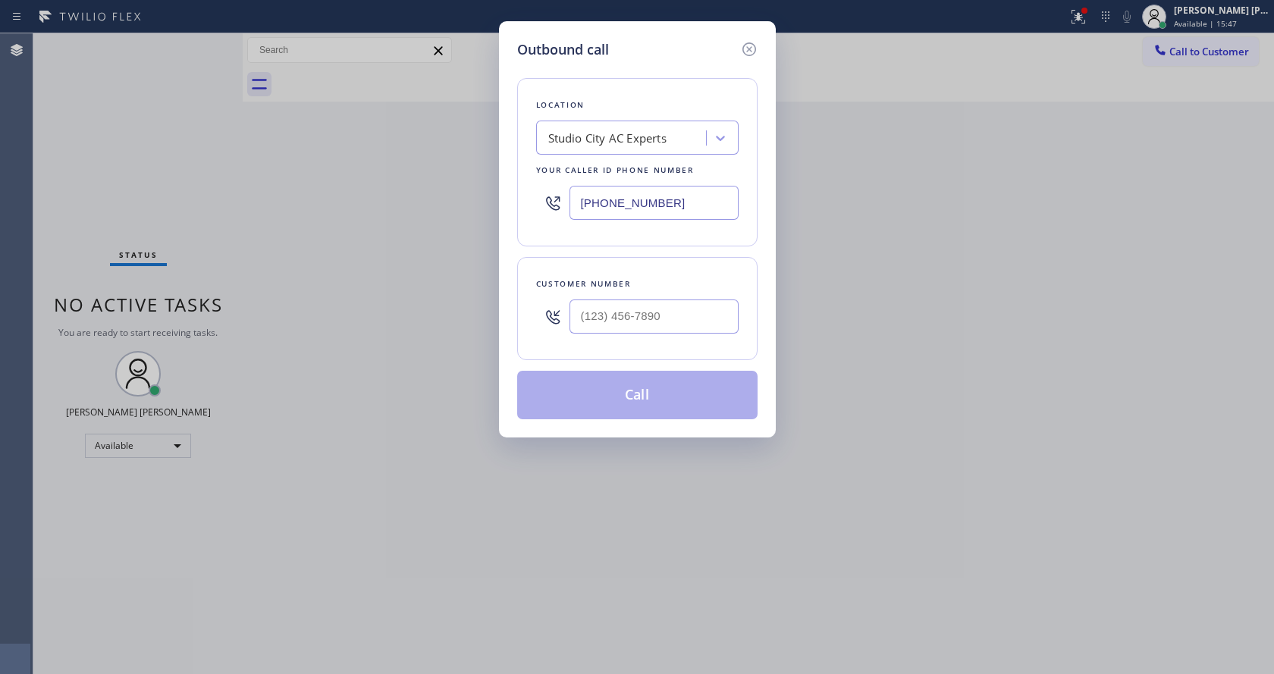
click at [619, 209] on input "[PHONE_NUMBER]" at bounding box center [654, 203] width 169 height 34
paste input "415) 480-7108"
type input "[PHONE_NUMBER]"
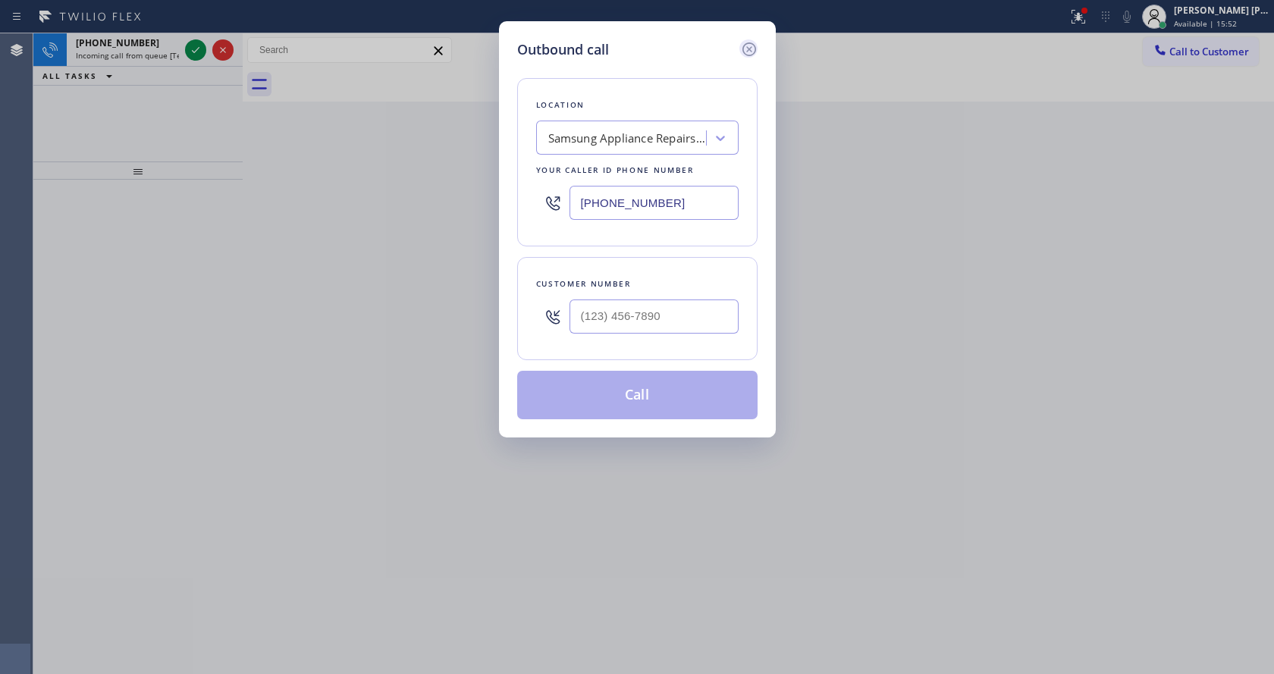
click at [751, 51] on icon at bounding box center [749, 49] width 14 height 14
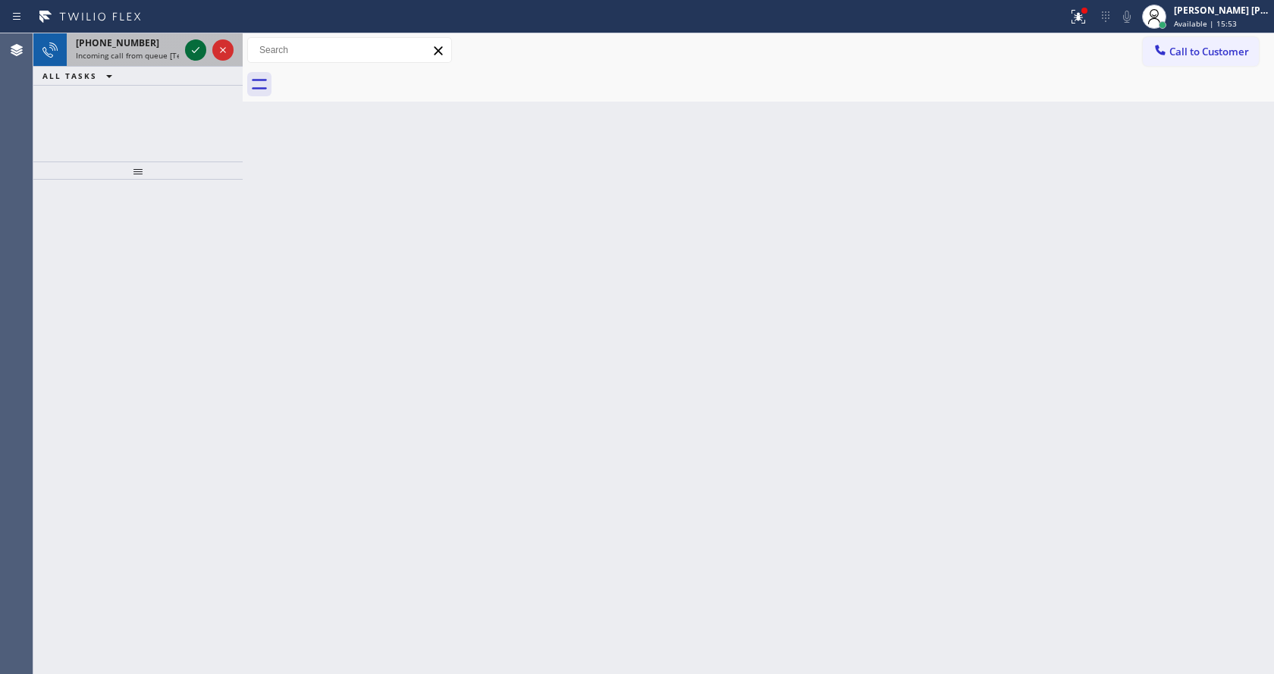
click at [188, 49] on icon at bounding box center [196, 50] width 18 height 18
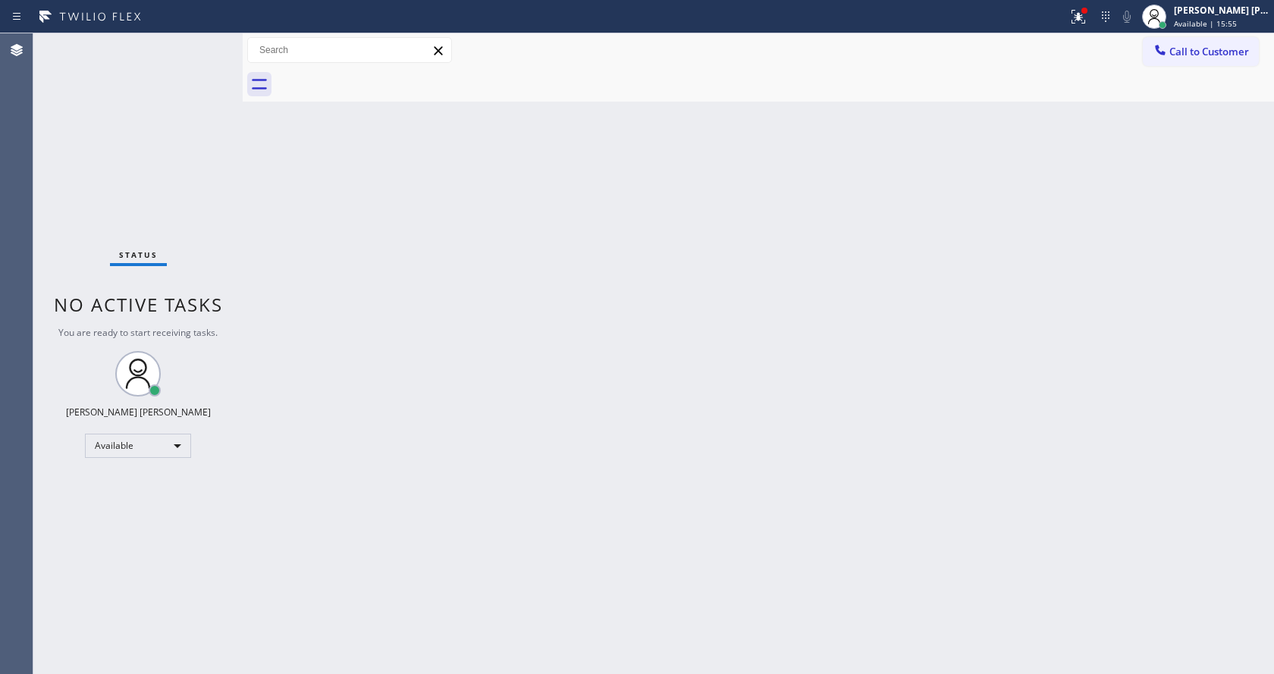
click at [421, 398] on div "Back to Dashboard Change Sender ID Customers Technicians Select a contact Outbo…" at bounding box center [758, 353] width 1031 height 641
drag, startPoint x: 196, startPoint y: 178, endPoint x: 362, endPoint y: 341, distance: 231.7
click at [196, 178] on div "Status No active tasks You are ready to start receiving tasks. [PERSON_NAME] [P…" at bounding box center [137, 353] width 209 height 641
click at [320, 189] on div "Back to Dashboard Change Sender ID Customers Technicians Select a contact Outbo…" at bounding box center [758, 353] width 1031 height 641
click at [202, 41] on div "Status No active tasks You are ready to start receiving tasks. [PERSON_NAME] [P…" at bounding box center [137, 353] width 209 height 641
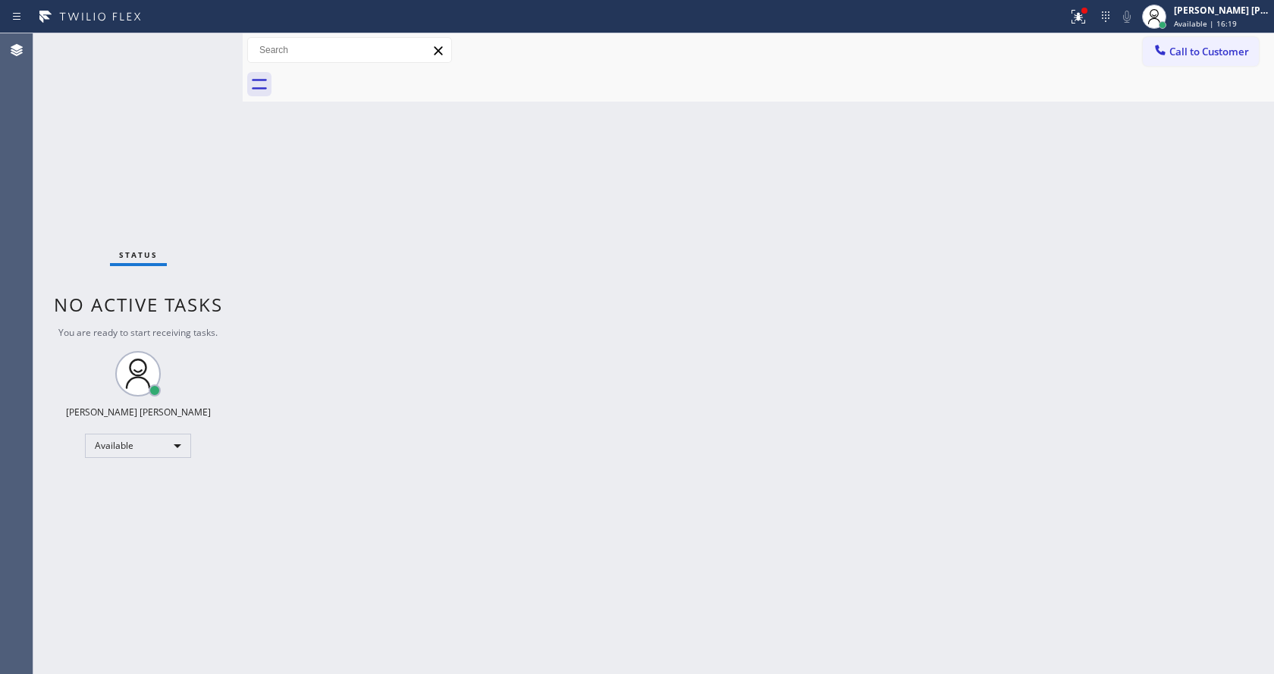
click at [490, 350] on div "Back to Dashboard Change Sender ID Customers Technicians Select a contact Outbo…" at bounding box center [758, 353] width 1031 height 641
drag, startPoint x: 730, startPoint y: 479, endPoint x: 688, endPoint y: 455, distance: 48.9
click at [730, 479] on div "Back to Dashboard Change Sender ID Customers Technicians Select a contact Outbo…" at bounding box center [758, 353] width 1031 height 641
drag, startPoint x: 757, startPoint y: 420, endPoint x: 440, endPoint y: 310, distance: 335.5
click at [757, 420] on div "Back to Dashboard Change Sender ID Customers Technicians Select a contact Outbo…" at bounding box center [758, 353] width 1031 height 641
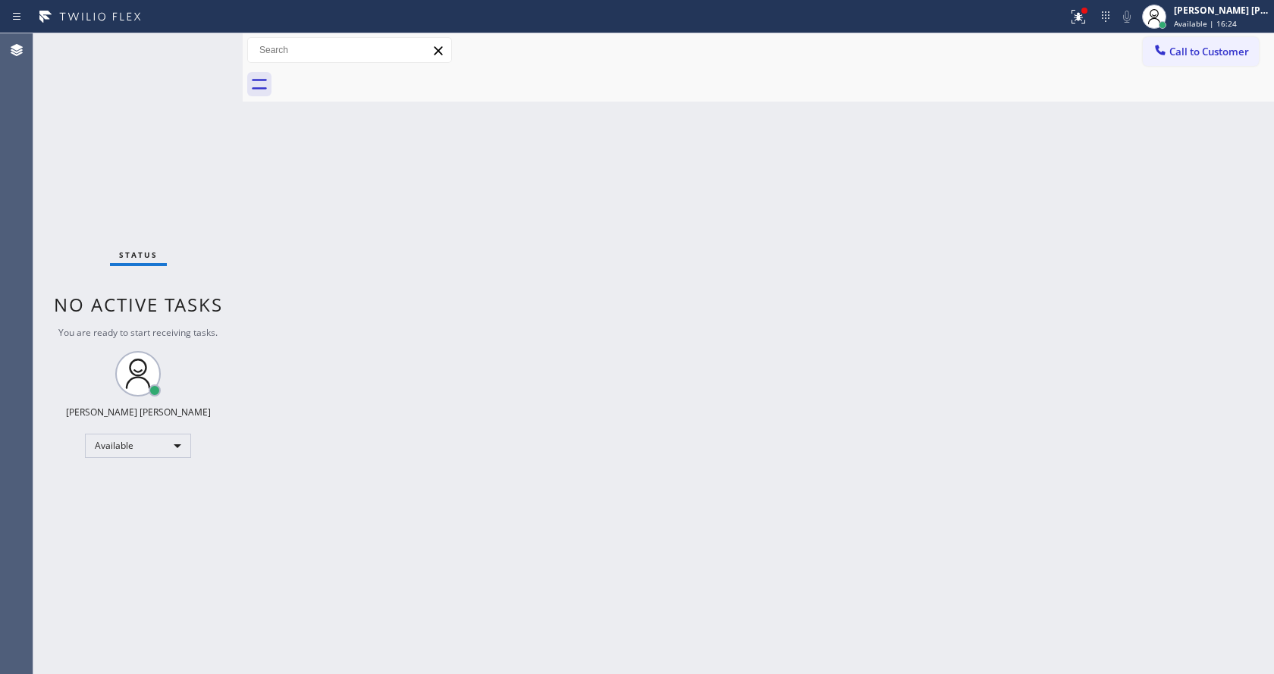
click at [447, 531] on div "Back to Dashboard Change Sender ID Customers Technicians Select a contact Outbo…" at bounding box center [758, 353] width 1031 height 641
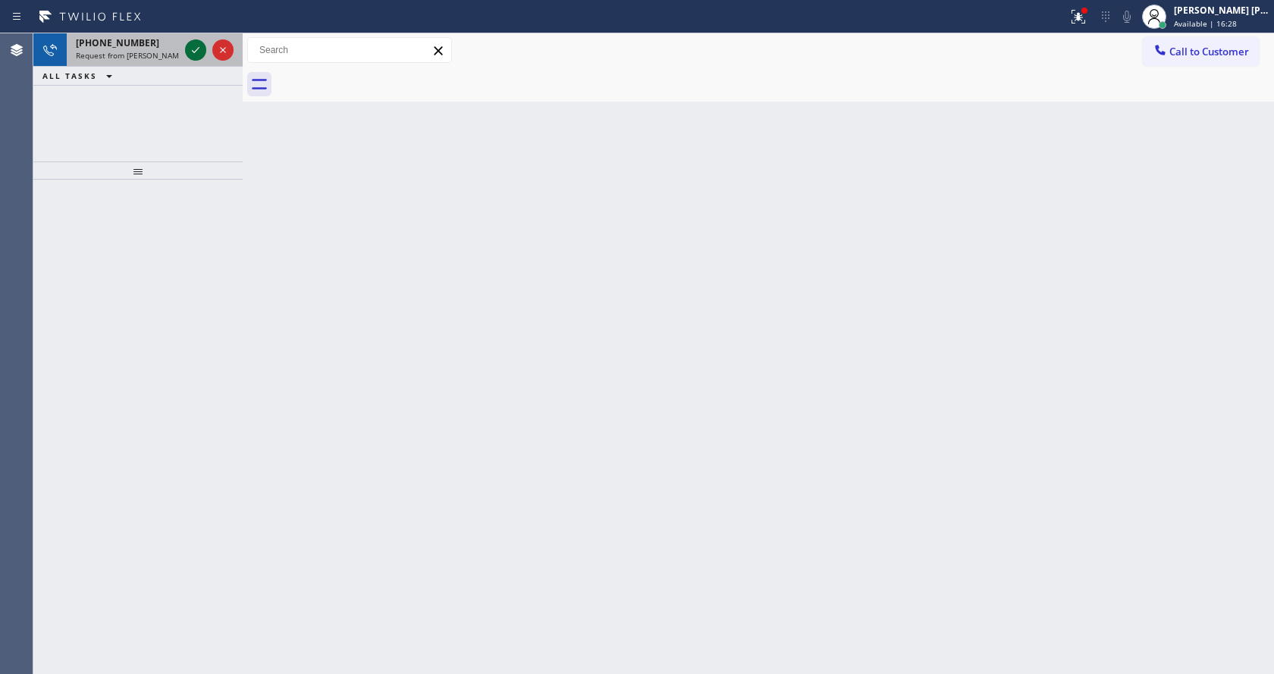
click at [194, 43] on icon at bounding box center [196, 50] width 18 height 18
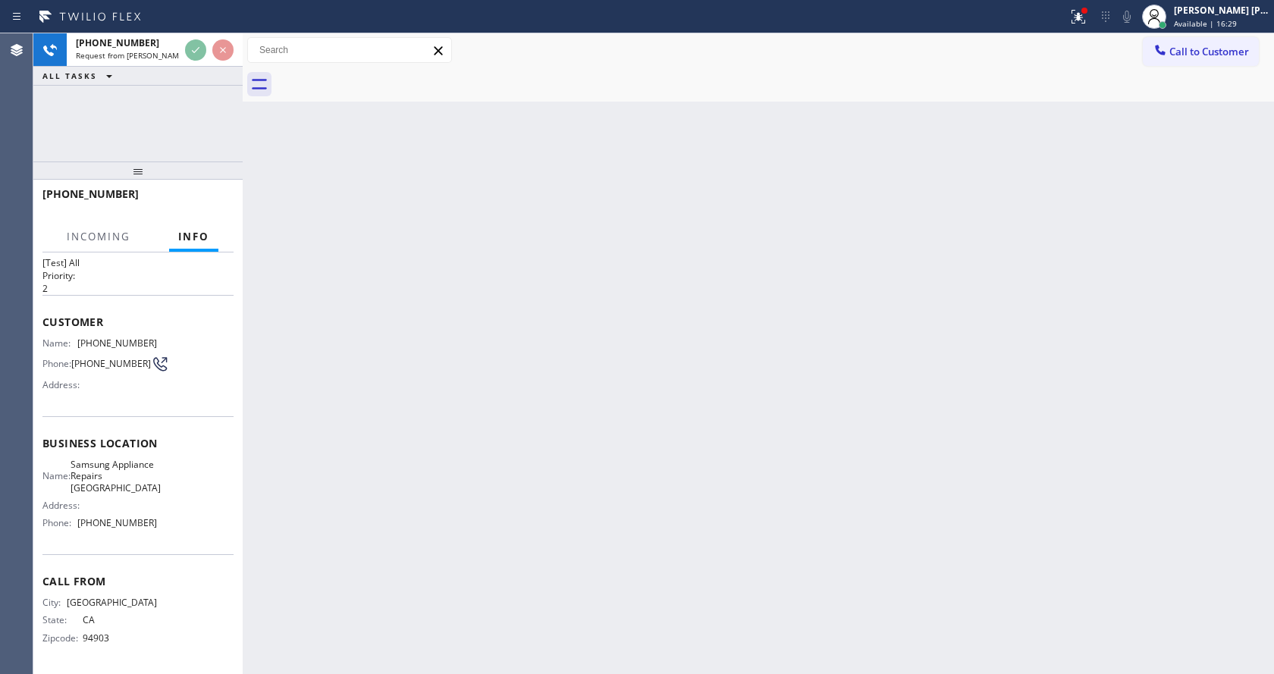
scroll to position [43, 0]
click at [505, 520] on div "Back to Dashboard Change Sender ID Customers Technicians Select a contact Outbo…" at bounding box center [758, 353] width 1031 height 641
click at [1081, 20] on icon at bounding box center [1078, 17] width 18 height 18
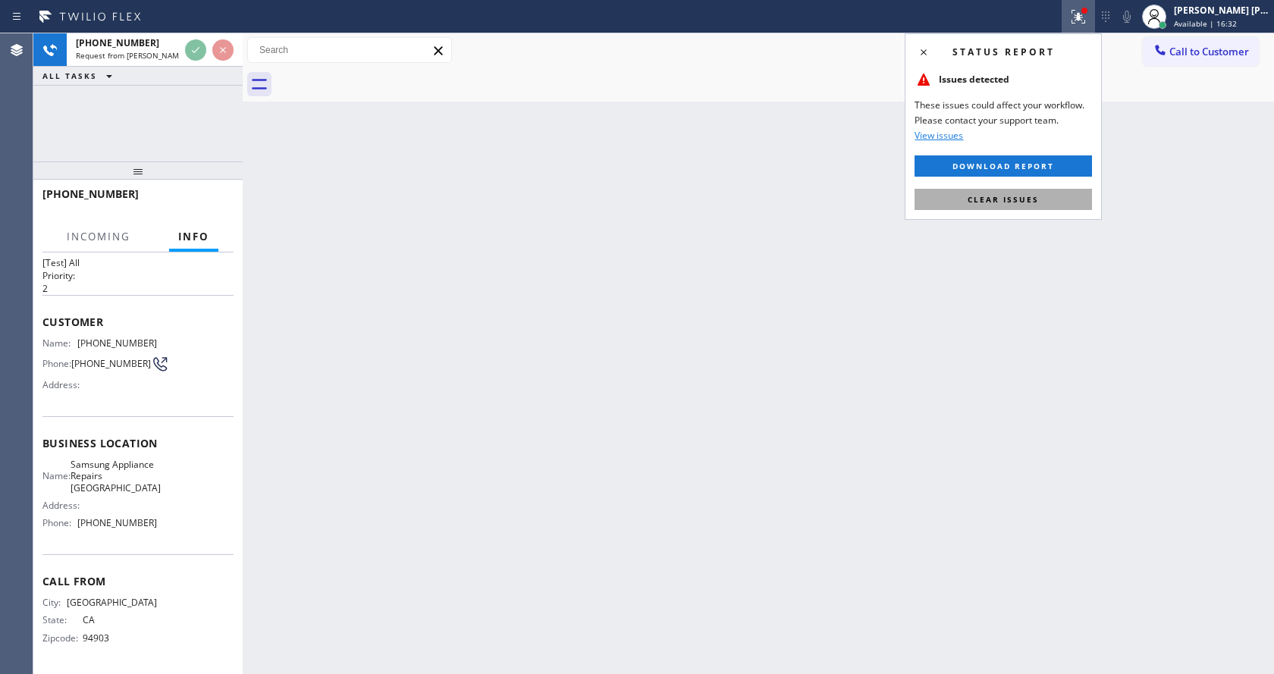
click at [1041, 203] on button "Clear issues" at bounding box center [1003, 199] width 177 height 21
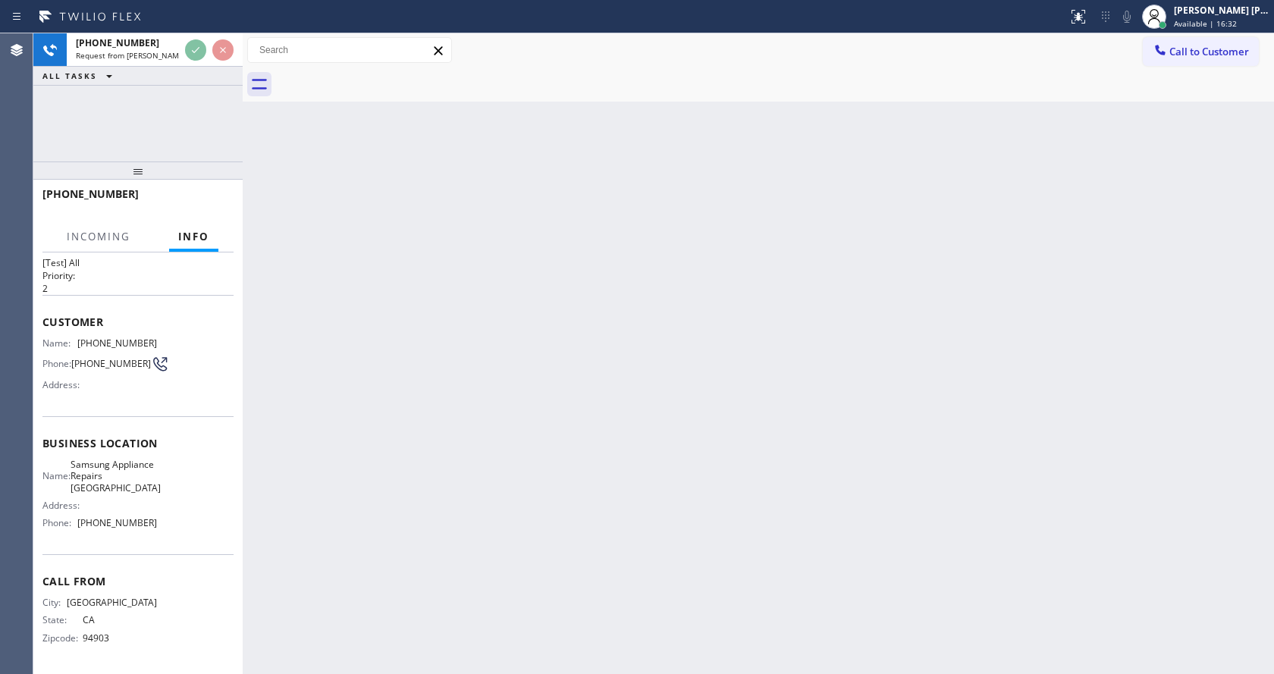
click at [1085, 222] on div "Back to Dashboard Change Sender ID Customers Technicians Select a contact Outbo…" at bounding box center [758, 353] width 1031 height 641
click at [390, 568] on div "Back to Dashboard Change Sender ID Customers Technicians Select a contact Outbo…" at bounding box center [758, 353] width 1031 height 641
click at [737, 545] on div "Back to Dashboard Change Sender ID Customers Technicians Select a contact Outbo…" at bounding box center [758, 353] width 1031 height 641
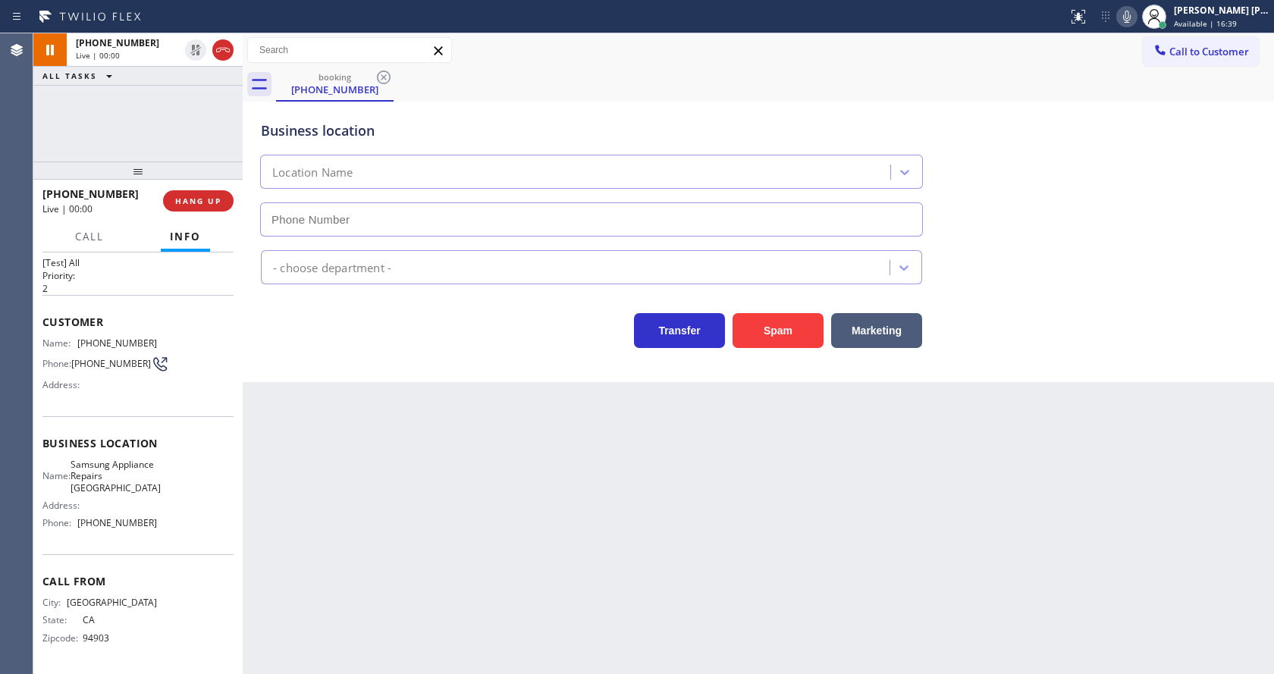
type input "[PHONE_NUMBER]"
click at [510, 438] on div "Back to Dashboard Change Sender ID Customers Technicians Select a contact Outbo…" at bounding box center [758, 353] width 1031 height 641
click at [479, 462] on div "Back to Dashboard Change Sender ID Customers Technicians Select a contact Outbo…" at bounding box center [758, 353] width 1031 height 641
click at [755, 498] on div "Back to Dashboard Change Sender ID Customers Technicians Select a contact Outbo…" at bounding box center [758, 353] width 1031 height 641
click at [436, 542] on div "Back to Dashboard Change Sender ID Customers Technicians Select a contact Outbo…" at bounding box center [758, 353] width 1031 height 641
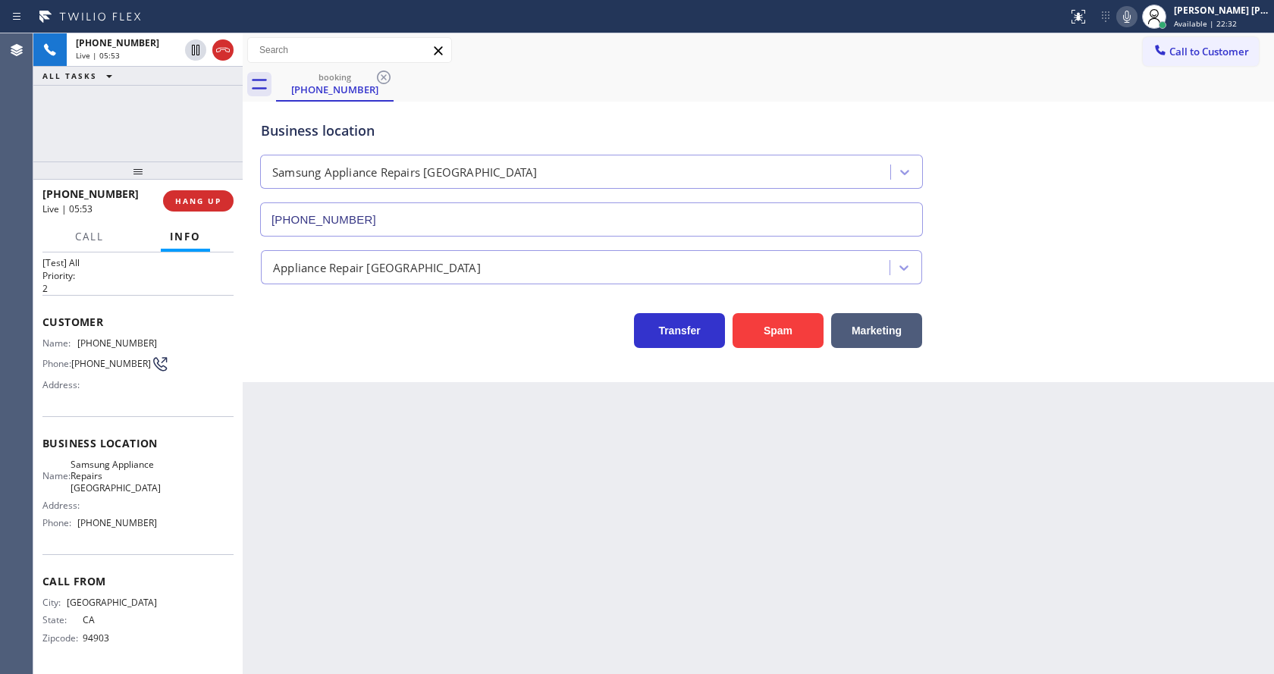
click at [572, 477] on div "Back to Dashboard Change Sender ID Customers Technicians Select a contact Outbo…" at bounding box center [758, 353] width 1031 height 641
click at [368, 539] on div "Back to Dashboard Change Sender ID Customers Technicians Select a contact Outbo…" at bounding box center [758, 353] width 1031 height 641
click at [404, 447] on div "Back to Dashboard Change Sender ID Customers Technicians Select a contact Outbo…" at bounding box center [758, 353] width 1031 height 641
click at [605, 535] on div "Back to Dashboard Change Sender ID Customers Technicians Select a contact Outbo…" at bounding box center [758, 353] width 1031 height 641
click at [372, 504] on div "Back to Dashboard Change Sender ID Customers Technicians Select a contact Outbo…" at bounding box center [758, 353] width 1031 height 641
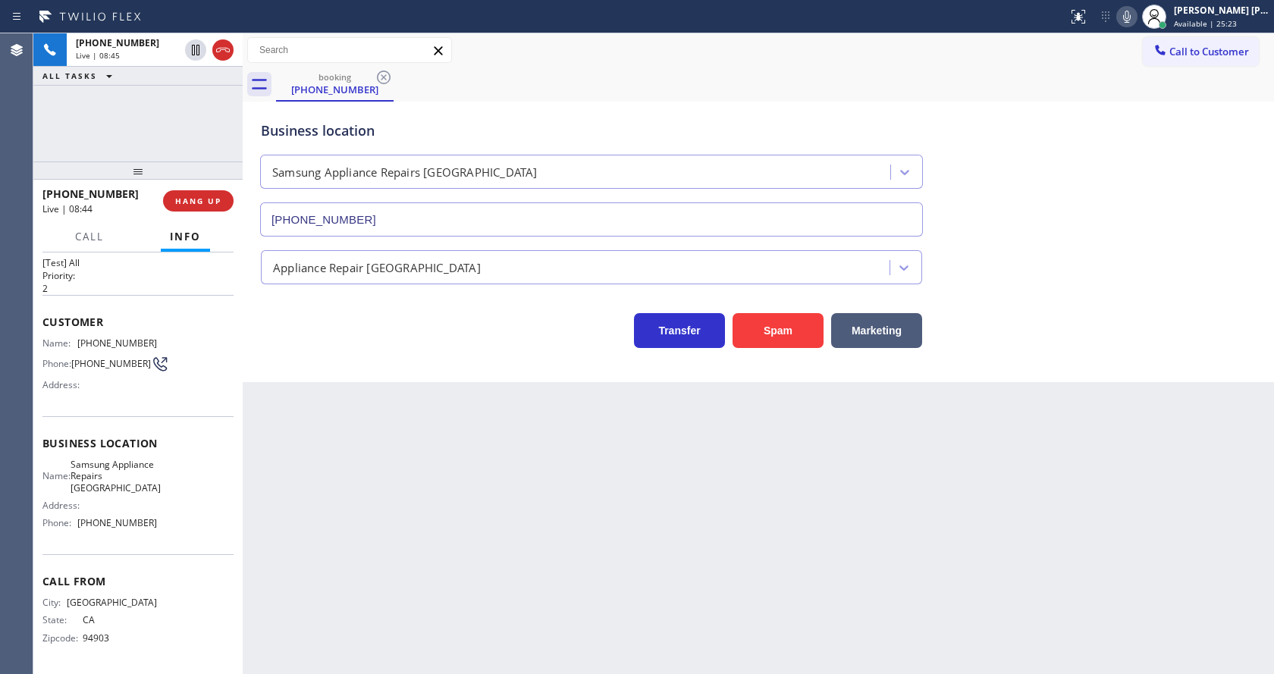
click at [366, 669] on div "Back to Dashboard Change Sender ID Customers Technicians Select a contact Outbo…" at bounding box center [758, 353] width 1031 height 641
click at [642, 546] on div "Back to Dashboard Change Sender ID Customers Technicians Select a contact Outbo…" at bounding box center [758, 353] width 1031 height 641
click at [196, 200] on span "HANG UP" at bounding box center [198, 201] width 46 height 11
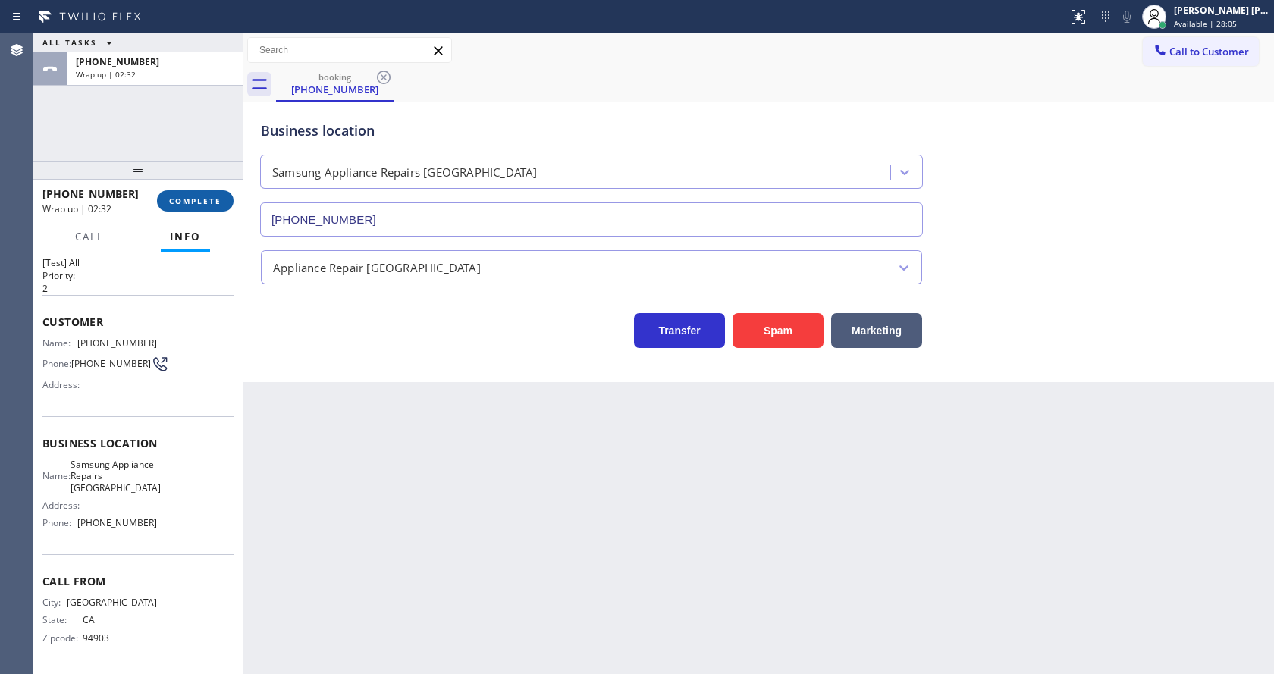
click at [176, 206] on span "COMPLETE" at bounding box center [195, 201] width 52 height 11
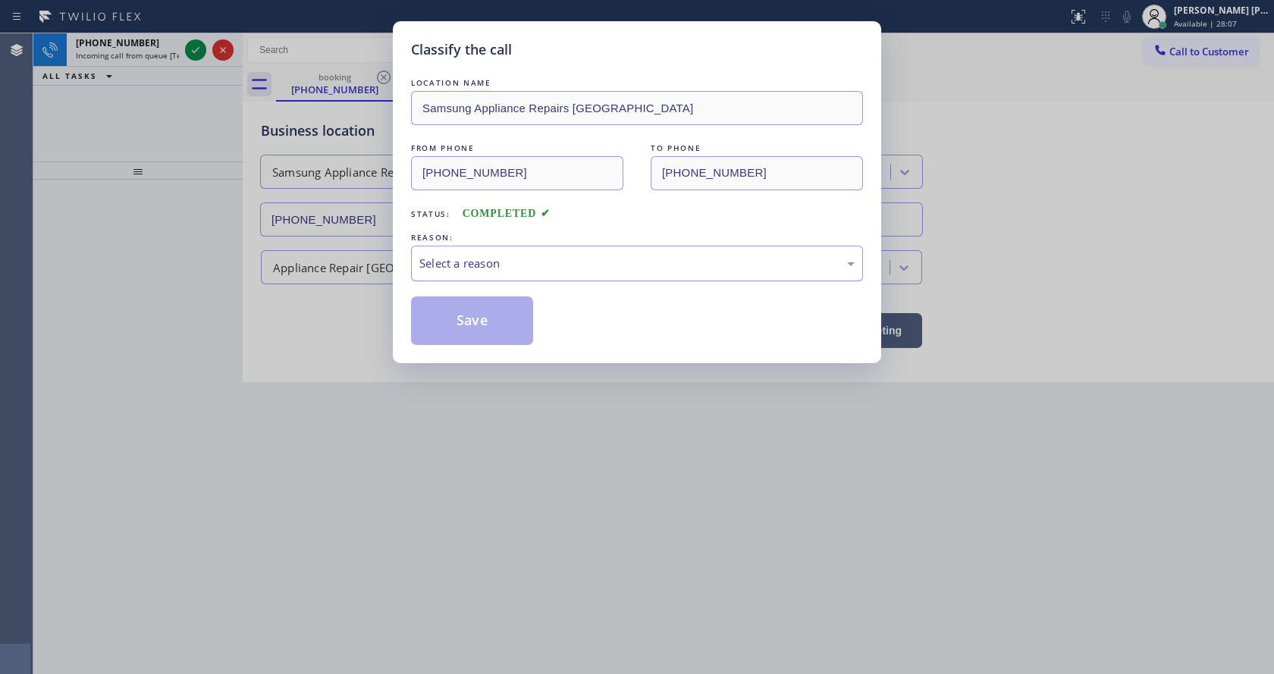
click at [449, 259] on div "Select a reason" at bounding box center [636, 263] width 435 height 17
click at [454, 325] on button "Save" at bounding box center [472, 321] width 122 height 49
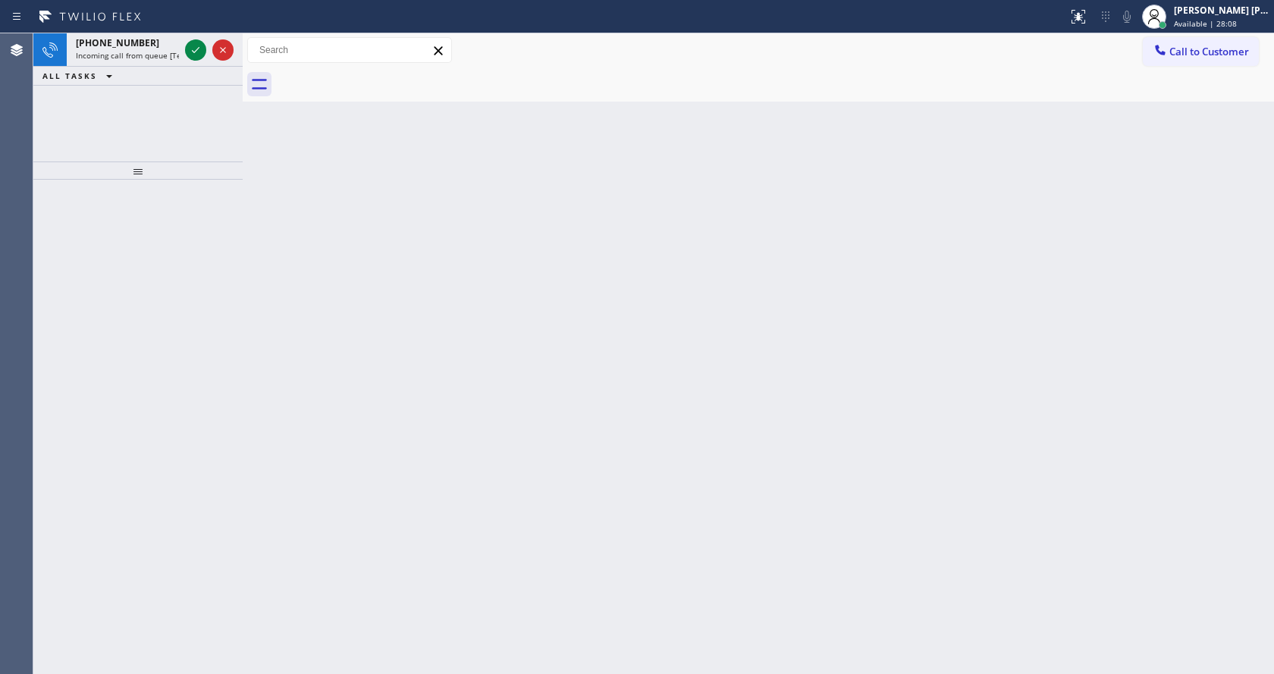
click at [195, 47] on icon at bounding box center [196, 50] width 18 height 18
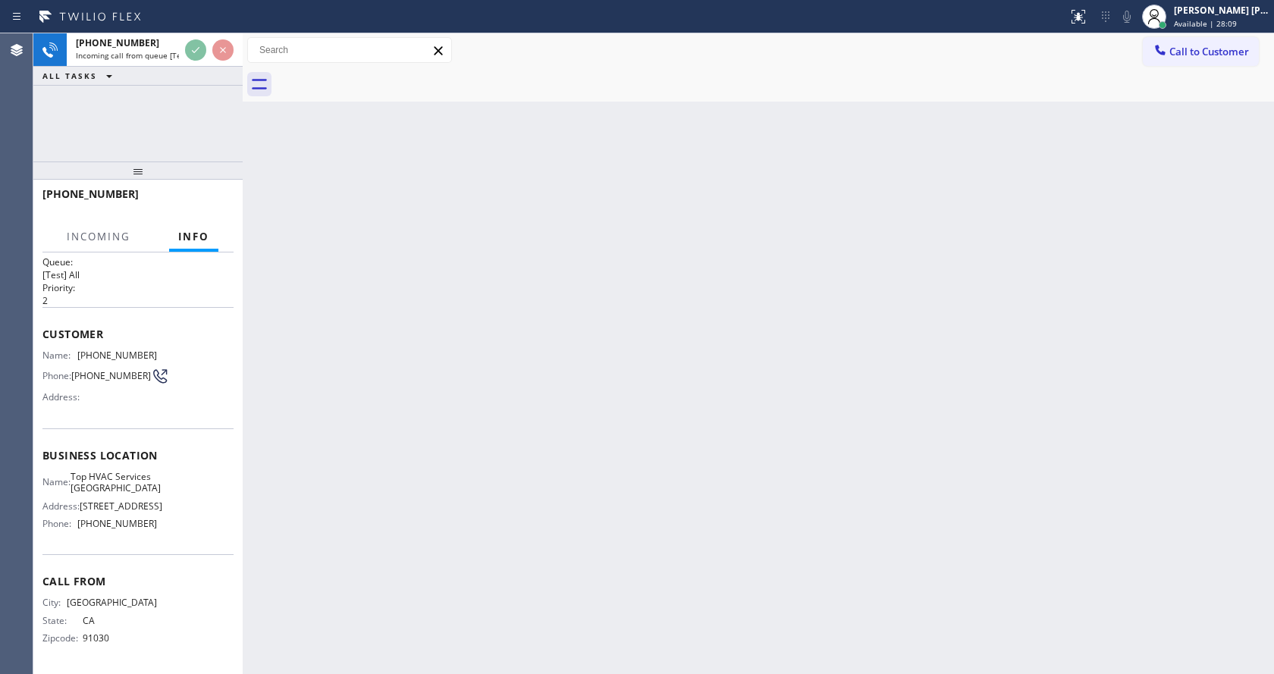
scroll to position [43, 0]
click at [560, 466] on div "Back to Dashboard Change Sender ID Customers Technicians Select a contact Outbo…" at bounding box center [758, 353] width 1031 height 641
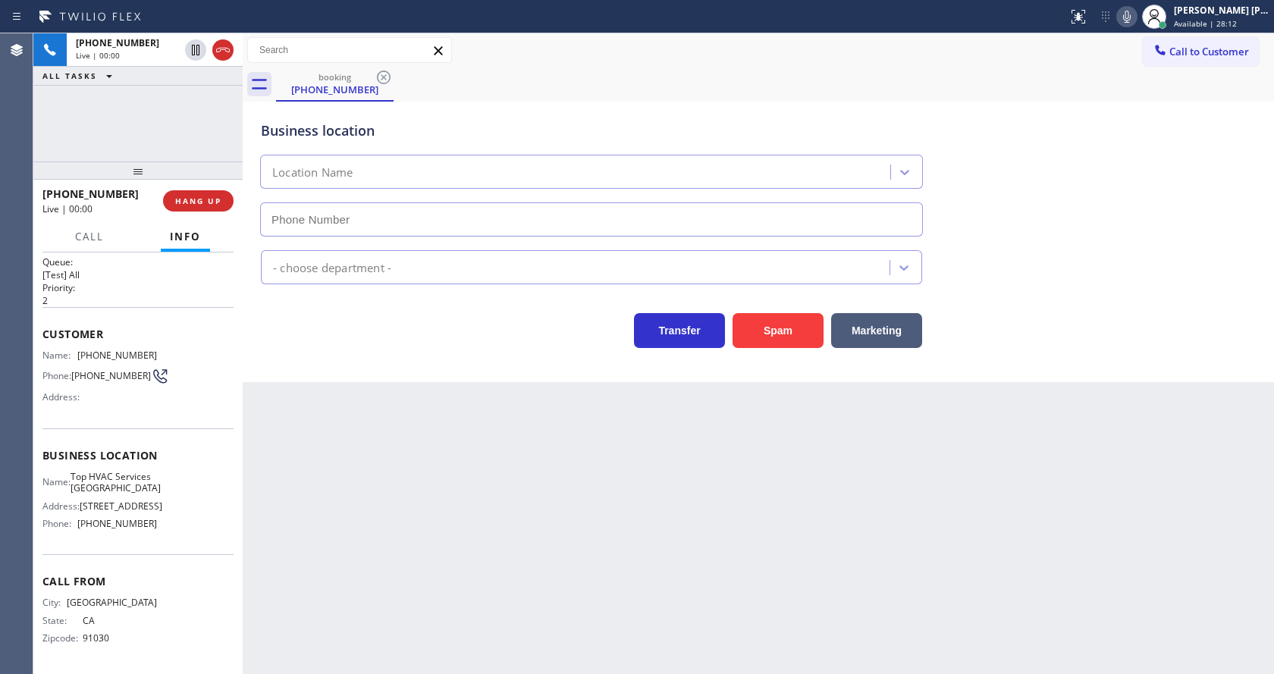
type input "[PHONE_NUMBER]"
click at [306, 473] on div "Back to Dashboard Change Sender ID Customers Technicians Select a contact Outbo…" at bounding box center [758, 353] width 1031 height 641
click at [438, 498] on div "Back to Dashboard Change Sender ID Customers Technicians Select a contact Outbo…" at bounding box center [758, 353] width 1031 height 641
drag, startPoint x: 256, startPoint y: 347, endPoint x: 217, endPoint y: 268, distance: 88.5
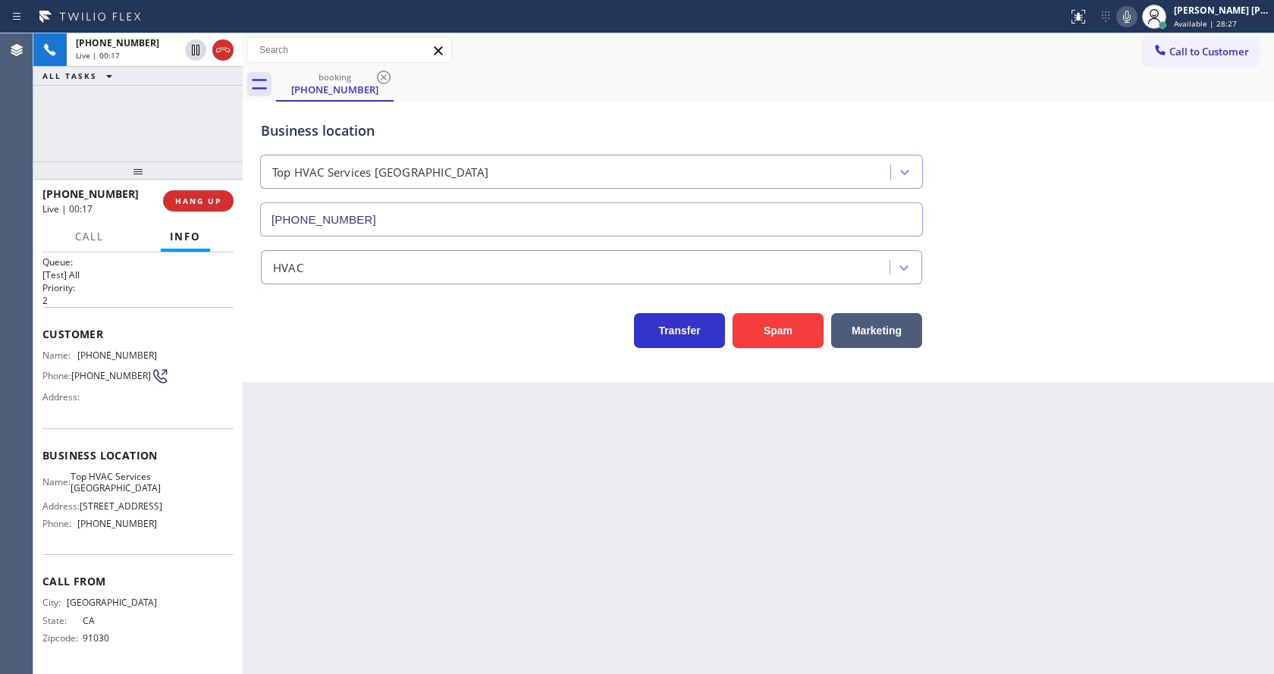
click at [256, 347] on div "Business location Top HVAC Services [GEOGRAPHIC_DATA] [PHONE_NUMBER] HVAC Trans…" at bounding box center [758, 226] width 1024 height 243
click at [173, 199] on button "HANG UP" at bounding box center [198, 200] width 71 height 21
click at [173, 188] on div "[PHONE_NUMBER] Live | 00:18 HANG UP" at bounding box center [137, 200] width 191 height 39
click at [185, 196] on span "COMPLETE" at bounding box center [195, 201] width 52 height 11
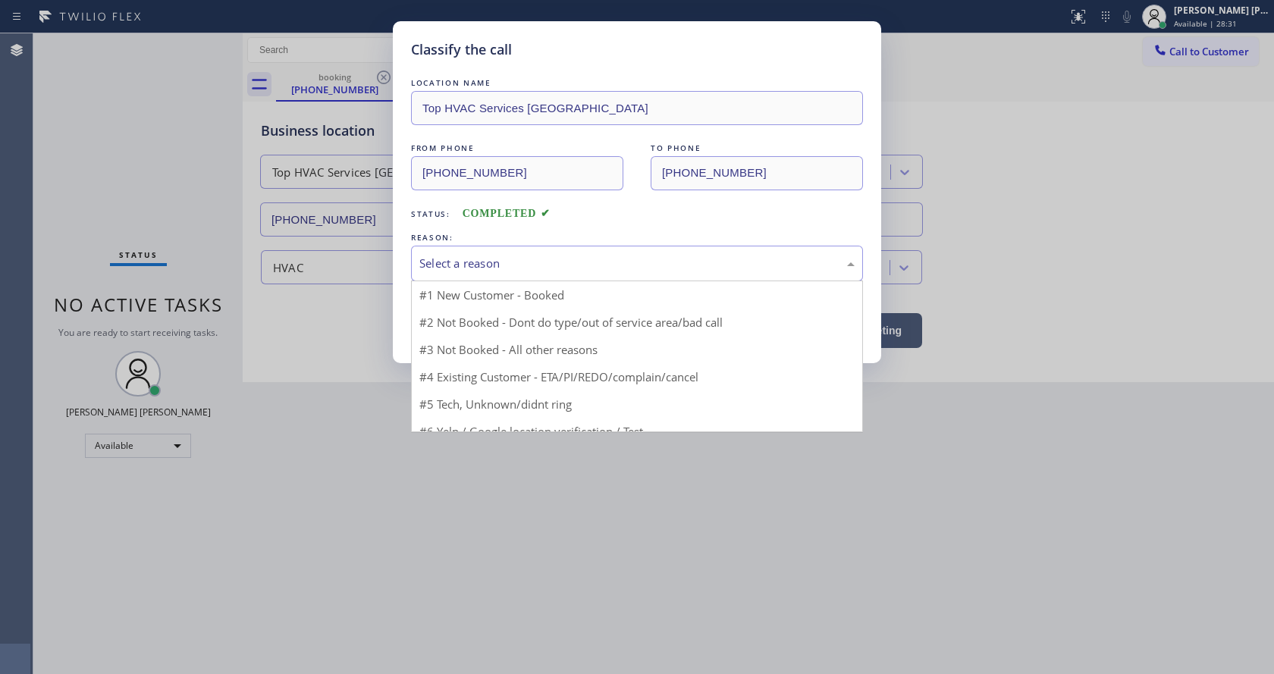
click at [461, 268] on div "Select a reason" at bounding box center [636, 263] width 435 height 17
click at [449, 264] on div "Select a reason" at bounding box center [636, 263] width 435 height 17
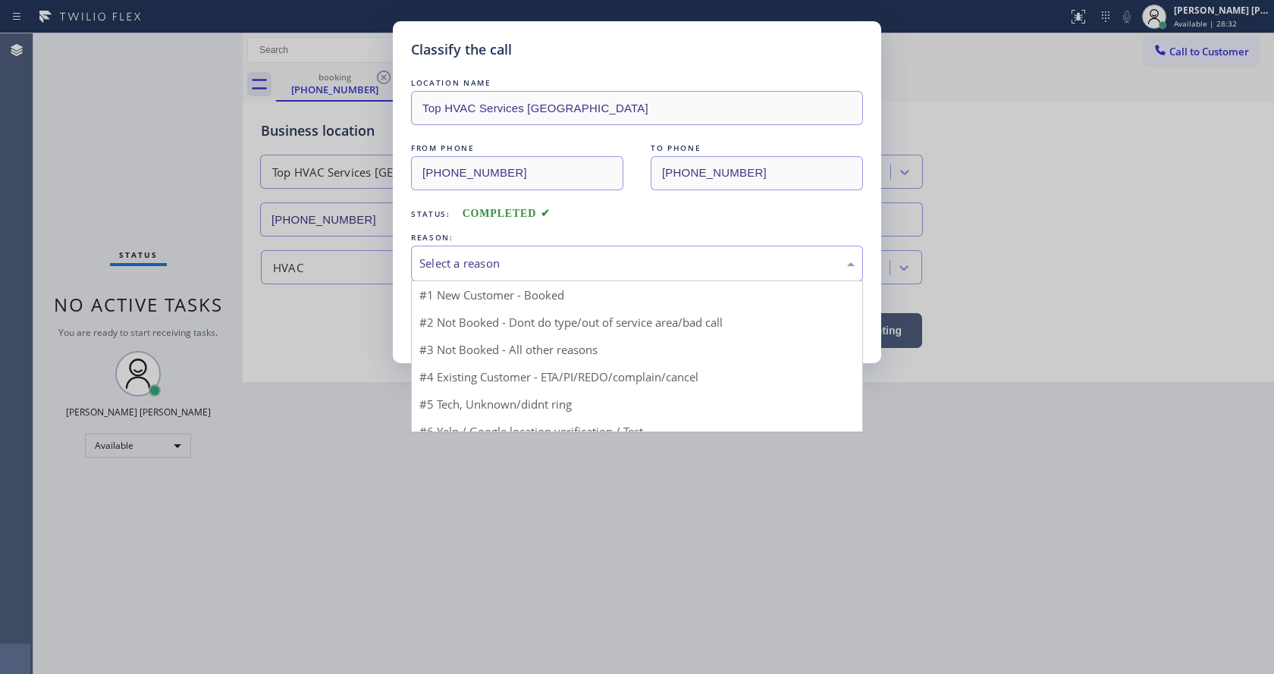
click at [449, 264] on div "Select a reason" at bounding box center [636, 263] width 435 height 17
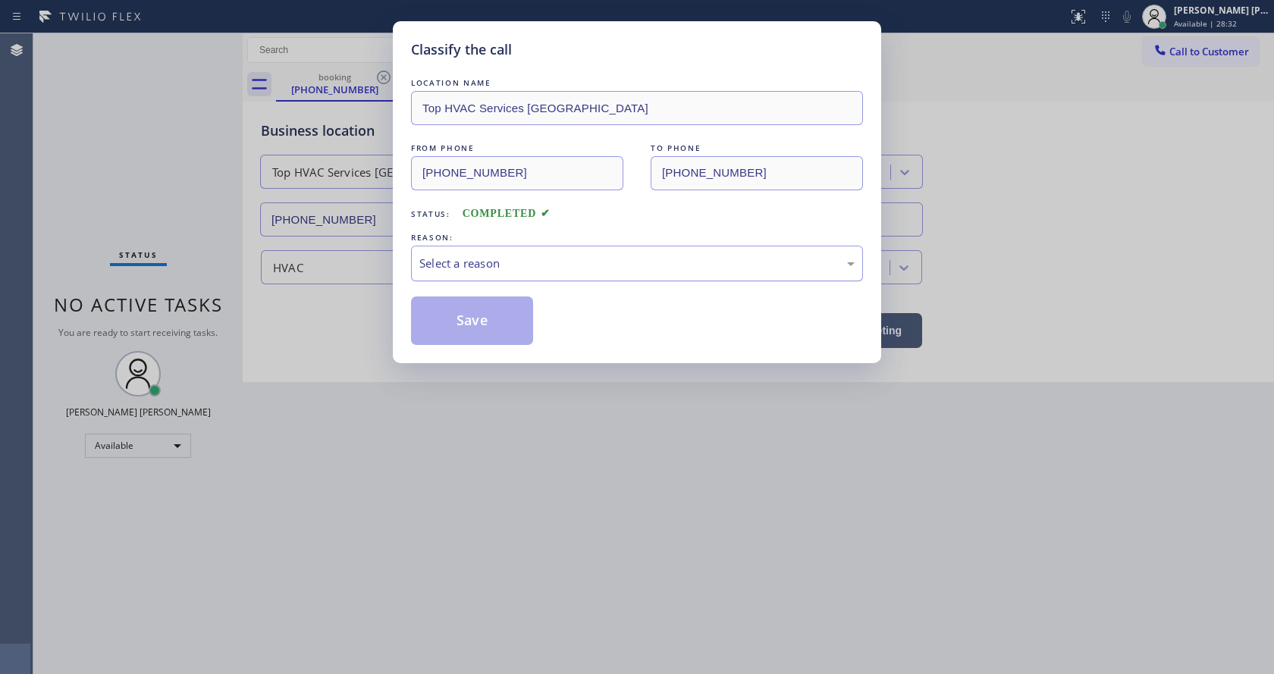
click at [449, 264] on div "Select a reason" at bounding box center [636, 263] width 435 height 17
click at [485, 333] on button "Save" at bounding box center [472, 321] width 122 height 49
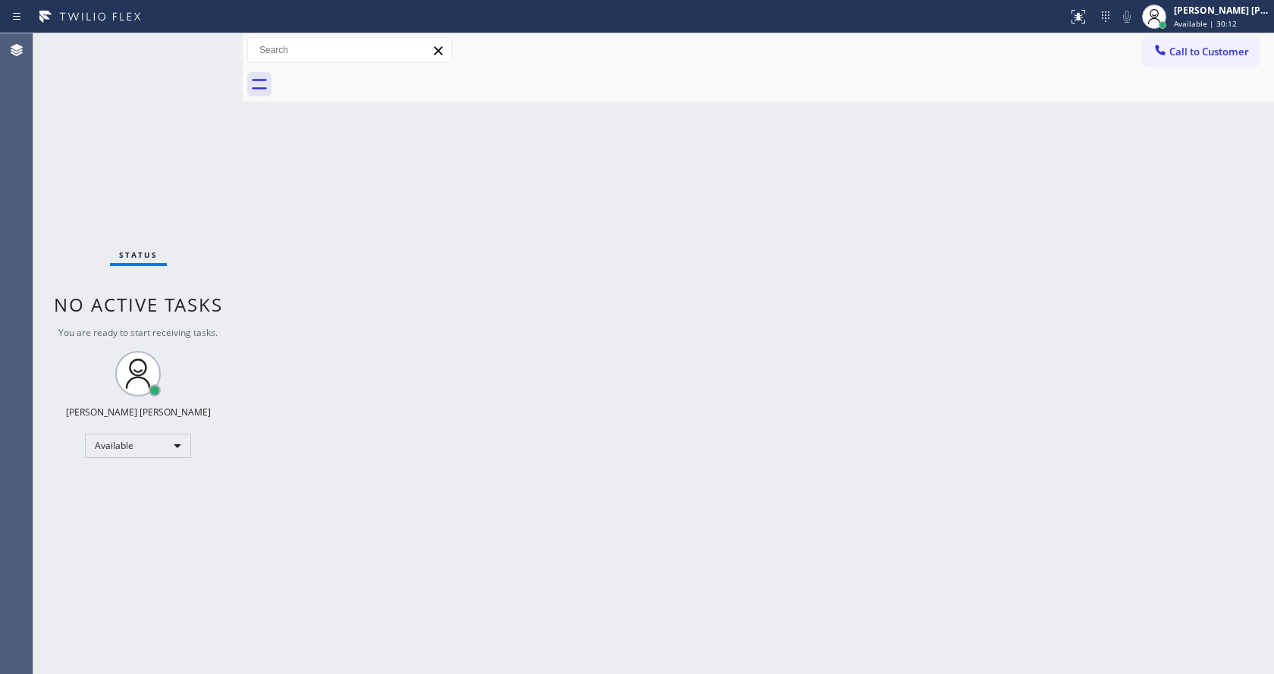
click at [366, 215] on div "Back to Dashboard Change Sender ID Customers Technicians Select a contact Outbo…" at bounding box center [758, 353] width 1031 height 641
click at [326, 328] on div "Back to Dashboard Change Sender ID Customers Technicians Select a contact Outbo…" at bounding box center [758, 353] width 1031 height 641
click at [554, 453] on div "Back to Dashboard Change Sender ID Customers Technicians Select a contact Outbo…" at bounding box center [758, 353] width 1031 height 641
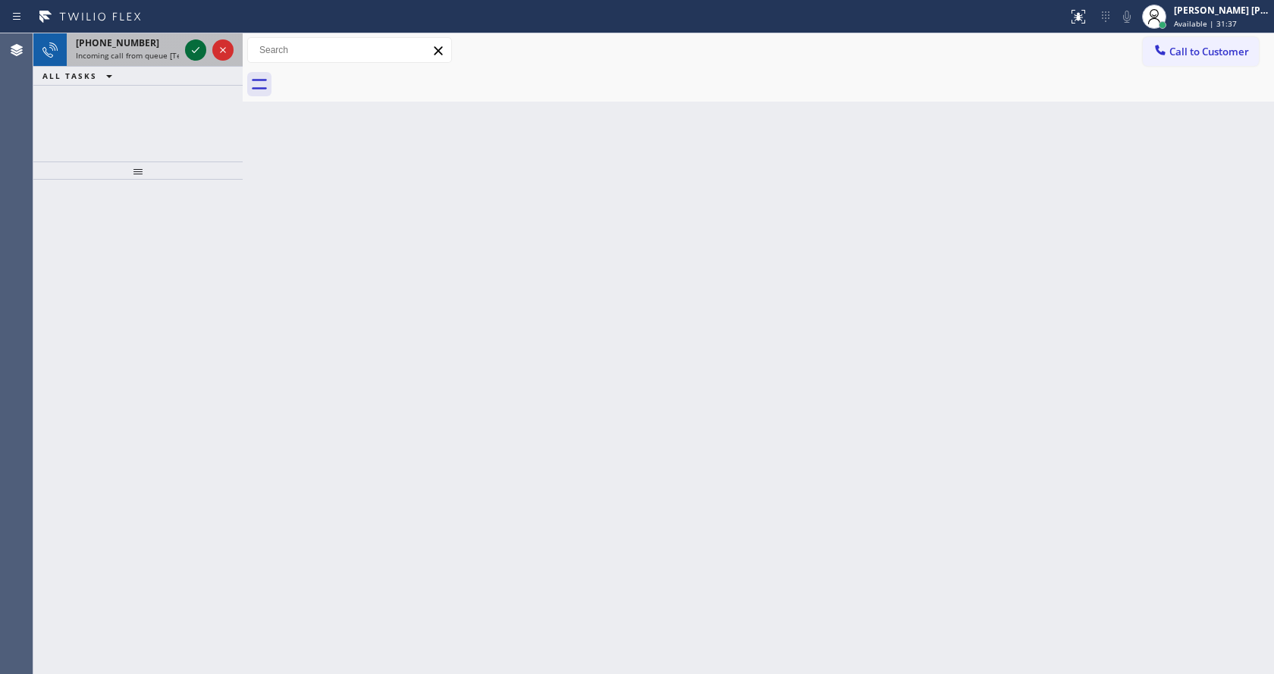
click at [193, 46] on icon at bounding box center [196, 50] width 18 height 18
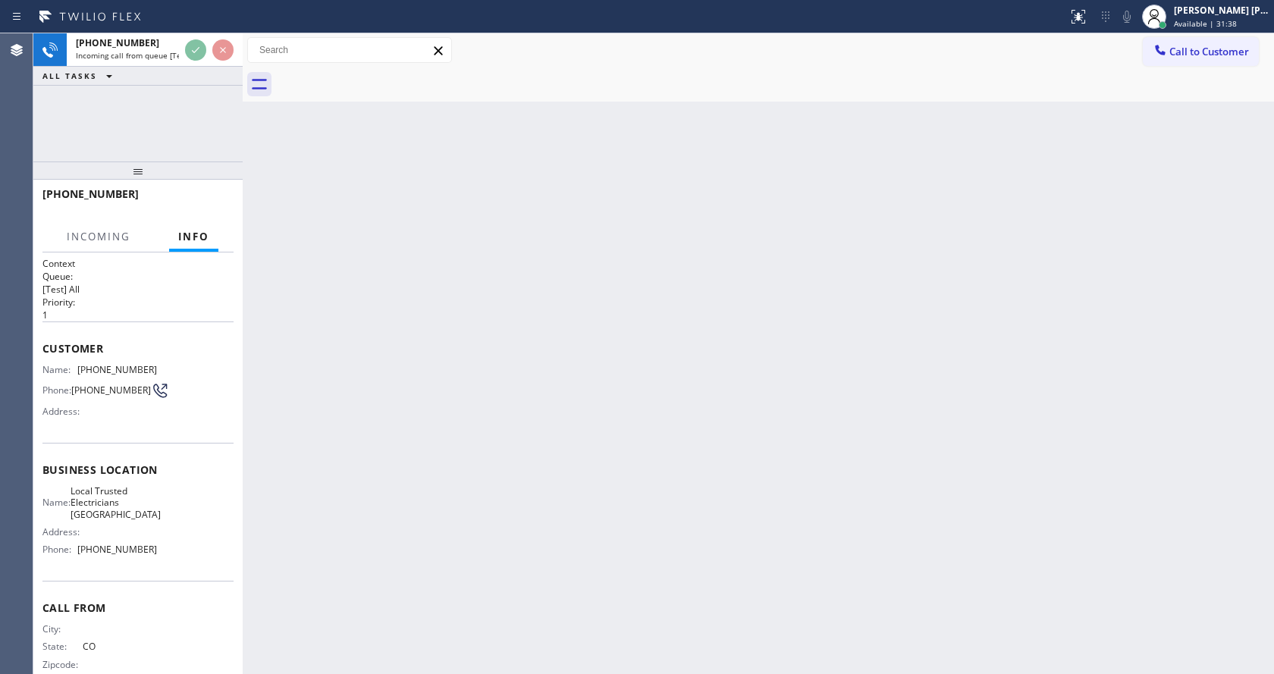
scroll to position [31, 0]
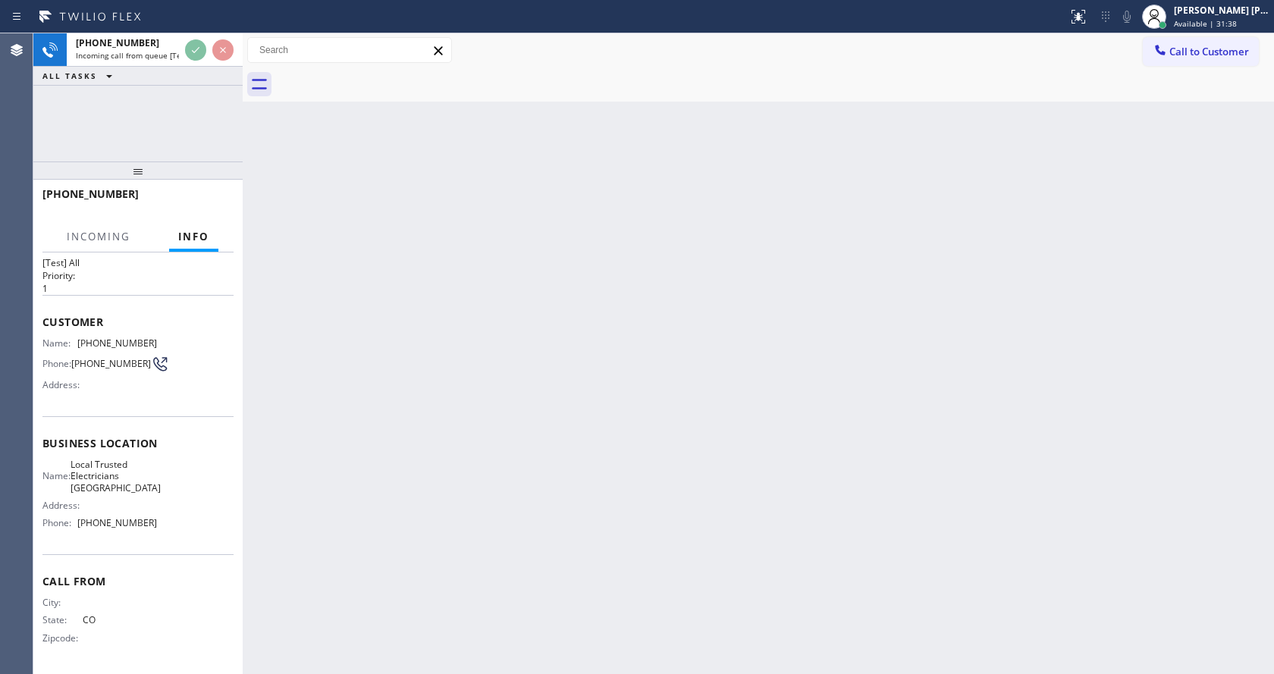
click at [536, 500] on div "Back to Dashboard Change Sender ID Customers Technicians Select a contact Outbo…" at bounding box center [758, 353] width 1031 height 641
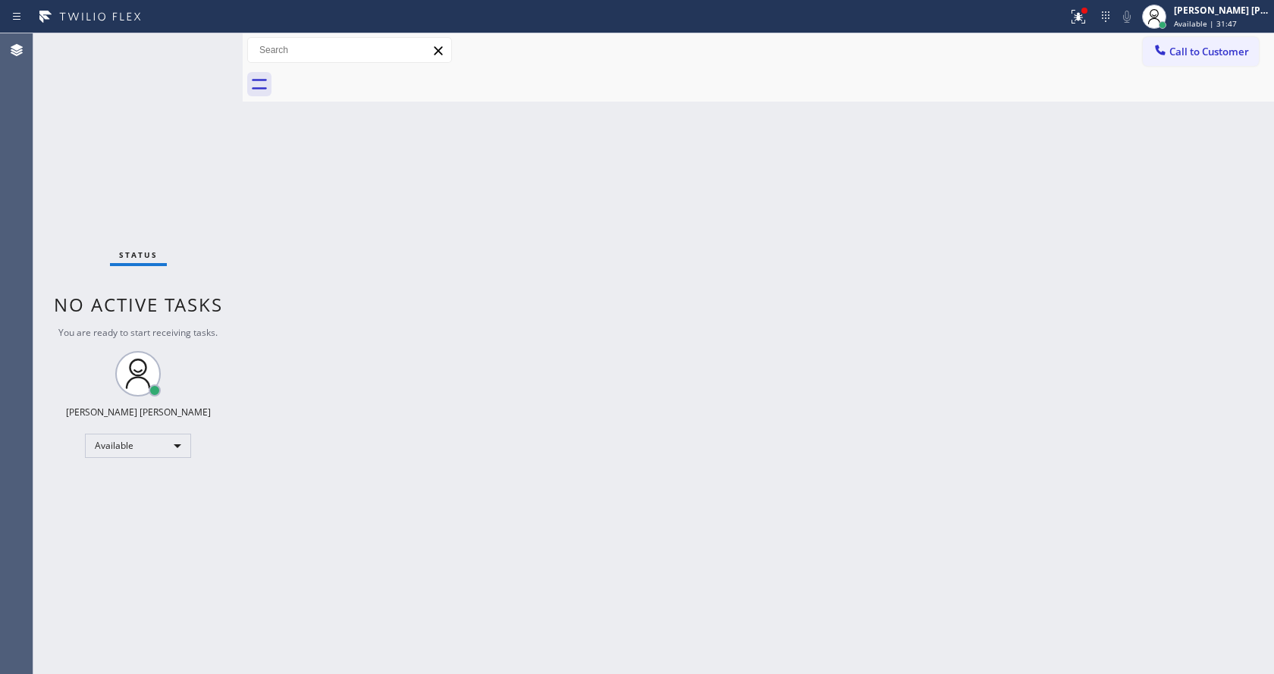
click at [410, 293] on div "Back to Dashboard Change Sender ID Customers Technicians Select a contact Outbo…" at bounding box center [758, 353] width 1031 height 641
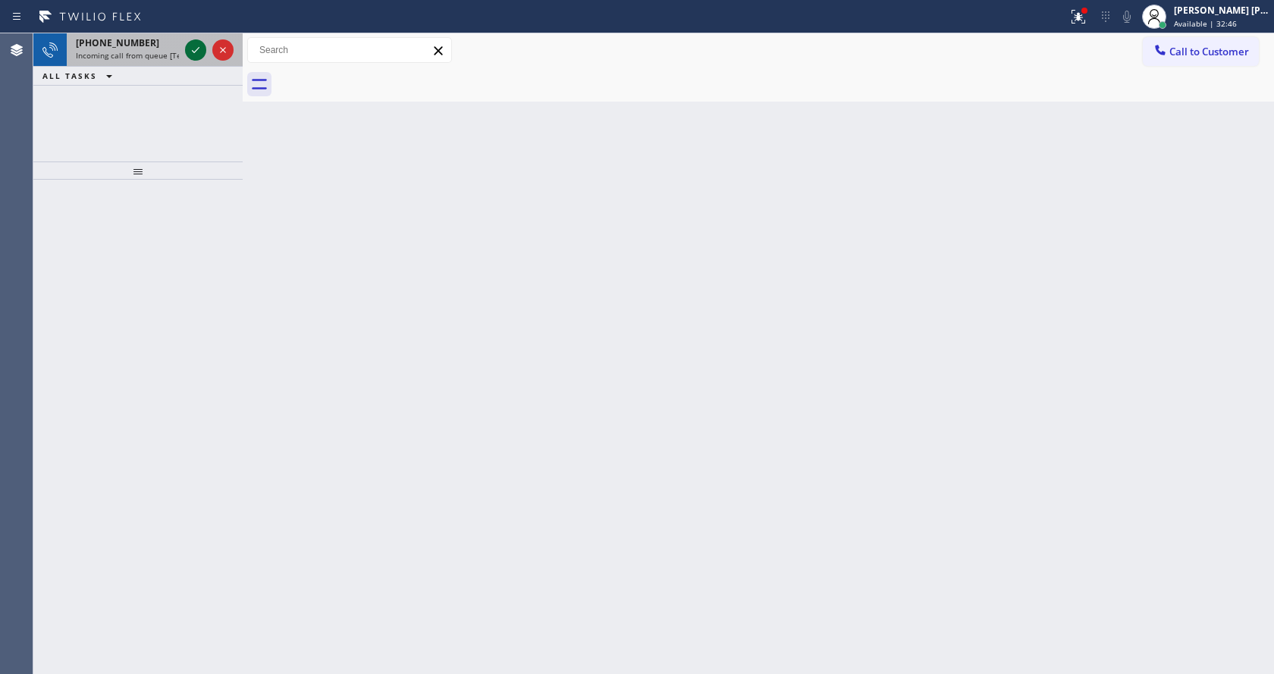
click at [196, 46] on icon at bounding box center [196, 50] width 18 height 18
click at [190, 49] on icon at bounding box center [196, 50] width 18 height 18
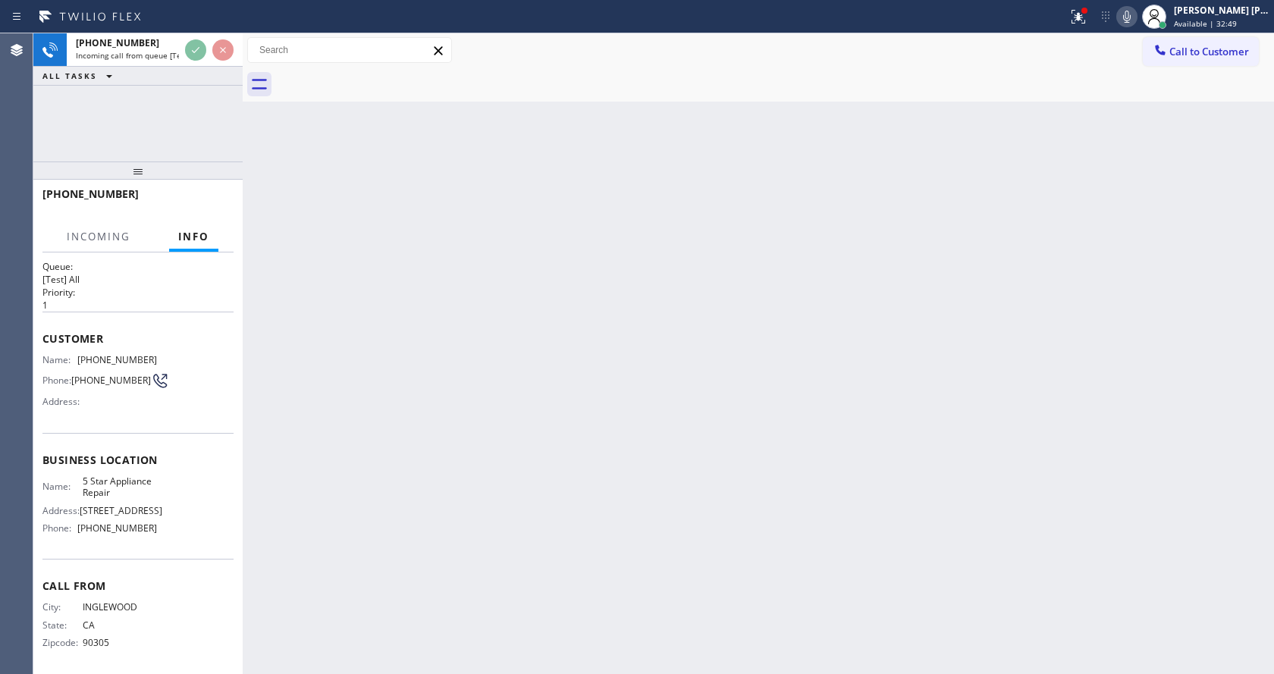
scroll to position [20, 0]
click at [543, 425] on div "Back to Dashboard Change Sender ID Customers Technicians Select a contact Outbo…" at bounding box center [758, 353] width 1031 height 641
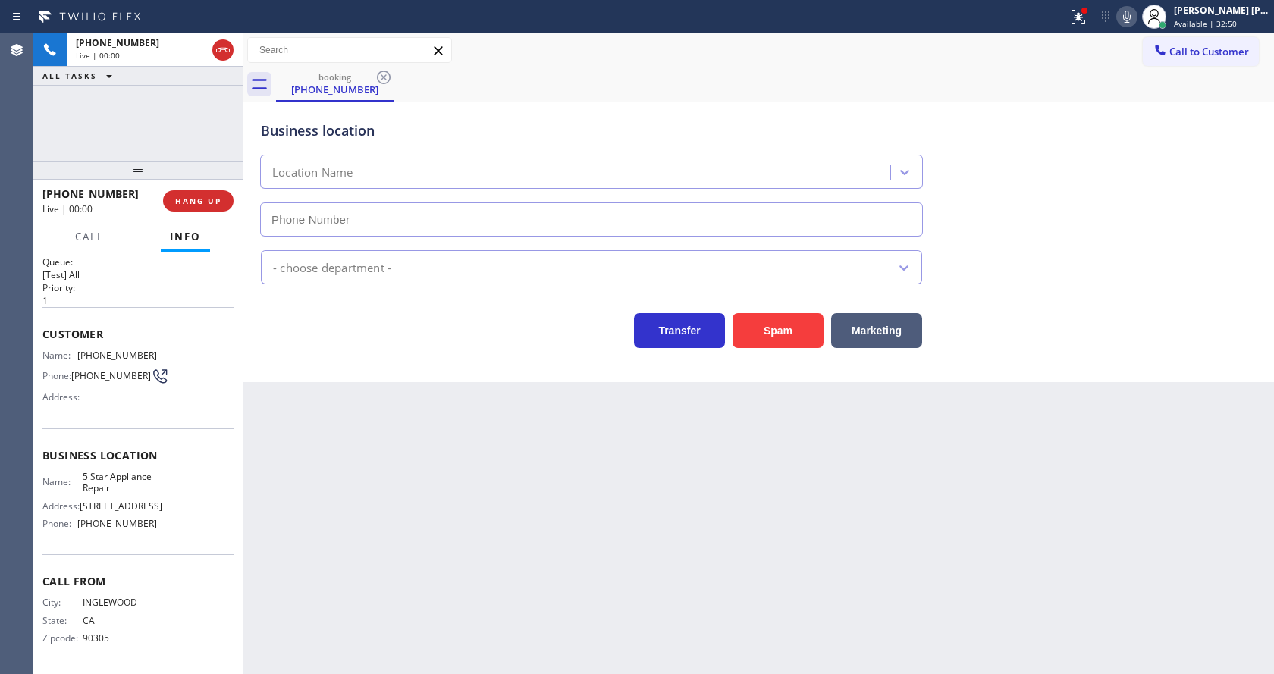
type input "[PHONE_NUMBER]"
click at [412, 539] on div "Back to Dashboard Change Sender ID Customers Technicians Select a contact Outbo…" at bounding box center [758, 353] width 1031 height 641
click at [359, 535] on div "Back to Dashboard Change Sender ID Customers Technicians Select a contact Outbo…" at bounding box center [758, 353] width 1031 height 641
click at [111, 481] on span "5 Star Appliance Repair" at bounding box center [120, 483] width 75 height 24
drag, startPoint x: 79, startPoint y: 346, endPoint x: 167, endPoint y: 357, distance: 88.7
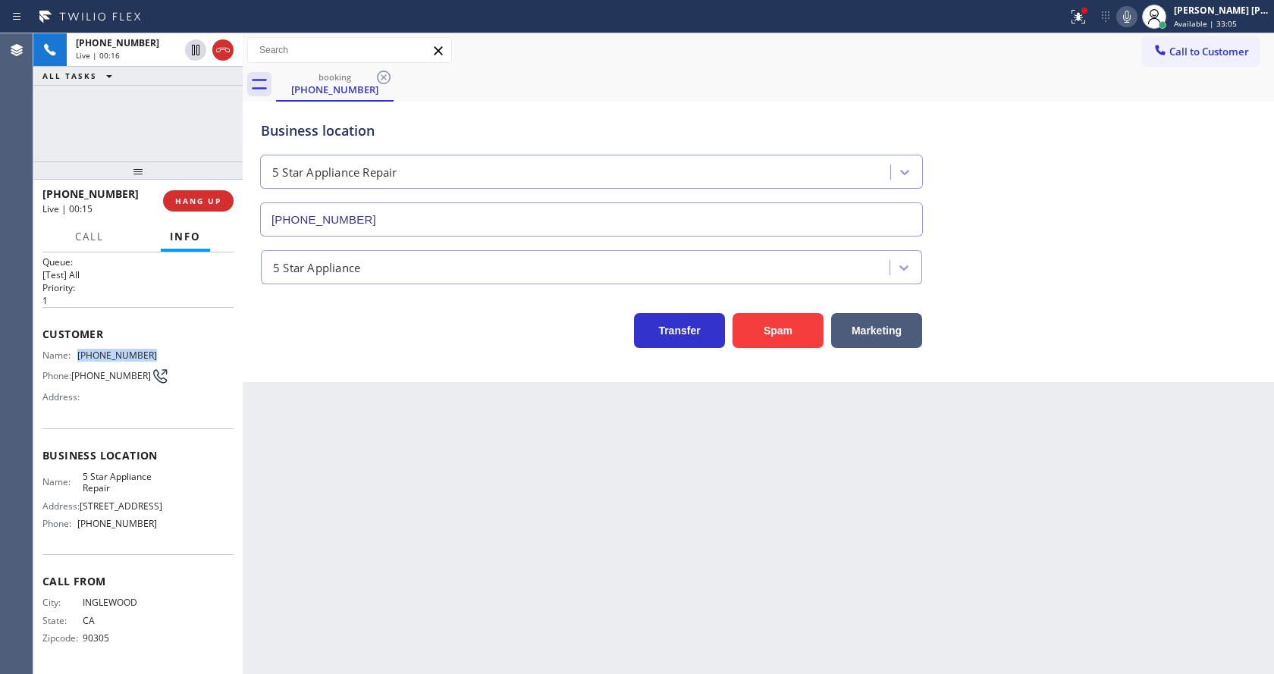
click at [167, 357] on div "Name: [PHONE_NUMBER] Phone: [PHONE_NUMBER] Address:" at bounding box center [137, 380] width 191 height 60
click at [330, 464] on div "Back to Dashboard Change Sender ID Customers Technicians Select a contact Outbo…" at bounding box center [758, 353] width 1031 height 641
click at [123, 495] on div "Name: 5 Star Appliance Repair Address: [STREET_ADDRESS] Phone: [PHONE_NUMBER]" at bounding box center [99, 503] width 115 height 65
drag, startPoint x: 79, startPoint y: 472, endPoint x: 128, endPoint y: 500, distance: 56.4
click at [128, 500] on div "Name: 5 Star Appliance Repair Address: [STREET_ADDRESS] Phone: [PHONE_NUMBER]" at bounding box center [99, 503] width 115 height 65
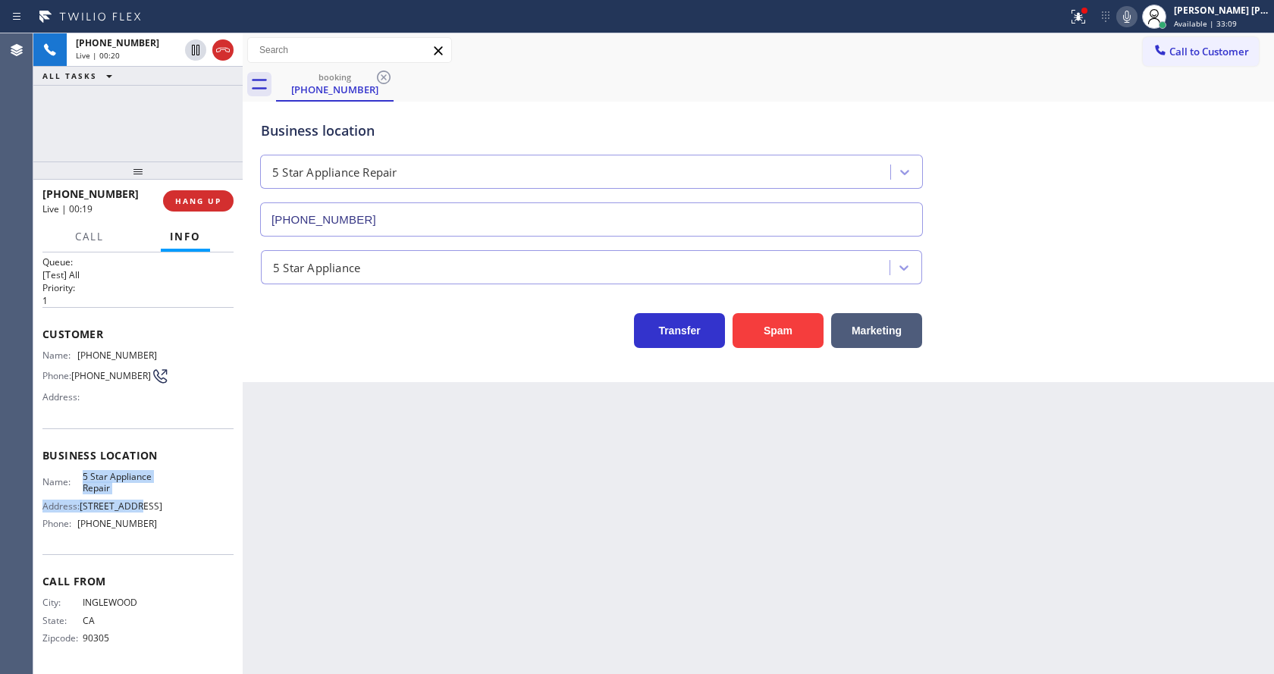
click at [123, 496] on div "Name: 5 Star Appliance Repair Address: [STREET_ADDRESS] Phone: [PHONE_NUMBER]" at bounding box center [99, 503] width 115 height 65
drag, startPoint x: 74, startPoint y: 477, endPoint x: 118, endPoint y: 489, distance: 45.6
click at [118, 489] on div "Name: 5 Star Appliance Repair" at bounding box center [99, 483] width 115 height 24
click at [424, 484] on div "Back to Dashboard Change Sender ID Customers Technicians Select a contact Outbo…" at bounding box center [758, 353] width 1031 height 641
click at [126, 581] on span "Call From" at bounding box center [137, 581] width 191 height 14
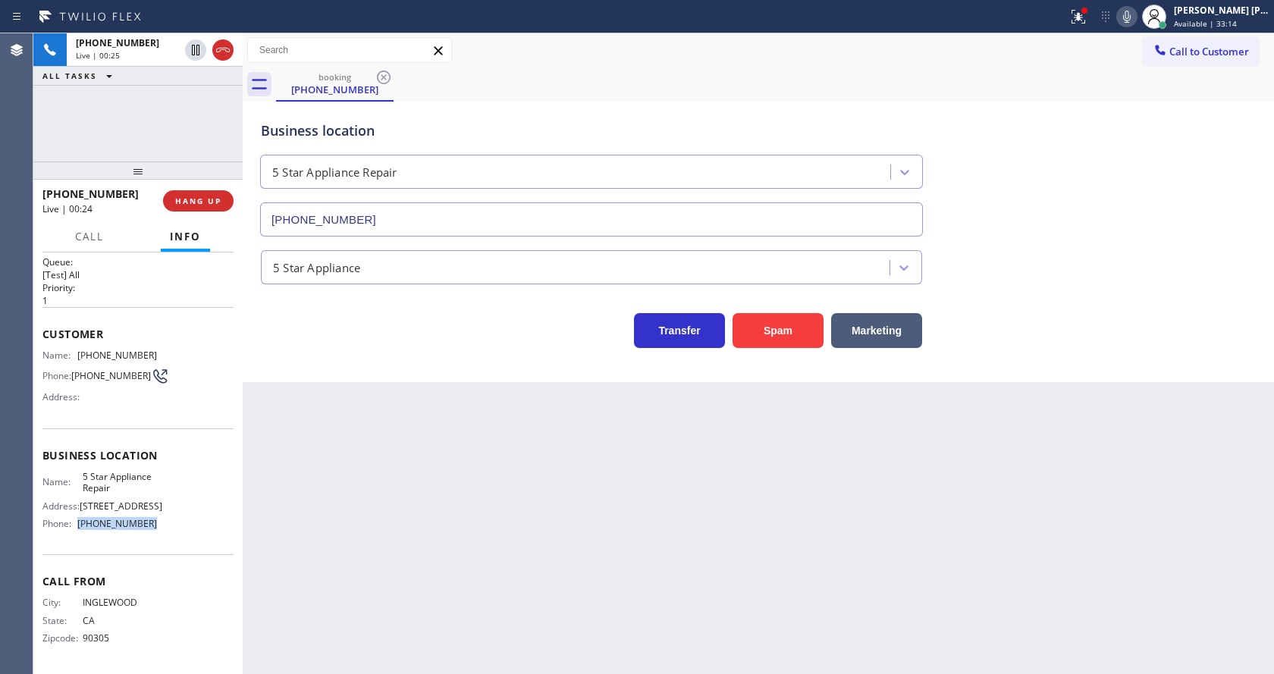
drag, startPoint x: 77, startPoint y: 526, endPoint x: 162, endPoint y: 527, distance: 85.7
click at [162, 527] on div "Name: 5 Star Appliance Repair Address: [STREET_ADDRESS] Phone: [PHONE_NUMBER]" at bounding box center [137, 503] width 191 height 65
click at [273, 488] on div "Back to Dashboard Change Sender ID Customers Technicians Select a contact Outbo…" at bounding box center [758, 353] width 1031 height 641
click at [344, 608] on div "Back to Dashboard Change Sender ID Customers Technicians Select a contact Outbo…" at bounding box center [758, 353] width 1031 height 641
click at [697, 527] on div "Back to Dashboard Change Sender ID Customers Technicians Select a contact Outbo…" at bounding box center [758, 353] width 1031 height 641
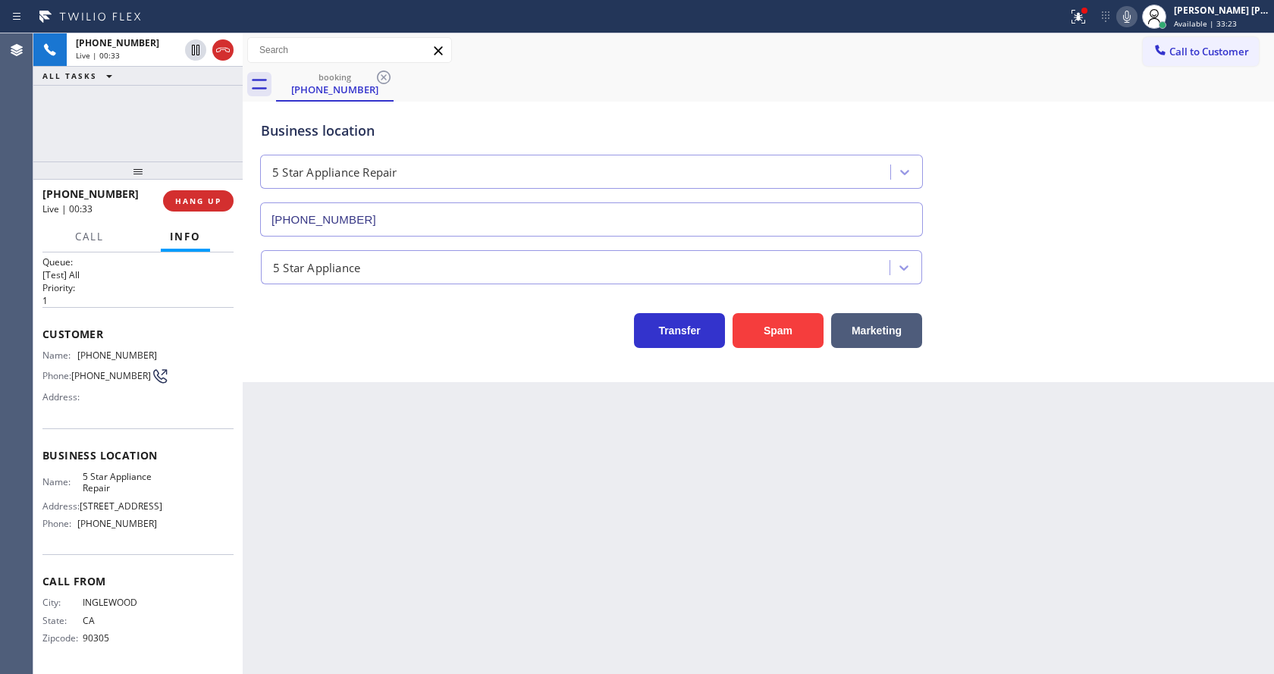
click at [365, 507] on div "Back to Dashboard Change Sender ID Customers Technicians Select a contact Outbo…" at bounding box center [758, 353] width 1031 height 641
click at [710, 576] on div "Back to Dashboard Change Sender ID Customers Technicians Select a contact Outbo…" at bounding box center [758, 353] width 1031 height 641
drag, startPoint x: 347, startPoint y: 516, endPoint x: 347, endPoint y: 529, distance: 12.1
click at [347, 516] on div "Back to Dashboard Change Sender ID Customers Technicians Select a contact Outbo…" at bounding box center [758, 353] width 1031 height 641
click at [665, 467] on div "Back to Dashboard Change Sender ID Customers Technicians Select a contact Outbo…" at bounding box center [758, 353] width 1031 height 641
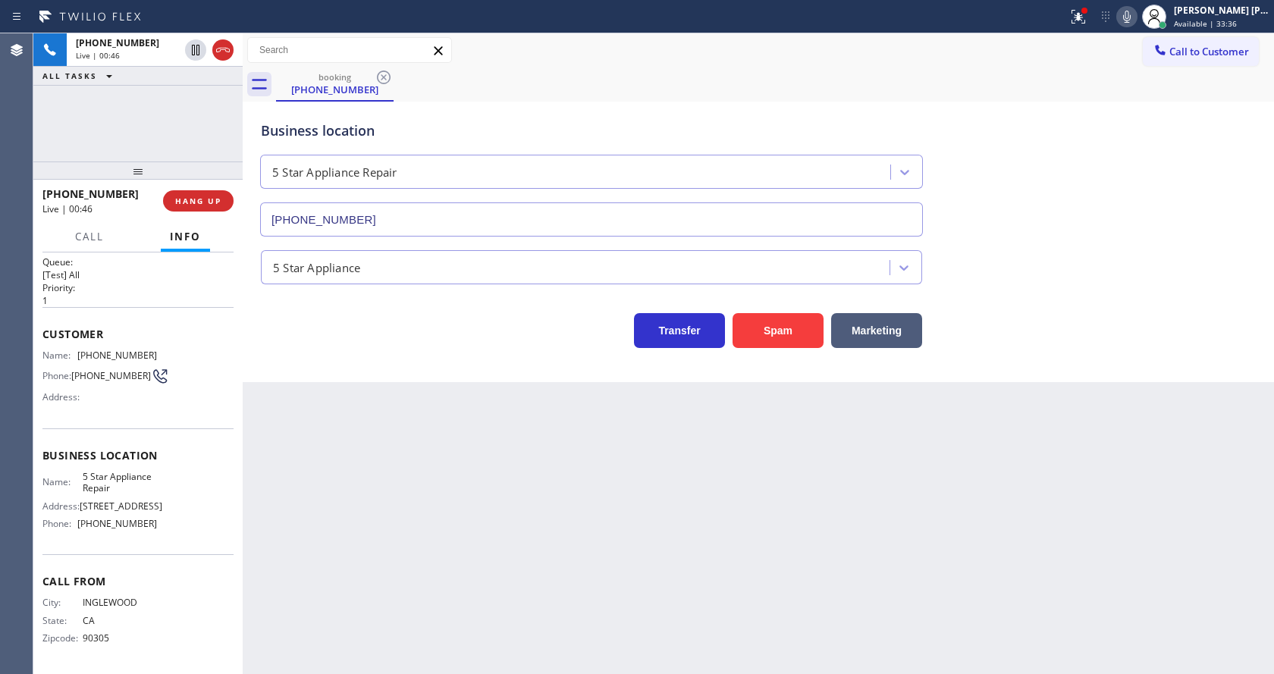
click at [1121, 184] on div "Business location 5 Star Appliance Repair [PHONE_NUMBER]" at bounding box center [758, 167] width 1001 height 137
click at [1083, 2] on button at bounding box center [1078, 16] width 33 height 33
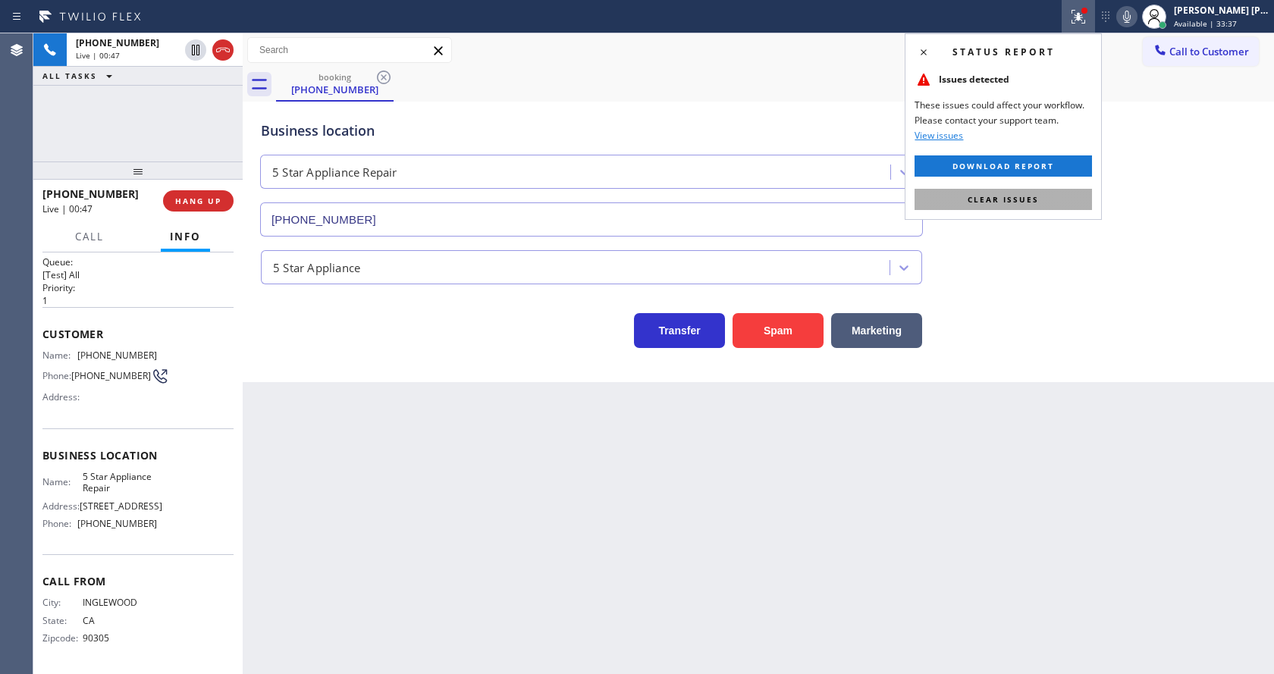
click at [1008, 196] on span "Clear issues" at bounding box center [1003, 199] width 71 height 11
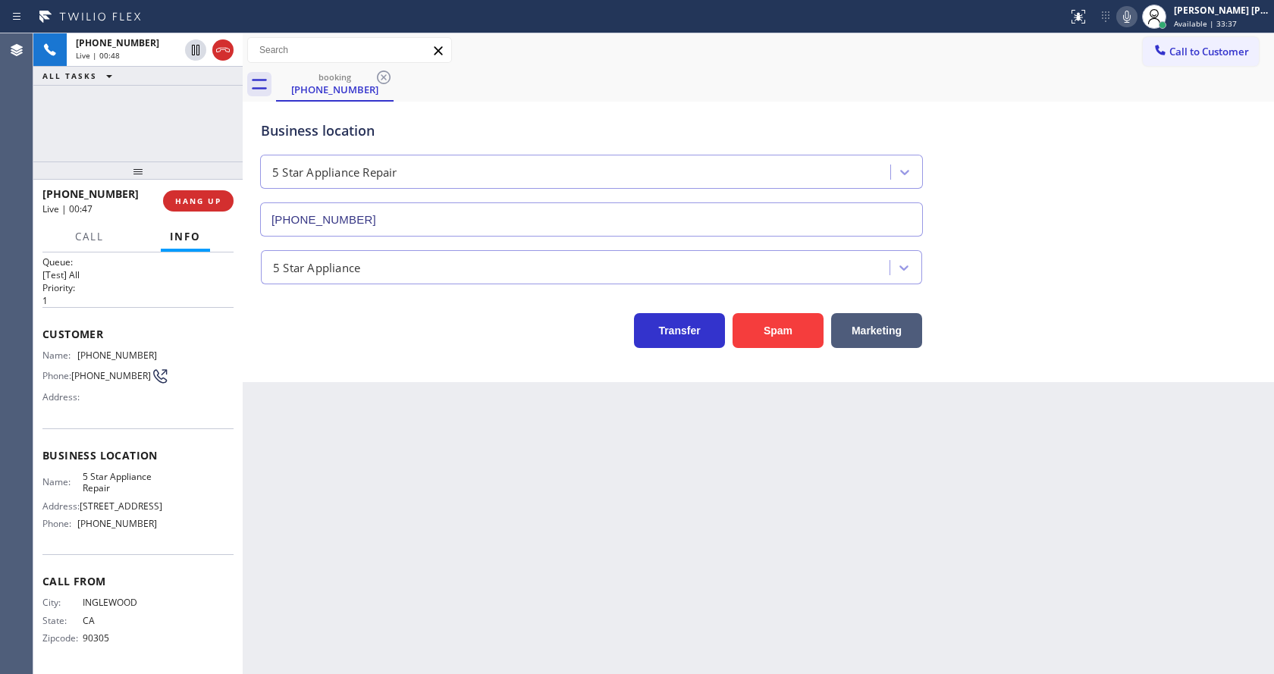
click at [1041, 186] on div "Business location 5 Star Appliance Repair [PHONE_NUMBER]" at bounding box center [758, 167] width 1001 height 137
click at [369, 457] on div "Back to Dashboard Change Sender ID Customers Technicians Select a contact Outbo…" at bounding box center [758, 353] width 1031 height 641
click at [779, 602] on div "Back to Dashboard Change Sender ID Customers Technicians Select a contact Outbo…" at bounding box center [758, 353] width 1031 height 641
click at [623, 538] on div "Back to Dashboard Change Sender ID Customers Technicians Select a contact Outbo…" at bounding box center [758, 353] width 1031 height 641
click at [331, 337] on div "Transfer Spam Marketing" at bounding box center [591, 327] width 667 height 42
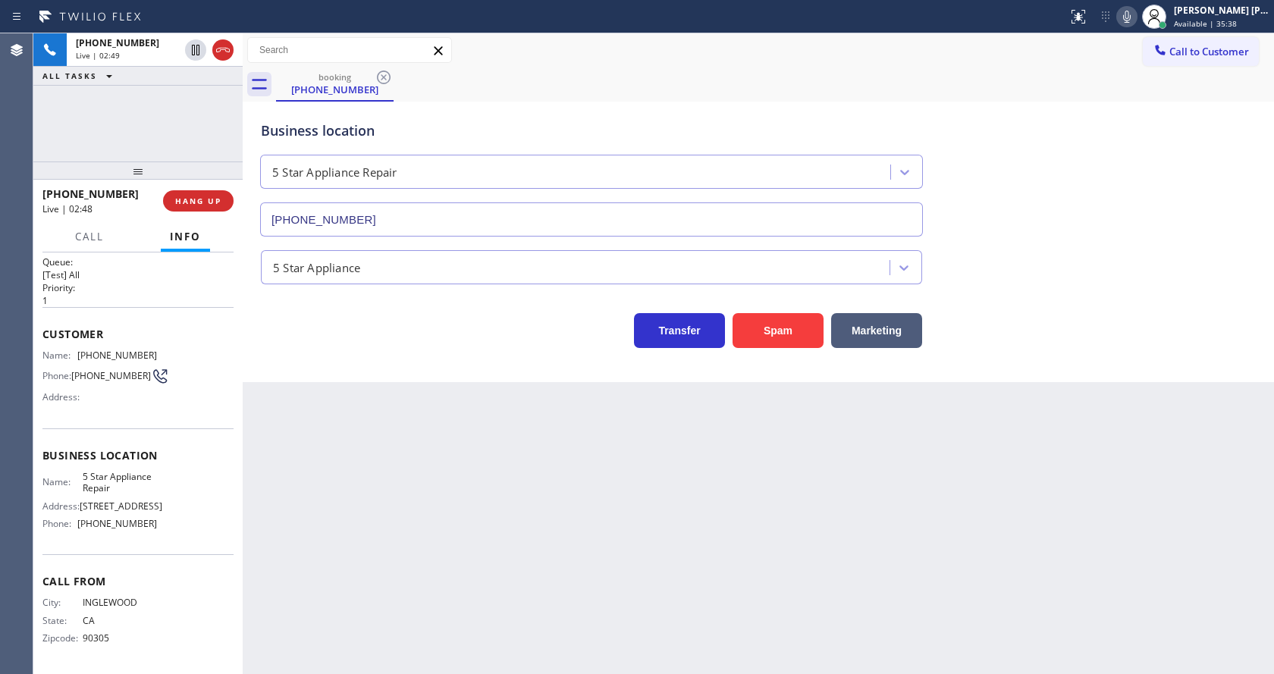
drag, startPoint x: 666, startPoint y: 470, endPoint x: 342, endPoint y: 12, distance: 561.0
click at [657, 458] on div "Back to Dashboard Change Sender ID Customers Technicians Select a contact Outbo…" at bounding box center [758, 353] width 1031 height 641
click at [372, 448] on div "Back to Dashboard Change Sender ID Customers Technicians Select a contact Outbo…" at bounding box center [758, 353] width 1031 height 641
click at [599, 484] on div "Back to Dashboard Change Sender ID Customers Technicians Select a contact Outbo…" at bounding box center [758, 353] width 1031 height 641
click at [491, 547] on div "Back to Dashboard Change Sender ID Customers Technicians Select a contact Outbo…" at bounding box center [758, 353] width 1031 height 641
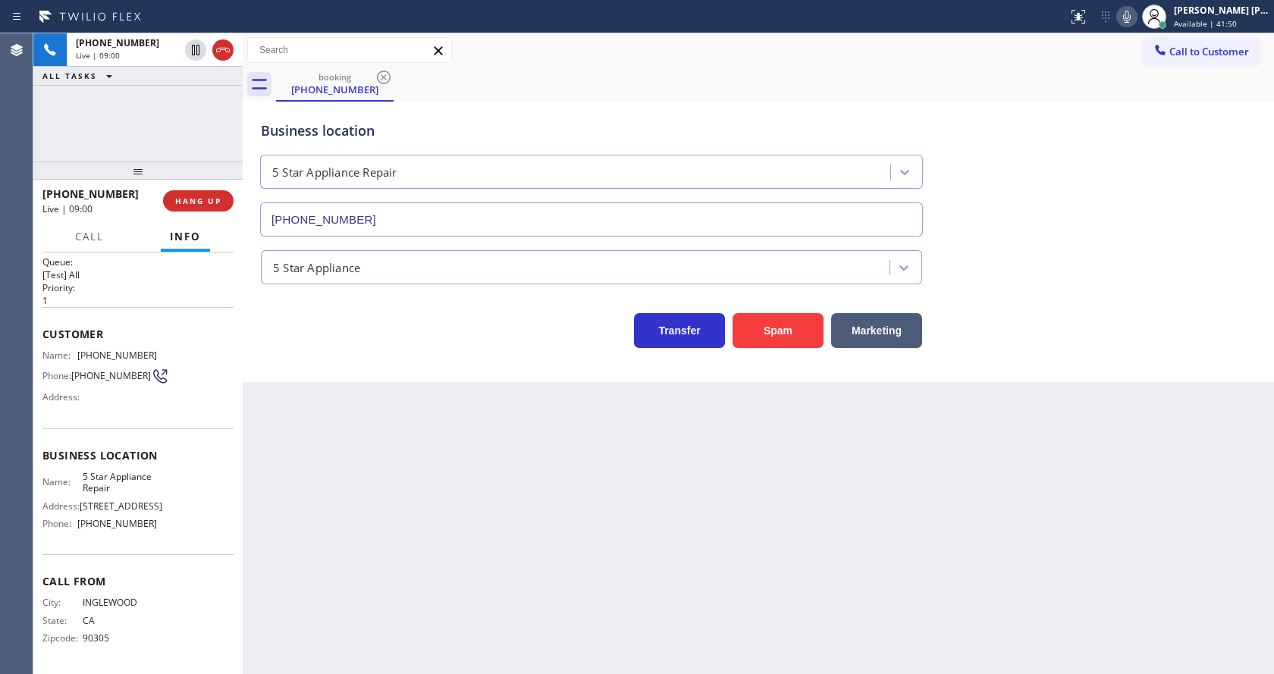
click at [630, 511] on div "Back to Dashboard Change Sender ID Customers Technicians Select a contact Outbo…" at bounding box center [758, 353] width 1031 height 641
drag, startPoint x: 605, startPoint y: 580, endPoint x: 624, endPoint y: 595, distance: 23.8
click at [605, 580] on div "Back to Dashboard Change Sender ID Customers Technicians Select a contact Outbo…" at bounding box center [758, 353] width 1031 height 641
drag, startPoint x: 1044, startPoint y: 469, endPoint x: 736, endPoint y: 572, distance: 323.8
click at [1044, 469] on div "Back to Dashboard Change Sender ID Customers Technicians Select a contact Outbo…" at bounding box center [758, 353] width 1031 height 641
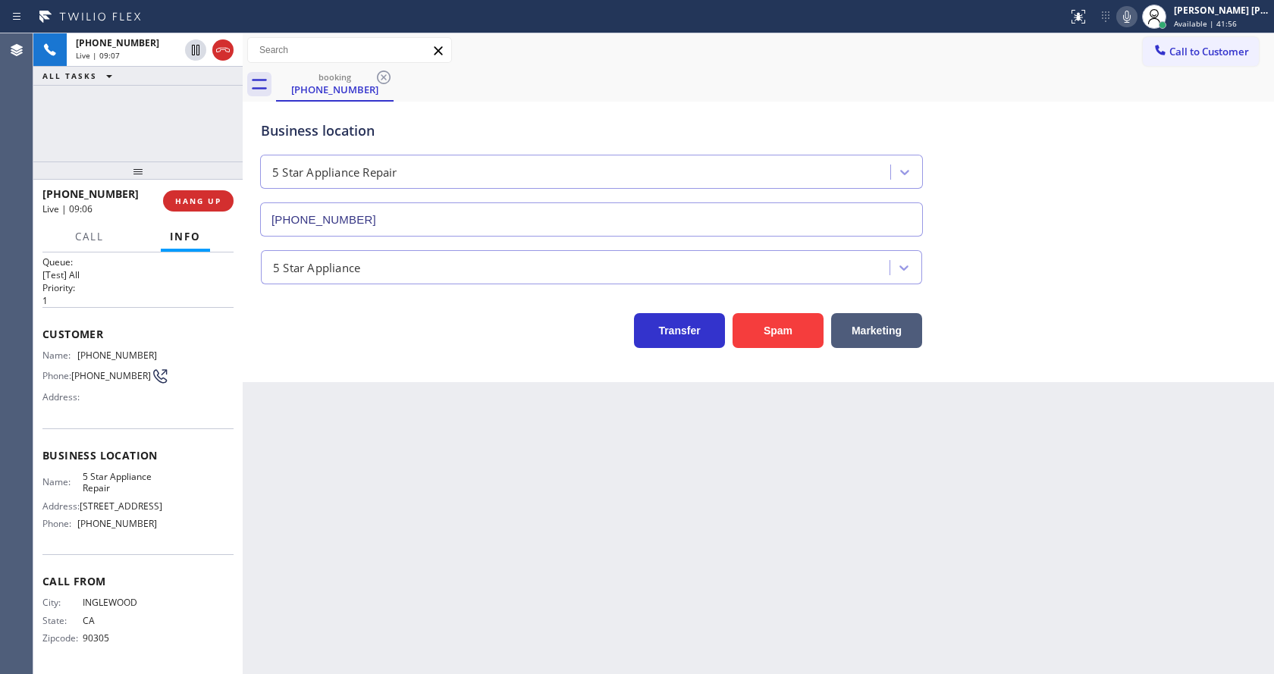
click at [324, 657] on div "Back to Dashboard Change Sender ID Customers Technicians Select a contact Outbo…" at bounding box center [758, 353] width 1031 height 641
click at [645, 516] on div "Back to Dashboard Change Sender ID Customers Technicians Select a contact Outbo…" at bounding box center [758, 353] width 1031 height 641
click at [488, 526] on div "Back to Dashboard Change Sender ID Customers Technicians Select a contact Outbo…" at bounding box center [758, 353] width 1031 height 641
click at [382, 555] on div "Back to Dashboard Change Sender ID Customers Technicians Select a contact Outbo…" at bounding box center [758, 353] width 1031 height 641
click at [543, 604] on div "Back to Dashboard Change Sender ID Customers Technicians Select a contact Outbo…" at bounding box center [758, 353] width 1031 height 641
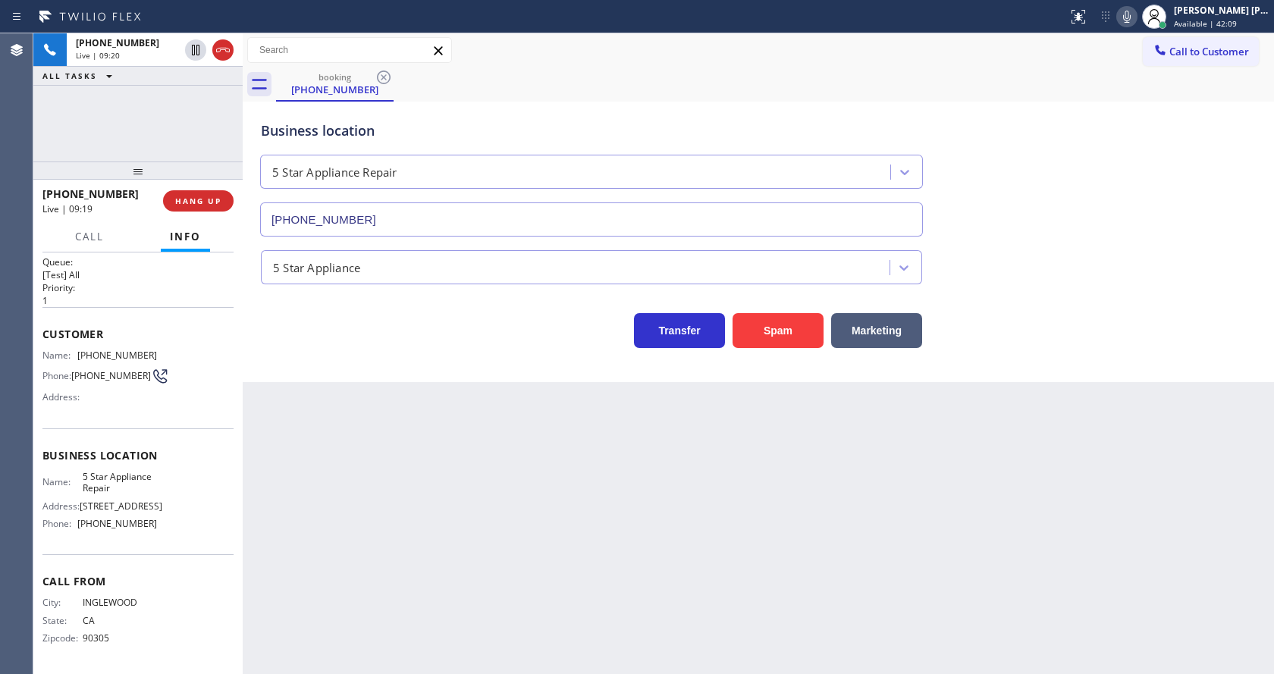
click at [569, 581] on div "Back to Dashboard Change Sender ID Customers Technicians Select a contact Outbo…" at bounding box center [758, 353] width 1031 height 641
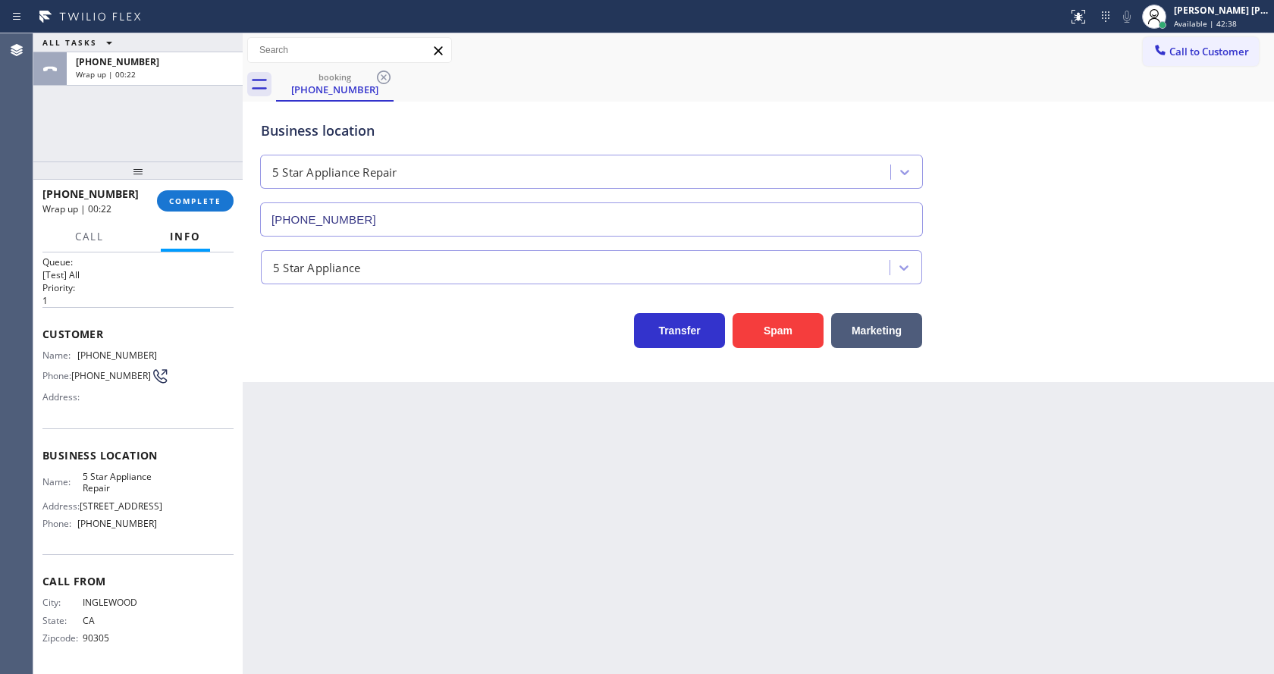
click at [579, 525] on div "Back to Dashboard Change Sender ID Customers Technicians Select a contact Outbo…" at bounding box center [758, 353] width 1031 height 641
click at [1128, 428] on div "Back to Dashboard Change Sender ID Customers Technicians Select a contact Outbo…" at bounding box center [758, 353] width 1031 height 641
click at [692, 473] on div "Back to Dashboard Change Sender ID Customers Technicians Select a contact Outbo…" at bounding box center [758, 353] width 1031 height 641
click at [179, 189] on div "[PHONE_NUMBER] Wrap up | 01:35 COMPLETE" at bounding box center [137, 200] width 191 height 39
click at [181, 198] on span "COMPLETE" at bounding box center [195, 201] width 52 height 11
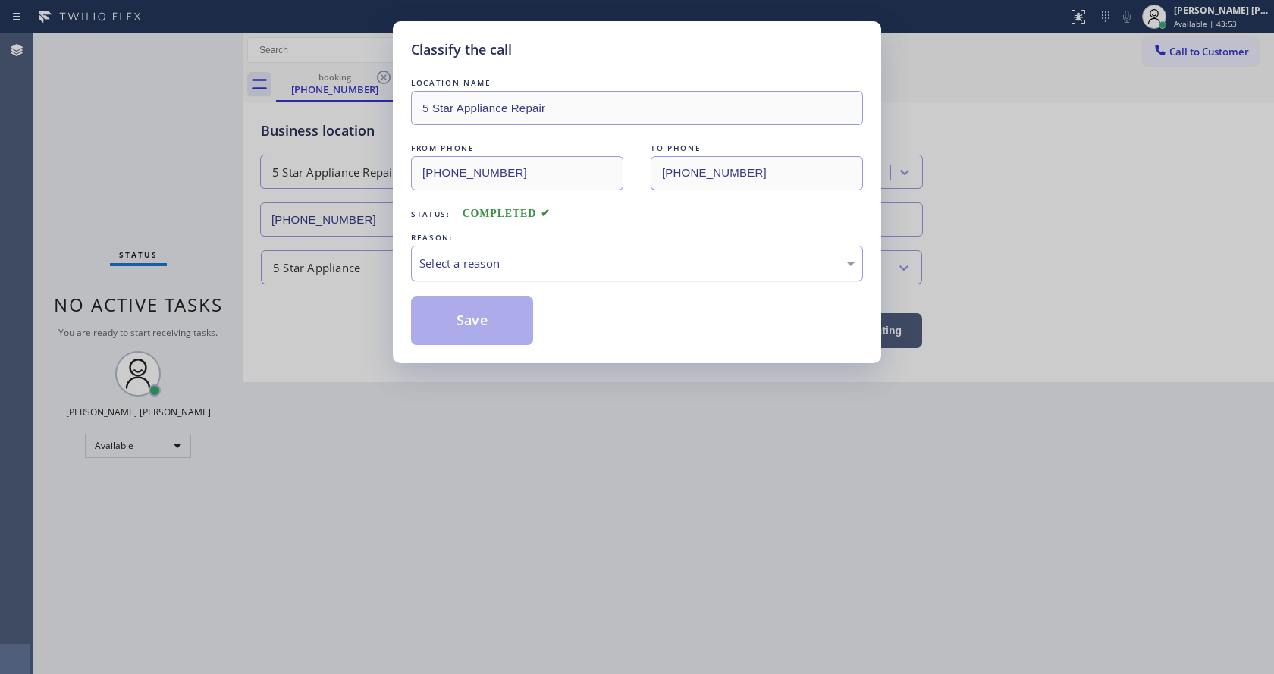
click at [476, 262] on div "Select a reason" at bounding box center [636, 263] width 435 height 17
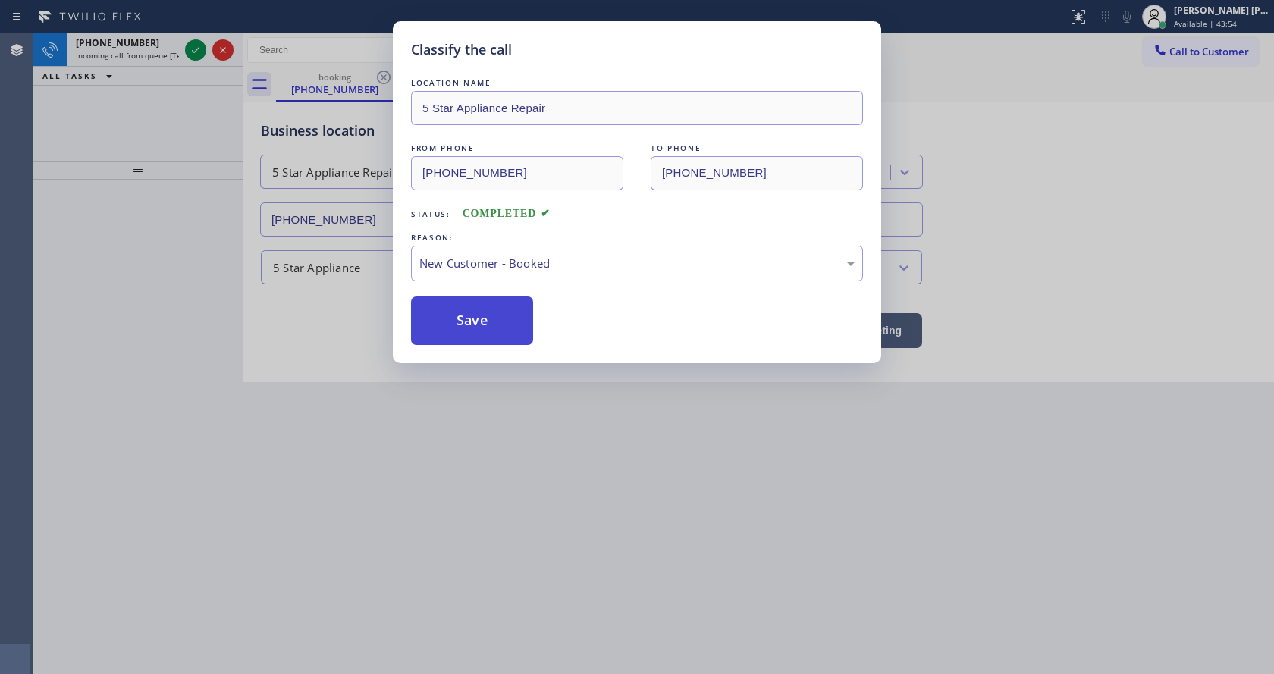
click at [450, 341] on button "Save" at bounding box center [472, 321] width 122 height 49
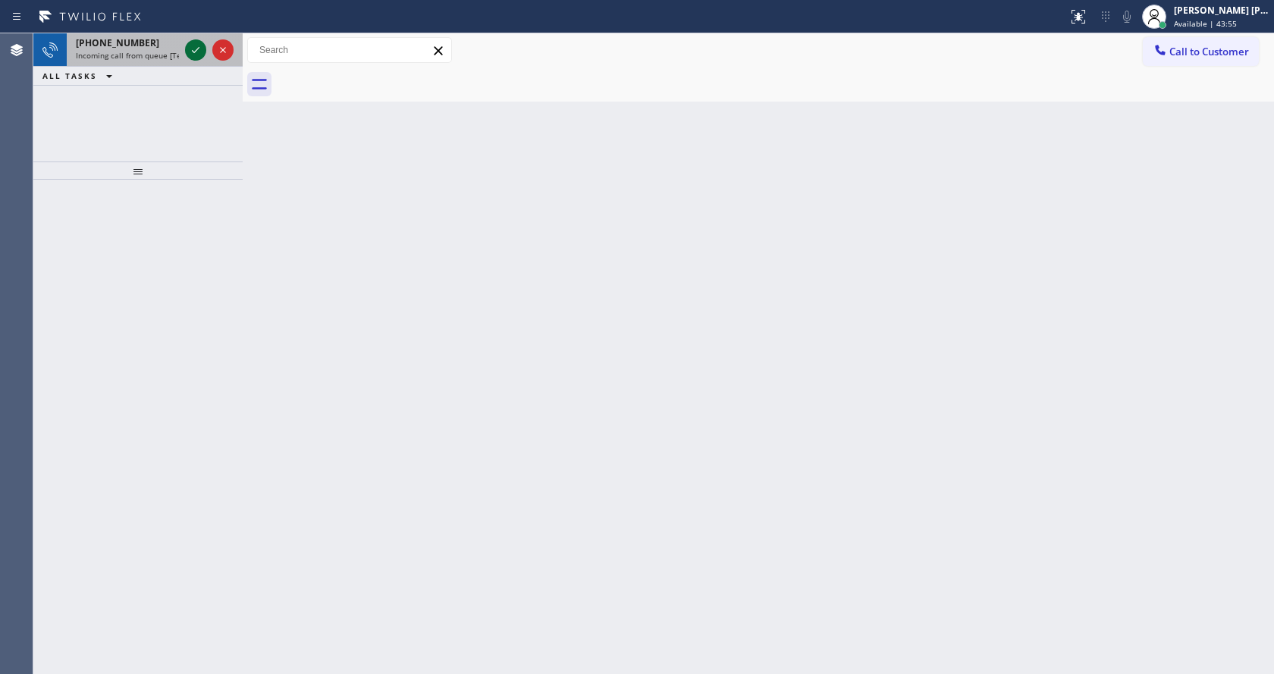
click at [194, 48] on icon at bounding box center [196, 50] width 18 height 18
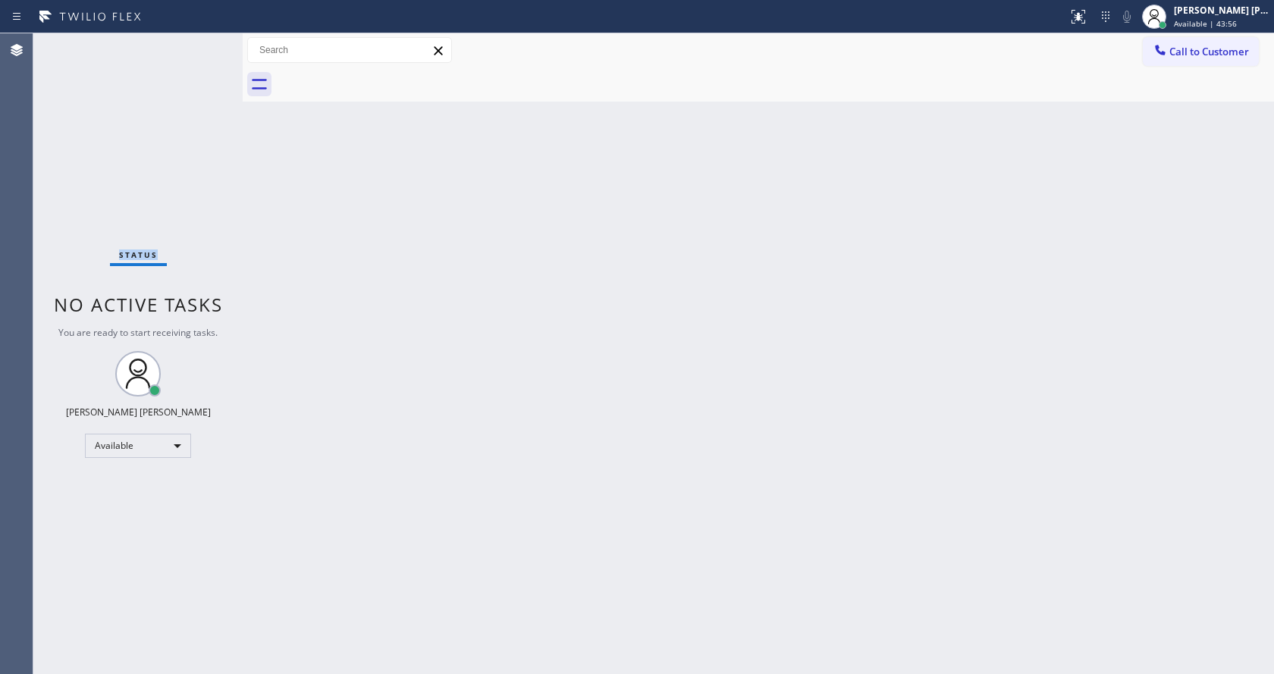
click at [194, 48] on div "Status No active tasks You are ready to start receiving tasks. [PERSON_NAME] [P…" at bounding box center [137, 353] width 209 height 641
click at [468, 475] on div "Back to Dashboard Change Sender ID Customers Technicians Select a contact Outbo…" at bounding box center [758, 353] width 1031 height 641
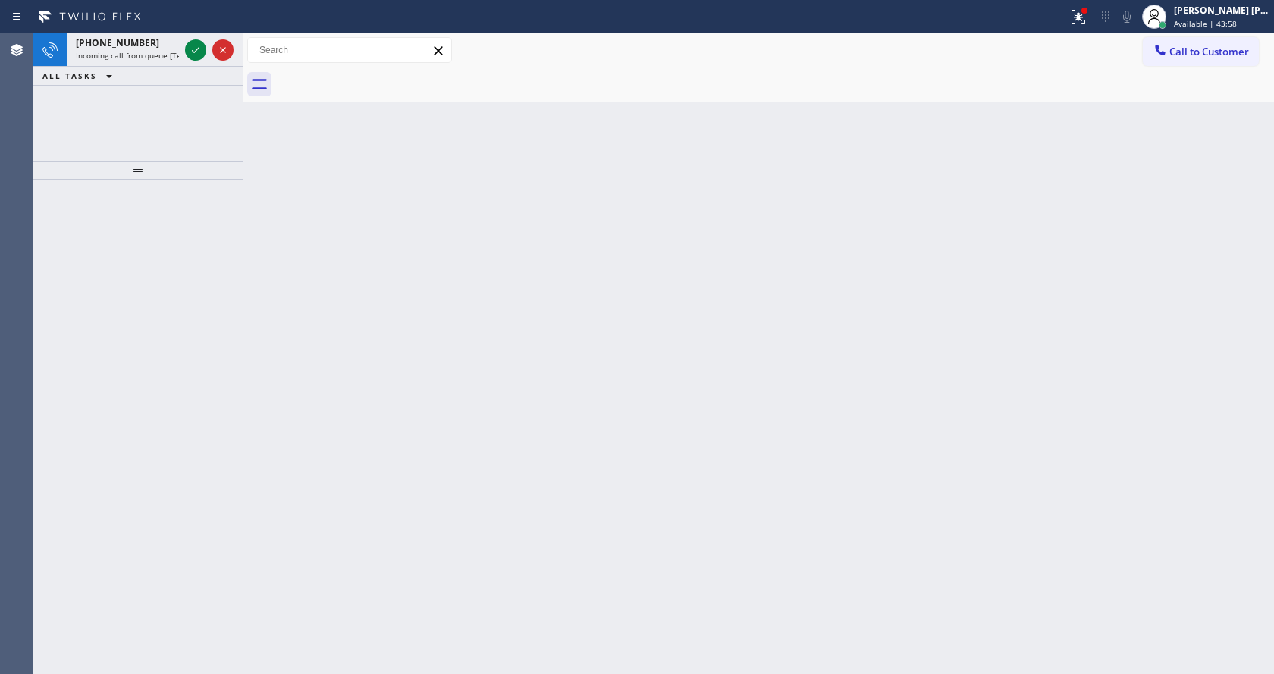
click at [656, 337] on div "Back to Dashboard Change Sender ID Customers Technicians Select a contact Outbo…" at bounding box center [758, 353] width 1031 height 641
click at [196, 57] on icon at bounding box center [196, 50] width 18 height 18
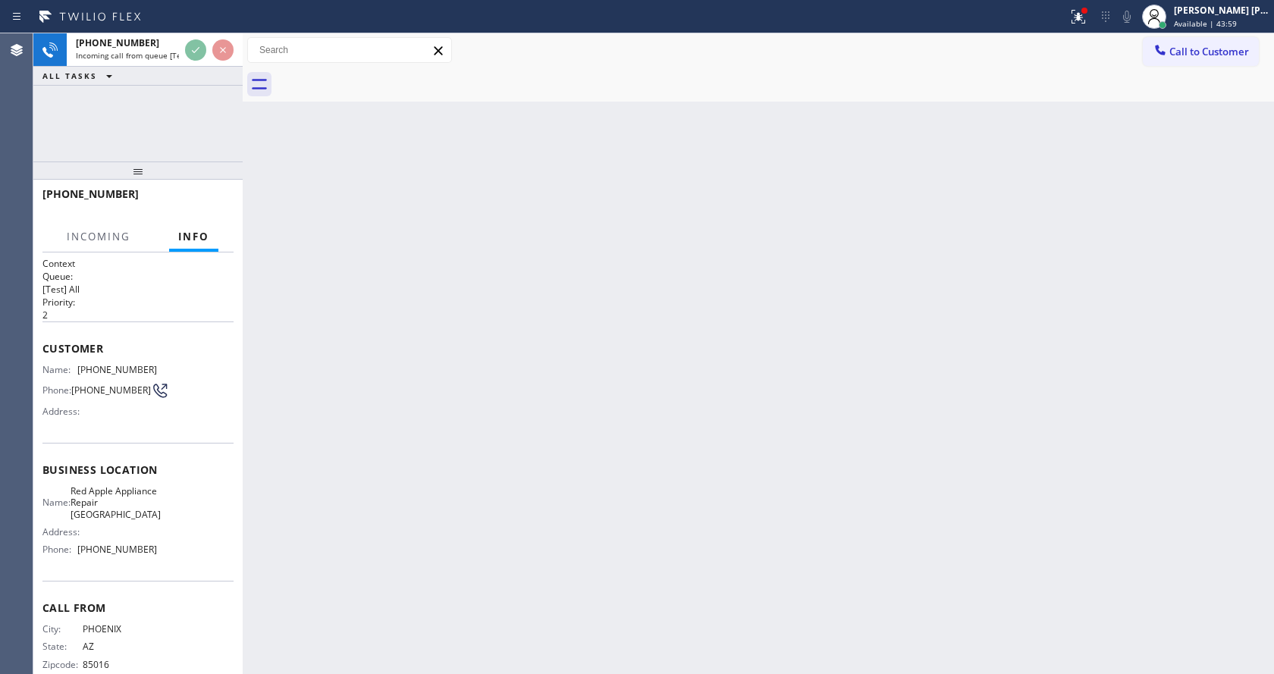
scroll to position [43, 0]
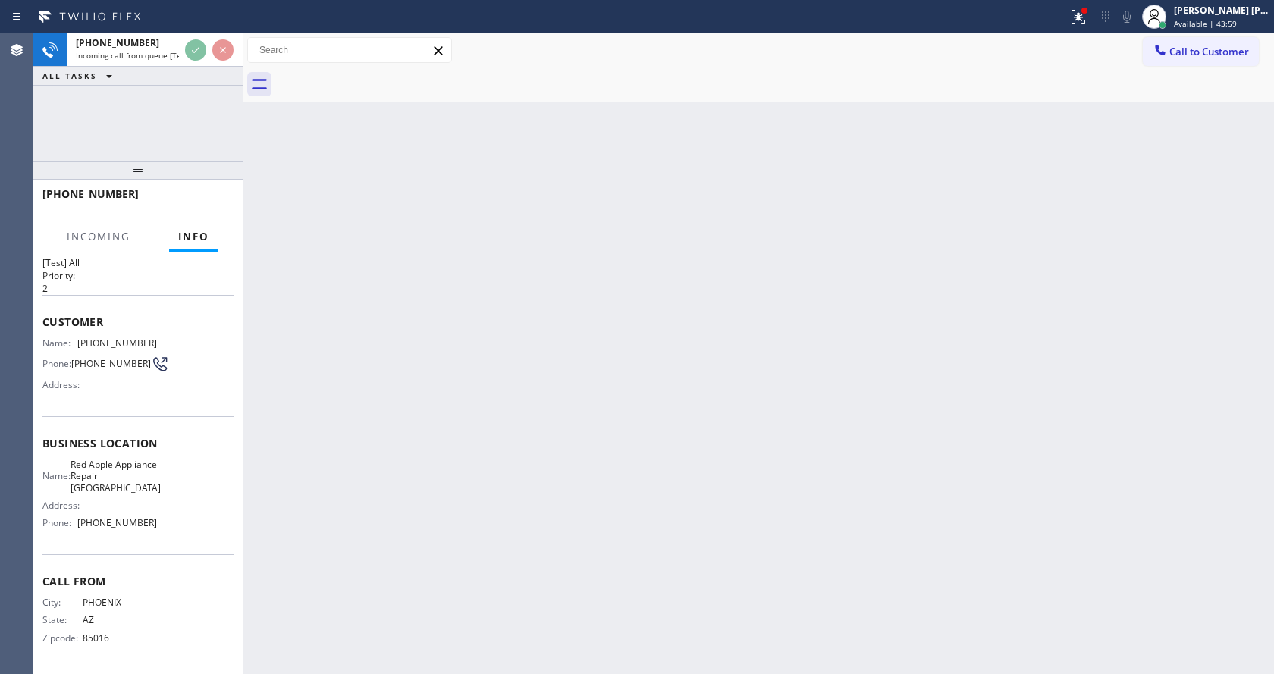
click at [411, 438] on div "Back to Dashboard Change Sender ID Customers Technicians Select a contact Outbo…" at bounding box center [758, 353] width 1031 height 641
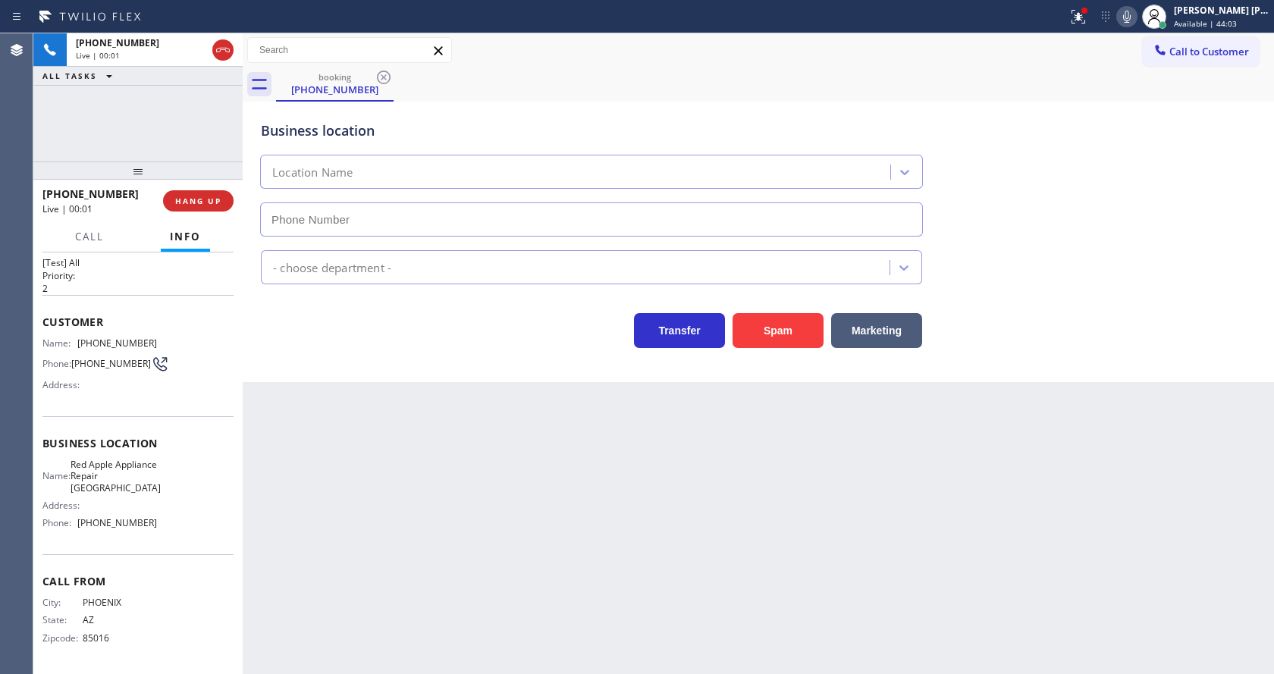
type input "[PHONE_NUMBER]"
click at [291, 489] on div "Back to Dashboard Change Sender ID Customers Technicians Select a contact Outbo…" at bounding box center [758, 353] width 1031 height 641
drag, startPoint x: 630, startPoint y: 564, endPoint x: 622, endPoint y: 563, distance: 8.4
click at [630, 564] on div "Back to Dashboard Change Sender ID Customers Technicians Select a contact Outbo…" at bounding box center [758, 353] width 1031 height 641
click at [484, 500] on div "Back to Dashboard Change Sender ID Customers Technicians Select a contact Outbo…" at bounding box center [758, 353] width 1031 height 641
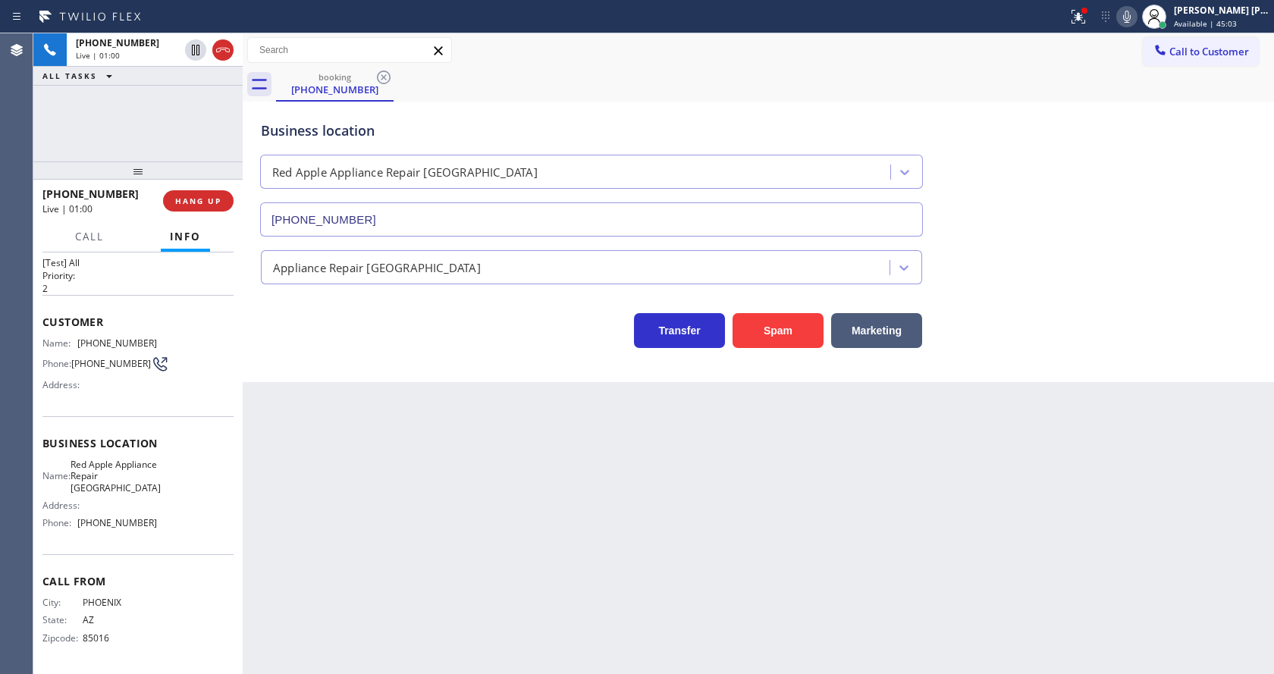
click at [895, 503] on div "Back to Dashboard Change Sender ID Customers Technicians Select a contact Outbo…" at bounding box center [758, 353] width 1031 height 641
click at [365, 529] on div "Back to Dashboard Change Sender ID Customers Technicians Select a contact Outbo…" at bounding box center [758, 353] width 1031 height 641
click at [121, 416] on div "Business location Name: Red Apple Appliance Repair Esrtella Village Address: Ph…" at bounding box center [137, 485] width 191 height 138
drag, startPoint x: 76, startPoint y: 325, endPoint x: 170, endPoint y: 325, distance: 94.0
click at [170, 337] on div "Name: [PHONE_NUMBER] Phone: [PHONE_NUMBER] Address:" at bounding box center [137, 367] width 191 height 60
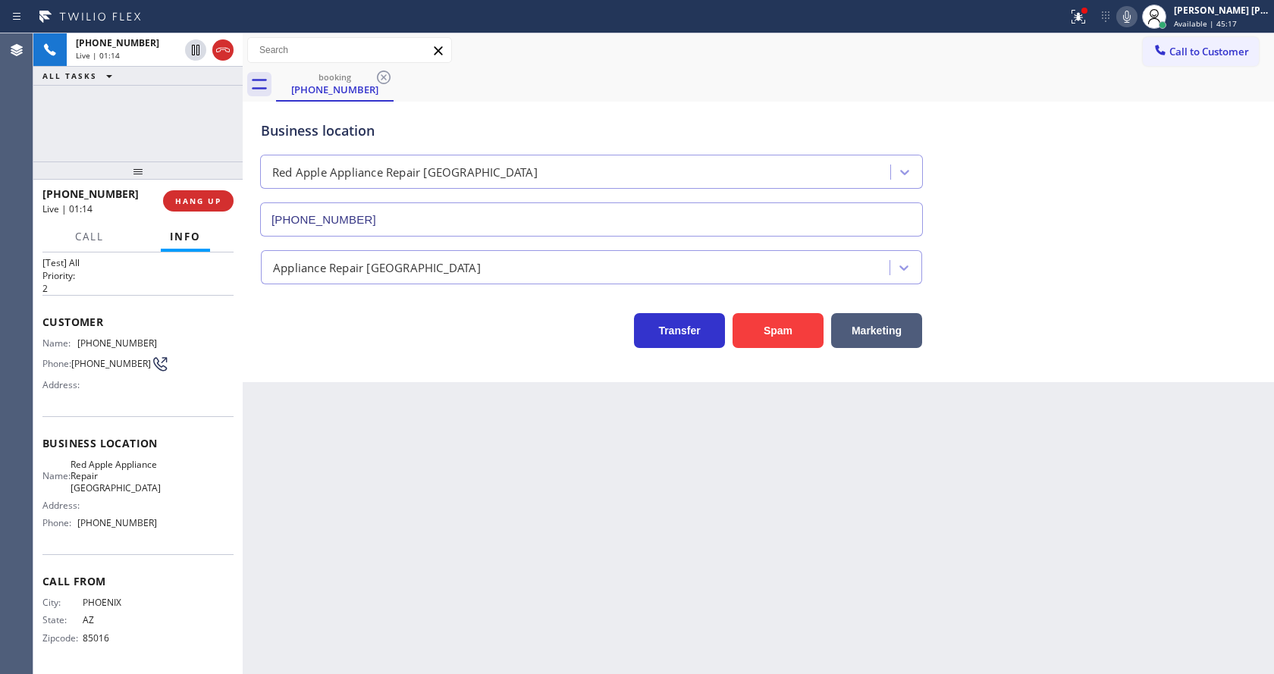
drag, startPoint x: 448, startPoint y: 482, endPoint x: 354, endPoint y: 655, distance: 197.5
click at [448, 482] on div "Back to Dashboard Change Sender ID Customers Technicians Select a contact Outbo…" at bounding box center [758, 353] width 1031 height 641
click at [137, 465] on span "Red Apple Appliance Repair [GEOGRAPHIC_DATA]" at bounding box center [116, 476] width 90 height 35
drag, startPoint x: 76, startPoint y: 451, endPoint x: 115, endPoint y: 485, distance: 51.7
click at [115, 485] on div "Name: Red Apple Appliance Repair [GEOGRAPHIC_DATA]" at bounding box center [99, 476] width 115 height 35
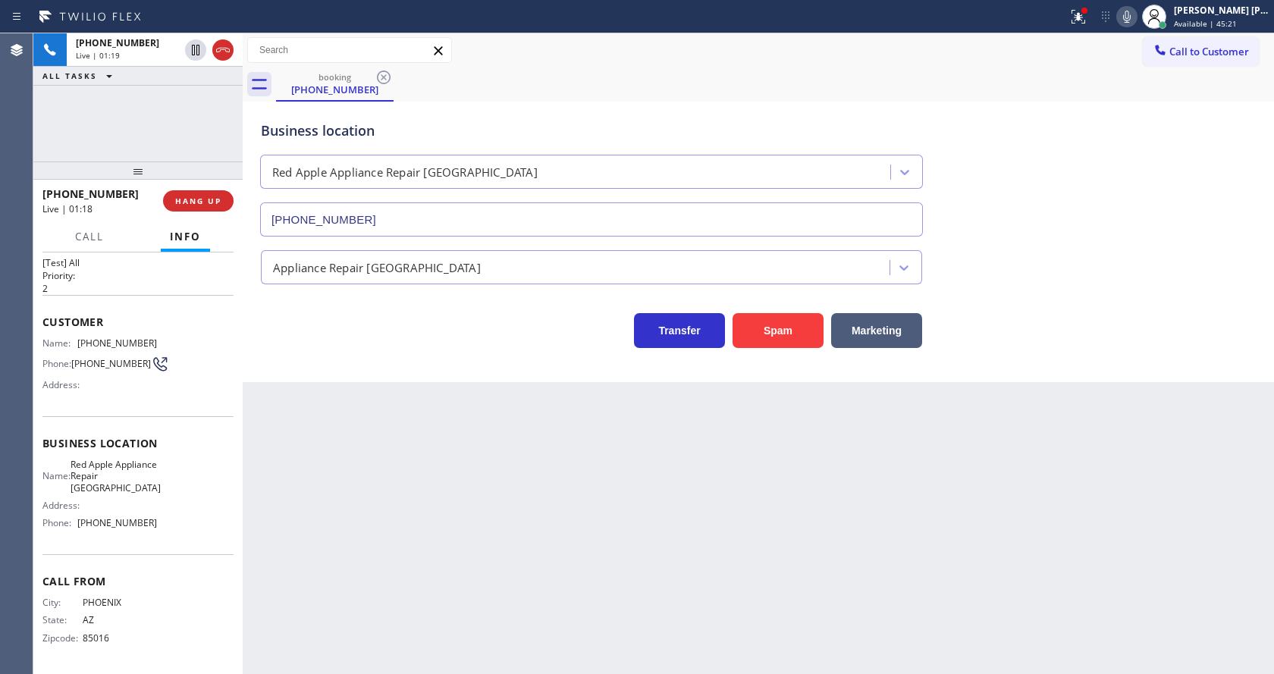
click at [344, 513] on div "Back to Dashboard Change Sender ID Customers Technicians Select a contact Outbo…" at bounding box center [758, 353] width 1031 height 641
click at [199, 484] on div "Name: Red Apple Appliance Repair Esrtella Village Address: Phone: [PHONE_NUMBER]" at bounding box center [137, 497] width 191 height 77
drag, startPoint x: 76, startPoint y: 521, endPoint x: 169, endPoint y: 536, distance: 94.5
click at [169, 536] on div "Business location Name: Red Apple Appliance Repair Esrtella Village Address: Ph…" at bounding box center [137, 485] width 191 height 138
drag, startPoint x: 400, startPoint y: 516, endPoint x: 397, endPoint y: 526, distance: 10.9
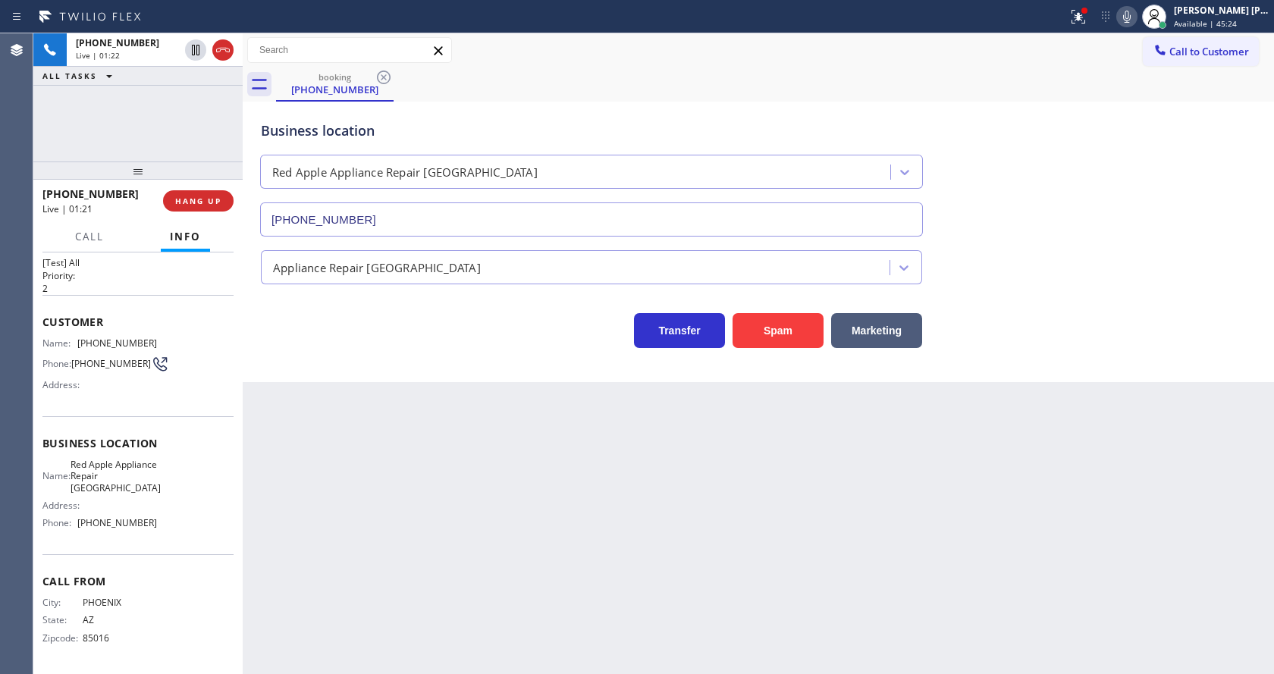
click at [397, 526] on div "Back to Dashboard Change Sender ID Customers Technicians Select a contact Outbo…" at bounding box center [758, 353] width 1031 height 641
click at [574, 509] on div "Back to Dashboard Change Sender ID Customers Technicians Select a contact Outbo…" at bounding box center [758, 353] width 1031 height 641
drag, startPoint x: 381, startPoint y: 526, endPoint x: 375, endPoint y: 552, distance: 27.1
click at [381, 526] on div "Back to Dashboard Change Sender ID Customers Technicians Select a contact Outbo…" at bounding box center [758, 353] width 1031 height 641
click at [501, 431] on div "Back to Dashboard Change Sender ID Customers Technicians Select a contact Outbo…" at bounding box center [758, 353] width 1031 height 641
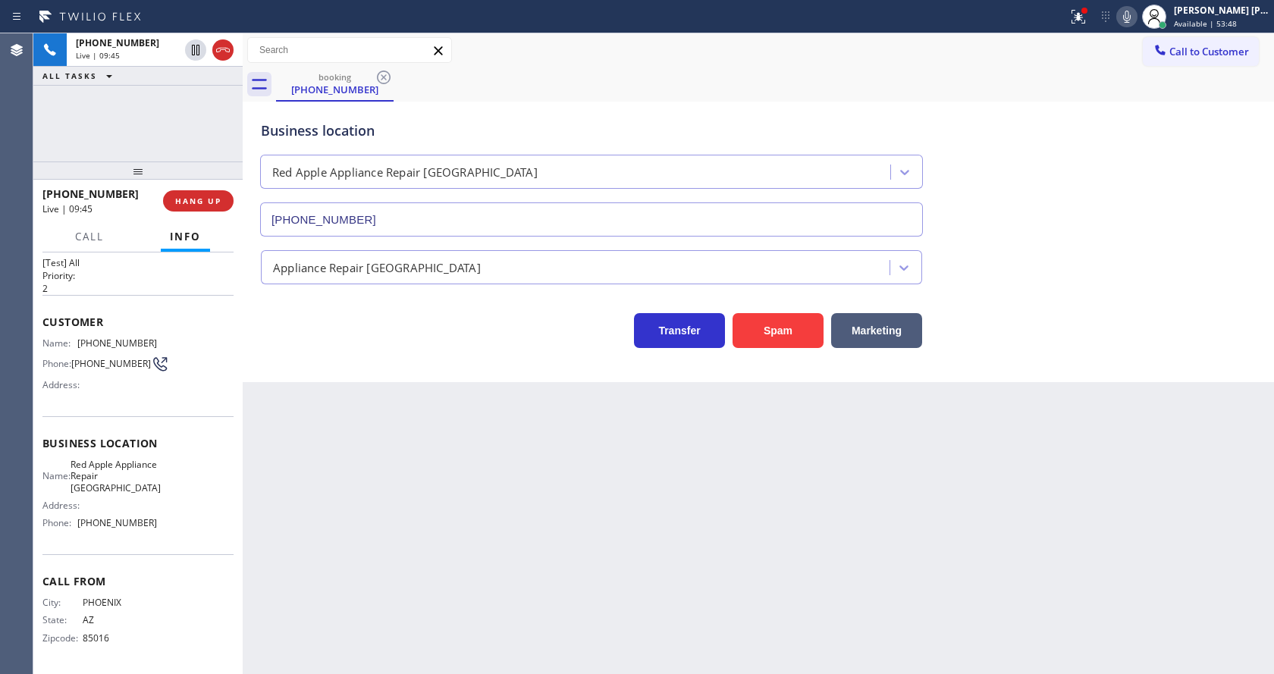
click at [473, 485] on div "Back to Dashboard Change Sender ID Customers Technicians Select a contact Outbo…" at bounding box center [758, 353] width 1031 height 641
click at [661, 479] on div "Back to Dashboard Change Sender ID Customers Technicians Select a contact Outbo…" at bounding box center [758, 353] width 1031 height 641
click at [504, 464] on div "Back to Dashboard Change Sender ID Customers Technicians Select a contact Outbo…" at bounding box center [758, 353] width 1031 height 641
click at [603, 511] on div "Back to Dashboard Change Sender ID Customers Technicians Select a contact Outbo…" at bounding box center [758, 353] width 1031 height 641
click at [1160, 362] on div "Business location Red Apple Appliance Repair [GEOGRAPHIC_DATA] [PHONE_NUMBER] A…" at bounding box center [758, 242] width 1031 height 281
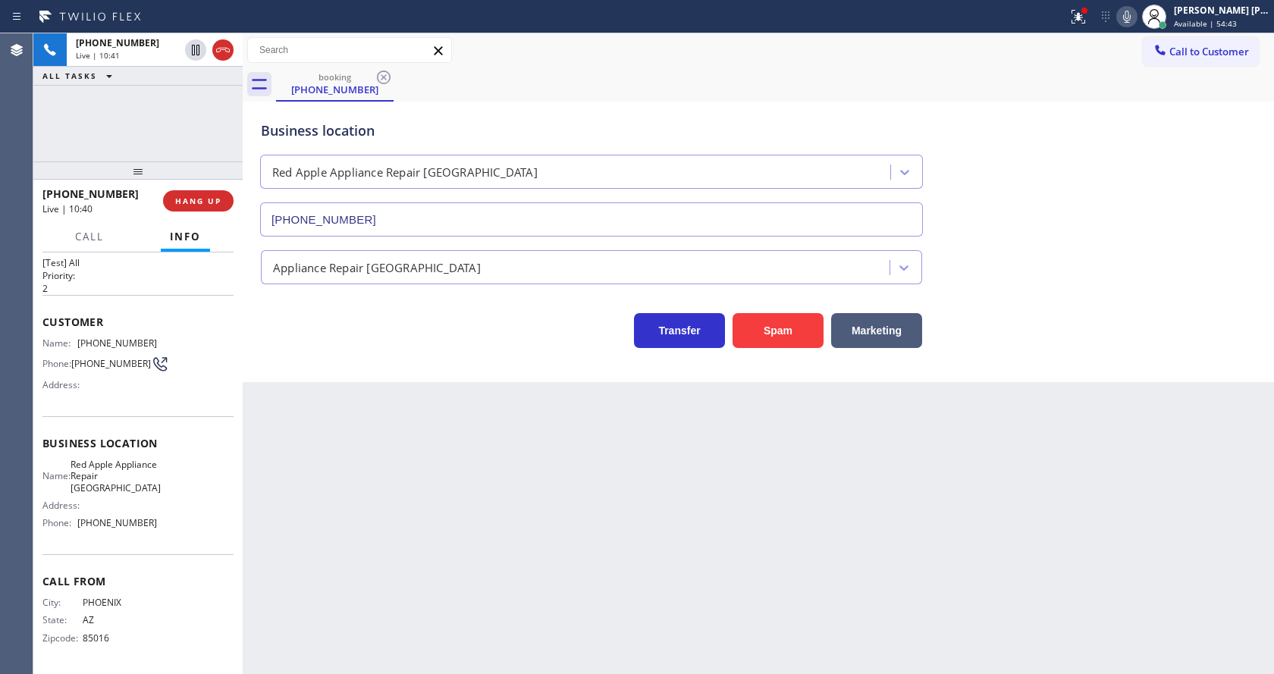
drag, startPoint x: 466, startPoint y: 654, endPoint x: 363, endPoint y: 629, distance: 105.2
click at [467, 650] on div "Back to Dashboard Change Sender ID Customers Technicians Select a contact Outbo…" at bounding box center [758, 353] width 1031 height 641
drag, startPoint x: 650, startPoint y: 561, endPoint x: 621, endPoint y: 554, distance: 29.8
click at [650, 561] on div "Back to Dashboard Change Sender ID Customers Technicians Select a contact Outbo…" at bounding box center [758, 353] width 1031 height 641
click at [283, 481] on div "Back to Dashboard Change Sender ID Customers Technicians Select a contact Outbo…" at bounding box center [758, 353] width 1031 height 641
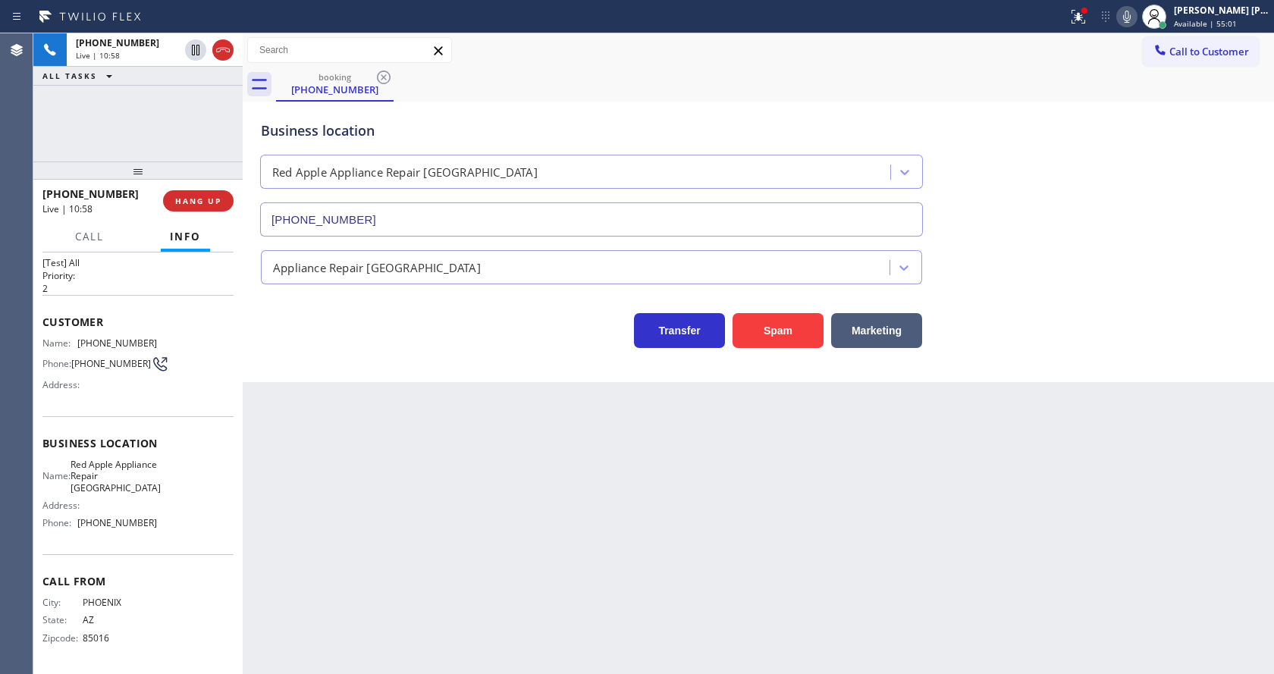
click at [654, 516] on div "Back to Dashboard Change Sender ID Customers Technicians Select a contact Outbo…" at bounding box center [758, 353] width 1031 height 641
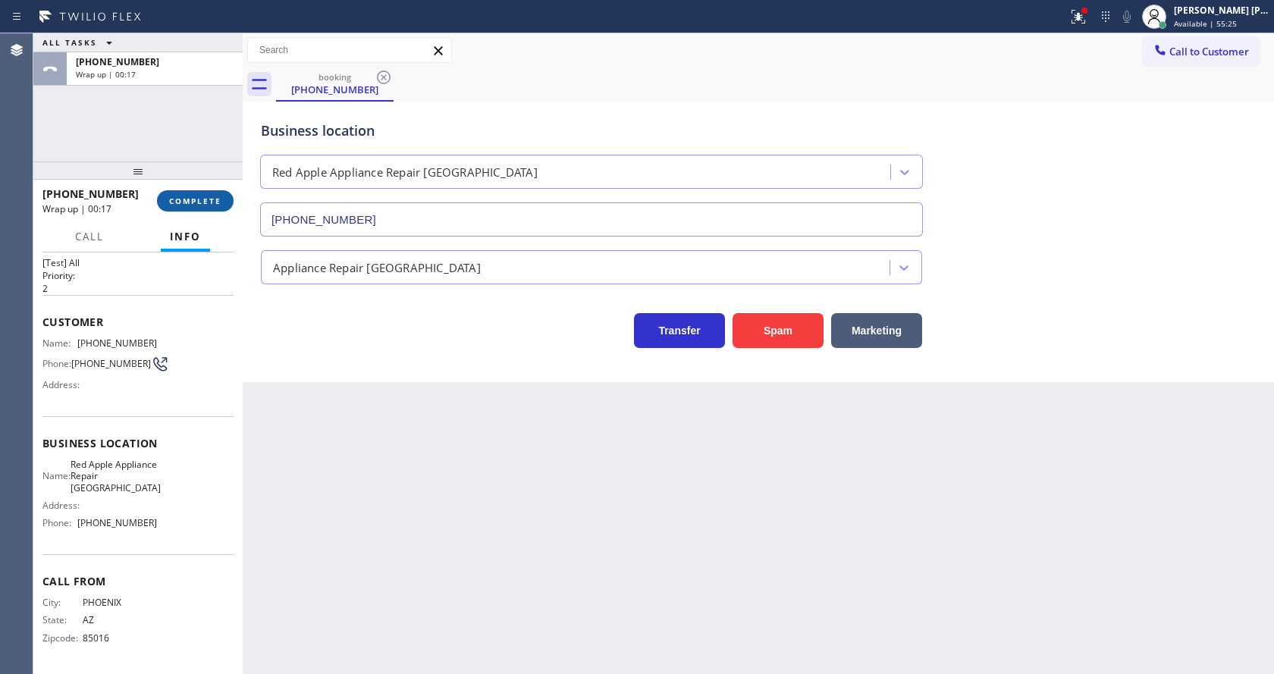
click at [184, 194] on button "COMPLETE" at bounding box center [195, 200] width 77 height 21
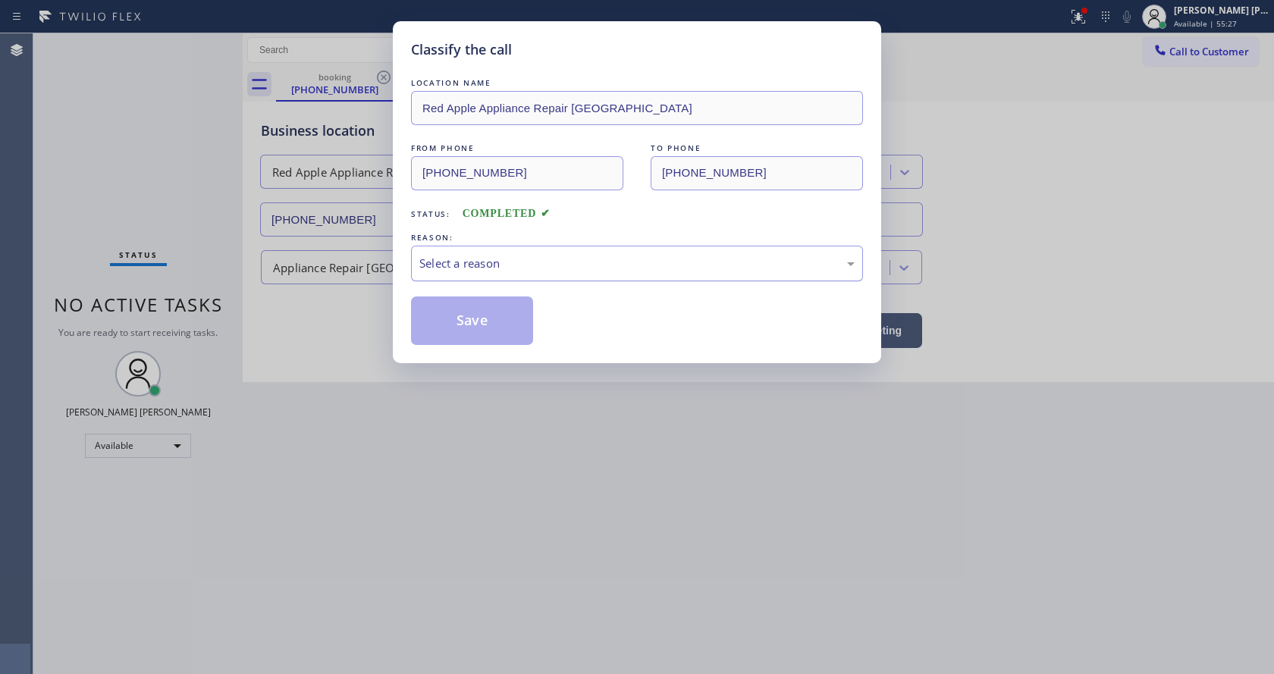
click at [484, 278] on div "Select a reason" at bounding box center [637, 264] width 452 height 36
click at [461, 323] on button "Save" at bounding box center [472, 321] width 122 height 49
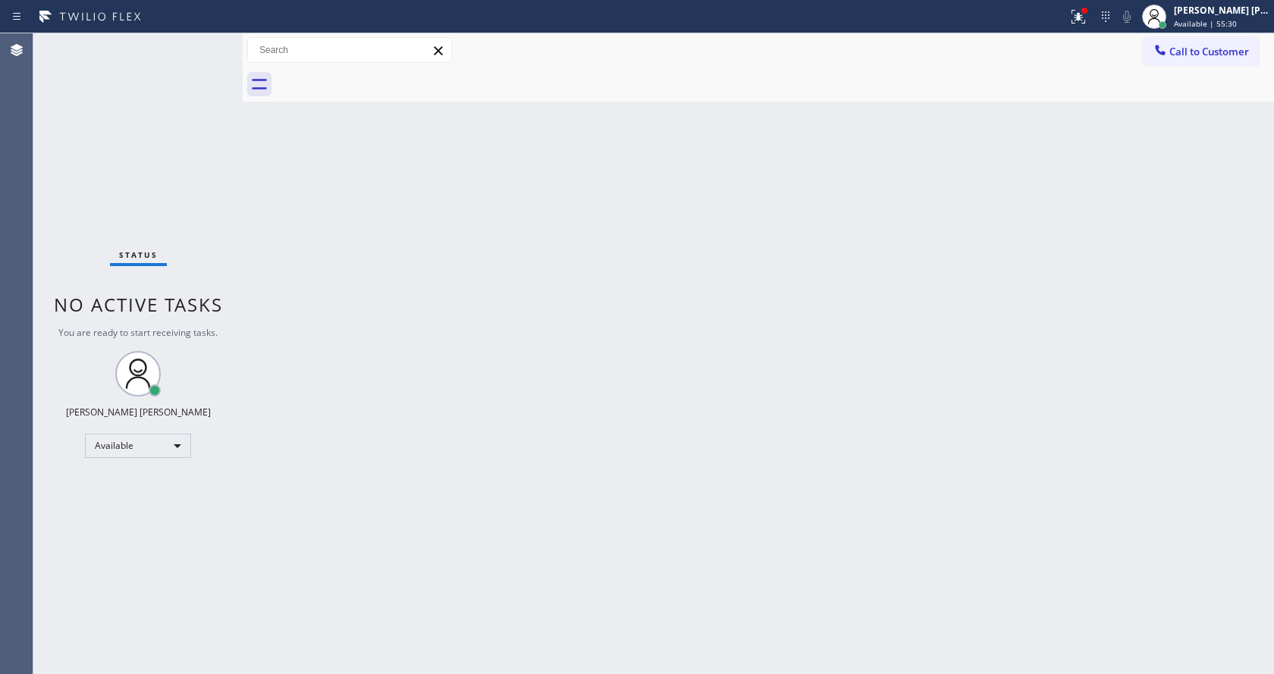
click at [755, 339] on div "Back to Dashboard Change Sender ID Customers Technicians Select a contact Outbo…" at bounding box center [758, 353] width 1031 height 641
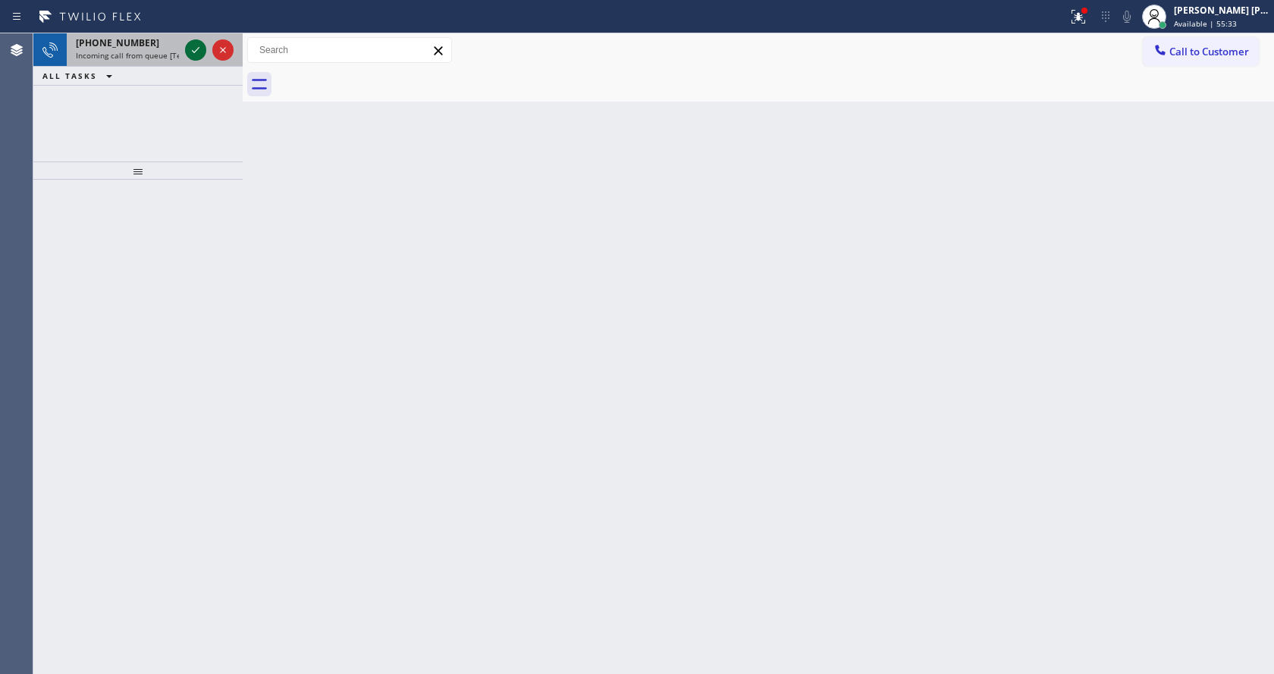
click at [192, 49] on icon at bounding box center [196, 50] width 18 height 18
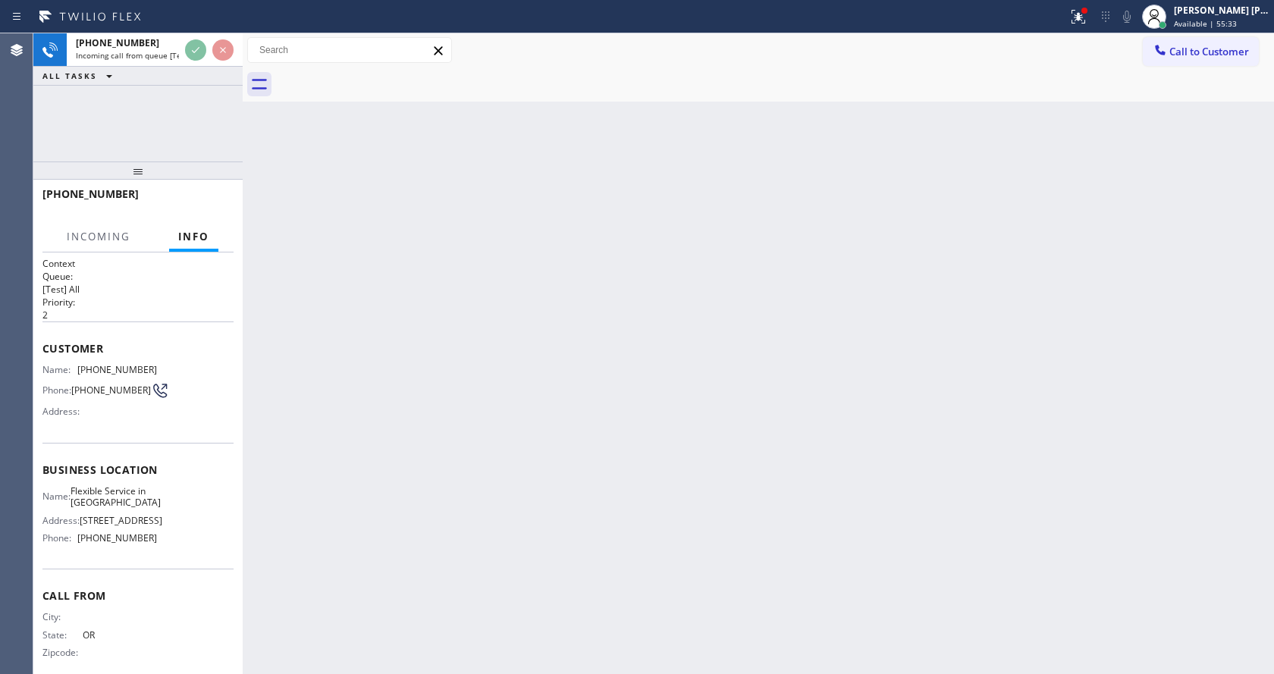
scroll to position [20, 0]
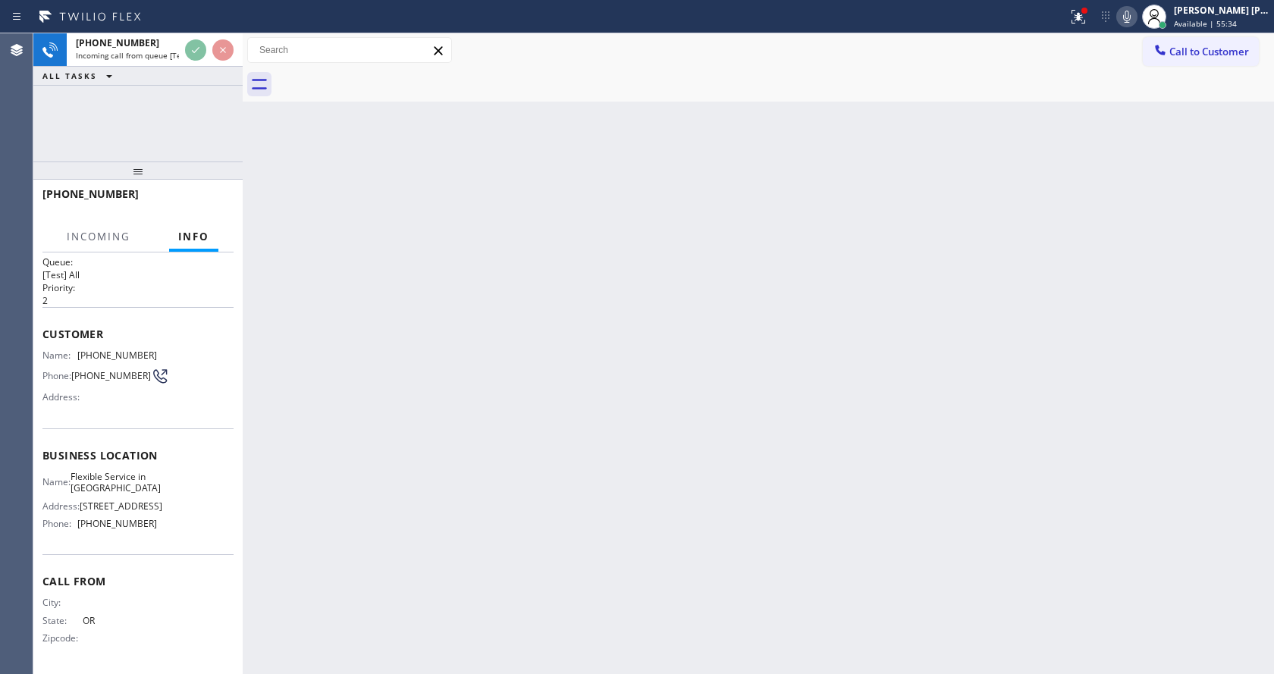
click at [604, 438] on div "Back to Dashboard Change Sender ID Customers Technicians Select a contact Outbo…" at bounding box center [758, 353] width 1031 height 641
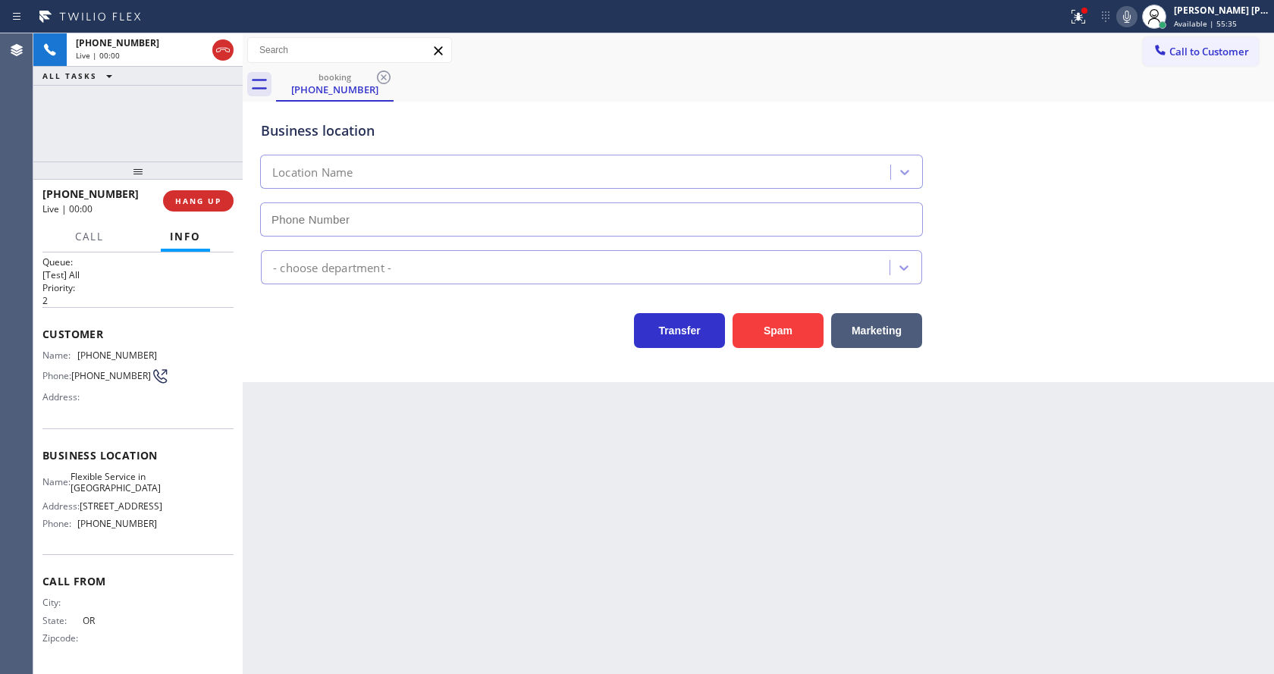
type input "[PHONE_NUMBER]"
drag, startPoint x: 341, startPoint y: 558, endPoint x: 342, endPoint y: 658, distance: 99.4
click at [341, 557] on div "Back to Dashboard Change Sender ID Customers Technicians Select a contact Outbo…" at bounding box center [758, 353] width 1031 height 641
drag, startPoint x: 739, startPoint y: 564, endPoint x: 661, endPoint y: 567, distance: 77.4
click at [739, 564] on div "Back to Dashboard Change Sender ID Customers Technicians Select a contact Outbo…" at bounding box center [758, 353] width 1031 height 641
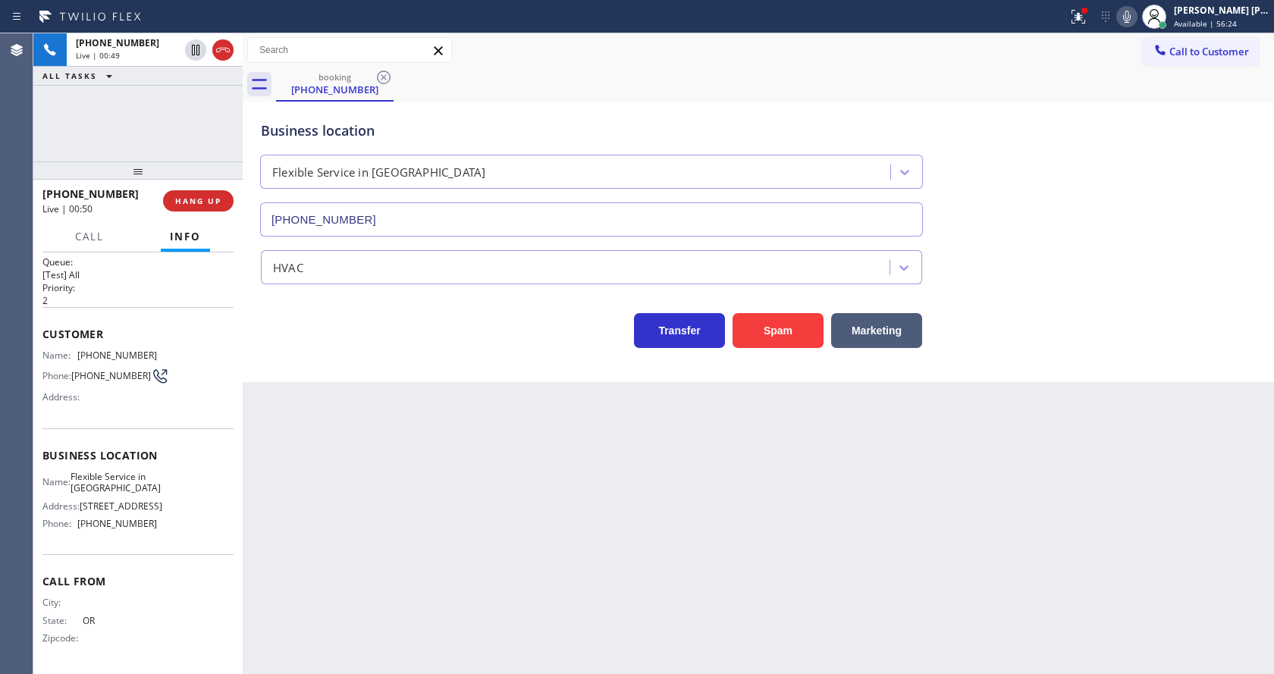
drag, startPoint x: 381, startPoint y: 507, endPoint x: 381, endPoint y: 498, distance: 9.9
click at [381, 507] on div "Back to Dashboard Change Sender ID Customers Technicians Select a contact Outbo…" at bounding box center [758, 353] width 1031 height 641
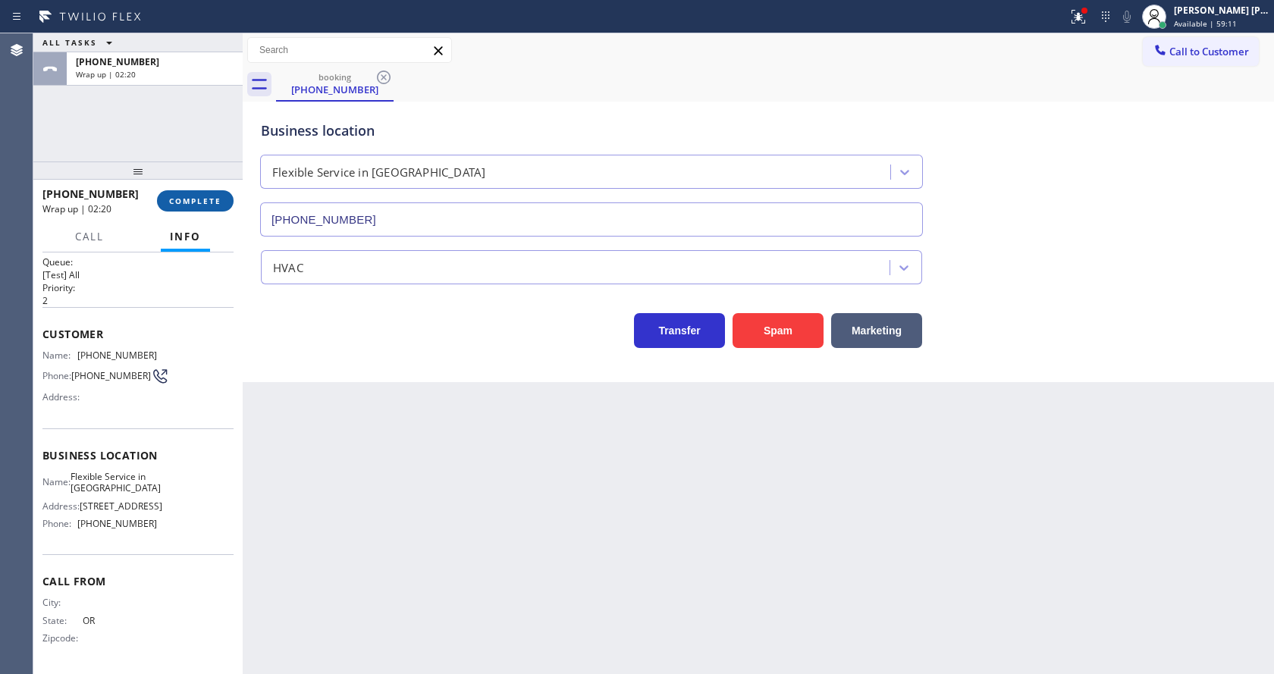
click at [202, 199] on span "COMPLETE" at bounding box center [195, 201] width 52 height 11
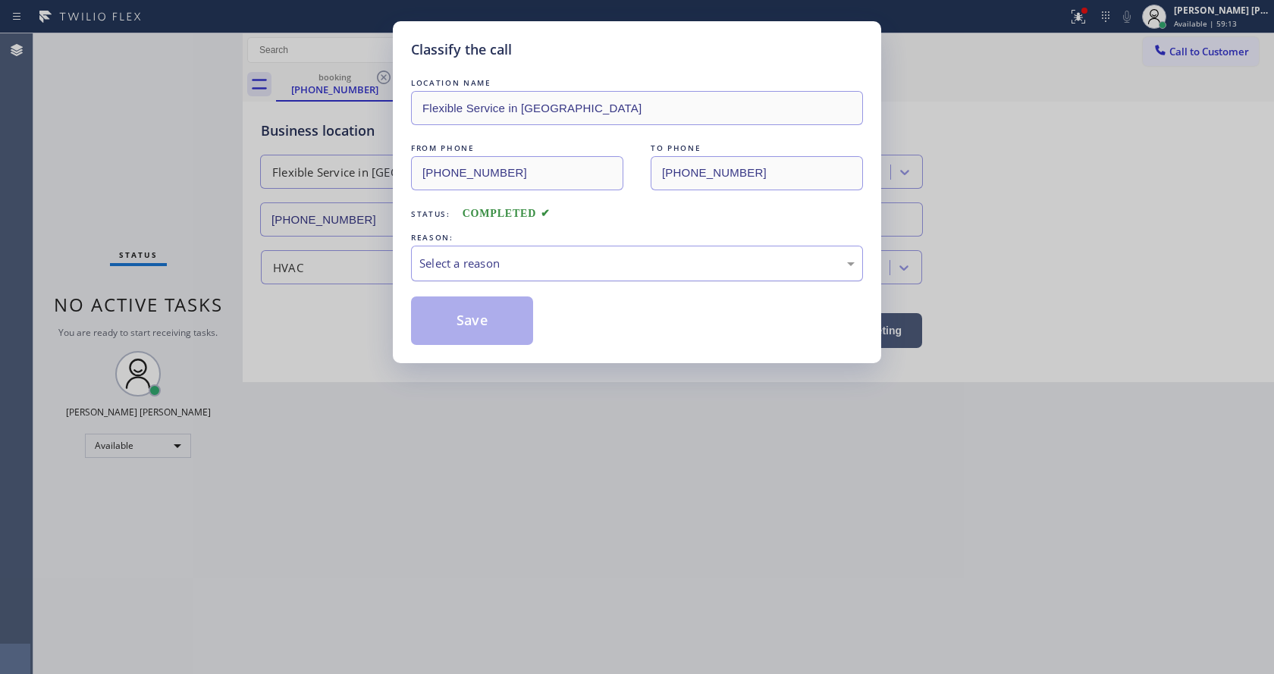
click at [449, 265] on div "Select a reason" at bounding box center [636, 263] width 435 height 17
click at [450, 325] on button "Save" at bounding box center [472, 321] width 122 height 49
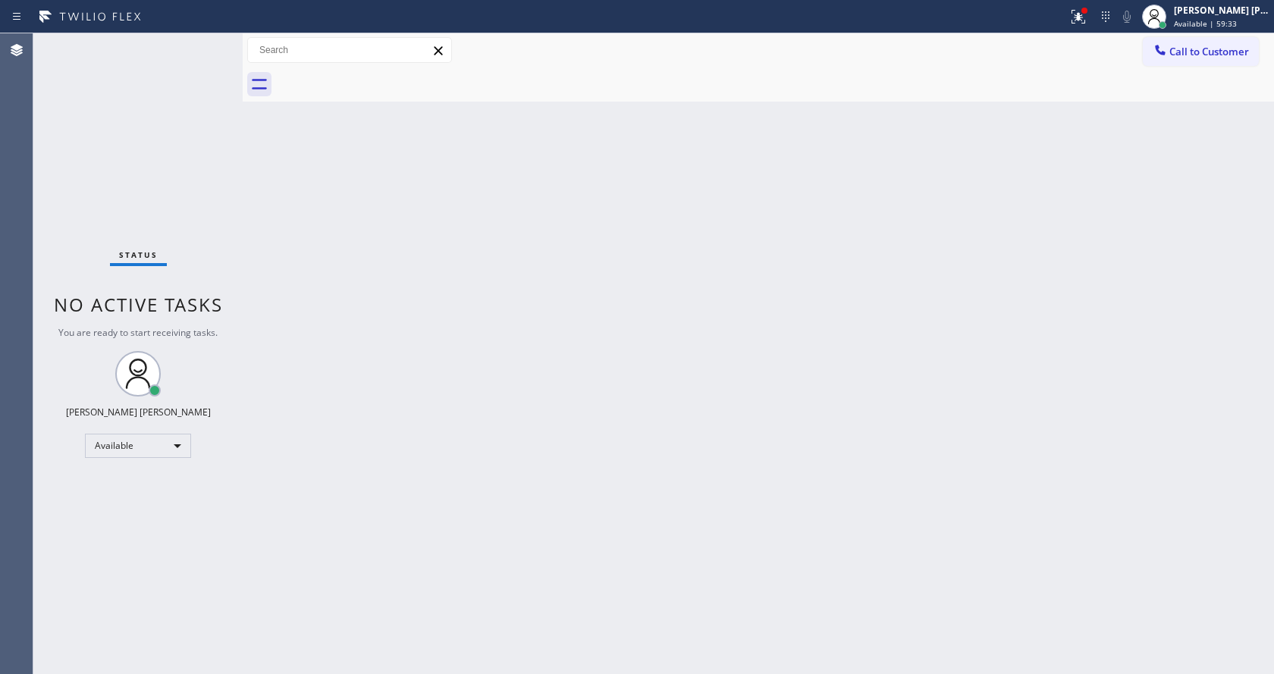
click at [577, 489] on div "Back to Dashboard Change Sender ID Customers Technicians Select a contact Outbo…" at bounding box center [758, 353] width 1031 height 641
click at [1088, 9] on div at bounding box center [1084, 11] width 6 height 6
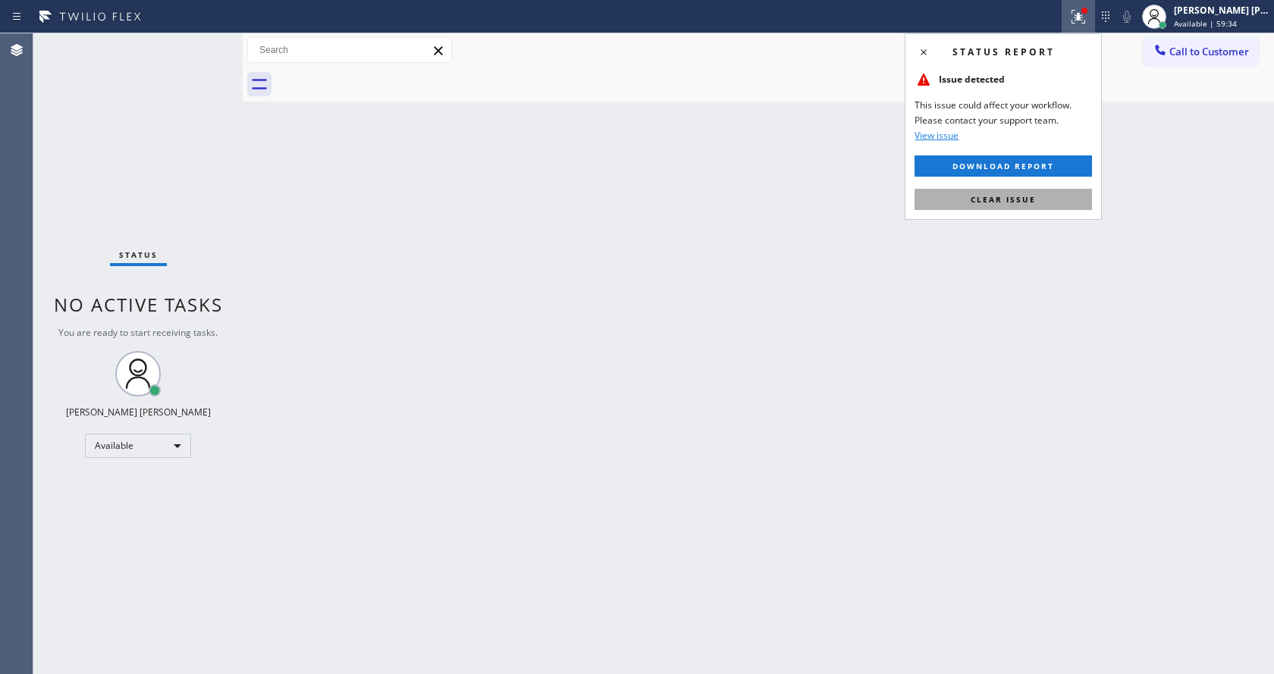
click at [1027, 196] on span "Clear issue" at bounding box center [1003, 199] width 65 height 11
click at [1034, 199] on div "Back to Dashboard Change Sender ID Customers Technicians Select a contact Outbo…" at bounding box center [758, 353] width 1031 height 641
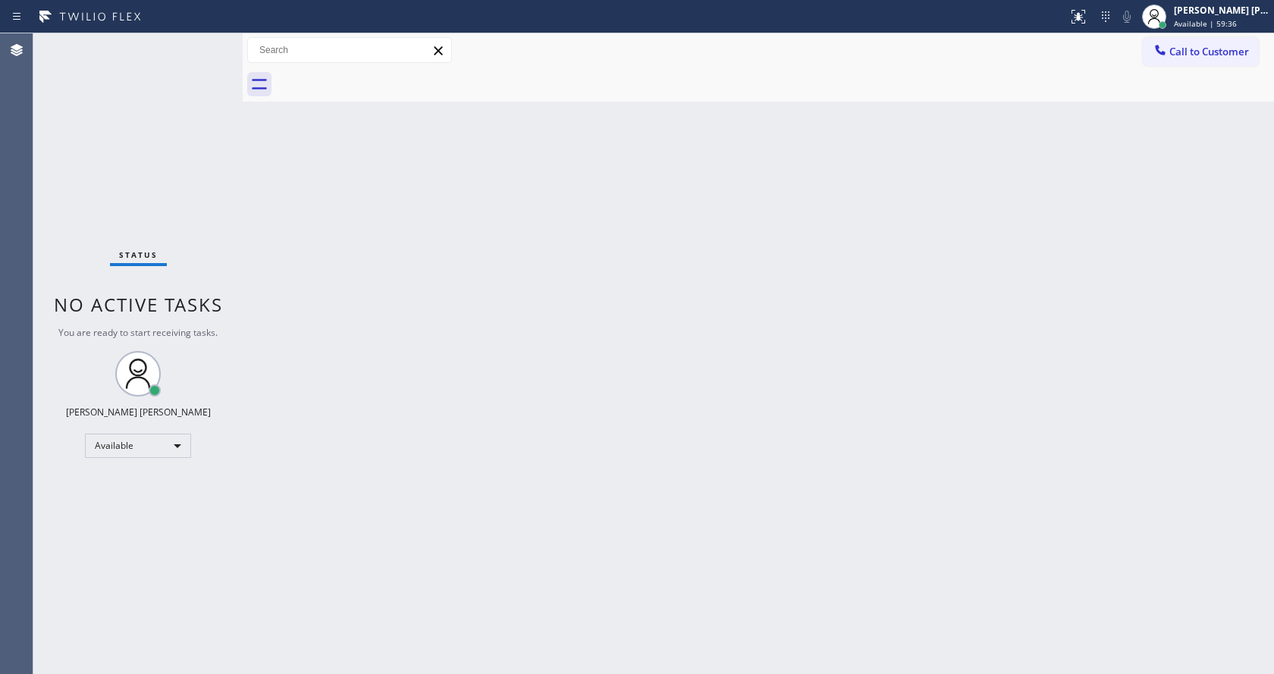
click at [496, 355] on div "Back to Dashboard Change Sender ID Customers Technicians Select a contact Outbo…" at bounding box center [758, 353] width 1031 height 641
click at [840, 344] on div "Back to Dashboard Change Sender ID Customers Technicians Select a contact Outbo…" at bounding box center [758, 353] width 1031 height 641
click at [192, 53] on div "Status No active tasks You are ready to start receiving tasks. [PERSON_NAME] [P…" at bounding box center [137, 353] width 209 height 641
click at [770, 132] on div "Back to Dashboard Change Sender ID Customers Technicians Select a contact Outbo…" at bounding box center [758, 353] width 1031 height 641
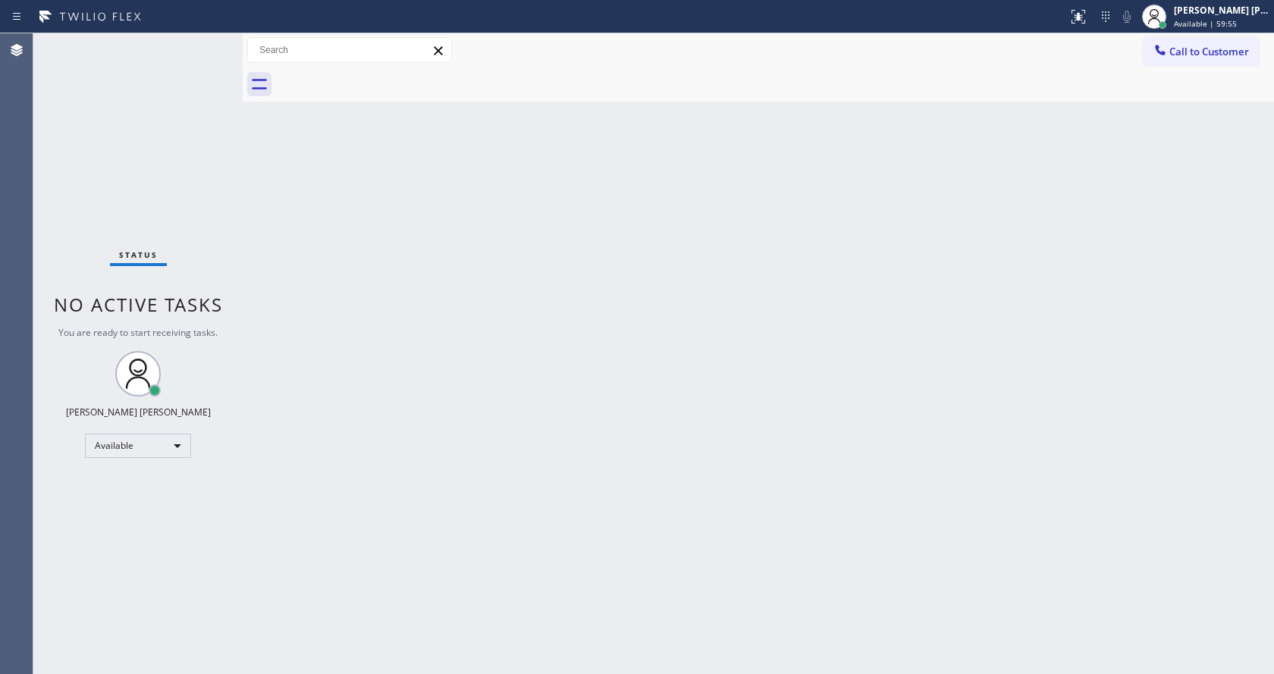
click at [458, 478] on div "Back to Dashboard Change Sender ID Customers Technicians Select a contact Outbo…" at bounding box center [758, 353] width 1031 height 641
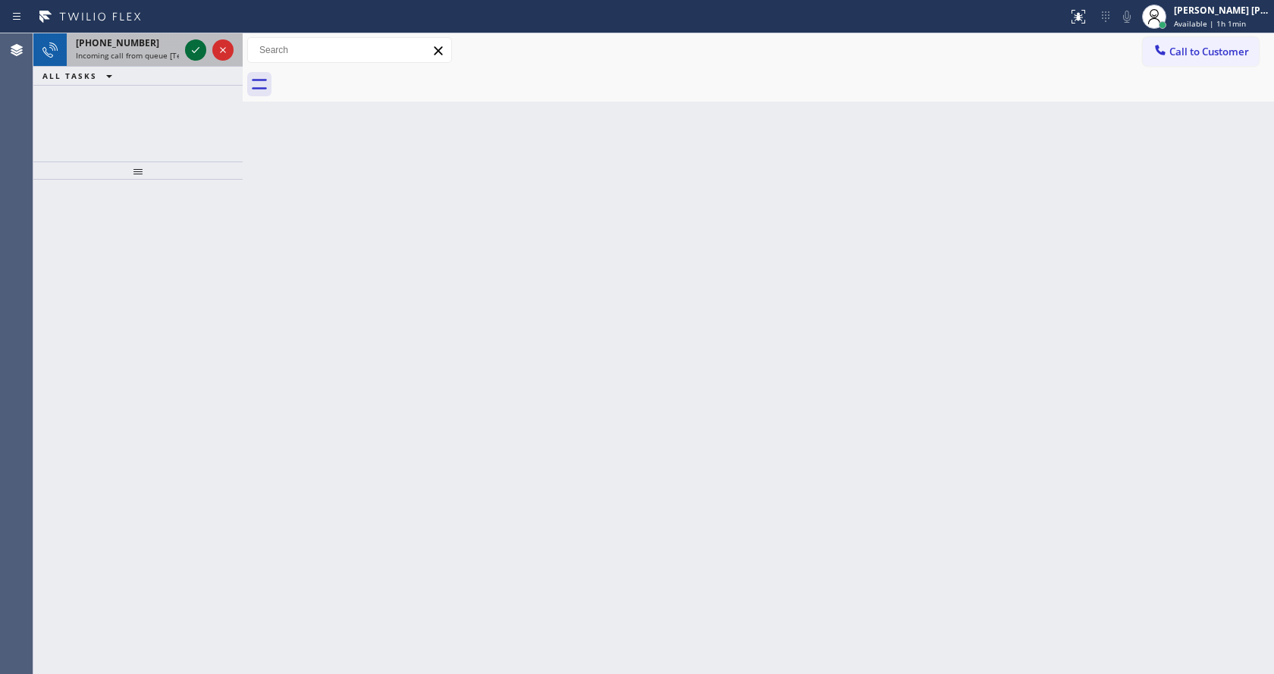
click at [192, 55] on icon at bounding box center [196, 50] width 18 height 18
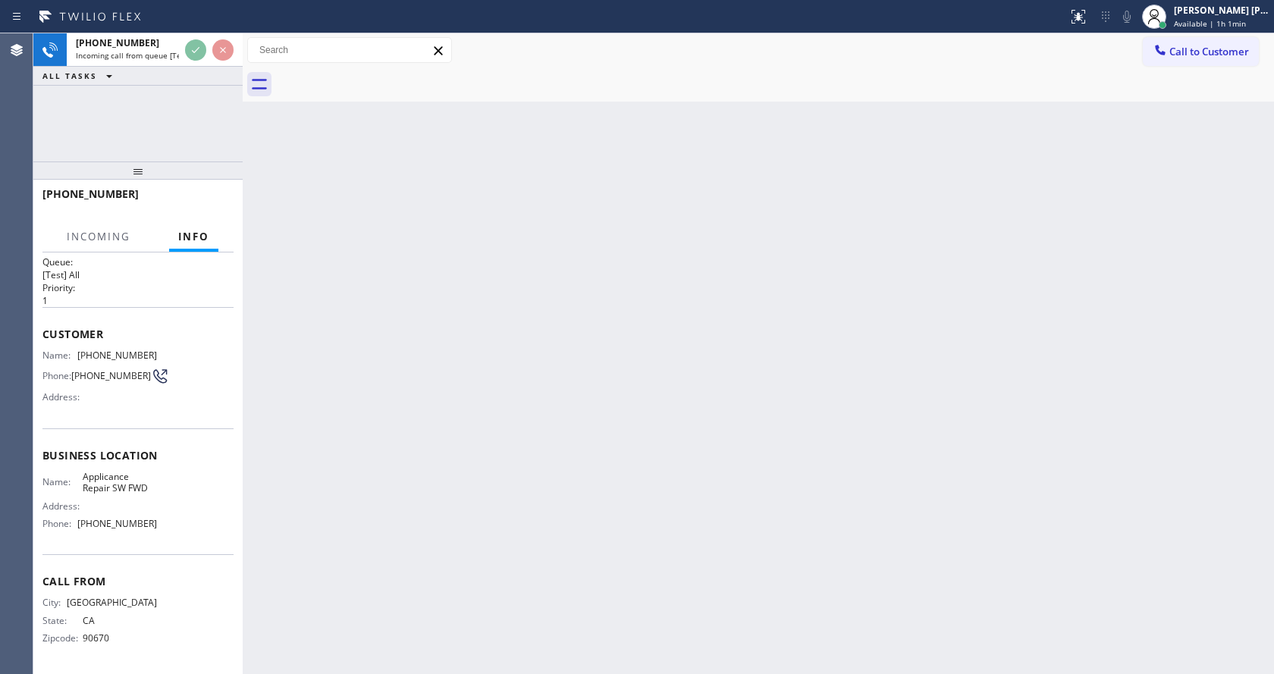
scroll to position [31, 0]
click at [410, 454] on div "Back to Dashboard Change Sender ID Customers Technicians Select a contact Outbo…" at bounding box center [758, 353] width 1031 height 641
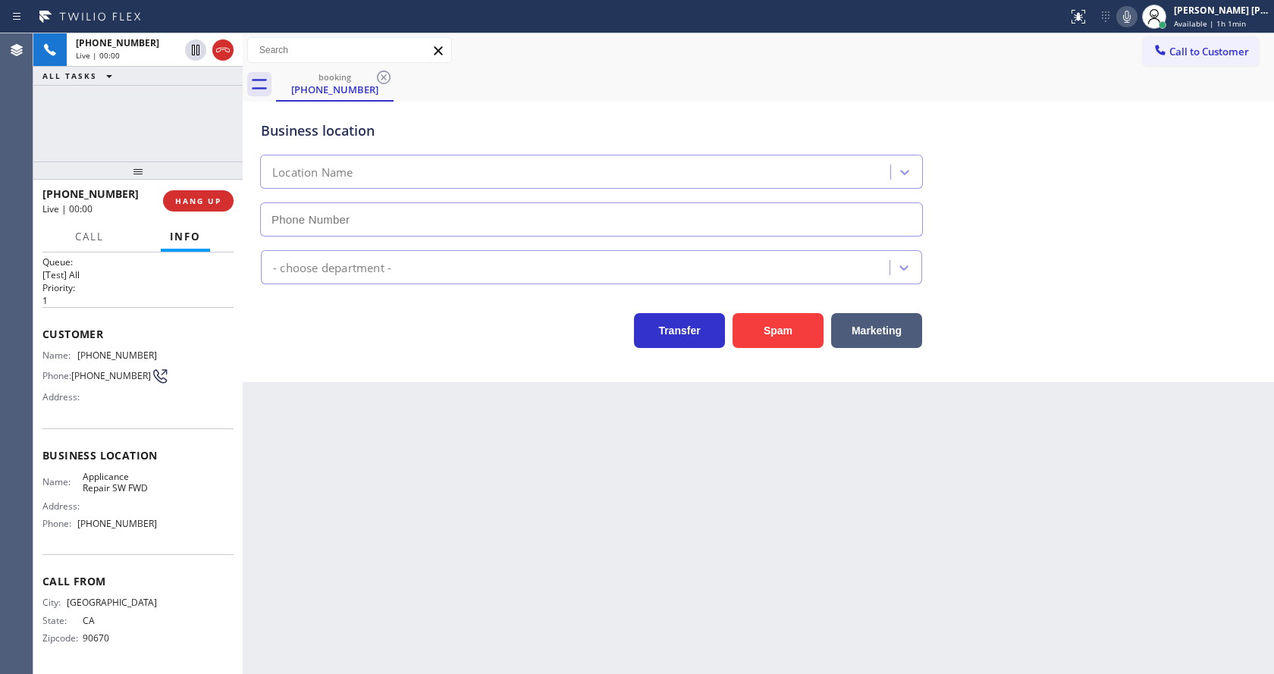
click at [642, 437] on div "Back to Dashboard Change Sender ID Customers Technicians Select a contact Outbo…" at bounding box center [758, 353] width 1031 height 641
type input "[PHONE_NUMBER]"
click at [543, 460] on div "Back to Dashboard Change Sender ID Customers Technicians Select a contact Outbo…" at bounding box center [758, 353] width 1031 height 641
click at [510, 504] on div "Back to Dashboard Change Sender ID Customers Technicians Select a contact Outbo…" at bounding box center [758, 353] width 1031 height 641
click at [314, 459] on div "Back to Dashboard Change Sender ID Customers Technicians Select a contact Outbo…" at bounding box center [758, 353] width 1031 height 641
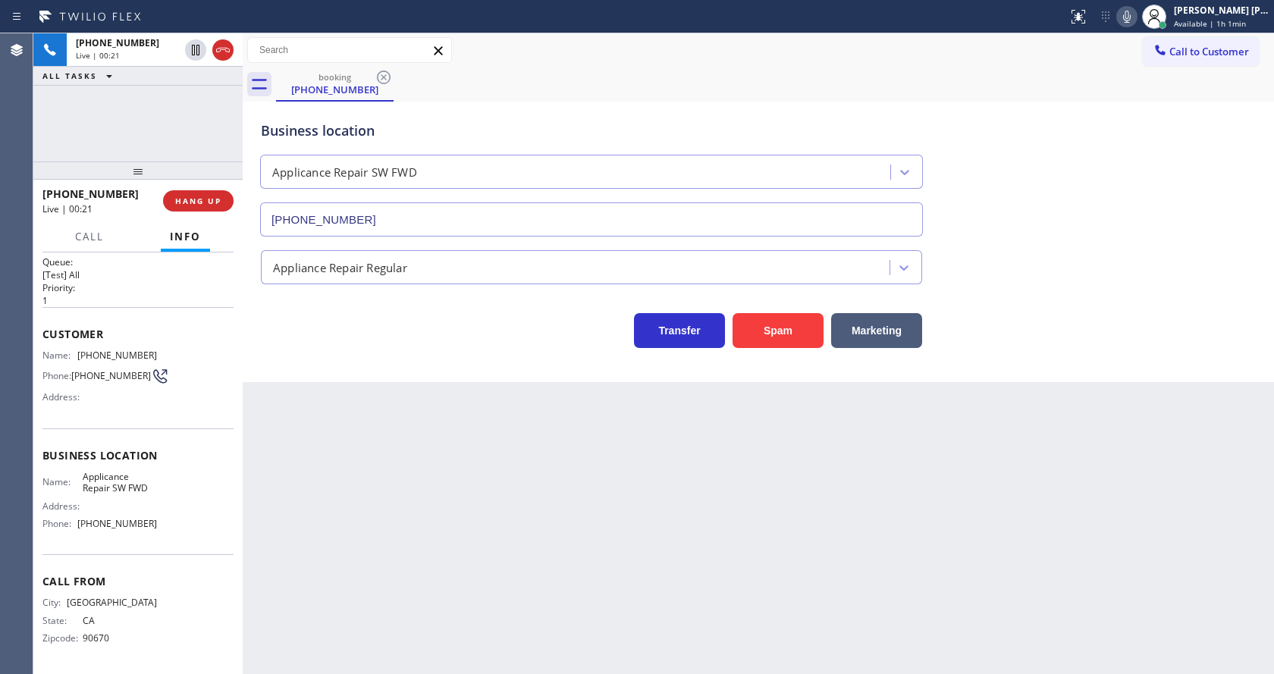
drag, startPoint x: 642, startPoint y: 481, endPoint x: 579, endPoint y: 572, distance: 111.1
click at [639, 491] on div "Back to Dashboard Change Sender ID Customers Technicians Select a contact Outbo…" at bounding box center [758, 353] width 1031 height 641
click at [366, 440] on div "Back to Dashboard Change Sender ID Customers Technicians Select a contact Outbo…" at bounding box center [758, 353] width 1031 height 641
click at [368, 485] on div "Back to Dashboard Change Sender ID Customers Technicians Select a contact Outbo…" at bounding box center [758, 353] width 1031 height 641
click at [735, 543] on div "Back to Dashboard Change Sender ID Customers Technicians Select a contact Outbo…" at bounding box center [758, 353] width 1031 height 641
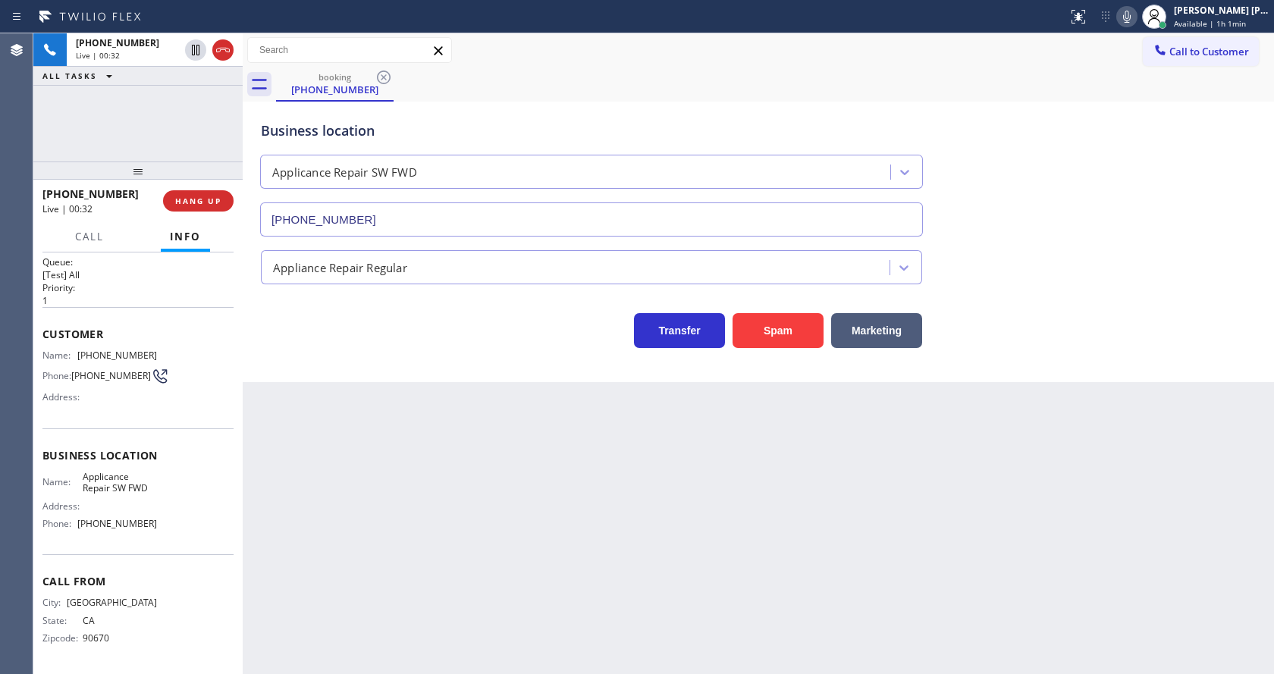
click at [421, 501] on div "Back to Dashboard Change Sender ID Customers Technicians Select a contact Outbo…" at bounding box center [758, 353] width 1031 height 641
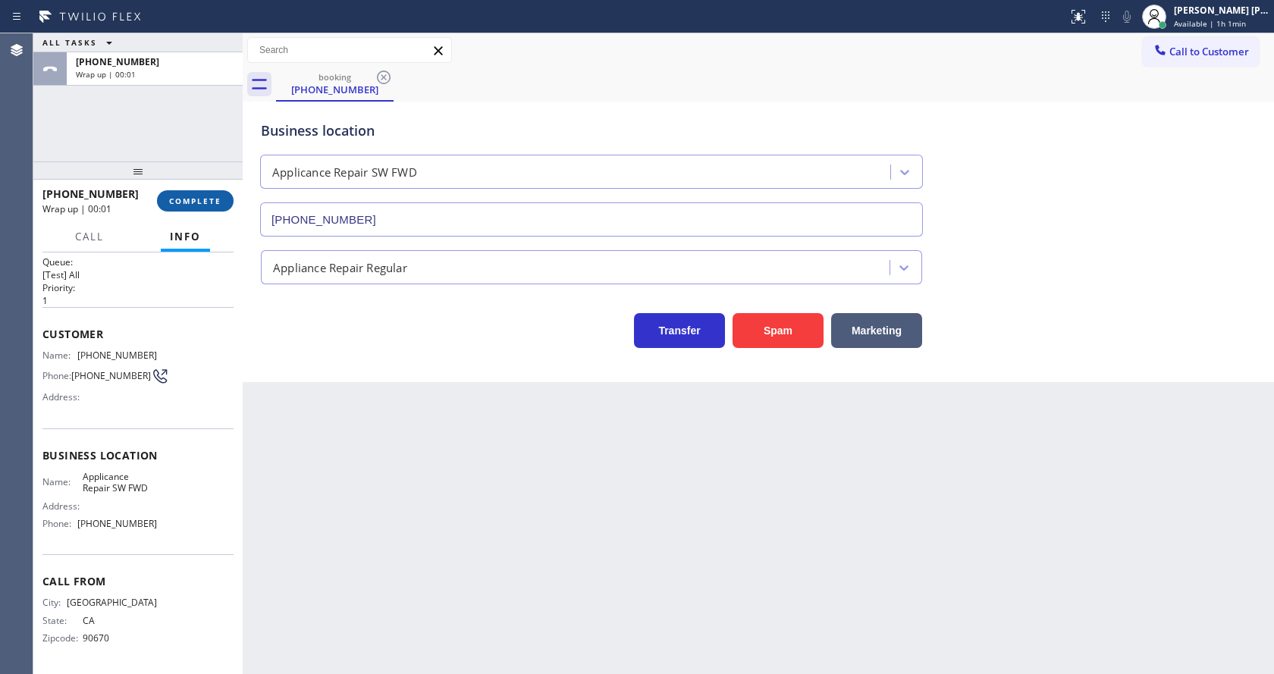
click at [200, 195] on button "COMPLETE" at bounding box center [195, 200] width 77 height 21
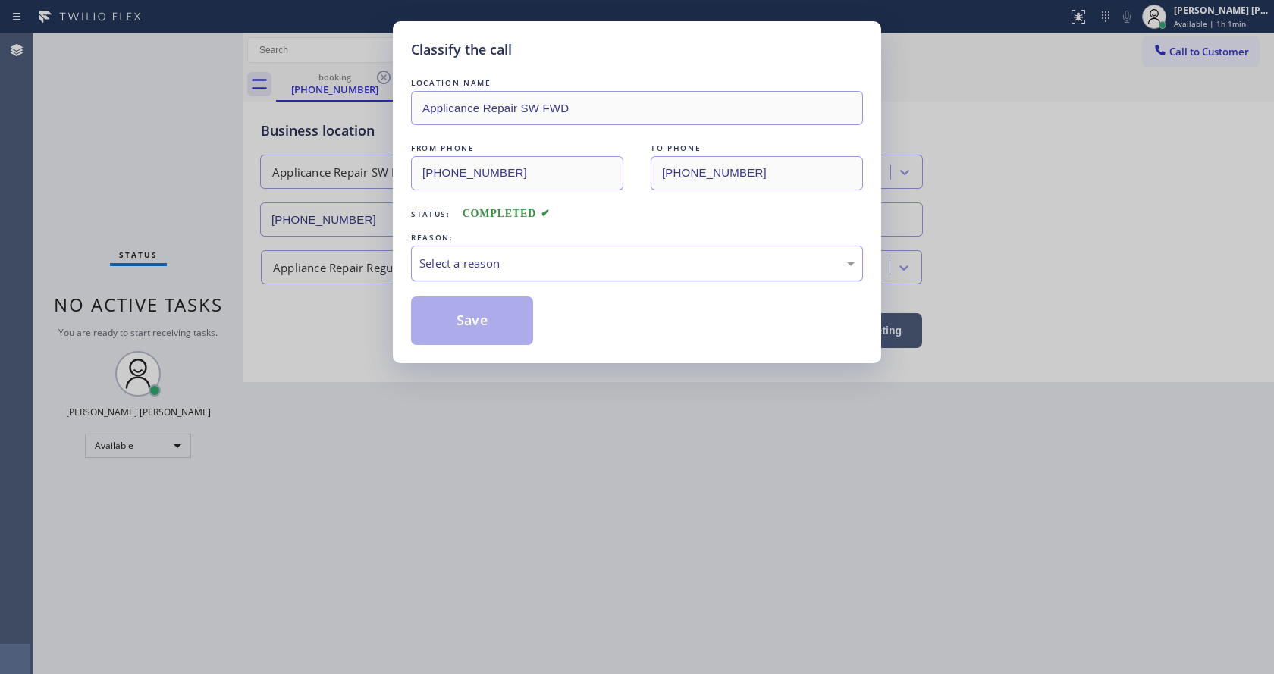
click at [462, 265] on div "Select a reason" at bounding box center [636, 263] width 435 height 17
click at [457, 325] on button "Save" at bounding box center [472, 321] width 122 height 49
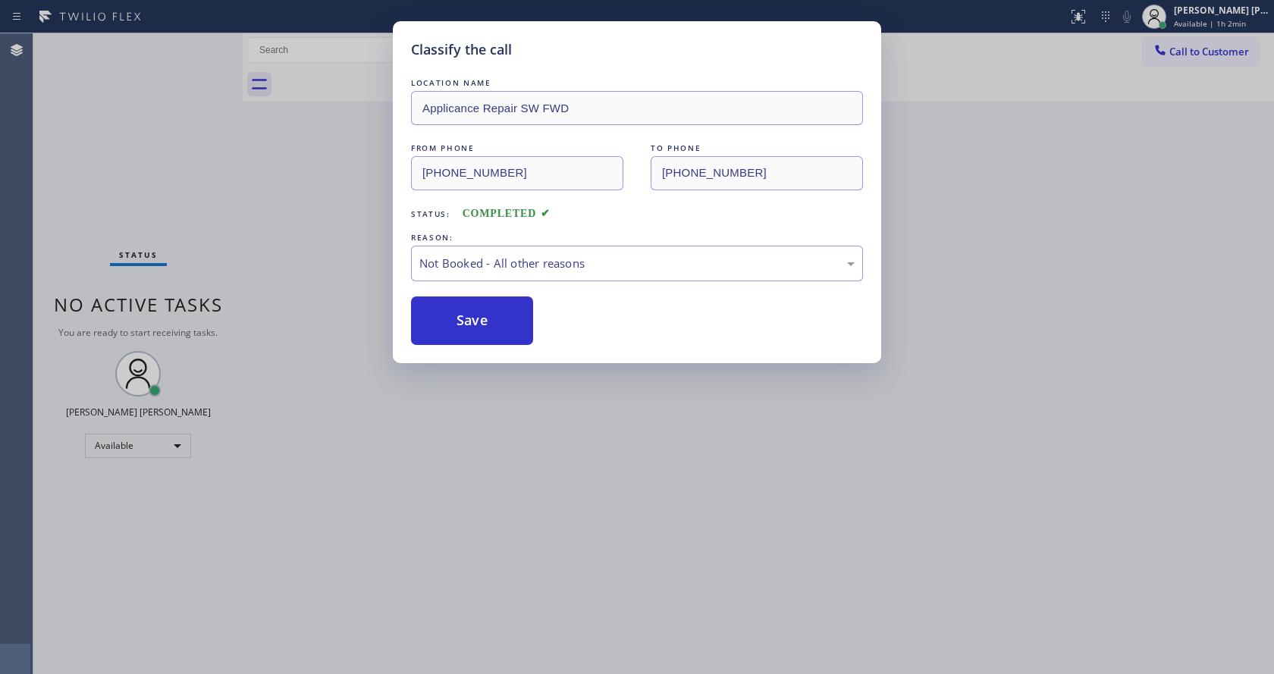
drag, startPoint x: 479, startPoint y: 359, endPoint x: 475, endPoint y: 368, distance: 9.9
click at [479, 360] on div "Classify the call LOCATION NAME Applicance Repair SW FWD FROM PHONE [PHONE_NUMB…" at bounding box center [637, 192] width 488 height 342
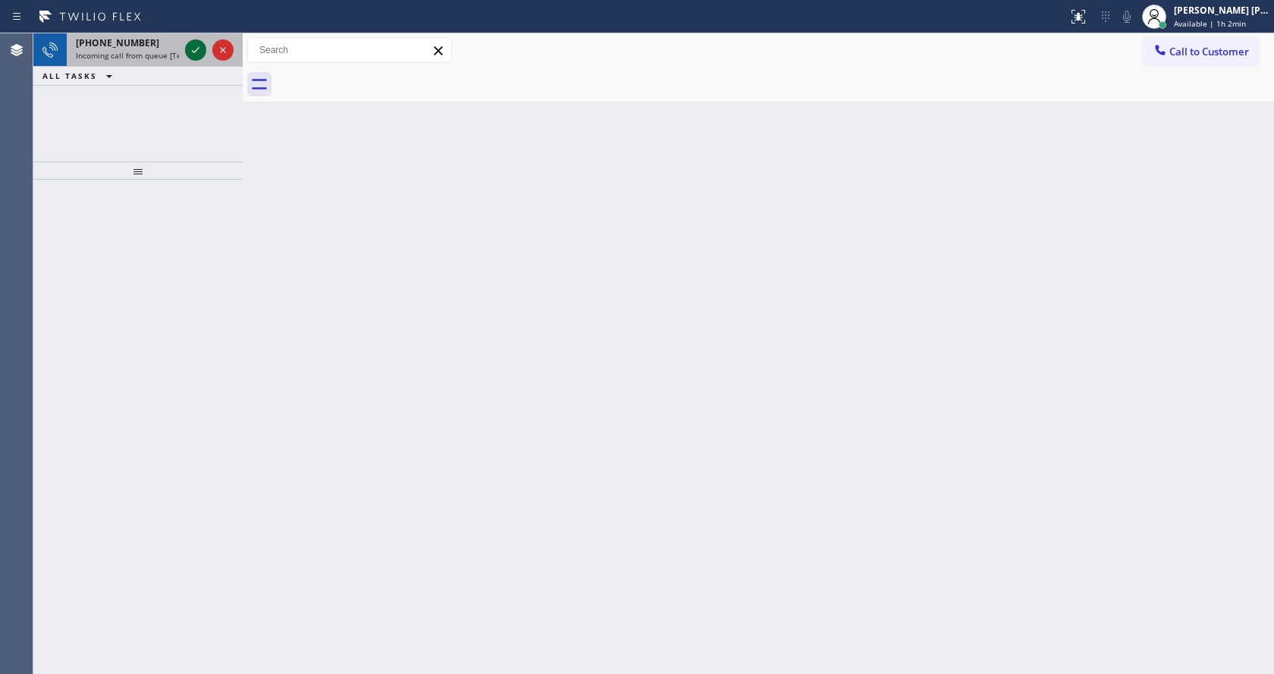
click at [197, 41] on icon at bounding box center [196, 50] width 18 height 18
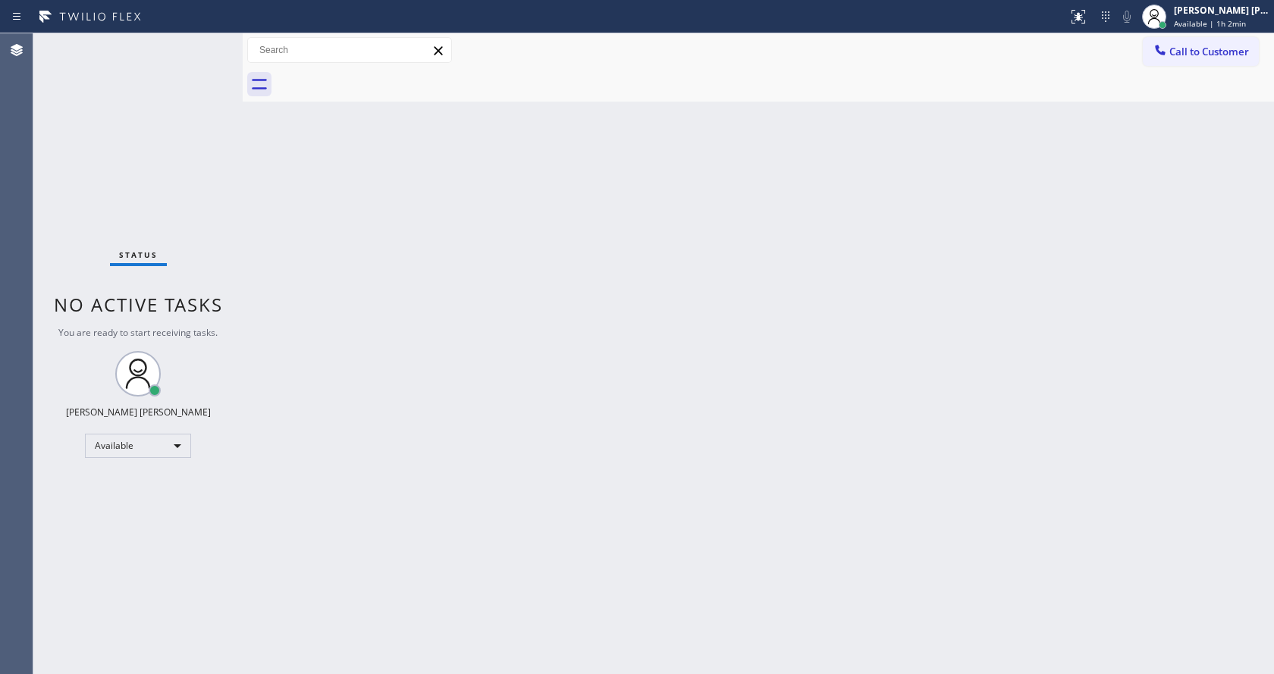
click at [351, 487] on div "Back to Dashboard Change Sender ID Customers Technicians Select a contact Outbo…" at bounding box center [758, 353] width 1031 height 641
click at [539, 504] on div "Back to Dashboard Change Sender ID Customers Technicians Select a contact Outbo…" at bounding box center [758, 353] width 1031 height 641
click at [458, 374] on div "Back to Dashboard Change Sender ID Customers Technicians Select a contact Outbo…" at bounding box center [758, 353] width 1031 height 641
click at [1091, 26] on button at bounding box center [1078, 16] width 33 height 33
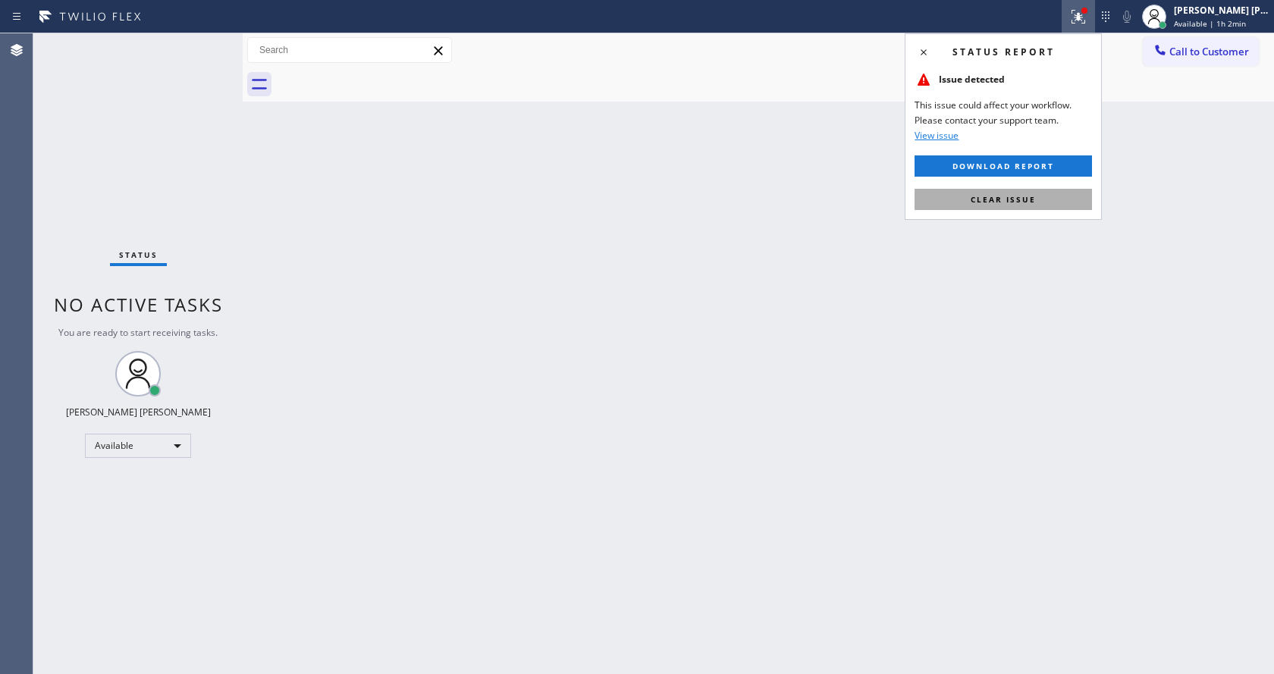
click at [1041, 199] on button "Clear issue" at bounding box center [1003, 199] width 177 height 21
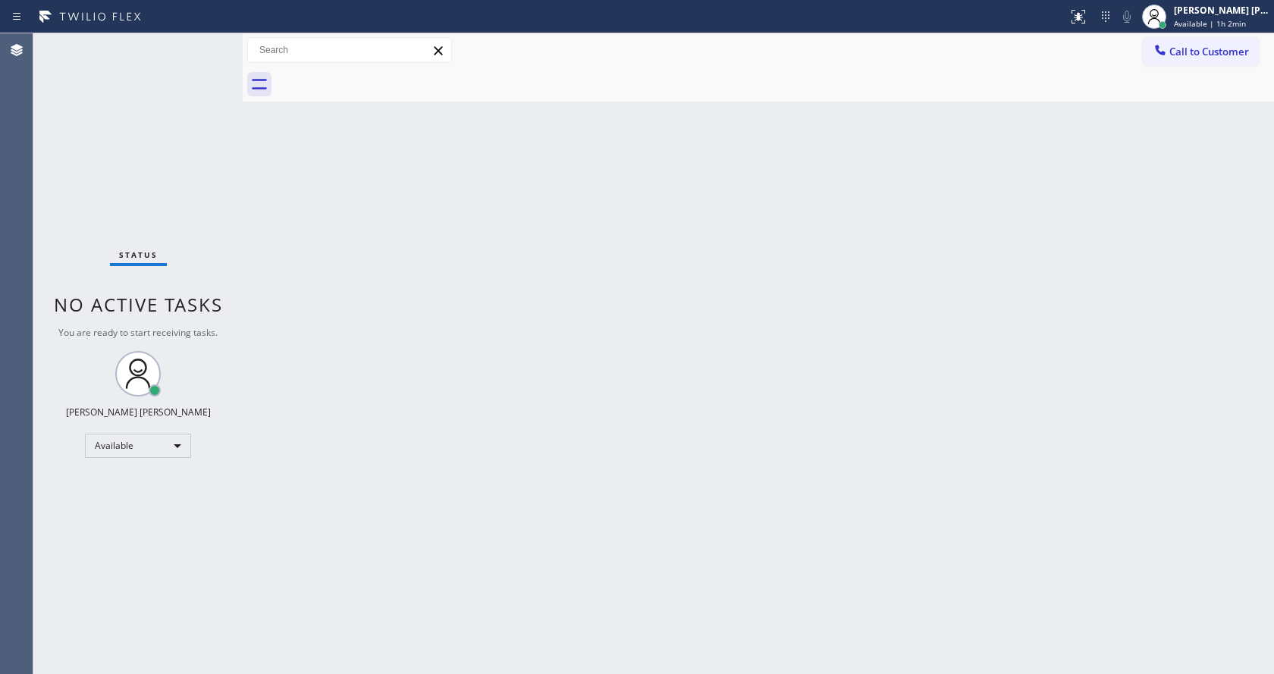
click at [1044, 201] on div "Back to Dashboard Change Sender ID Customers Technicians Select a contact Outbo…" at bounding box center [758, 353] width 1031 height 641
click at [530, 353] on div "Back to Dashboard Change Sender ID Customers Technicians Select a contact Outbo…" at bounding box center [758, 353] width 1031 height 641
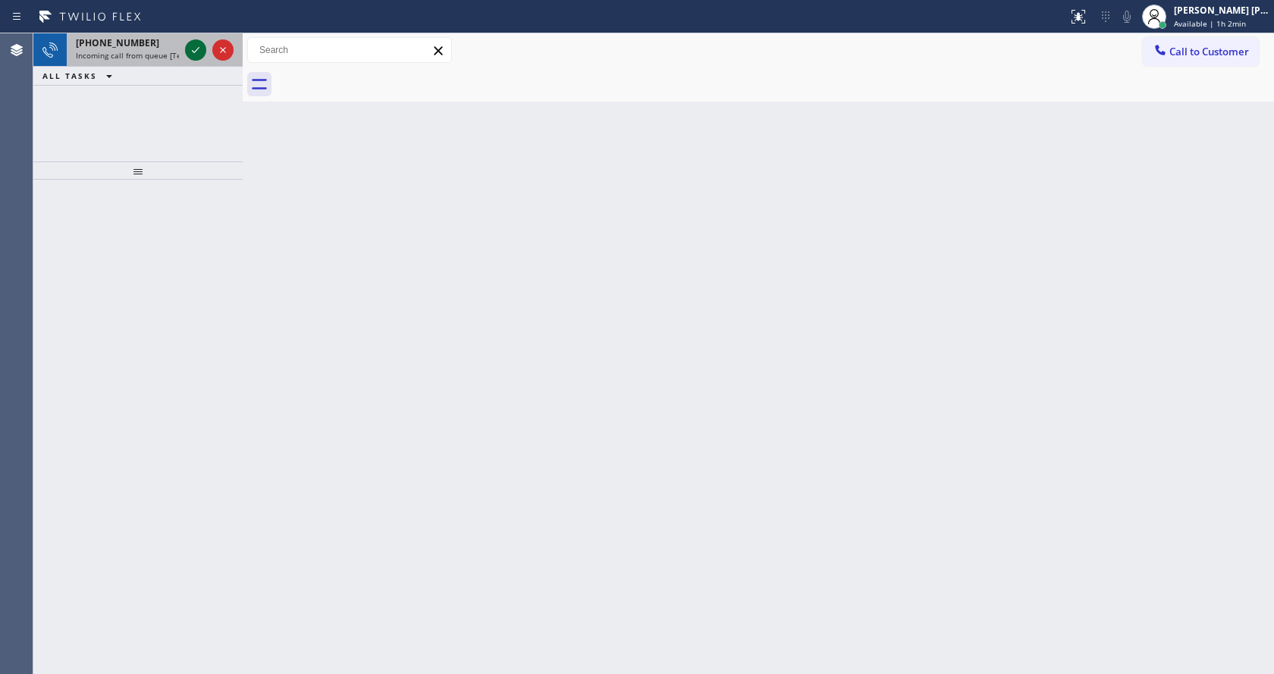
click at [191, 46] on icon at bounding box center [196, 50] width 18 height 18
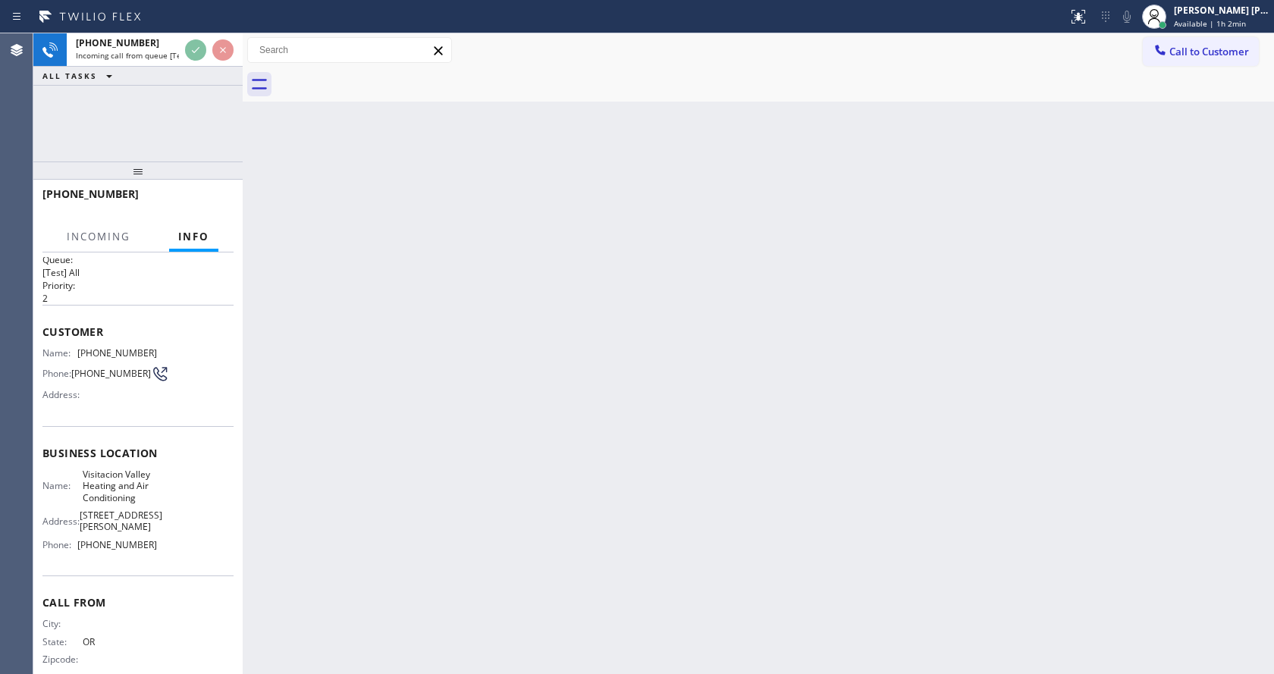
scroll to position [31, 0]
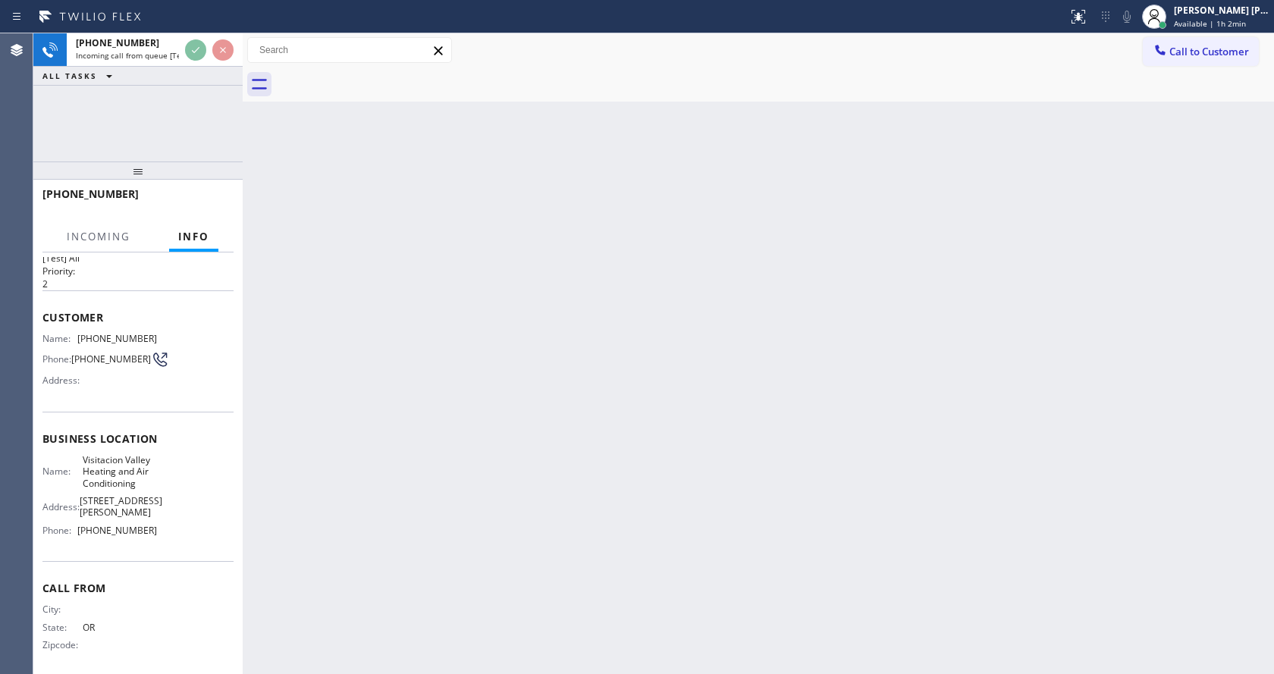
click at [399, 457] on div "Back to Dashboard Change Sender ID Customers Technicians Select a contact Outbo…" at bounding box center [758, 353] width 1031 height 641
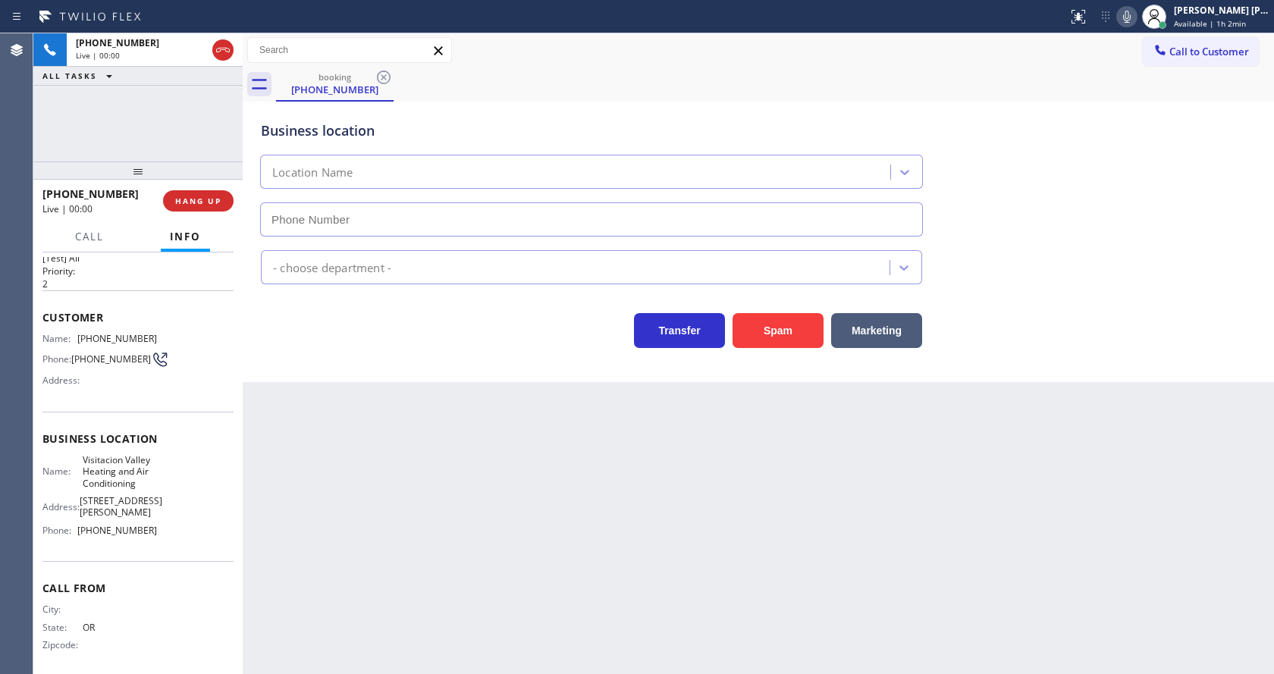
type input "[PHONE_NUMBER]"
click at [468, 635] on div "Back to Dashboard Change Sender ID Customers Technicians Select a contact Outbo…" at bounding box center [758, 353] width 1031 height 641
drag, startPoint x: 352, startPoint y: 486, endPoint x: 1264, endPoint y: 170, distance: 965.6
click at [359, 484] on div "Back to Dashboard Change Sender ID Customers Technicians Select a contact Outbo…" at bounding box center [758, 353] width 1031 height 641
click at [519, 502] on div "Back to Dashboard Change Sender ID Customers Technicians Select a contact Outbo…" at bounding box center [758, 353] width 1031 height 641
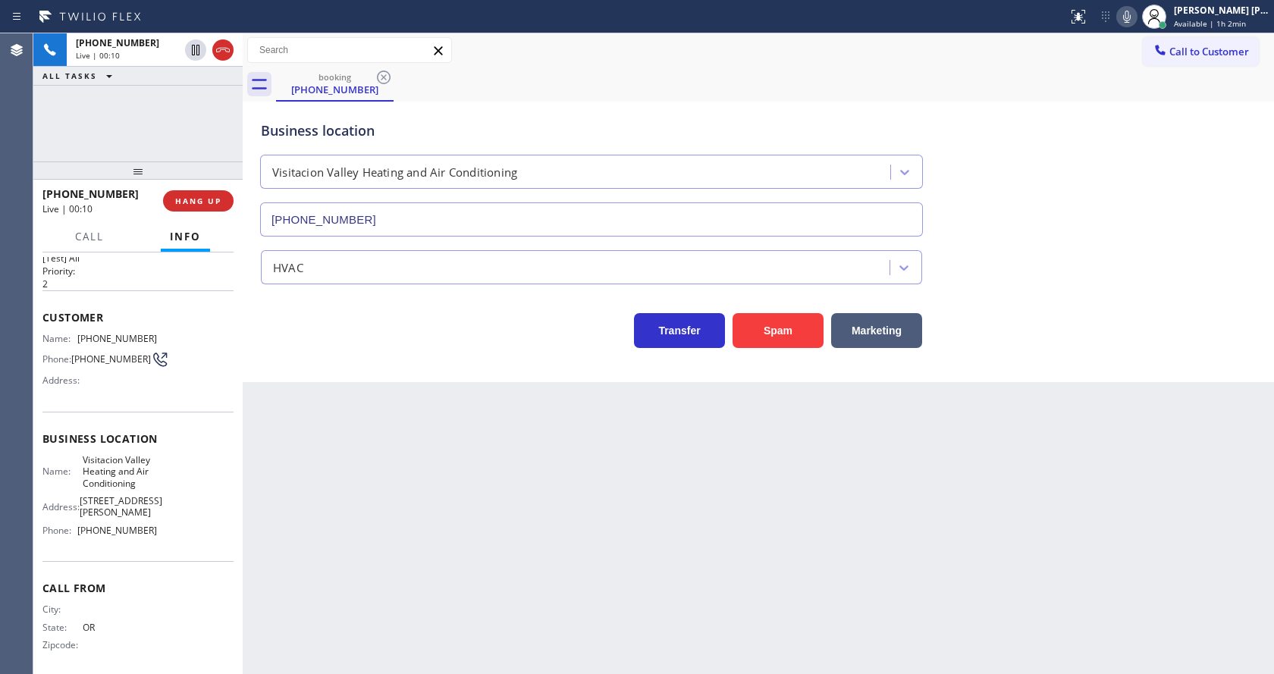
drag, startPoint x: 601, startPoint y: 529, endPoint x: 551, endPoint y: 556, distance: 57.3
click at [601, 529] on div "Back to Dashboard Change Sender ID Customers Technicians Select a contact Outbo…" at bounding box center [758, 353] width 1031 height 641
click at [363, 411] on div "Back to Dashboard Change Sender ID Customers Technicians Select a contact Outbo…" at bounding box center [758, 353] width 1031 height 641
click at [1110, 293] on div "Transfer Spam Marketing" at bounding box center [758, 316] width 1001 height 64
click at [325, 228] on input "[PHONE_NUMBER]" at bounding box center [591, 219] width 663 height 34
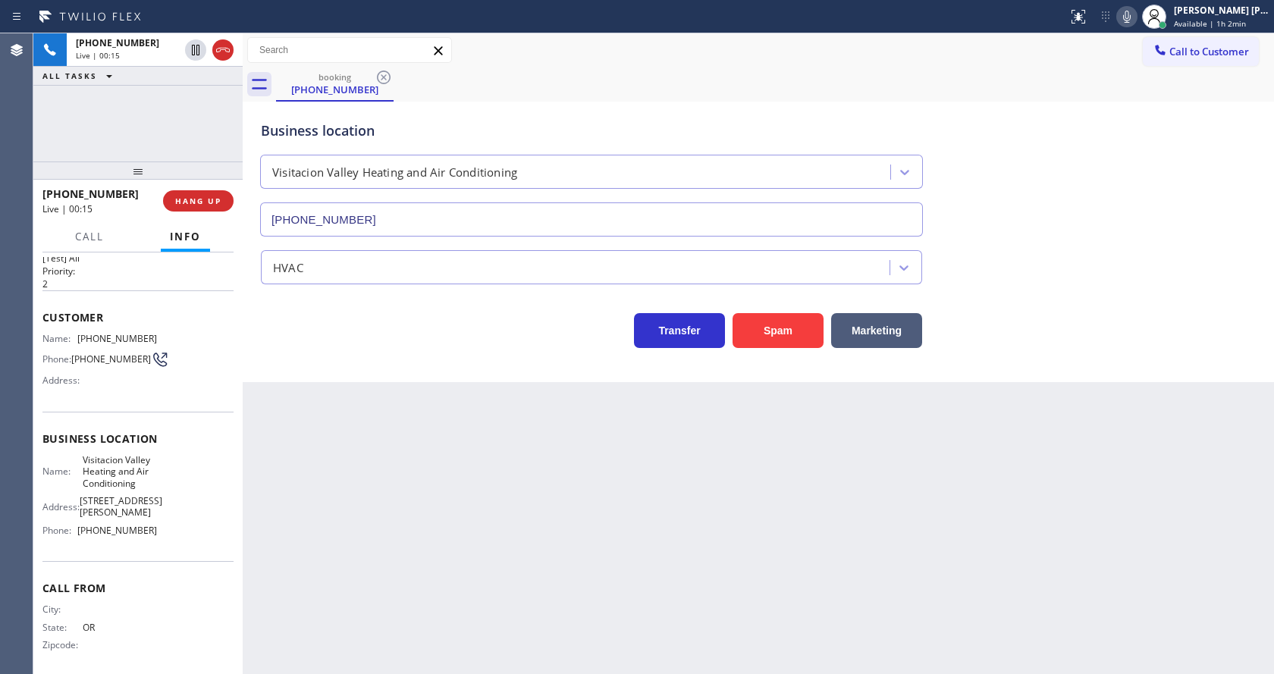
click at [372, 427] on div "Back to Dashboard Change Sender ID Customers Technicians Select a contact Outbo…" at bounding box center [758, 353] width 1031 height 641
click at [309, 517] on div "Back to Dashboard Change Sender ID Customers Technicians Select a contact Outbo…" at bounding box center [758, 353] width 1031 height 641
click at [428, 508] on div "Back to Dashboard Change Sender ID Customers Technicians Select a contact Outbo…" at bounding box center [758, 353] width 1031 height 641
click at [596, 560] on div "Back to Dashboard Change Sender ID Customers Technicians Select a contact Outbo…" at bounding box center [758, 353] width 1031 height 641
click at [339, 478] on div "Back to Dashboard Change Sender ID Customers Technicians Select a contact Outbo…" at bounding box center [758, 353] width 1031 height 641
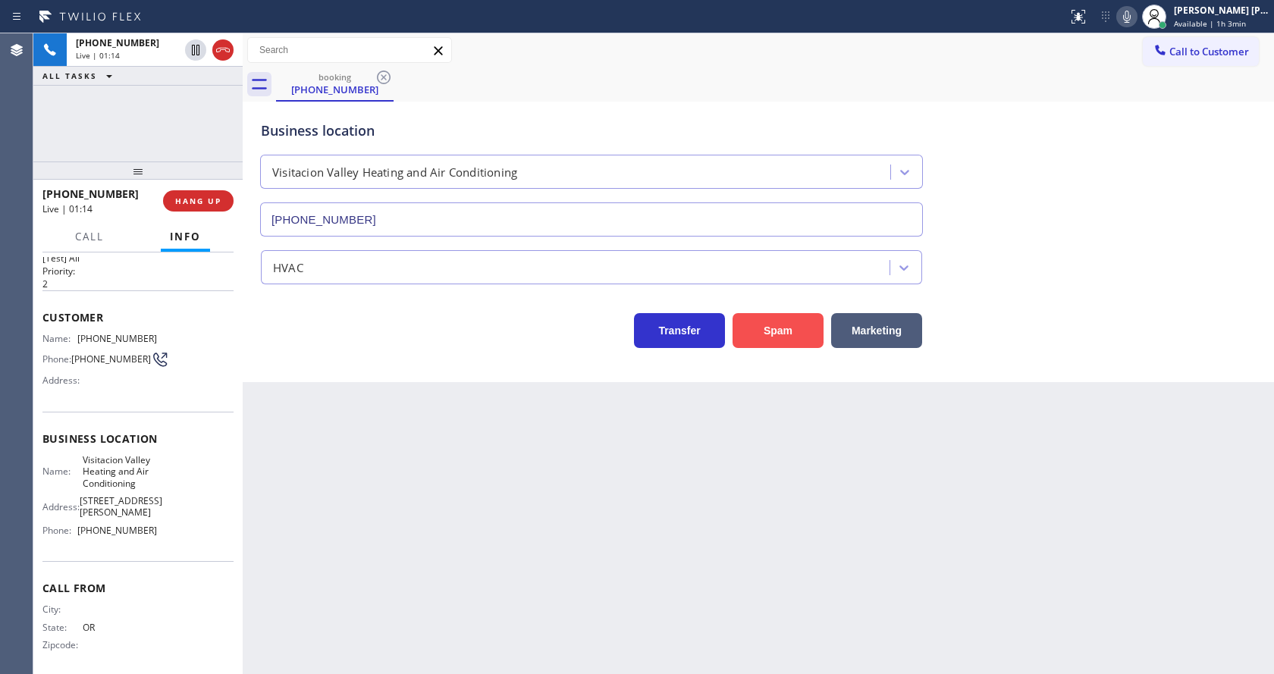
click at [759, 337] on button "Spam" at bounding box center [778, 330] width 91 height 35
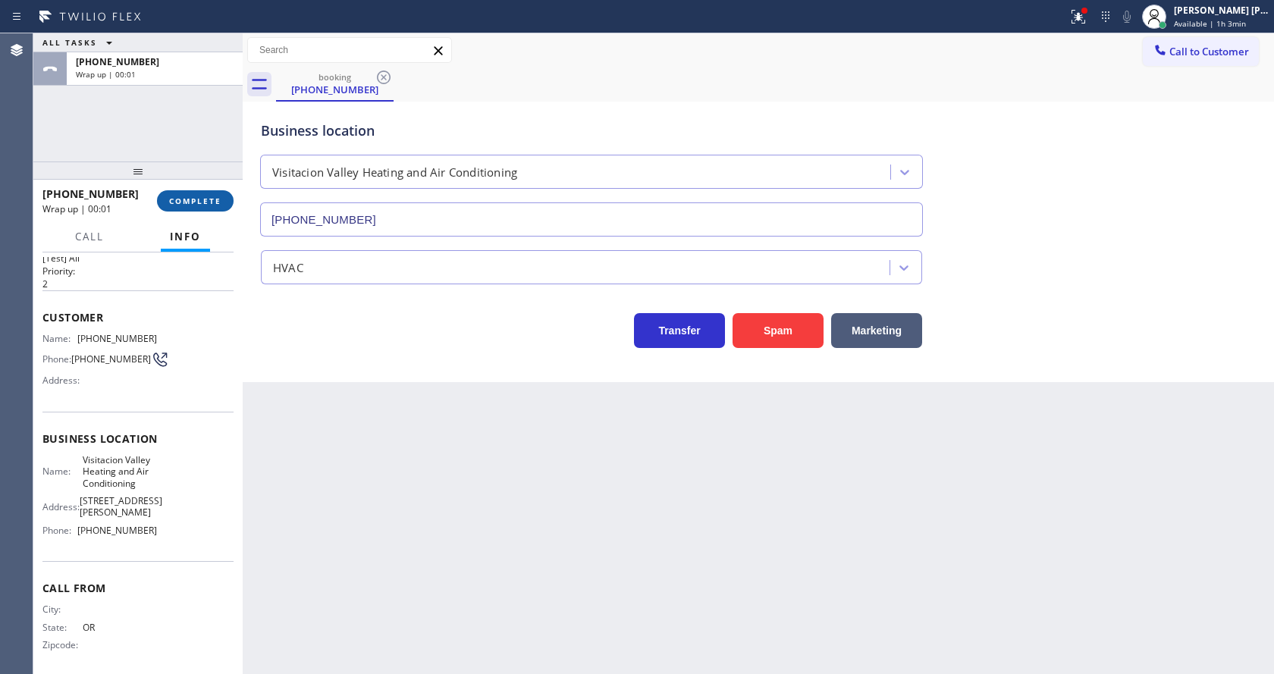
click at [178, 207] on button "COMPLETE" at bounding box center [195, 200] width 77 height 21
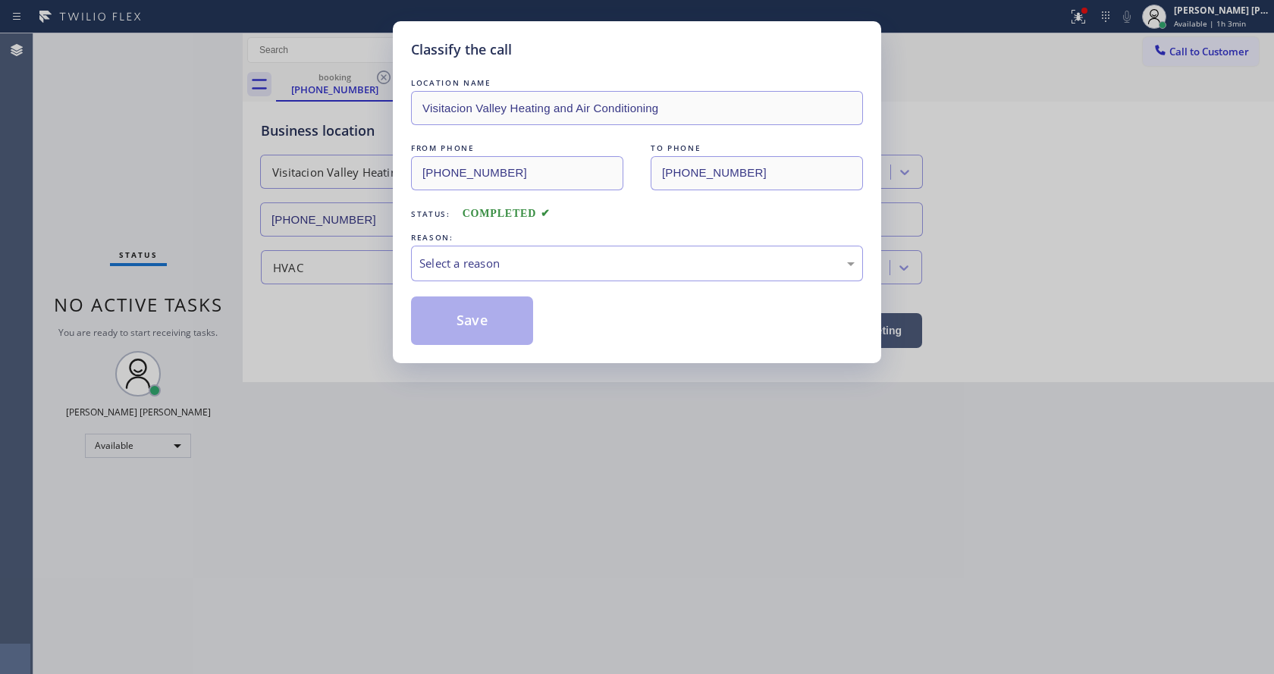
click at [452, 271] on div "Select a reason" at bounding box center [636, 263] width 435 height 17
click at [470, 319] on button "Save" at bounding box center [472, 321] width 122 height 49
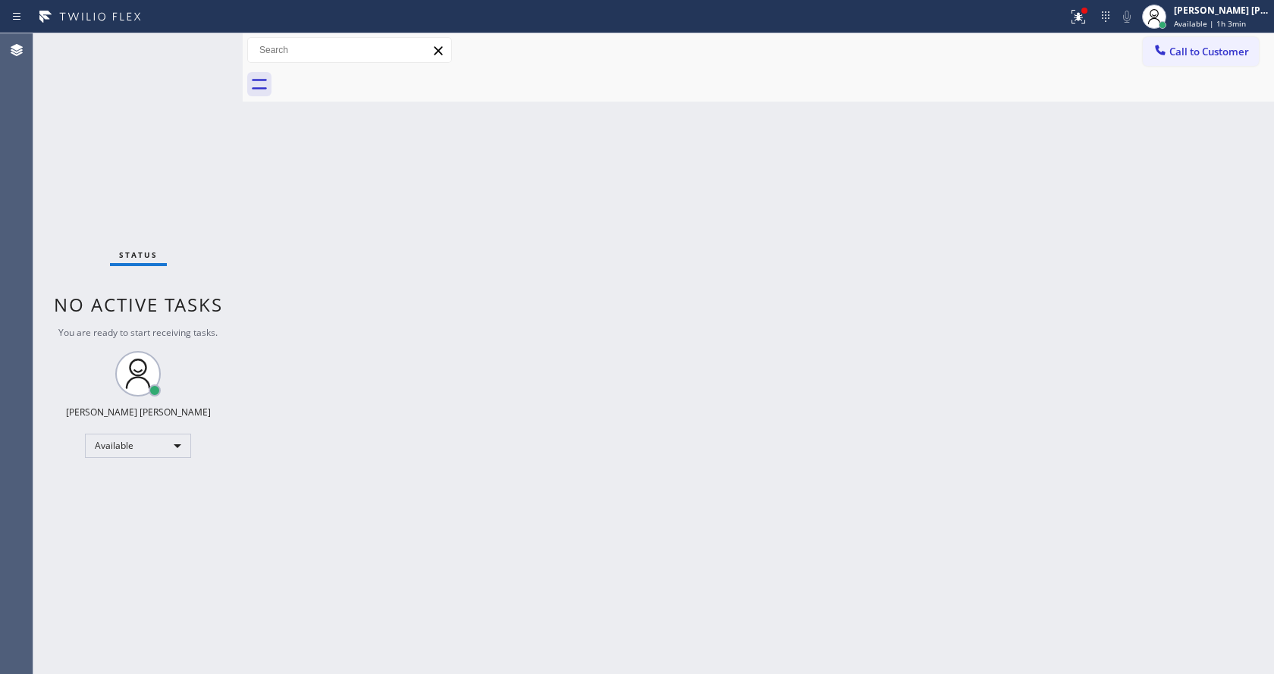
drag, startPoint x: 221, startPoint y: 266, endPoint x: 754, endPoint y: 179, distance: 540.2
click at [221, 266] on div "Status No active tasks You are ready to start receiving tasks. [PERSON_NAME] [P…" at bounding box center [137, 353] width 209 height 641
click at [1219, 14] on div "[PERSON_NAME] [PERSON_NAME]" at bounding box center [1222, 10] width 96 height 13
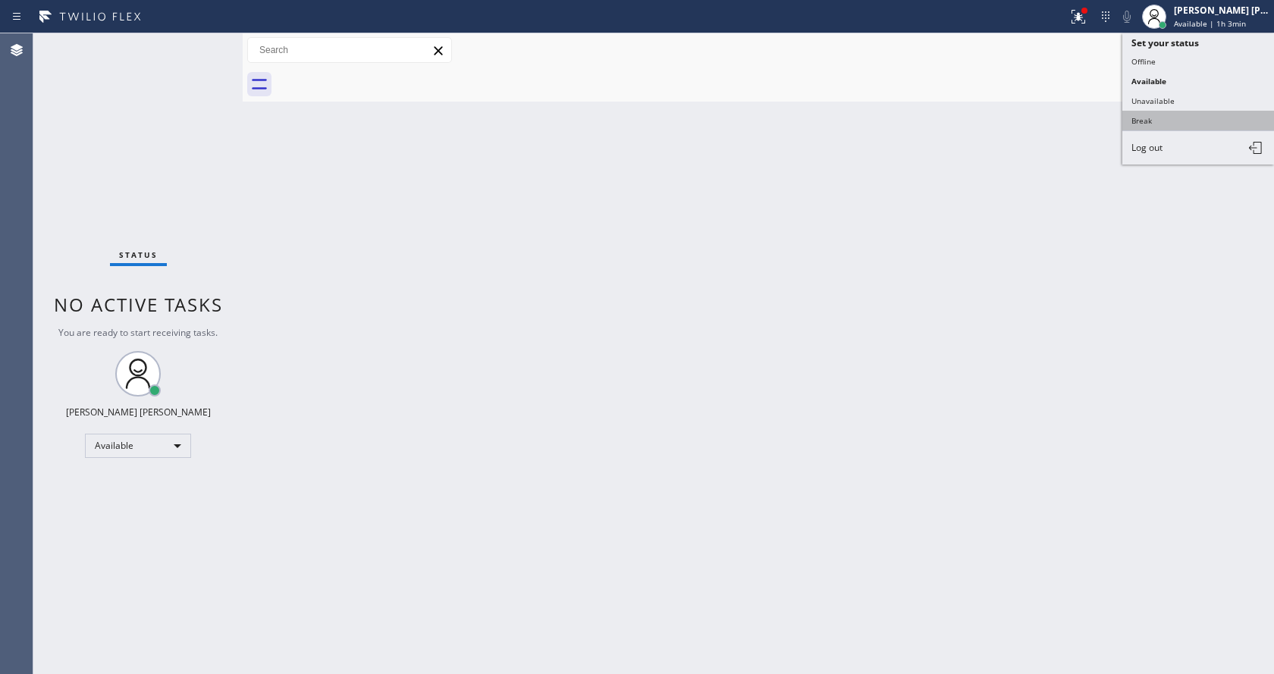
click at [1179, 115] on button "Break" at bounding box center [1198, 121] width 152 height 20
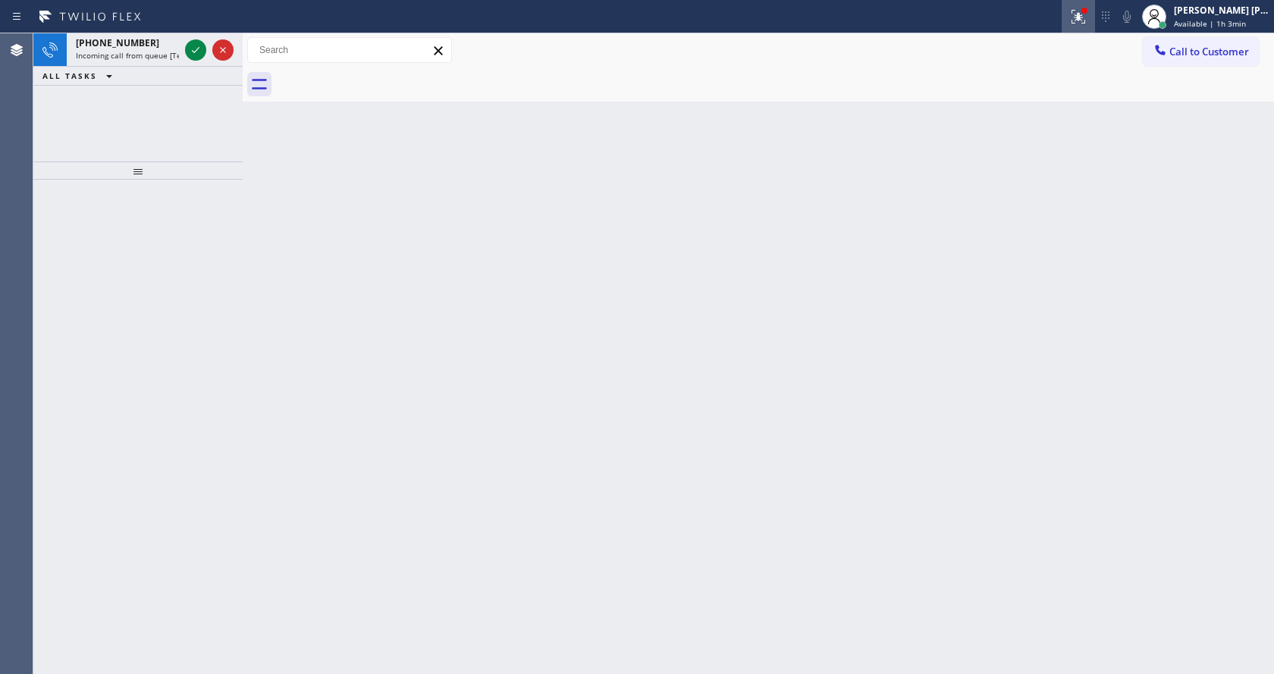
click at [1082, 15] on icon at bounding box center [1079, 17] width 14 height 14
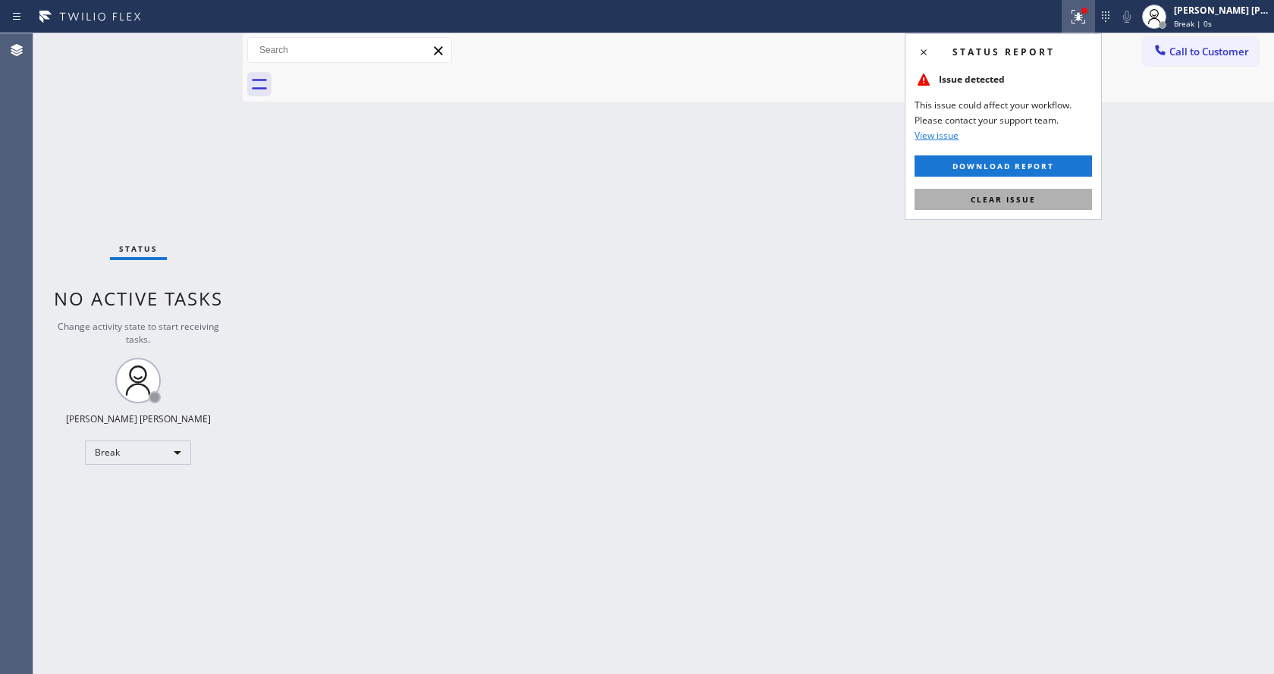
click at [1019, 192] on button "Clear issue" at bounding box center [1003, 199] width 177 height 21
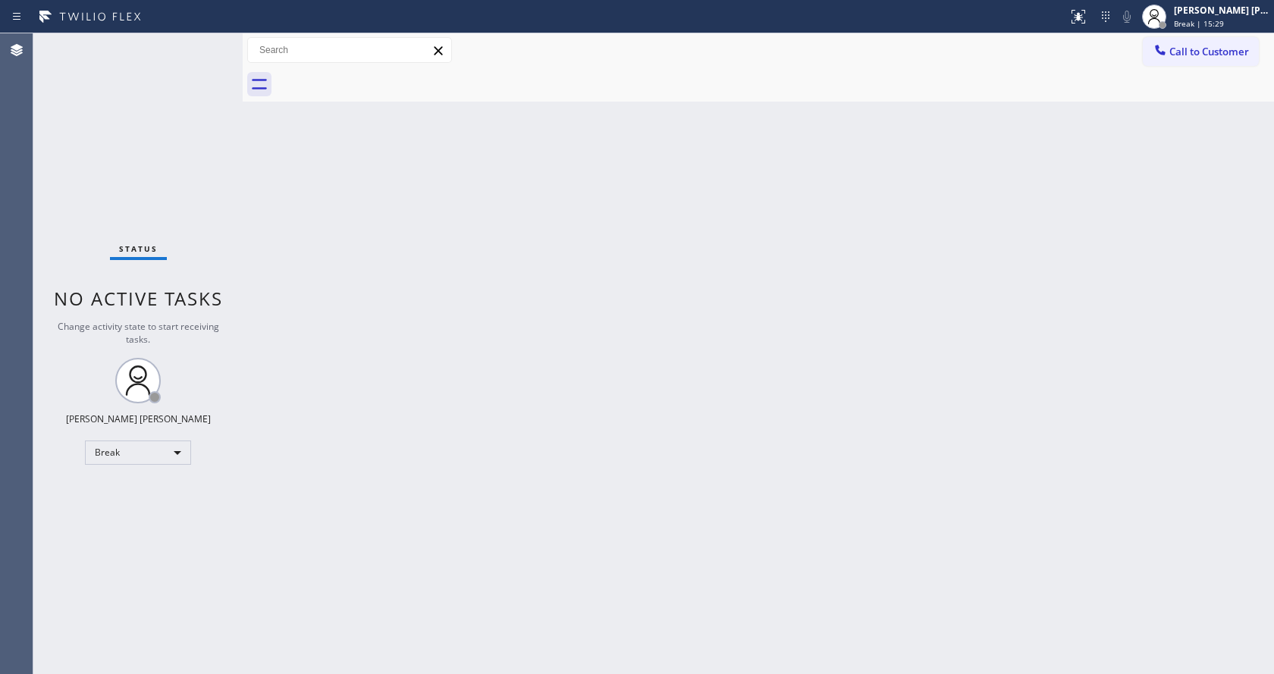
click at [1176, 201] on div "Back to Dashboard Change Sender ID Customers Technicians Select a contact Outbo…" at bounding box center [758, 353] width 1031 height 641
click at [1199, 24] on span "Break | 15:30" at bounding box center [1199, 23] width 50 height 11
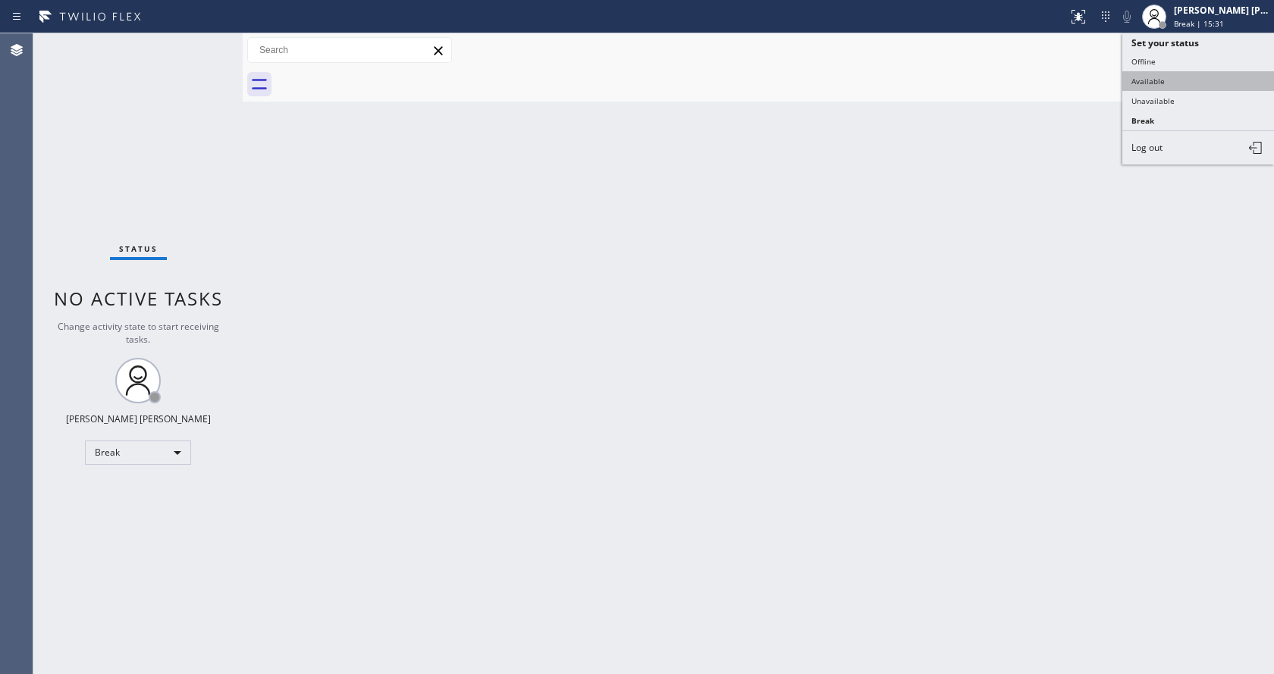
click at [1175, 83] on button "Available" at bounding box center [1198, 81] width 152 height 20
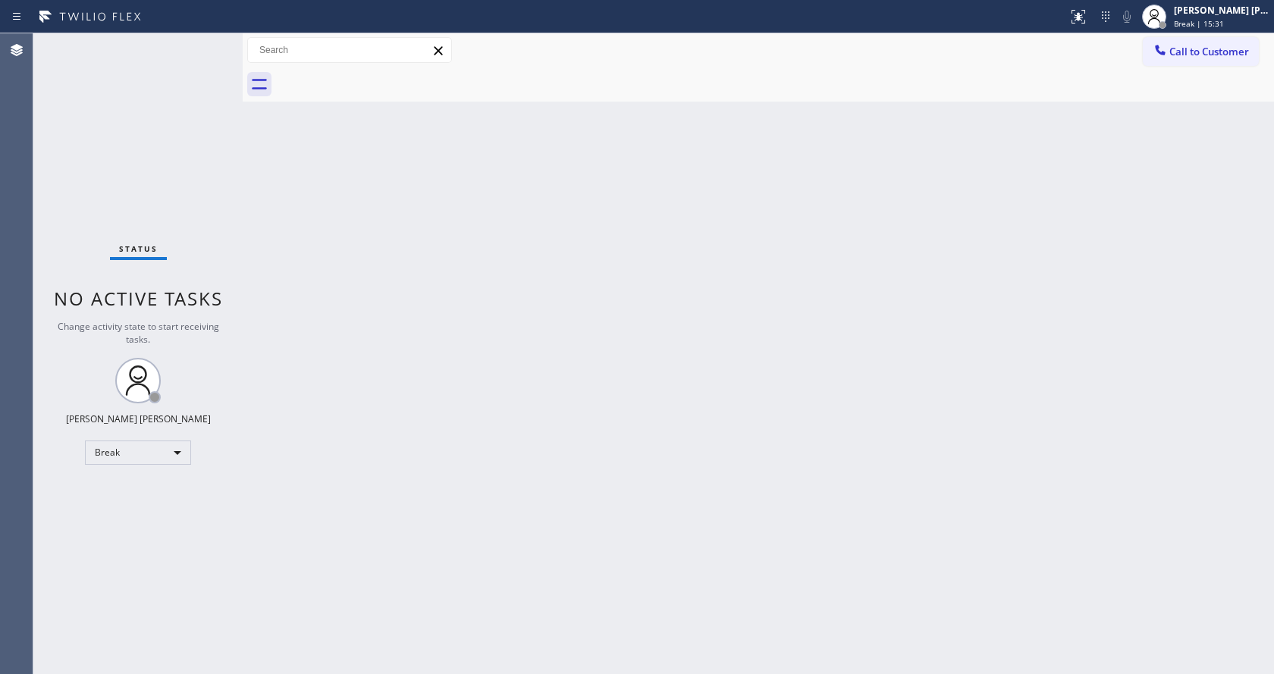
click at [883, 344] on div "Back to Dashboard Change Sender ID Customers Technicians Select a contact Outbo…" at bounding box center [758, 353] width 1031 height 641
click at [488, 492] on div "Back to Dashboard Change Sender ID Customers Technicians Select a contact Outbo…" at bounding box center [758, 353] width 1031 height 641
click at [297, 272] on div "Back to Dashboard Change Sender ID Customers Technicians Select a contact Outbo…" at bounding box center [758, 353] width 1031 height 641
click at [335, 264] on div "Back to Dashboard Change Sender ID Customers Technicians Select a contact Outbo…" at bounding box center [758, 353] width 1031 height 641
click at [617, 409] on div "Back to Dashboard Change Sender ID Customers Technicians Select a contact Outbo…" at bounding box center [758, 353] width 1031 height 641
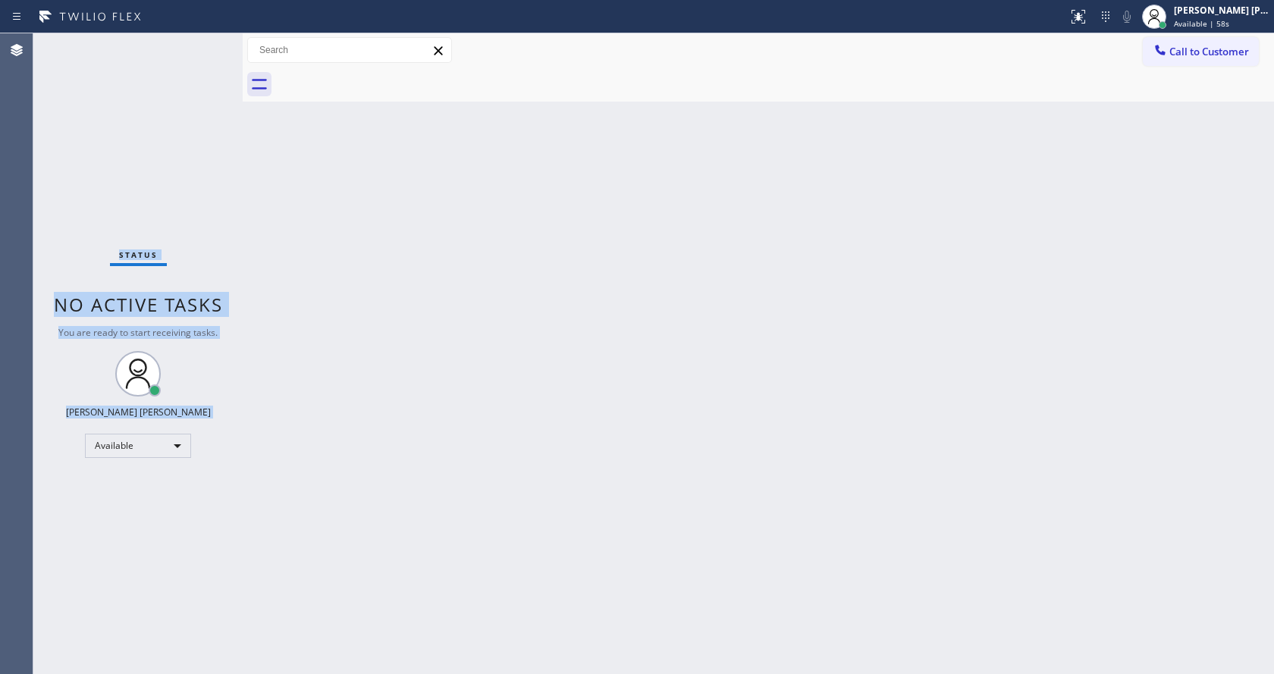
click at [195, 49] on div "Status No active tasks You are ready to start receiving tasks. [PERSON_NAME] [P…" at bounding box center [137, 353] width 209 height 641
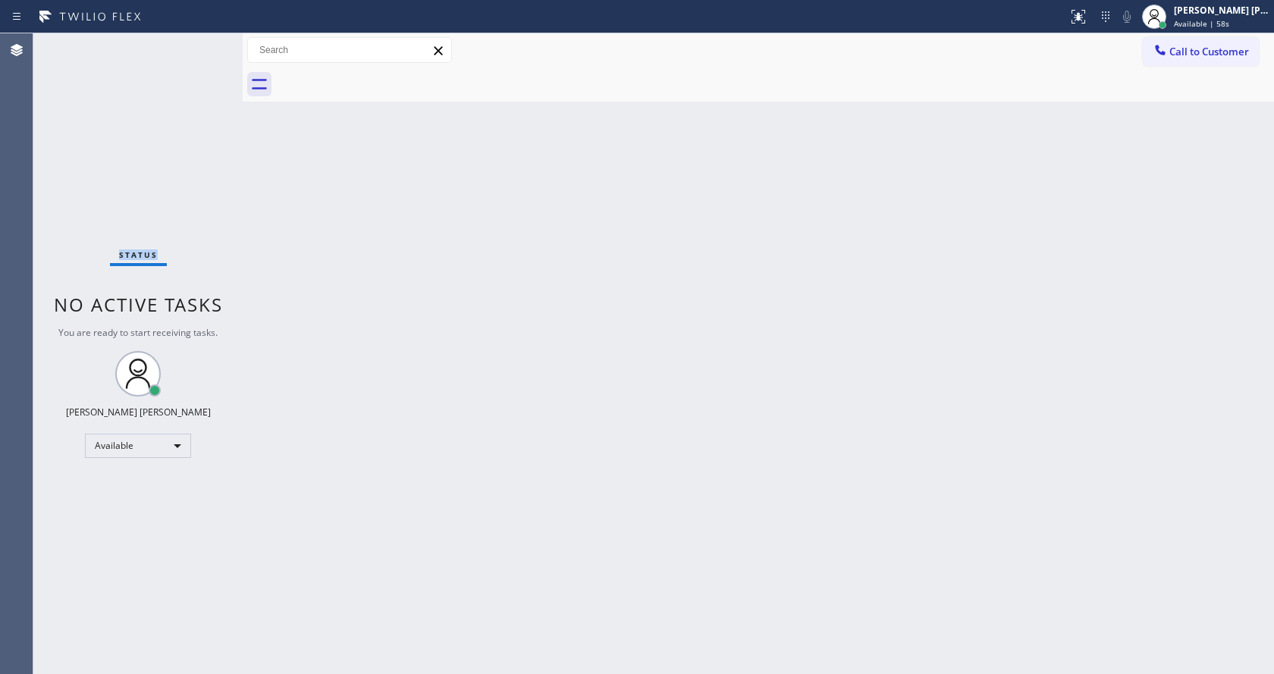
click at [195, 49] on div "Status No active tasks You are ready to start receiving tasks. [PERSON_NAME] [P…" at bounding box center [137, 353] width 209 height 641
click at [165, 56] on div "Status No active tasks You are ready to start receiving tasks. [PERSON_NAME] [P…" at bounding box center [137, 353] width 209 height 641
click at [205, 51] on div "Status No active tasks You are ready to start receiving tasks. [PERSON_NAME] [P…" at bounding box center [137, 353] width 209 height 641
click at [518, 495] on div "Back to Dashboard Change Sender ID Customers Technicians Select a contact Outbo…" at bounding box center [758, 353] width 1031 height 641
click at [268, 221] on div "Back to Dashboard Change Sender ID Customers Technicians Select a contact Outbo…" at bounding box center [758, 353] width 1031 height 641
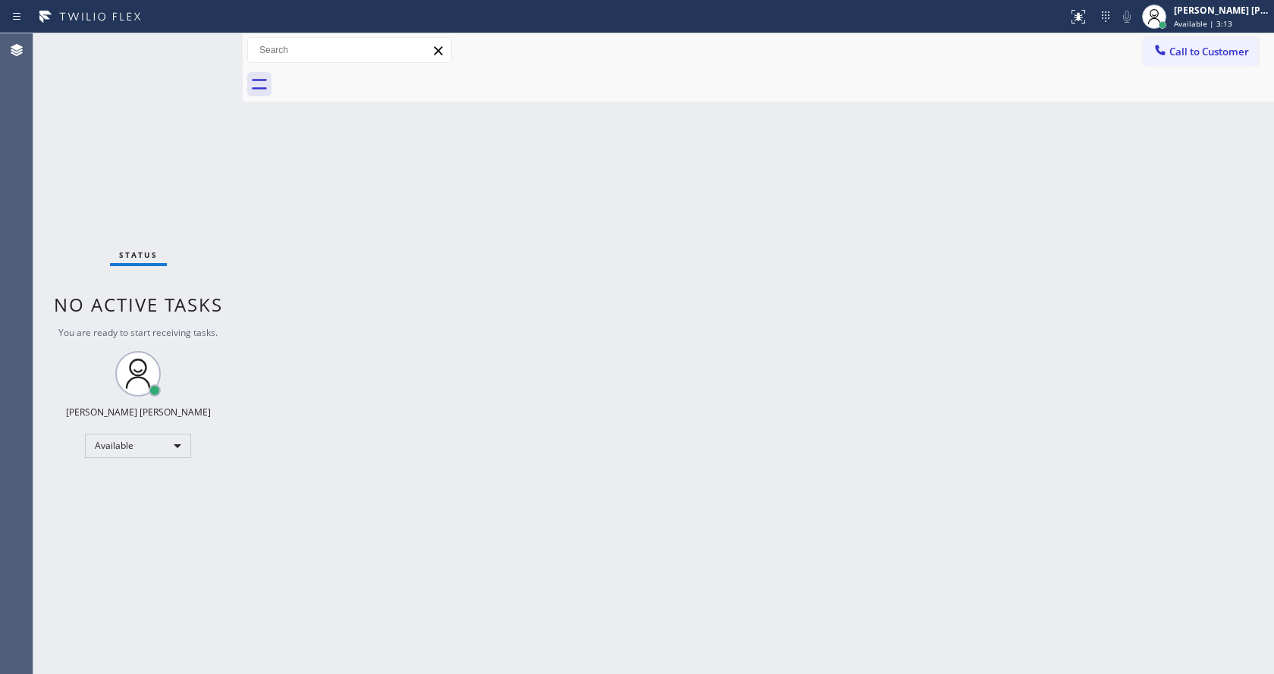
click at [209, 40] on div "Status No active tasks You are ready to start receiving tasks. [PERSON_NAME] [P…" at bounding box center [137, 353] width 209 height 641
click at [383, 202] on div "Back to Dashboard Change Sender ID Customers Technicians Select a contact Outbo…" at bounding box center [758, 353] width 1031 height 641
click at [353, 247] on div "Back to Dashboard Change Sender ID Customers Technicians Select a contact Outbo…" at bounding box center [758, 353] width 1031 height 641
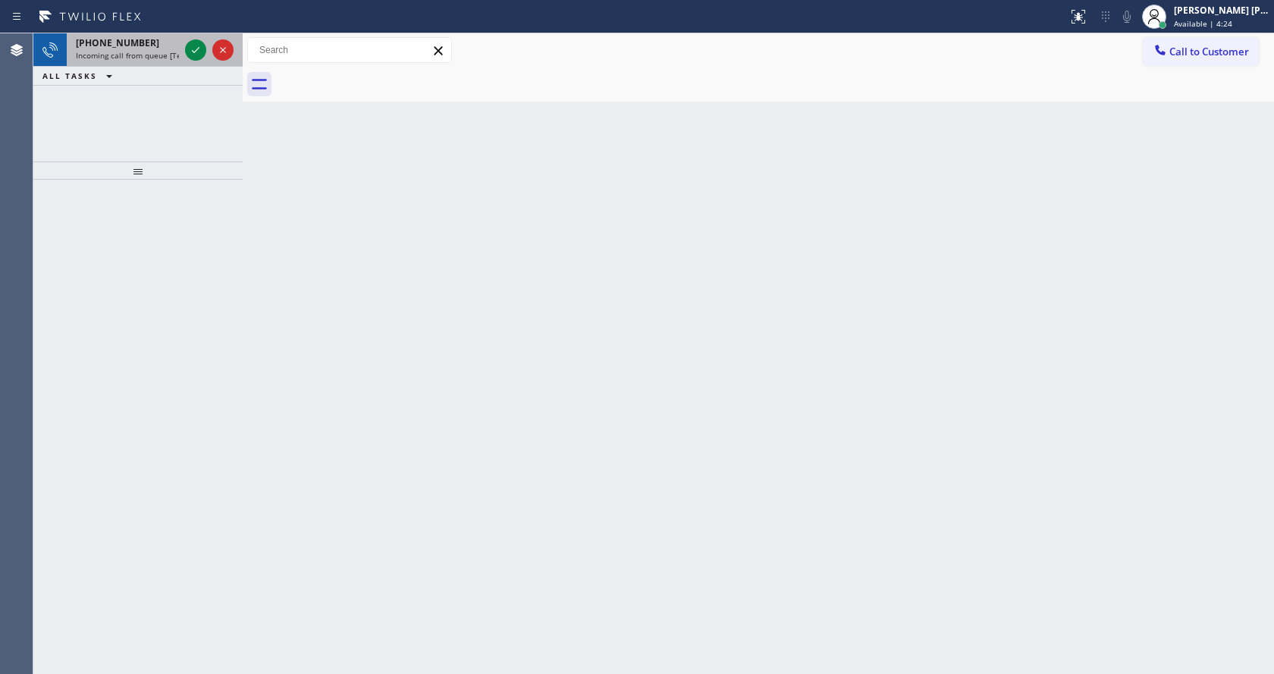
click at [139, 57] on span "Incoming call from queue [Test] All" at bounding box center [139, 55] width 126 height 11
click at [165, 61] on div "[PHONE_NUMBER] Incoming call from queue [Test] All" at bounding box center [124, 49] width 115 height 33
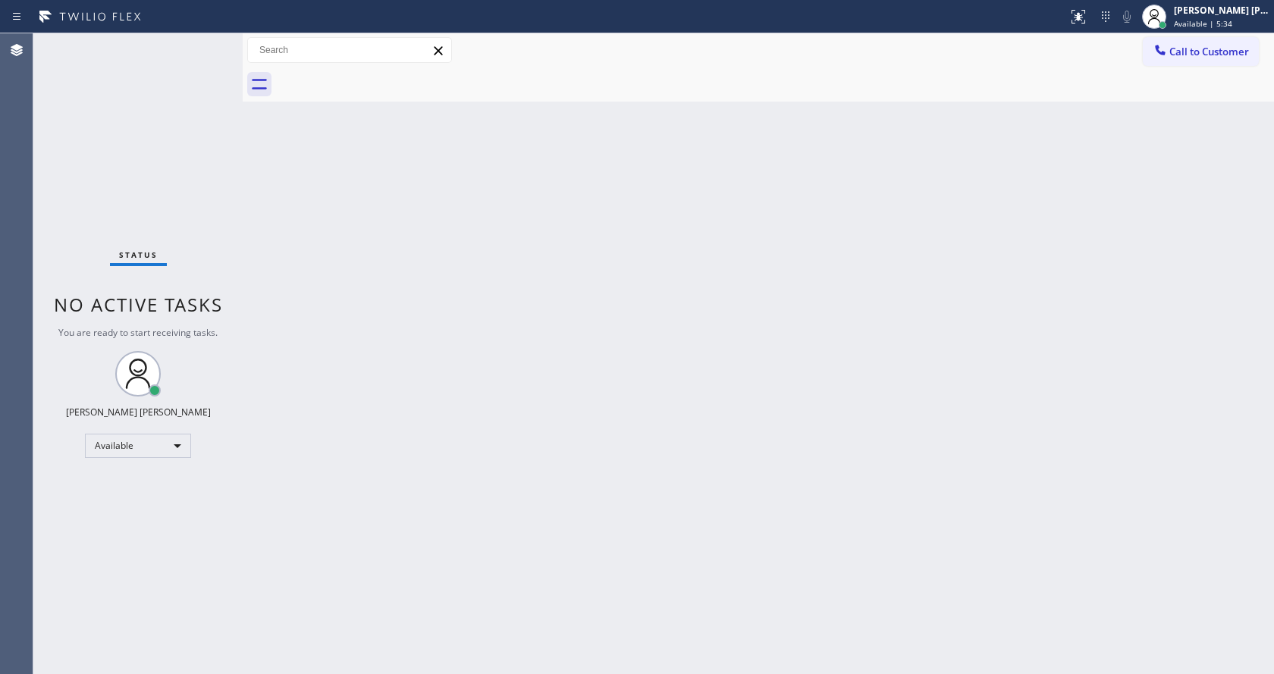
click at [875, 303] on div "Back to Dashboard Change Sender ID Customers Technicians Select a contact Outbo…" at bounding box center [758, 353] width 1031 height 641
click at [296, 279] on div "Back to Dashboard Change Sender ID Customers Technicians Select a contact Outbo…" at bounding box center [758, 353] width 1031 height 641
click at [798, 463] on div "Back to Dashboard Change Sender ID Customers Technicians Select a contact Outbo…" at bounding box center [758, 353] width 1031 height 641
click at [652, 582] on div "Back to Dashboard Change Sender ID Customers Technicians Select a contact Outbo…" at bounding box center [758, 353] width 1031 height 641
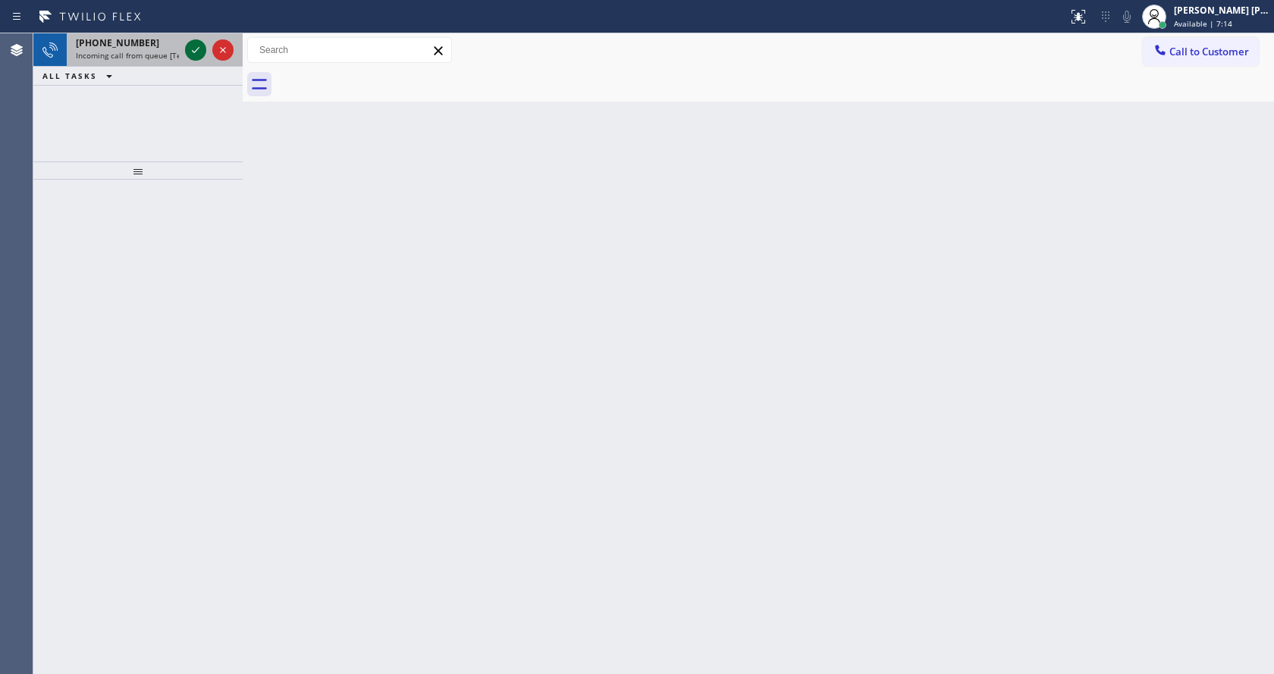
click at [195, 45] on icon at bounding box center [196, 50] width 18 height 18
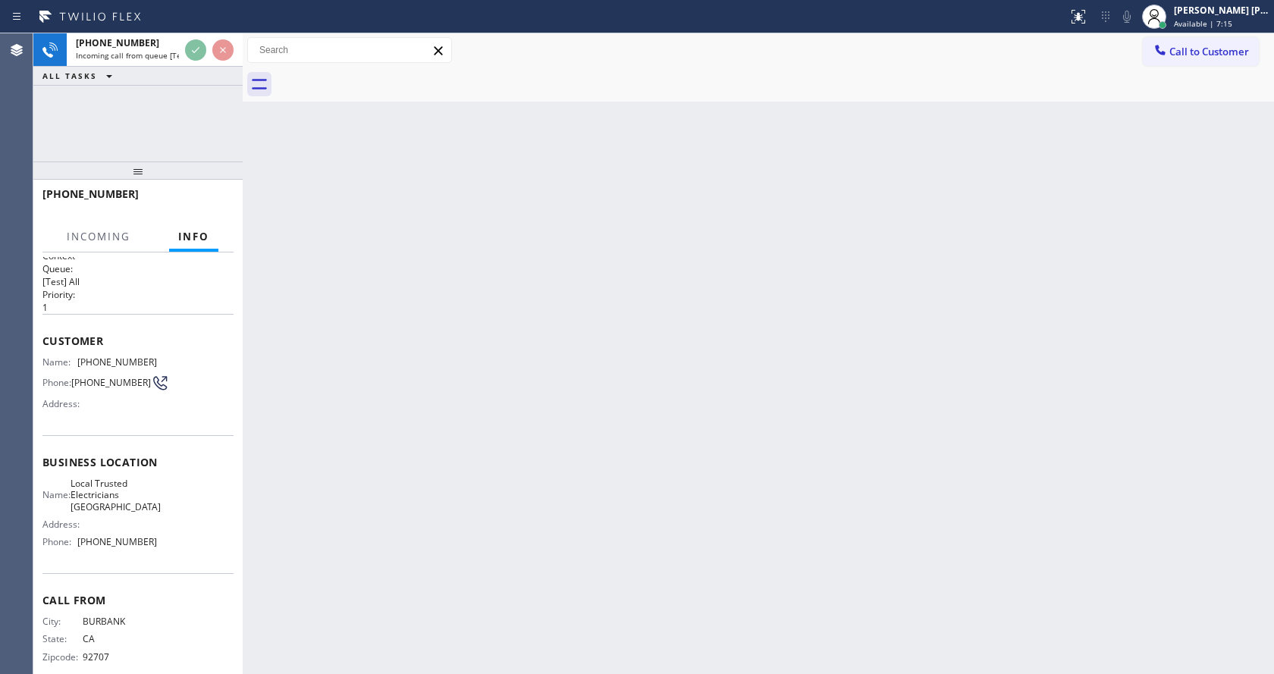
scroll to position [31, 0]
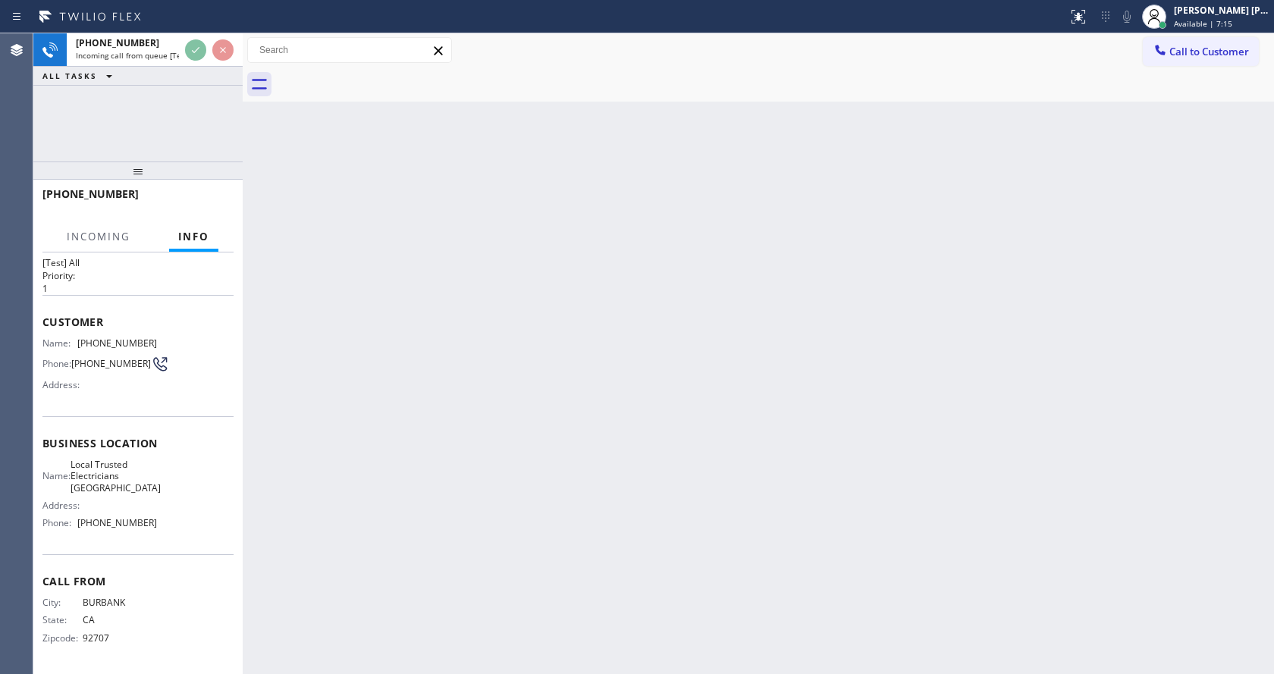
click at [521, 438] on div "Back to Dashboard Change Sender ID Customers Technicians Select a contact Outbo…" at bounding box center [758, 353] width 1031 height 641
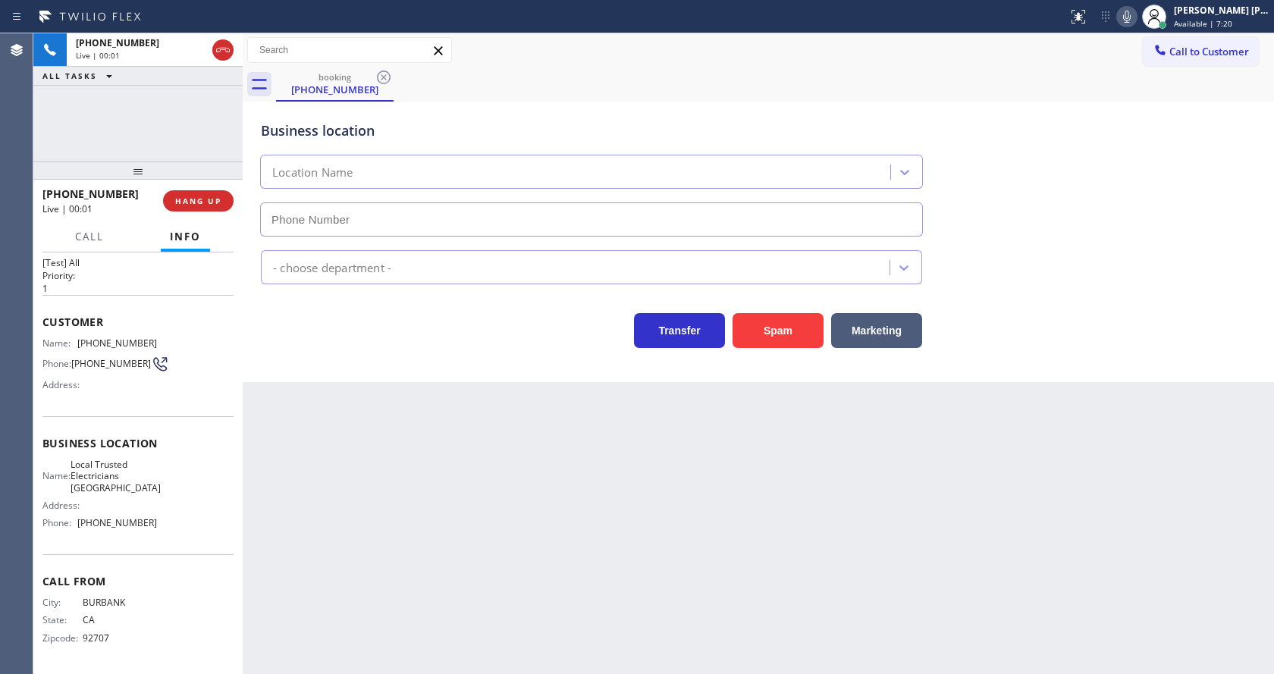
click at [450, 465] on div "Back to Dashboard Change Sender ID Customers Technicians Select a contact Outbo…" at bounding box center [758, 353] width 1031 height 641
type input "[PHONE_NUMBER]"
click at [561, 521] on div "Back to Dashboard Change Sender ID Customers Technicians Select a contact Outbo…" at bounding box center [758, 353] width 1031 height 641
click at [413, 506] on div "Back to Dashboard Change Sender ID Customers Technicians Select a contact Outbo…" at bounding box center [758, 353] width 1031 height 641
drag, startPoint x: 318, startPoint y: 411, endPoint x: 449, endPoint y: 356, distance: 142.1
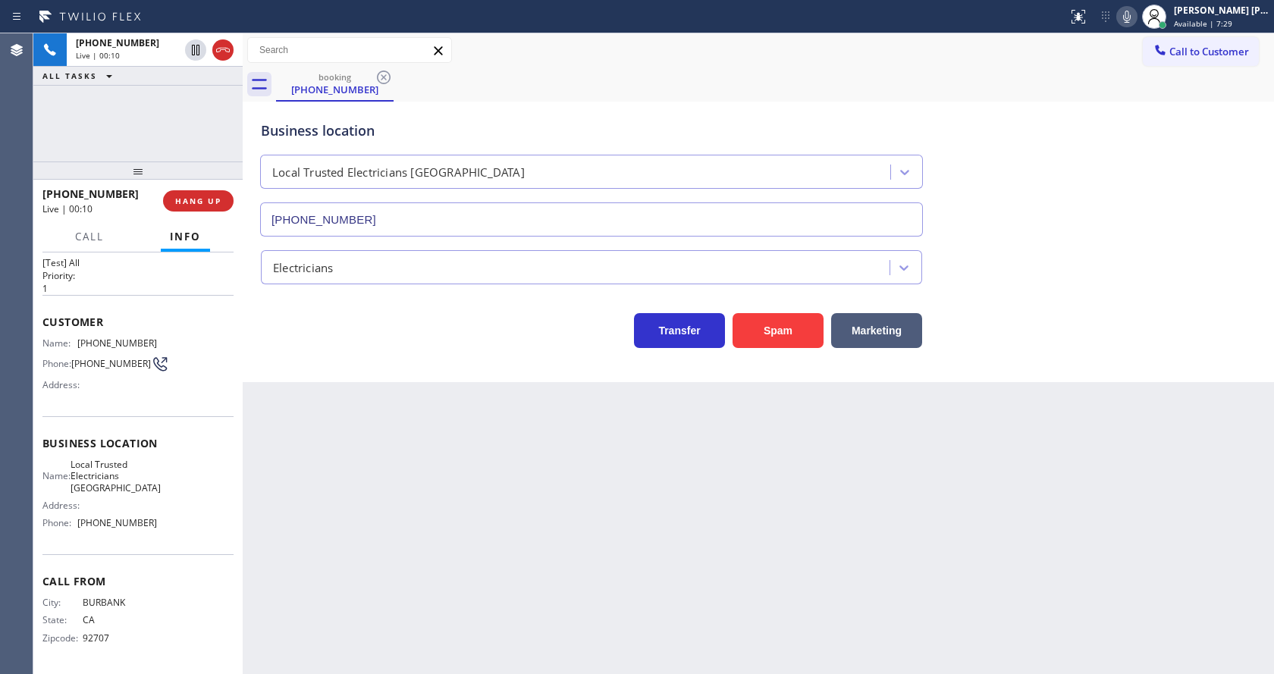
click at [326, 406] on div "Back to Dashboard Change Sender ID Customers Technicians Select a contact Outbo…" at bounding box center [758, 353] width 1031 height 641
click at [783, 329] on button "Spam" at bounding box center [778, 330] width 91 height 35
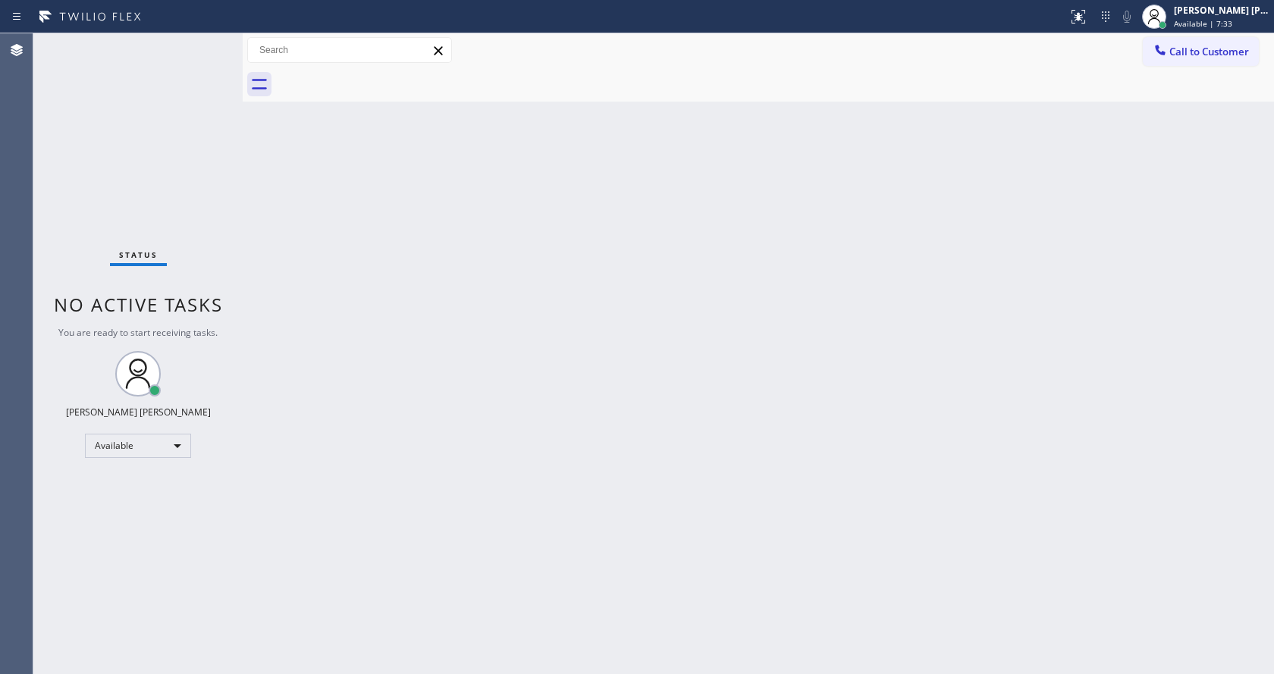
click at [717, 419] on div "Back to Dashboard Change Sender ID Customers Technicians Select a contact Outbo…" at bounding box center [758, 353] width 1031 height 641
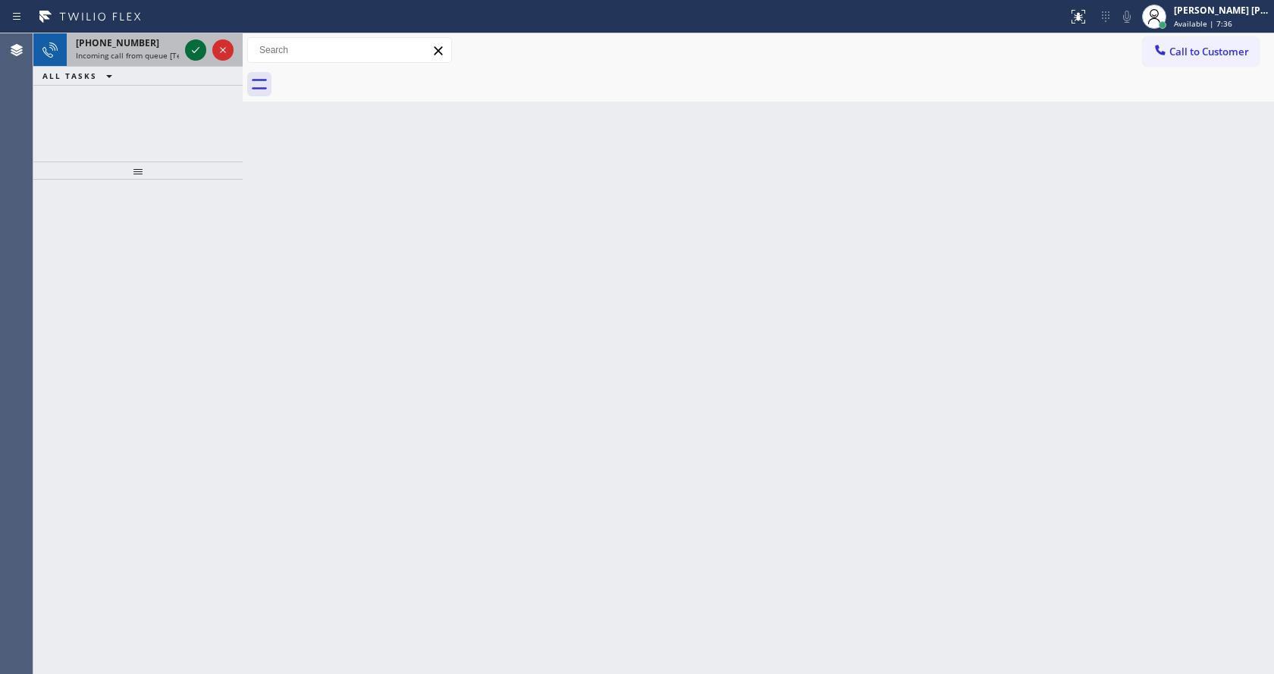
click at [187, 49] on icon at bounding box center [196, 50] width 18 height 18
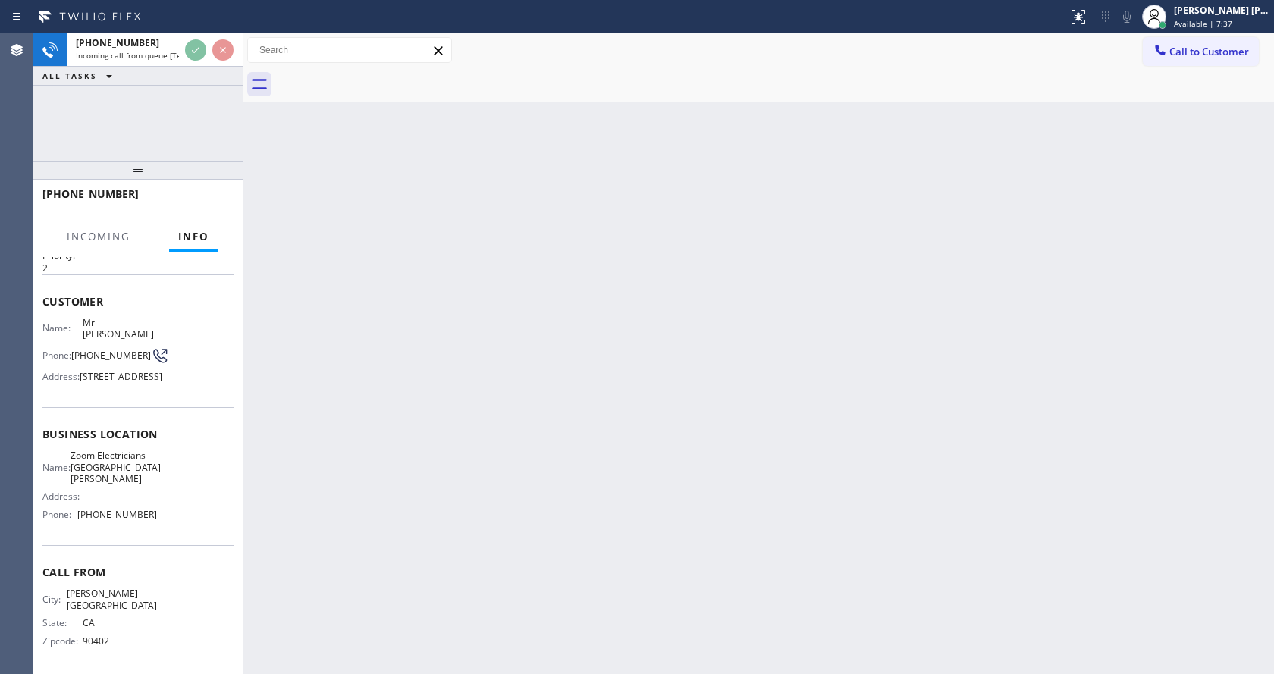
scroll to position [67, 0]
click at [462, 394] on div "Back to Dashboard Change Sender ID Customers Technicians Select a contact Outbo…" at bounding box center [758, 353] width 1031 height 641
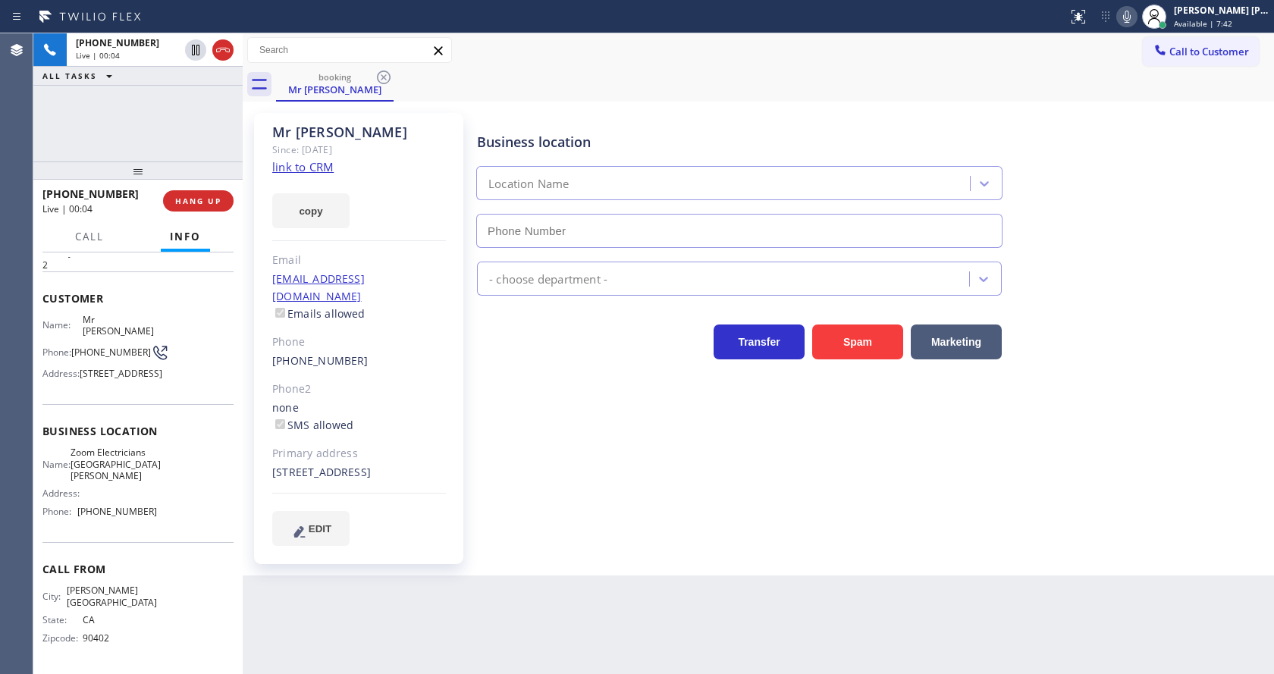
click at [320, 168] on link "link to CRM" at bounding box center [302, 166] width 61 height 15
type input "[PHONE_NUMBER]"
click at [1132, 20] on icon at bounding box center [1127, 17] width 18 height 18
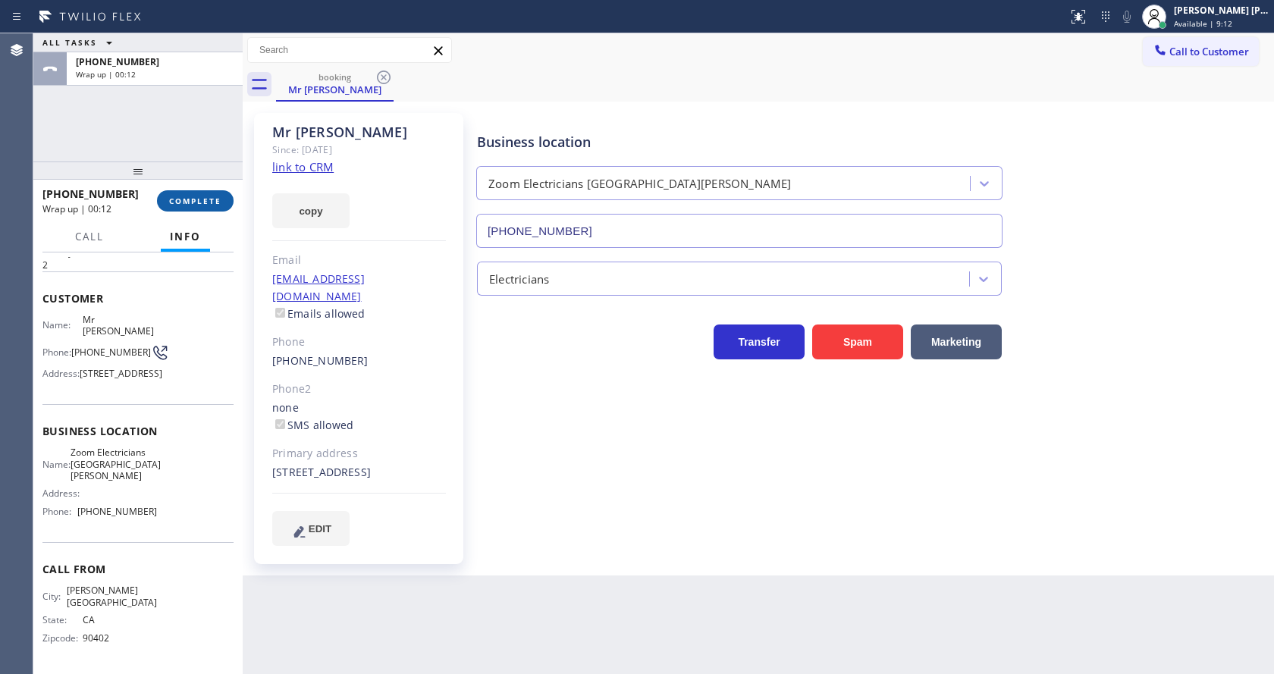
click at [189, 208] on button "COMPLETE" at bounding box center [195, 200] width 77 height 21
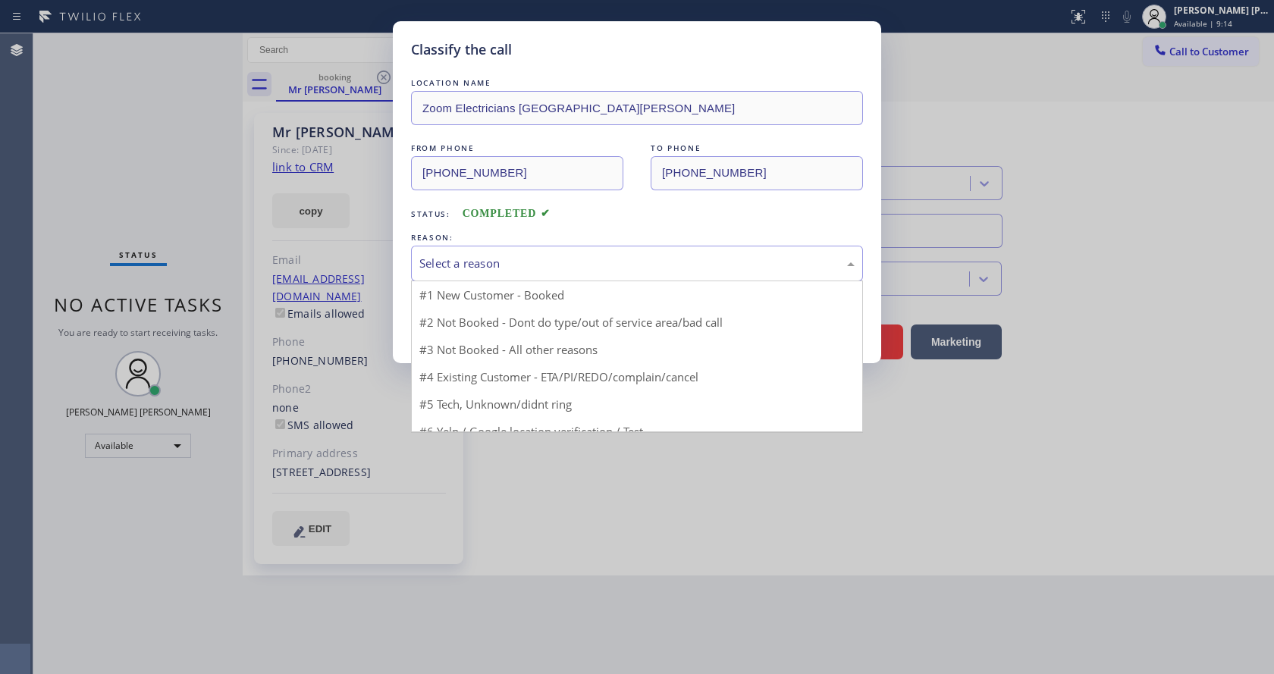
click at [492, 260] on div "Select a reason" at bounding box center [636, 263] width 435 height 17
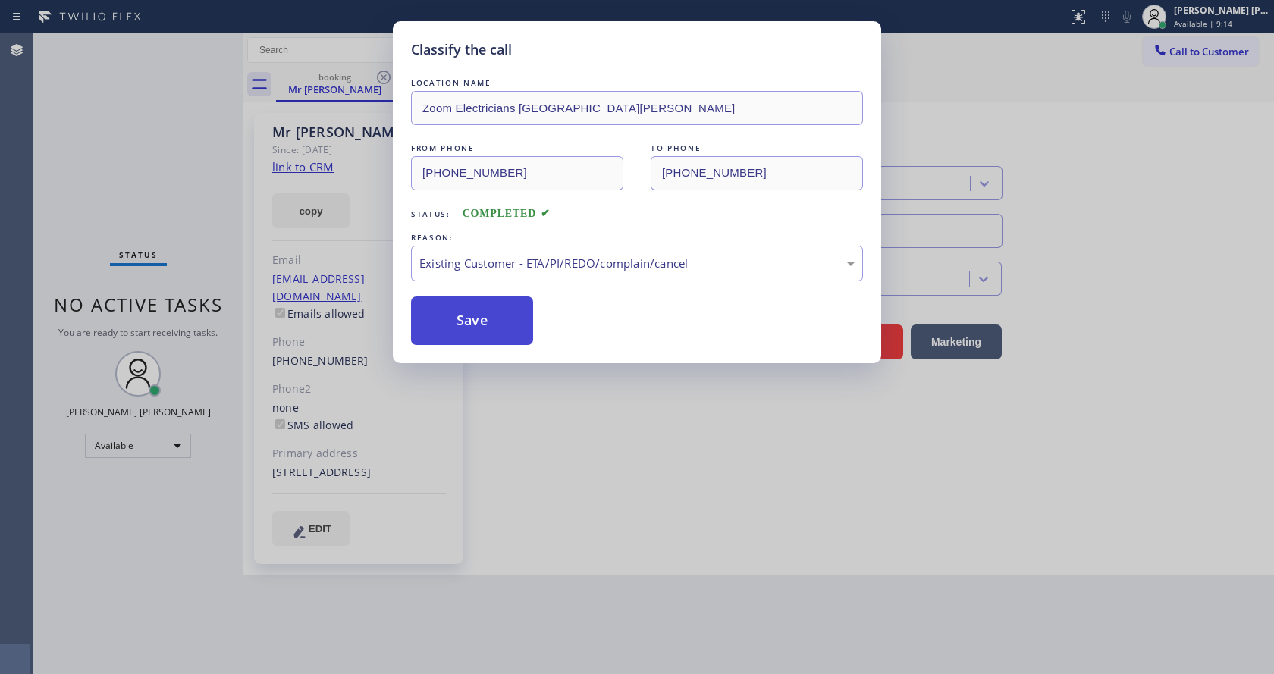
click at [476, 317] on button "Save" at bounding box center [472, 321] width 122 height 49
click at [583, 417] on div "Classify the call LOCATION NAME Zoom Electricians [GEOGRAPHIC_DATA][PERSON_NAME…" at bounding box center [637, 337] width 1274 height 674
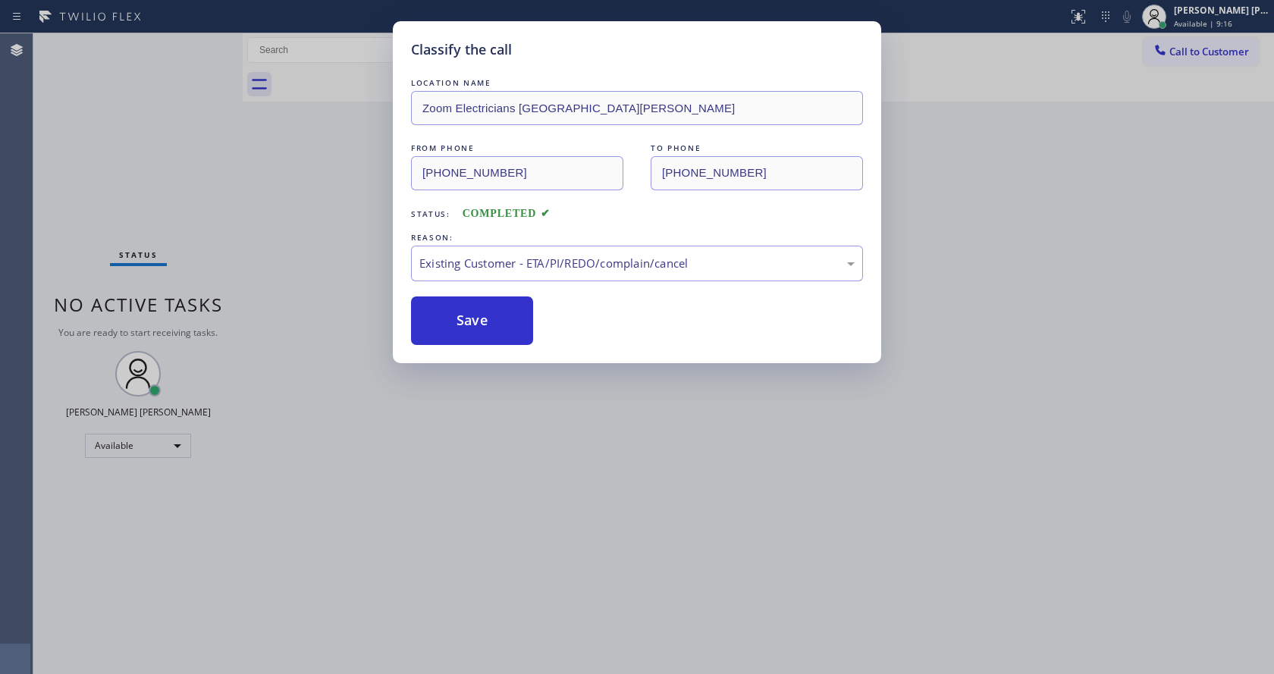
click at [183, 233] on div "Status No active tasks You are ready to start receiving tasks. [PERSON_NAME] [P…" at bounding box center [137, 353] width 209 height 641
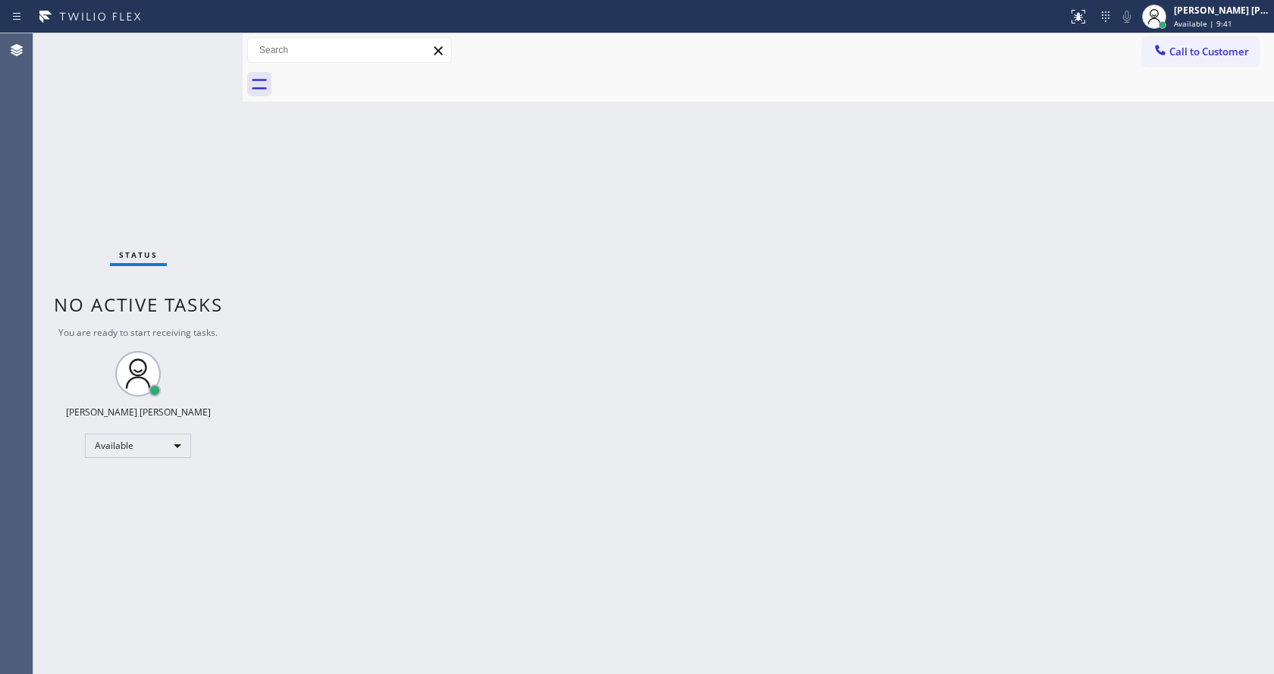
click at [289, 344] on div "Back to Dashboard Change Sender ID Customers Technicians Select a contact Outbo…" at bounding box center [758, 353] width 1031 height 641
click at [1054, 381] on div "Back to Dashboard Change Sender ID Customers Technicians Select a contact Outbo…" at bounding box center [758, 353] width 1031 height 641
click at [558, 363] on div "Back to Dashboard Change Sender ID Customers Technicians Select a contact Outbo…" at bounding box center [758, 353] width 1031 height 641
click at [869, 363] on div "Back to Dashboard Change Sender ID Customers Technicians Select a contact Outbo…" at bounding box center [758, 353] width 1031 height 641
click at [372, 397] on div "Back to Dashboard Change Sender ID Customers Technicians Select a contact Outbo…" at bounding box center [758, 353] width 1031 height 641
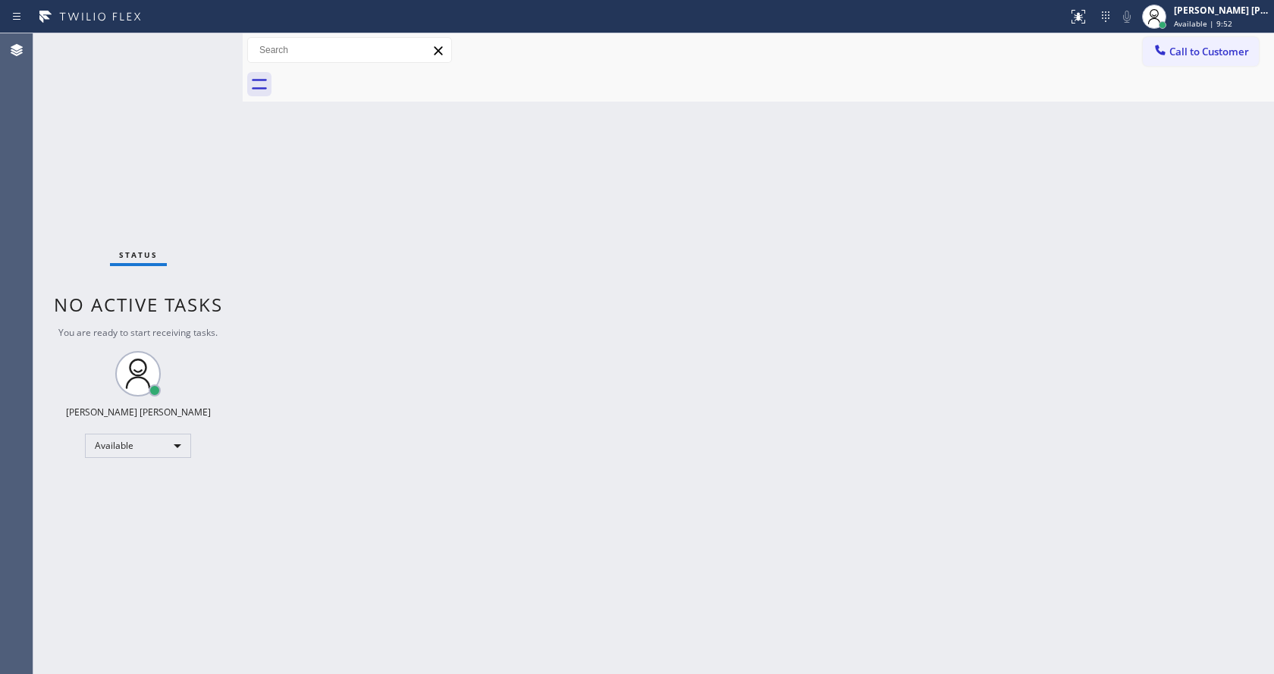
click at [448, 281] on div "Back to Dashboard Change Sender ID Customers Technicians Select a contact Outbo…" at bounding box center [758, 353] width 1031 height 641
click at [309, 297] on div "Back to Dashboard Change Sender ID Customers Technicians Select a contact Outbo…" at bounding box center [758, 353] width 1031 height 641
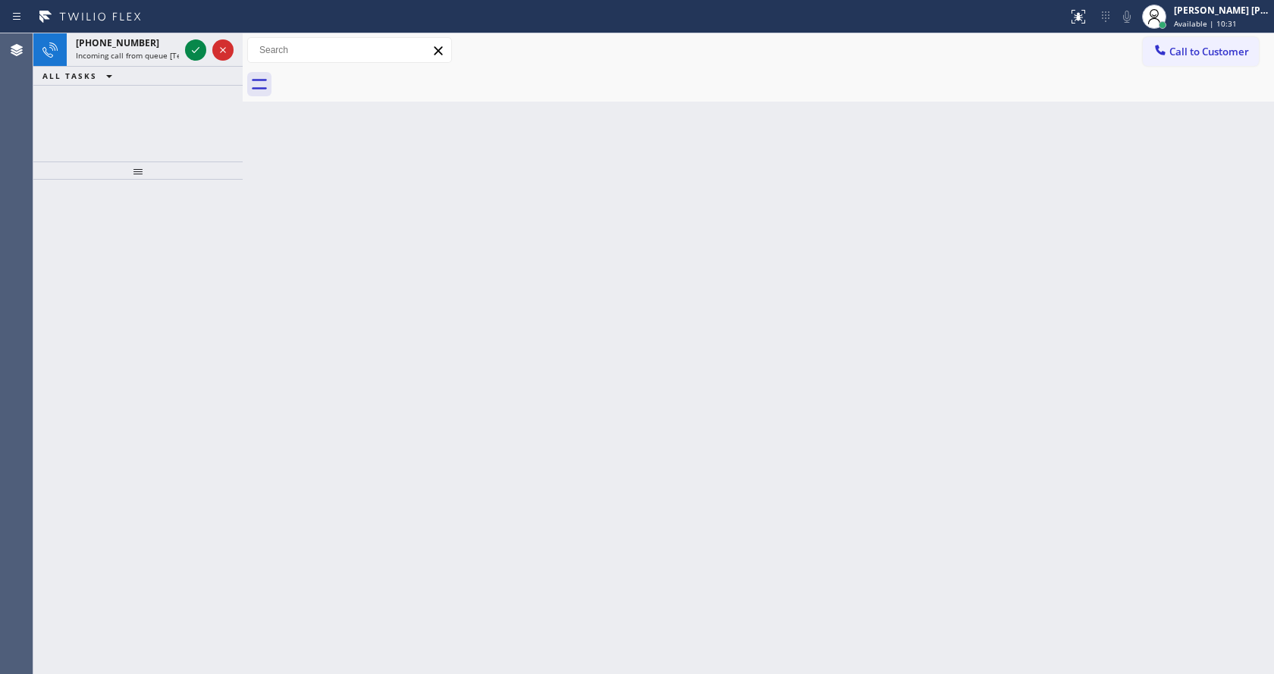
click at [410, 318] on div "Back to Dashboard Change Sender ID Customers Technicians Select a contact Outbo…" at bounding box center [758, 353] width 1031 height 641
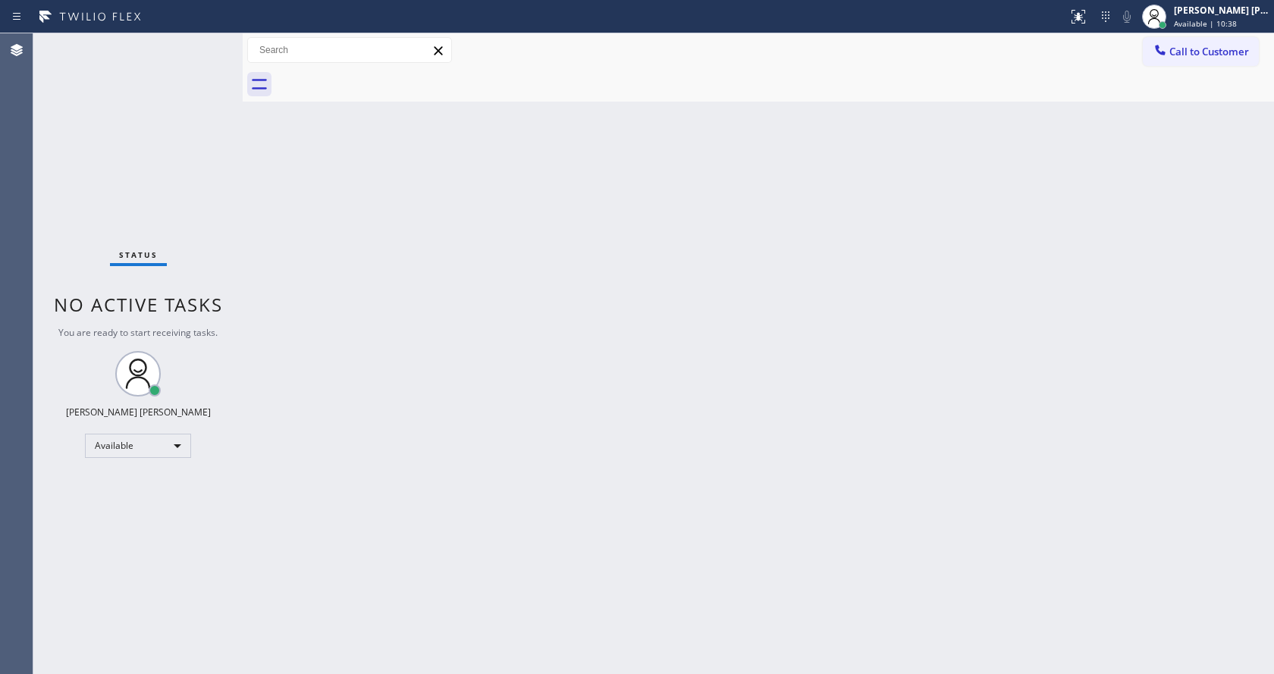
click at [403, 415] on div "Back to Dashboard Change Sender ID Customers Technicians Select a contact Outbo…" at bounding box center [758, 353] width 1031 height 641
click at [413, 421] on div "Back to Dashboard Change Sender ID Customers Technicians Select a contact Outbo…" at bounding box center [758, 353] width 1031 height 641
click at [1049, 419] on div "Back to Dashboard Change Sender ID Customers Technicians Select a contact Outbo…" at bounding box center [758, 353] width 1031 height 641
click at [192, 34] on div "Status No active tasks You are ready to start receiving tasks. [PERSON_NAME] [P…" at bounding box center [137, 353] width 209 height 641
click at [192, 49] on div "Status No active tasks You are ready to start receiving tasks. [PERSON_NAME] [P…" at bounding box center [137, 353] width 209 height 641
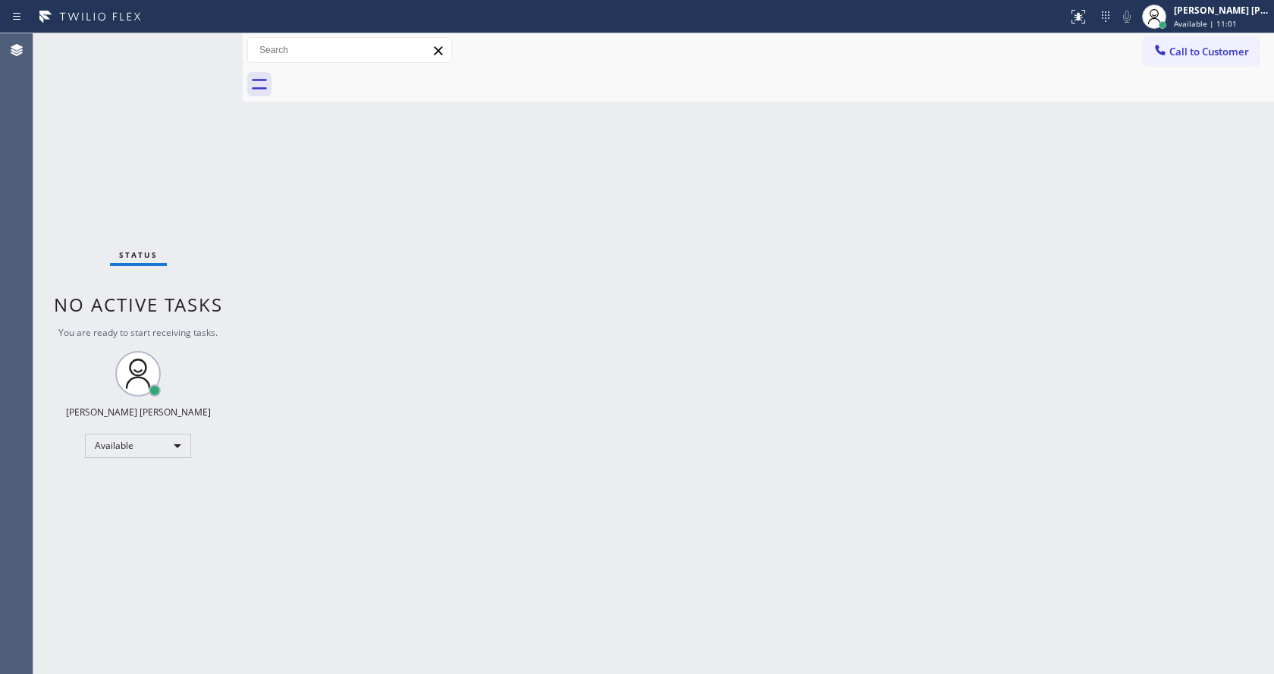
click at [198, 49] on div "Status No active tasks You are ready to start receiving tasks. [PERSON_NAME] [P…" at bounding box center [137, 353] width 209 height 641
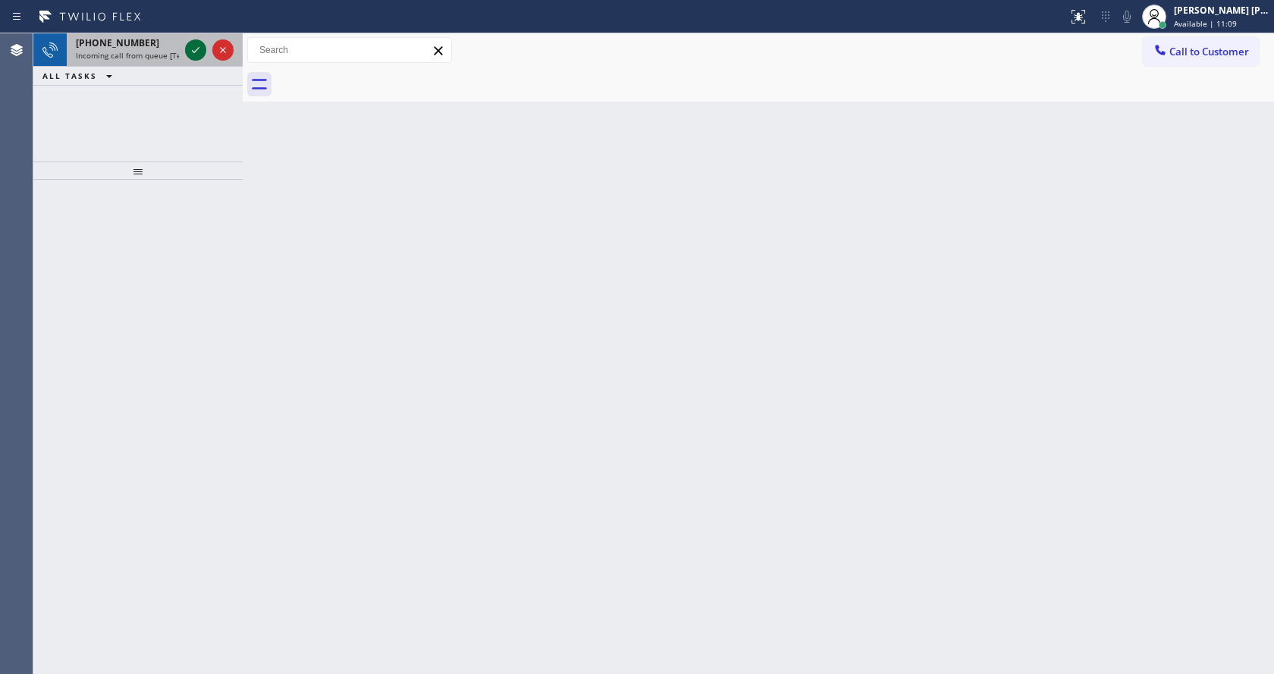
click at [198, 49] on icon at bounding box center [196, 50] width 8 height 6
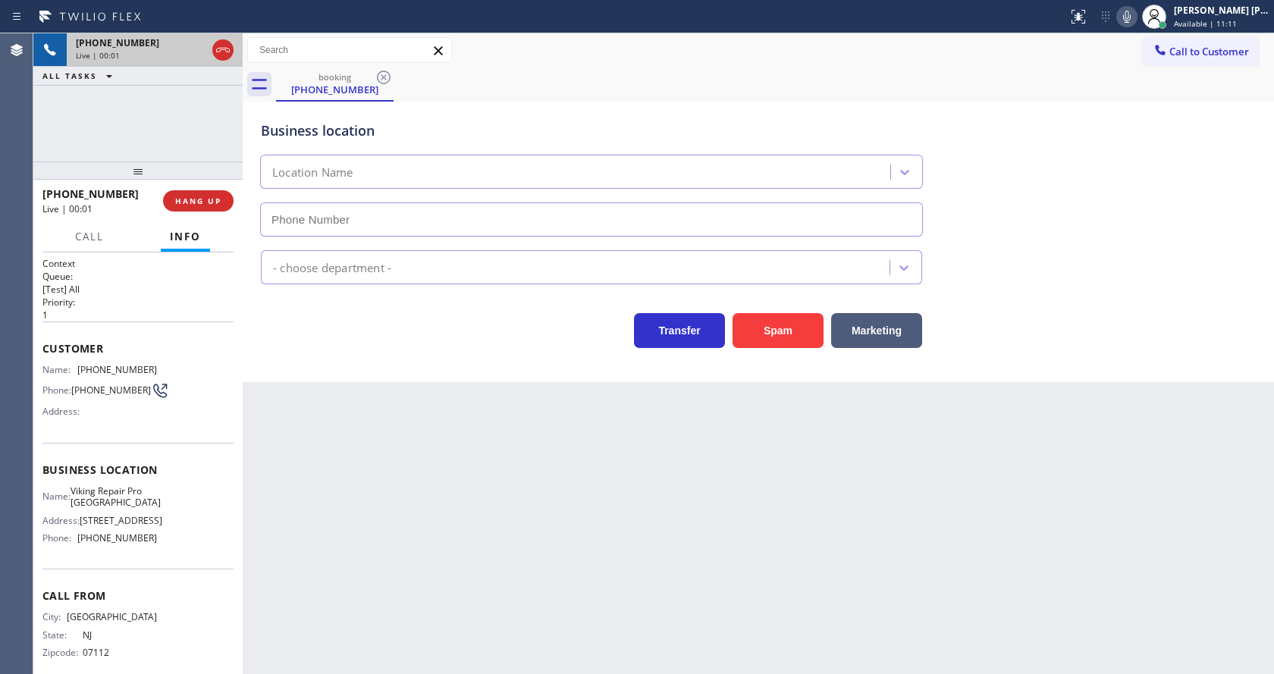
type input "[PHONE_NUMBER]"
click at [452, 504] on div "Back to Dashboard Change Sender ID Customers Technicians Select a contact Outbo…" at bounding box center [758, 353] width 1031 height 641
click at [319, 487] on div "Back to Dashboard Change Sender ID Customers Technicians Select a contact Outbo…" at bounding box center [758, 353] width 1031 height 641
click at [1059, 186] on div "Business location Viking Repair Pro [GEOGRAPHIC_DATA] [PHONE_NUMBER]" at bounding box center [758, 167] width 1001 height 137
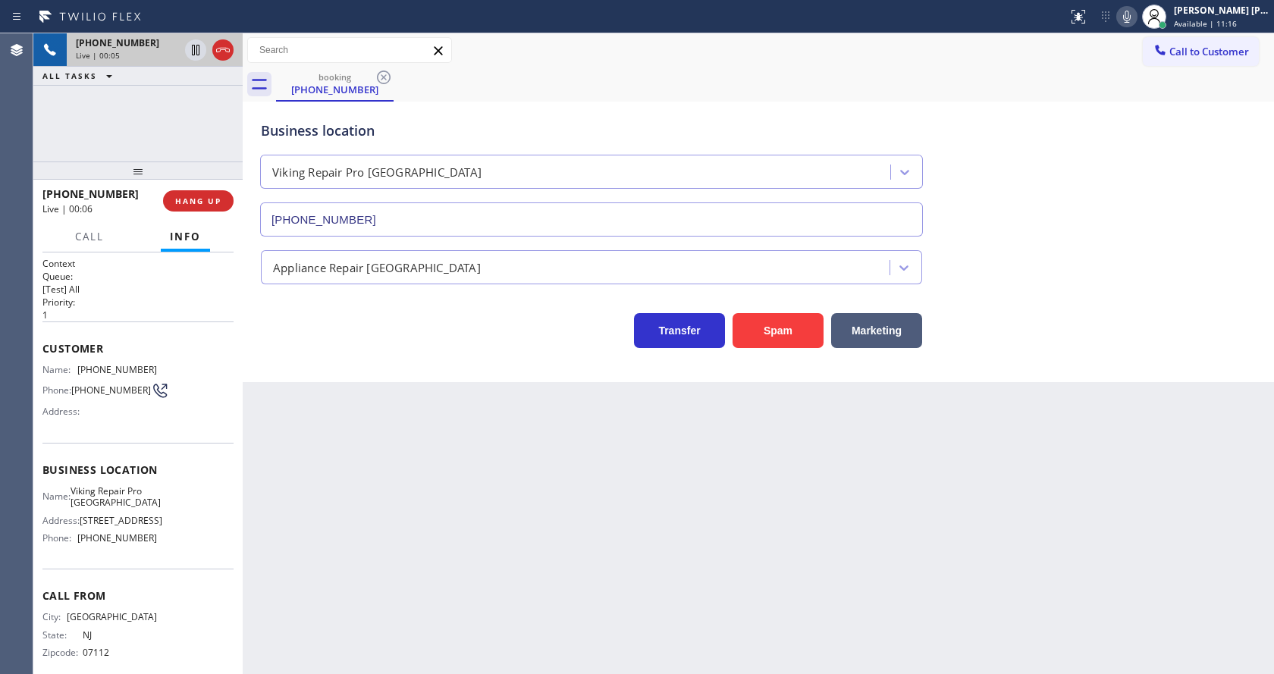
click at [1128, 21] on icon at bounding box center [1127, 17] width 18 height 18
click at [1106, 115] on div "Business location Viking Repair Pro [GEOGRAPHIC_DATA] [PHONE_NUMBER]" at bounding box center [758, 167] width 1001 height 137
click at [378, 642] on div "Back to Dashboard Change Sender ID Customers Technicians Select a contact Outbo…" at bounding box center [758, 353] width 1031 height 641
click at [768, 329] on button "Spam" at bounding box center [778, 330] width 91 height 35
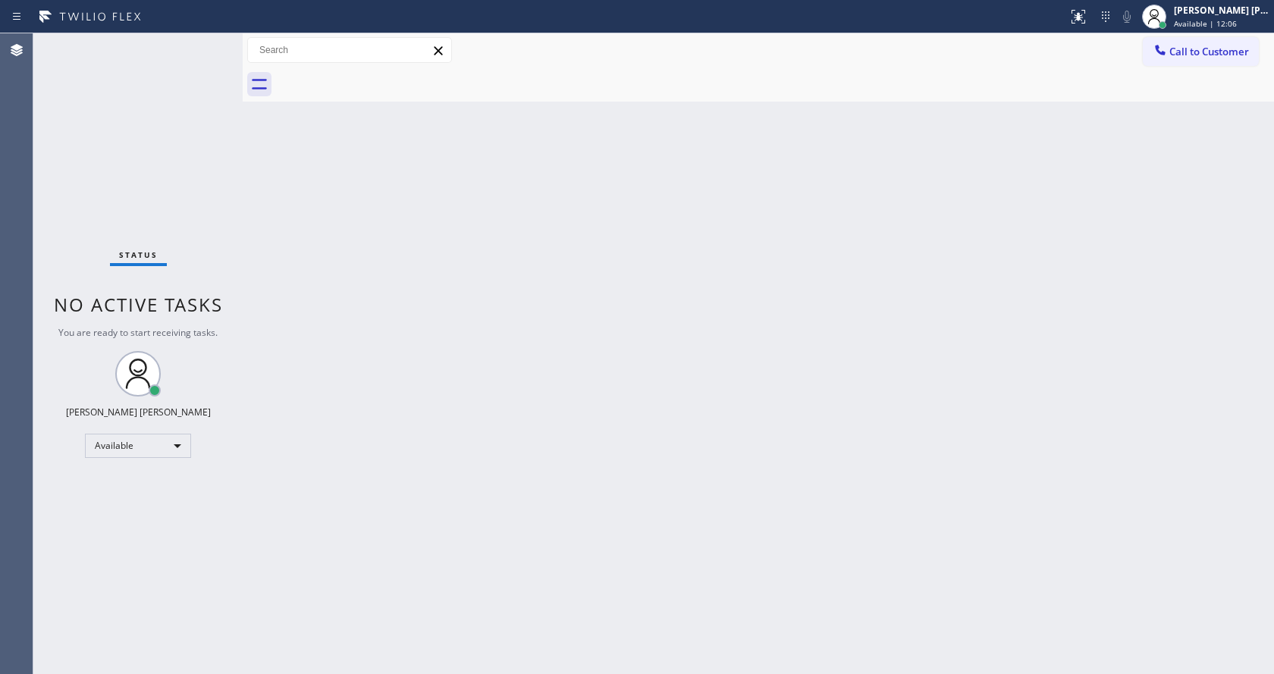
click at [617, 387] on div "Back to Dashboard Change Sender ID Customers Technicians Select a contact Outbo…" at bounding box center [758, 353] width 1031 height 641
click at [295, 235] on div "Back to Dashboard Change Sender ID Customers Technicians Select a contact Outbo…" at bounding box center [758, 353] width 1031 height 641
click at [409, 571] on div "Back to Dashboard Change Sender ID Customers Technicians Select a contact Outbo…" at bounding box center [758, 353] width 1031 height 641
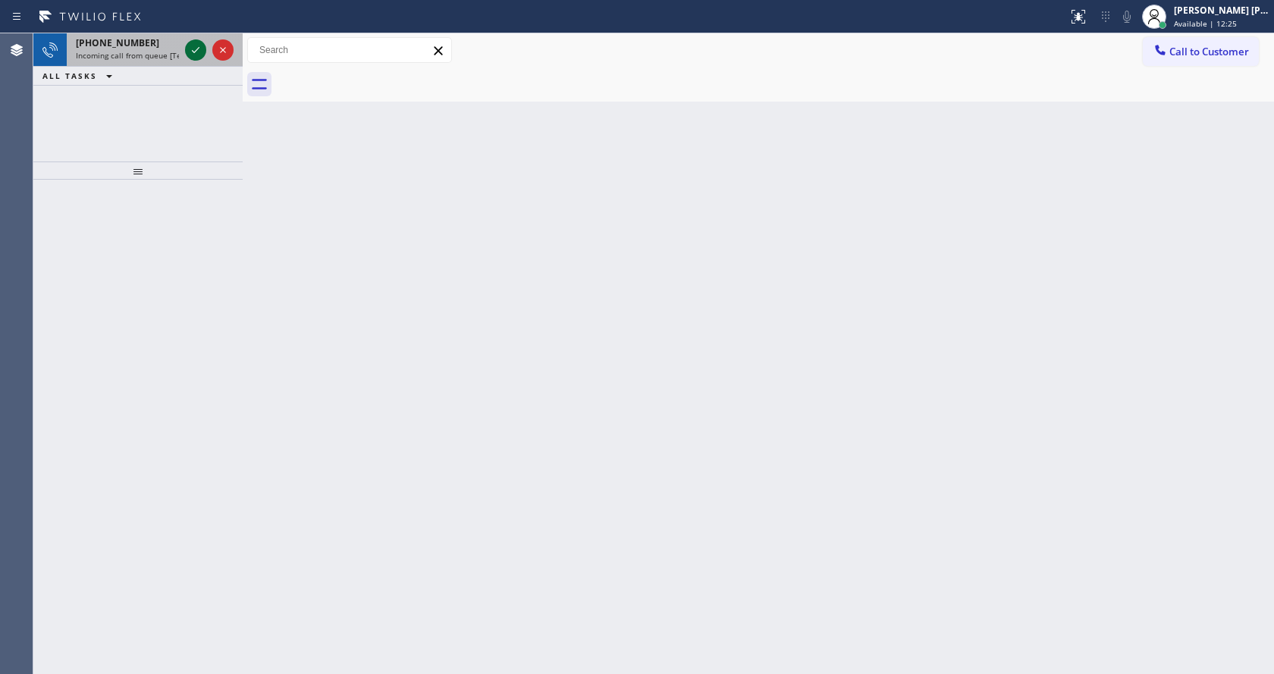
click at [193, 51] on icon at bounding box center [196, 50] width 18 height 18
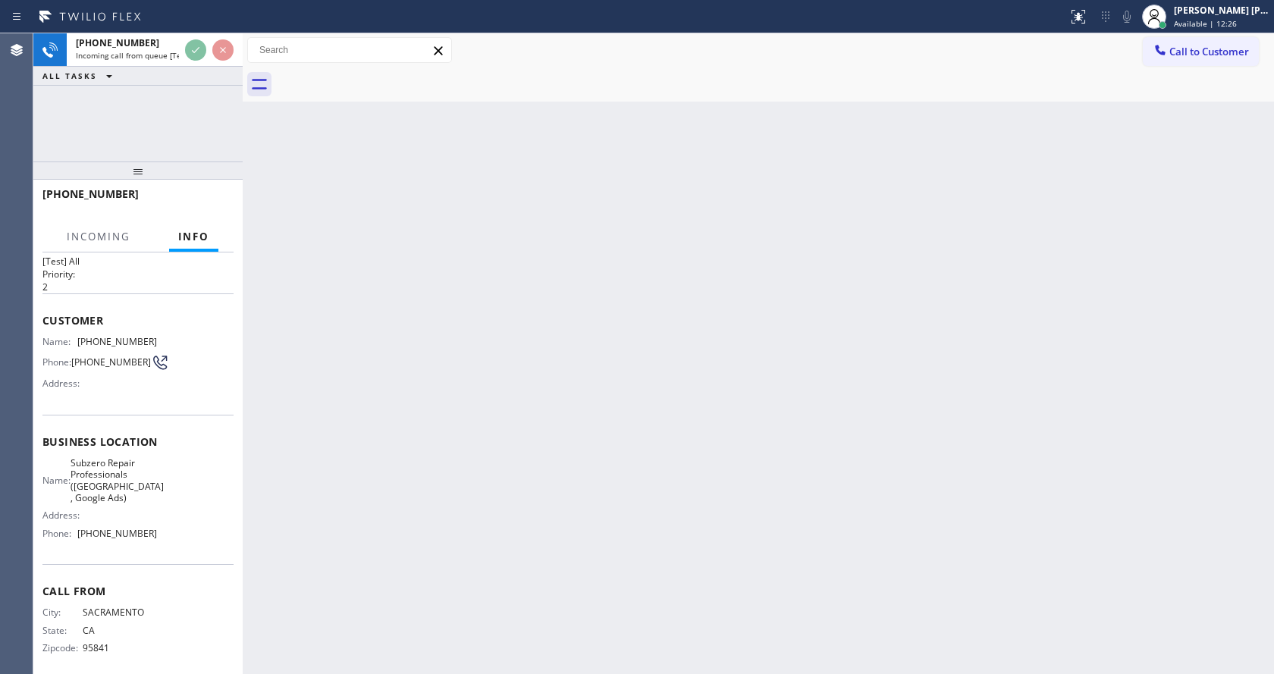
scroll to position [43, 0]
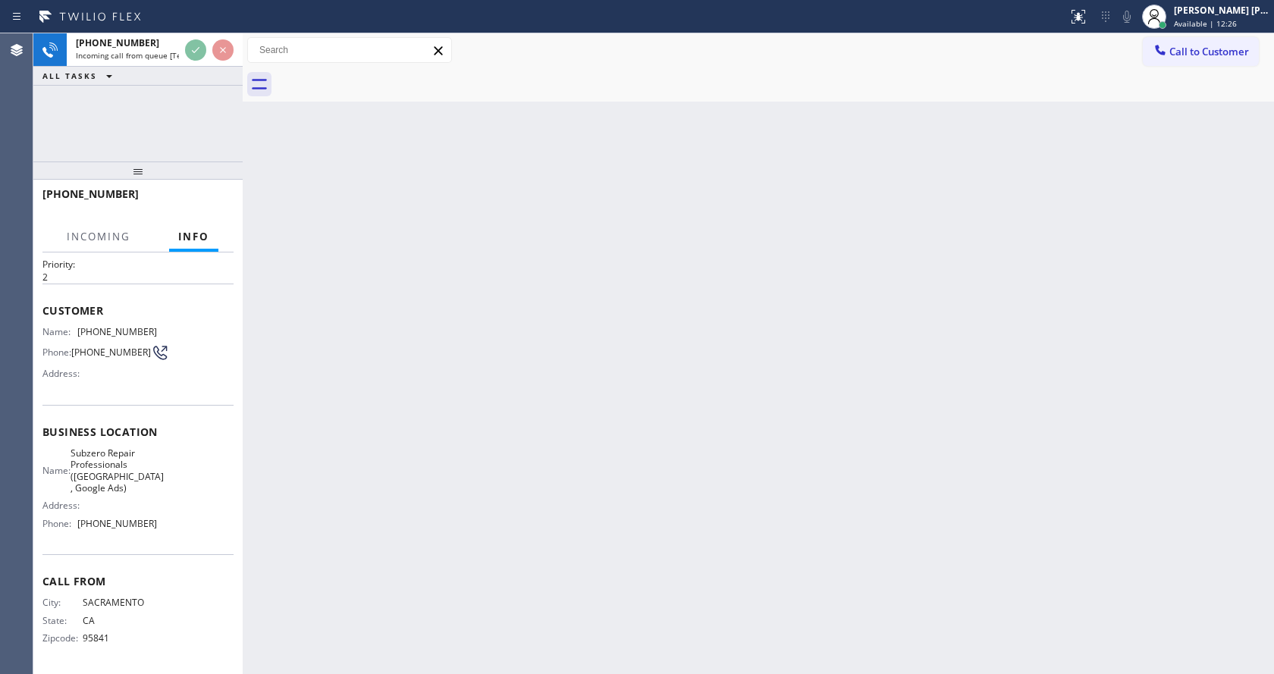
click at [428, 417] on div "Back to Dashboard Change Sender ID Customers Technicians Select a contact Outbo…" at bounding box center [758, 353] width 1031 height 641
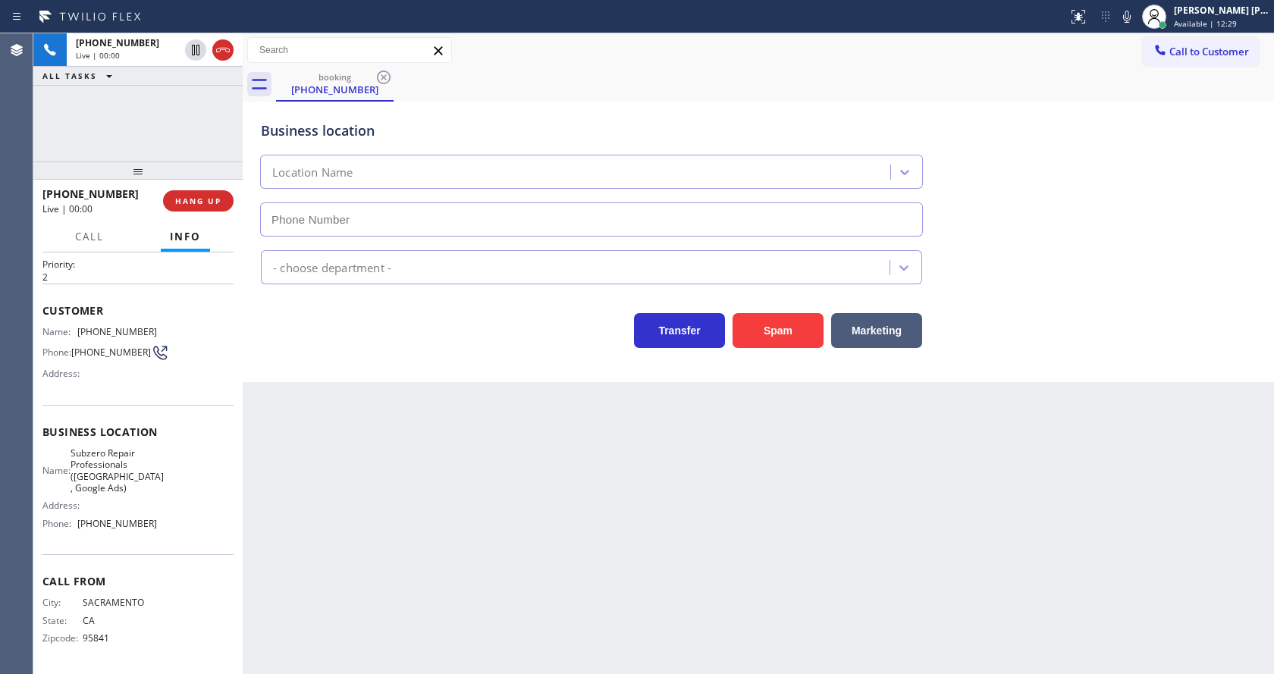
click at [472, 519] on div "Back to Dashboard Change Sender ID Customers Technicians Select a contact Outbo…" at bounding box center [758, 353] width 1031 height 641
type input "[PHONE_NUMBER]"
click at [472, 519] on div "Back to Dashboard Change Sender ID Customers Technicians Select a contact Outbo…" at bounding box center [758, 353] width 1031 height 641
click at [400, 541] on div "Back to Dashboard Change Sender ID Customers Technicians Select a contact Outbo…" at bounding box center [758, 353] width 1031 height 641
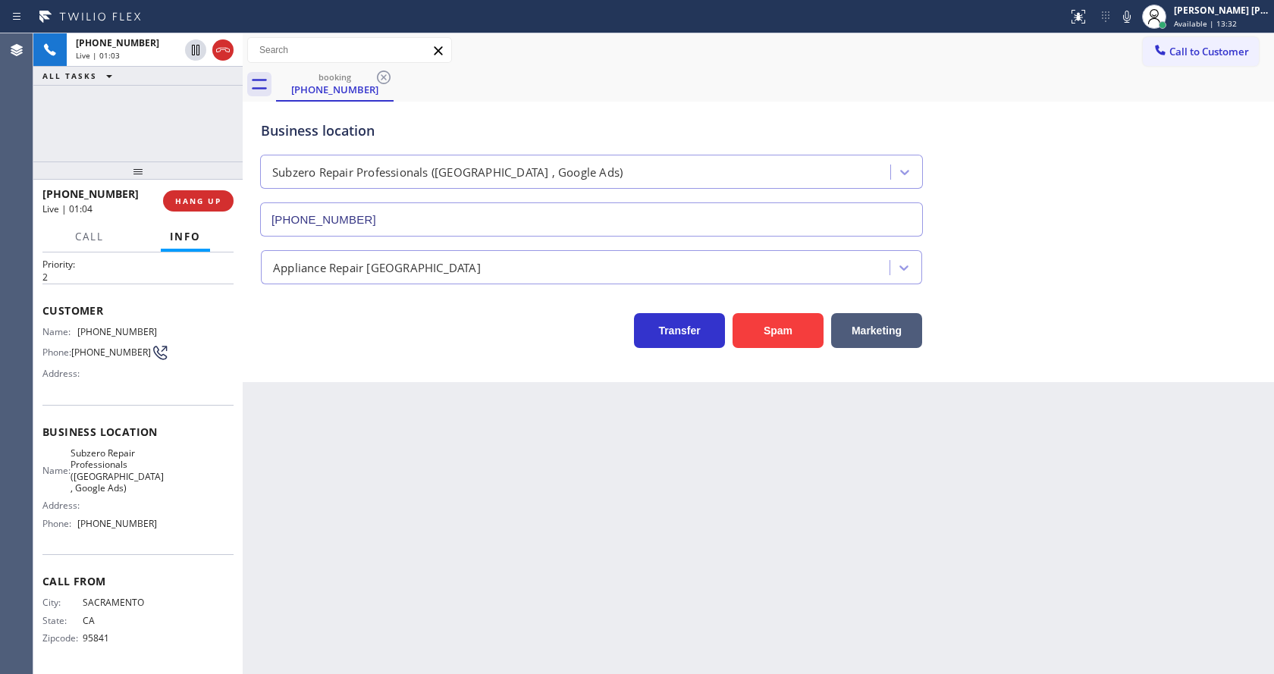
click at [394, 444] on div "Back to Dashboard Change Sender ID Customers Technicians Select a contact Outbo…" at bounding box center [758, 353] width 1031 height 641
click at [375, 456] on div "Back to Dashboard Change Sender ID Customers Technicians Select a contact Outbo…" at bounding box center [758, 353] width 1031 height 641
click at [622, 527] on div "Back to Dashboard Change Sender ID Customers Technicians Select a contact Outbo…" at bounding box center [758, 353] width 1031 height 641
drag, startPoint x: 325, startPoint y: 454, endPoint x: 372, endPoint y: 440, distance: 48.2
click at [331, 453] on div "Back to Dashboard Change Sender ID Customers Technicians Select a contact Outbo…" at bounding box center [758, 353] width 1031 height 641
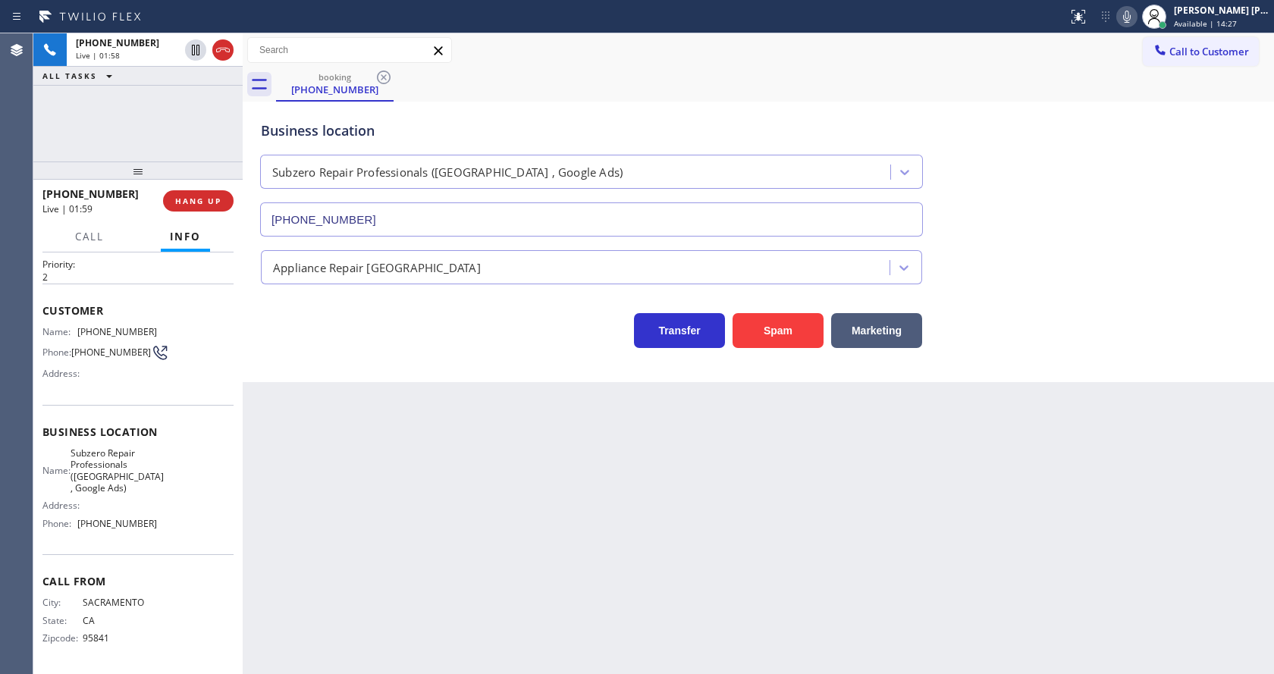
click at [1127, 19] on icon at bounding box center [1127, 17] width 18 height 18
click at [192, 46] on icon at bounding box center [196, 50] width 8 height 11
click at [492, 504] on div "Back to Dashboard Change Sender ID Customers Technicians Select a contact Outbo…" at bounding box center [758, 353] width 1031 height 641
click at [690, 537] on div "Back to Dashboard Change Sender ID Customers Technicians Select a contact Outbo…" at bounding box center [758, 353] width 1031 height 641
drag, startPoint x: 76, startPoint y: 322, endPoint x: 143, endPoint y: 334, distance: 68.6
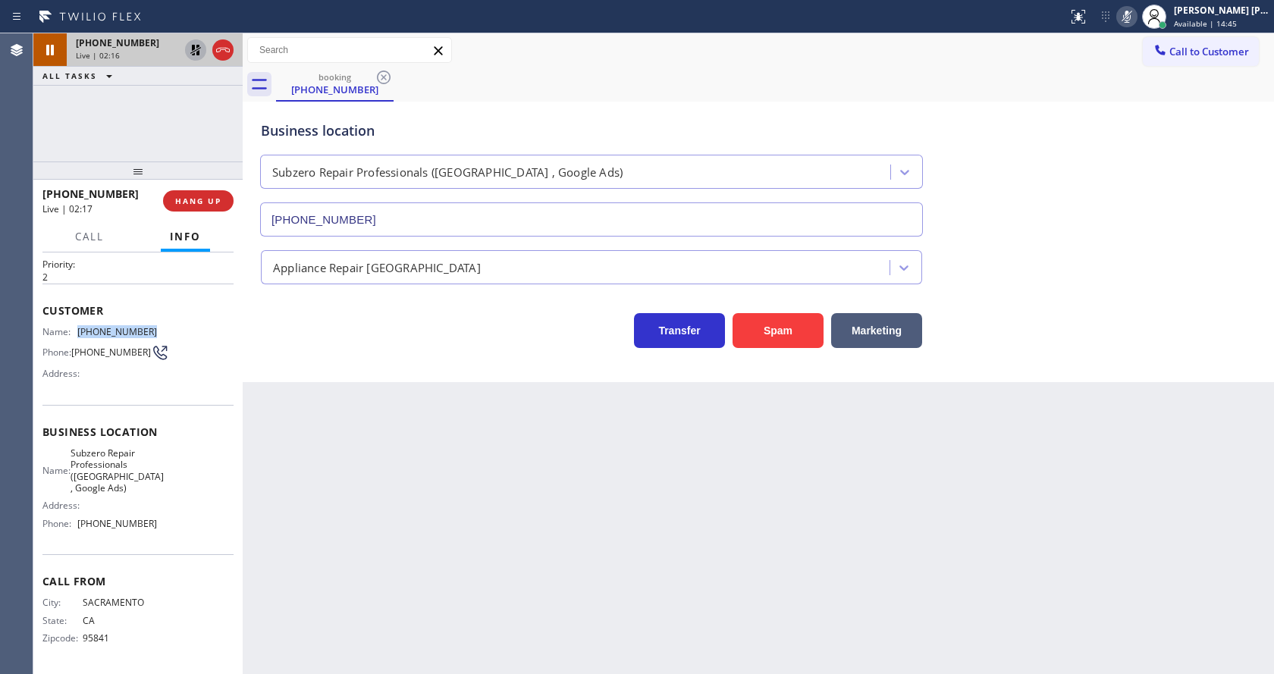
click at [143, 334] on div "Name: [PHONE_NUMBER] Phone: [PHONE_NUMBER] Address:" at bounding box center [99, 356] width 115 height 60
drag, startPoint x: 354, startPoint y: 401, endPoint x: 375, endPoint y: 673, distance: 272.3
click at [354, 407] on div "Back to Dashboard Change Sender ID Customers Technicians Select a contact Outbo…" at bounding box center [758, 353] width 1031 height 641
click at [210, 513] on div "Name: Subzero Repair Professionals ([GEOGRAPHIC_DATA] , Google Ads) Address: Ph…" at bounding box center [137, 491] width 191 height 89
drag, startPoint x: 79, startPoint y: 449, endPoint x: 134, endPoint y: 489, distance: 68.4
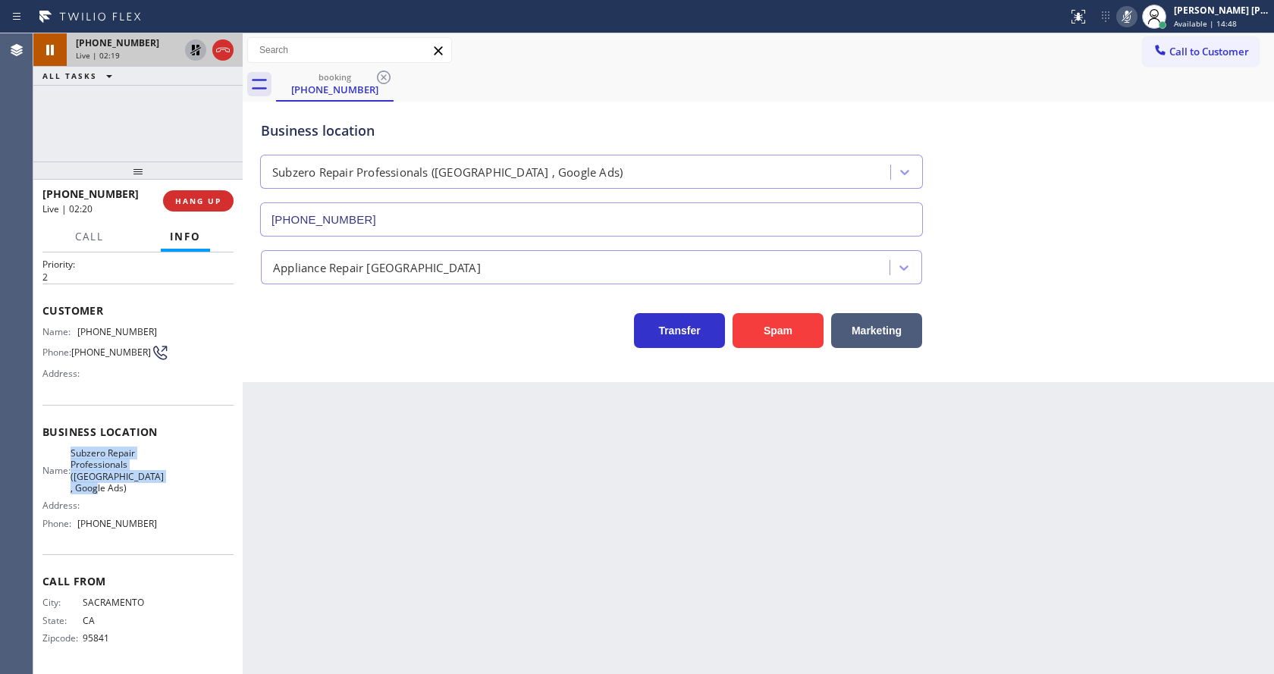
click at [134, 489] on div "Name: Subzero Repair Professionals ([GEOGRAPHIC_DATA] , Google Ads)" at bounding box center [99, 470] width 115 height 47
click at [334, 516] on div "Back to Dashboard Change Sender ID Customers Technicians Select a contact Outbo…" at bounding box center [758, 353] width 1031 height 641
click at [208, 562] on div "Call From City: [GEOGRAPHIC_DATA]: [US_STATE] Zipcode: 95841" at bounding box center [137, 611] width 191 height 115
drag, startPoint x: 75, startPoint y: 524, endPoint x: 148, endPoint y: 526, distance: 72.8
click at [148, 526] on div "Phone: [PHONE_NUMBER]" at bounding box center [99, 523] width 115 height 11
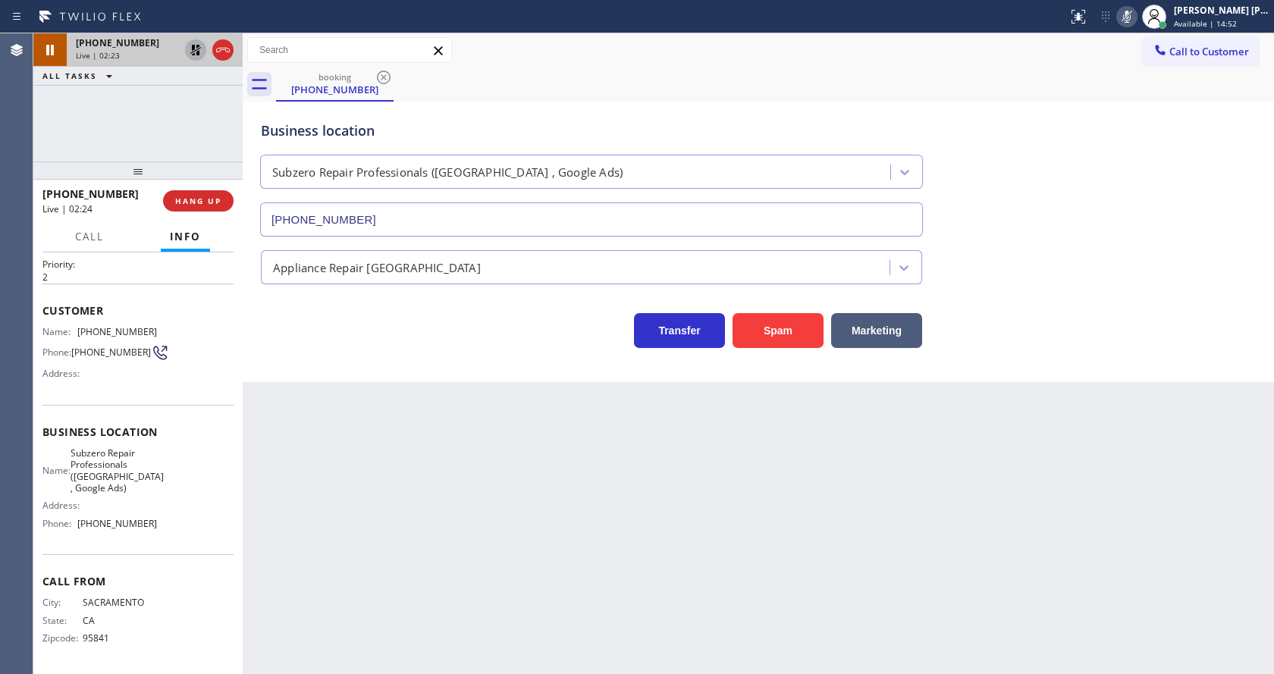
click at [399, 518] on div "Back to Dashboard Change Sender ID Customers Technicians Select a contact Outbo…" at bounding box center [758, 353] width 1031 height 641
click at [675, 522] on div "Back to Dashboard Change Sender ID Customers Technicians Select a contact Outbo…" at bounding box center [758, 353] width 1031 height 641
click at [358, 469] on div "Back to Dashboard Change Sender ID Customers Technicians Select a contact Outbo…" at bounding box center [758, 353] width 1031 height 641
click at [414, 432] on div "Back to Dashboard Change Sender ID Customers Technicians Select a contact Outbo…" at bounding box center [758, 353] width 1031 height 641
click at [541, 503] on div "Back to Dashboard Change Sender ID Customers Technicians Select a contact Outbo…" at bounding box center [758, 353] width 1031 height 641
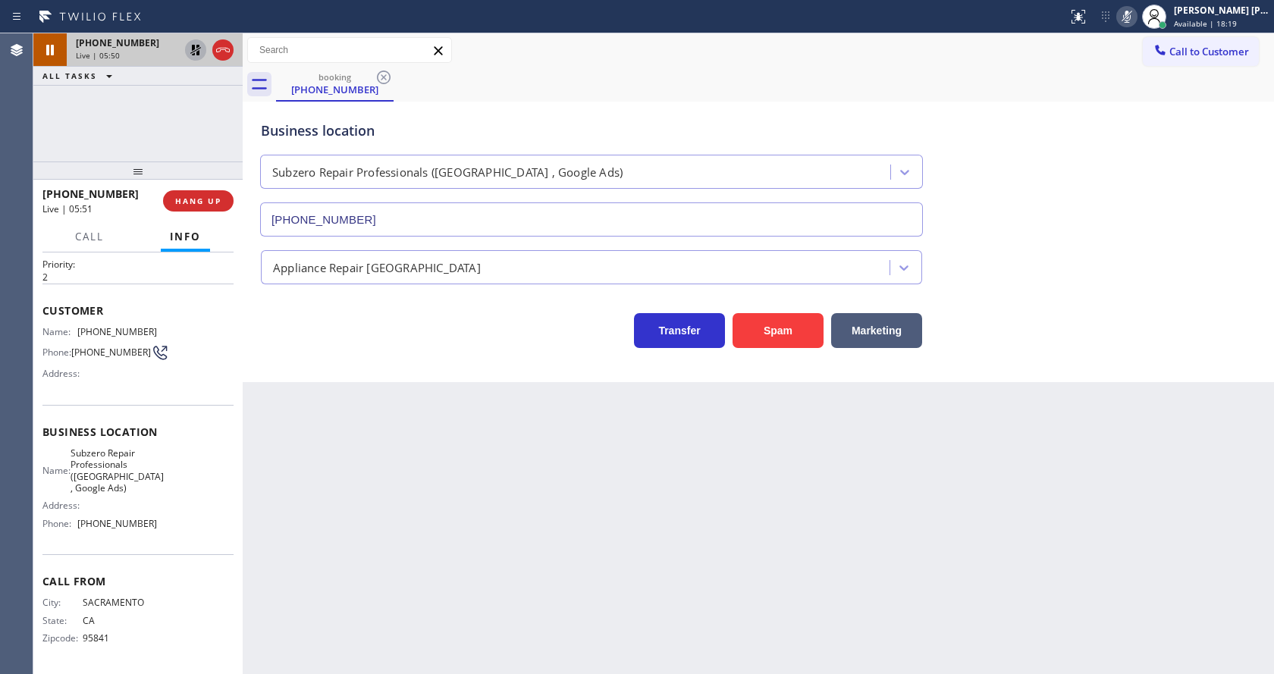
click at [412, 513] on div "Back to Dashboard Change Sender ID Customers Technicians Select a contact Outbo…" at bounding box center [758, 353] width 1031 height 641
click at [442, 581] on div "Back to Dashboard Change Sender ID Customers Technicians Select a contact Outbo…" at bounding box center [758, 353] width 1031 height 641
drag, startPoint x: 387, startPoint y: 466, endPoint x: 375, endPoint y: 422, distance: 45.4
click at [387, 466] on div "Back to Dashboard Change Sender ID Customers Technicians Select a contact Outbo…" at bounding box center [758, 353] width 1031 height 641
click at [393, 472] on div "Back to Dashboard Change Sender ID Customers Technicians Select a contact Outbo…" at bounding box center [758, 353] width 1031 height 641
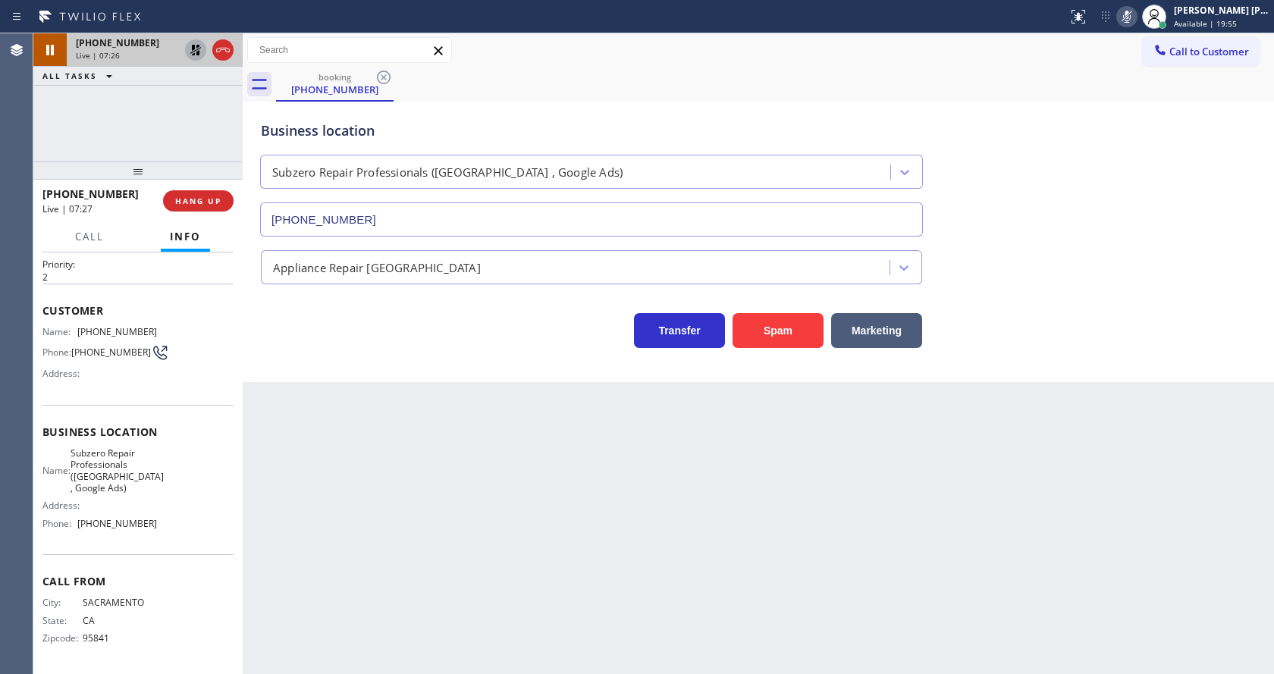
click at [444, 522] on div "Back to Dashboard Change Sender ID Customers Technicians Select a contact Outbo…" at bounding box center [758, 353] width 1031 height 641
drag, startPoint x: 196, startPoint y: 48, endPoint x: 268, endPoint y: 59, distance: 72.9
click at [196, 48] on icon at bounding box center [195, 50] width 11 height 11
click at [1136, 10] on icon at bounding box center [1127, 17] width 18 height 18
click at [1133, 108] on div "Business location Subzero Repair Professionals ([GEOGRAPHIC_DATA] , Google Ads)…" at bounding box center [758, 167] width 1001 height 137
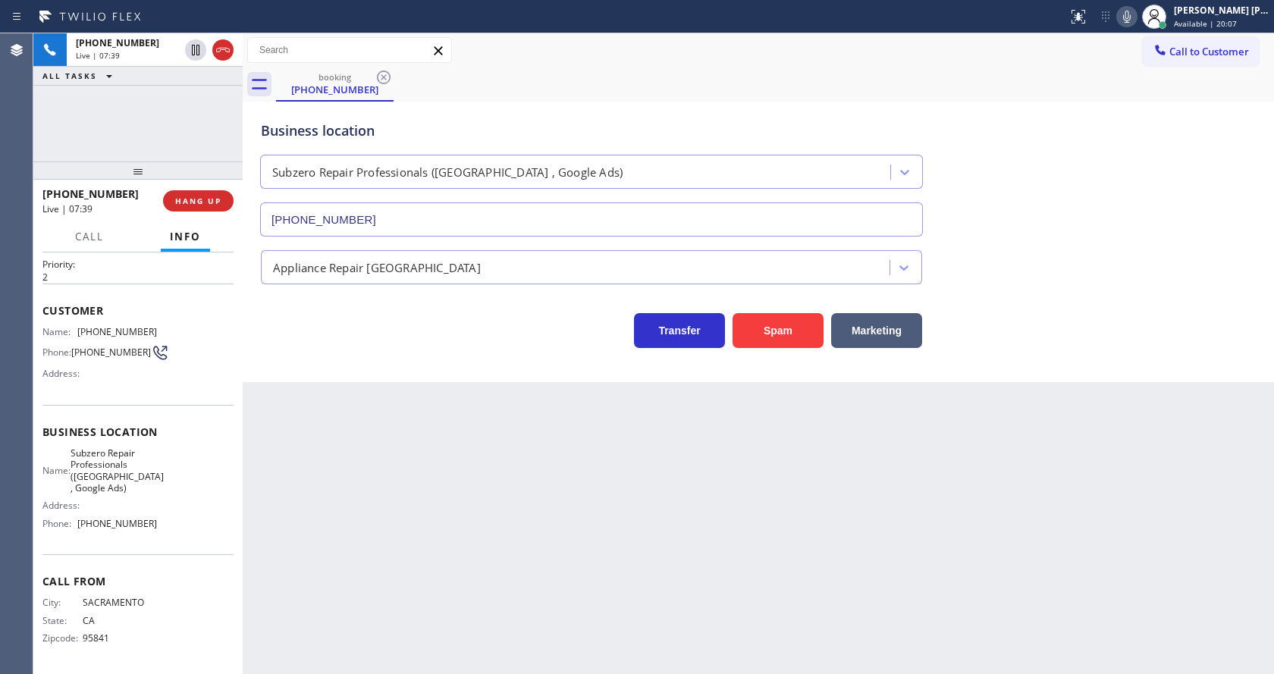
click at [470, 600] on div "Back to Dashboard Change Sender ID Customers Technicians Select a contact Outbo…" at bounding box center [758, 353] width 1031 height 641
drag, startPoint x: 340, startPoint y: 596, endPoint x: 325, endPoint y: 665, distance: 70.5
click at [340, 596] on div "Back to Dashboard Change Sender ID Customers Technicians Select a contact Outbo…" at bounding box center [758, 353] width 1031 height 641
click at [610, 549] on div "Back to Dashboard Change Sender ID Customers Technicians Select a contact Outbo…" at bounding box center [758, 353] width 1031 height 641
click at [460, 482] on div "Back to Dashboard Change Sender ID Customers Technicians Select a contact Outbo…" at bounding box center [758, 353] width 1031 height 641
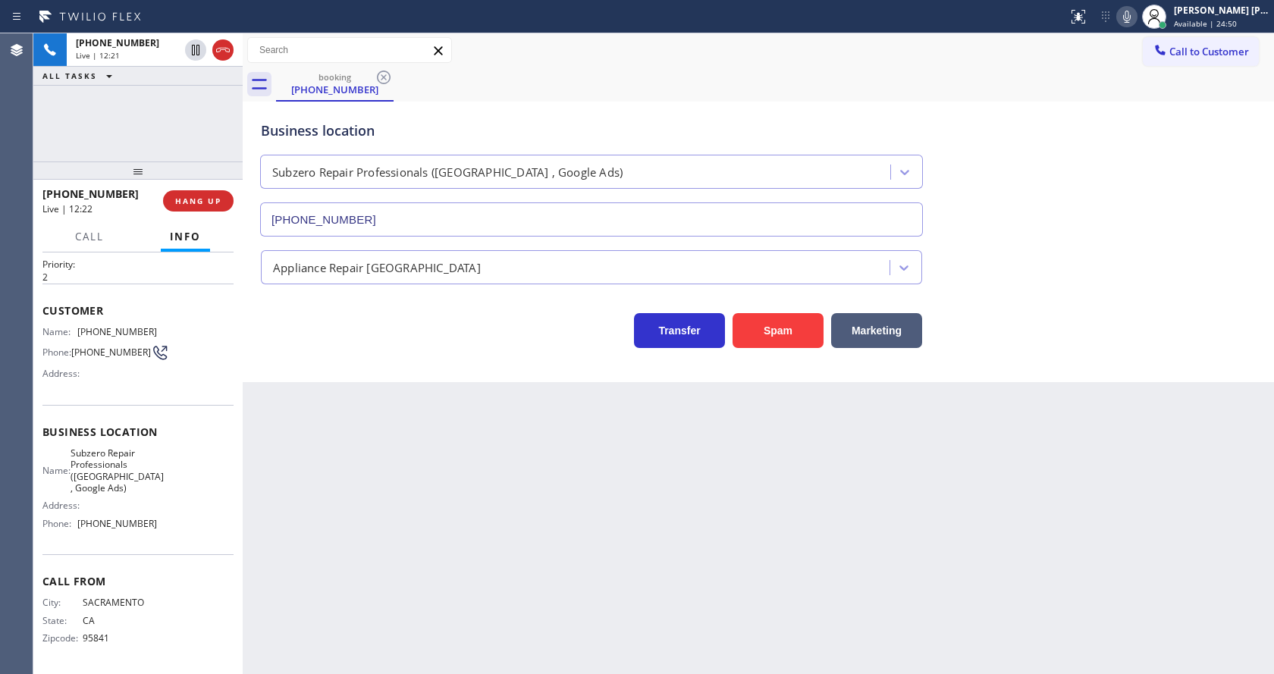
click at [741, 595] on div "Back to Dashboard Change Sender ID Customers Technicians Select a contact Outbo…" at bounding box center [758, 353] width 1031 height 641
click at [390, 580] on div "Back to Dashboard Change Sender ID Customers Technicians Select a contact Outbo…" at bounding box center [758, 353] width 1031 height 641
click at [1108, 494] on div "Back to Dashboard Change Sender ID Customers Technicians Select a contact Outbo…" at bounding box center [758, 353] width 1031 height 641
click at [690, 550] on div "Back to Dashboard Change Sender ID Customers Technicians Select a contact Outbo…" at bounding box center [758, 353] width 1031 height 641
click at [623, 632] on div "Back to Dashboard Change Sender ID Customers Technicians Select a contact Outbo…" at bounding box center [758, 353] width 1031 height 641
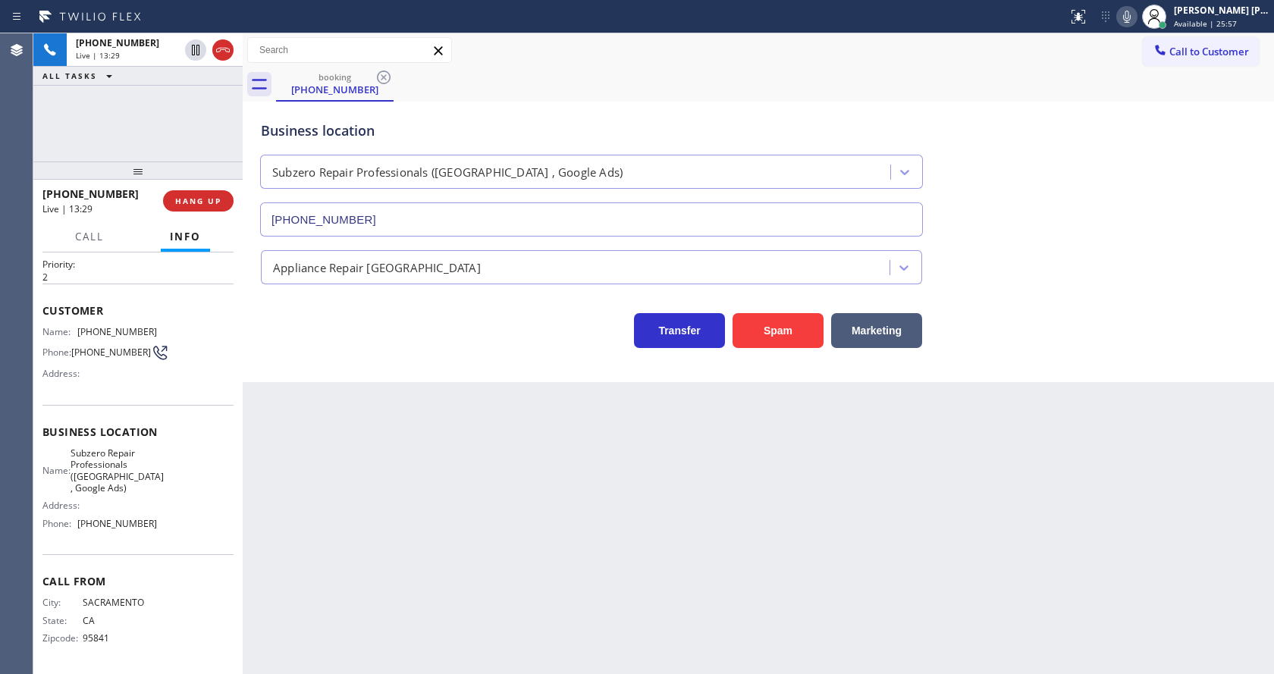
click at [1021, 293] on div "Transfer Spam Marketing" at bounding box center [758, 316] width 1001 height 64
click at [359, 632] on div "Back to Dashboard Change Sender ID Customers Technicians Select a contact Outbo…" at bounding box center [758, 353] width 1031 height 641
click at [659, 537] on div "Back to Dashboard Change Sender ID Customers Technicians Select a contact Outbo…" at bounding box center [758, 353] width 1031 height 641
drag, startPoint x: 1083, startPoint y: 447, endPoint x: 745, endPoint y: 552, distance: 354.1
click at [1083, 447] on div "Back to Dashboard Change Sender ID Customers Technicians Select a contact Outbo…" at bounding box center [758, 353] width 1031 height 641
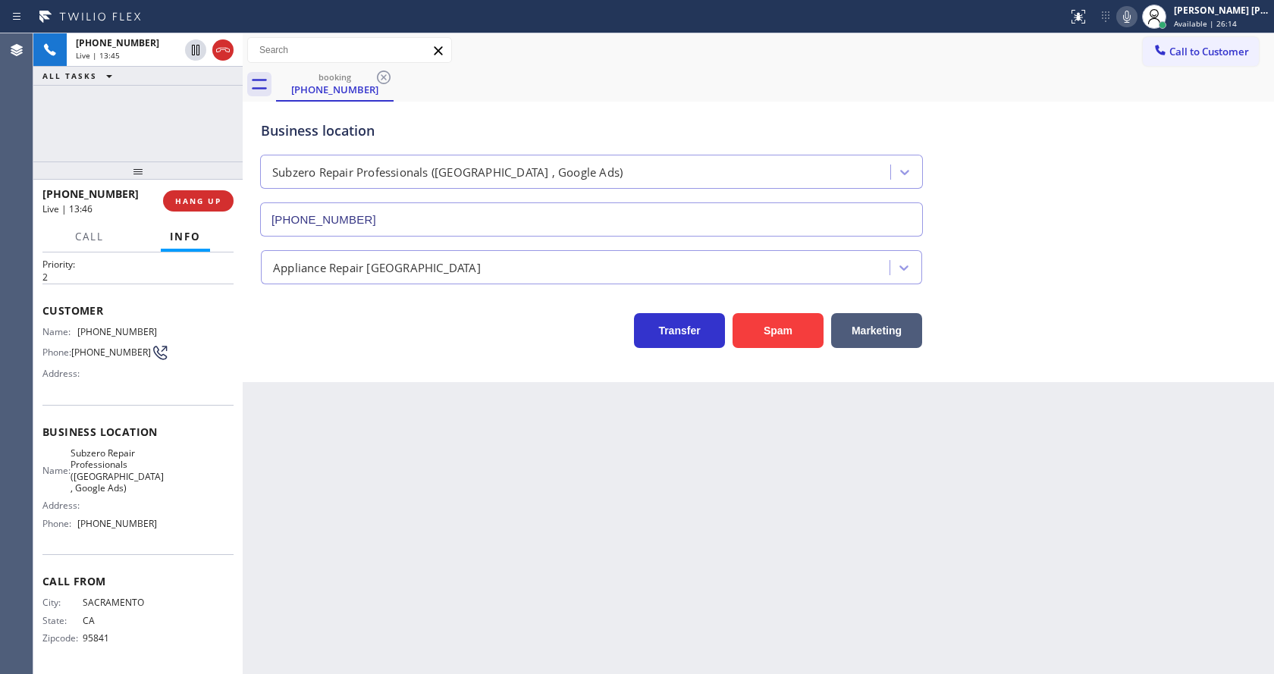
click at [673, 554] on div "Back to Dashboard Change Sender ID Customers Technicians Select a contact Outbo…" at bounding box center [758, 353] width 1031 height 641
click at [438, 491] on div "Back to Dashboard Change Sender ID Customers Technicians Select a contact Outbo…" at bounding box center [758, 353] width 1031 height 641
drag, startPoint x: 1032, startPoint y: 670, endPoint x: 1044, endPoint y: 656, distance: 18.3
click at [981, 408] on div "Back to Dashboard Change Sender ID Customers Technicians Select a contact Outbo…" at bounding box center [758, 353] width 1031 height 641
click at [499, 548] on div "Back to Dashboard Change Sender ID Customers Technicians Select a contact Outbo…" at bounding box center [758, 353] width 1031 height 641
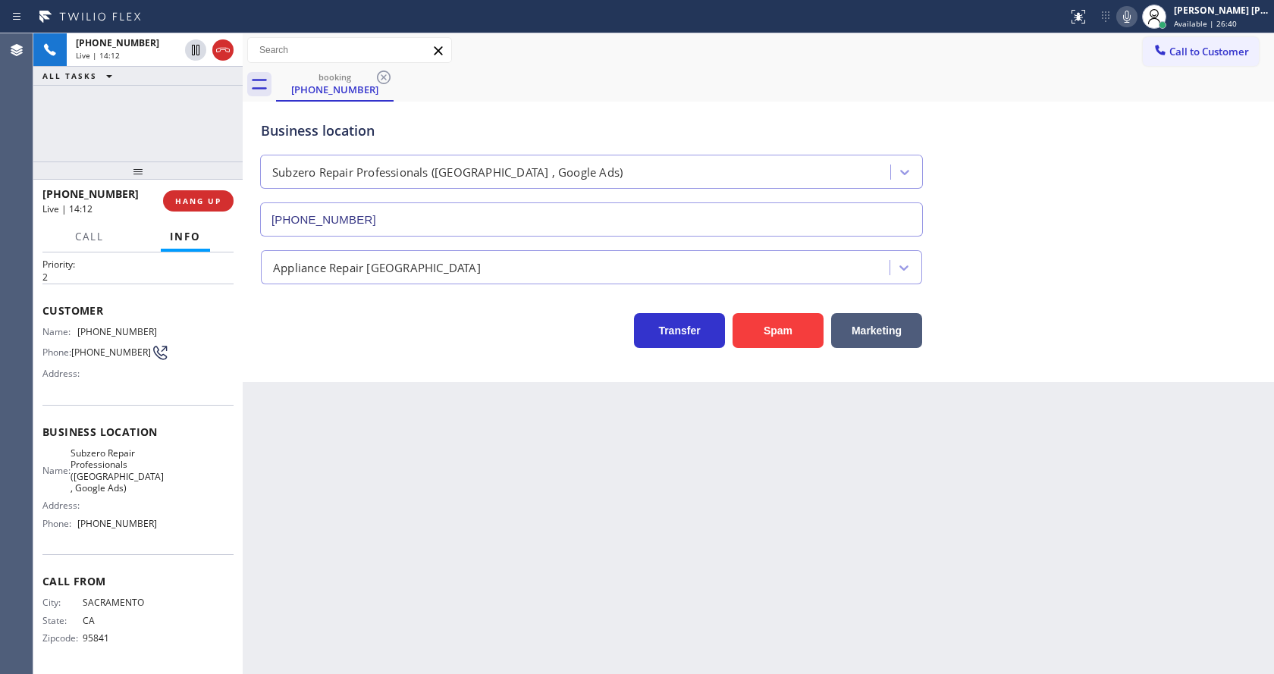
click at [586, 534] on div "Back to Dashboard Change Sender ID Customers Technicians Select a contact Outbo…" at bounding box center [758, 353] width 1031 height 641
click at [275, 489] on div "Back to Dashboard Change Sender ID Customers Technicians Select a contact Outbo…" at bounding box center [758, 353] width 1031 height 641
click at [469, 572] on div "Back to Dashboard Change Sender ID Customers Technicians Select a contact Outbo…" at bounding box center [758, 353] width 1031 height 641
click at [274, 627] on div "Back to Dashboard Change Sender ID Customers Technicians Select a contact Outbo…" at bounding box center [758, 353] width 1031 height 641
click at [678, 522] on div "Back to Dashboard Change Sender ID Customers Technicians Select a contact Outbo…" at bounding box center [758, 353] width 1031 height 641
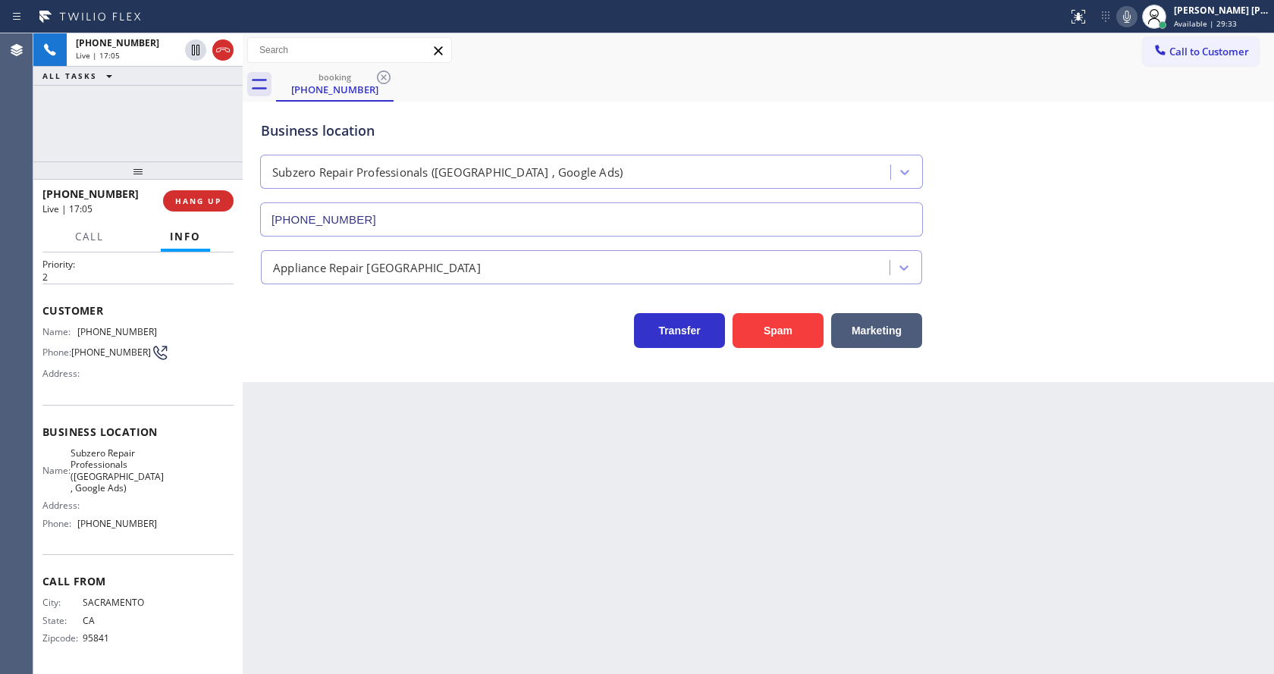
click at [1077, 457] on div "Back to Dashboard Change Sender ID Customers Technicians Select a contact Outbo…" at bounding box center [758, 353] width 1031 height 641
click at [416, 479] on div "Back to Dashboard Change Sender ID Customers Technicians Select a contact Outbo…" at bounding box center [758, 353] width 1031 height 641
click at [573, 479] on div "Back to Dashboard Change Sender ID Customers Technicians Select a contact Outbo…" at bounding box center [758, 353] width 1031 height 641
click at [201, 190] on div "[PHONE_NUMBER] Live | 18:16 HANG UP" at bounding box center [137, 200] width 191 height 39
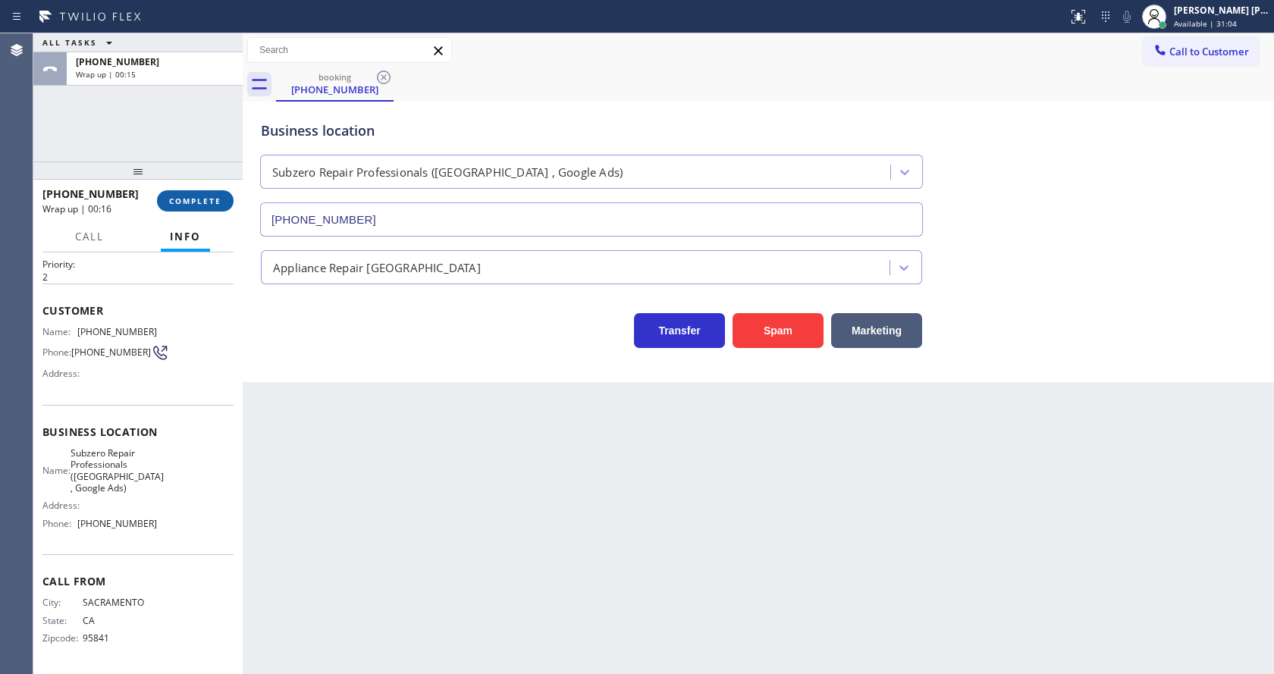
click at [178, 206] on span "COMPLETE" at bounding box center [195, 201] width 52 height 11
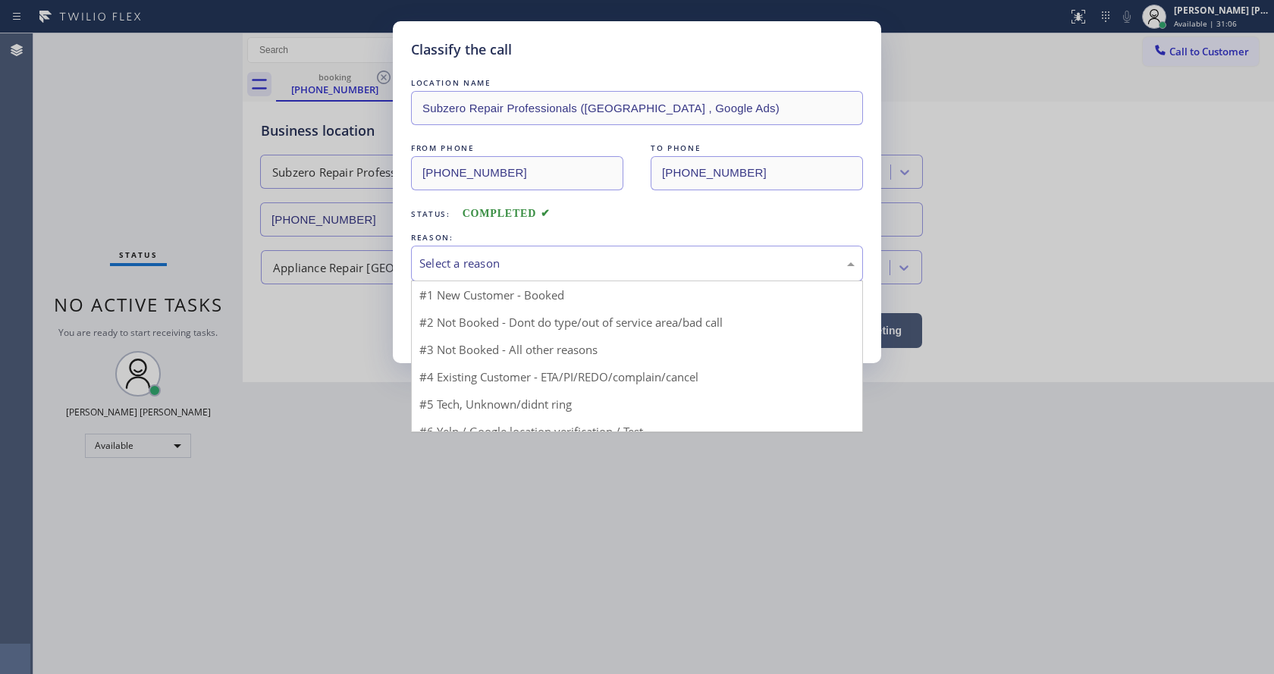
click at [443, 258] on div "Select a reason" at bounding box center [636, 263] width 435 height 17
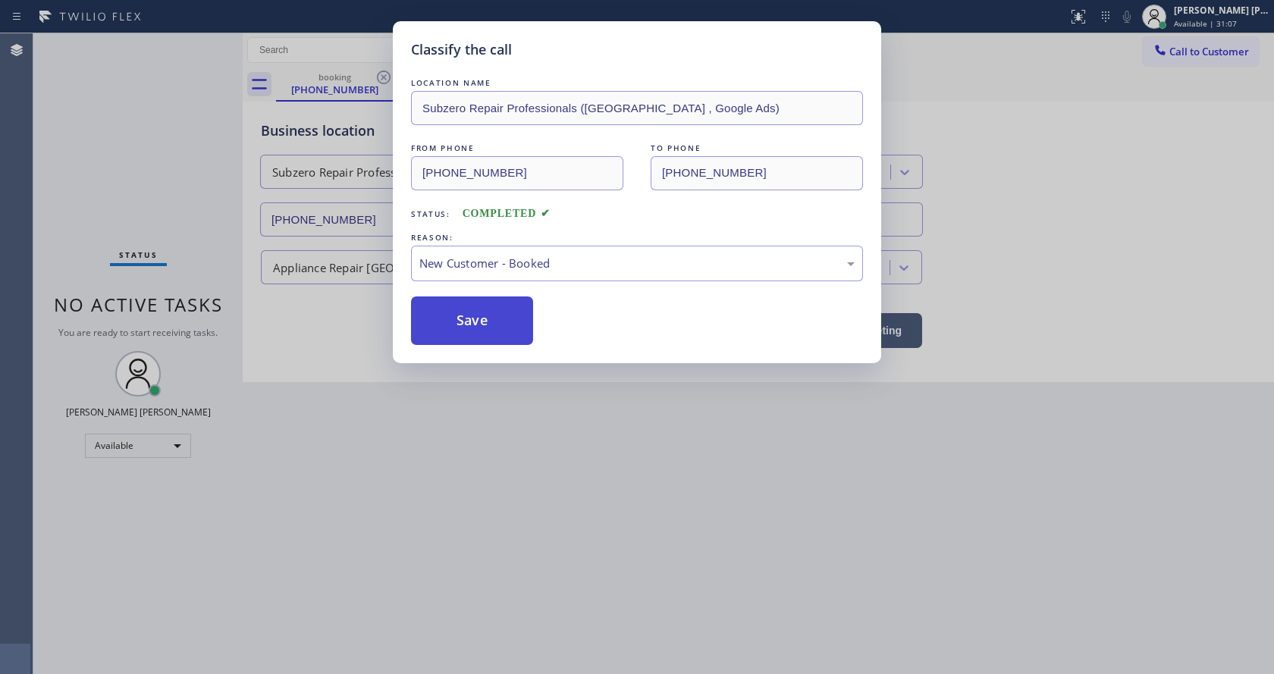
click at [466, 318] on button "Save" at bounding box center [472, 321] width 122 height 49
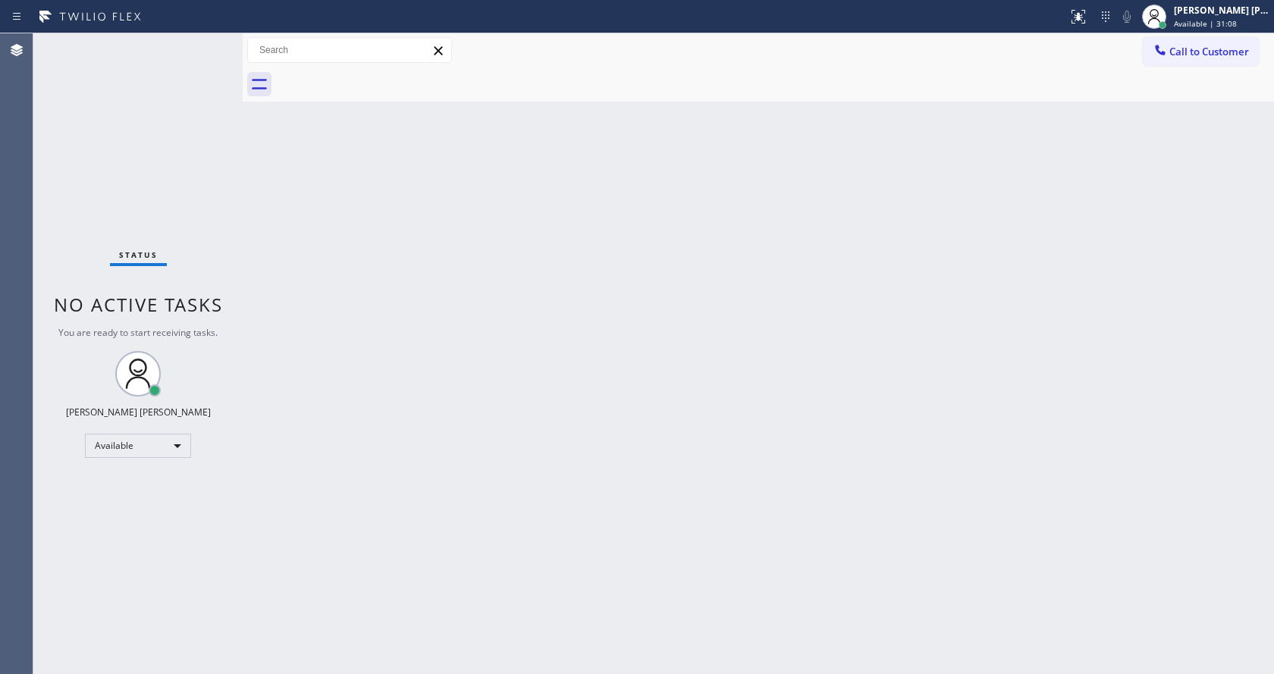
click at [721, 329] on div "Back to Dashboard Change Sender ID Customers Technicians Select a contact Outbo…" at bounding box center [758, 353] width 1031 height 641
drag, startPoint x: 300, startPoint y: 347, endPoint x: 325, endPoint y: 443, distance: 99.7
click at [303, 348] on div "Back to Dashboard Change Sender ID Customers Technicians Select a contact Outbo…" at bounding box center [758, 353] width 1031 height 641
click at [932, 329] on div "Back to Dashboard Change Sender ID Customers Technicians Select a contact Outbo…" at bounding box center [758, 353] width 1031 height 641
click at [727, 413] on div "Back to Dashboard Change Sender ID Customers Technicians Select a contact Outbo…" at bounding box center [758, 353] width 1031 height 641
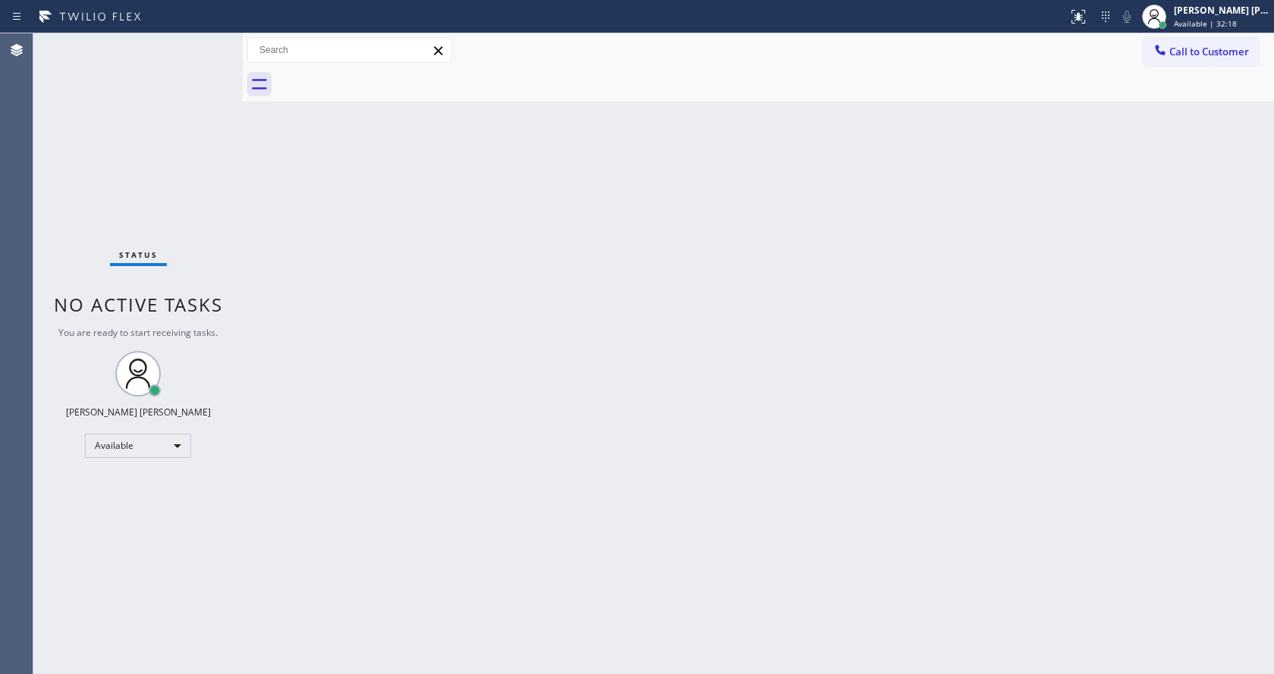
click at [305, 378] on div "Back to Dashboard Change Sender ID Customers Technicians Select a contact Outbo…" at bounding box center [758, 353] width 1031 height 641
click at [466, 589] on div "Back to Dashboard Change Sender ID Customers Technicians Select a contact Outbo…" at bounding box center [758, 353] width 1031 height 641
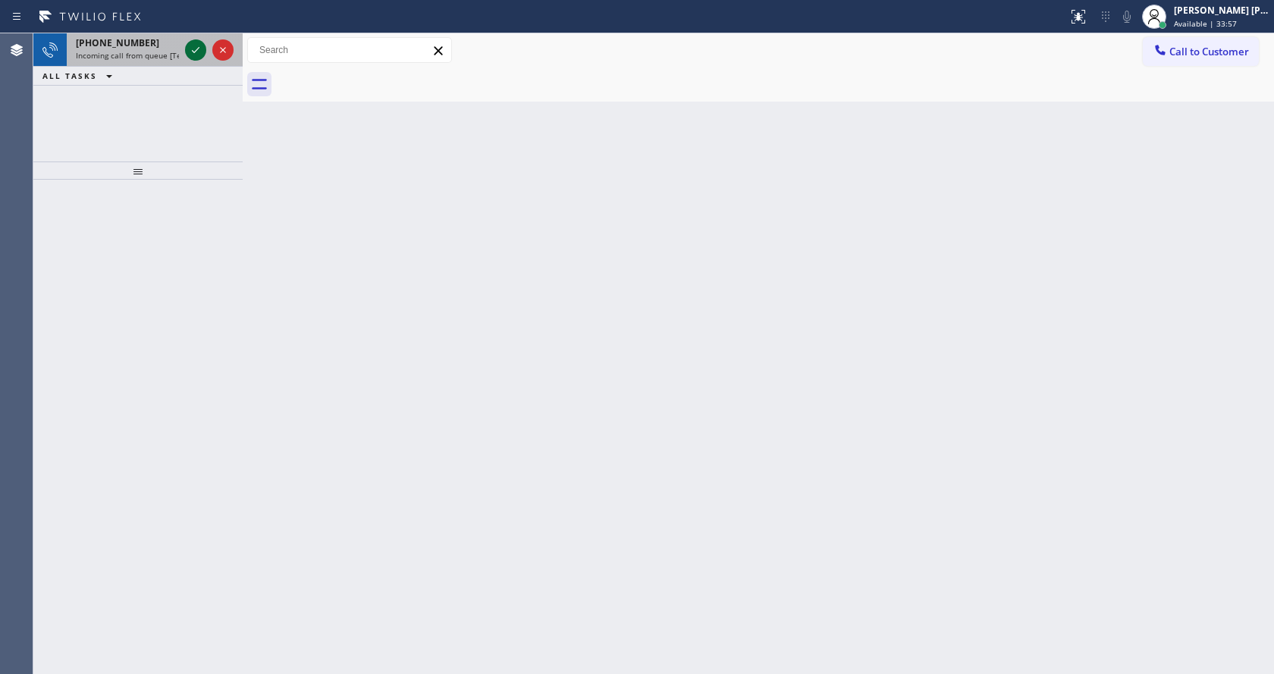
click at [201, 49] on icon at bounding box center [196, 50] width 18 height 18
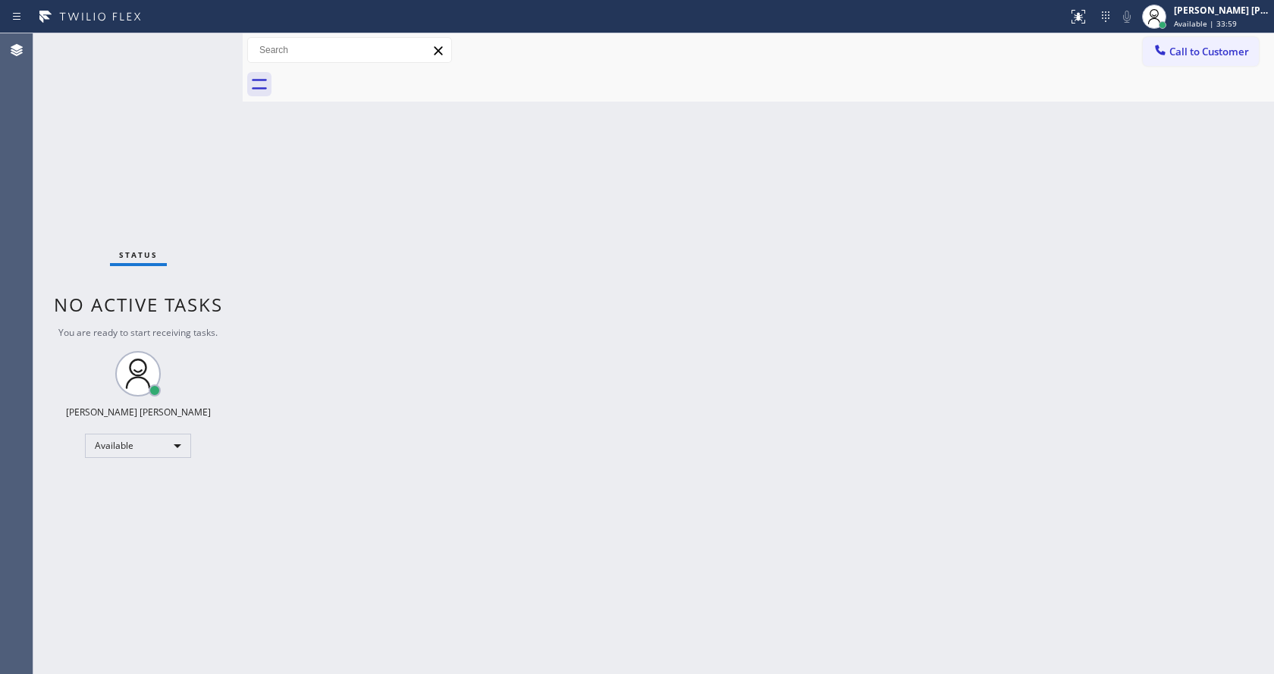
click at [549, 545] on div "Back to Dashboard Change Sender ID Customers Technicians Select a contact Outbo…" at bounding box center [758, 353] width 1031 height 641
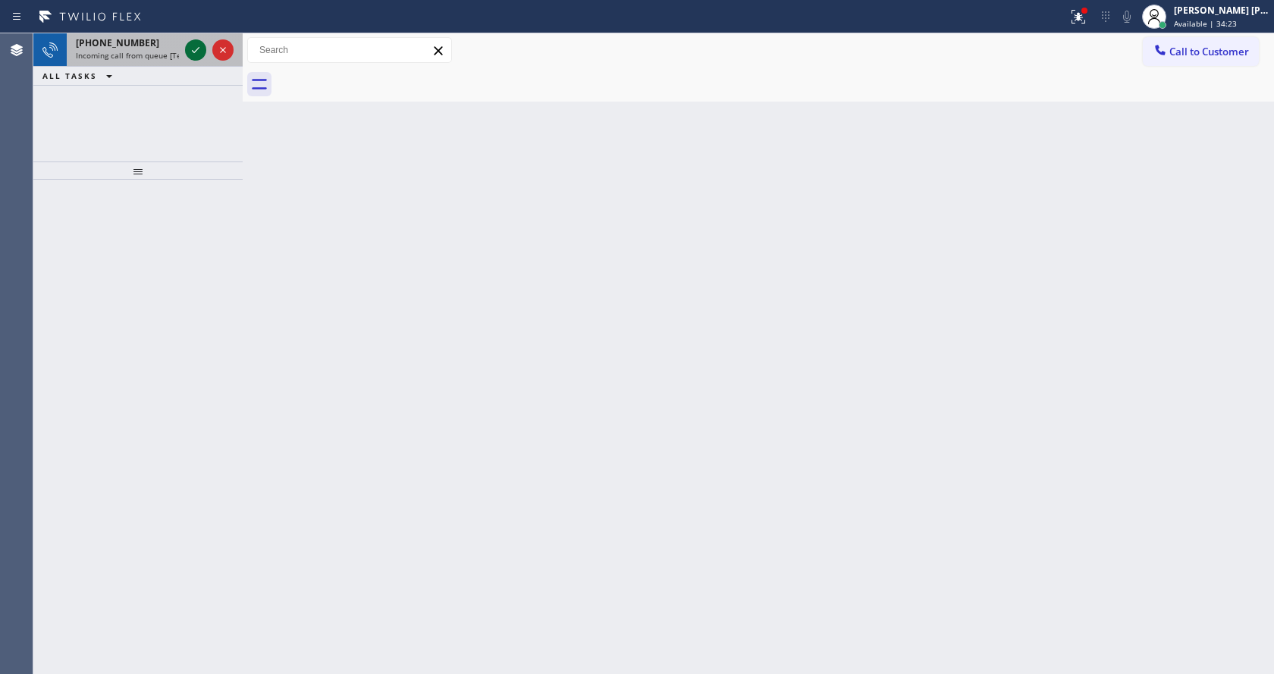
click at [193, 46] on icon at bounding box center [196, 50] width 18 height 18
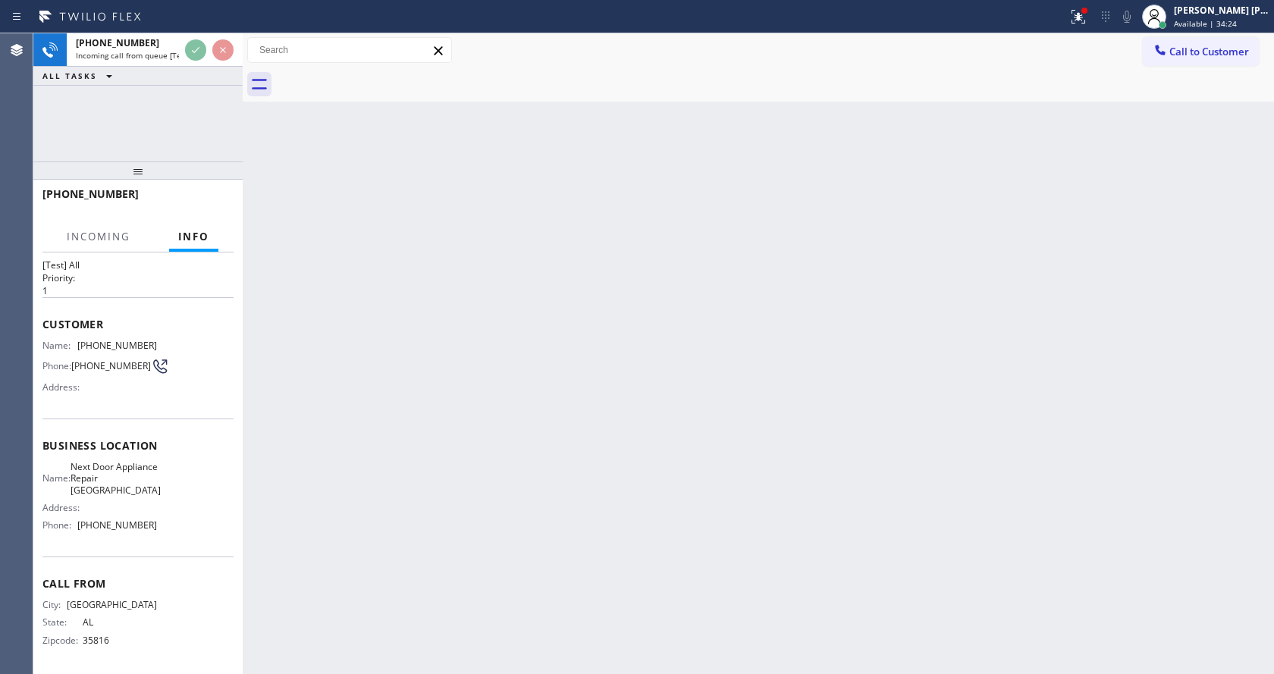
scroll to position [31, 0]
click at [518, 426] on div "Back to Dashboard Change Sender ID Customers Technicians Select a contact Outbo…" at bounding box center [758, 353] width 1031 height 641
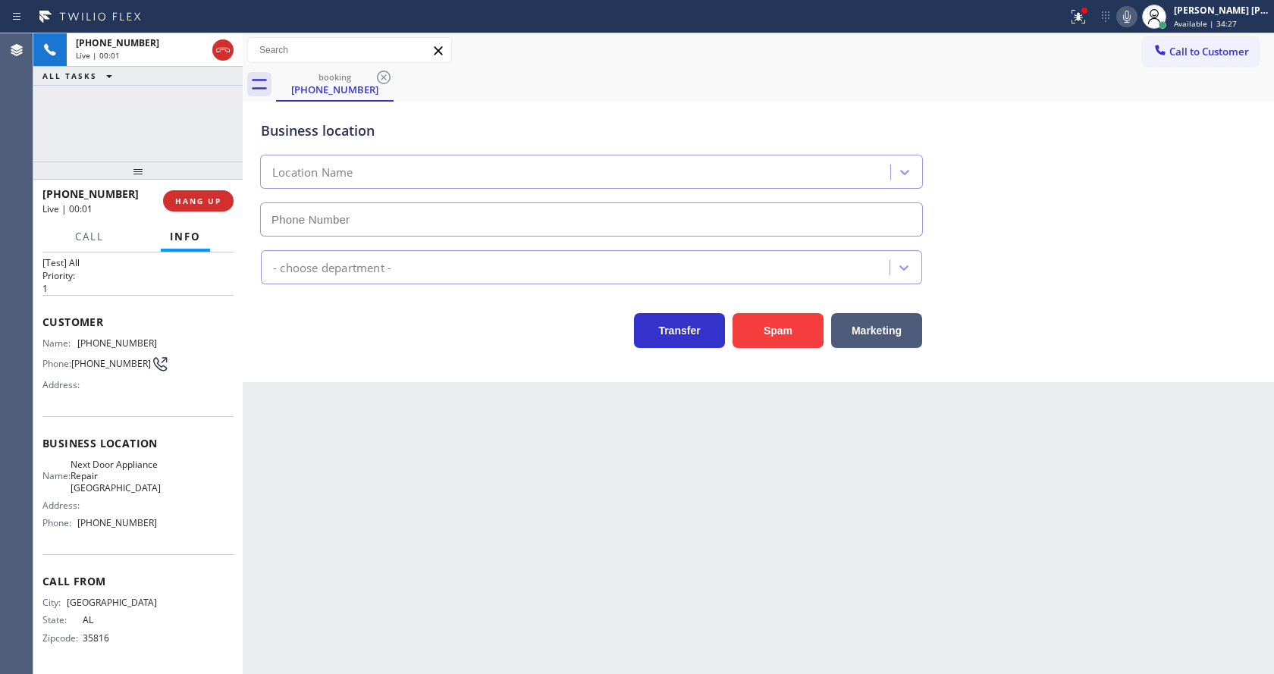
type input "[PHONE_NUMBER]"
click at [425, 433] on div "Back to Dashboard Change Sender ID Customers Technicians Select a contact Outbo…" at bounding box center [758, 353] width 1031 height 641
click at [468, 459] on div "Back to Dashboard Change Sender ID Customers Technicians Select a contact Outbo…" at bounding box center [758, 353] width 1031 height 641
click at [488, 486] on div "Back to Dashboard Change Sender ID Customers Technicians Select a contact Outbo…" at bounding box center [758, 353] width 1031 height 641
click at [290, 464] on div "Back to Dashboard Change Sender ID Customers Technicians Select a contact Outbo…" at bounding box center [758, 353] width 1031 height 641
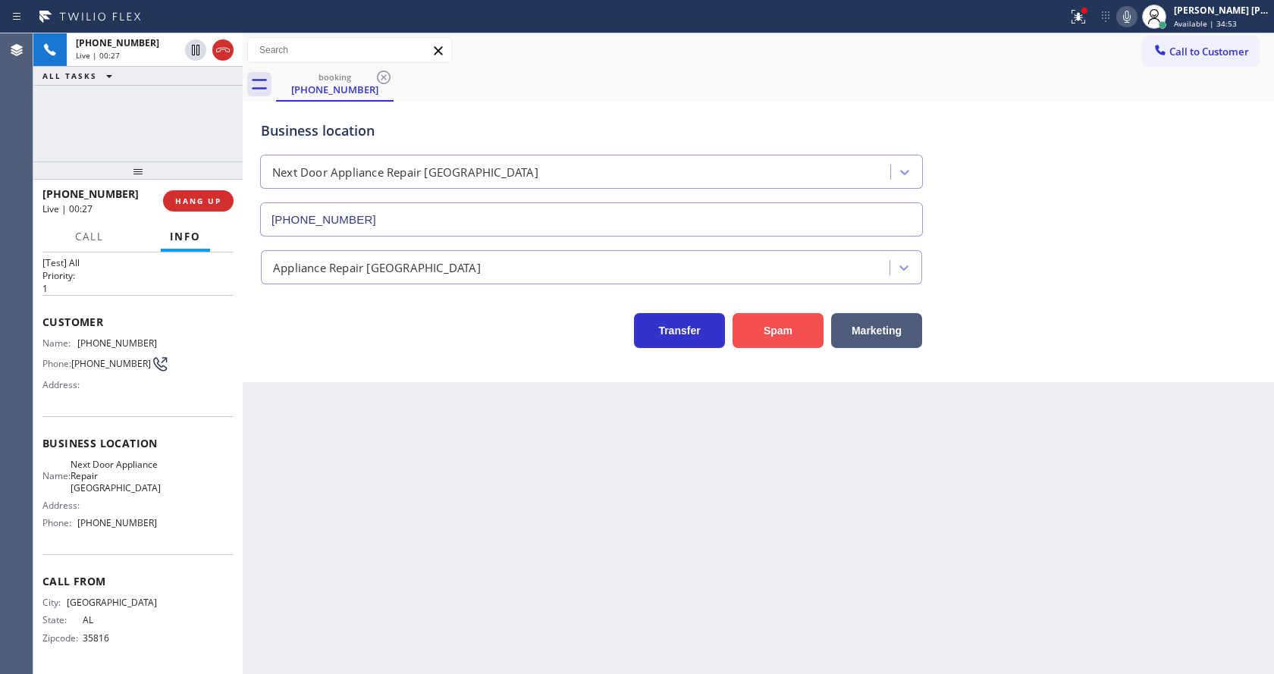
click at [779, 331] on button "Spam" at bounding box center [778, 330] width 91 height 35
click at [458, 560] on div "Back to Dashboard Change Sender ID Customers Technicians Select a contact Outbo…" at bounding box center [758, 353] width 1031 height 641
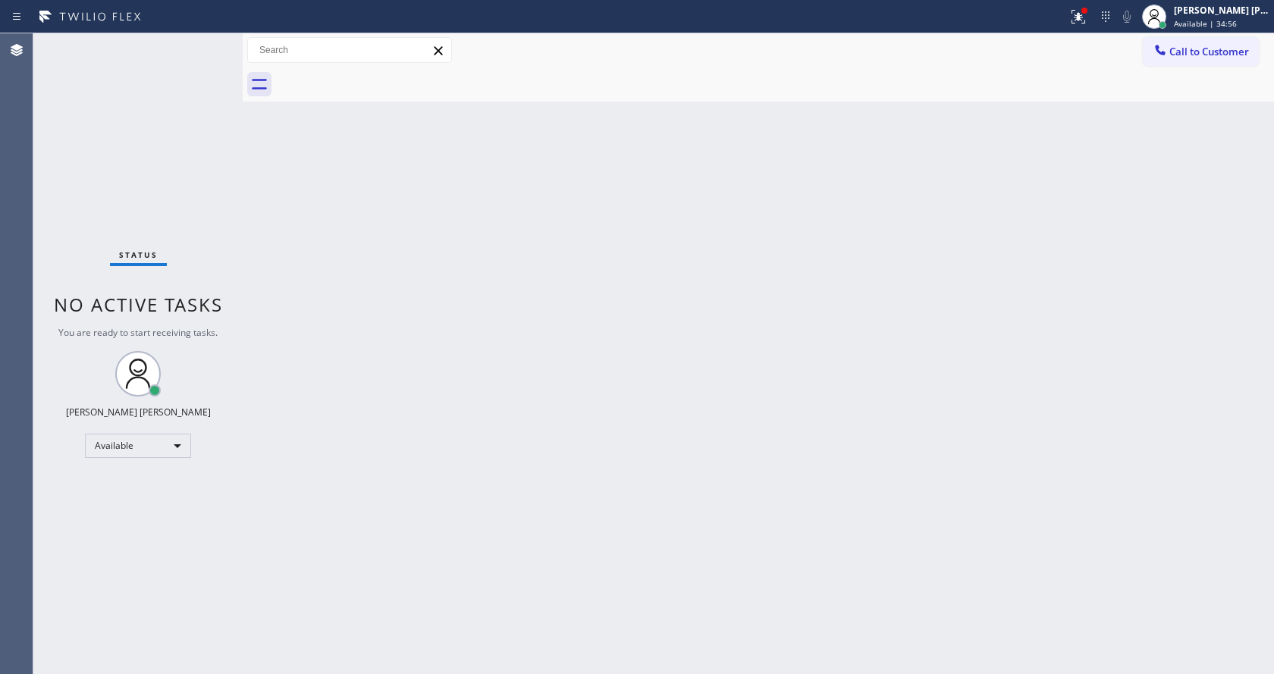
click at [294, 435] on div "Back to Dashboard Change Sender ID Customers Technicians Select a contact Outbo…" at bounding box center [758, 353] width 1031 height 641
click at [692, 386] on div "Back to Dashboard Change Sender ID Customers Technicians Select a contact Outbo…" at bounding box center [758, 353] width 1031 height 641
click at [1095, 14] on div at bounding box center [1078, 17] width 33 height 18
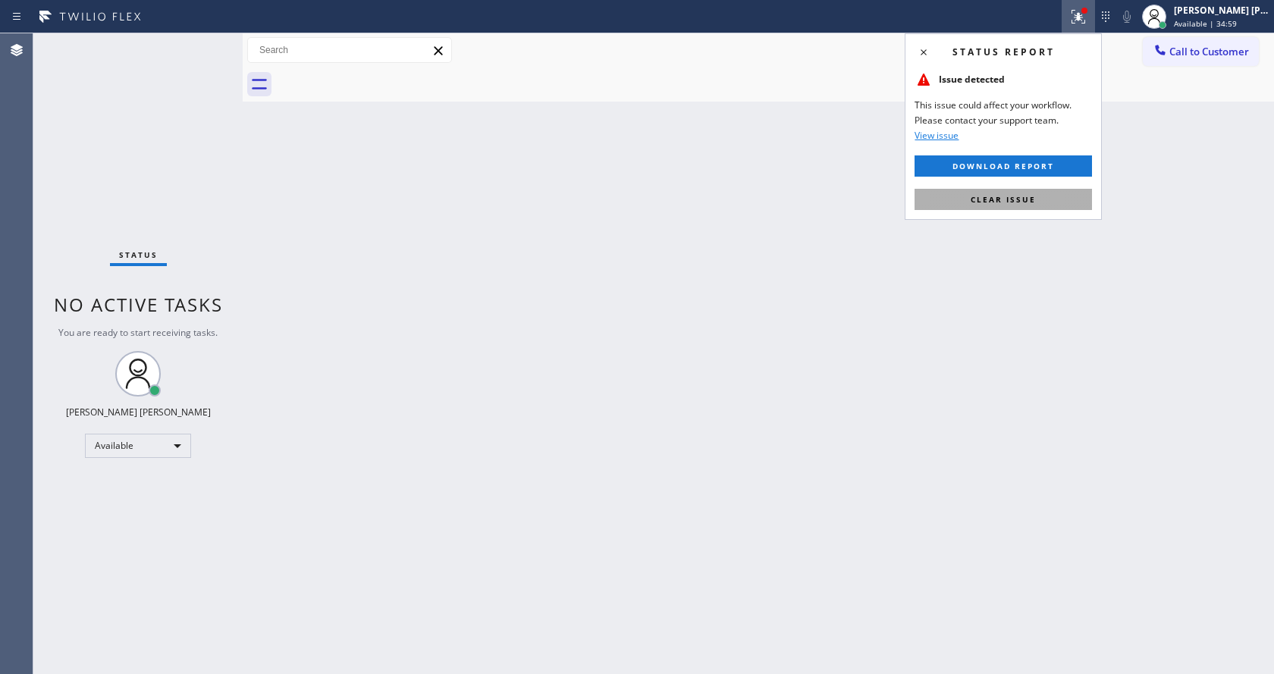
click at [1014, 196] on span "Clear issue" at bounding box center [1003, 199] width 65 height 11
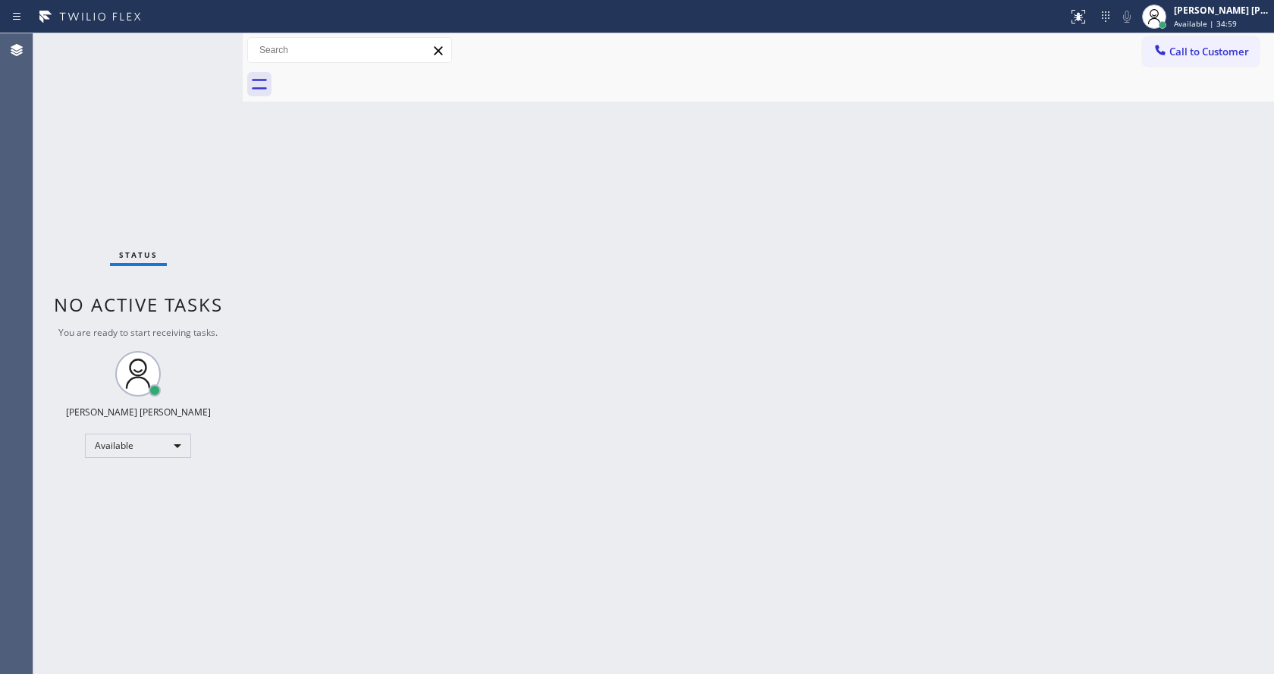
click at [1041, 168] on div "Back to Dashboard Change Sender ID Customers Technicians Select a contact Outbo…" at bounding box center [758, 353] width 1031 height 641
click at [378, 232] on div "Back to Dashboard Change Sender ID Customers Technicians Select a contact Outbo…" at bounding box center [758, 353] width 1031 height 641
click at [504, 577] on div "Back to Dashboard Change Sender ID Customers Technicians Select a contact Outbo…" at bounding box center [758, 353] width 1031 height 641
click at [220, 309] on span "No active tasks" at bounding box center [138, 304] width 169 height 25
click at [1197, 20] on span "Available | 36:05" at bounding box center [1205, 23] width 63 height 11
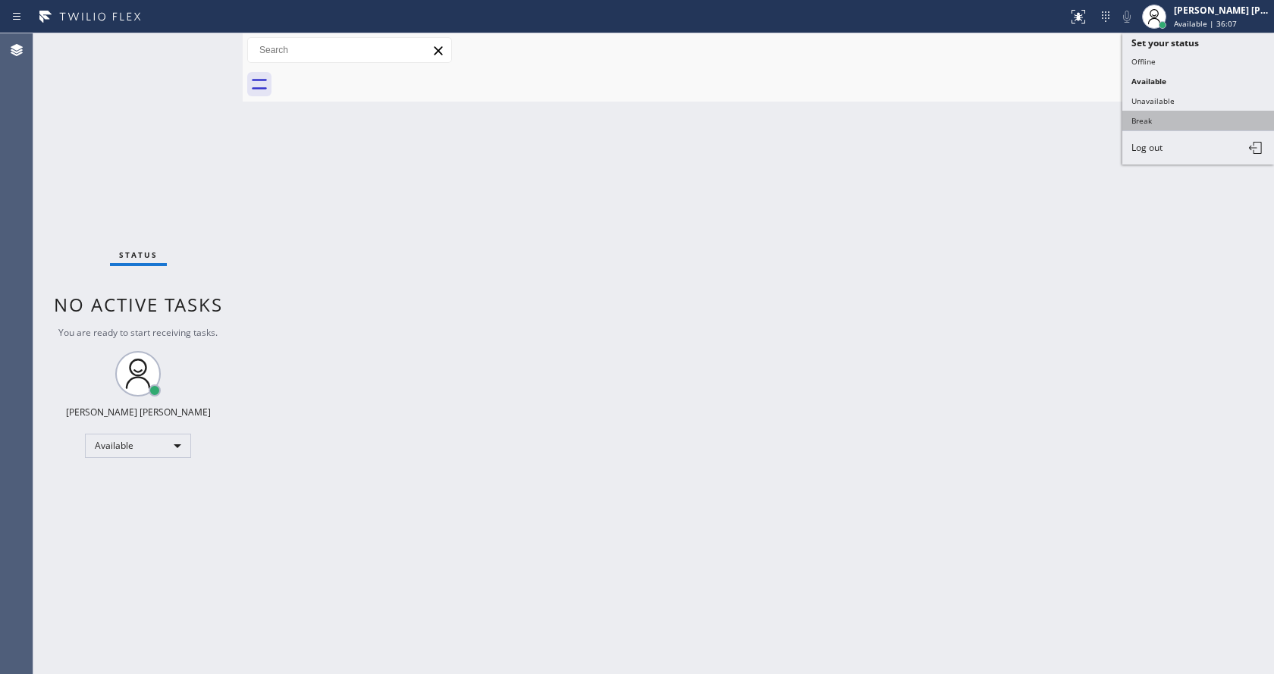
click at [1166, 113] on button "Break" at bounding box center [1198, 121] width 152 height 20
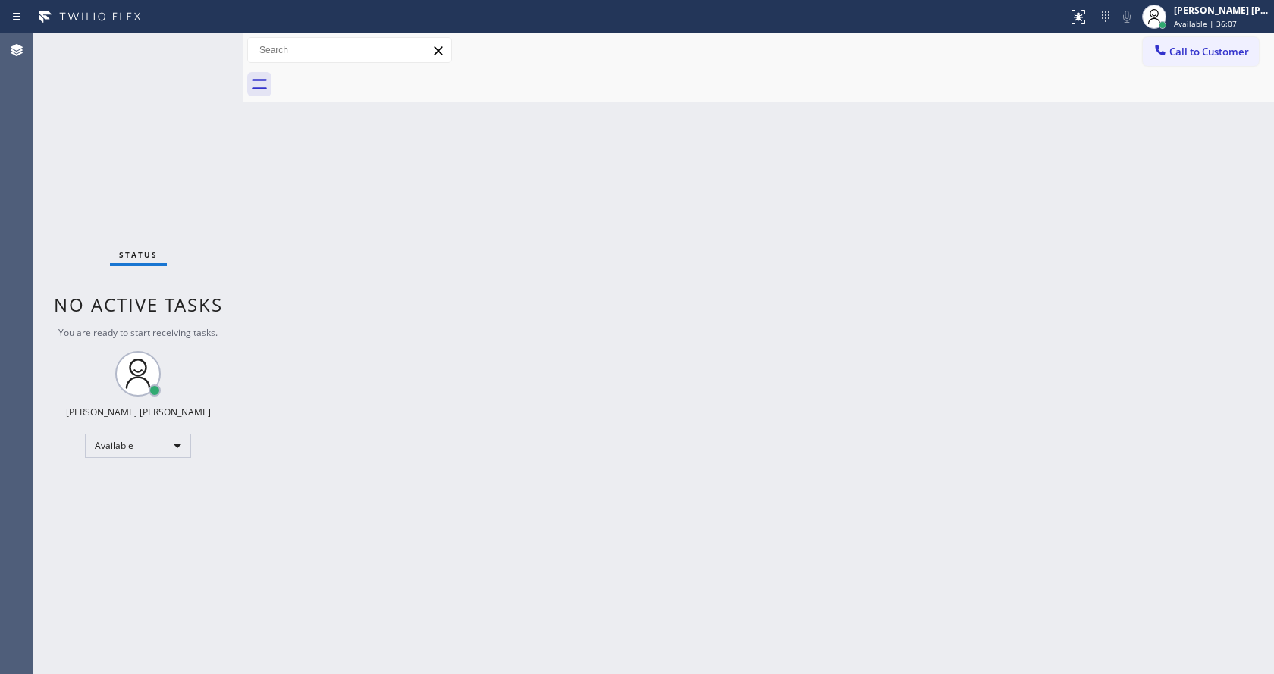
click at [913, 292] on div "Back to Dashboard Change Sender ID Customers Technicians Select a contact Outbo…" at bounding box center [758, 353] width 1031 height 641
click at [1039, 312] on div "Back to Dashboard Change Sender ID Customers Technicians Select a contact Outbo…" at bounding box center [758, 353] width 1031 height 641
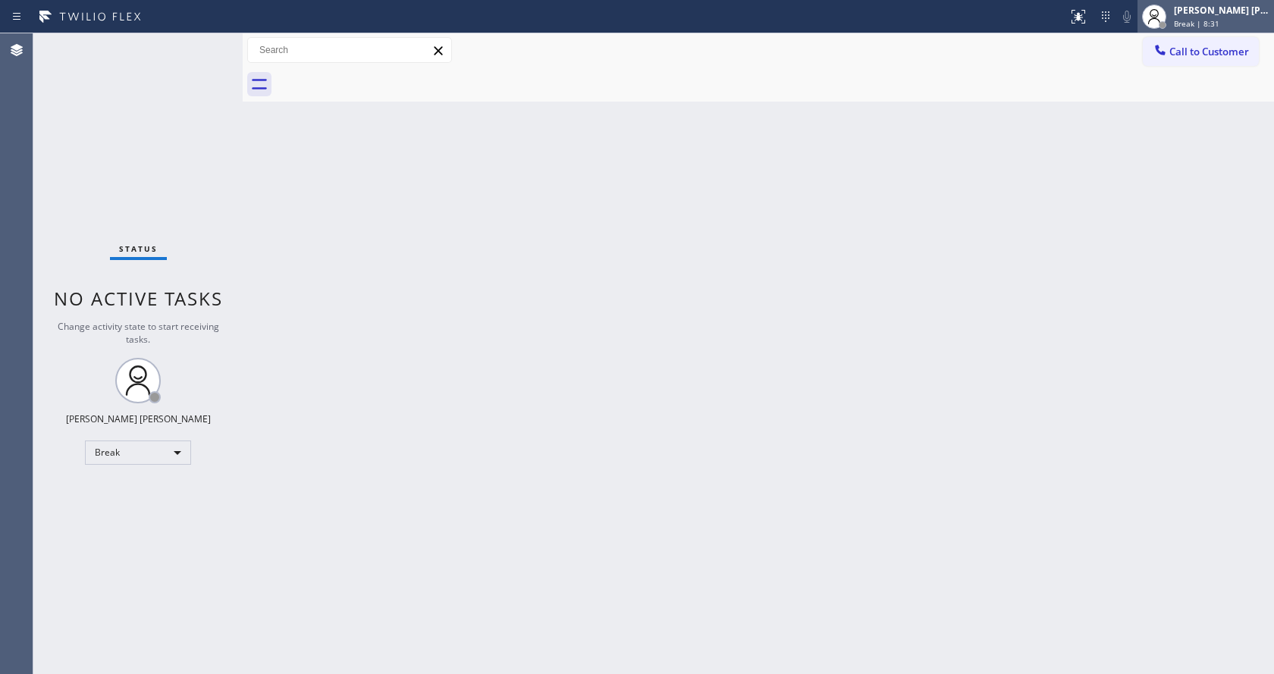
click at [1187, 24] on span "Break | 8:31" at bounding box center [1197, 23] width 46 height 11
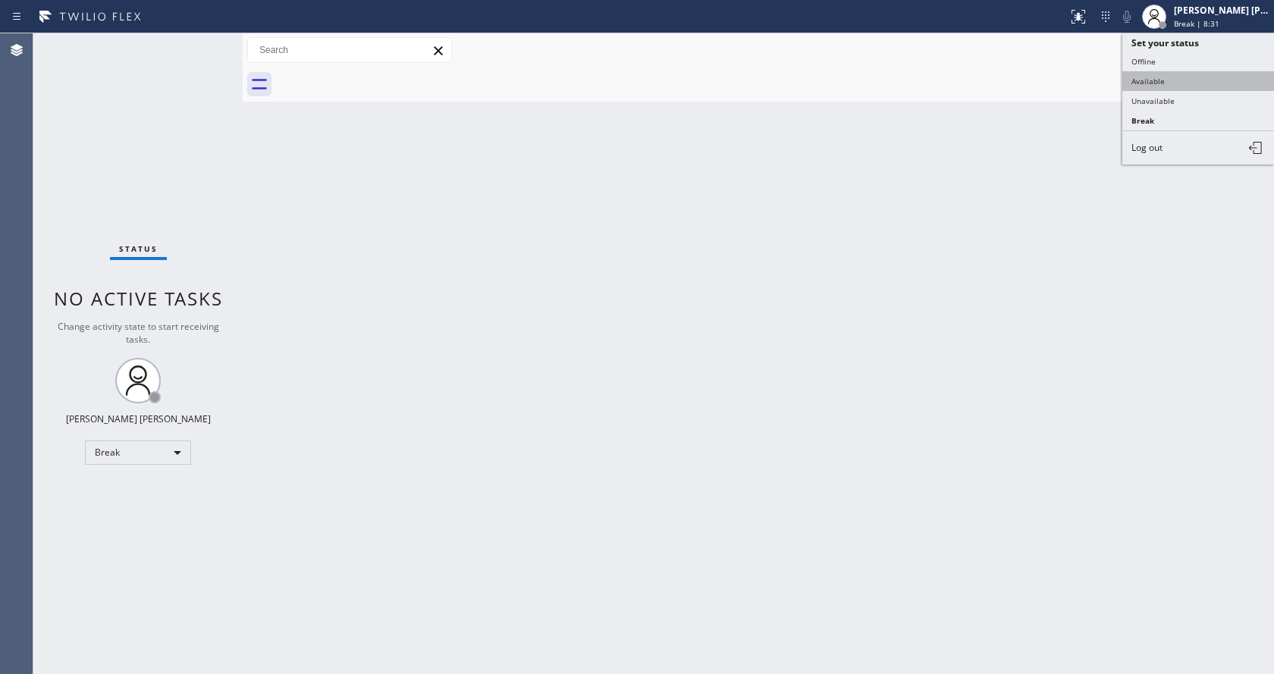
click at [1177, 86] on button "Available" at bounding box center [1198, 81] width 152 height 20
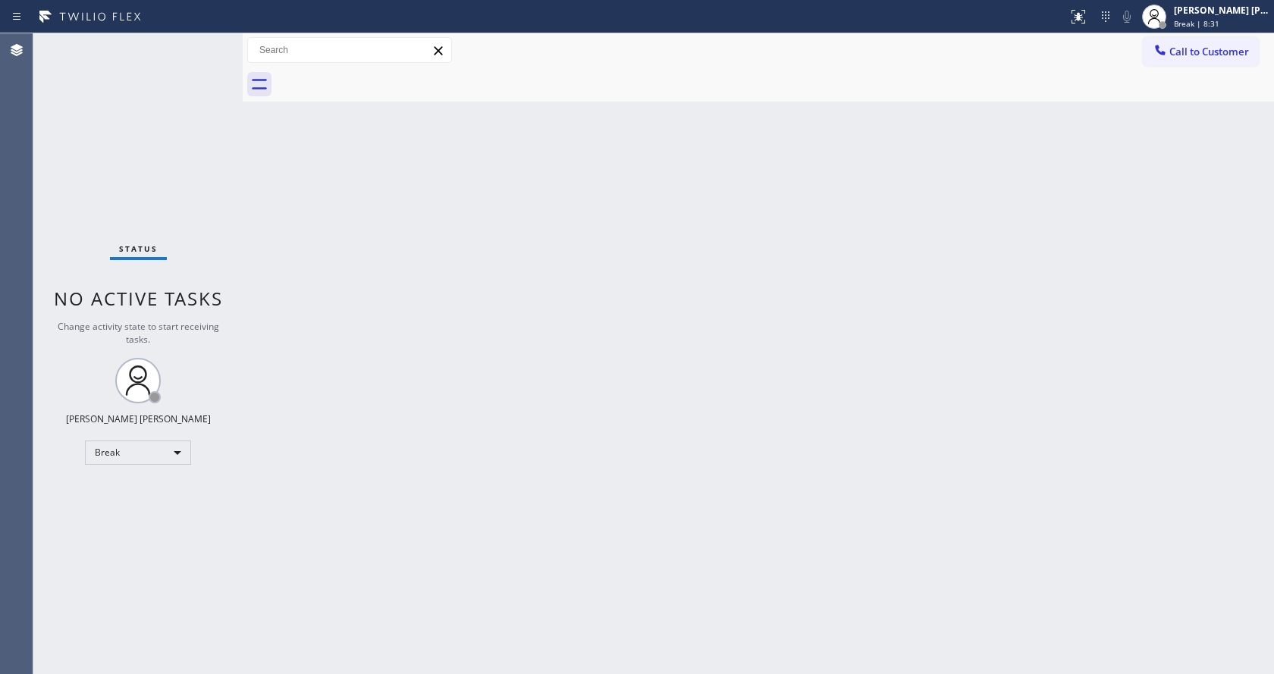
click at [1057, 309] on div "Back to Dashboard Change Sender ID Customers Technicians Select a contact Outbo…" at bounding box center [758, 353] width 1031 height 641
click at [253, 368] on div "Back to Dashboard Change Sender ID Customers Technicians Select a contact Outbo…" at bounding box center [758, 353] width 1031 height 641
click at [206, 46] on div "Status No active tasks You are ready to start receiving tasks. [PERSON_NAME] [P…" at bounding box center [137, 353] width 209 height 641
click at [473, 666] on div "Back to Dashboard Change Sender ID Customers Technicians Select a contact Outbo…" at bounding box center [758, 353] width 1031 height 641
click at [302, 222] on div "Back to Dashboard Change Sender ID Customers Technicians Select a contact Outbo…" at bounding box center [758, 353] width 1031 height 641
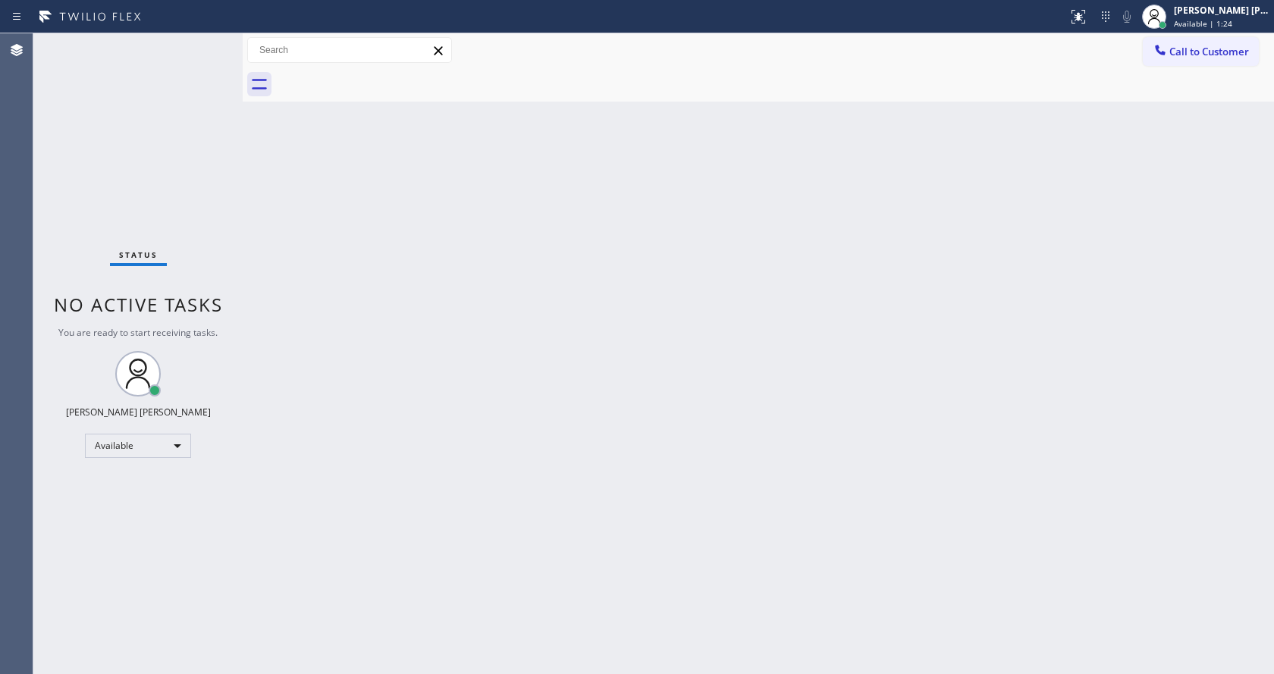
click at [214, 36] on div "Status No active tasks You are ready to start receiving tasks. [PERSON_NAME] [P…" at bounding box center [137, 353] width 209 height 641
drag, startPoint x: 165, startPoint y: 253, endPoint x: 148, endPoint y: 152, distance: 103.1
click at [165, 253] on div "Status" at bounding box center [138, 258] width 57 height 17
drag, startPoint x: 240, startPoint y: 50, endPoint x: 211, endPoint y: 48, distance: 29.7
click at [211, 48] on div "Status No active tasks You are ready to start receiving tasks. [PERSON_NAME] [P…" at bounding box center [653, 353] width 1241 height 641
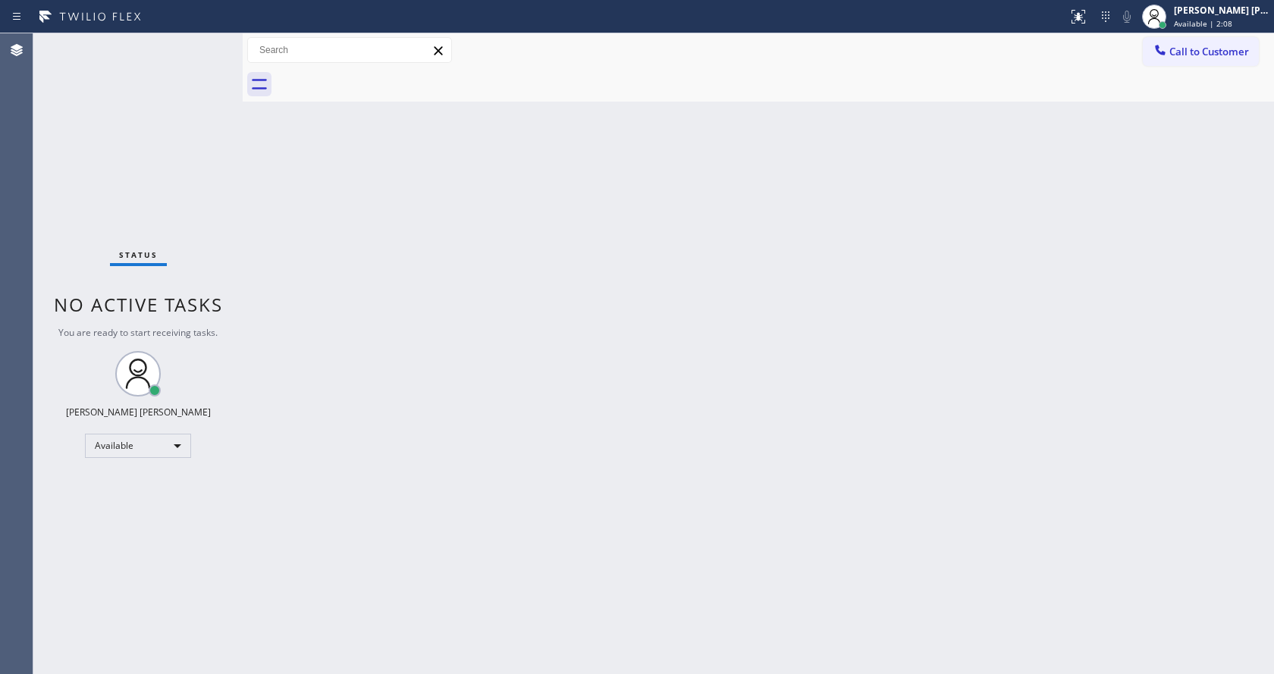
click at [209, 45] on div "Status No active tasks You are ready to start receiving tasks. [PERSON_NAME] [P…" at bounding box center [137, 353] width 209 height 641
click at [207, 43] on div "Status No active tasks You are ready to start receiving tasks. [PERSON_NAME] [P…" at bounding box center [137, 353] width 209 height 641
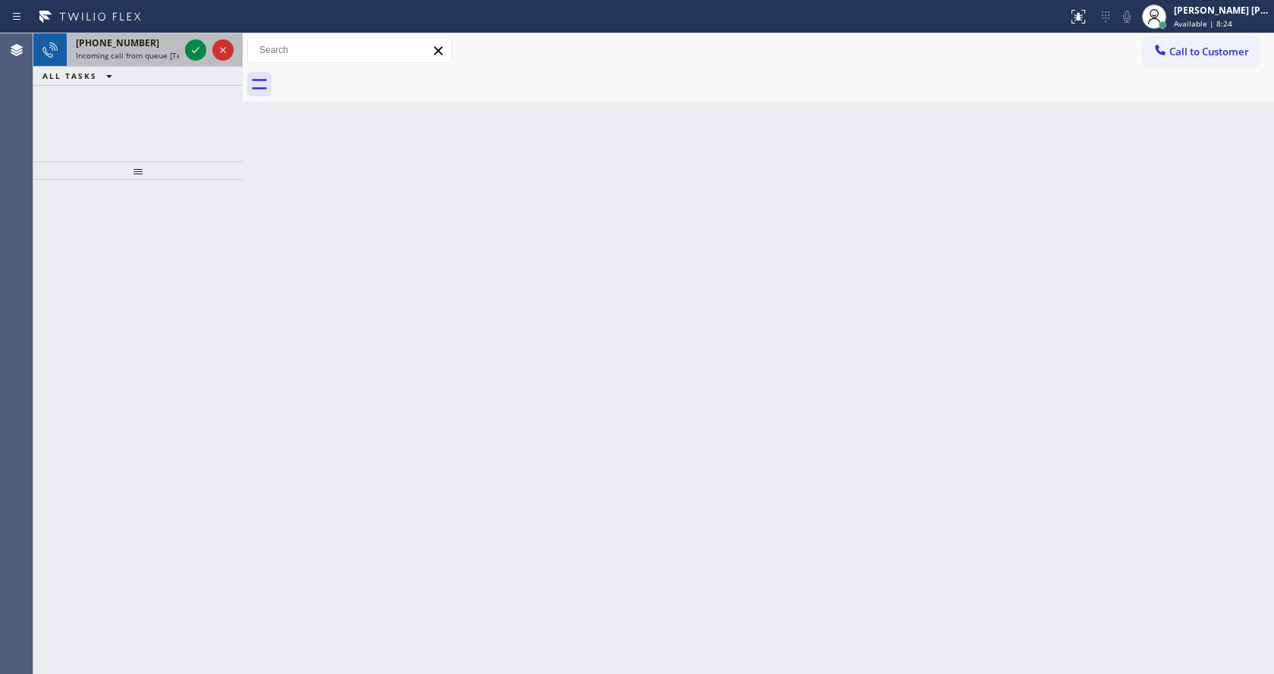
click at [174, 43] on div "[PHONE_NUMBER]" at bounding box center [127, 42] width 103 height 13
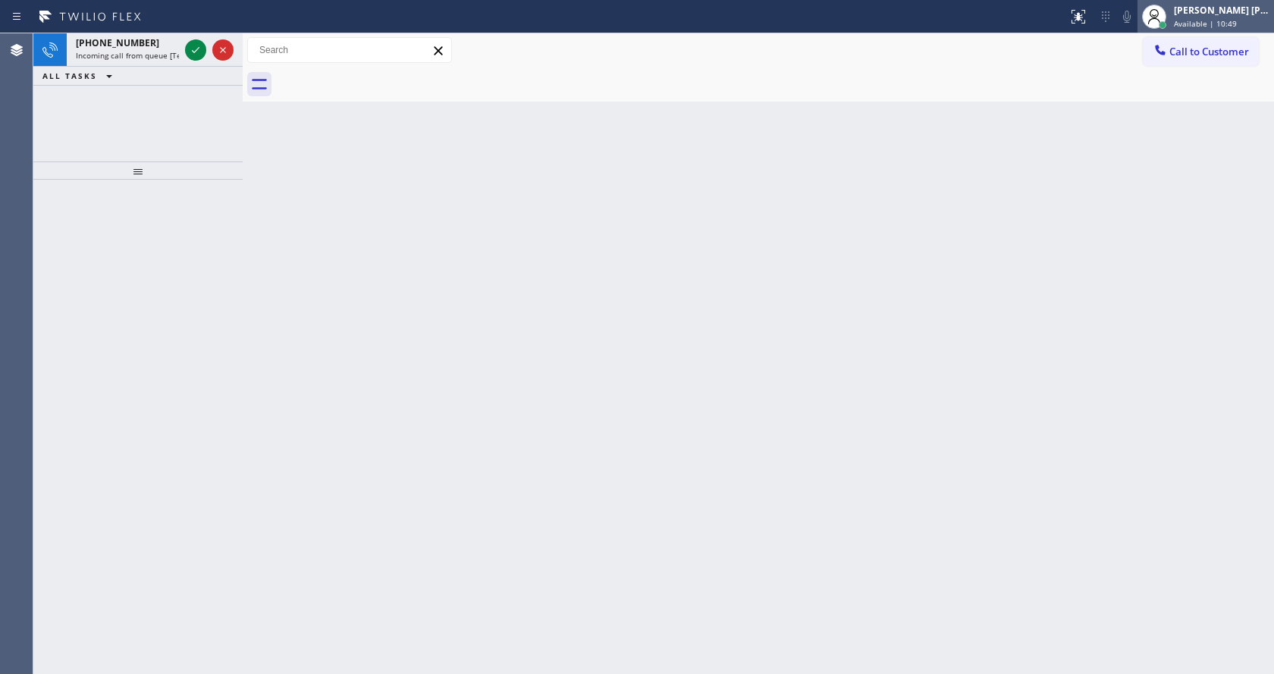
click at [1213, 31] on div "[PERSON_NAME] [PERSON_NAME] Available | 10:49" at bounding box center [1206, 16] width 137 height 33
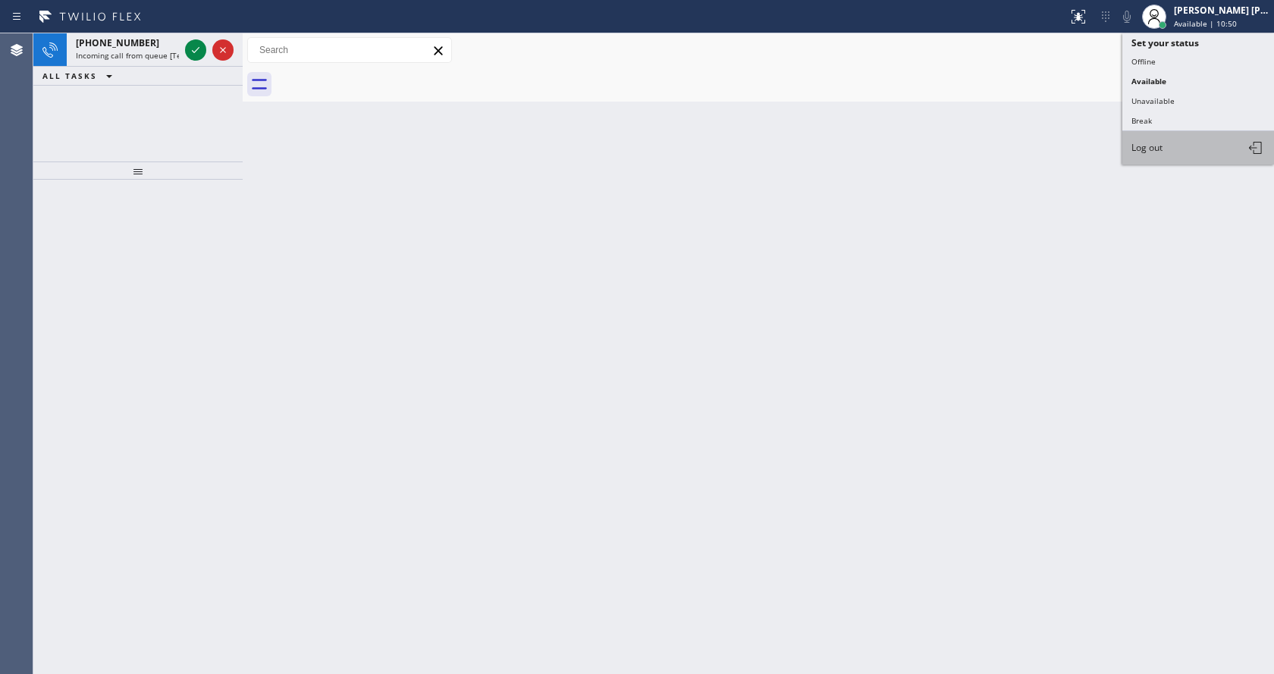
click at [1160, 154] on button "Log out" at bounding box center [1198, 147] width 152 height 33
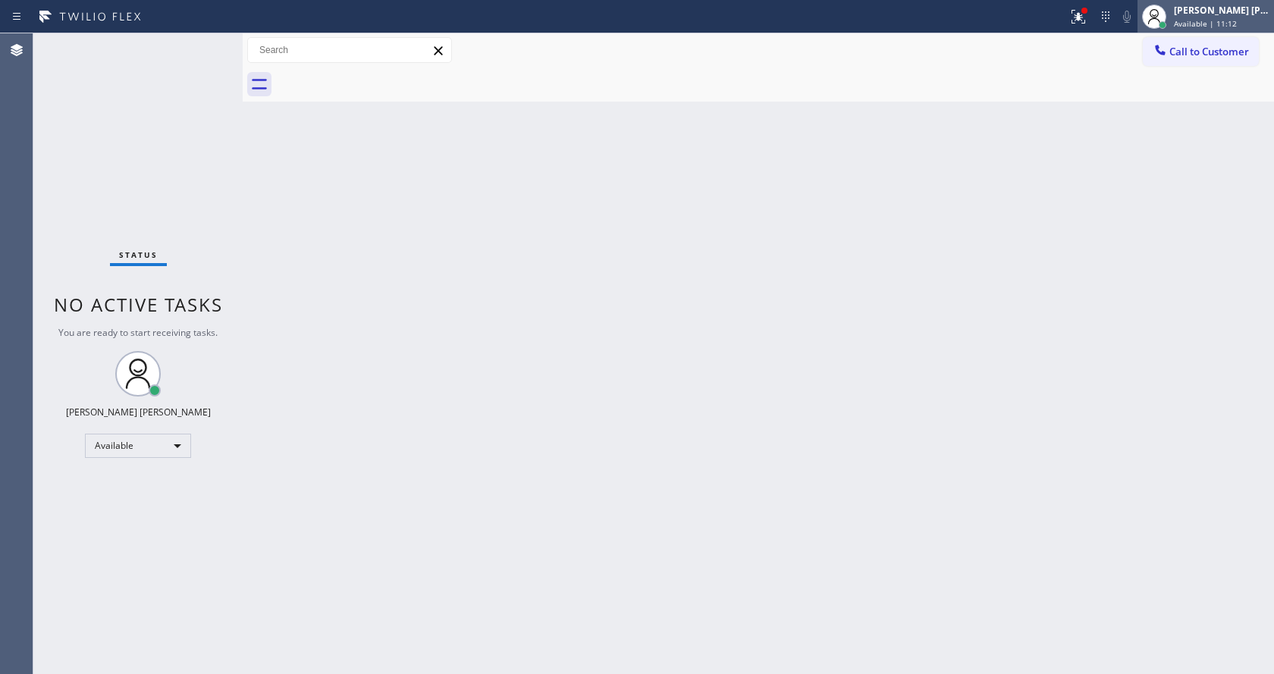
click at [1233, 11] on div "[PERSON_NAME] [PERSON_NAME]" at bounding box center [1222, 10] width 96 height 13
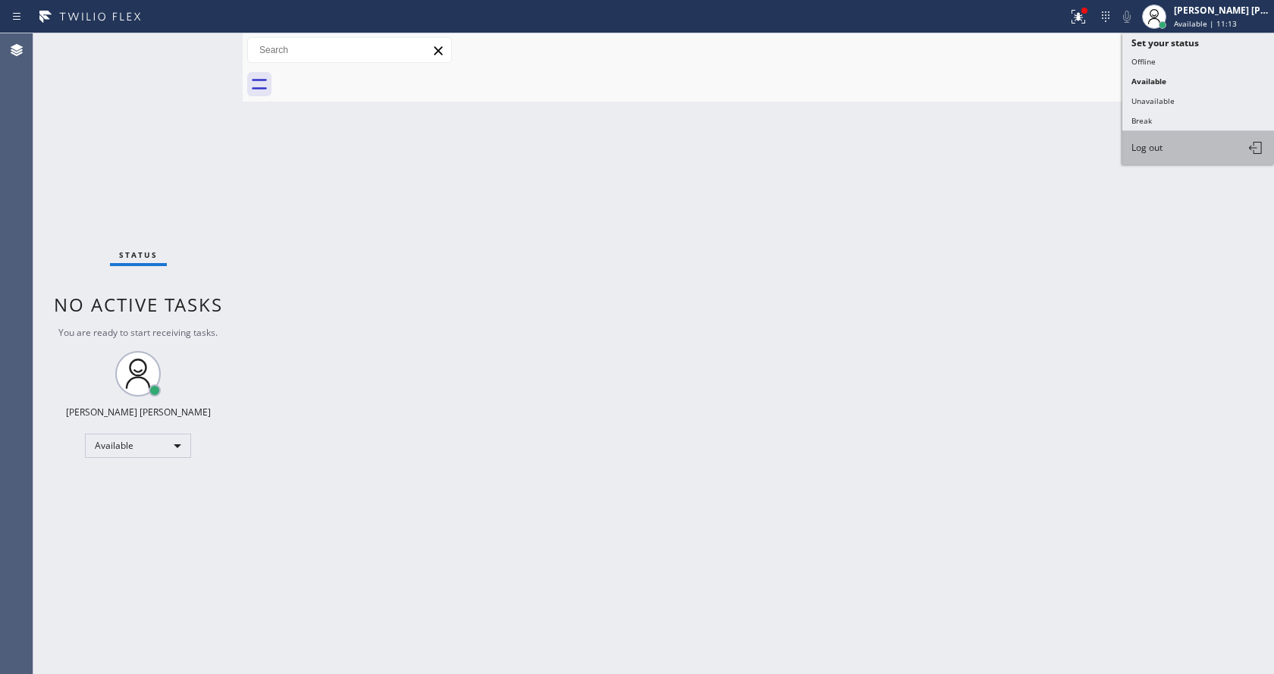
click at [1202, 139] on button "Log out" at bounding box center [1198, 147] width 152 height 33
